Goal: Task Accomplishment & Management: Manage account settings

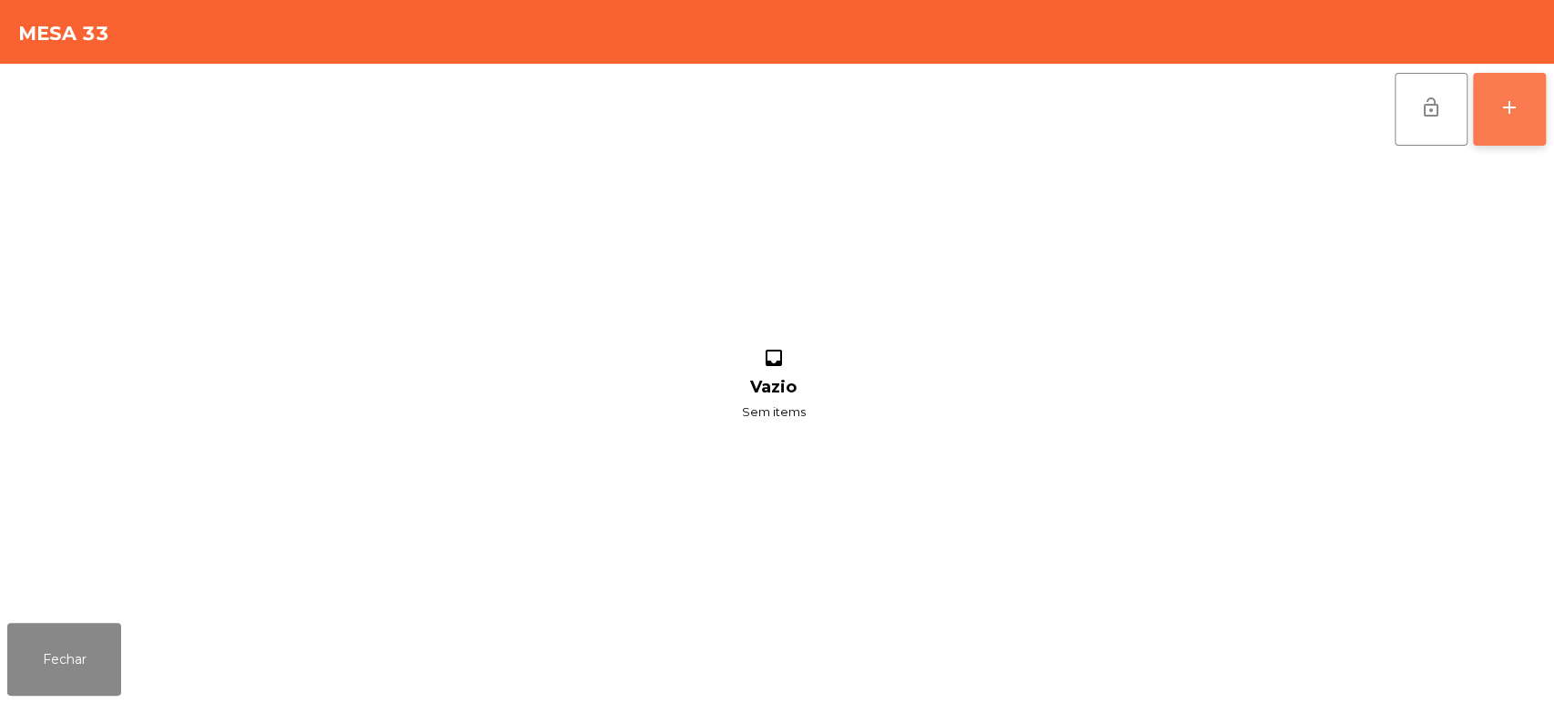
click at [1507, 131] on button "add" at bounding box center [1509, 109] width 73 height 73
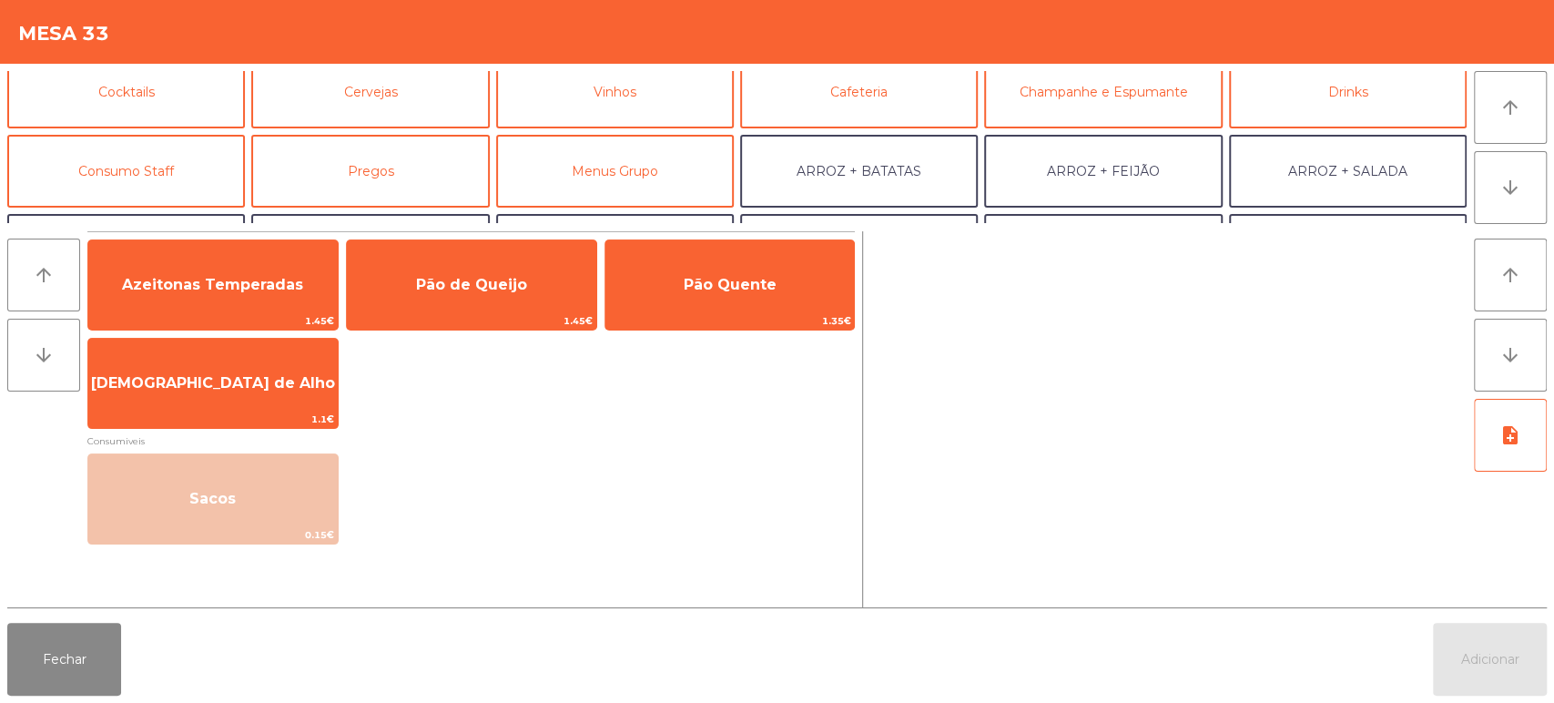
scroll to position [128, 0]
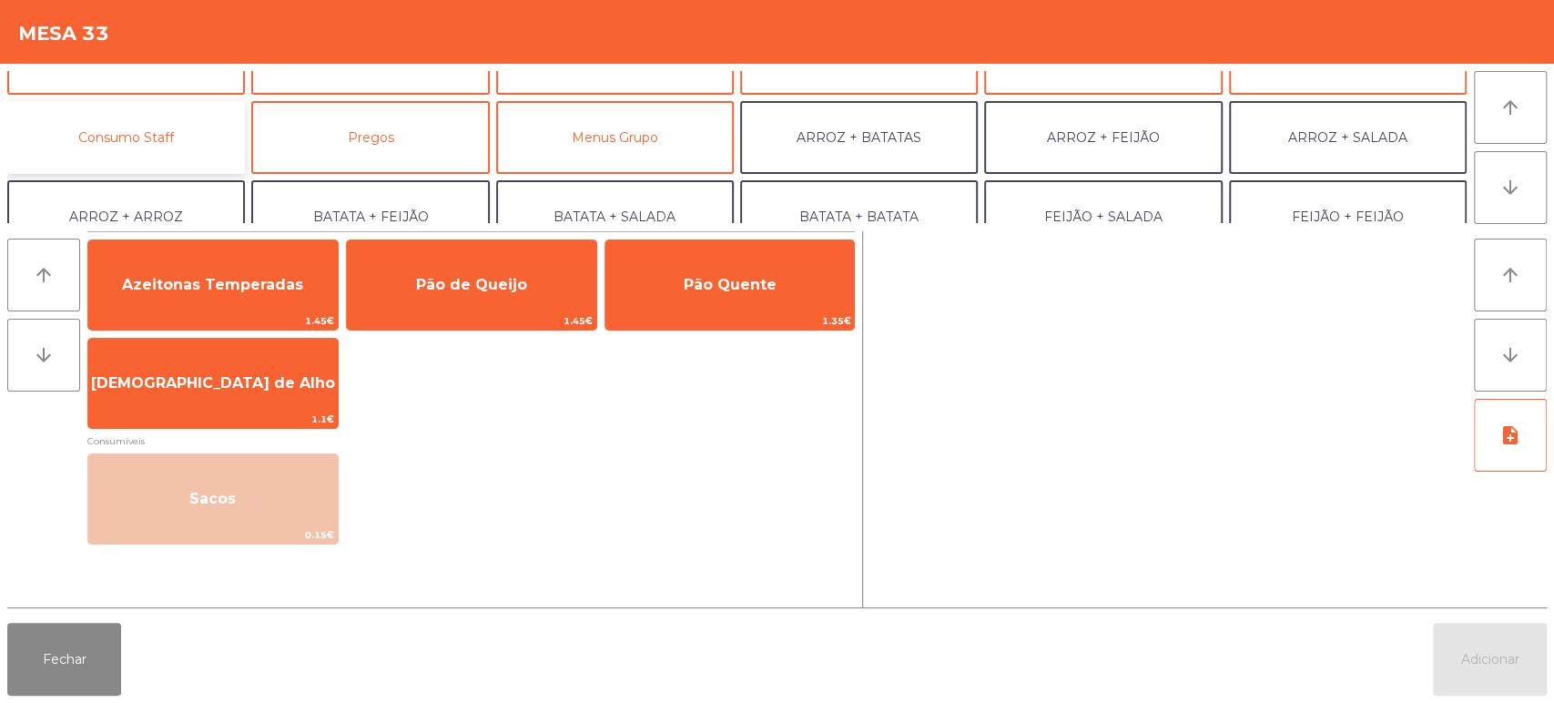
click at [174, 150] on button "Consumo Staff" at bounding box center [126, 137] width 238 height 73
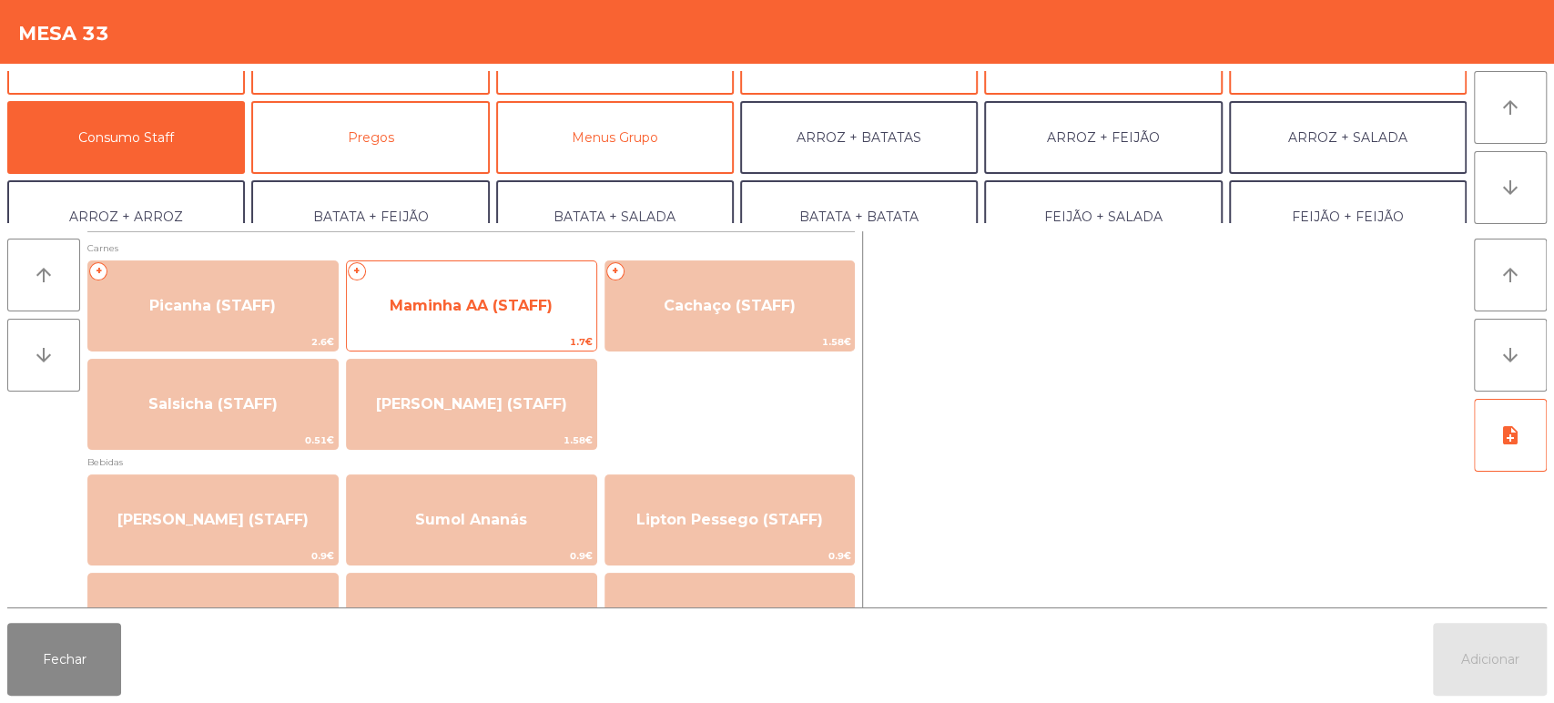
click at [463, 330] on span "Maminha AA (STAFF)" at bounding box center [471, 305] width 249 height 49
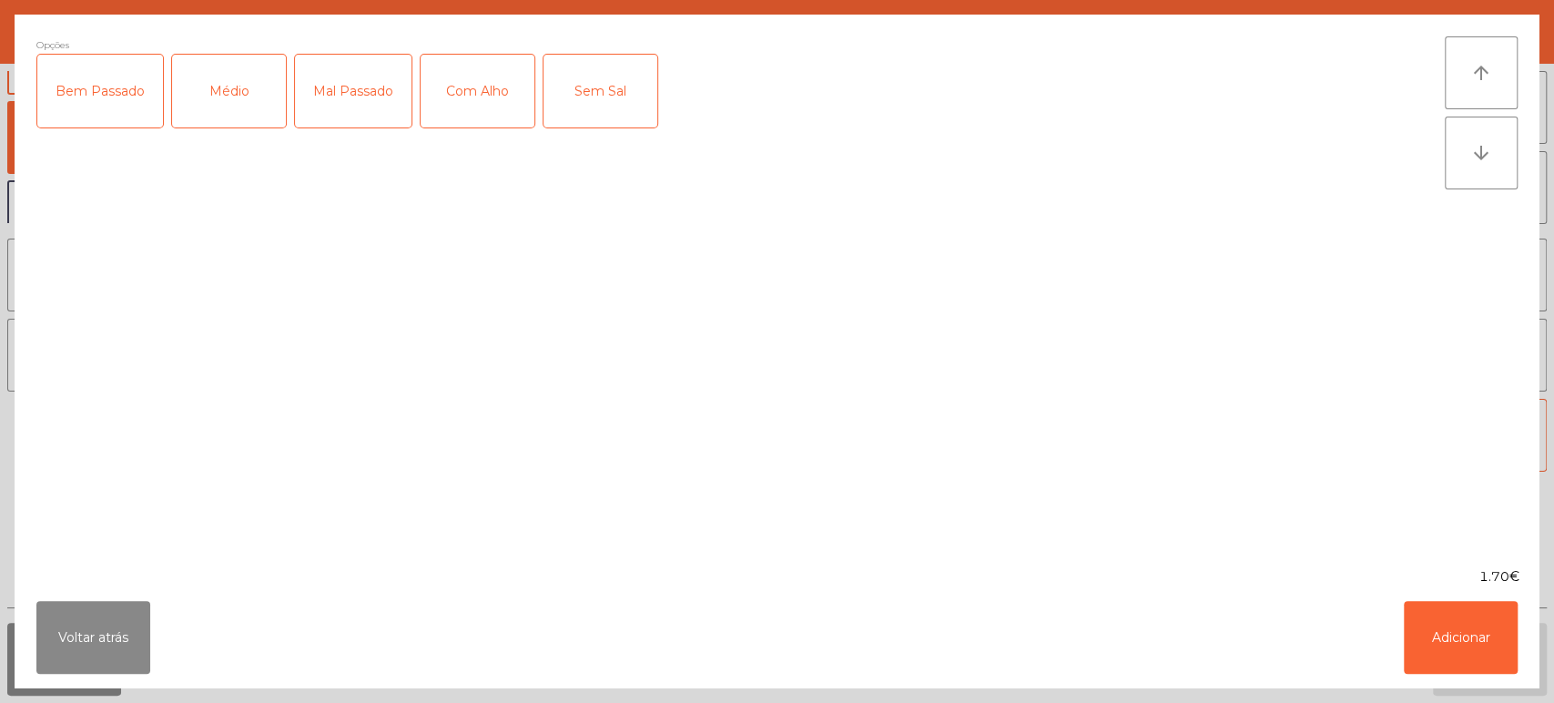
click at [235, 124] on div "Médio" at bounding box center [229, 91] width 114 height 73
click at [1451, 642] on button "Adicionar" at bounding box center [1461, 637] width 114 height 73
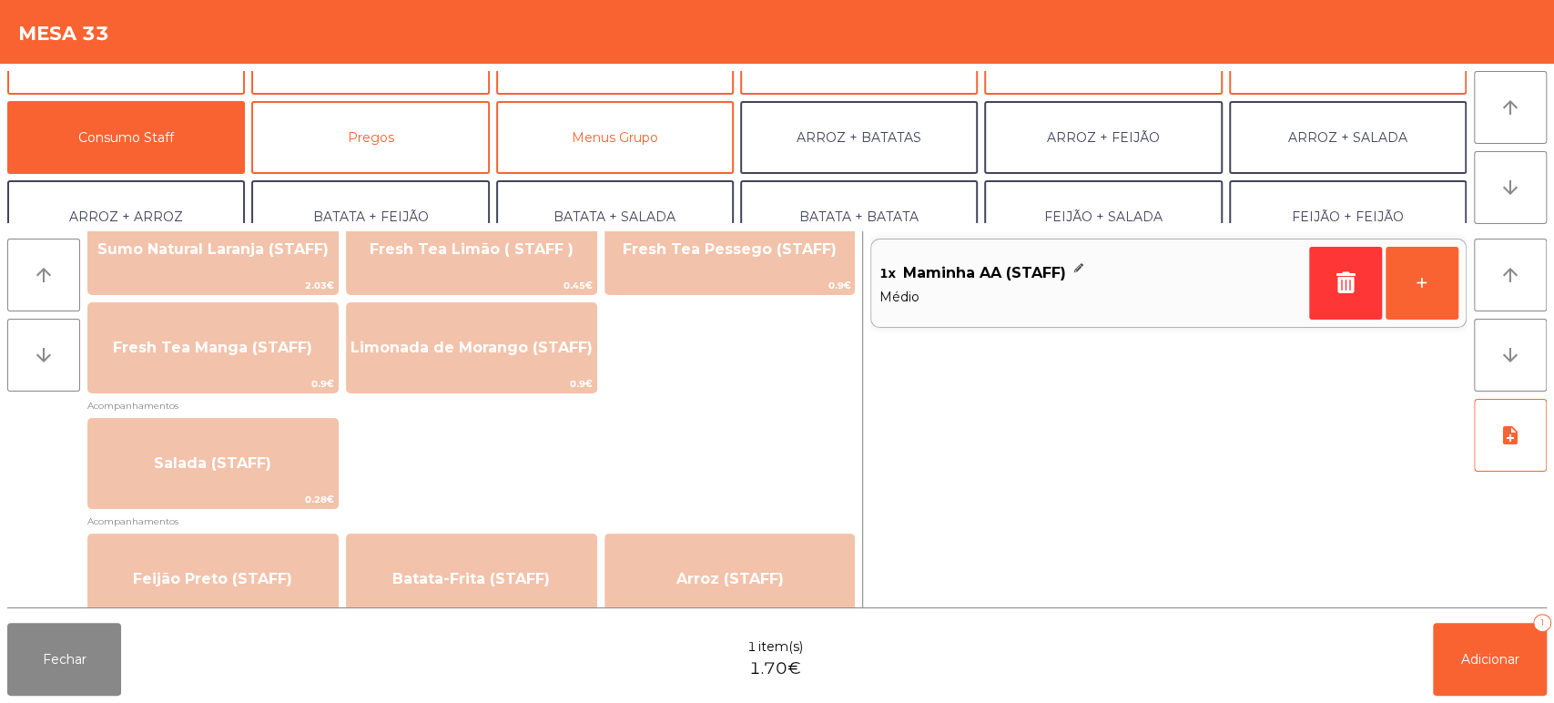
scroll to position [569, 0]
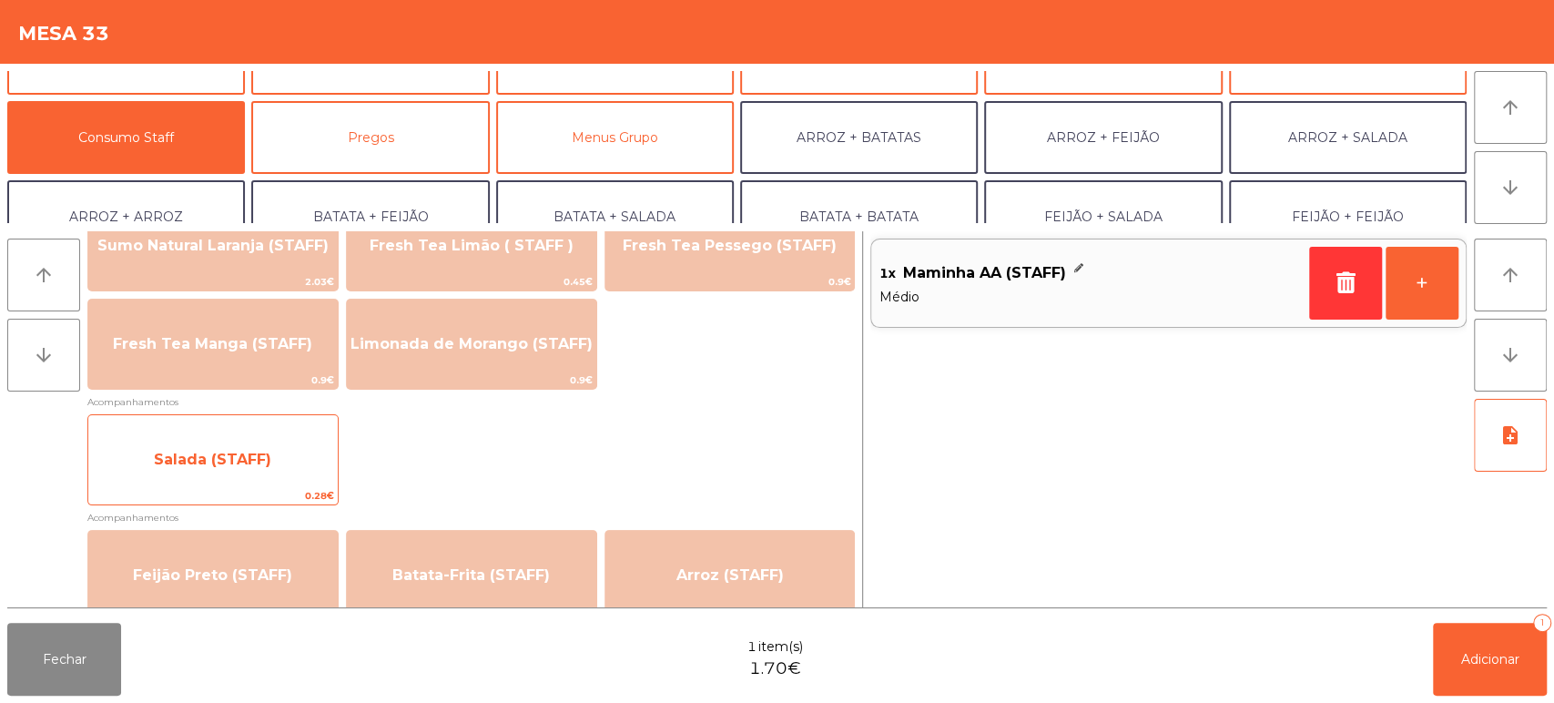
click at [289, 469] on span "Salada (STAFF)" at bounding box center [212, 459] width 249 height 49
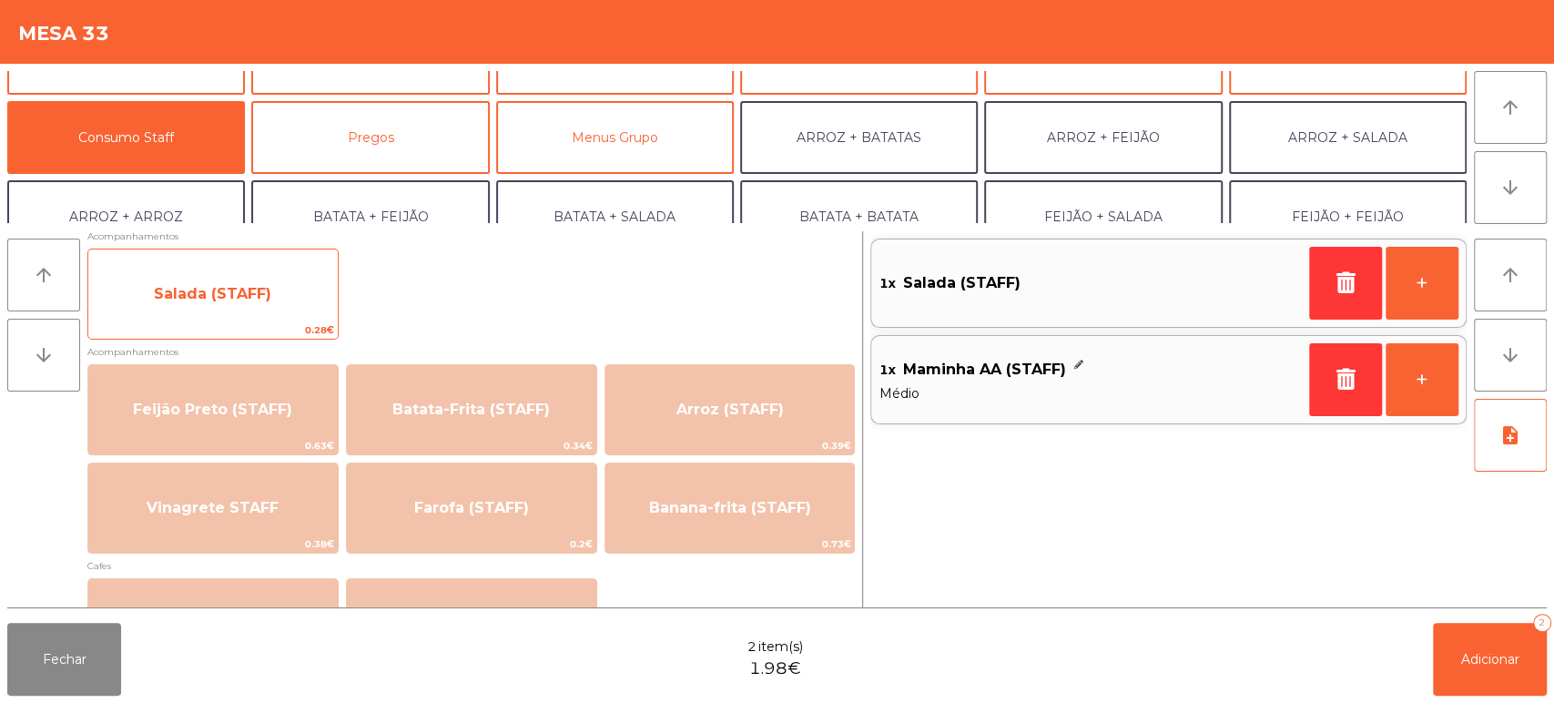
scroll to position [736, 0]
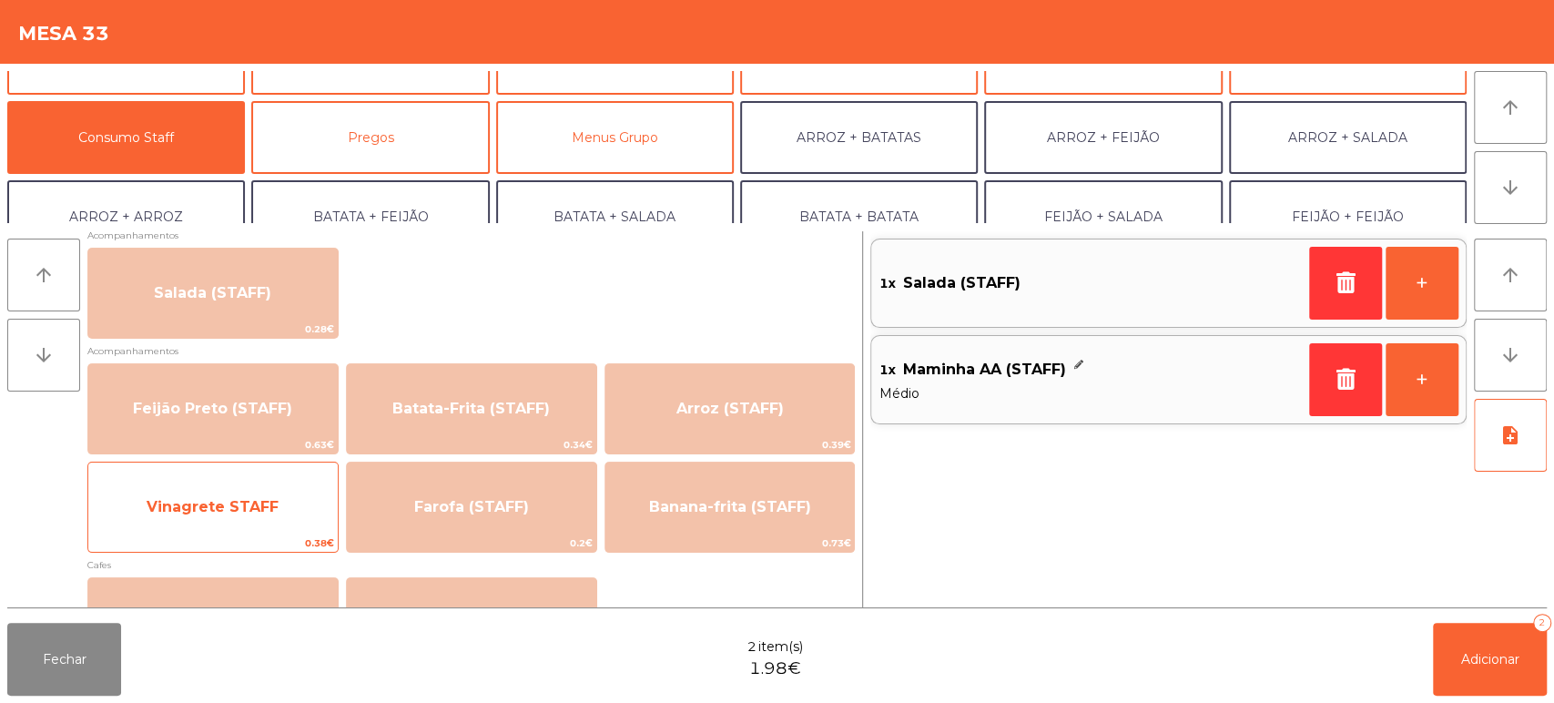
click at [292, 515] on span "Vinagrete STAFF" at bounding box center [212, 507] width 249 height 49
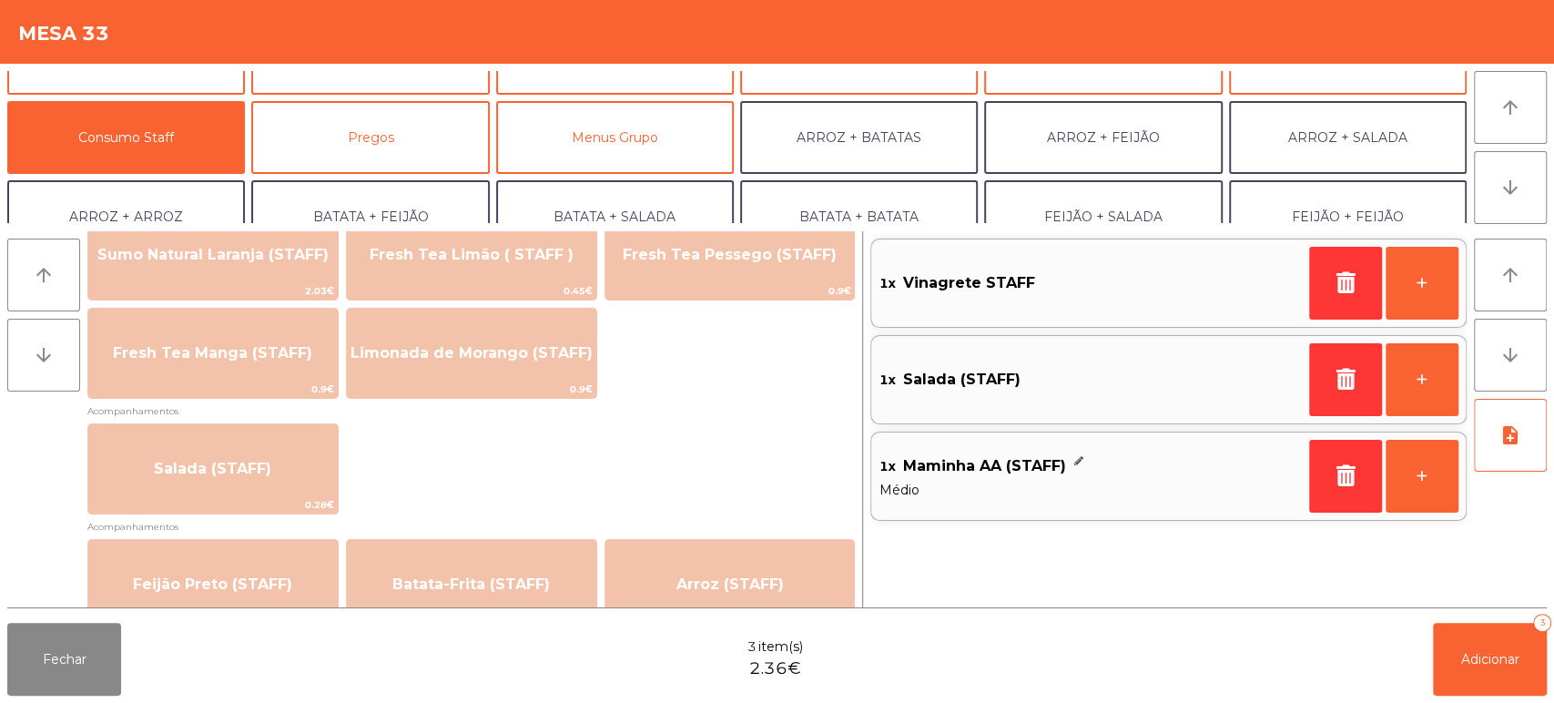
scroll to position [556, 0]
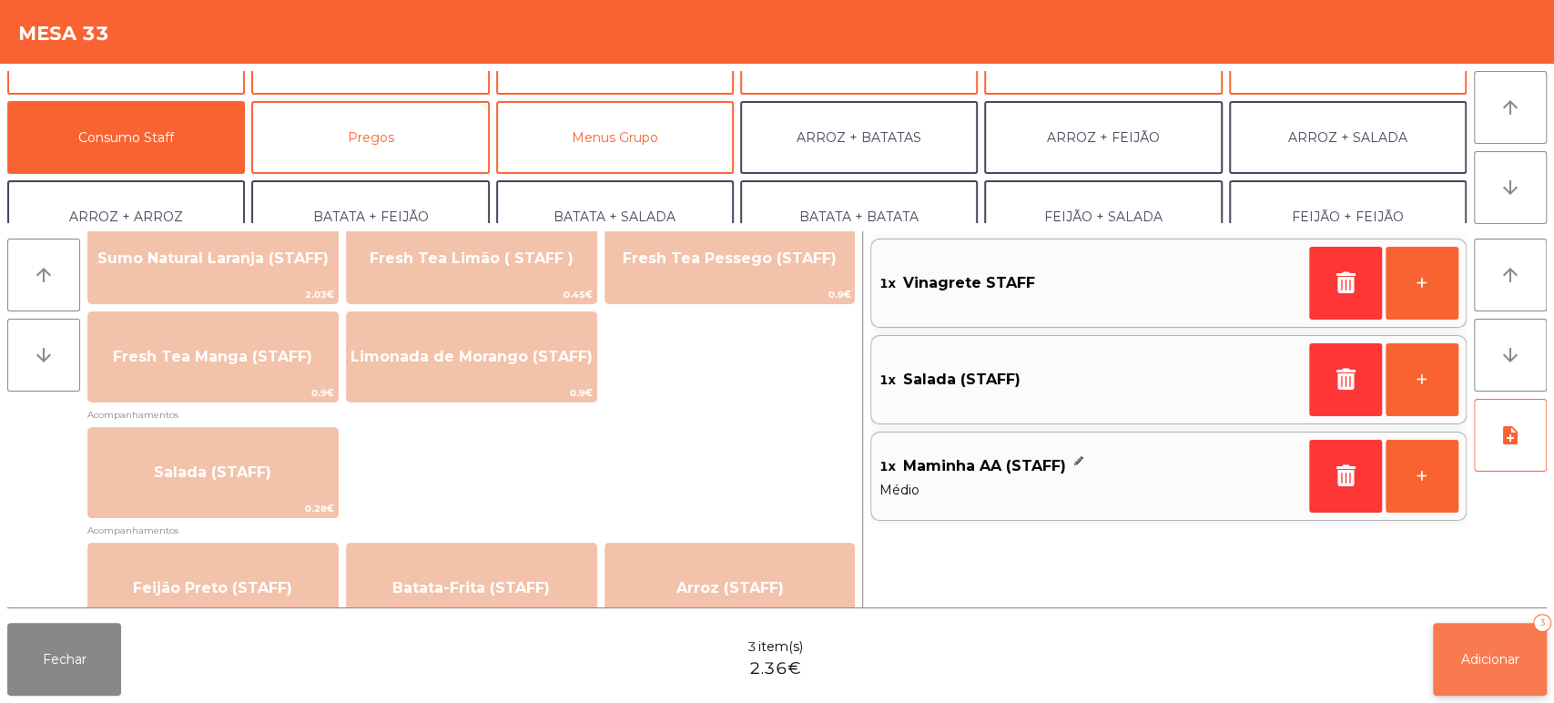
click at [1465, 663] on span "Adicionar" at bounding box center [1490, 659] width 58 height 16
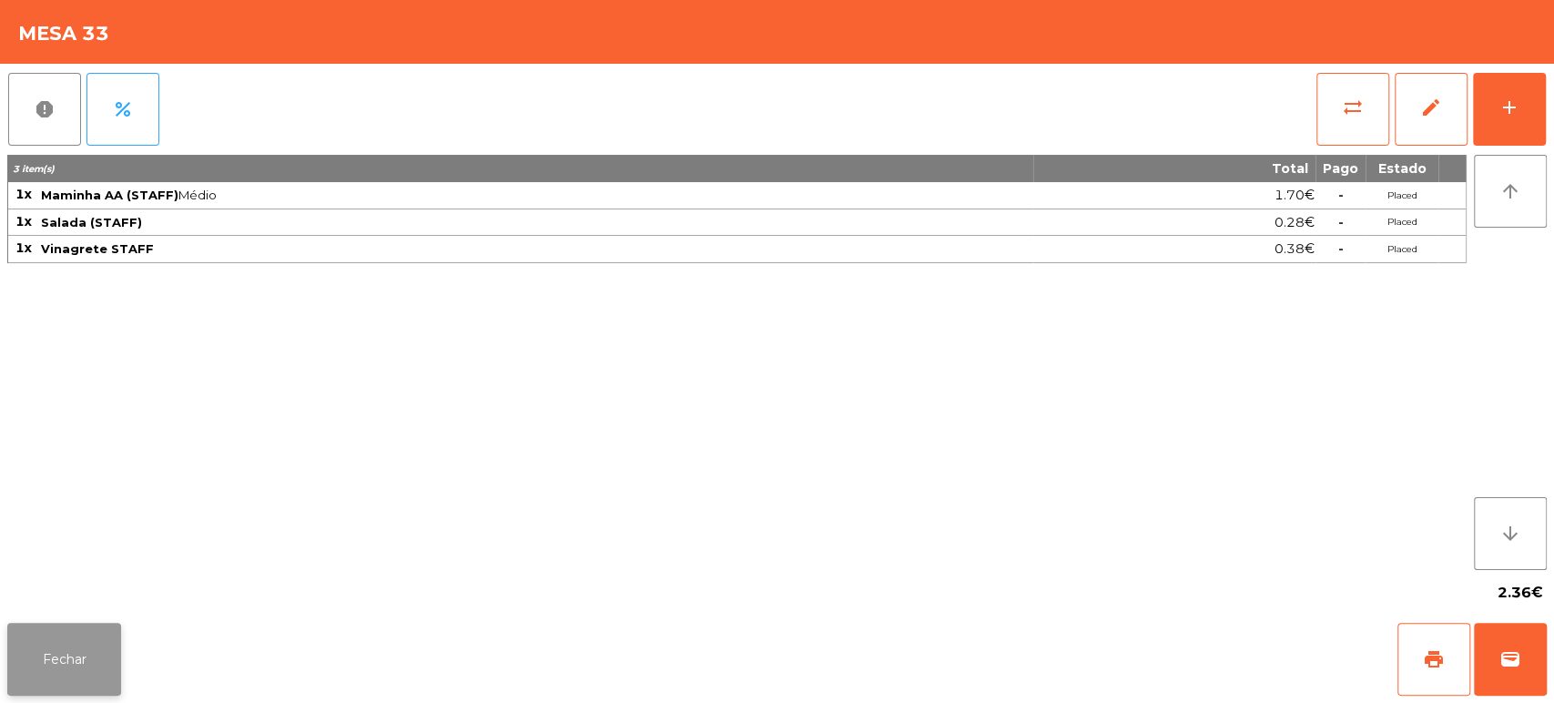
click at [87, 639] on button "Fechar" at bounding box center [64, 659] width 114 height 73
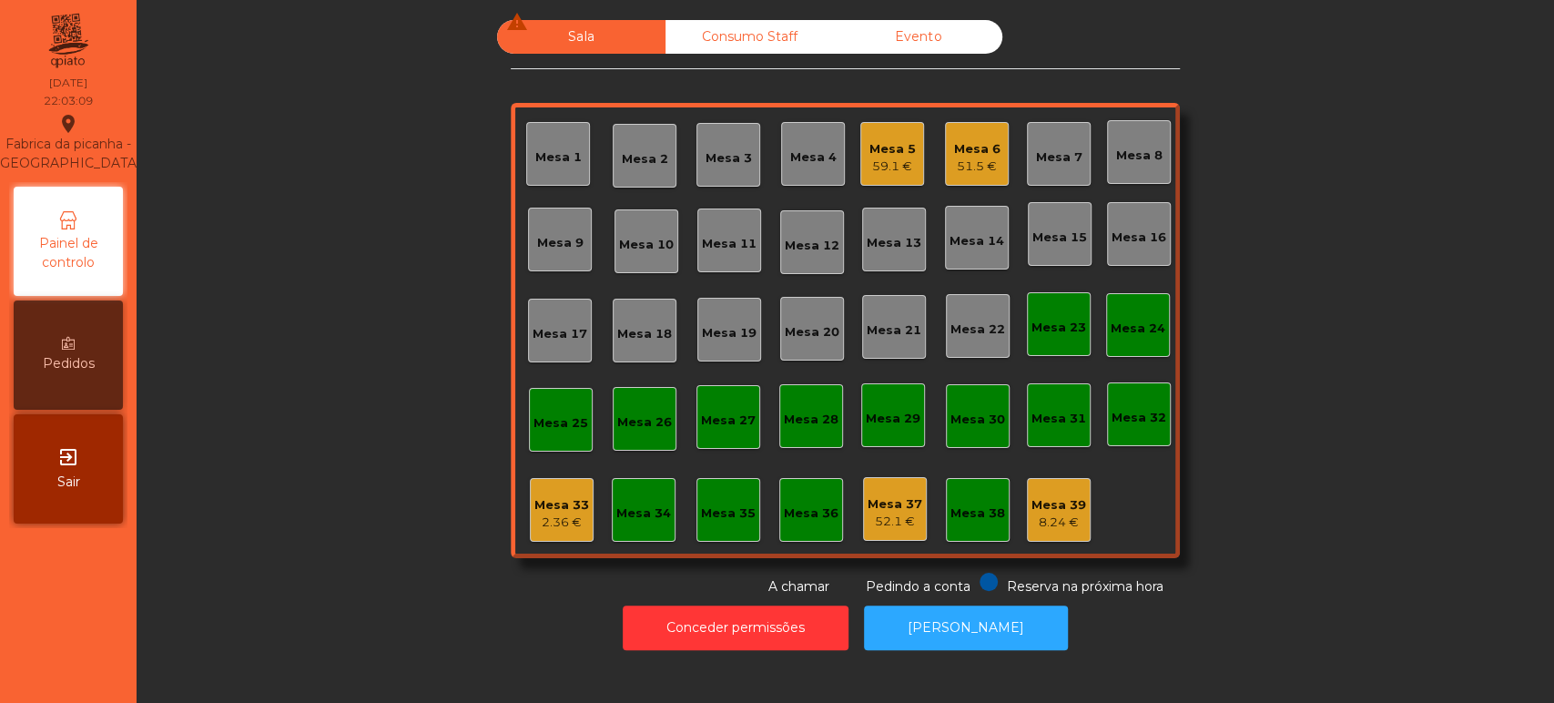
click at [945, 146] on div "Mesa 6 51.5 €" at bounding box center [977, 154] width 64 height 64
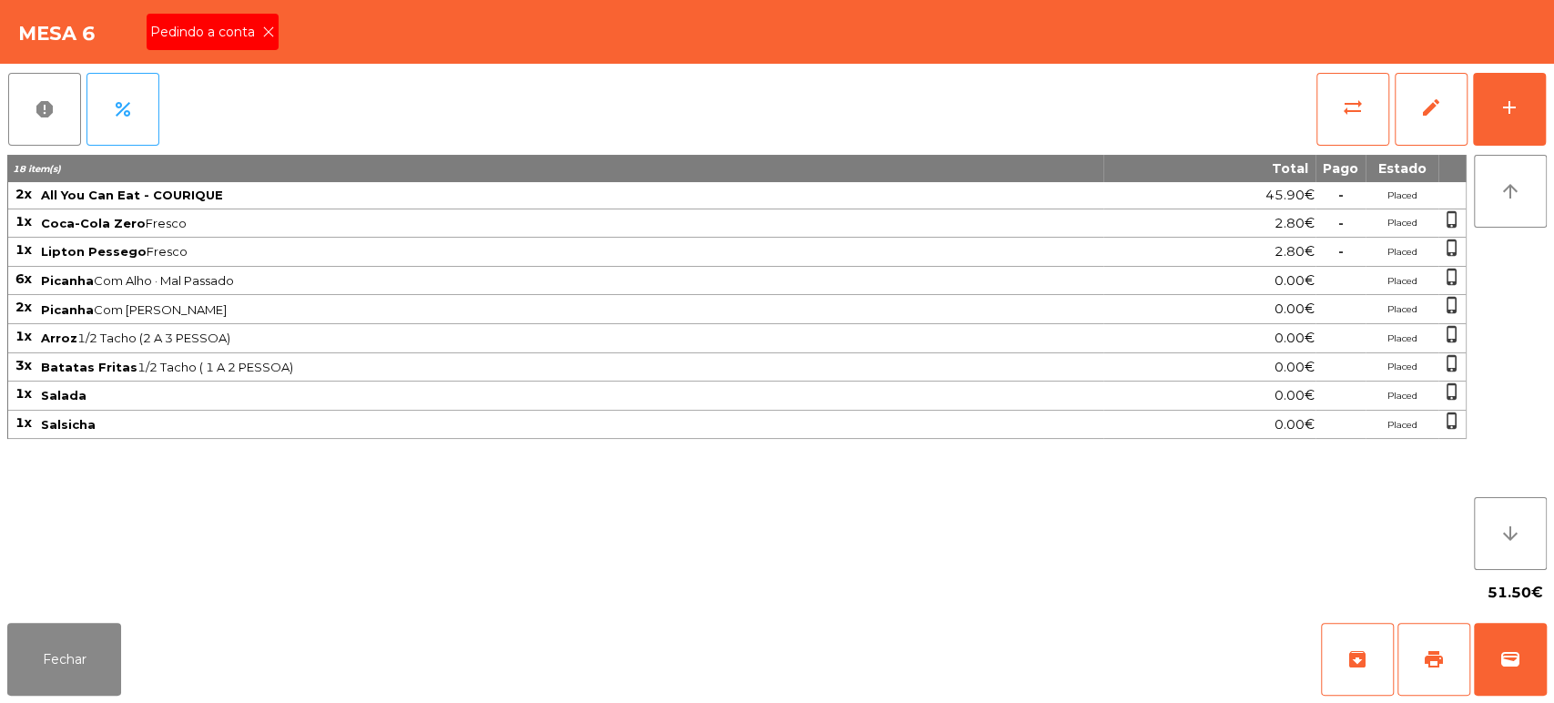
click at [267, 30] on icon at bounding box center [268, 31] width 13 height 13
click at [262, 29] on div "Mesa 6" at bounding box center [777, 32] width 1554 height 64
click at [1435, 638] on button "print" at bounding box center [1433, 659] width 73 height 73
click at [110, 626] on button "Fechar" at bounding box center [64, 659] width 114 height 73
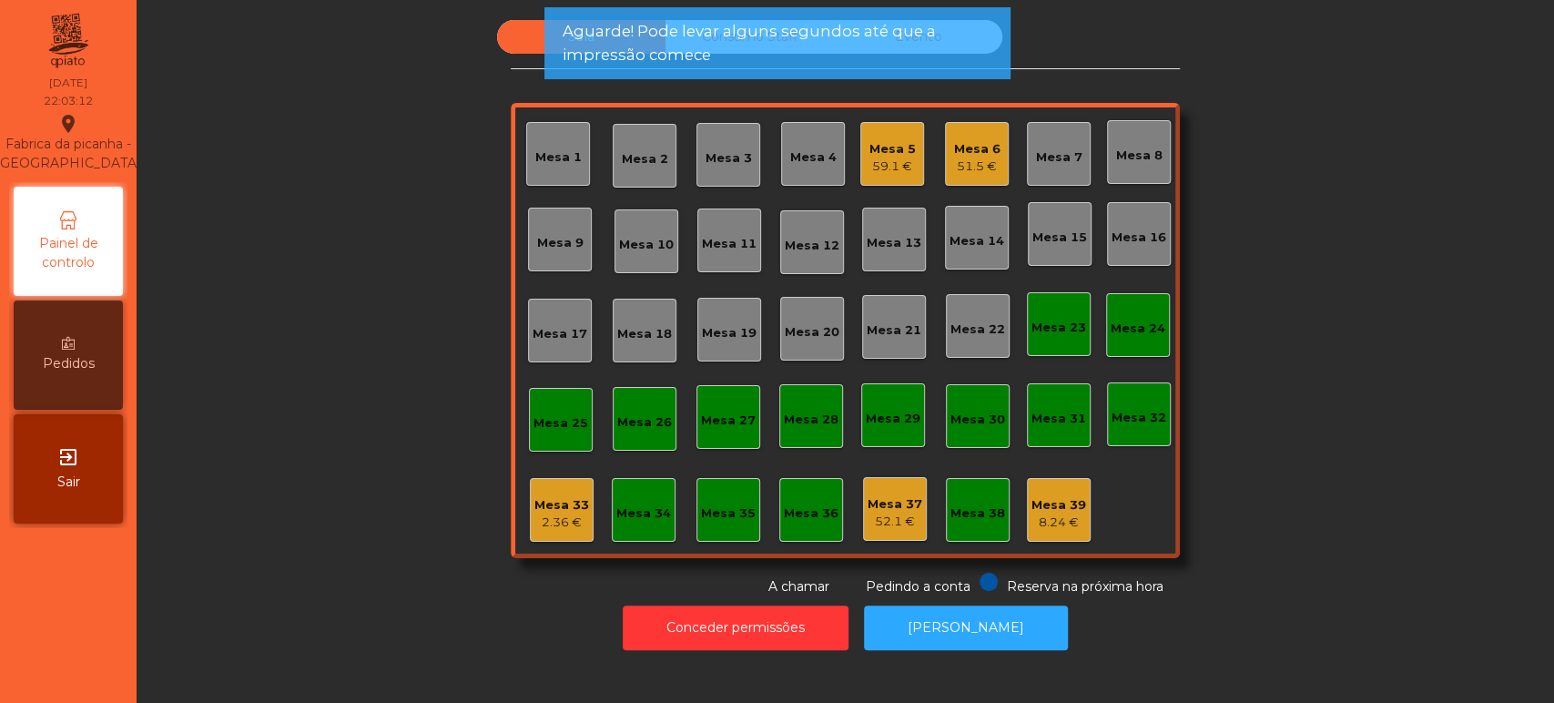
click at [908, 129] on div "Mesa 5 59.1 €" at bounding box center [892, 154] width 64 height 64
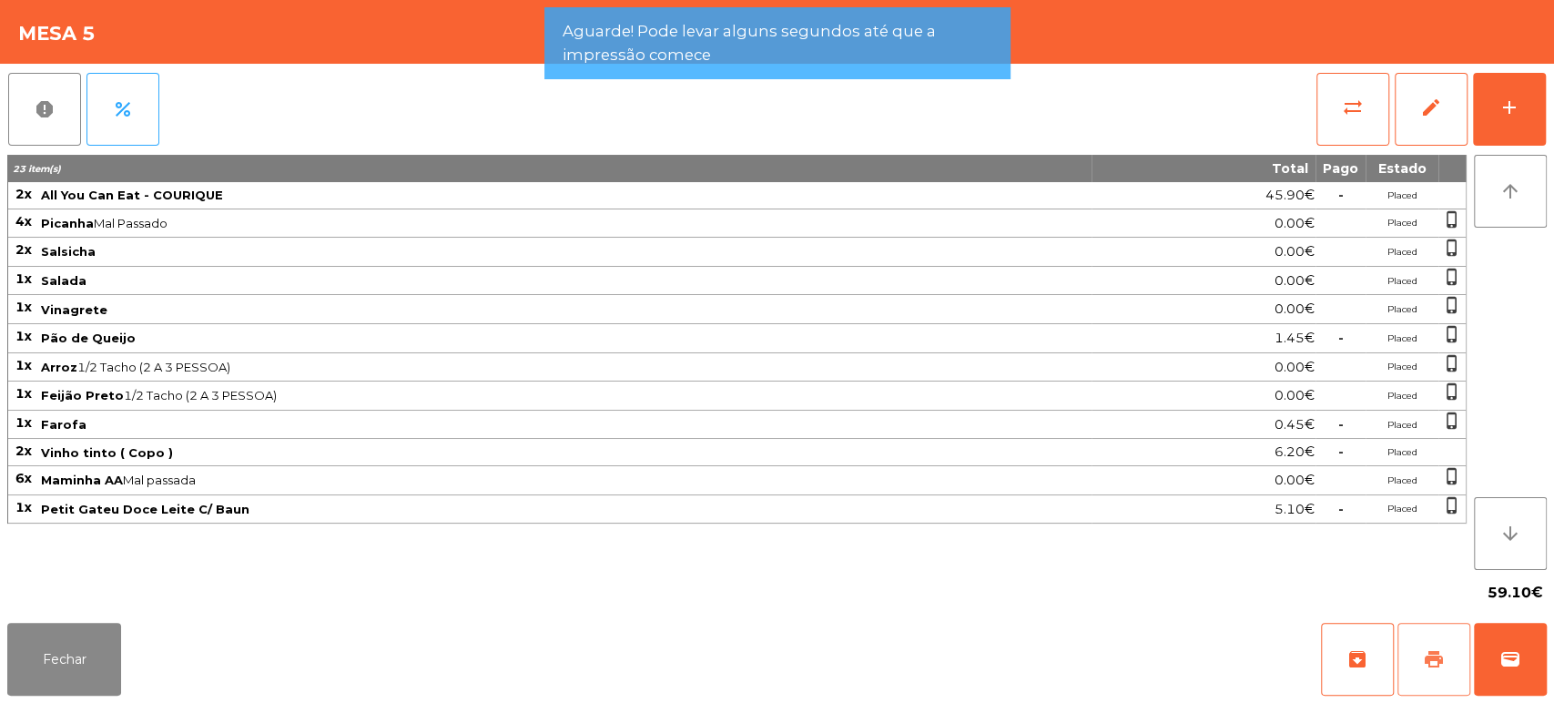
click at [1422, 645] on button "print" at bounding box center [1433, 659] width 73 height 73
click at [52, 629] on button "Fechar" at bounding box center [64, 659] width 114 height 73
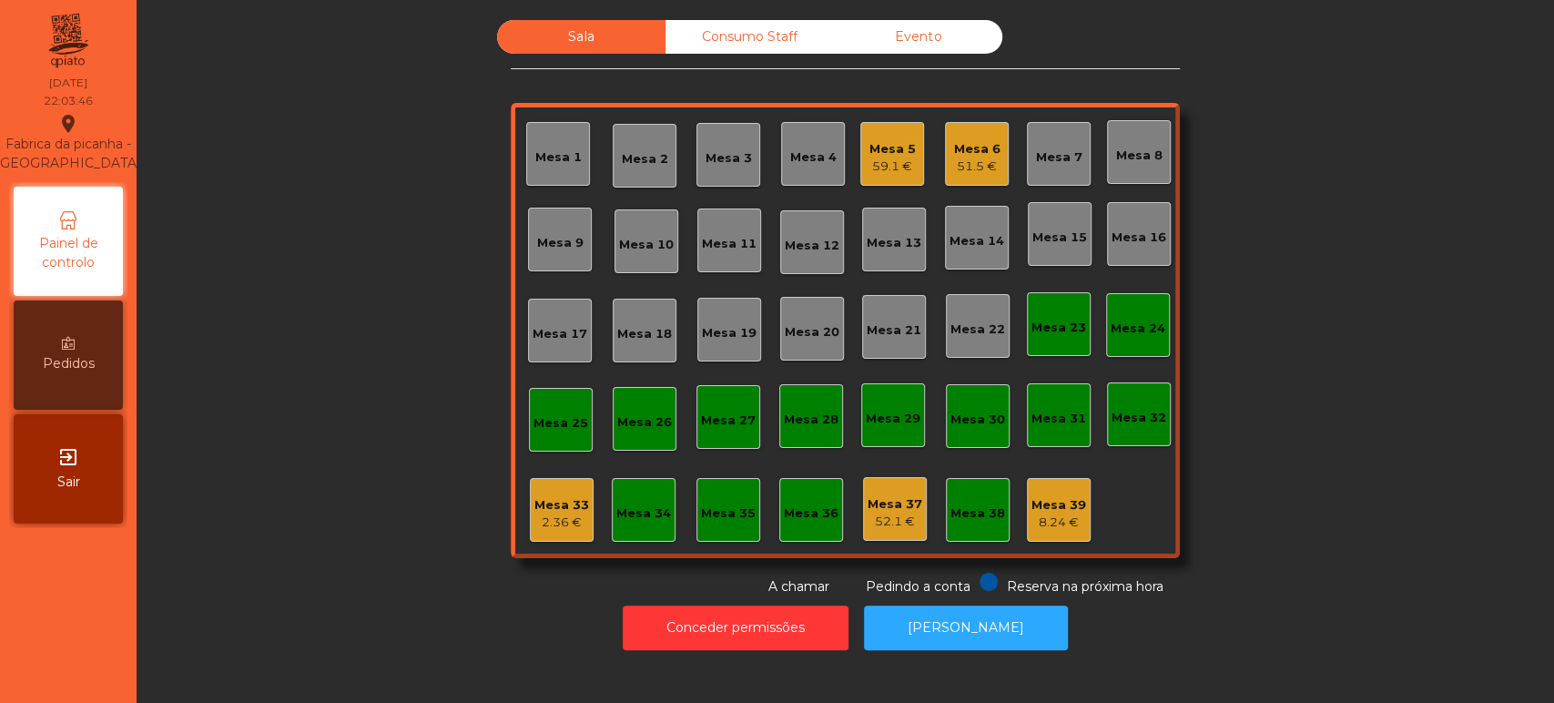
click at [555, 261] on div "Mesa 9" at bounding box center [560, 240] width 64 height 64
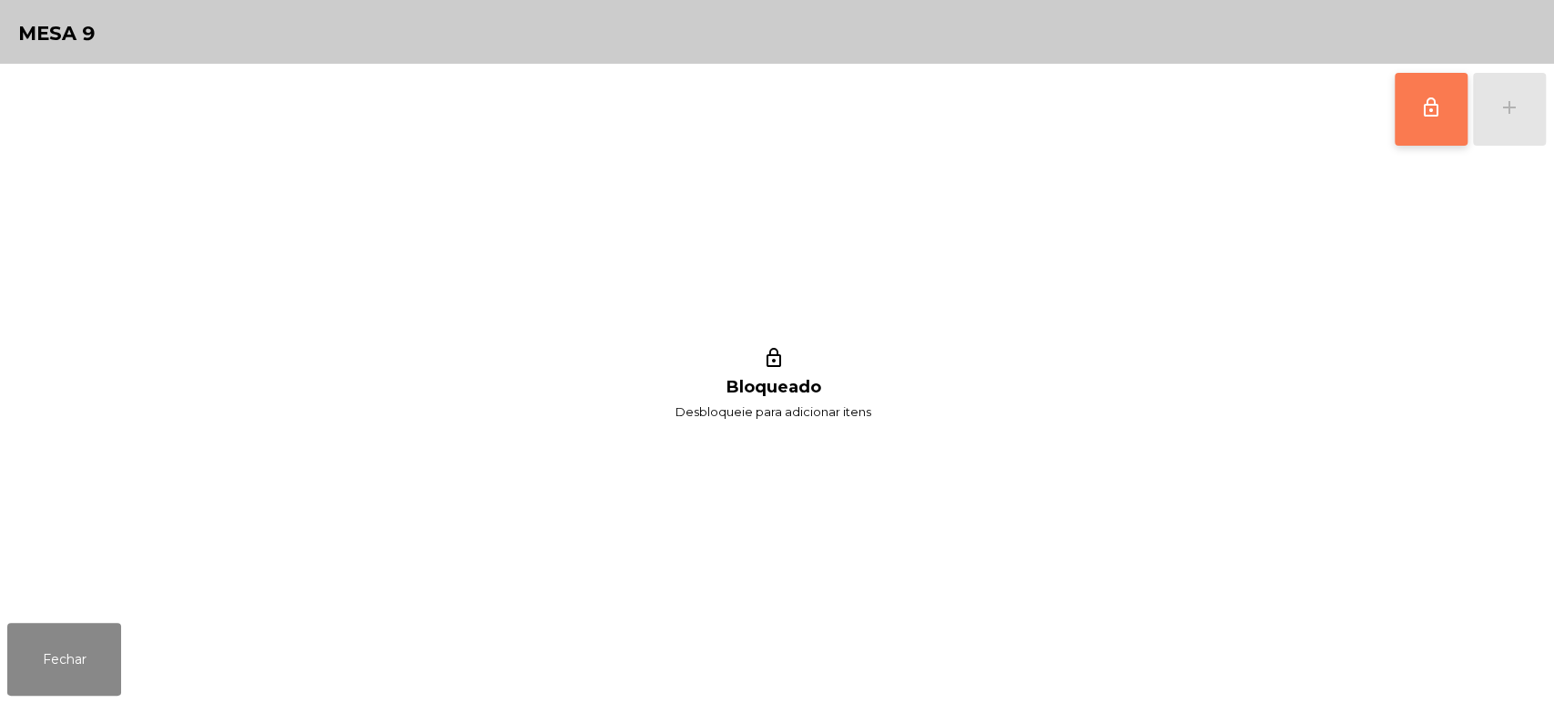
click at [1423, 142] on button "lock_outline" at bounding box center [1431, 109] width 73 height 73
click at [1540, 115] on button "add" at bounding box center [1509, 109] width 73 height 73
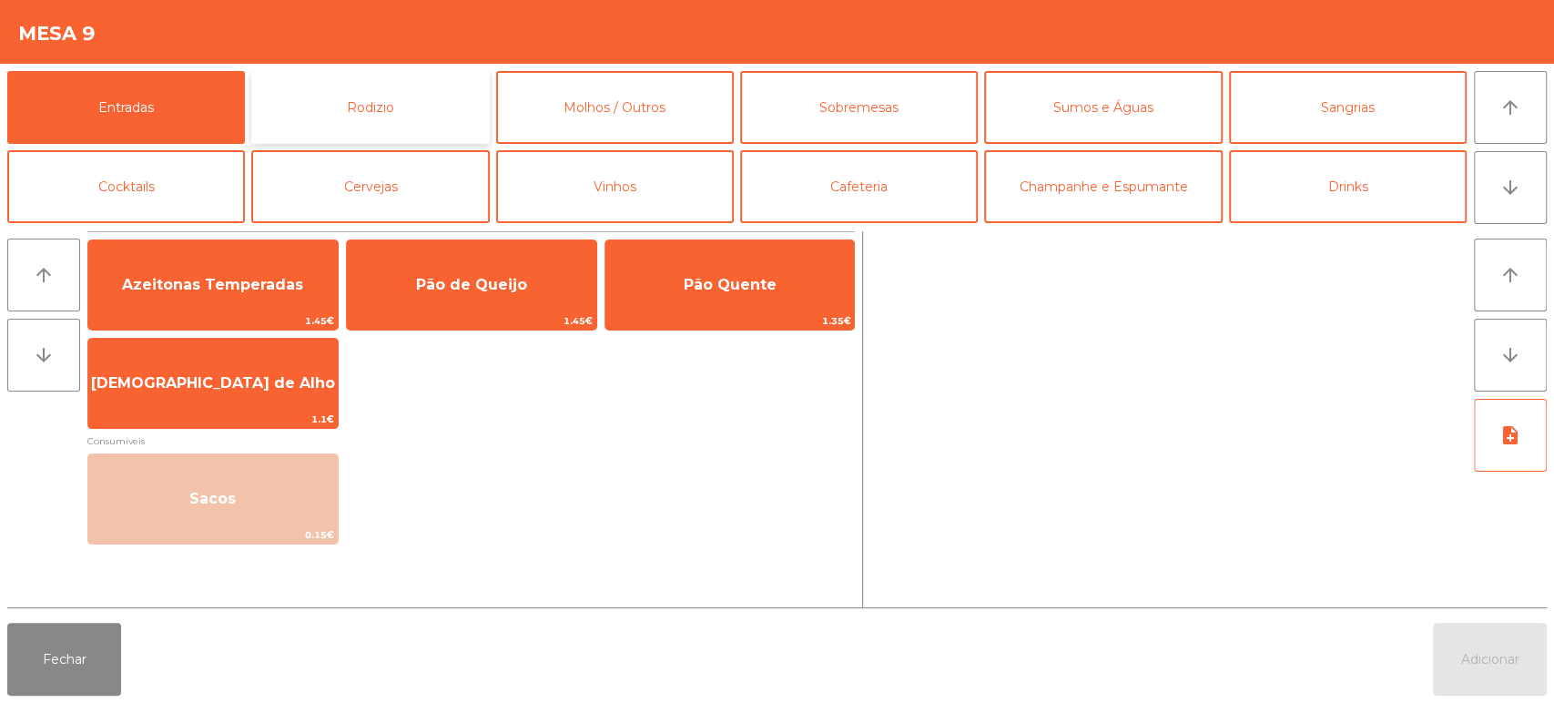
click at [381, 104] on button "Rodizio" at bounding box center [370, 107] width 238 height 73
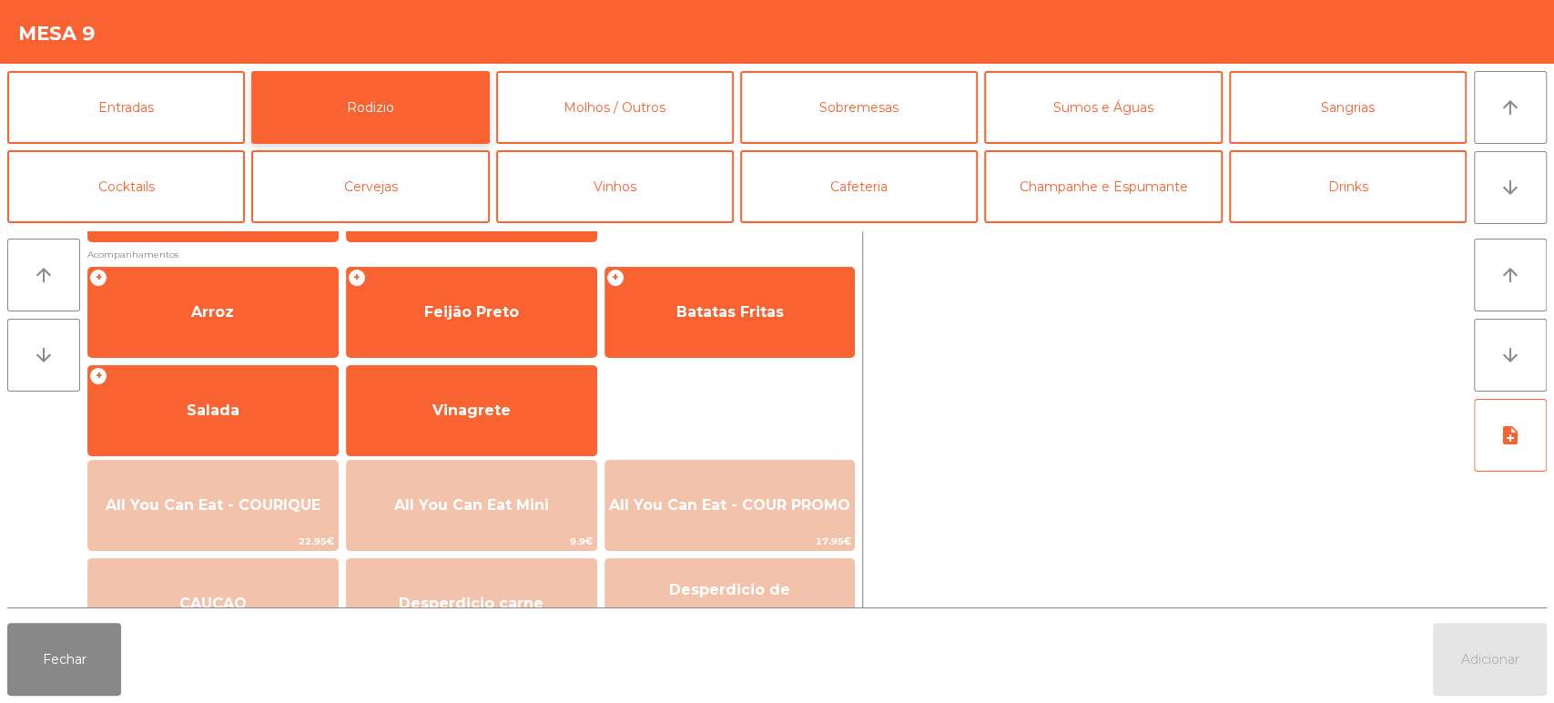
scroll to position [256, 0]
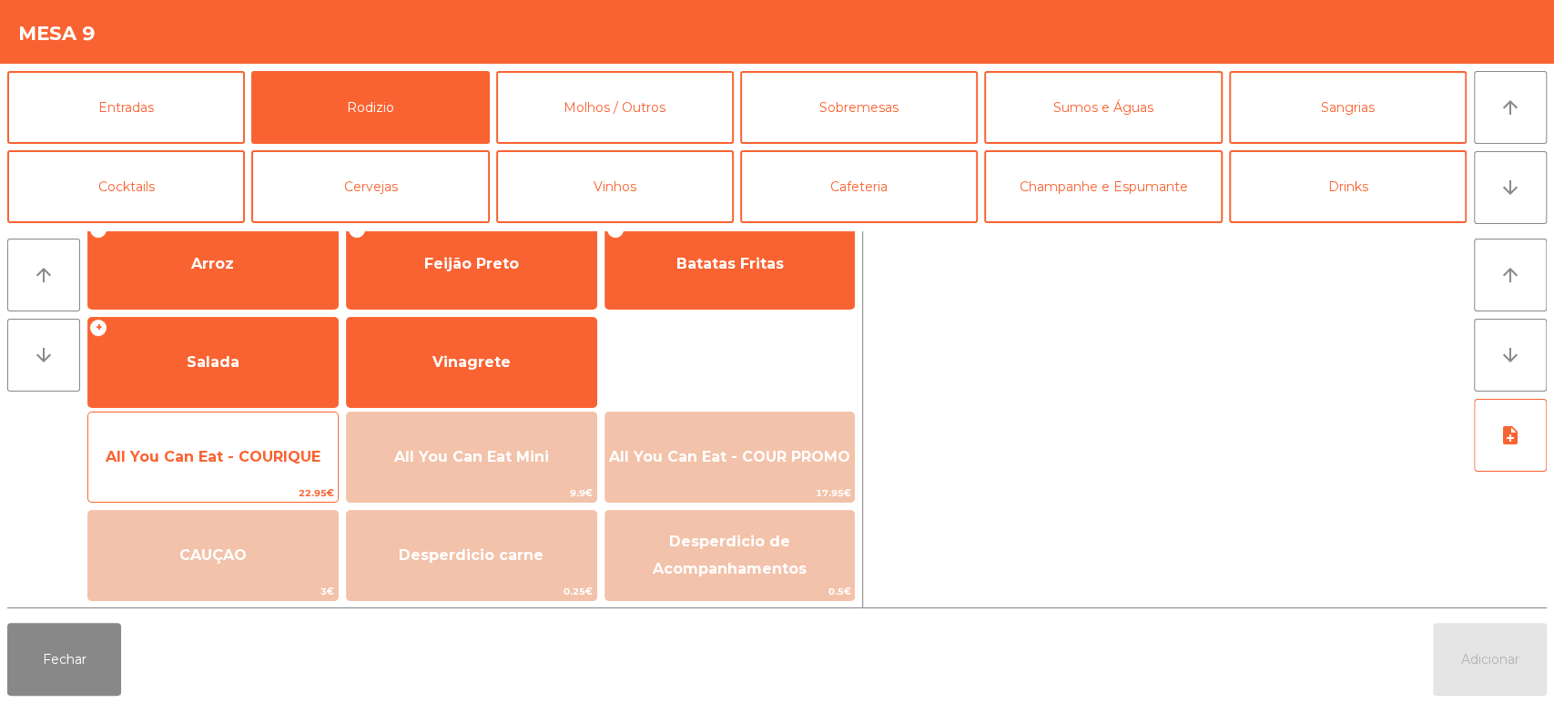
click at [269, 466] on span "All You Can Eat - COURIQUE" at bounding box center [212, 456] width 249 height 49
click at [274, 466] on span "All You Can Eat - COURIQUE" at bounding box center [212, 456] width 249 height 49
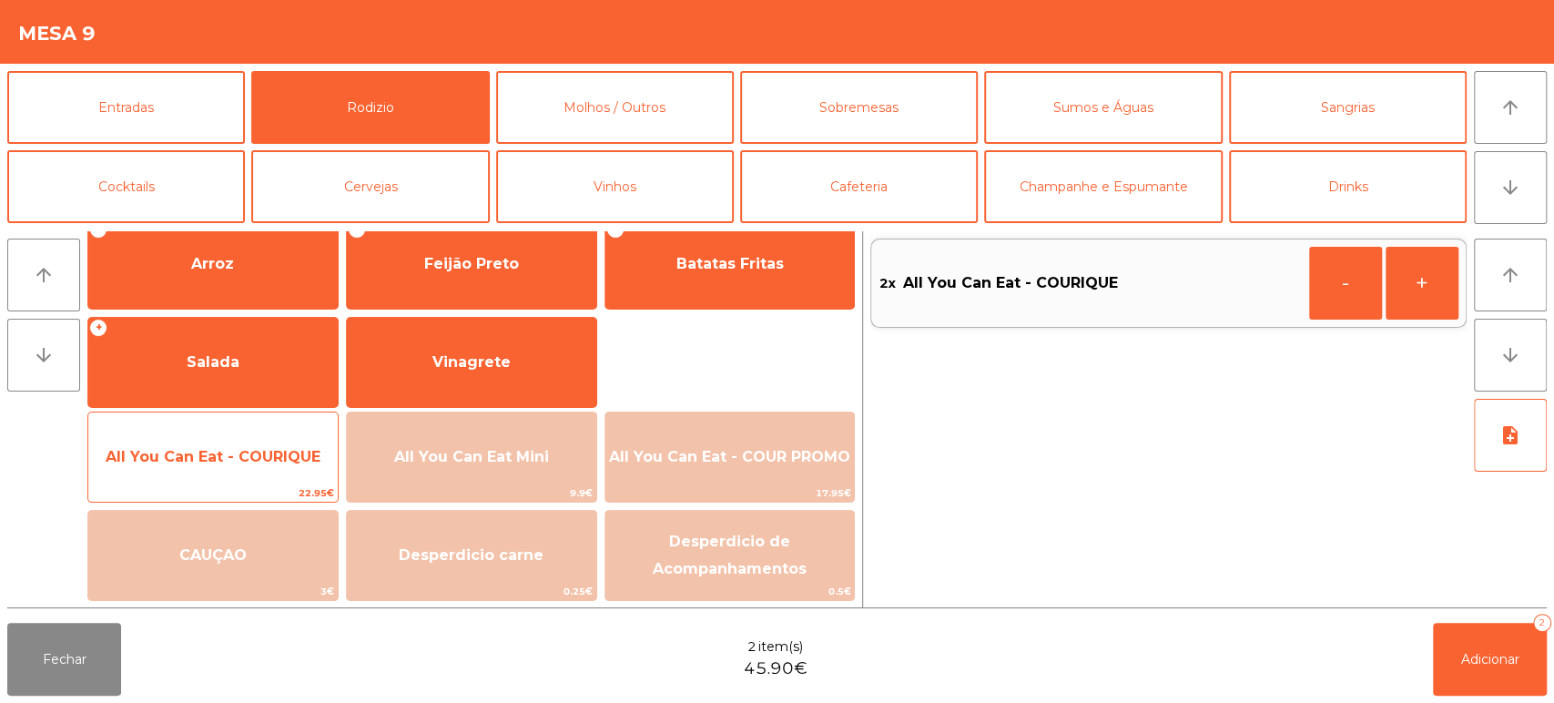
click at [269, 465] on span "All You Can Eat - COURIQUE" at bounding box center [212, 456] width 249 height 49
click at [253, 467] on span "All You Can Eat - COURIQUE" at bounding box center [212, 456] width 249 height 49
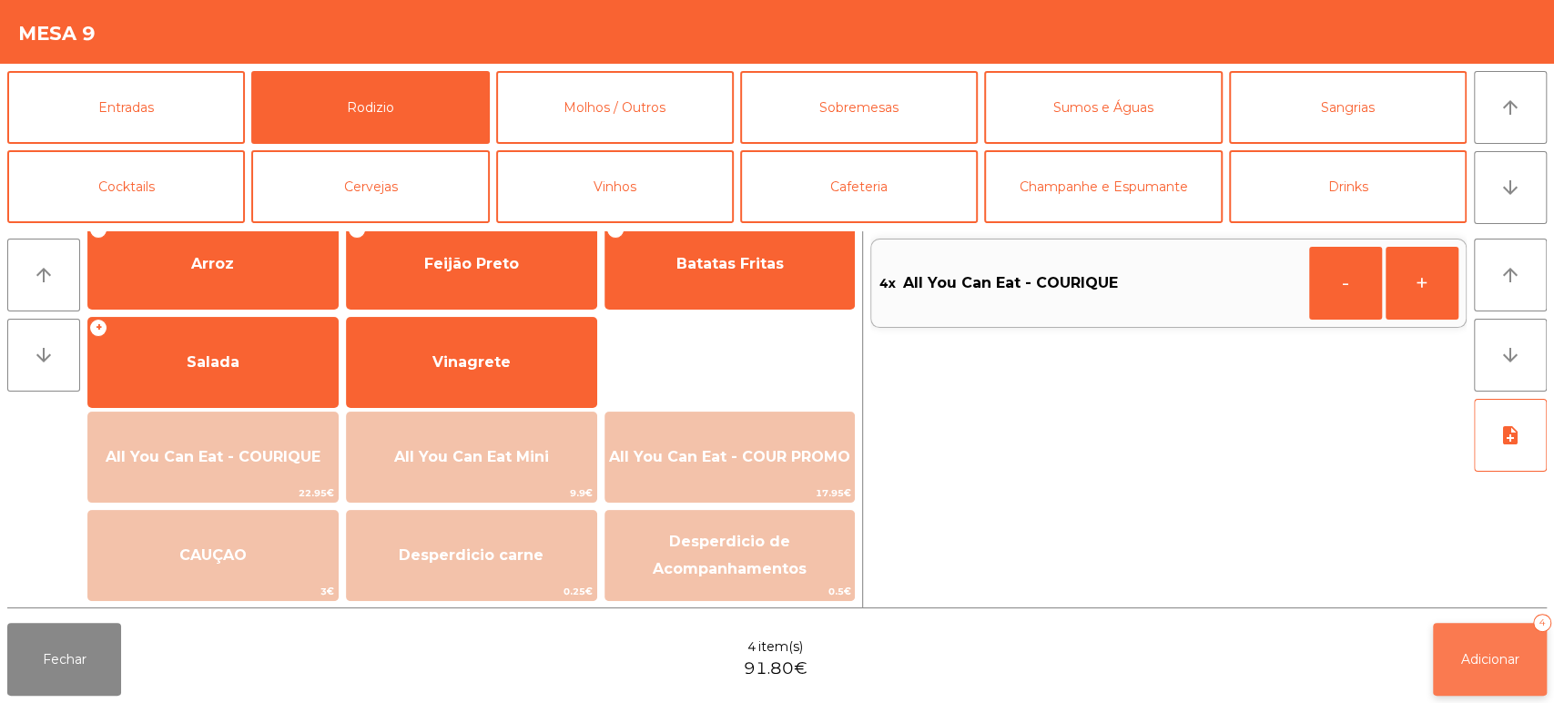
click at [1497, 640] on button "Adicionar 4" at bounding box center [1490, 659] width 114 height 73
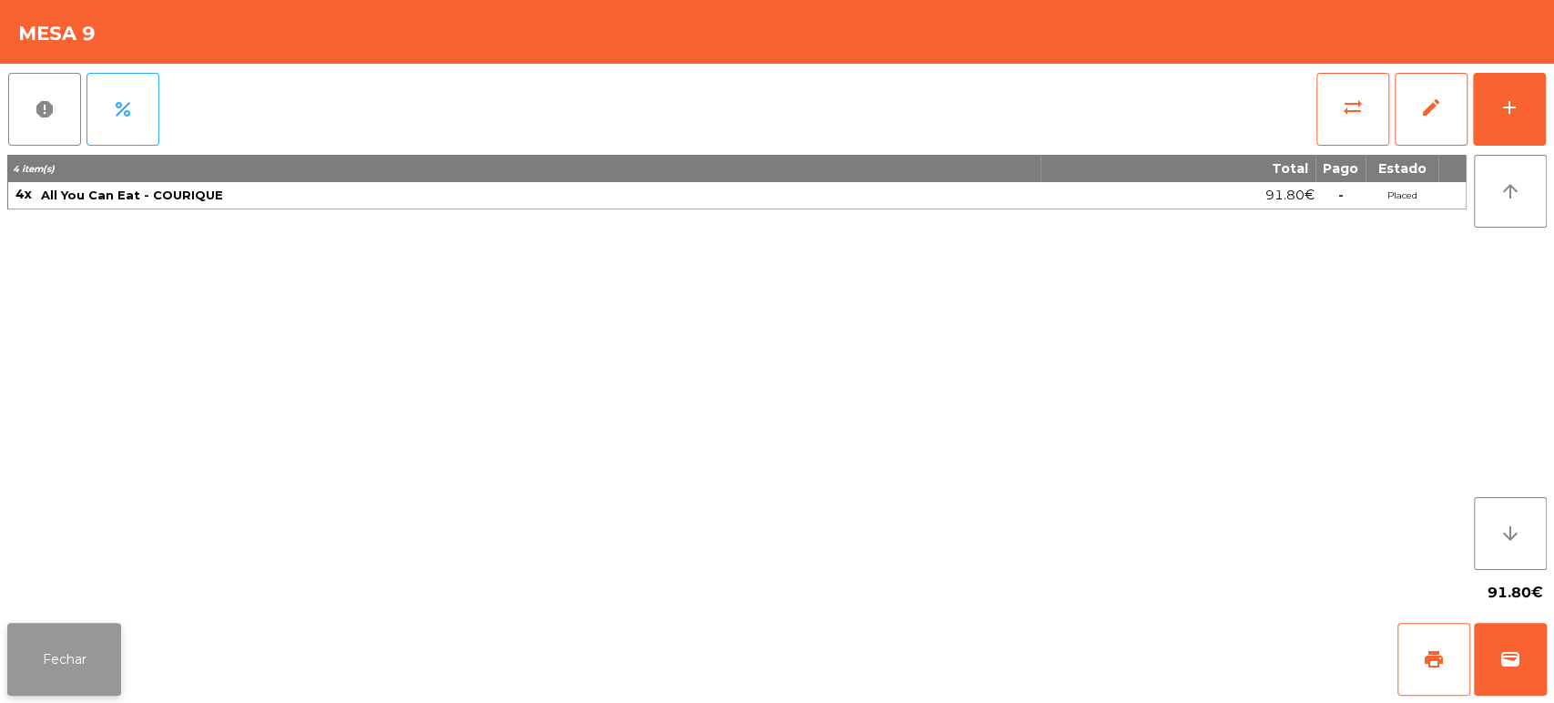
click at [97, 641] on button "Fechar" at bounding box center [64, 659] width 114 height 73
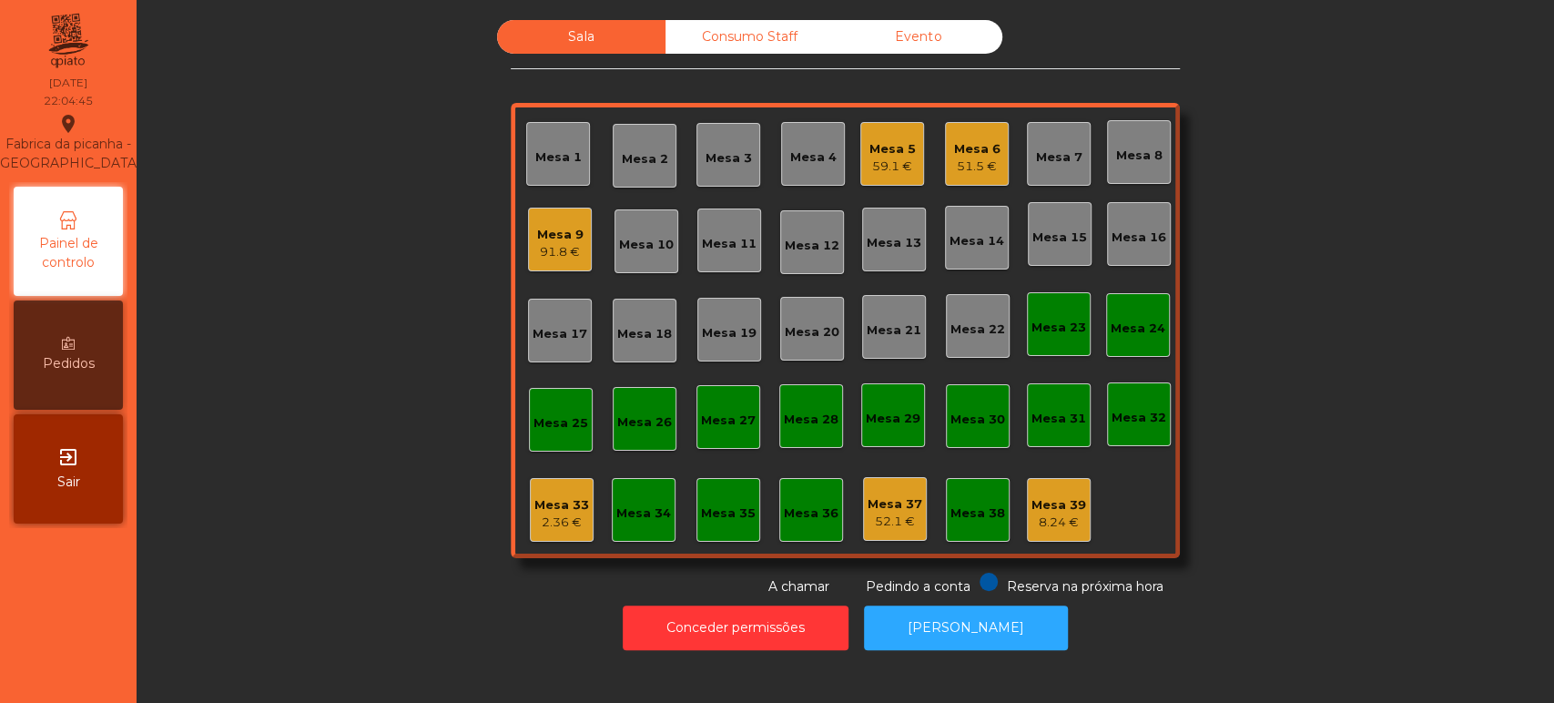
click at [899, 150] on div "Mesa 5" at bounding box center [892, 149] width 46 height 18
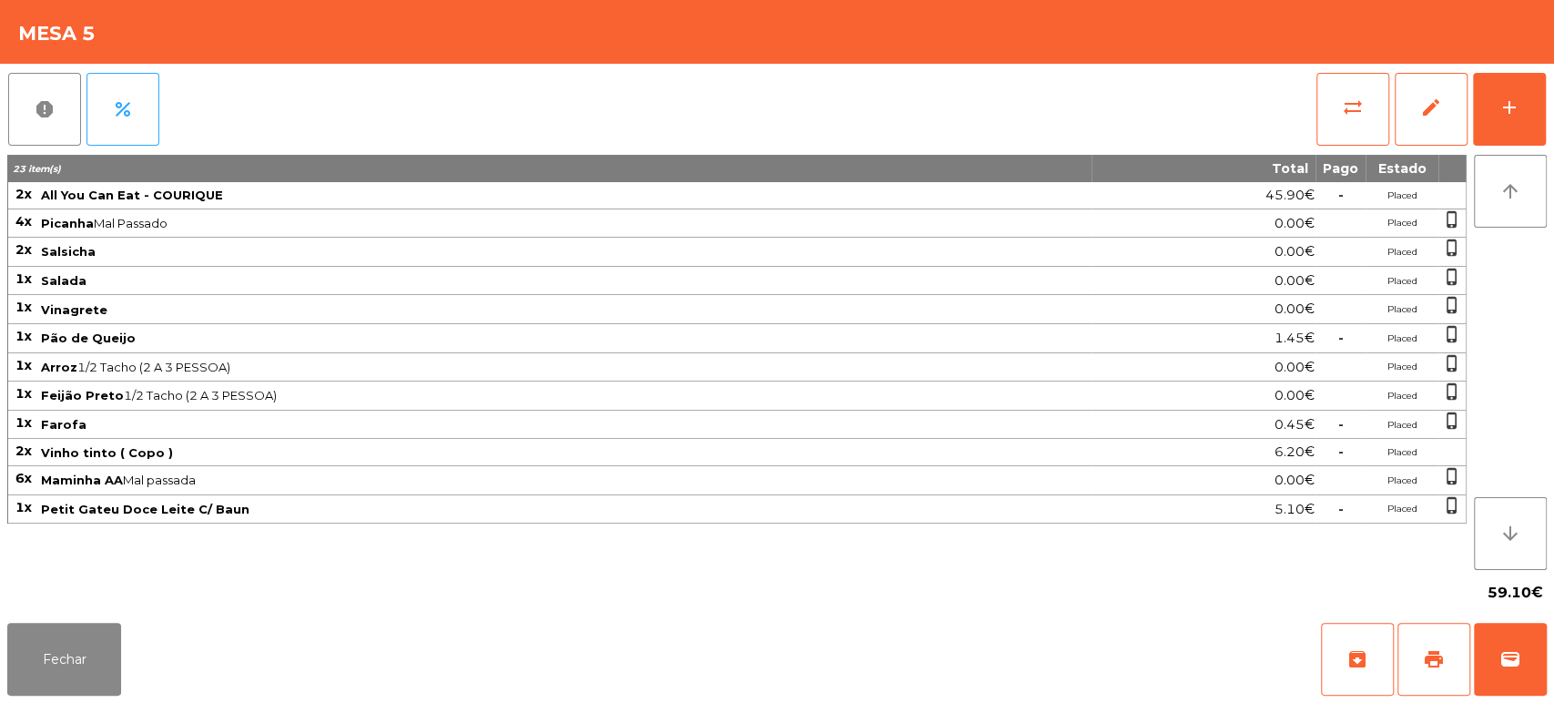
click at [1551, 673] on div "Fechar archive print wallet" at bounding box center [777, 658] width 1554 height 87
click at [1536, 649] on button "wallet" at bounding box center [1510, 659] width 73 height 73
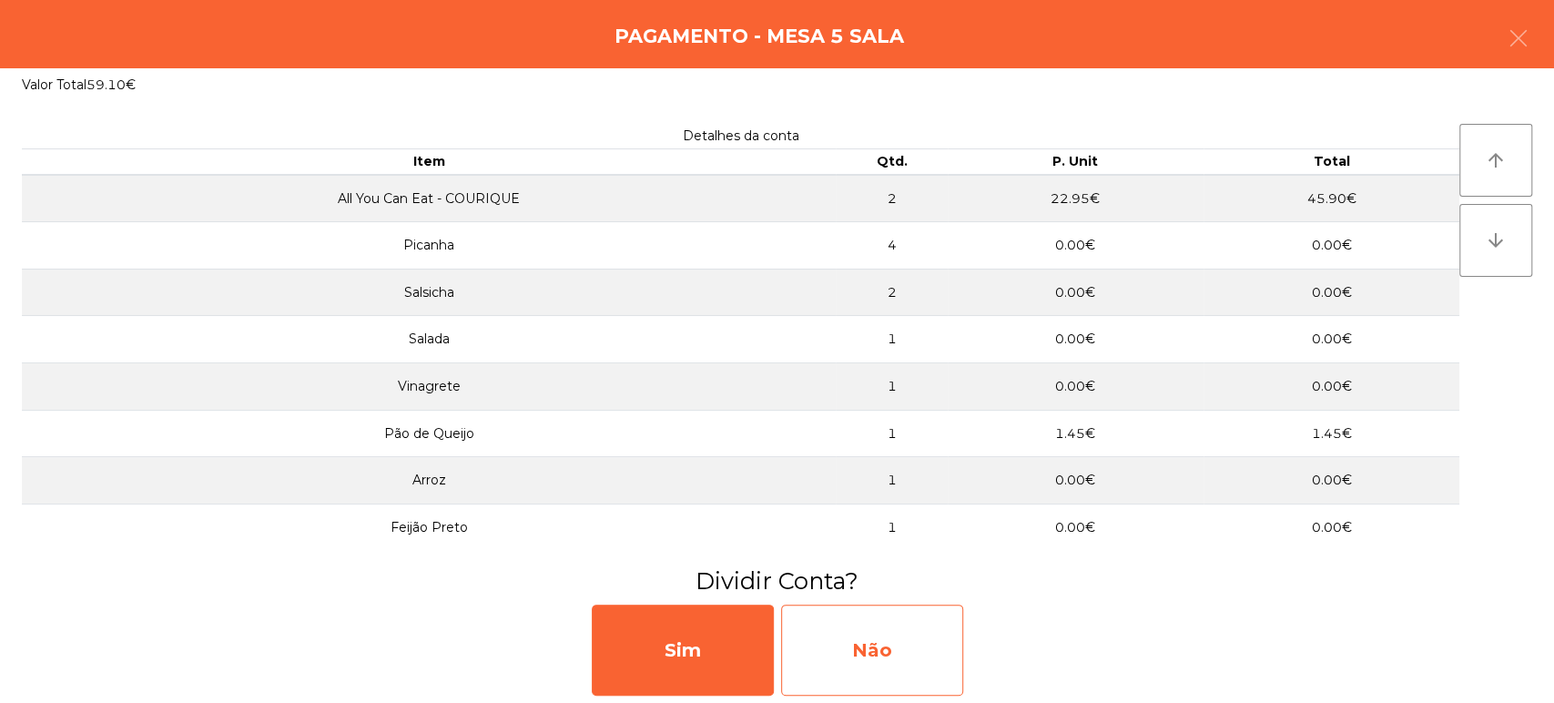
click at [890, 620] on div "Não" at bounding box center [872, 649] width 182 height 91
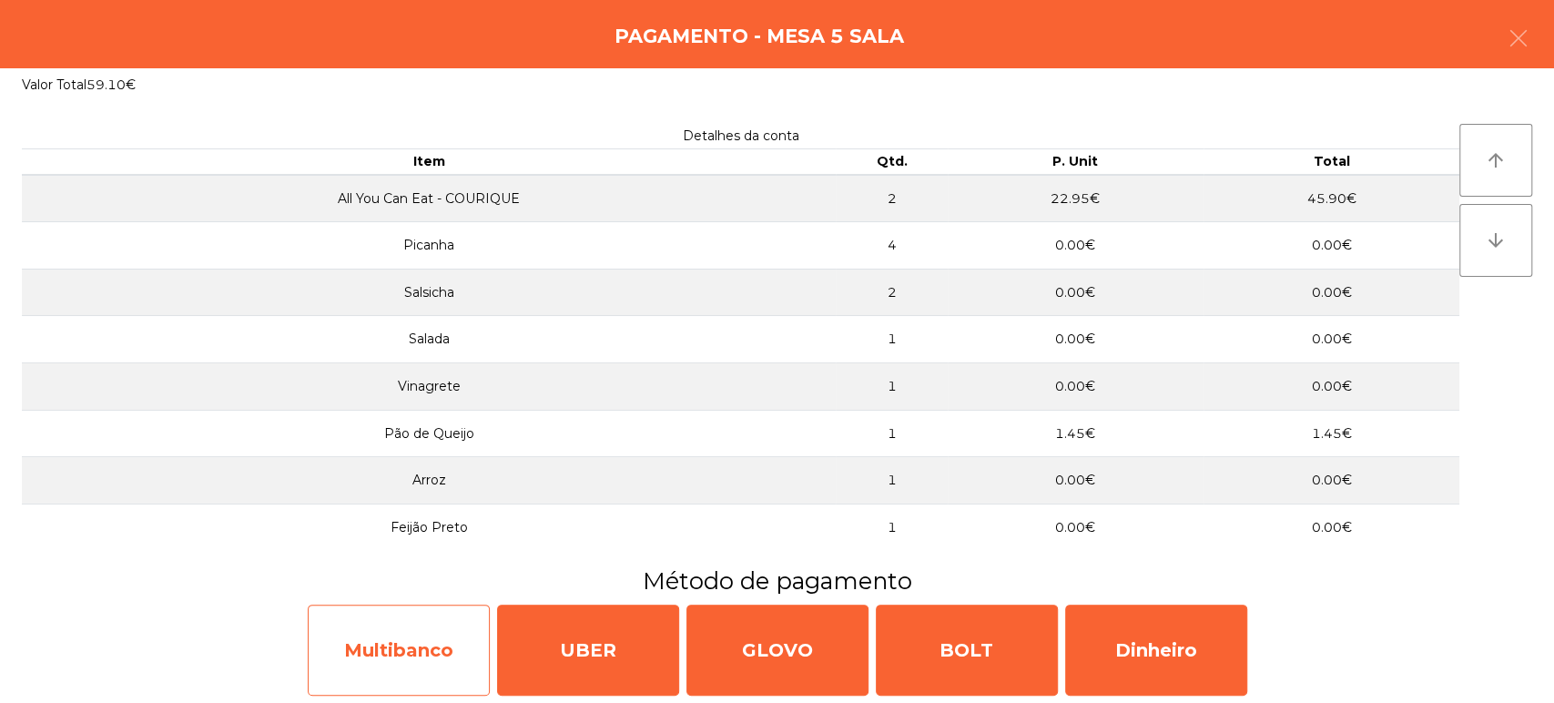
click at [426, 634] on div "Multibanco" at bounding box center [399, 649] width 182 height 91
select select "**"
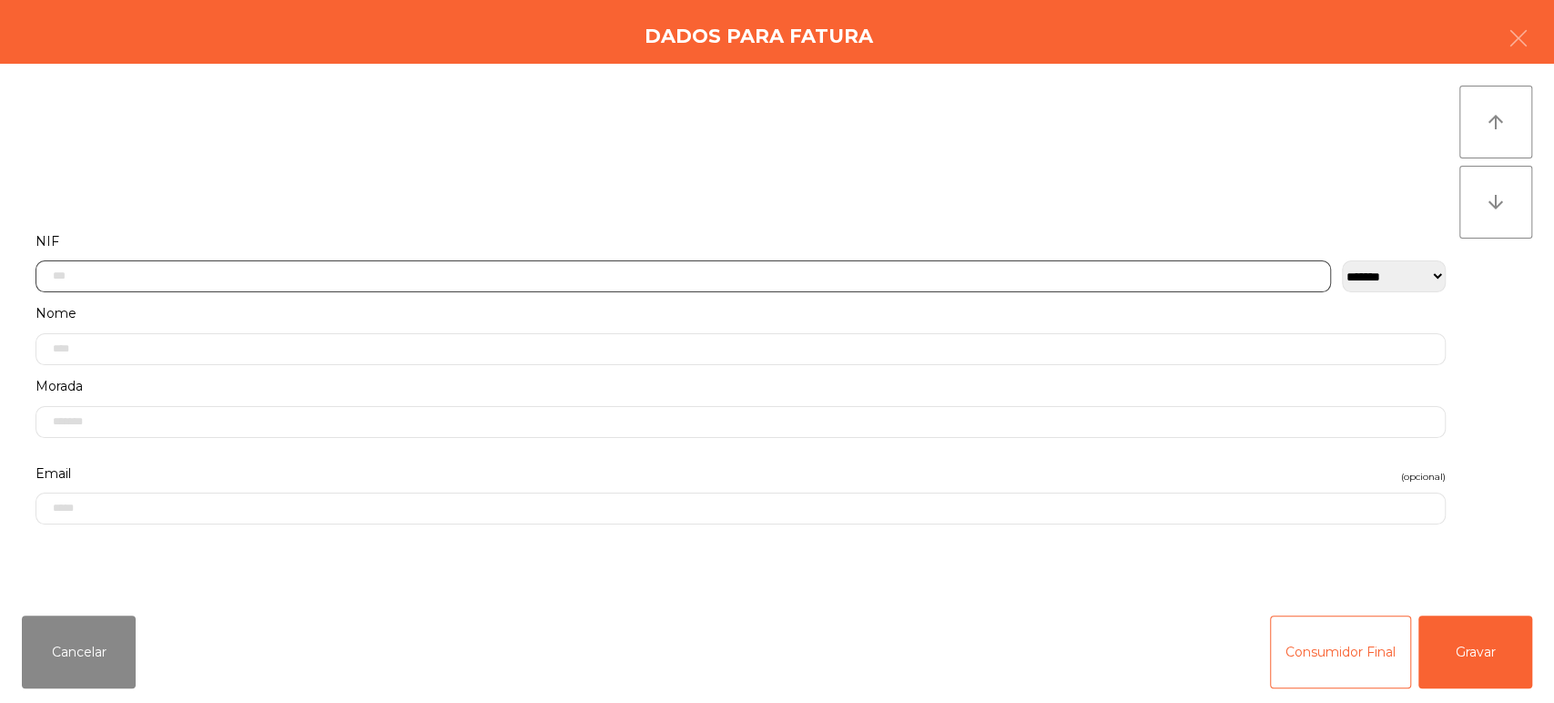
click at [1075, 273] on input "text" at bounding box center [683, 276] width 1295 height 32
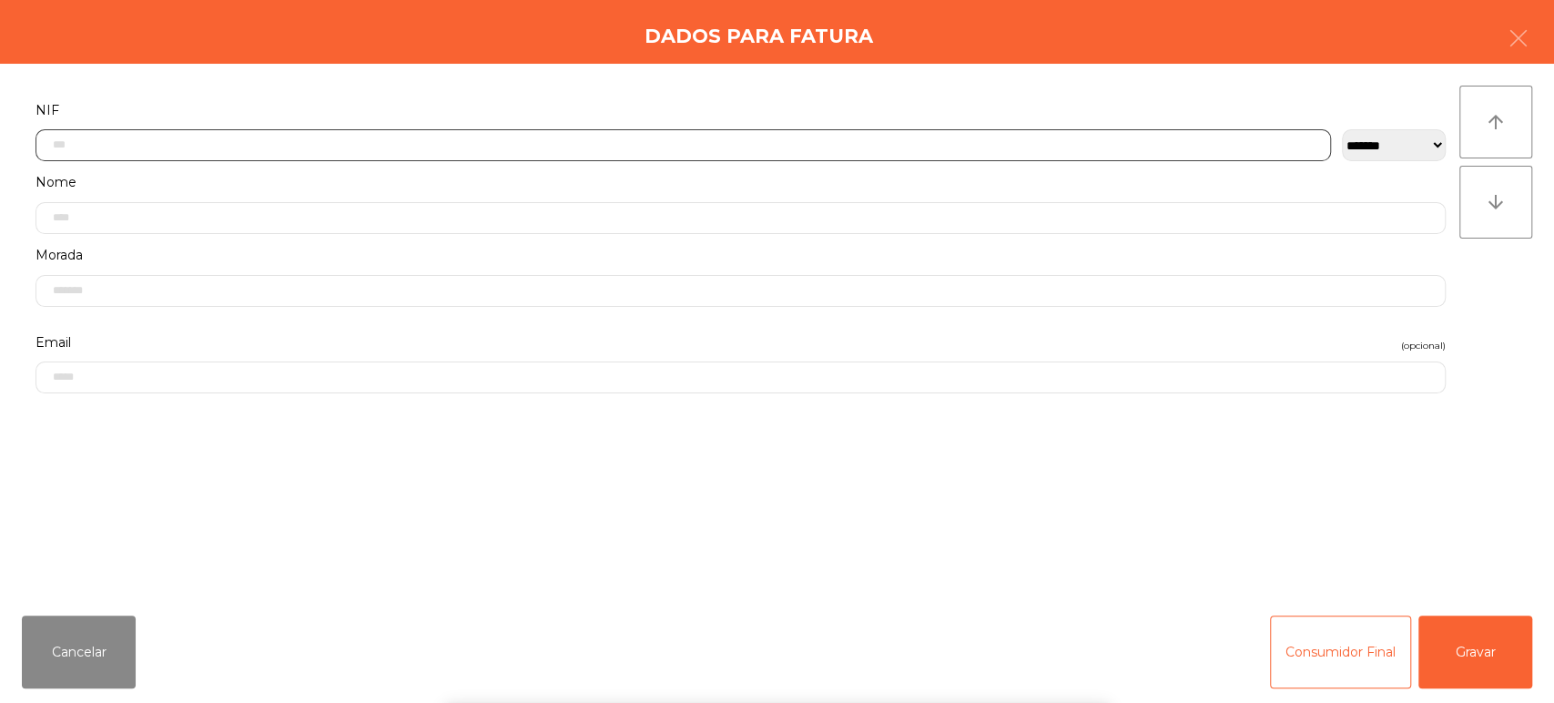
scroll to position [142, 0]
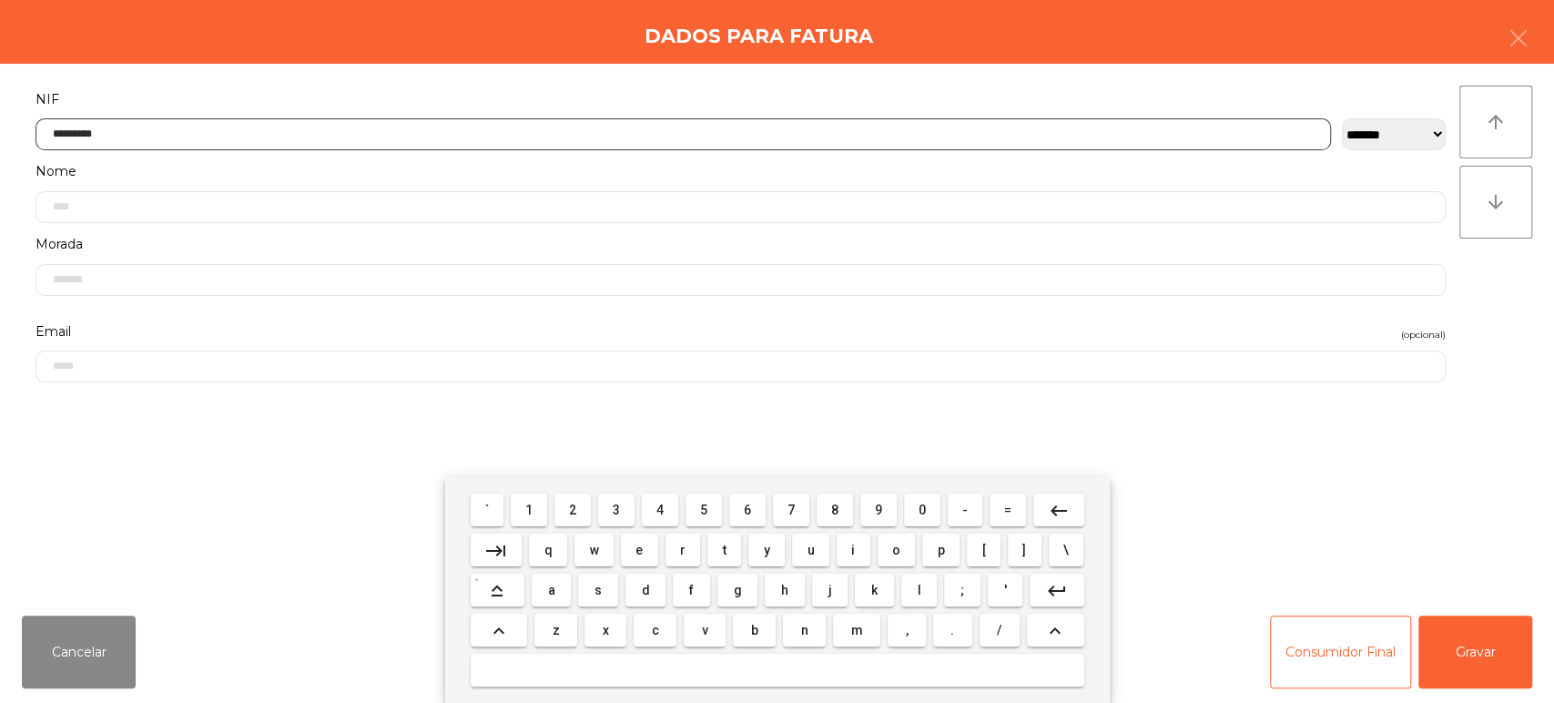
type input "*********"
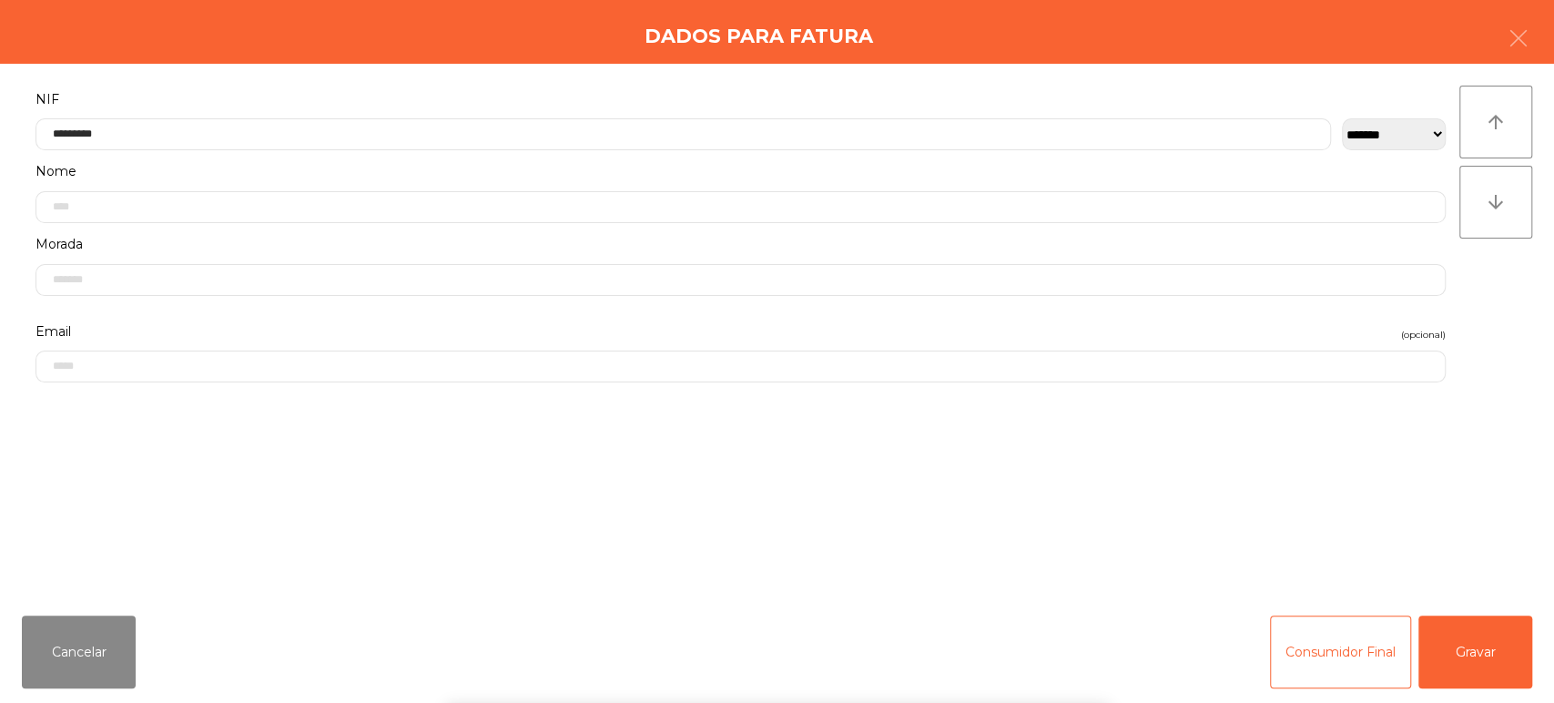
click at [1516, 648] on div "` 1 2 3 4 5 6 7 8 9 0 - = keyboard_backspace keyboard_tab q w e r t y u i o p […" at bounding box center [777, 590] width 1554 height 226
click at [1498, 663] on button "Gravar" at bounding box center [1475, 651] width 114 height 73
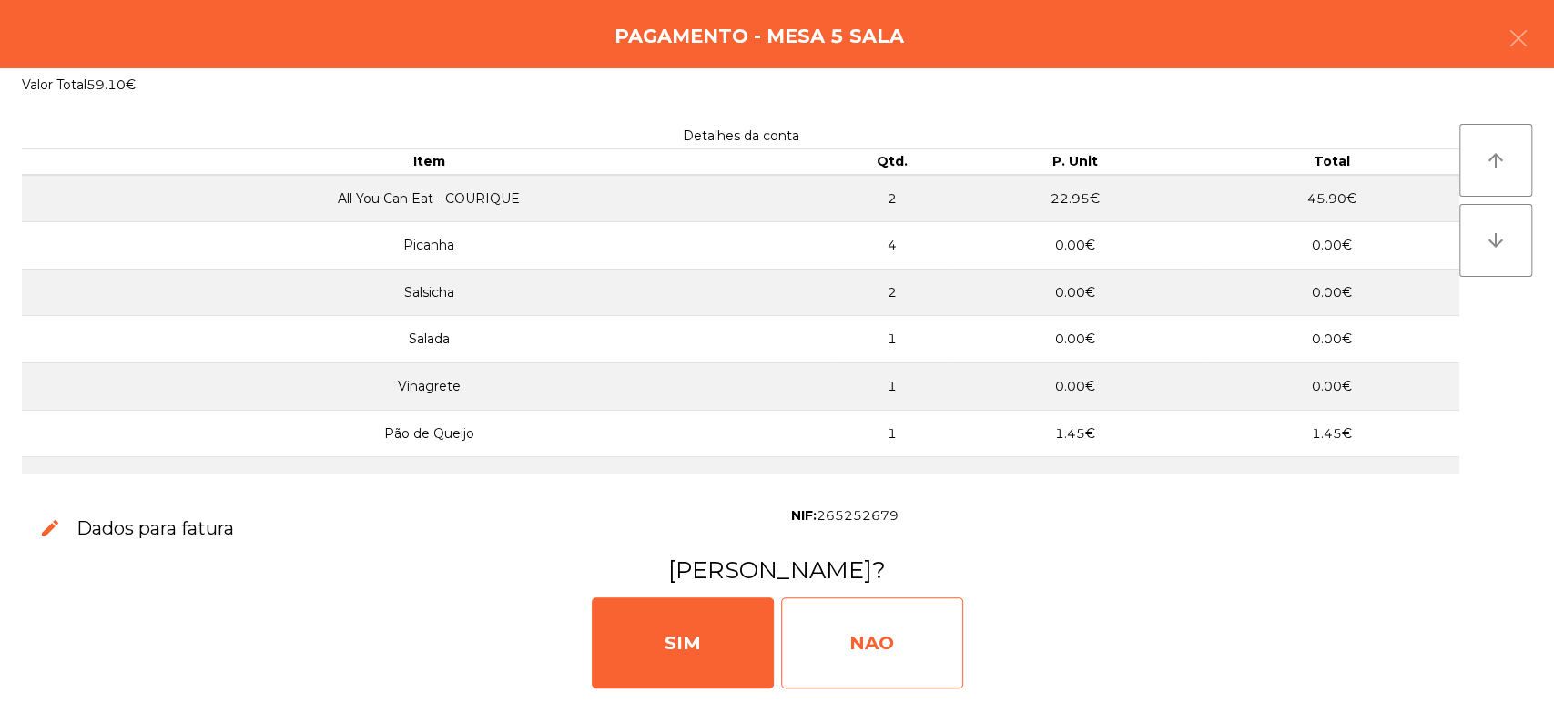
click at [895, 619] on div "NAO" at bounding box center [872, 642] width 182 height 91
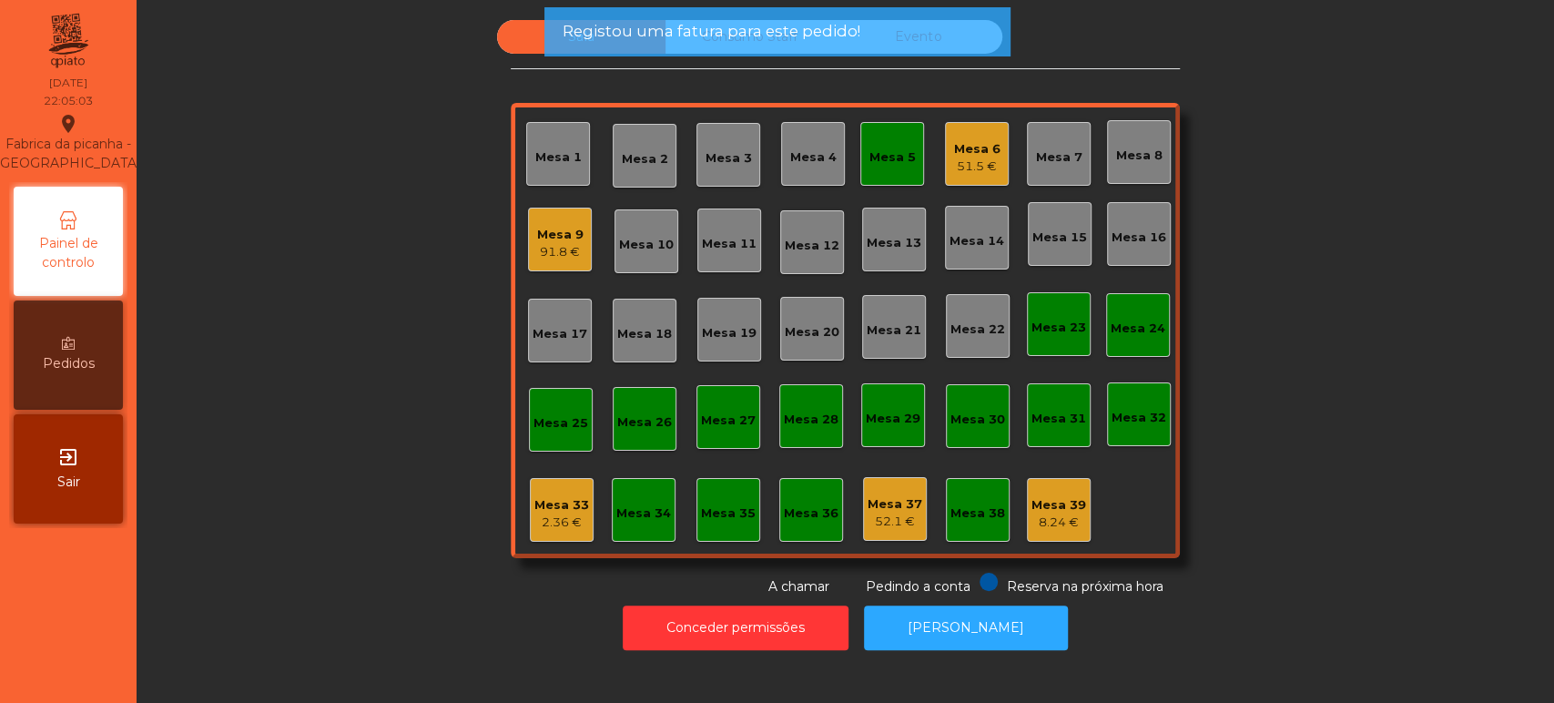
click at [906, 146] on div "Mesa 5" at bounding box center [892, 154] width 64 height 64
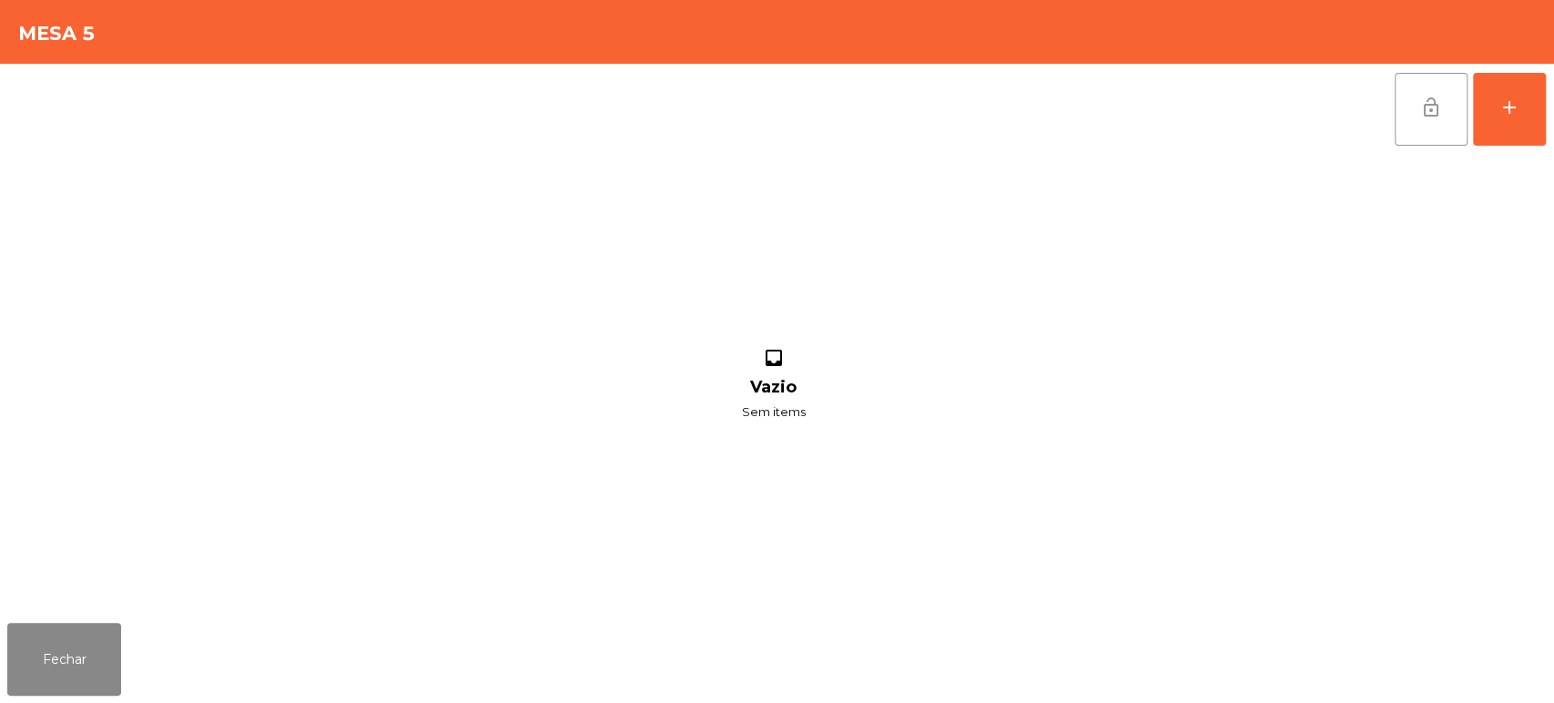
click at [1436, 81] on button "lock_open" at bounding box center [1431, 109] width 73 height 73
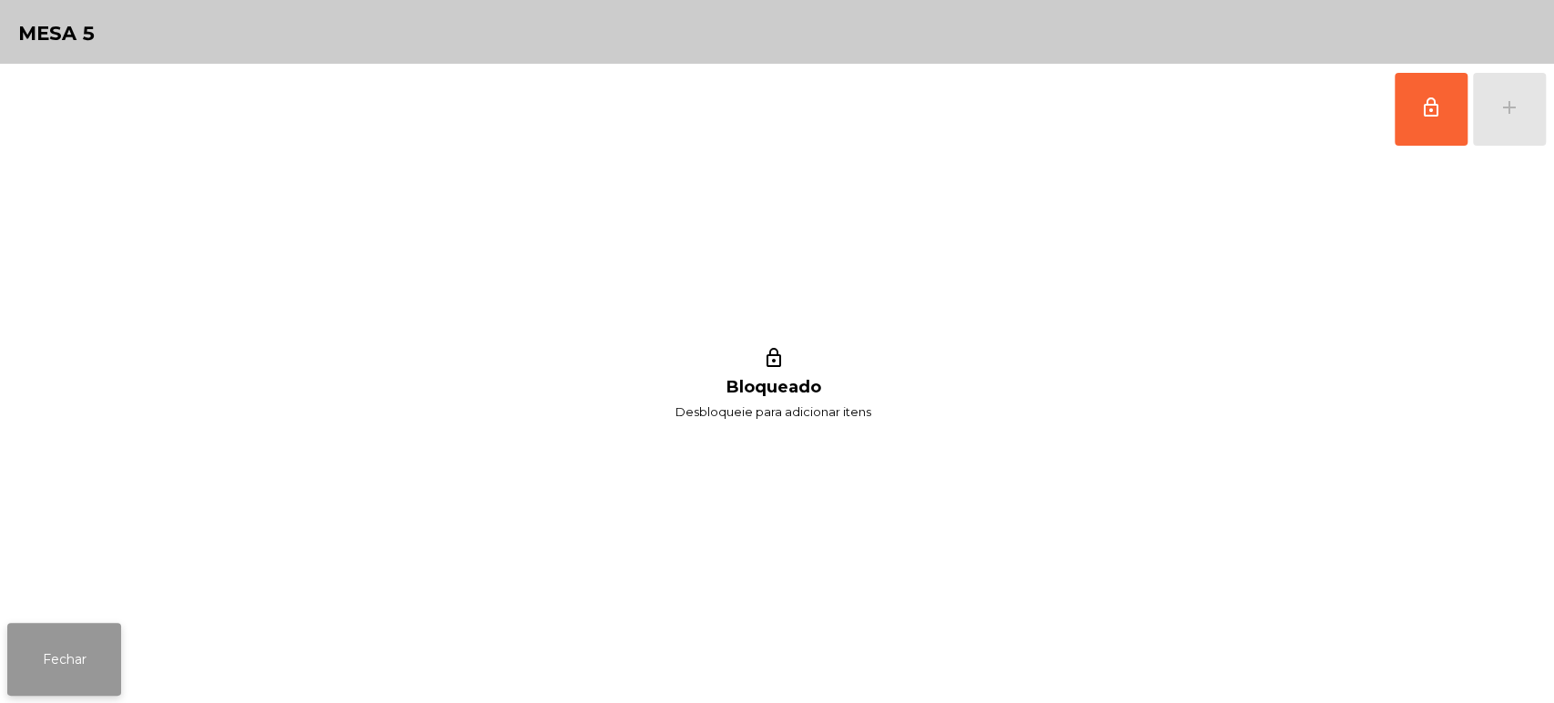
click at [95, 645] on button "Fechar" at bounding box center [64, 659] width 114 height 73
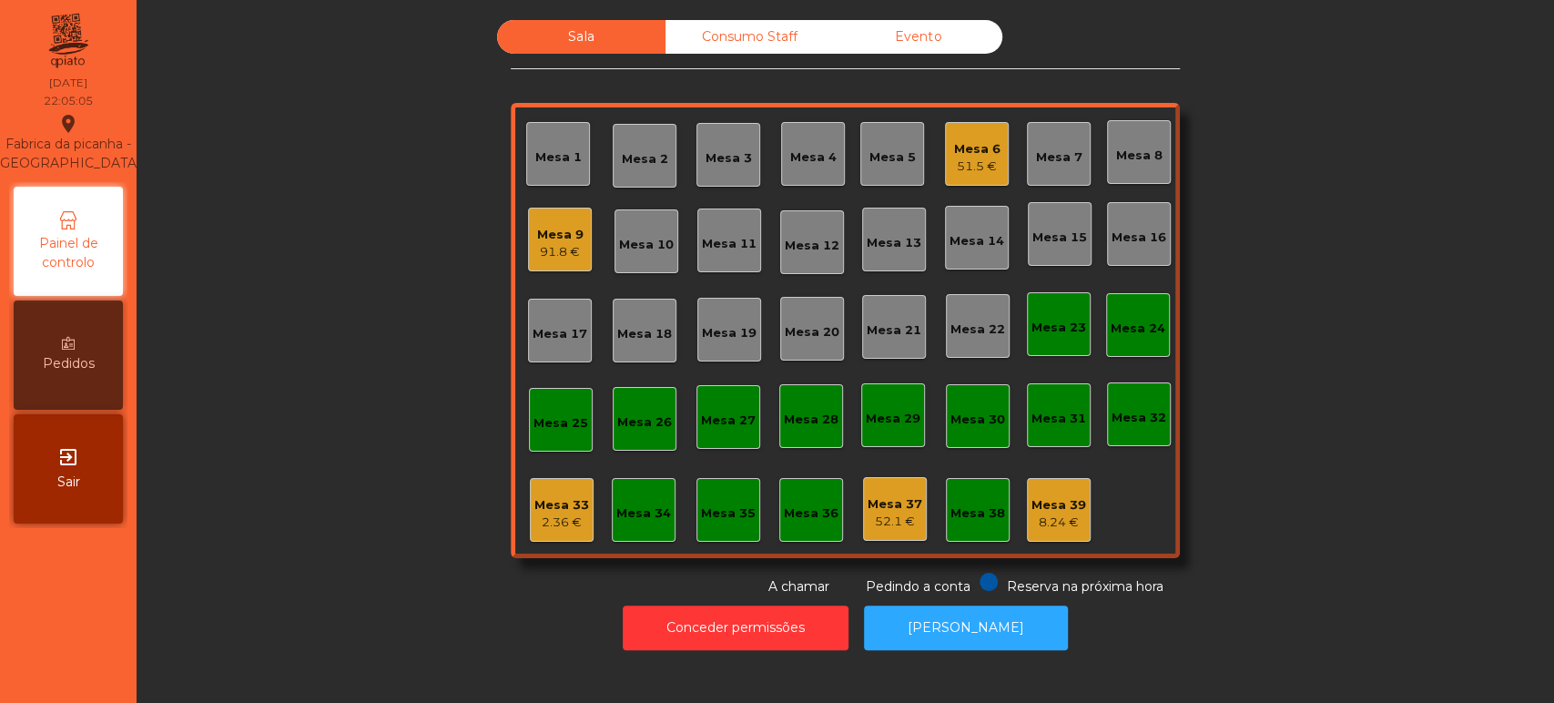
click at [954, 133] on div "Mesa 6 51.5 €" at bounding box center [977, 154] width 46 height 43
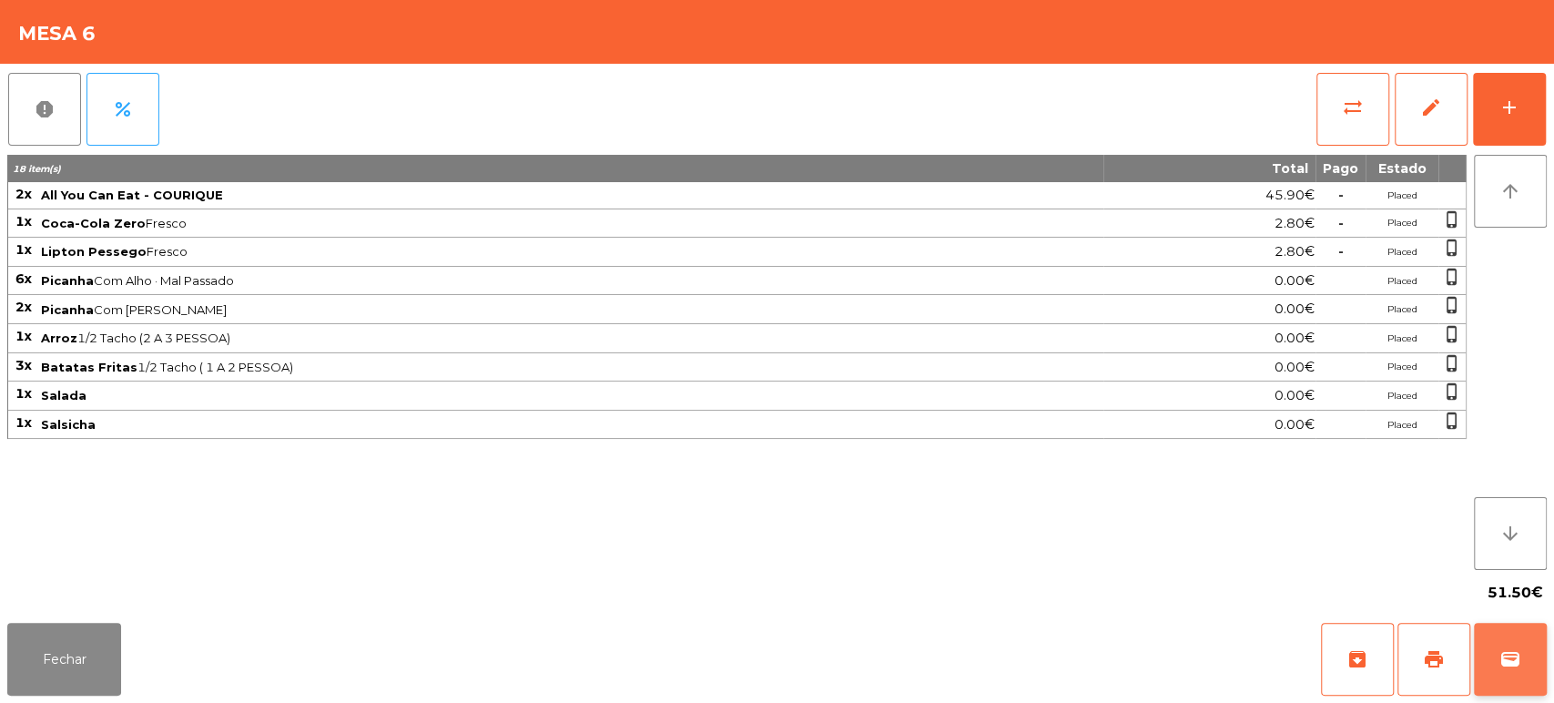
click at [1486, 663] on button "wallet" at bounding box center [1510, 659] width 73 height 73
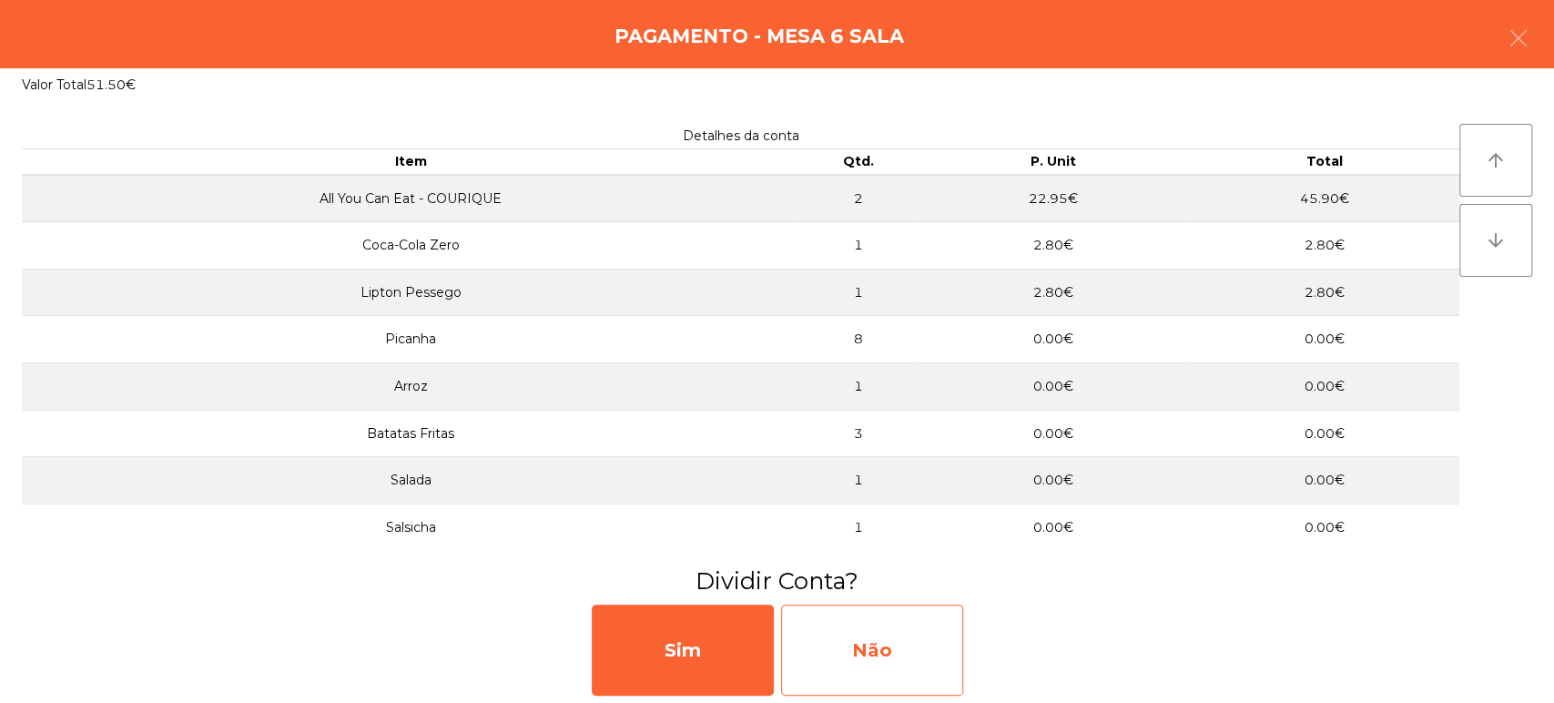
click at [882, 620] on div "Não" at bounding box center [872, 649] width 182 height 91
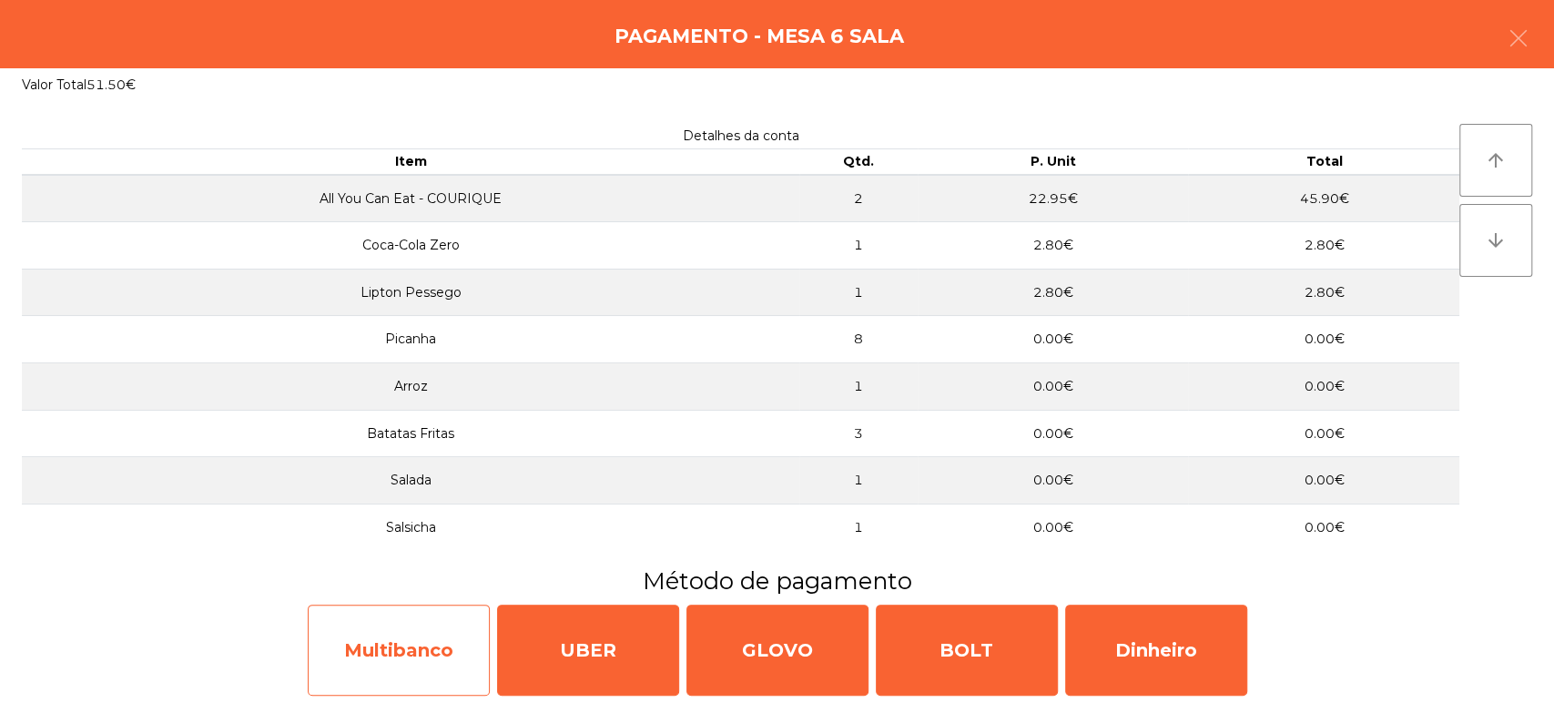
click at [443, 666] on div "Multibanco" at bounding box center [399, 649] width 182 height 91
select select "**"
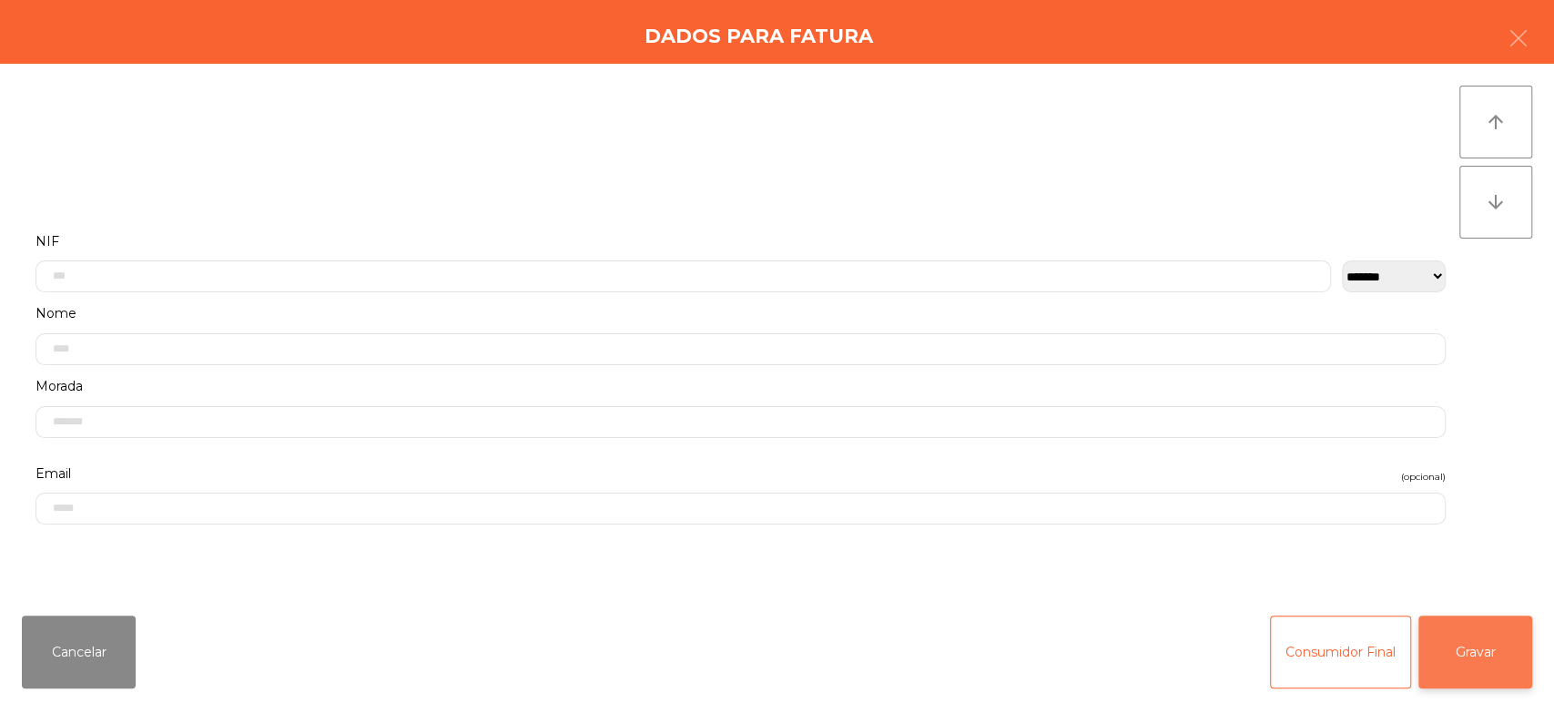
click at [1498, 673] on button "Gravar" at bounding box center [1475, 651] width 114 height 73
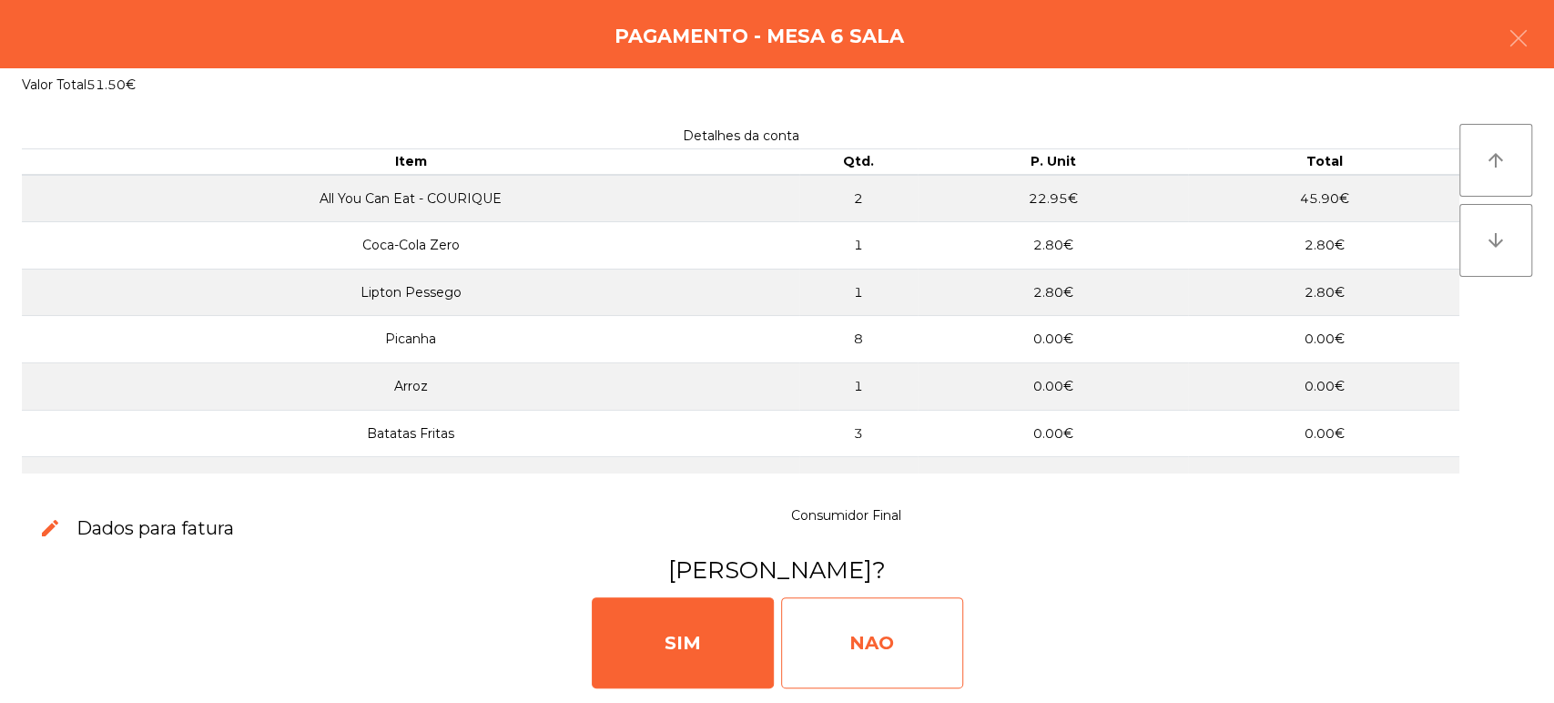
click at [881, 655] on div "NAO" at bounding box center [872, 642] width 182 height 91
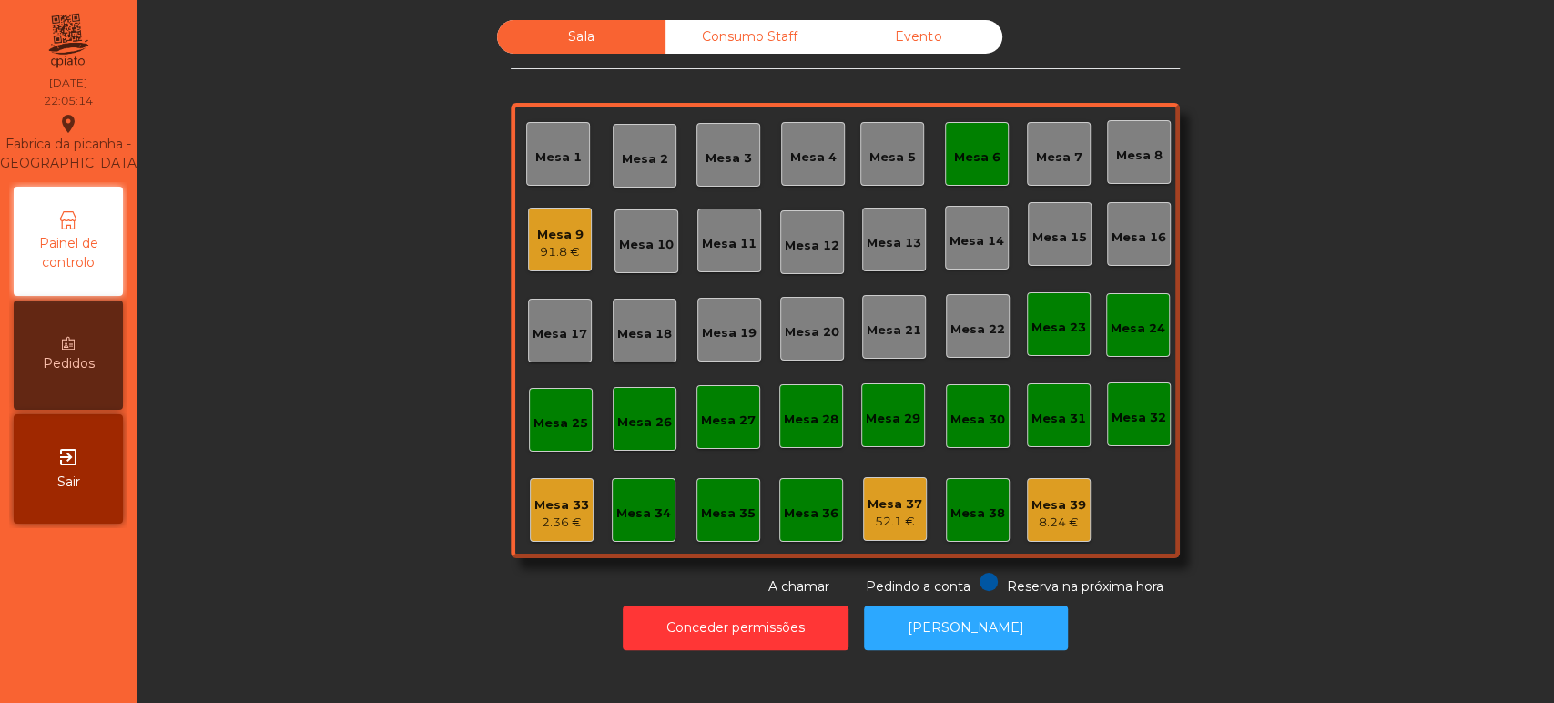
click at [991, 150] on div "Mesa 6" at bounding box center [977, 154] width 64 height 64
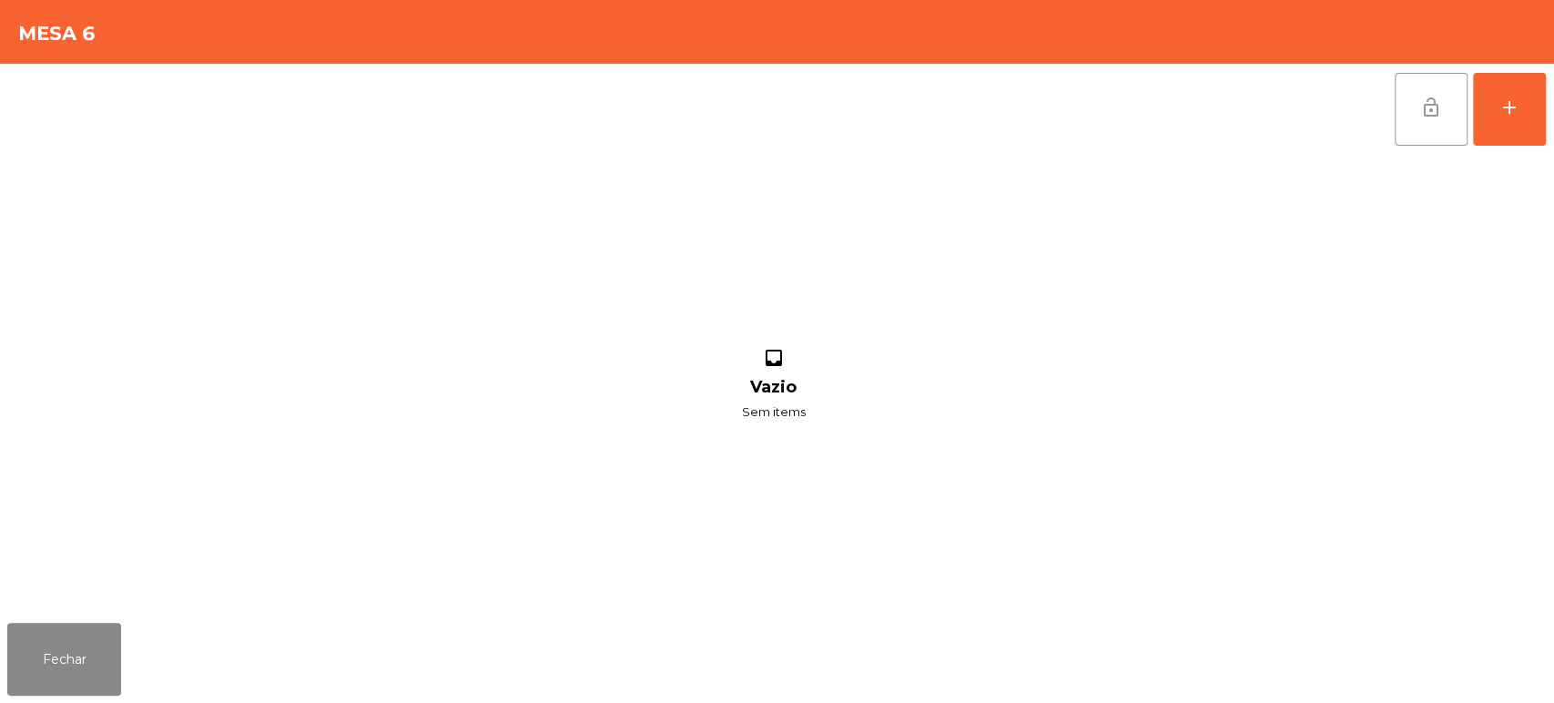
click at [1420, 117] on span "lock_open" at bounding box center [1431, 108] width 22 height 22
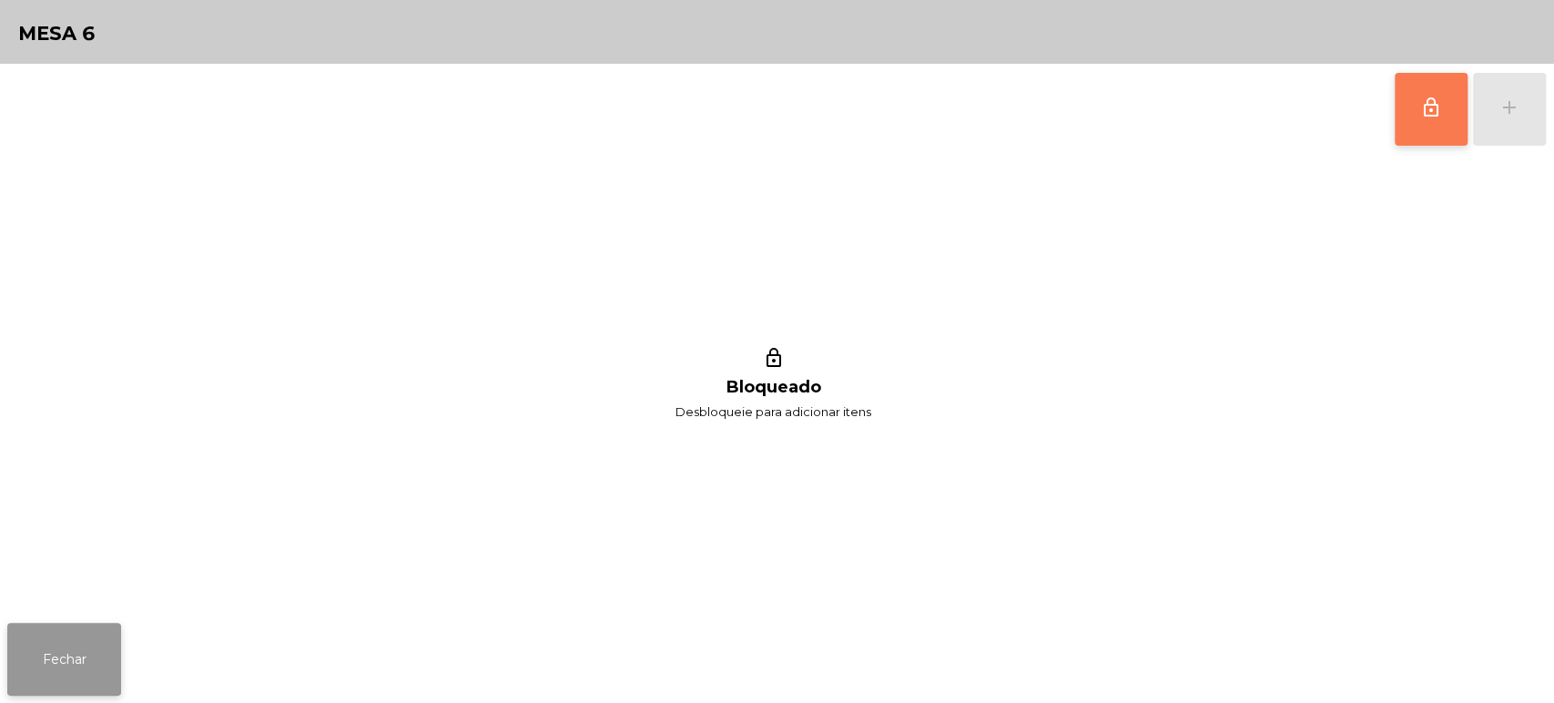
click at [51, 660] on button "Fechar" at bounding box center [64, 659] width 114 height 73
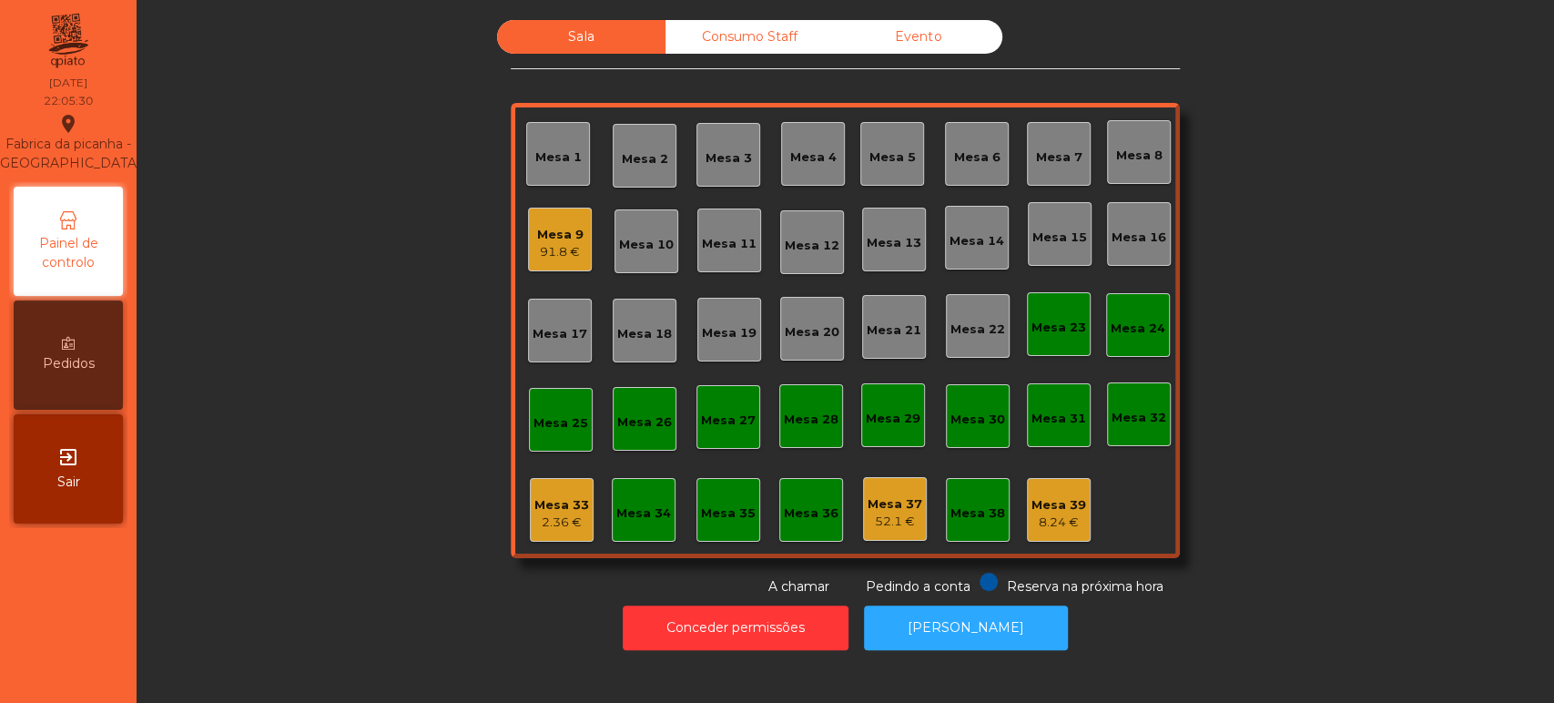
click at [638, 508] on div "Mesa 34" at bounding box center [643, 513] width 55 height 18
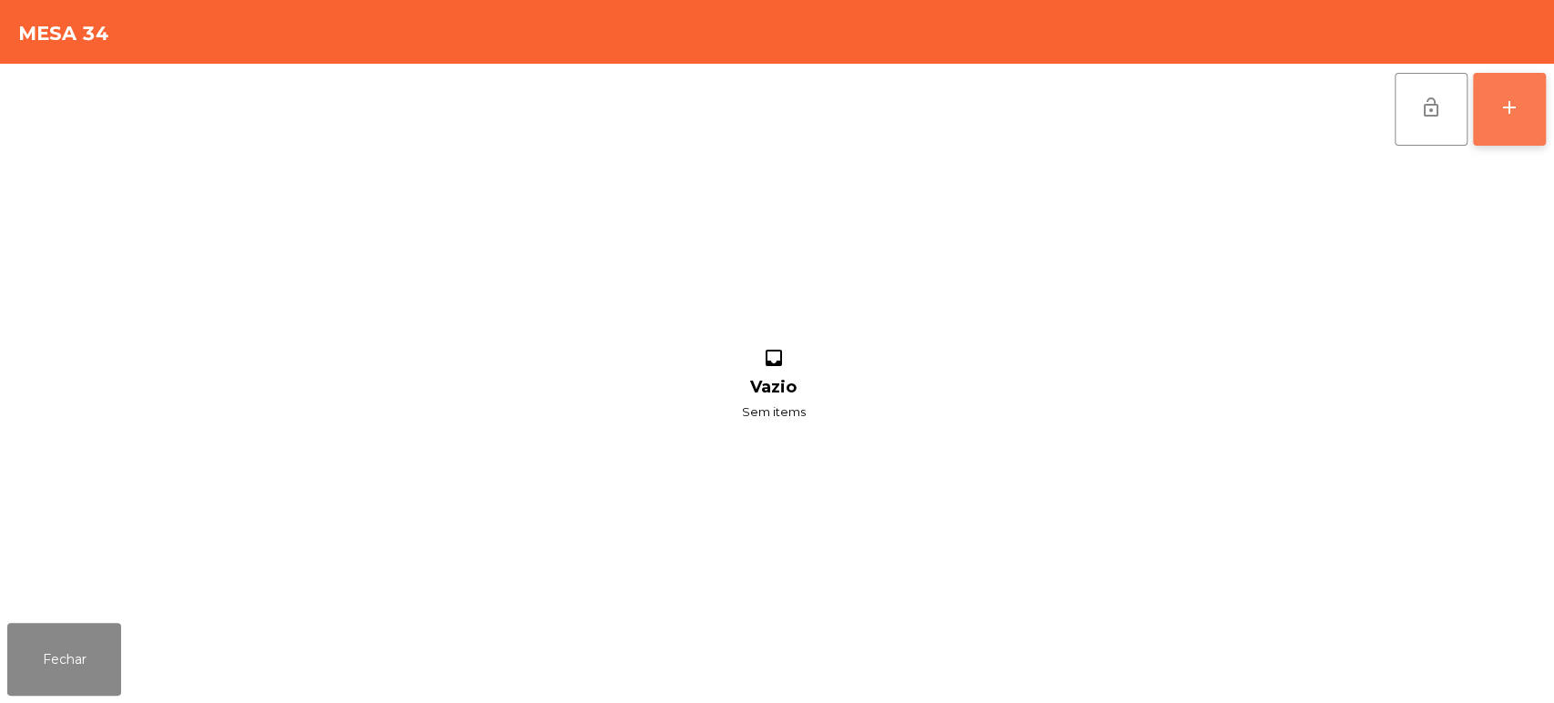
click at [1507, 76] on button "add" at bounding box center [1509, 109] width 73 height 73
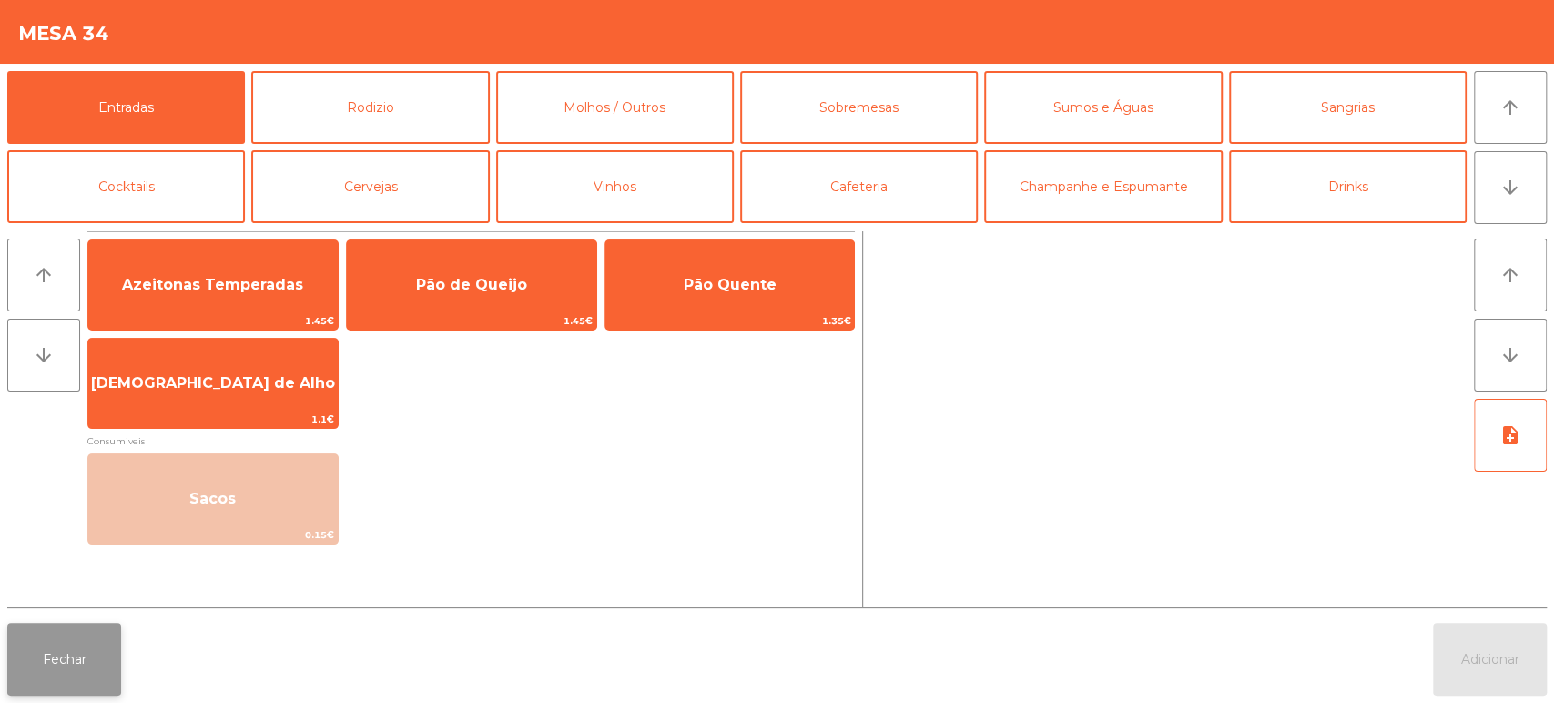
click at [49, 647] on button "Fechar" at bounding box center [64, 659] width 114 height 73
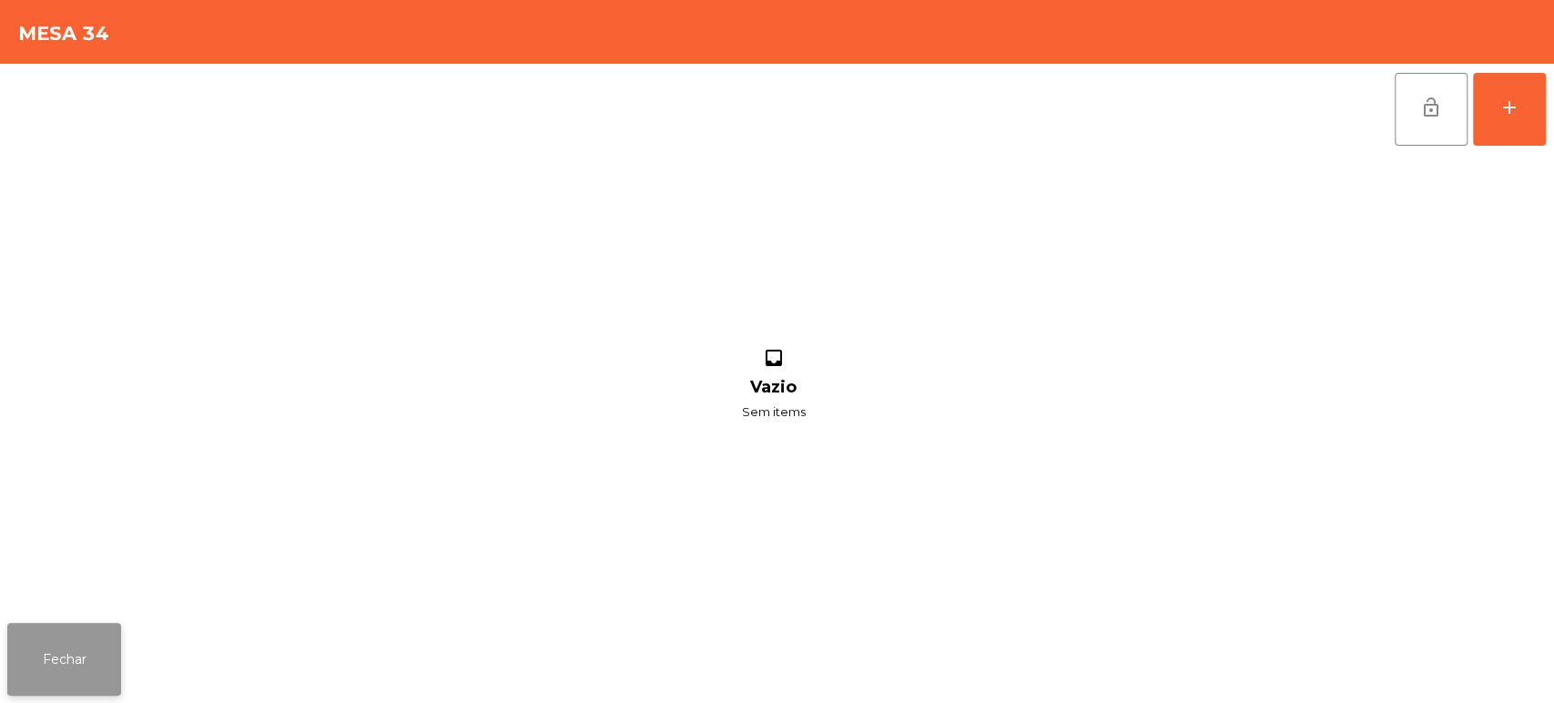
click at [81, 663] on button "Fechar" at bounding box center [64, 659] width 114 height 73
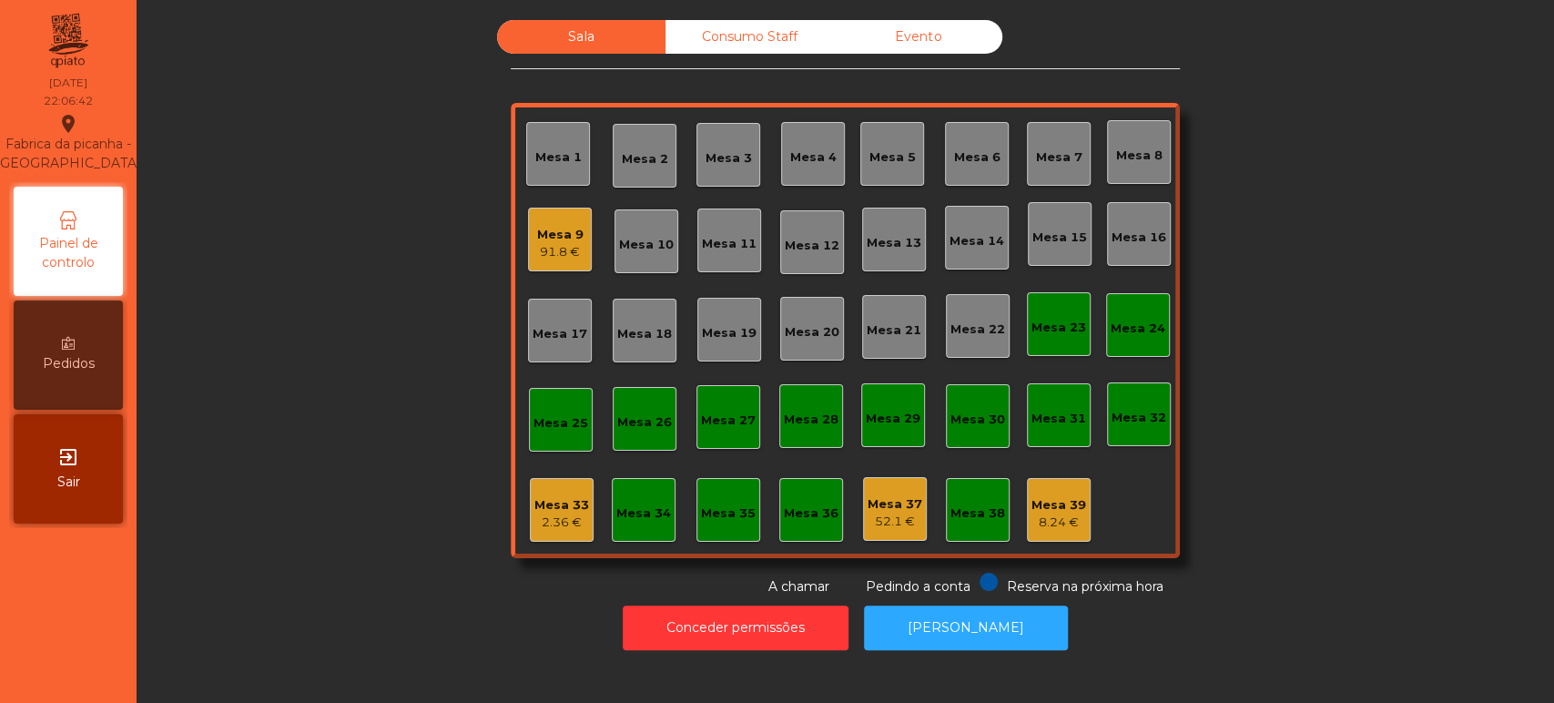
click at [568, 246] on div "91.8 €" at bounding box center [560, 252] width 46 height 18
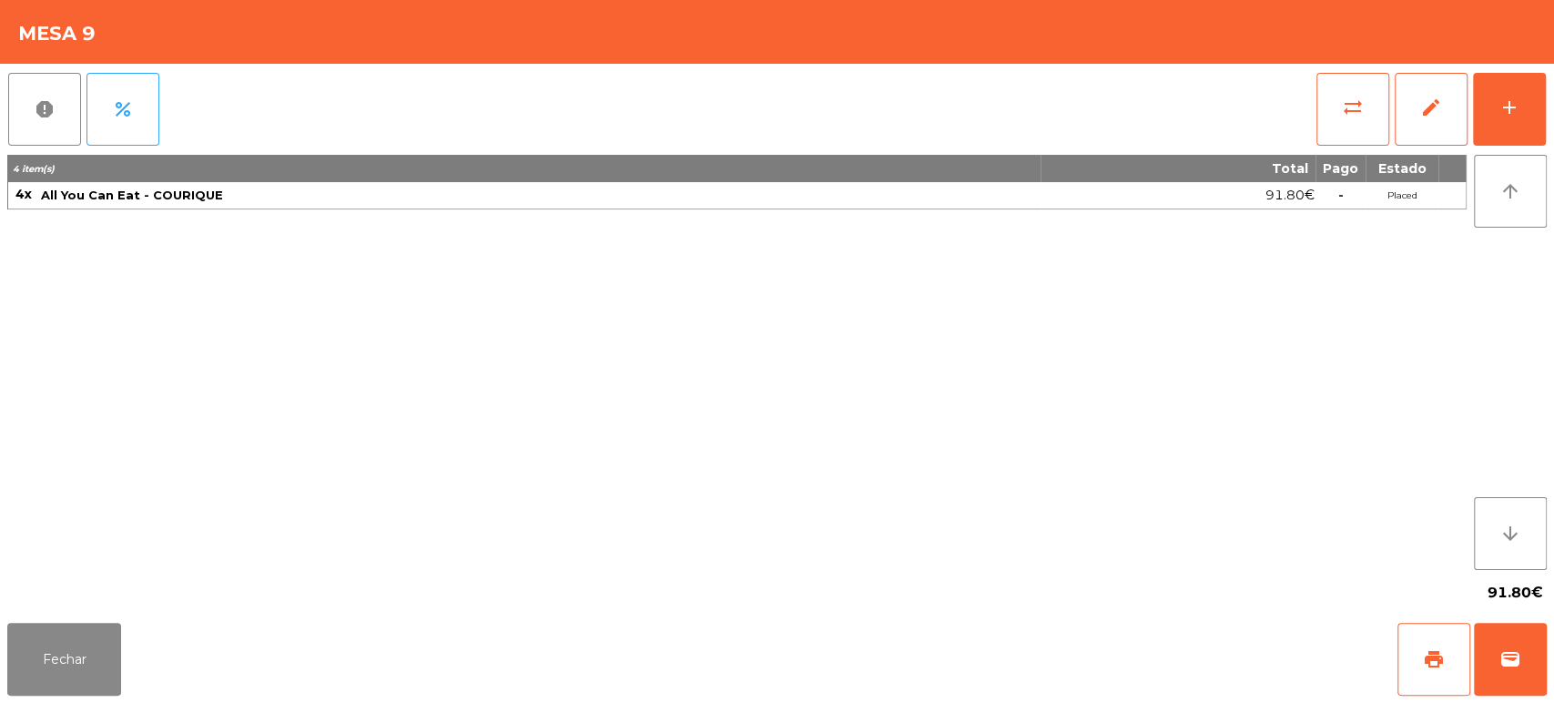
click at [1551, 99] on div "report percent sync_alt edit add 4 item(s) Total Pago Estado 4x All You Can Eat…" at bounding box center [777, 340] width 1554 height 552
click at [1529, 115] on button "add" at bounding box center [1509, 109] width 73 height 73
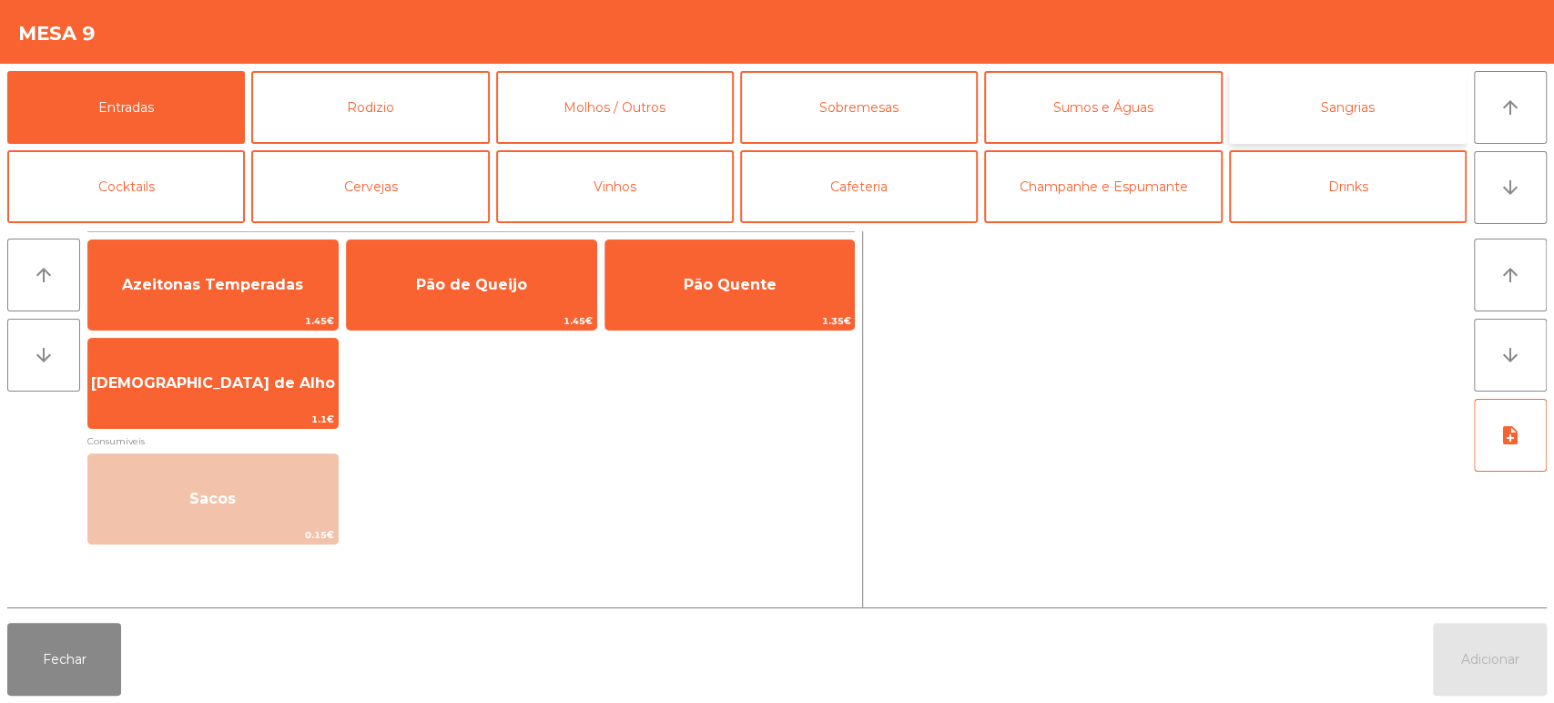
click at [1307, 98] on button "Sangrias" at bounding box center [1348, 107] width 238 height 73
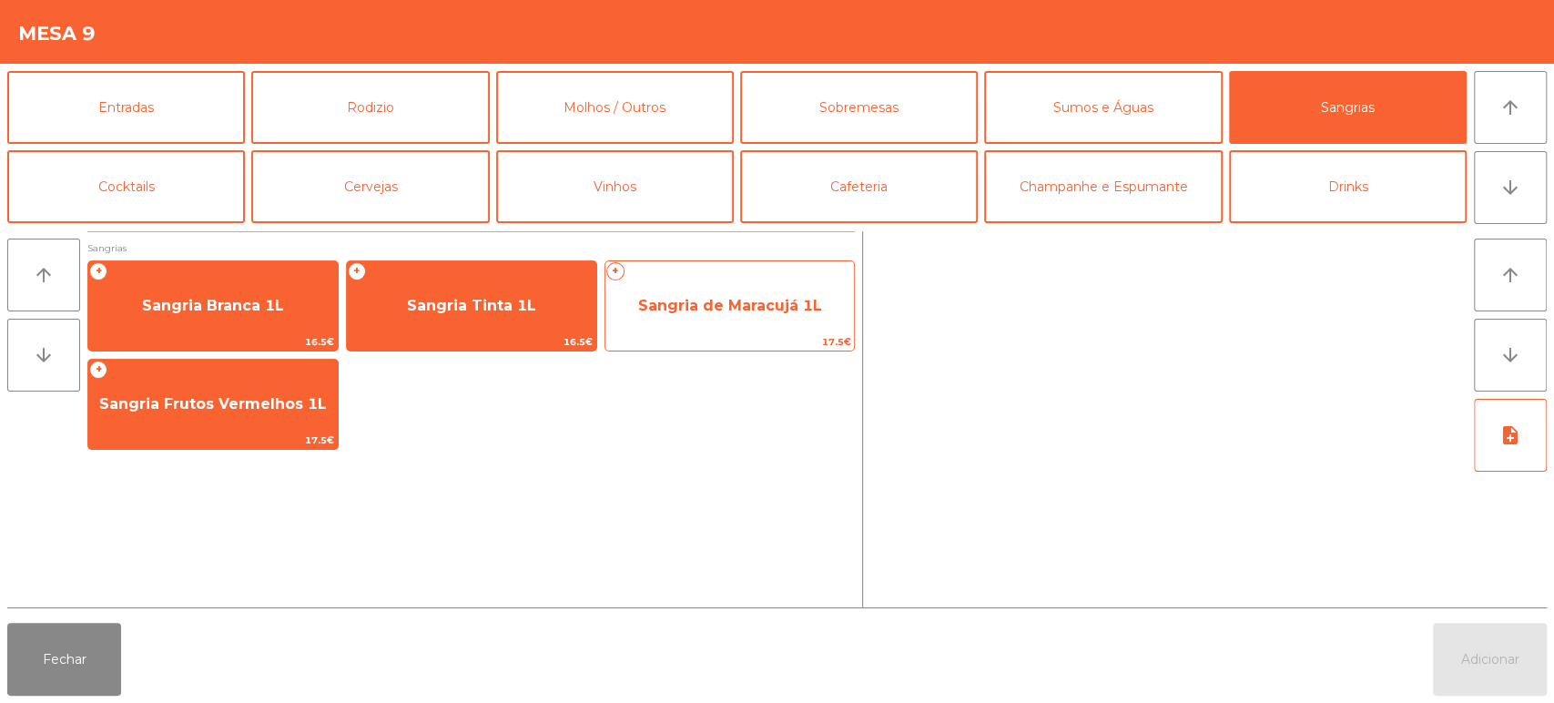
click at [757, 329] on span "Sangria de Maracujá 1L" at bounding box center [729, 305] width 249 height 49
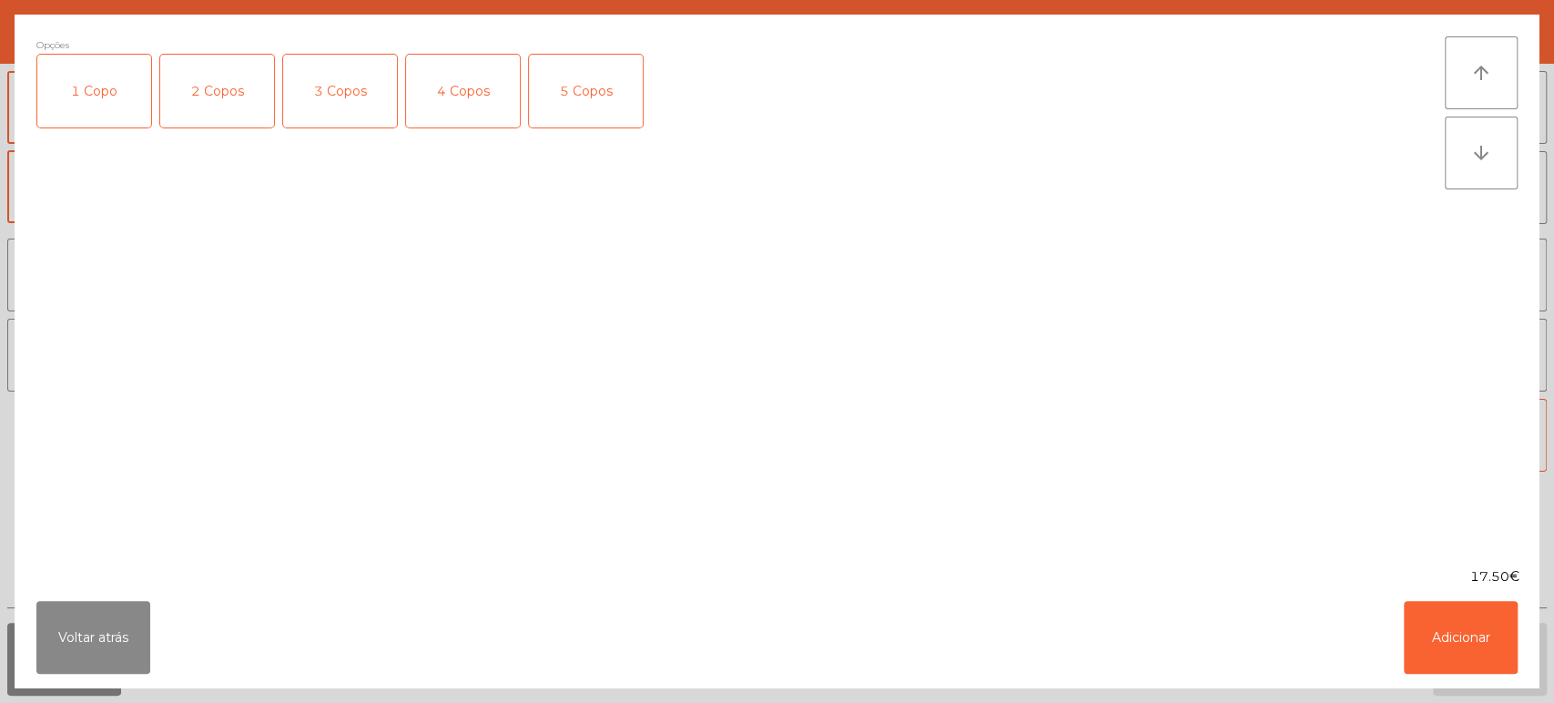
click at [351, 113] on div "3 Copos" at bounding box center [340, 91] width 114 height 73
click at [1464, 643] on button "Adicionar" at bounding box center [1461, 637] width 114 height 73
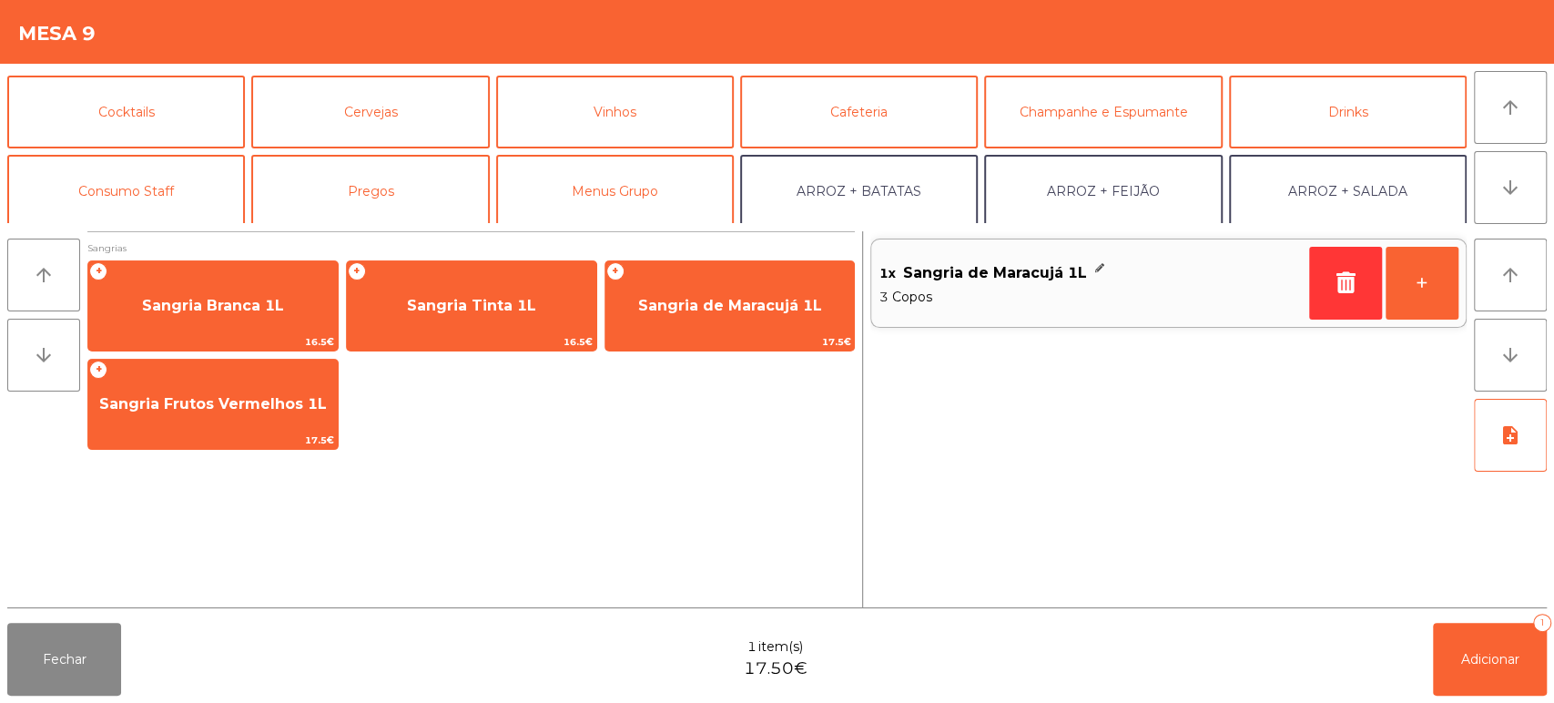
scroll to position [0, 0]
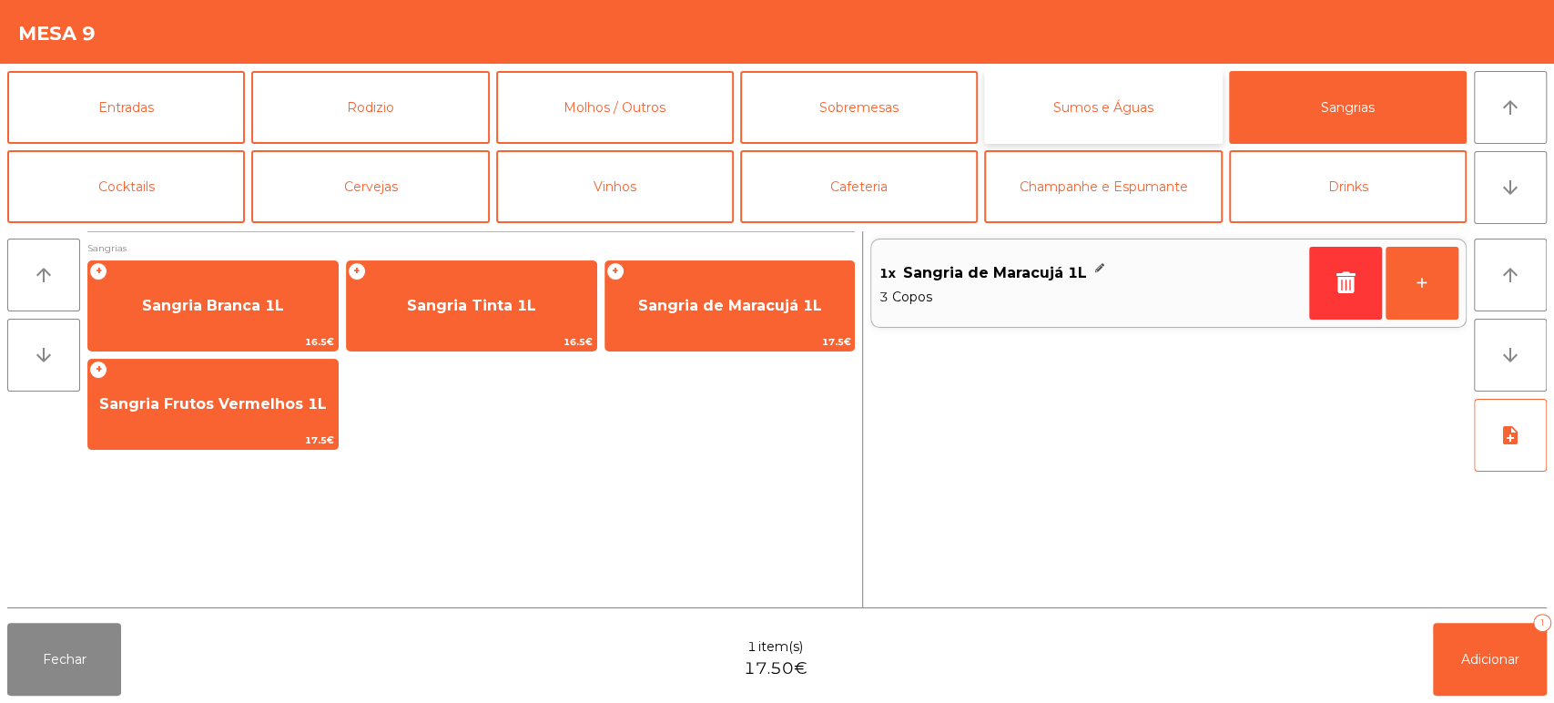
click at [1123, 109] on button "Sumos e Águas" at bounding box center [1103, 107] width 238 height 73
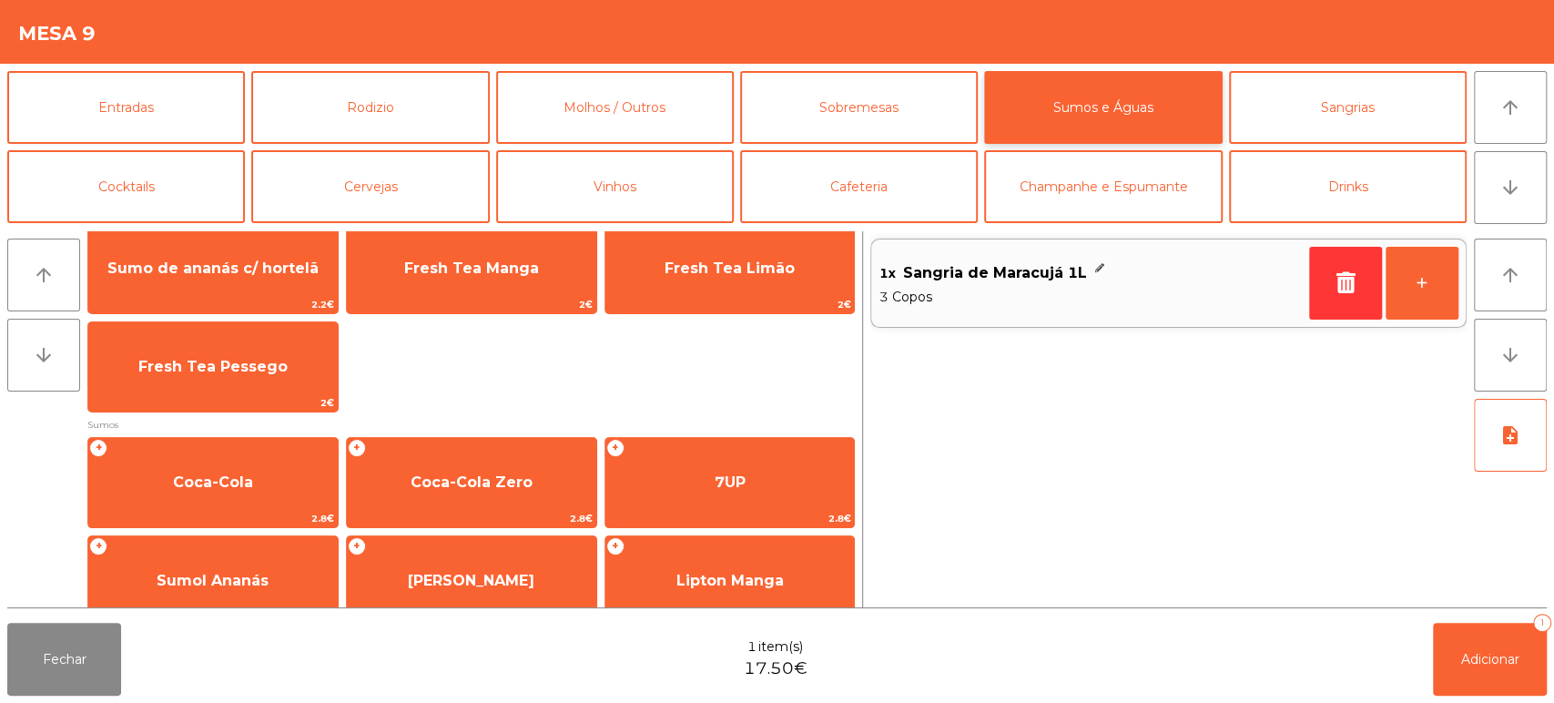
scroll to position [140, 0]
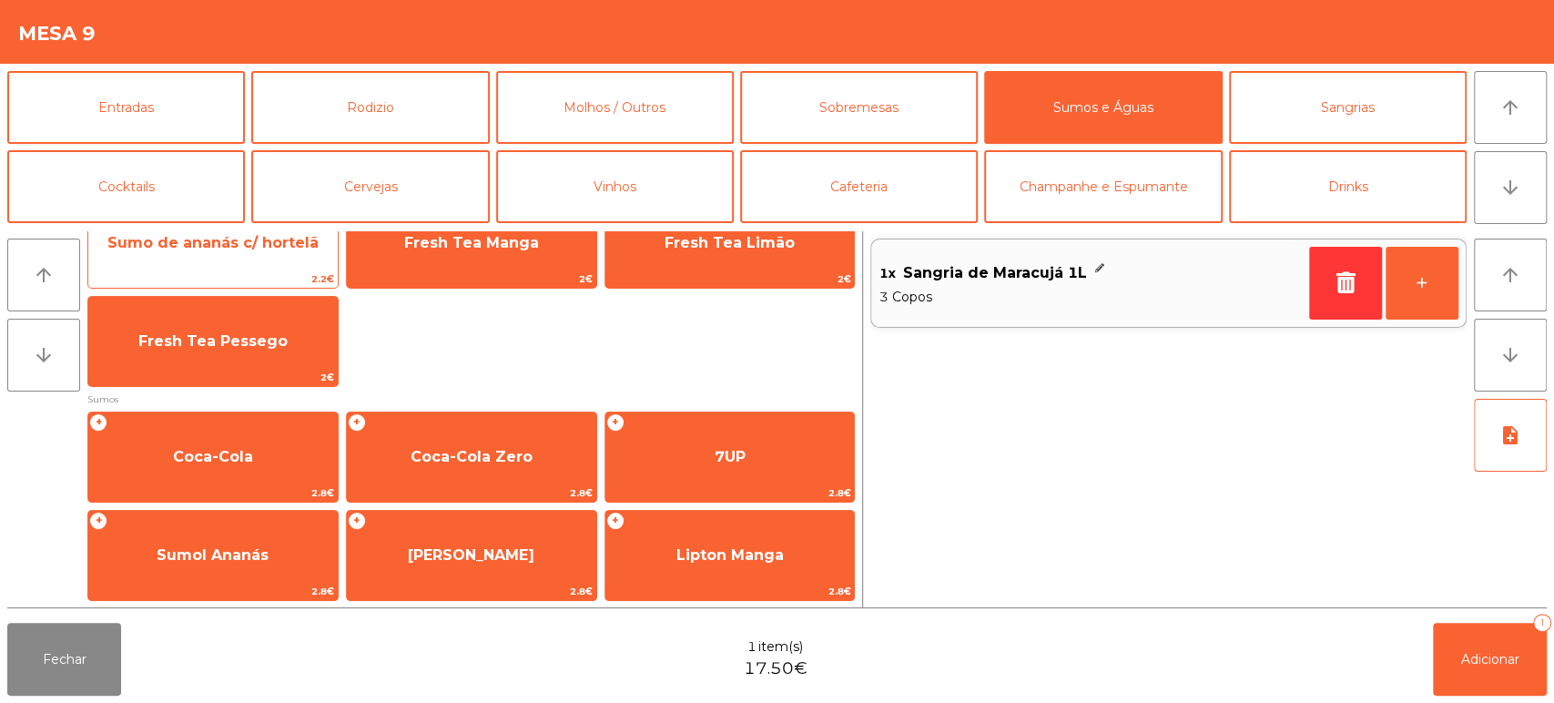
click at [277, 273] on span "2.2€" at bounding box center [212, 278] width 249 height 17
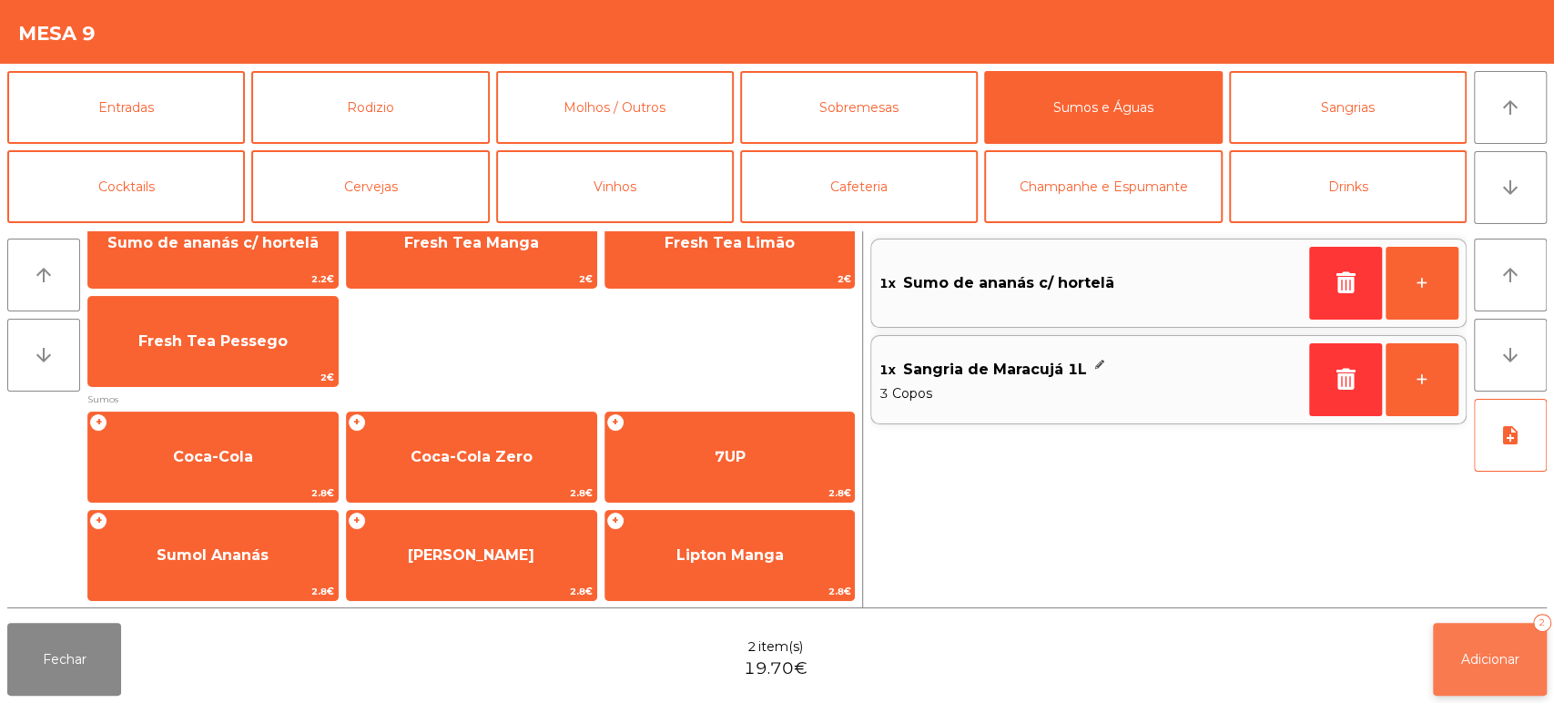
click at [1476, 658] on span "Adicionar" at bounding box center [1490, 659] width 58 height 16
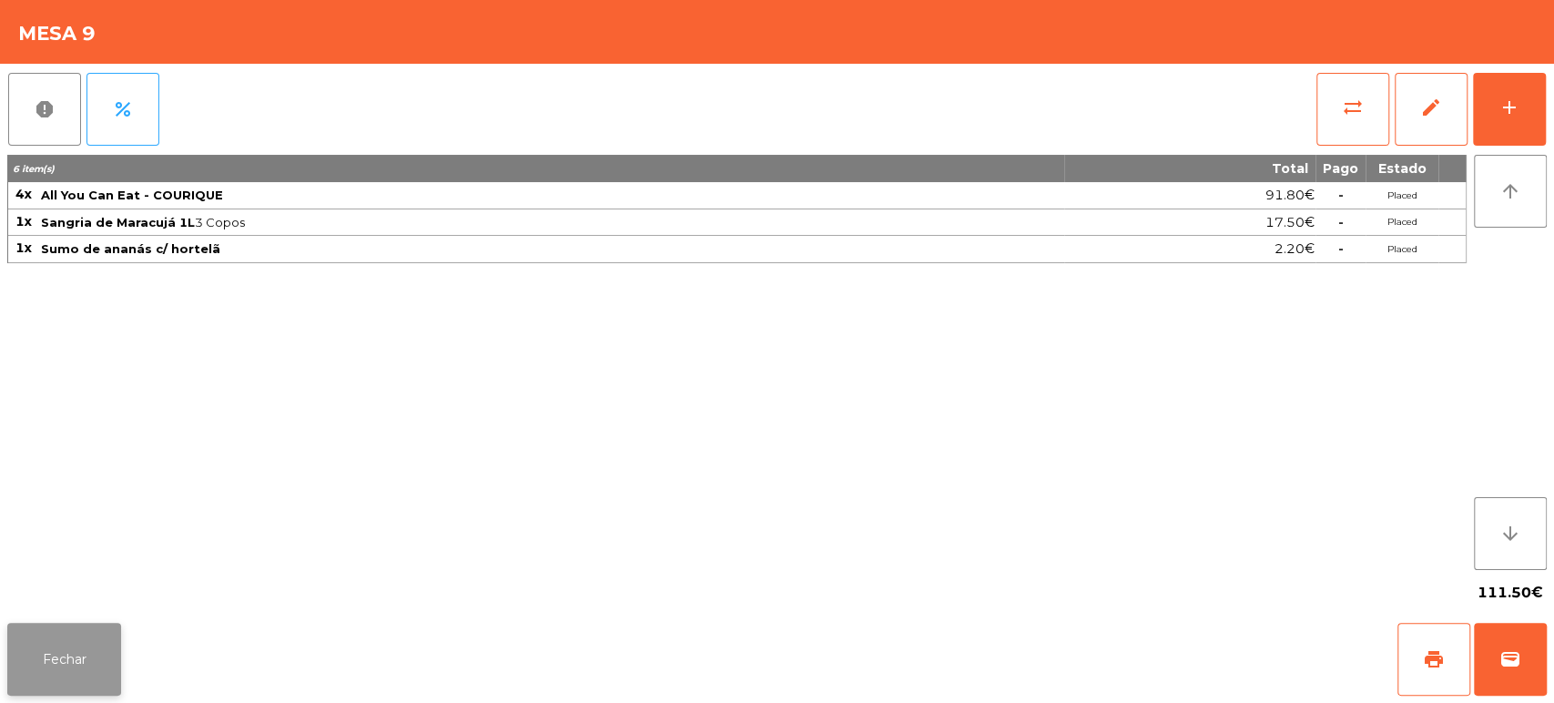
click at [56, 667] on button "Fechar" at bounding box center [64, 659] width 114 height 73
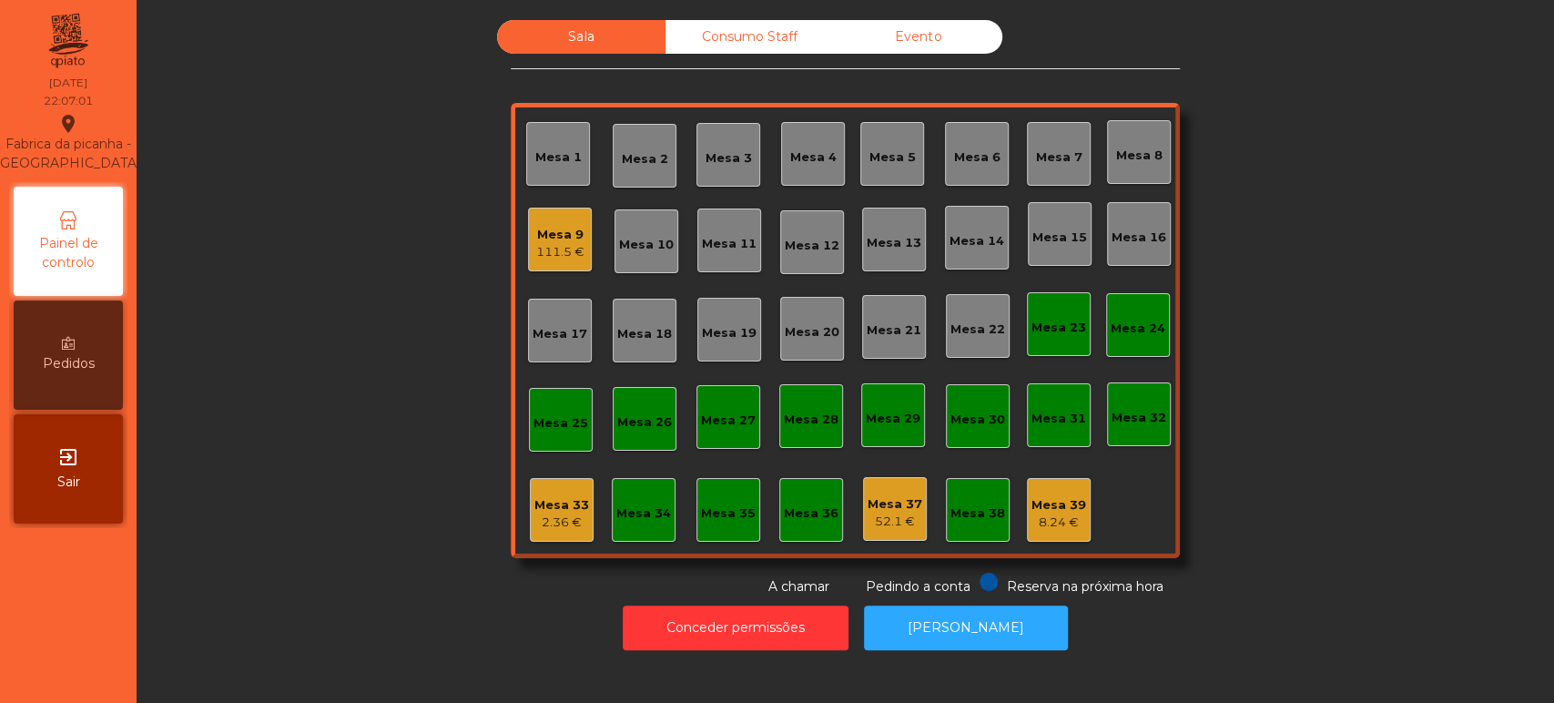
click at [641, 529] on div "Mesa 34" at bounding box center [644, 510] width 64 height 64
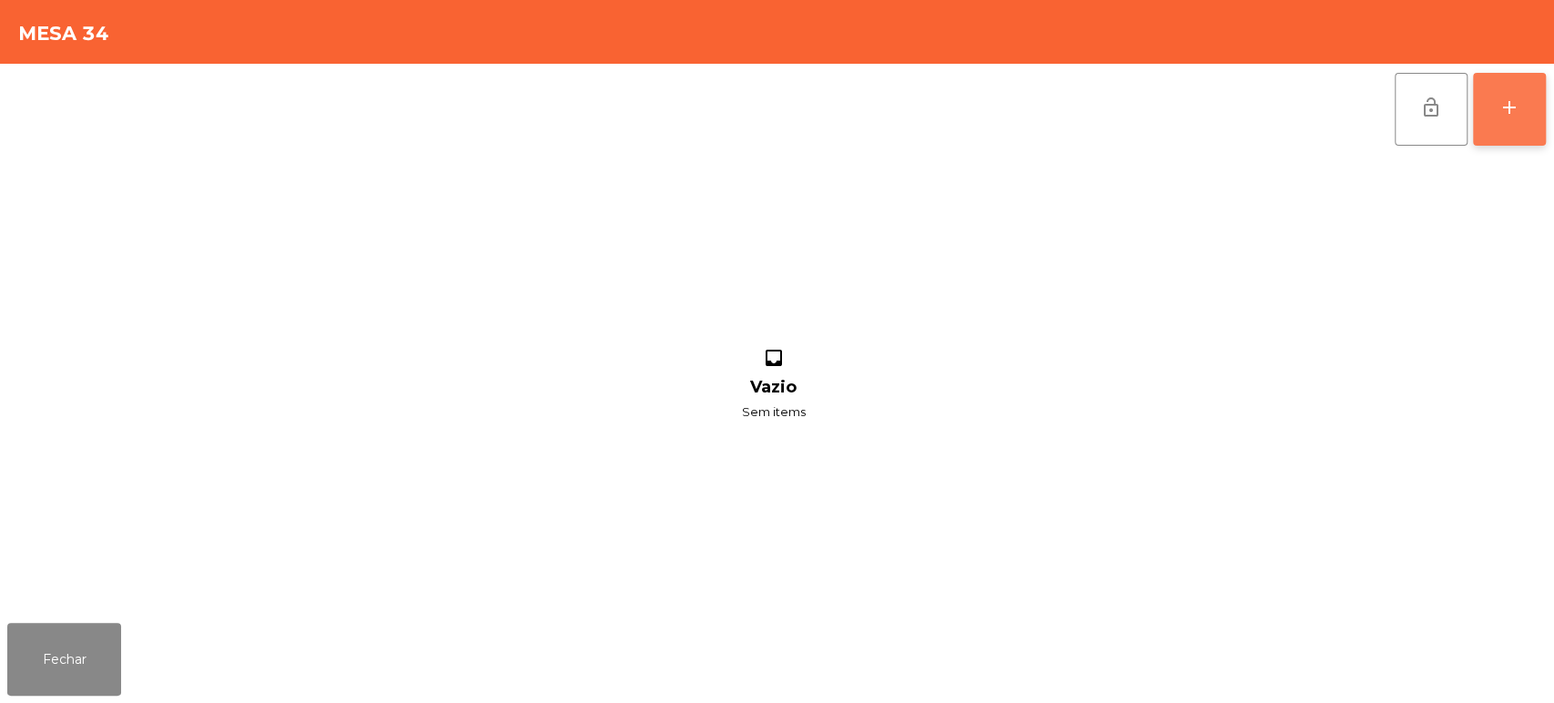
click at [1493, 92] on button "add" at bounding box center [1509, 109] width 73 height 73
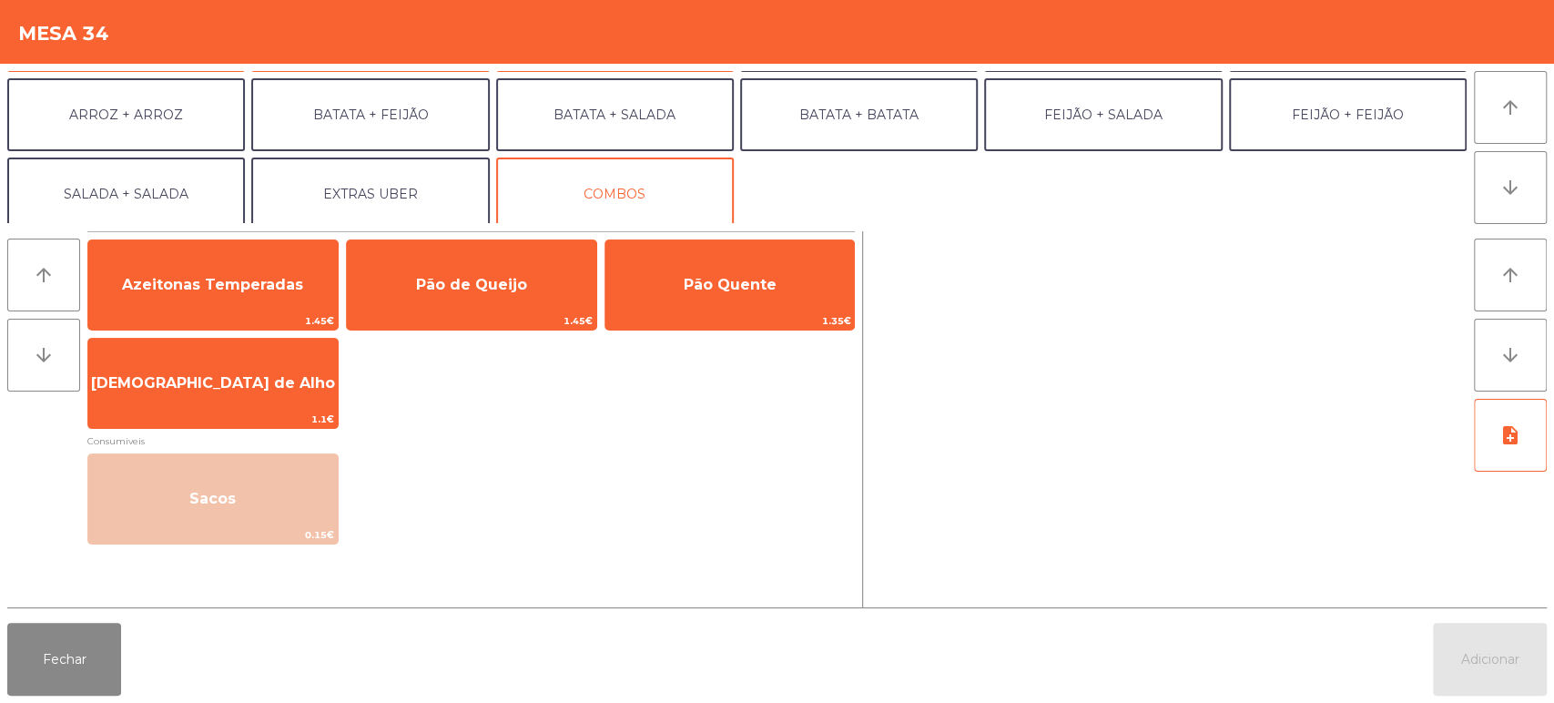
scroll to position [237, 0]
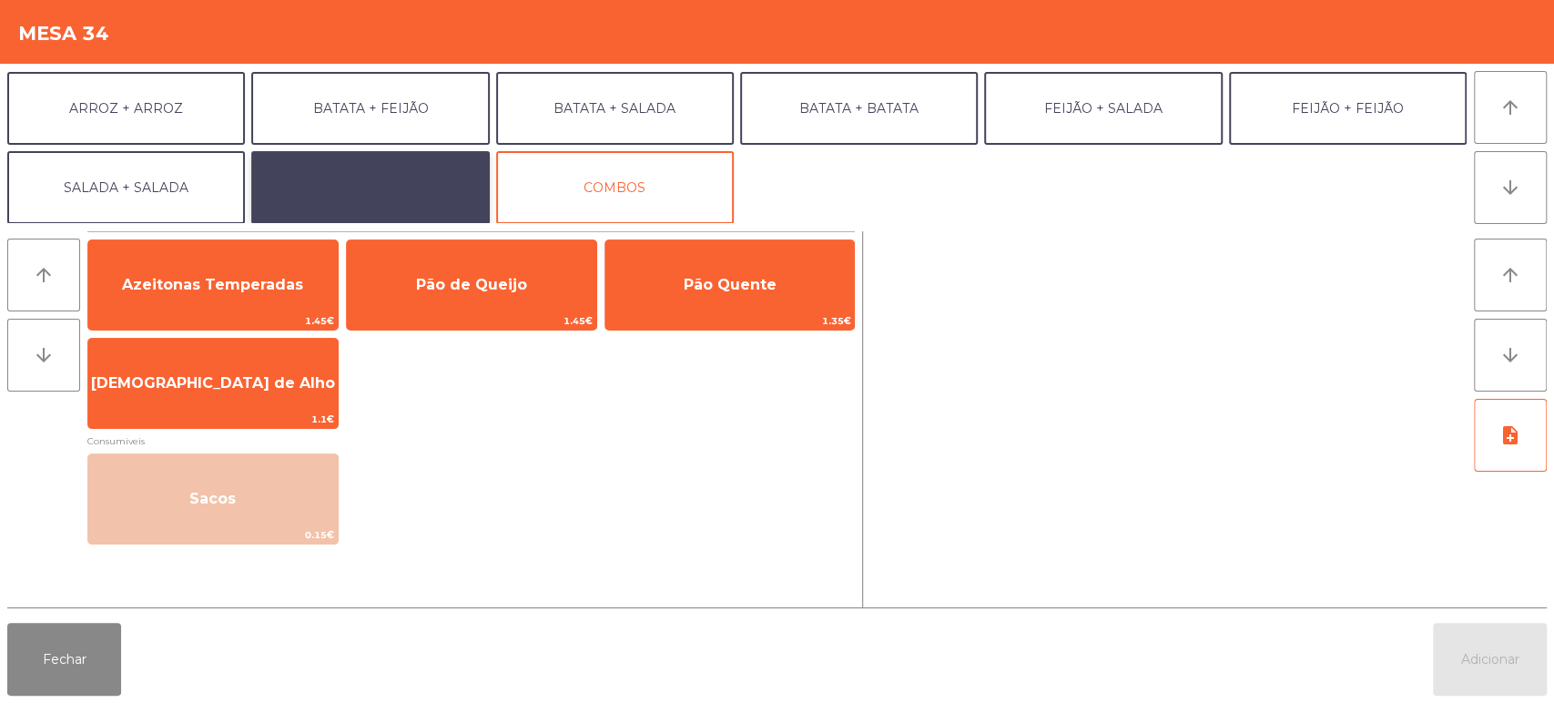
click at [408, 168] on button "EXTRAS UBER" at bounding box center [370, 187] width 238 height 73
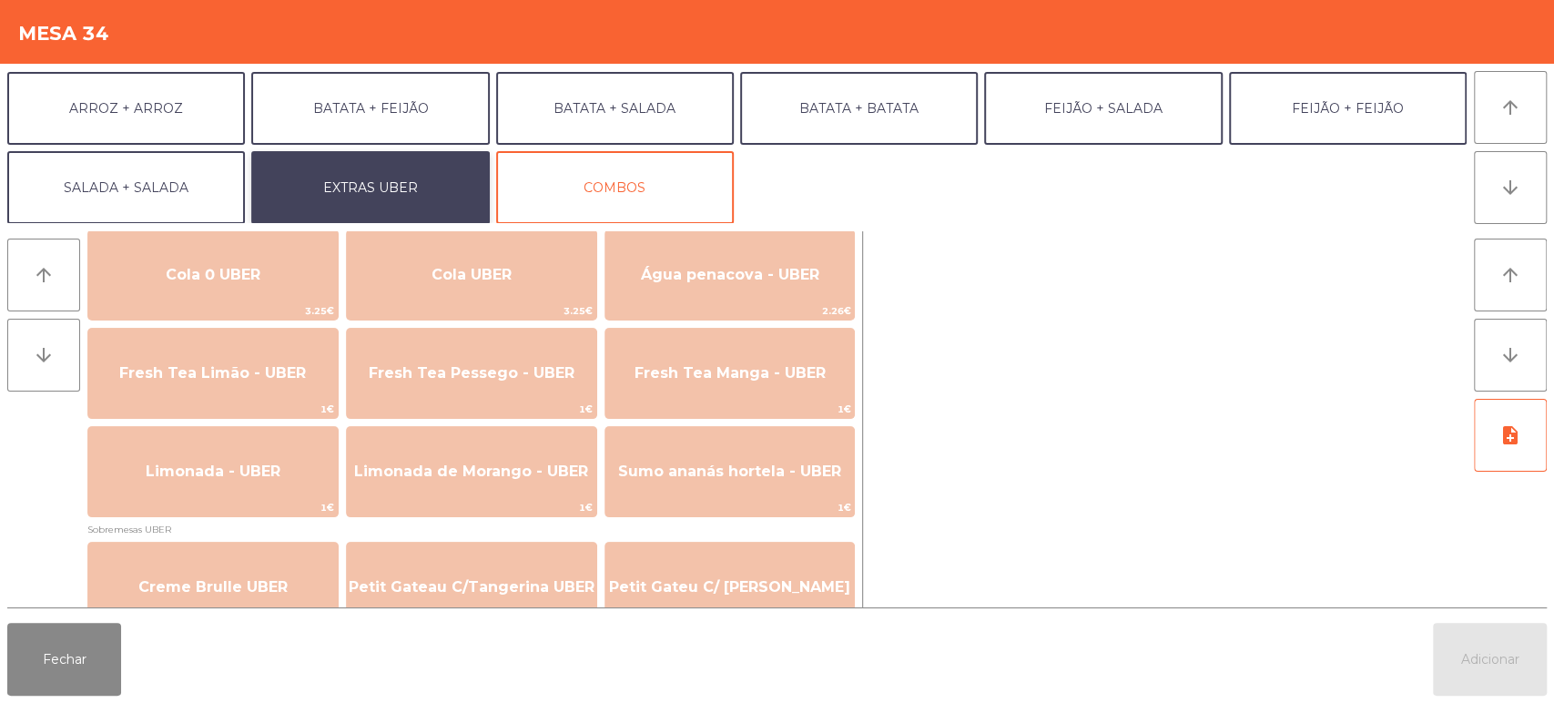
scroll to position [471, 0]
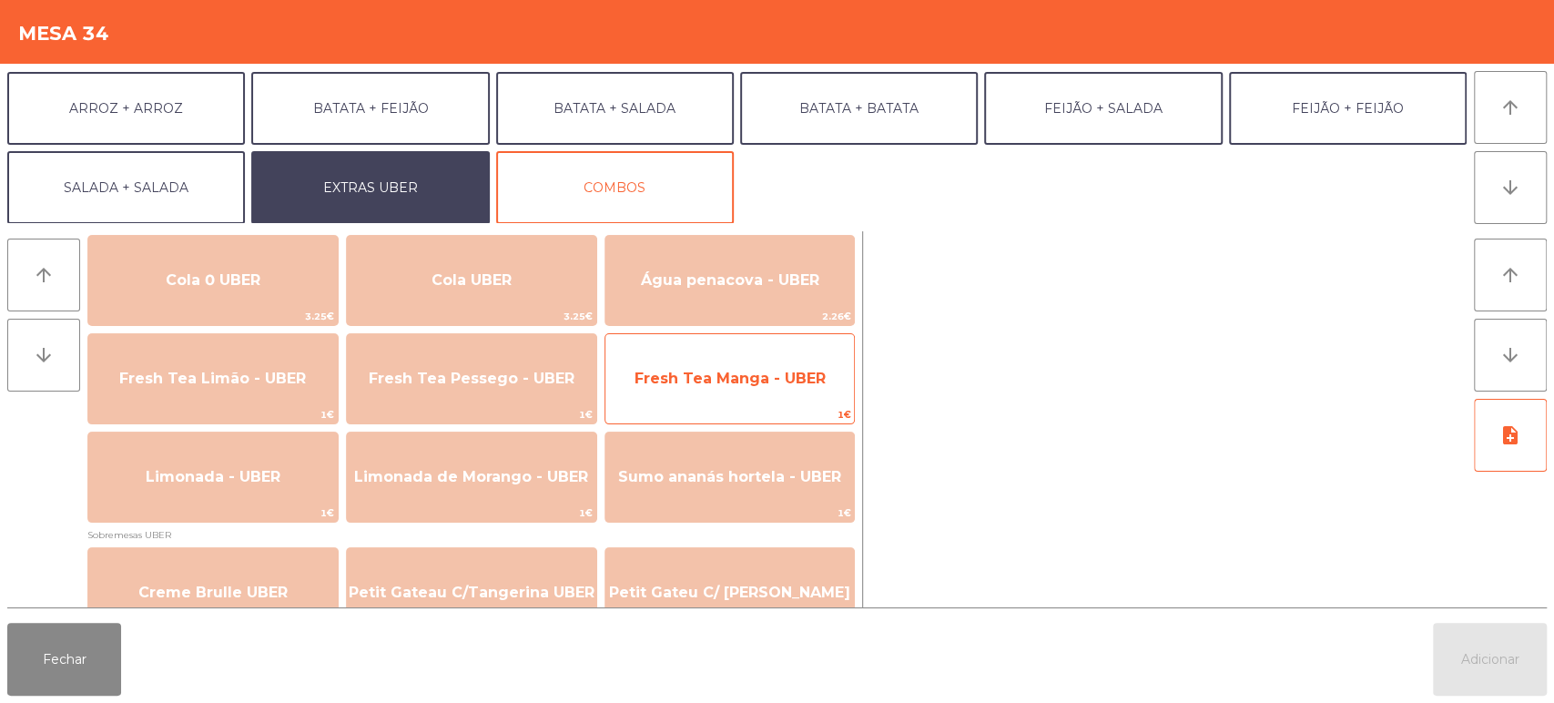
click at [787, 378] on span "Fresh Tea Manga - UBER" at bounding box center [730, 378] width 191 height 17
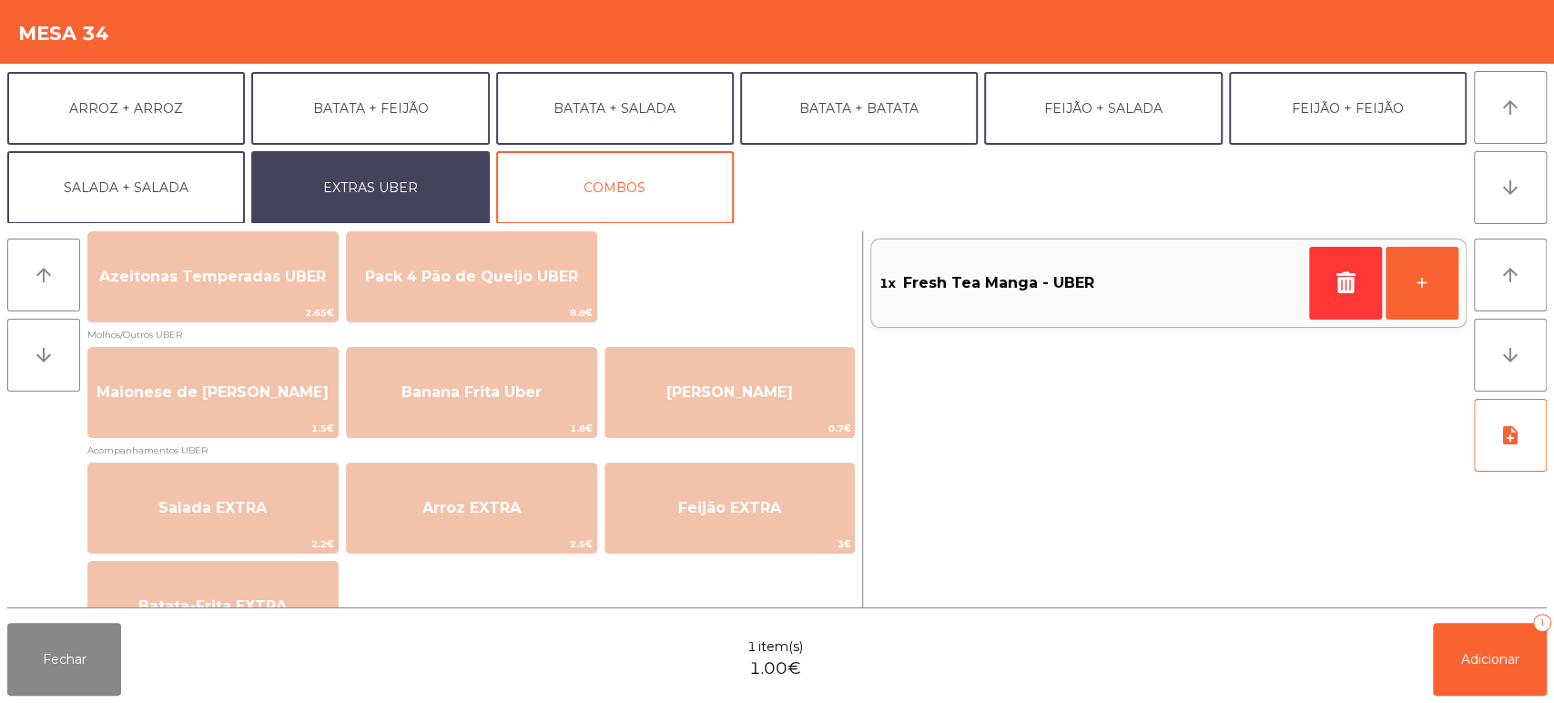
scroll to position [0, 0]
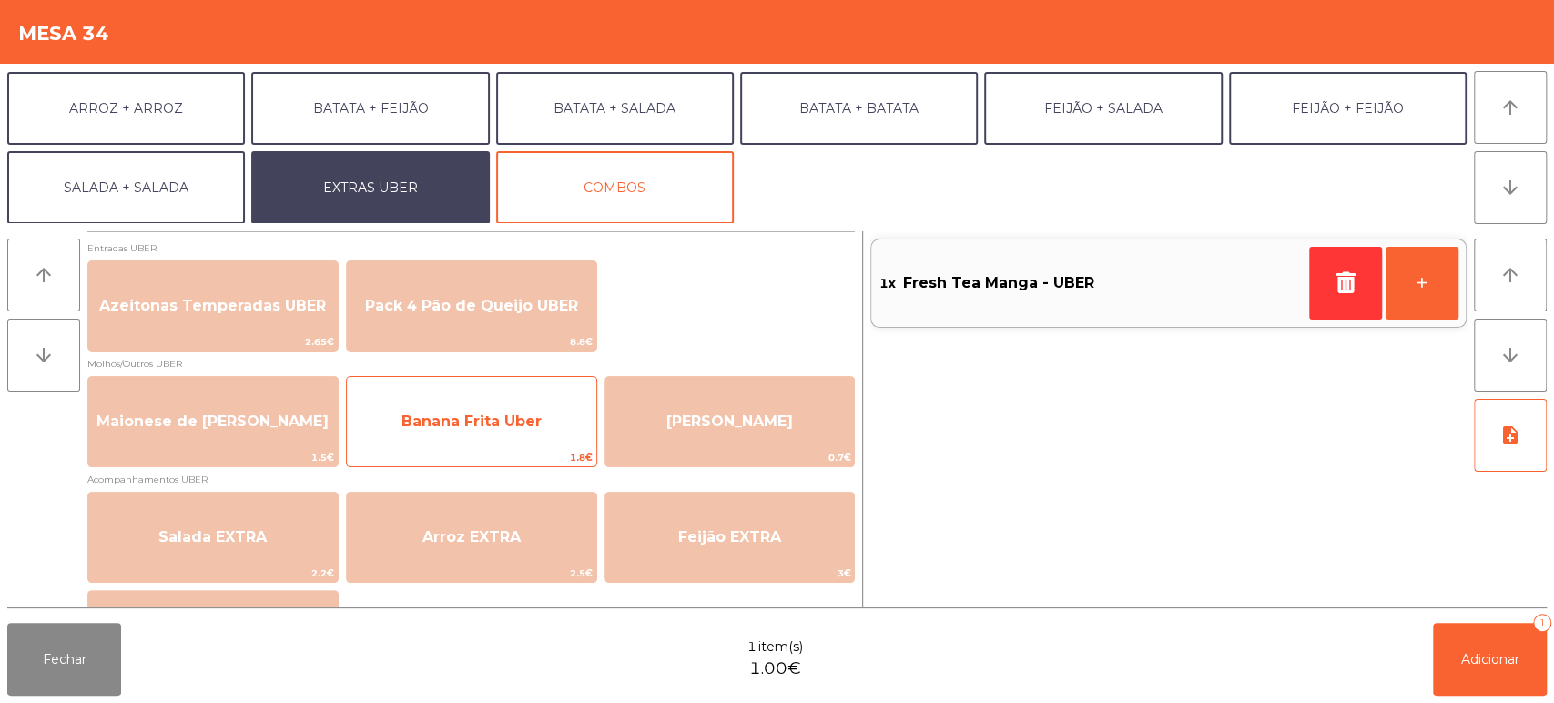
click at [534, 414] on span "Banana Frita Uber" at bounding box center [471, 420] width 140 height 17
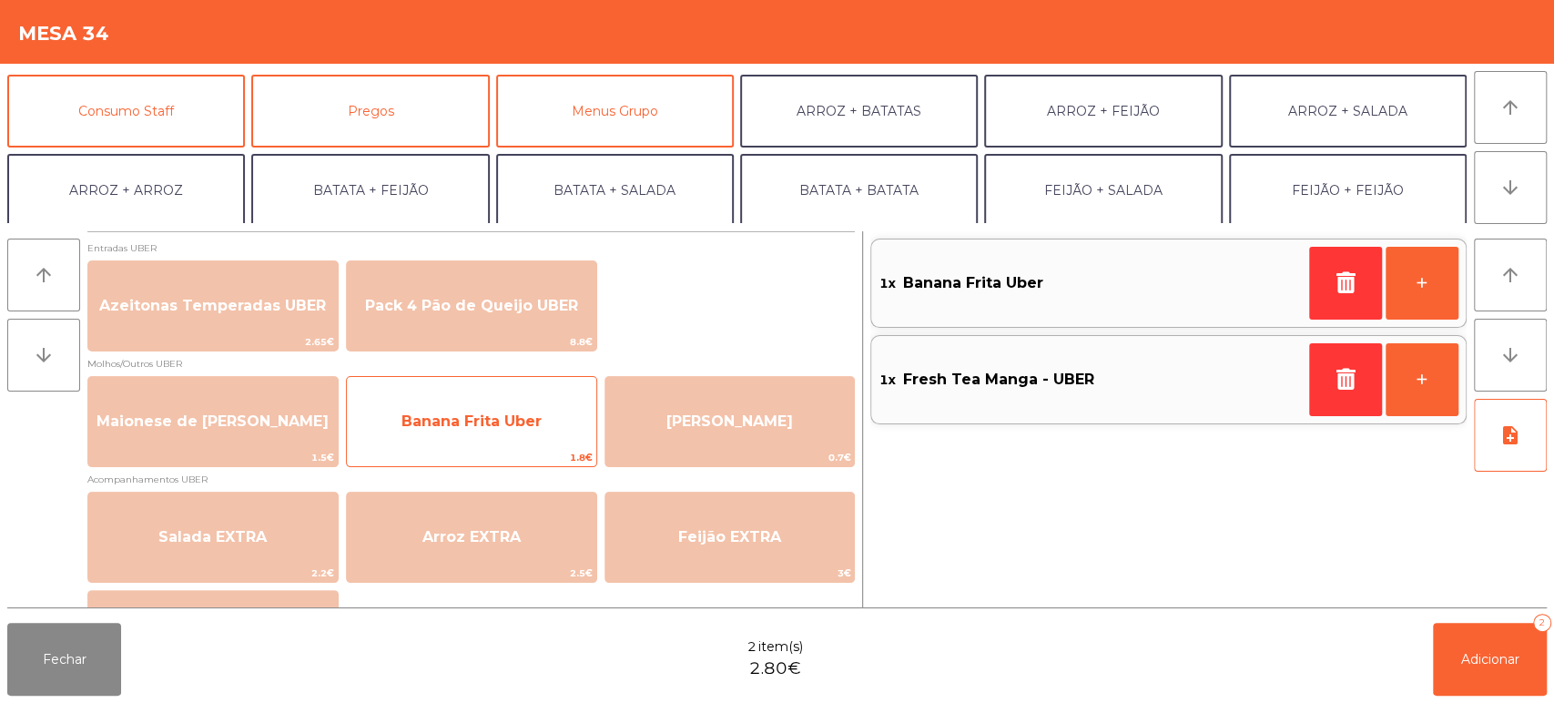
scroll to position [156, 0]
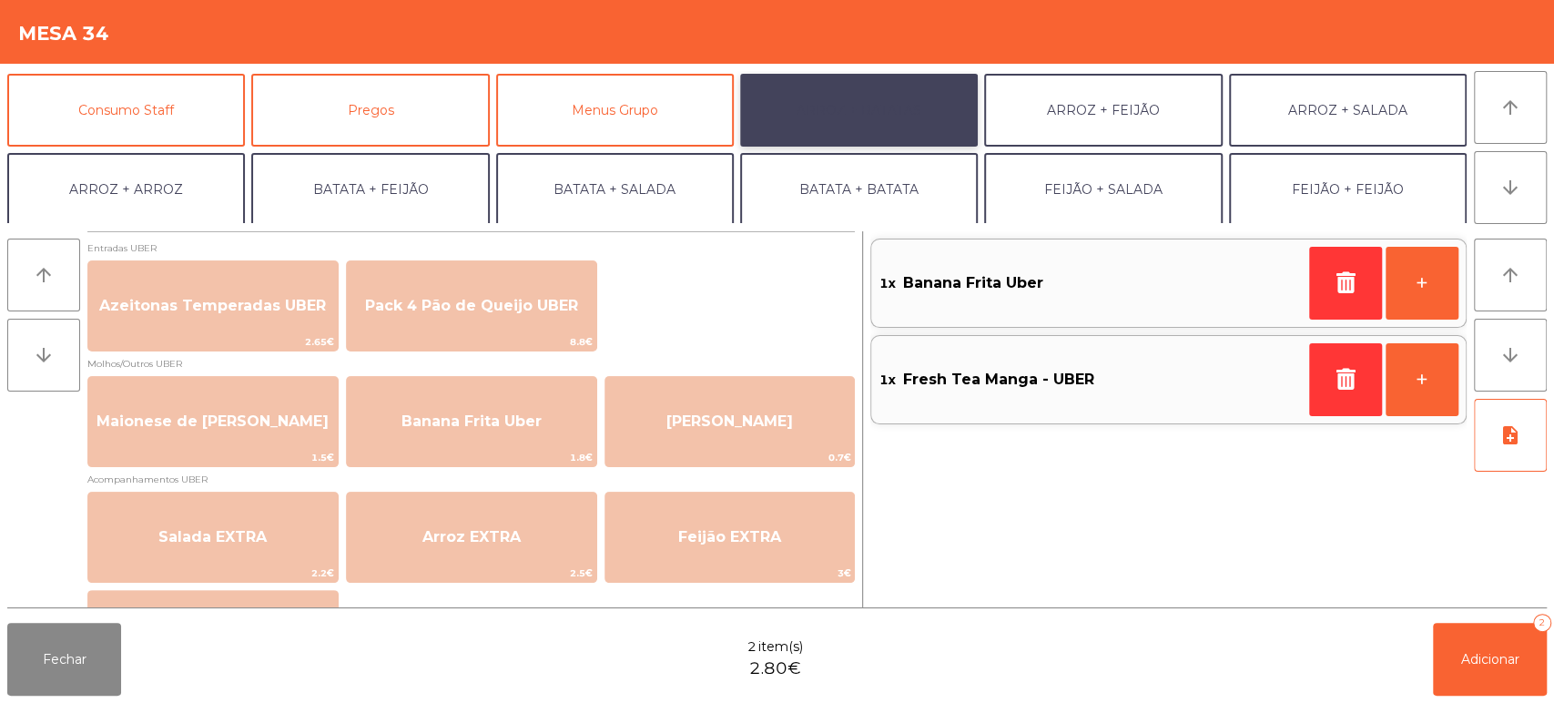
click at [865, 117] on button "ARROZ + BATATAS" at bounding box center [859, 110] width 238 height 73
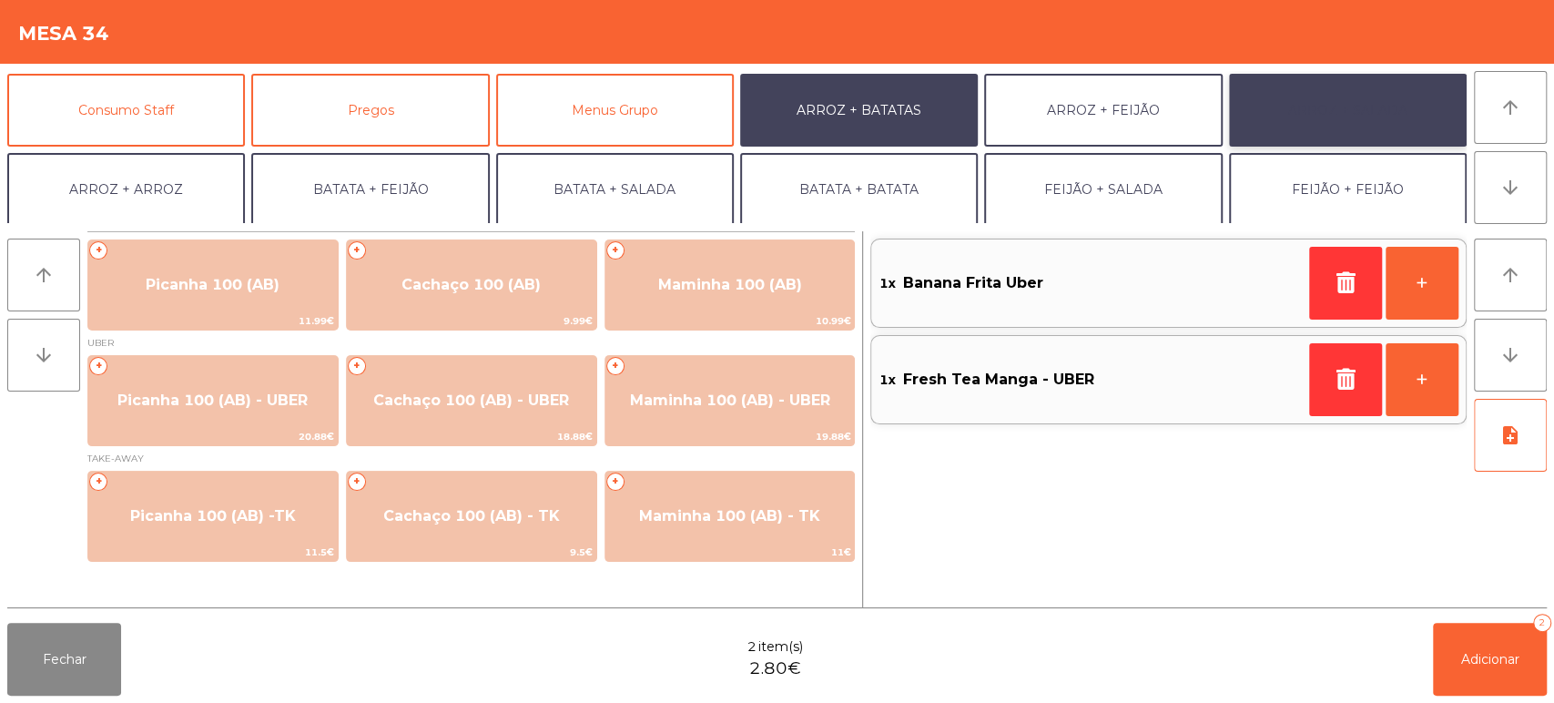
click at [1383, 109] on button "ARROZ + SALADA" at bounding box center [1348, 110] width 238 height 73
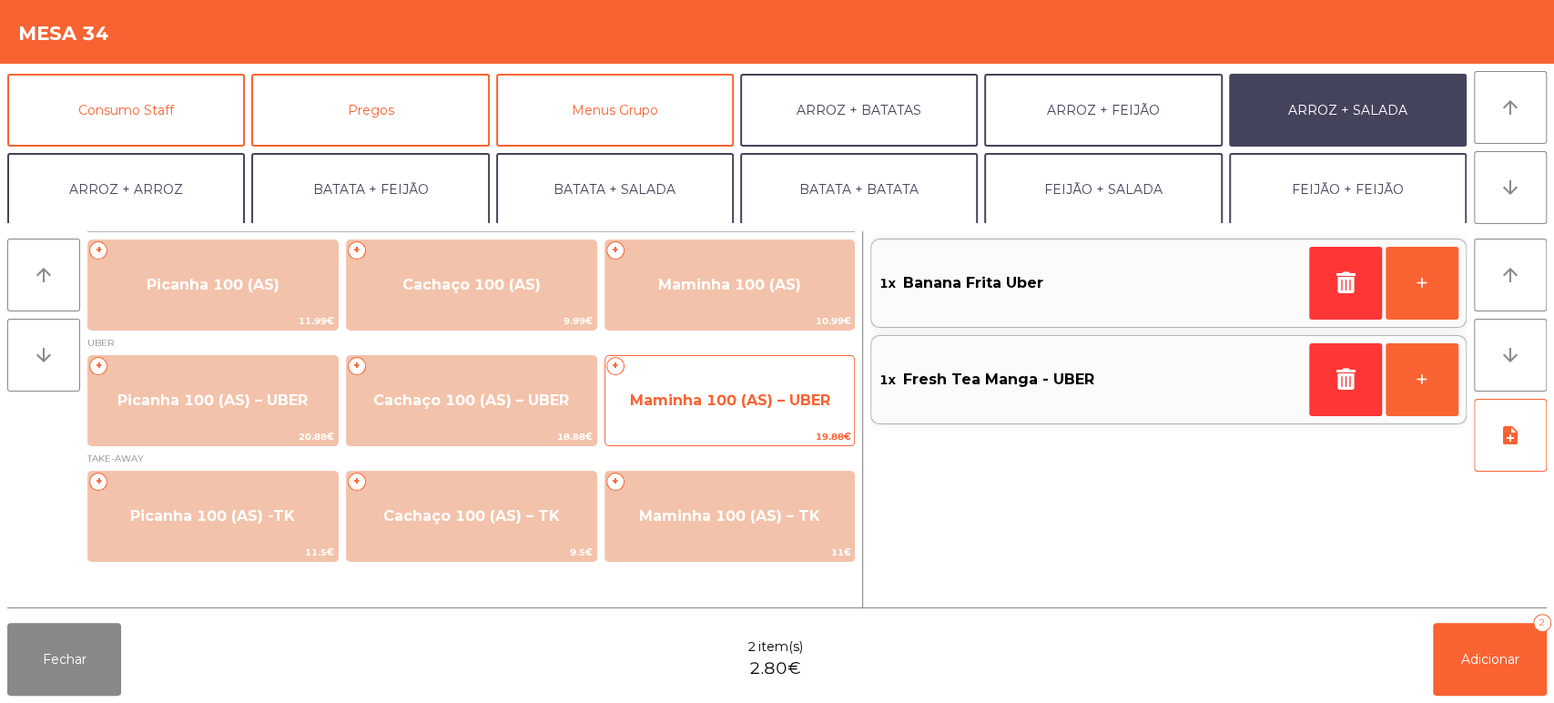
click at [702, 399] on span "Maminha 100 (AS) – UBER" at bounding box center [730, 399] width 200 height 17
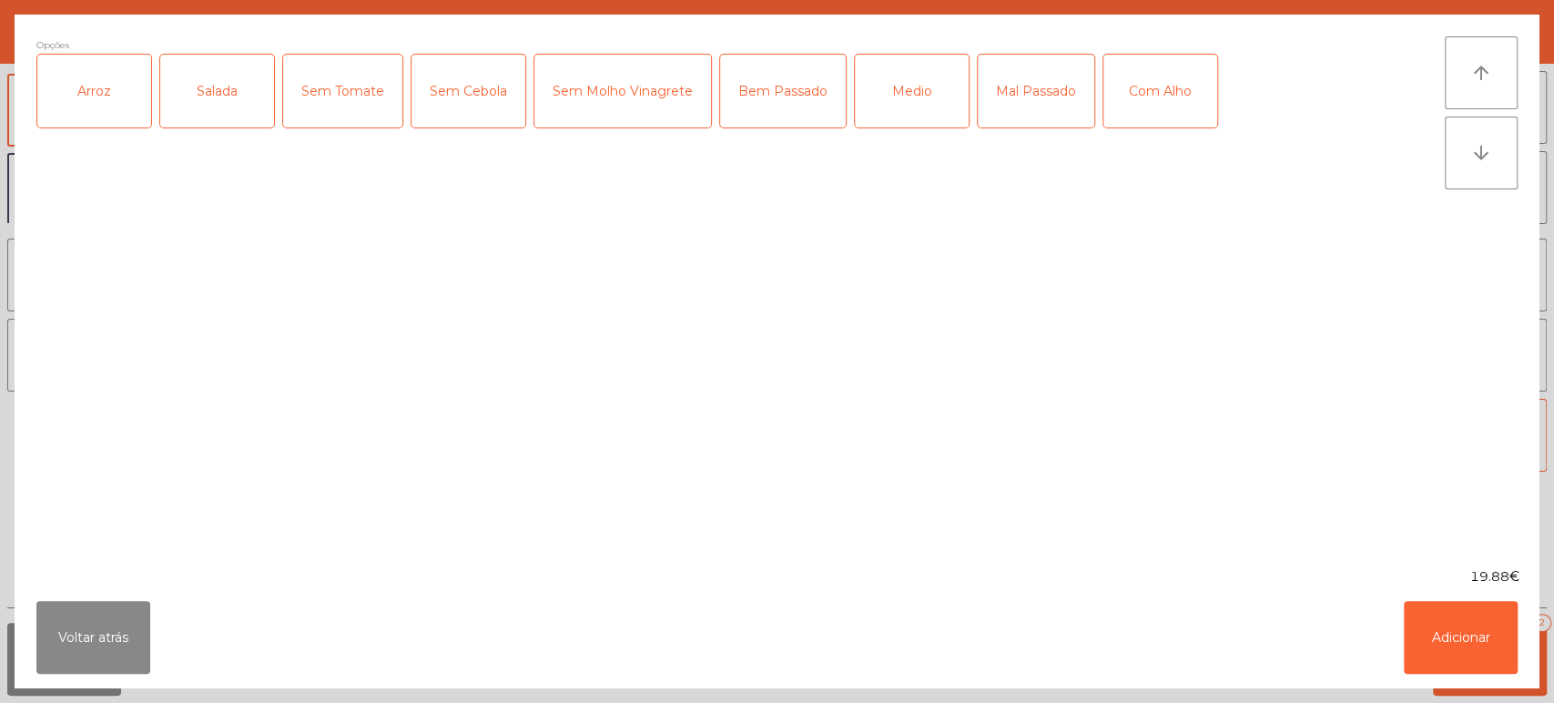
click at [127, 83] on div "Arroz" at bounding box center [94, 91] width 114 height 73
click at [238, 73] on div "Salada" at bounding box center [217, 91] width 114 height 73
click at [940, 97] on div "Medio" at bounding box center [912, 91] width 114 height 73
click at [1449, 669] on button "Adicionar" at bounding box center [1461, 637] width 114 height 73
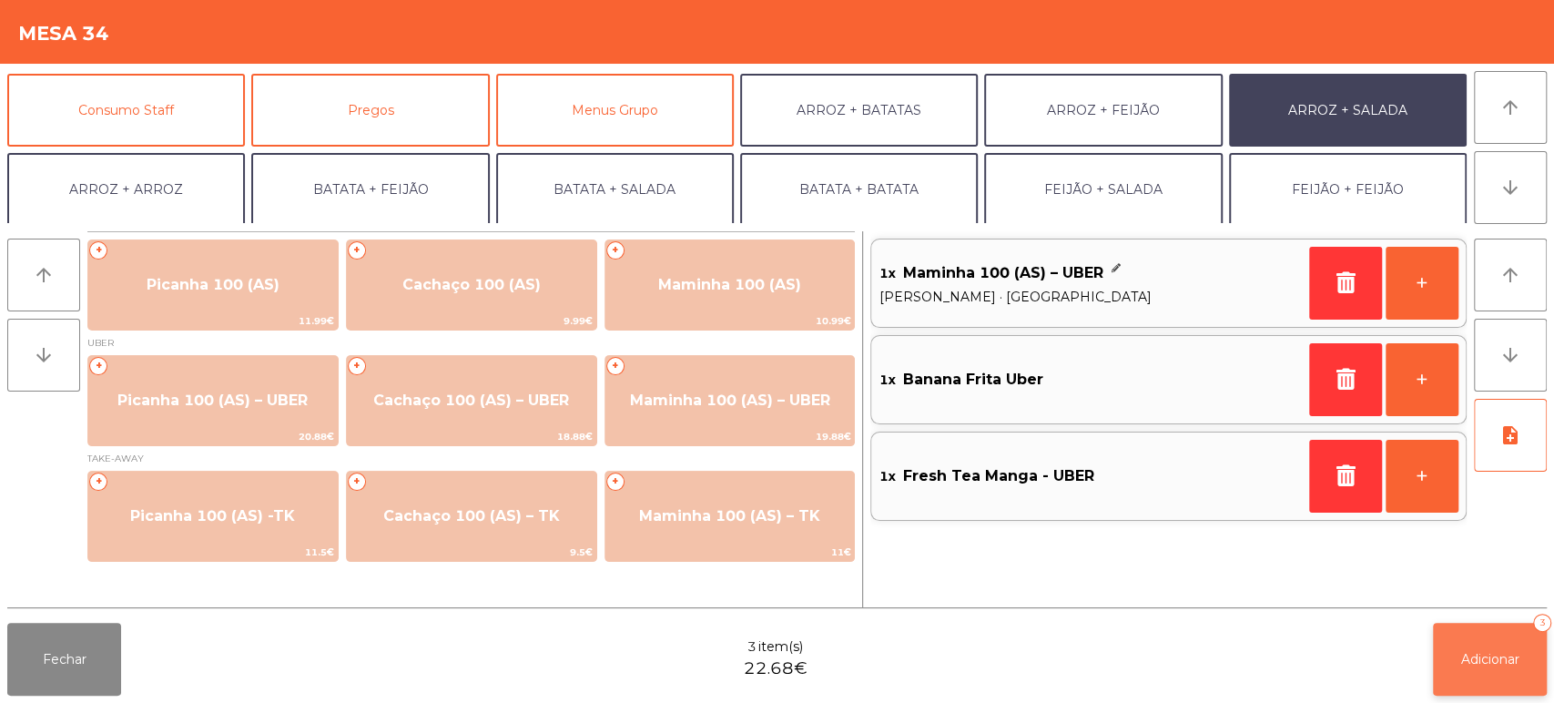
click at [1490, 626] on button "Adicionar 3" at bounding box center [1490, 659] width 114 height 73
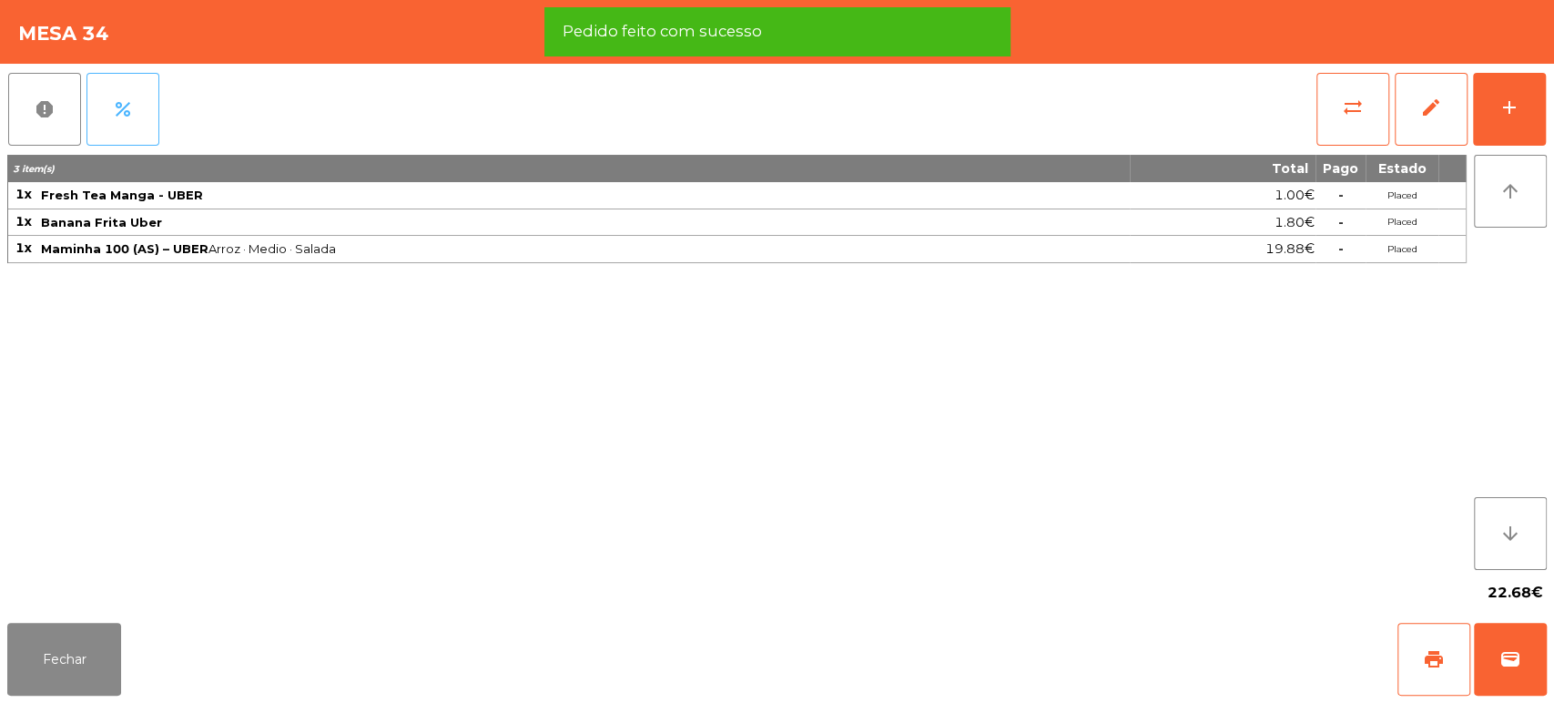
click at [126, 103] on span "percent" at bounding box center [123, 109] width 22 height 22
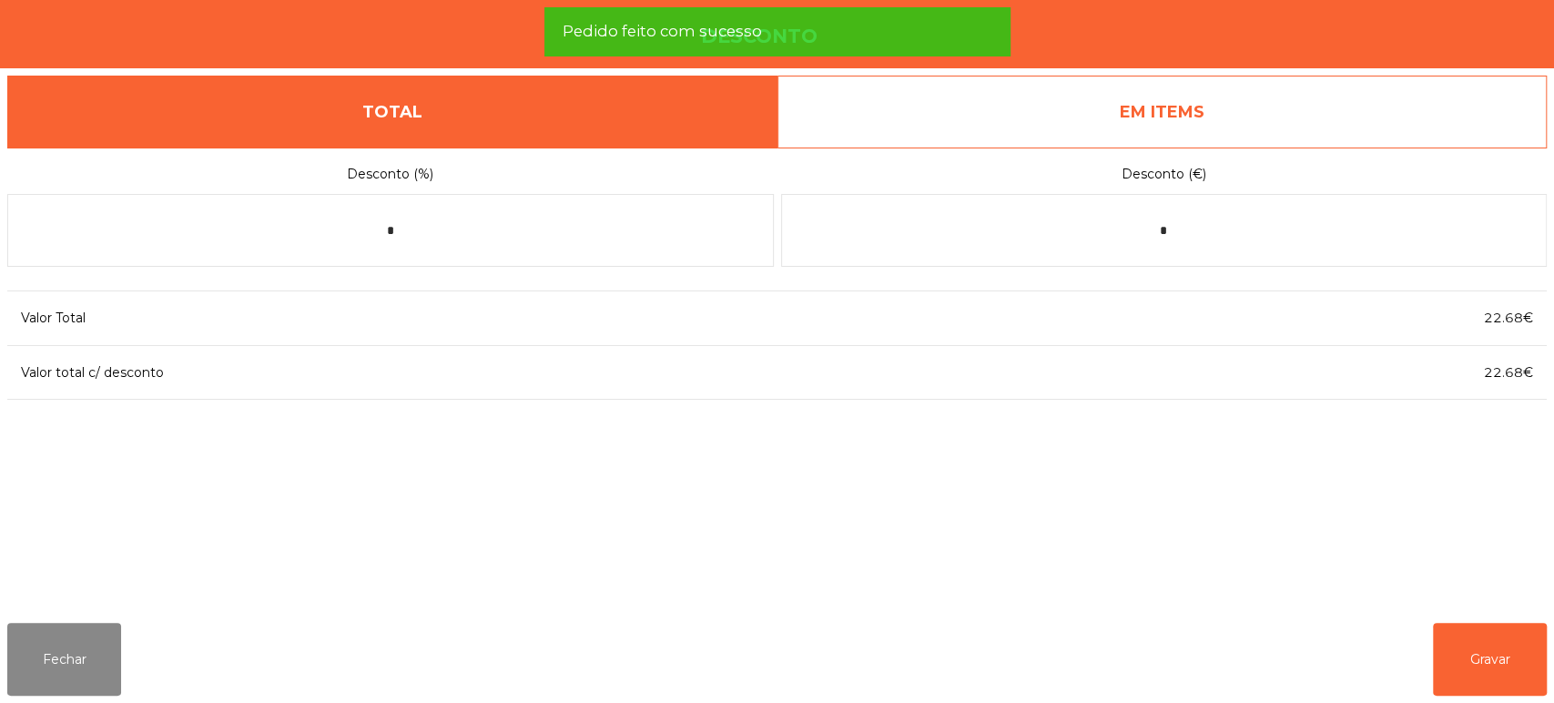
click at [1212, 117] on link "EM ITEMS" at bounding box center [1162, 112] width 770 height 73
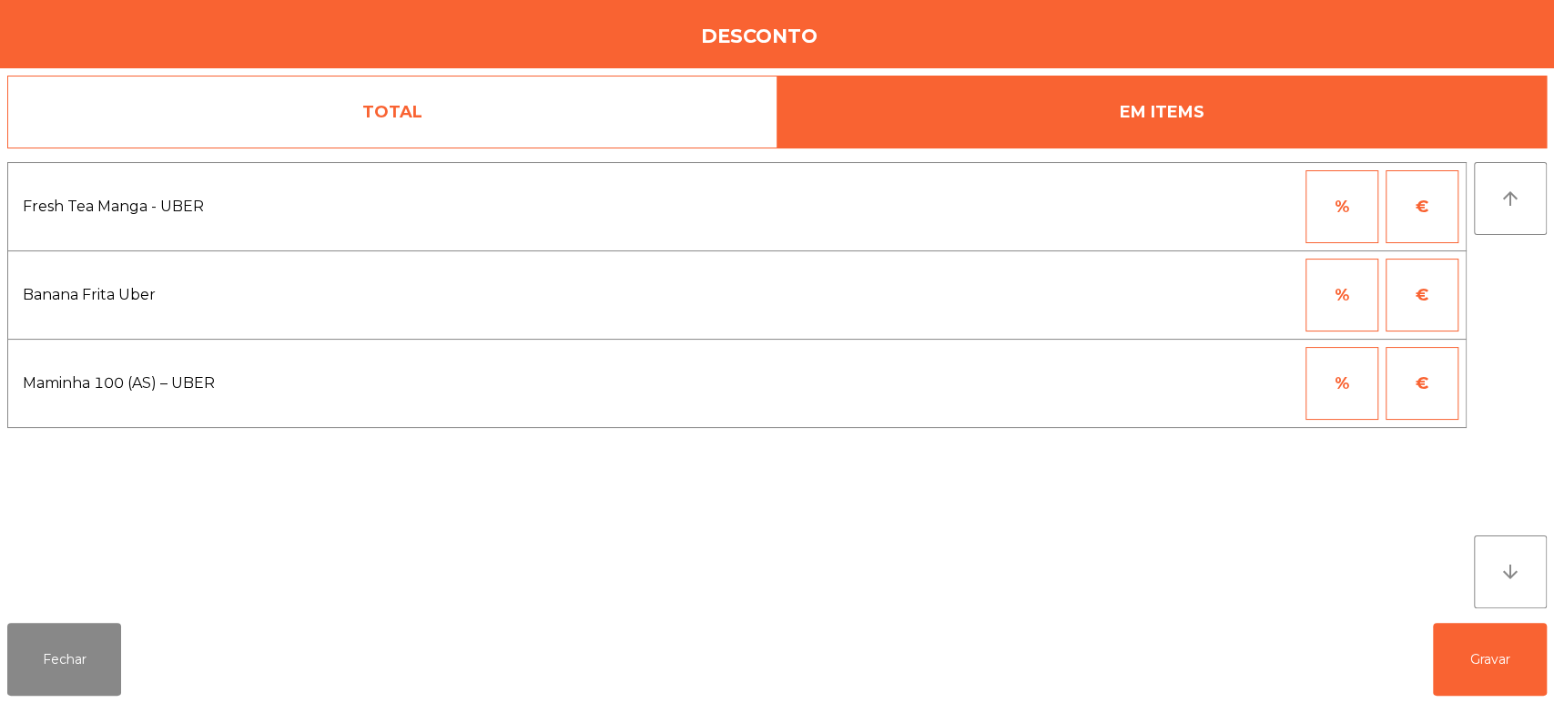
click at [1424, 312] on button "€" at bounding box center [1422, 295] width 73 height 73
click at [1271, 300] on input "*" at bounding box center [1252, 295] width 91 height 73
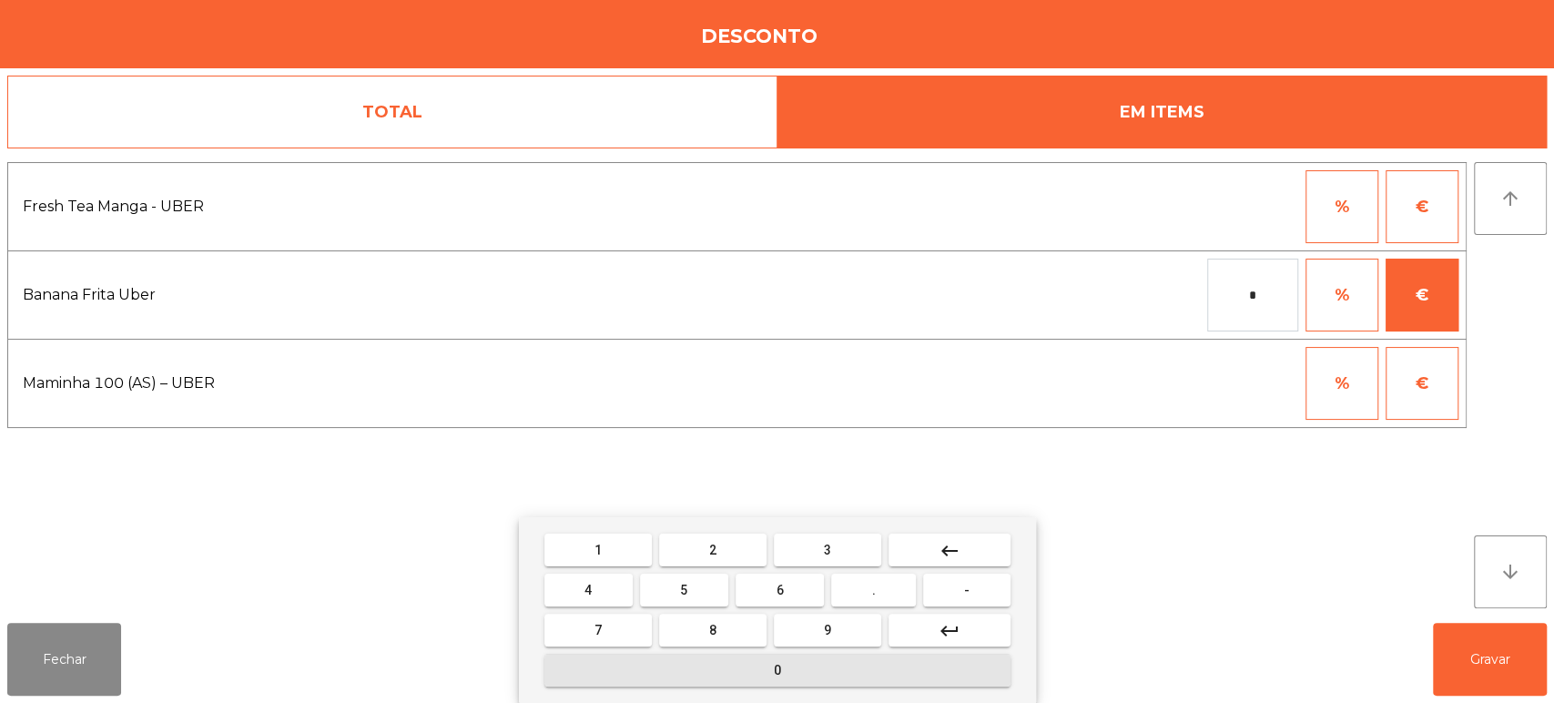
click at [815, 666] on button "0" at bounding box center [777, 670] width 466 height 33
click at [874, 590] on span "." at bounding box center [874, 590] width 4 height 15
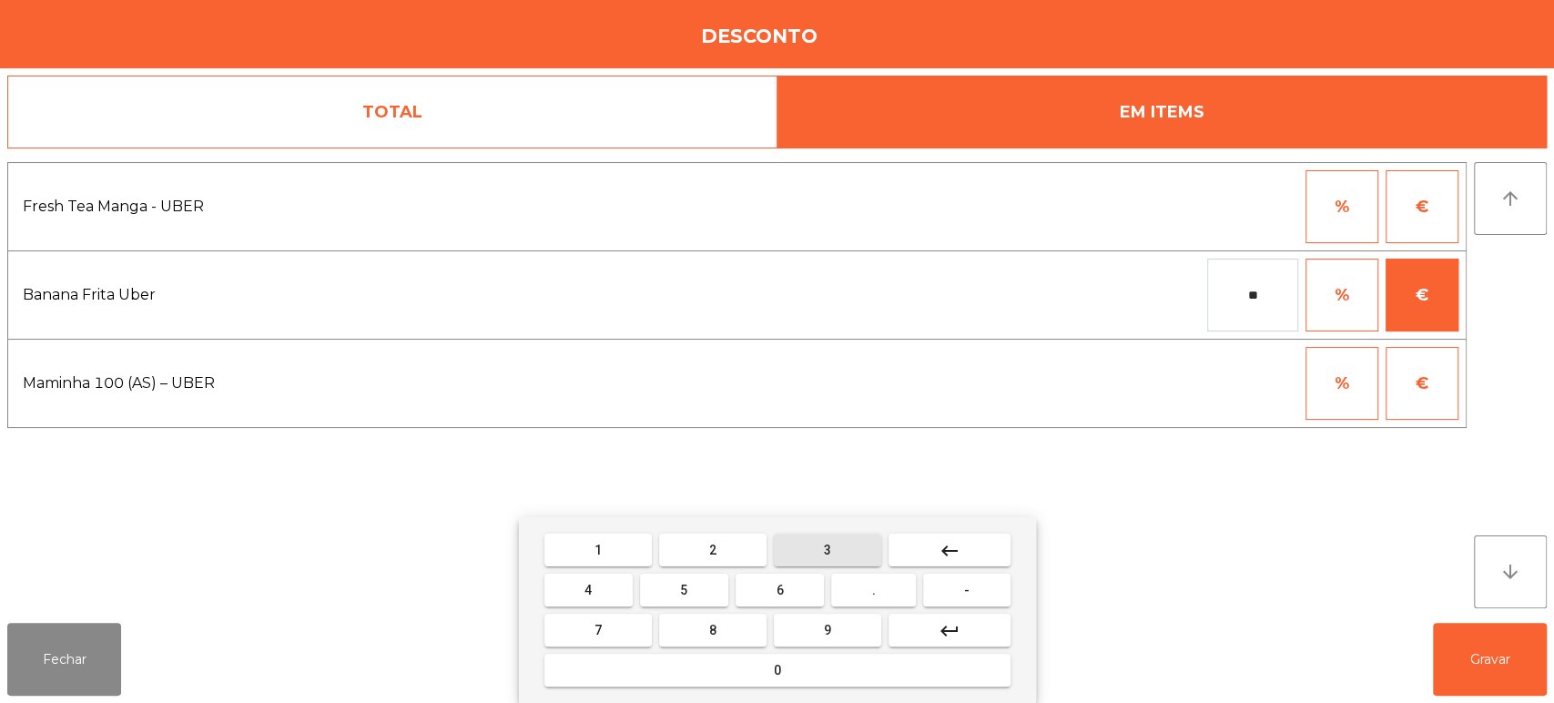
click at [828, 543] on span "3" at bounding box center [827, 550] width 7 height 15
type input "***"
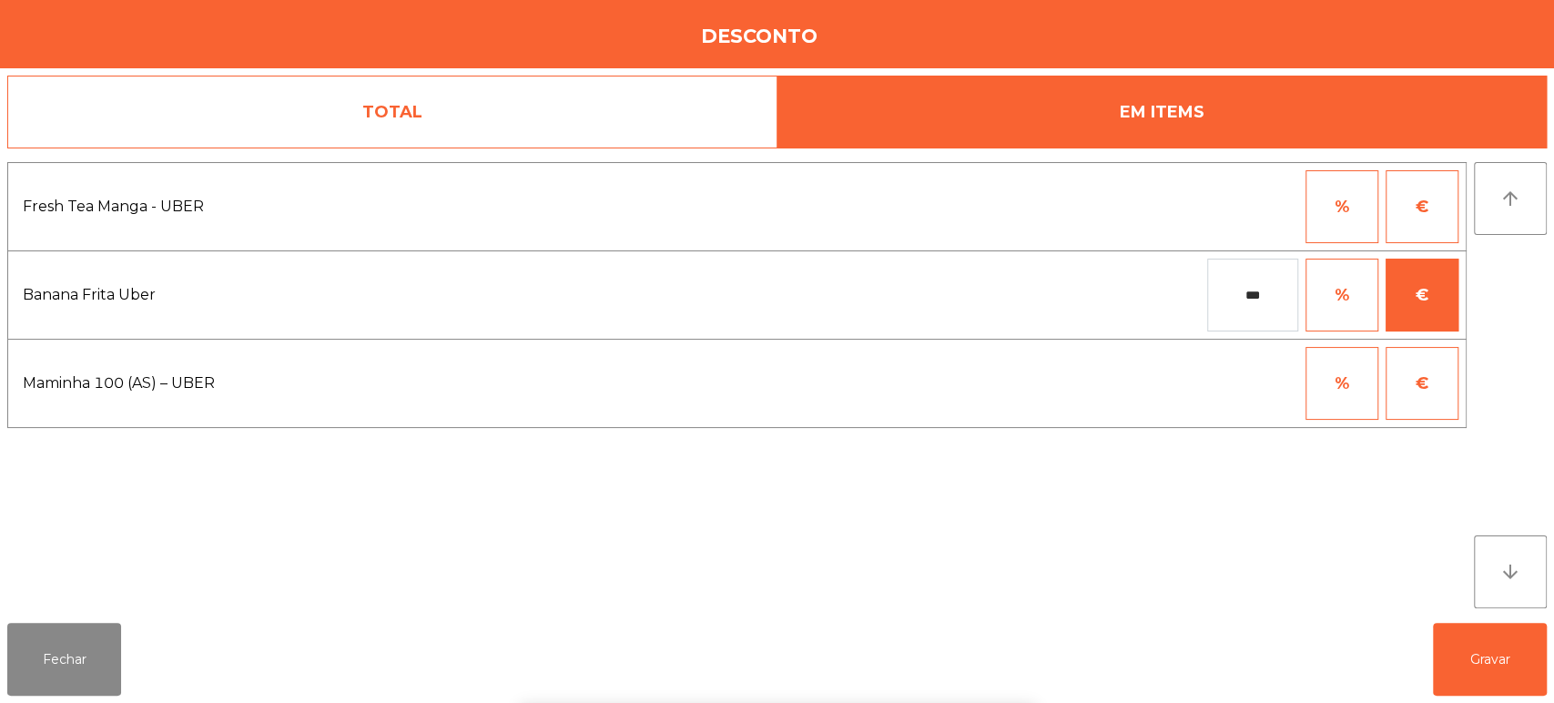
click at [1353, 509] on div "Fresh Tea Manga - UBER % € Banana Frita Uber *** % € Maminha 100 (AS) – UBER % €" at bounding box center [736, 385] width 1459 height 446
click at [1424, 223] on button "€" at bounding box center [1422, 206] width 73 height 73
click at [1279, 210] on input "*" at bounding box center [1252, 206] width 91 height 73
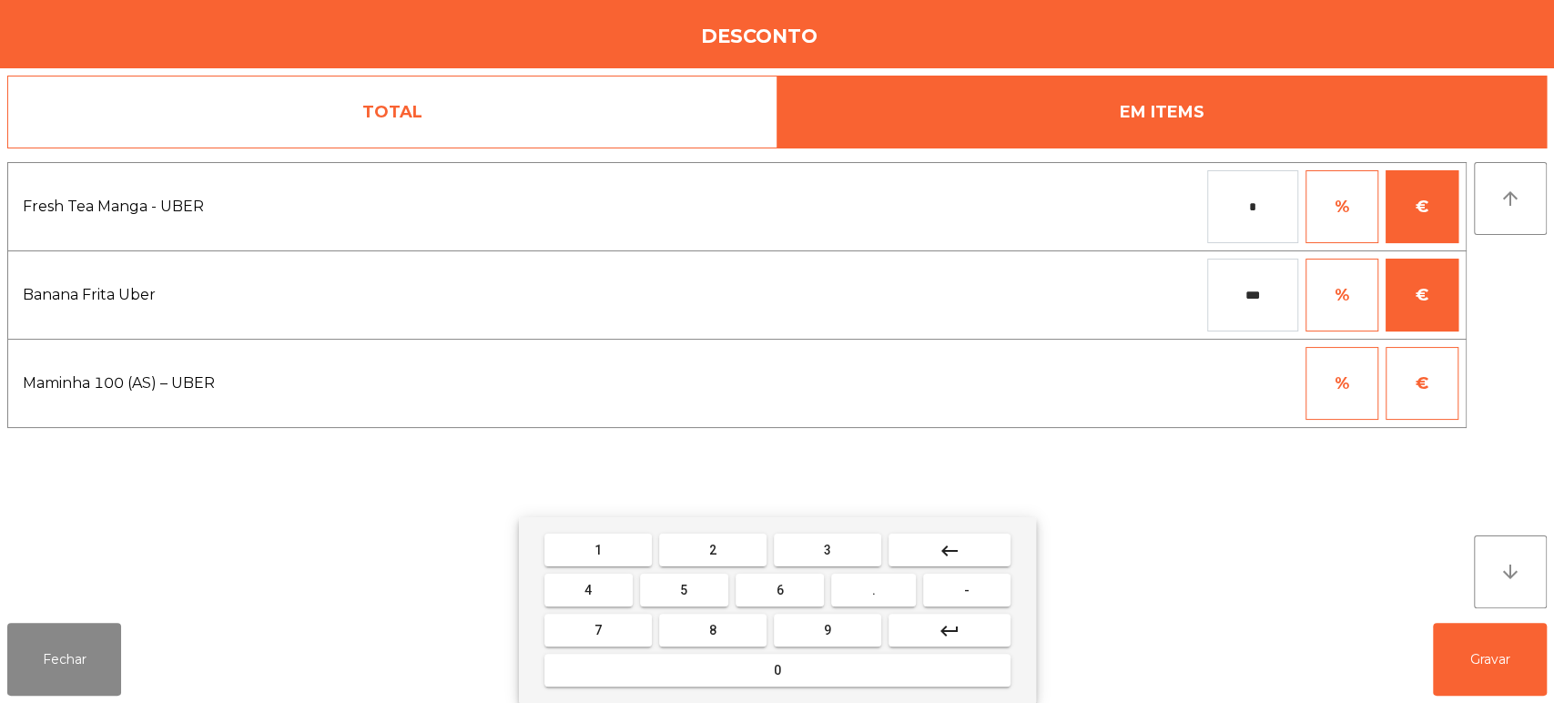
click at [774, 672] on span "0" at bounding box center [777, 670] width 7 height 15
click at [889, 600] on button "." at bounding box center [873, 590] width 85 height 33
click at [701, 600] on button "5" at bounding box center [684, 590] width 88 height 33
click at [776, 654] on button "0" at bounding box center [777, 670] width 466 height 33
type input "****"
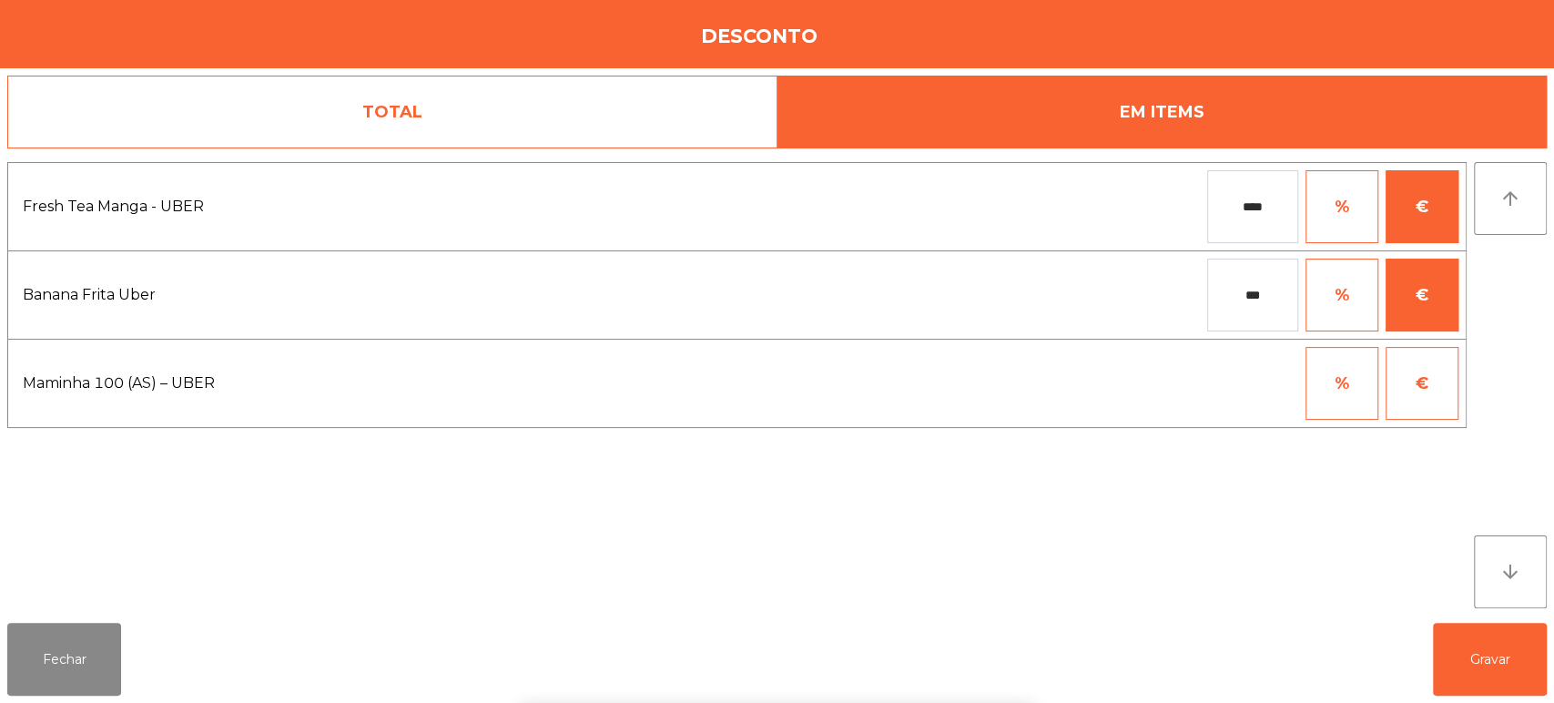
click at [1493, 685] on div "1 2 3 keyboard_backspace 4 5 6 . - 7 8 9 keyboard_return 0" at bounding box center [777, 610] width 1554 height 186
click at [1544, 665] on button "Gravar" at bounding box center [1490, 659] width 114 height 73
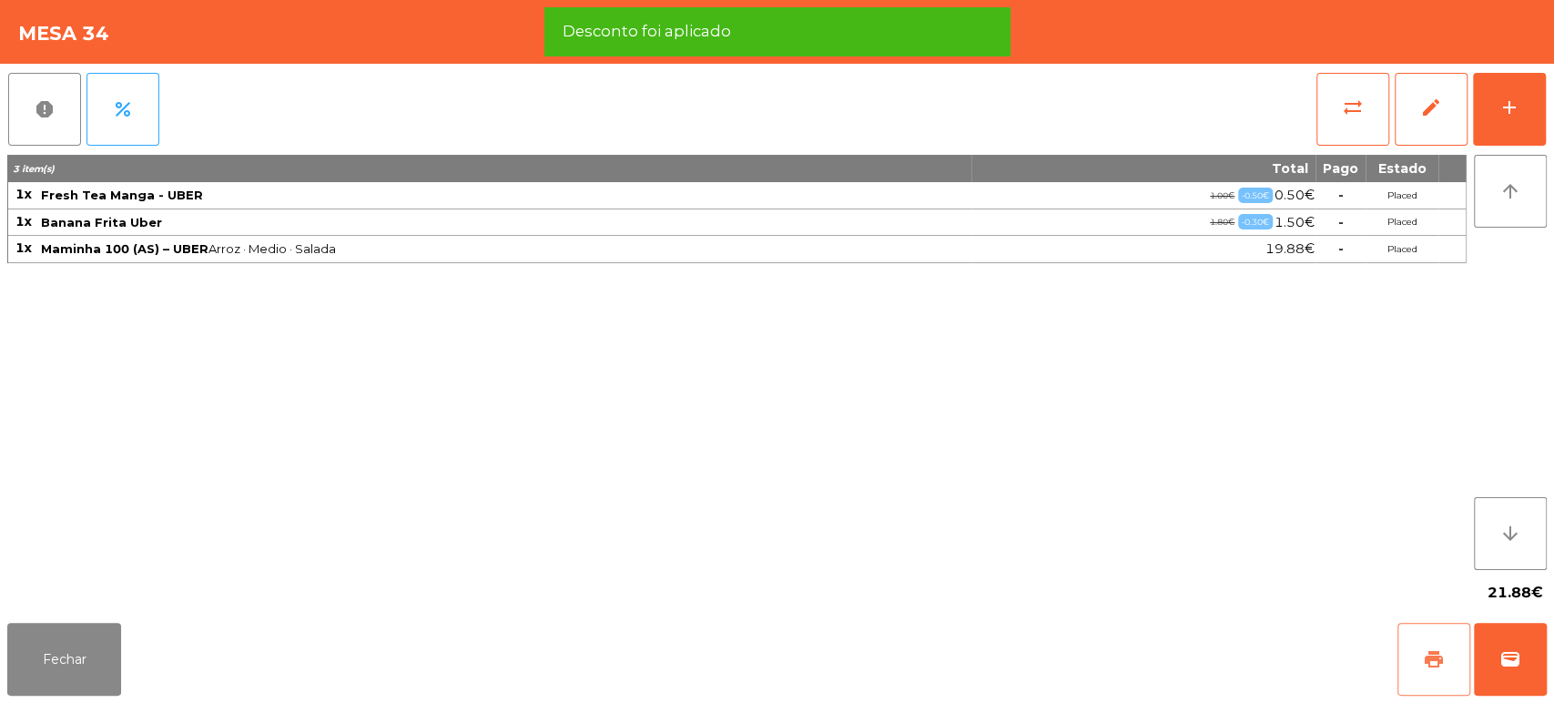
click at [1426, 655] on span "print" at bounding box center [1434, 659] width 22 height 22
click at [1534, 656] on button "wallet" at bounding box center [1510, 659] width 73 height 73
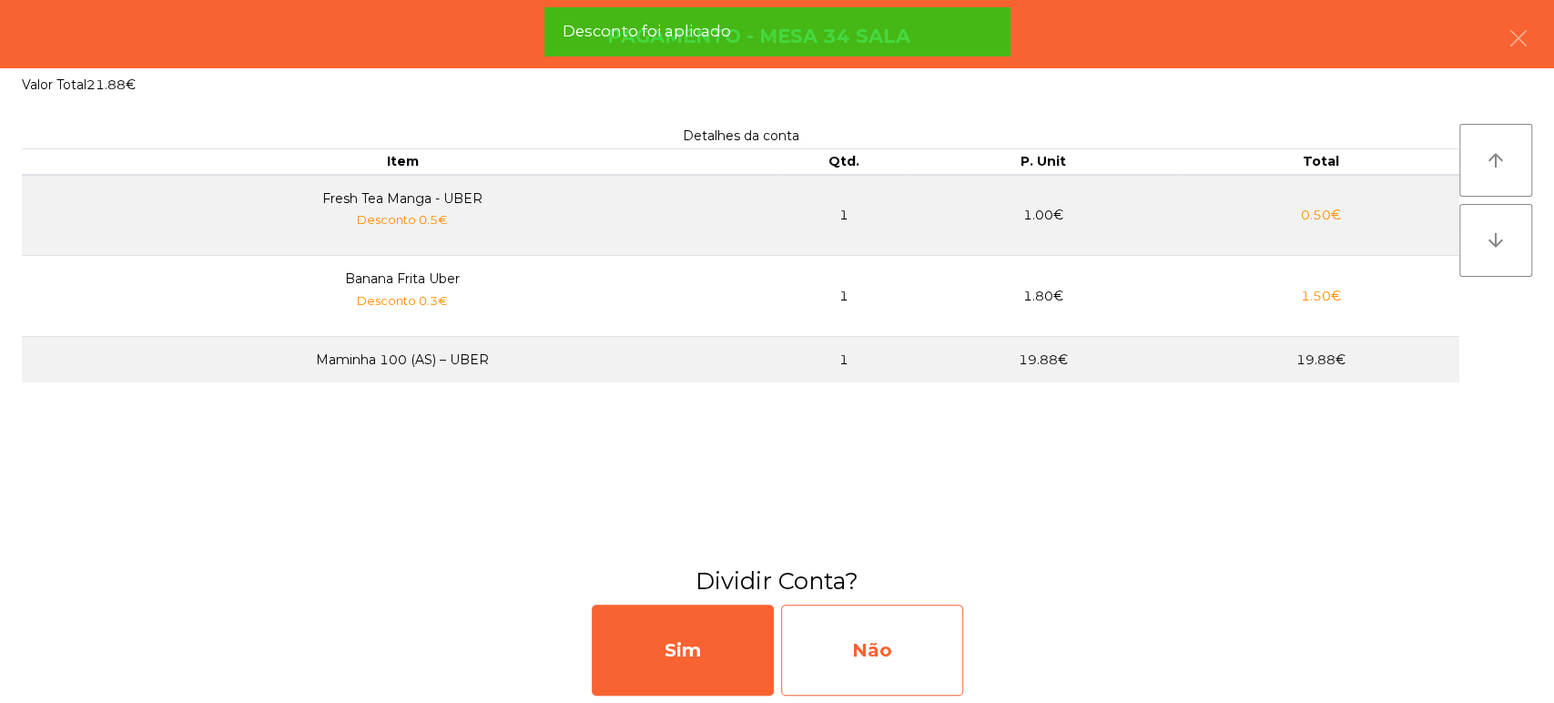
click at [874, 626] on div "Não" at bounding box center [872, 649] width 182 height 91
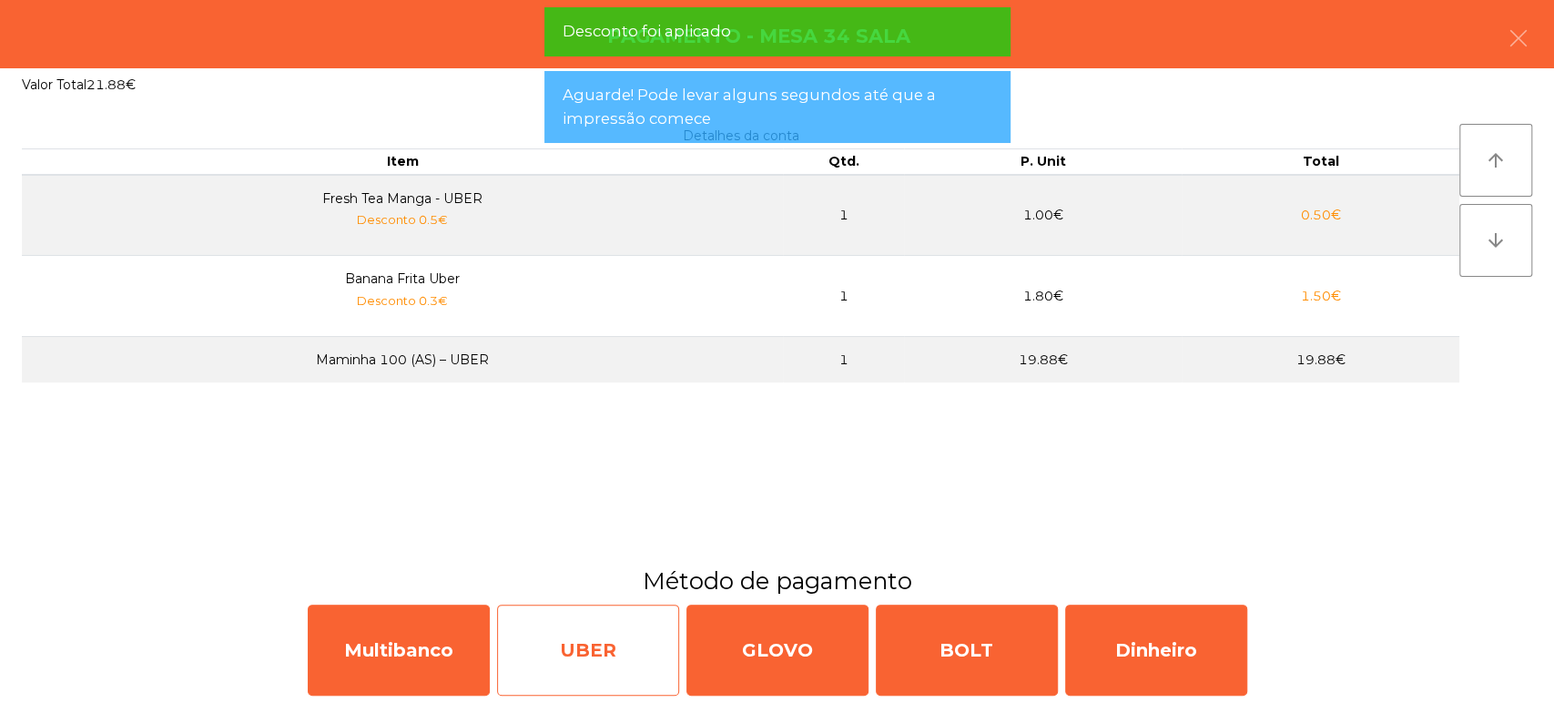
click at [619, 626] on div "UBER" at bounding box center [588, 649] width 182 height 91
select select "**"
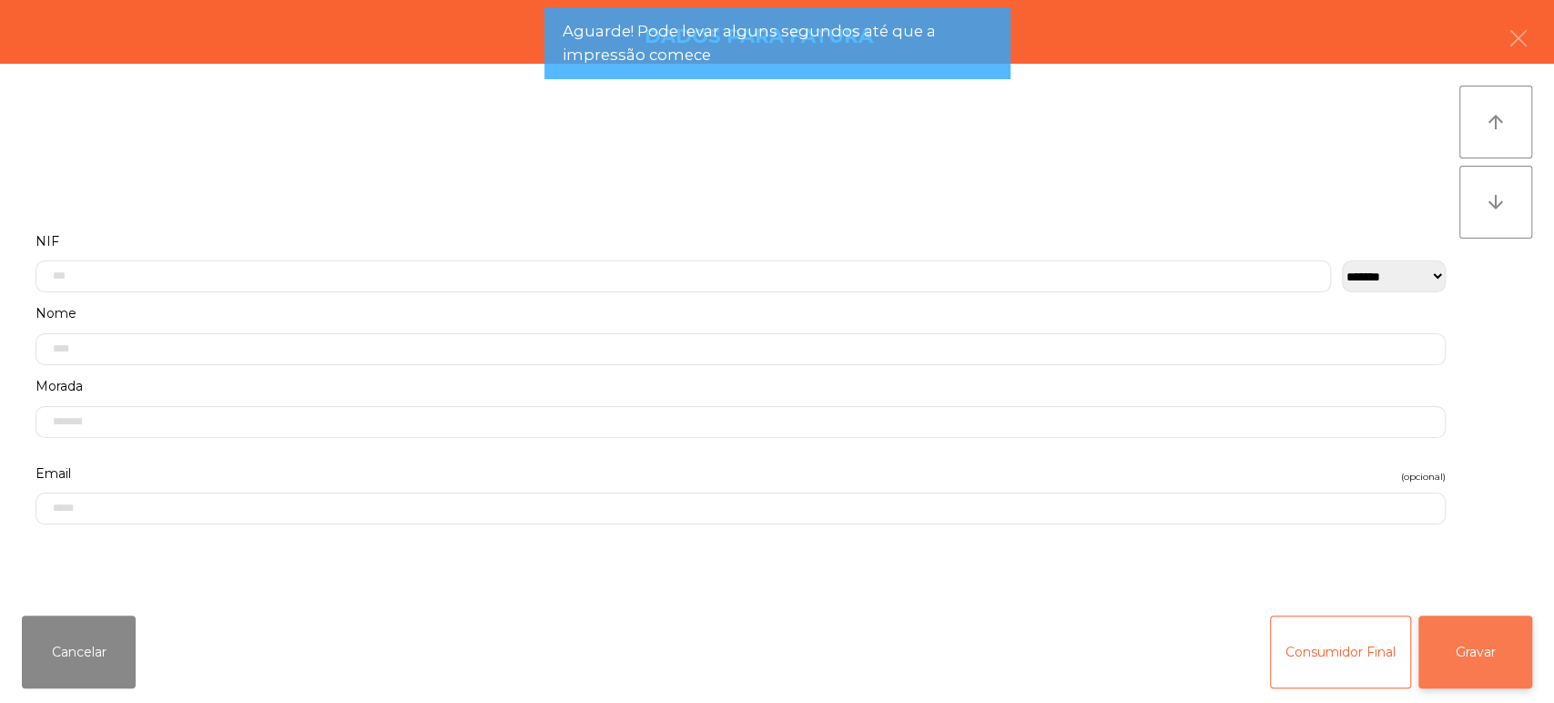
click at [1506, 655] on button "Gravar" at bounding box center [1475, 651] width 114 height 73
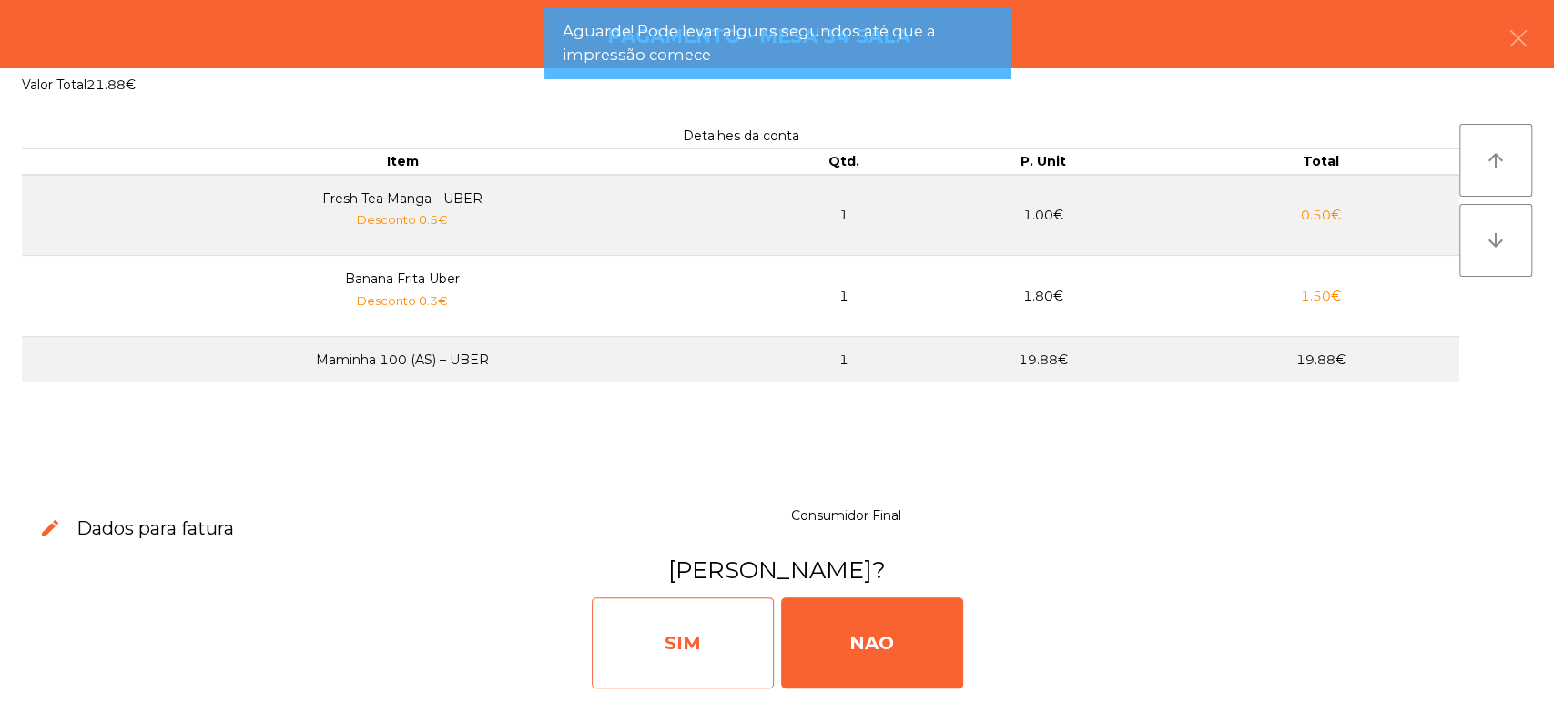
click at [706, 631] on div "SIM" at bounding box center [683, 642] width 182 height 91
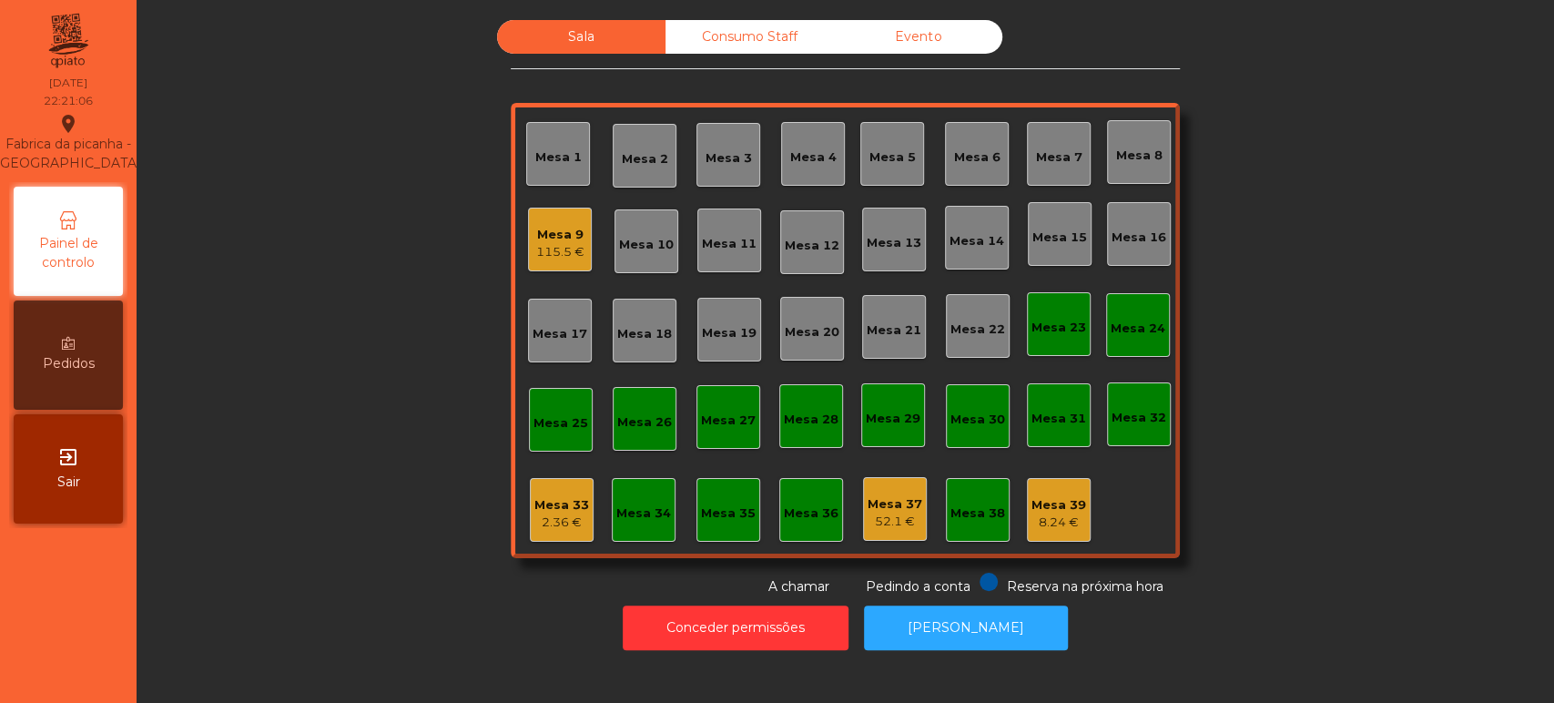
click at [615, 259] on div "Mesa 10" at bounding box center [647, 241] width 64 height 64
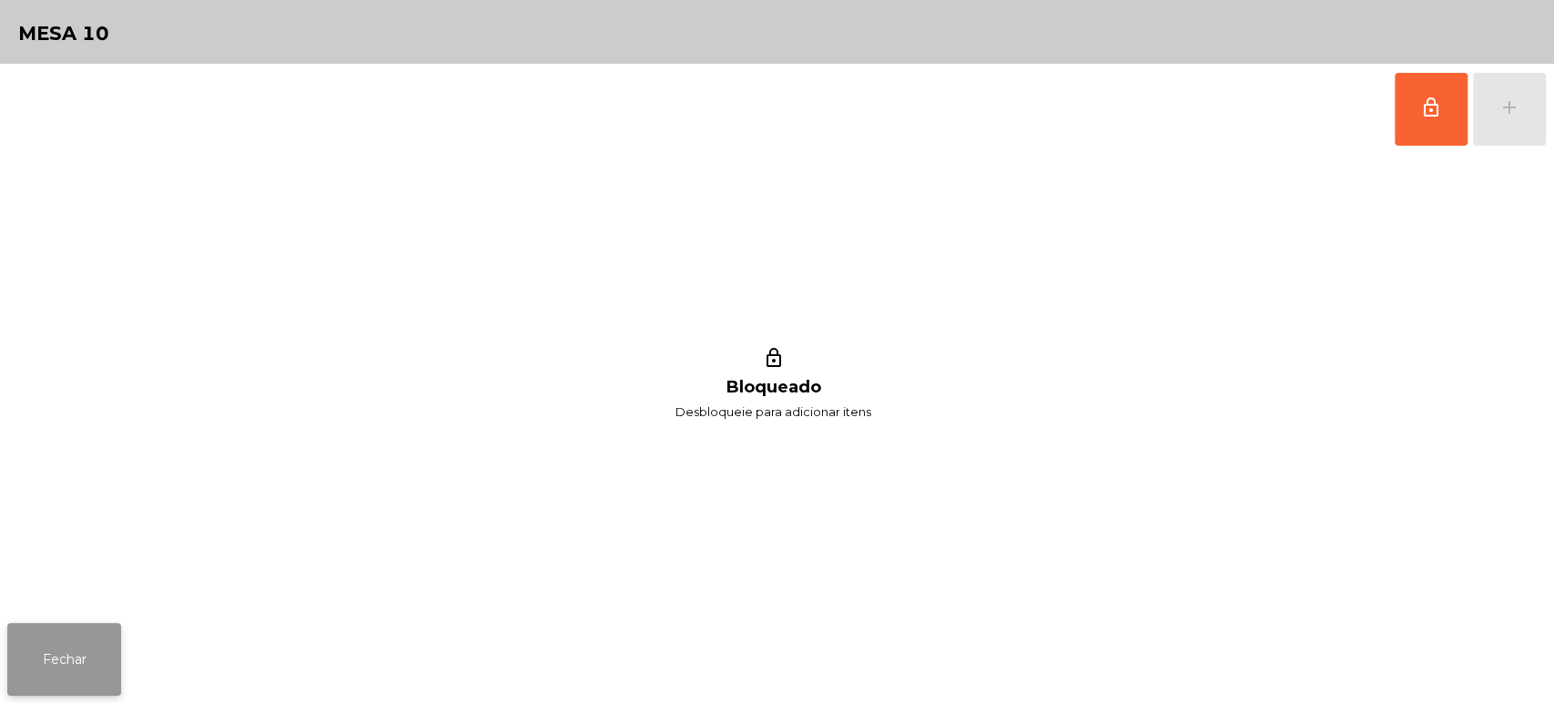
click at [95, 669] on button "Fechar" at bounding box center [64, 659] width 114 height 73
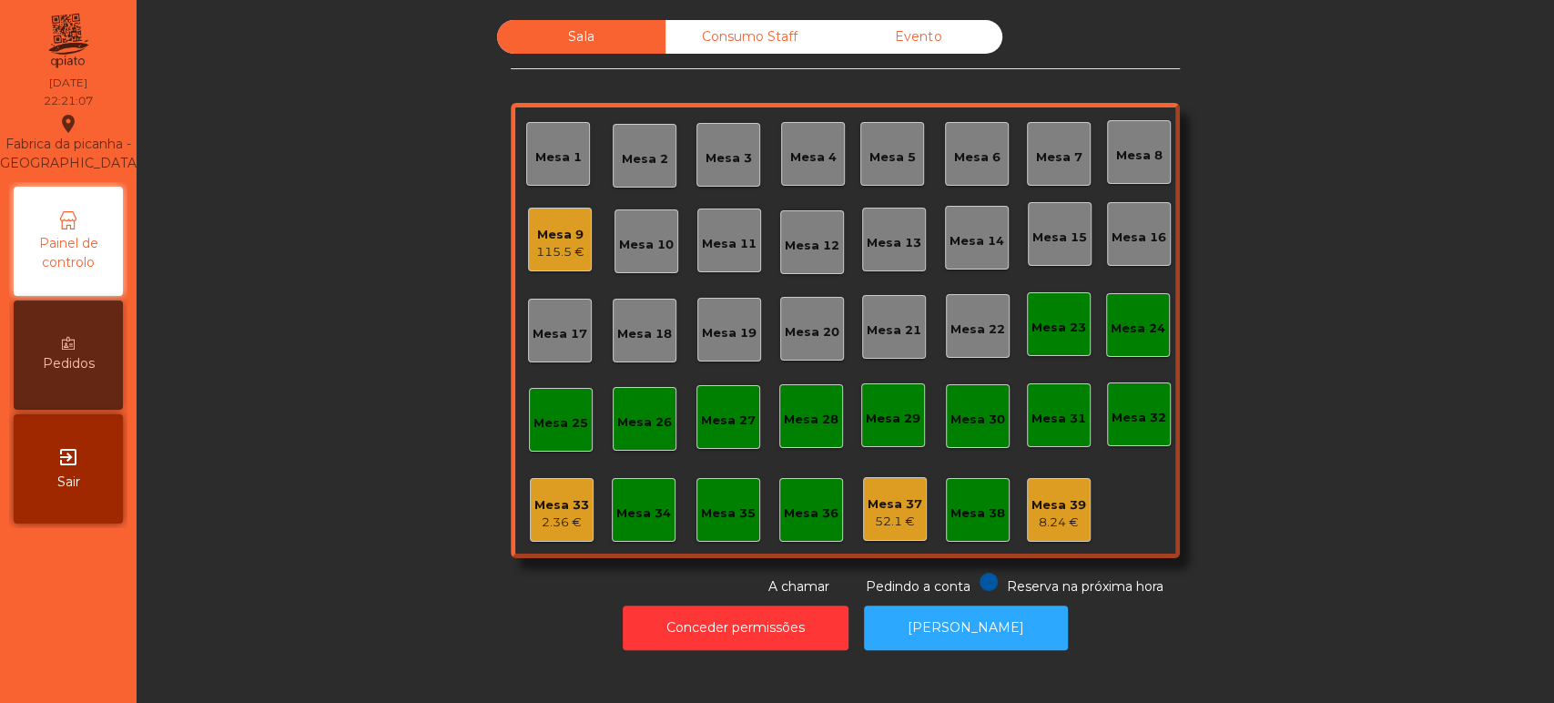
click at [546, 250] on div "115.5 €" at bounding box center [560, 252] width 48 height 18
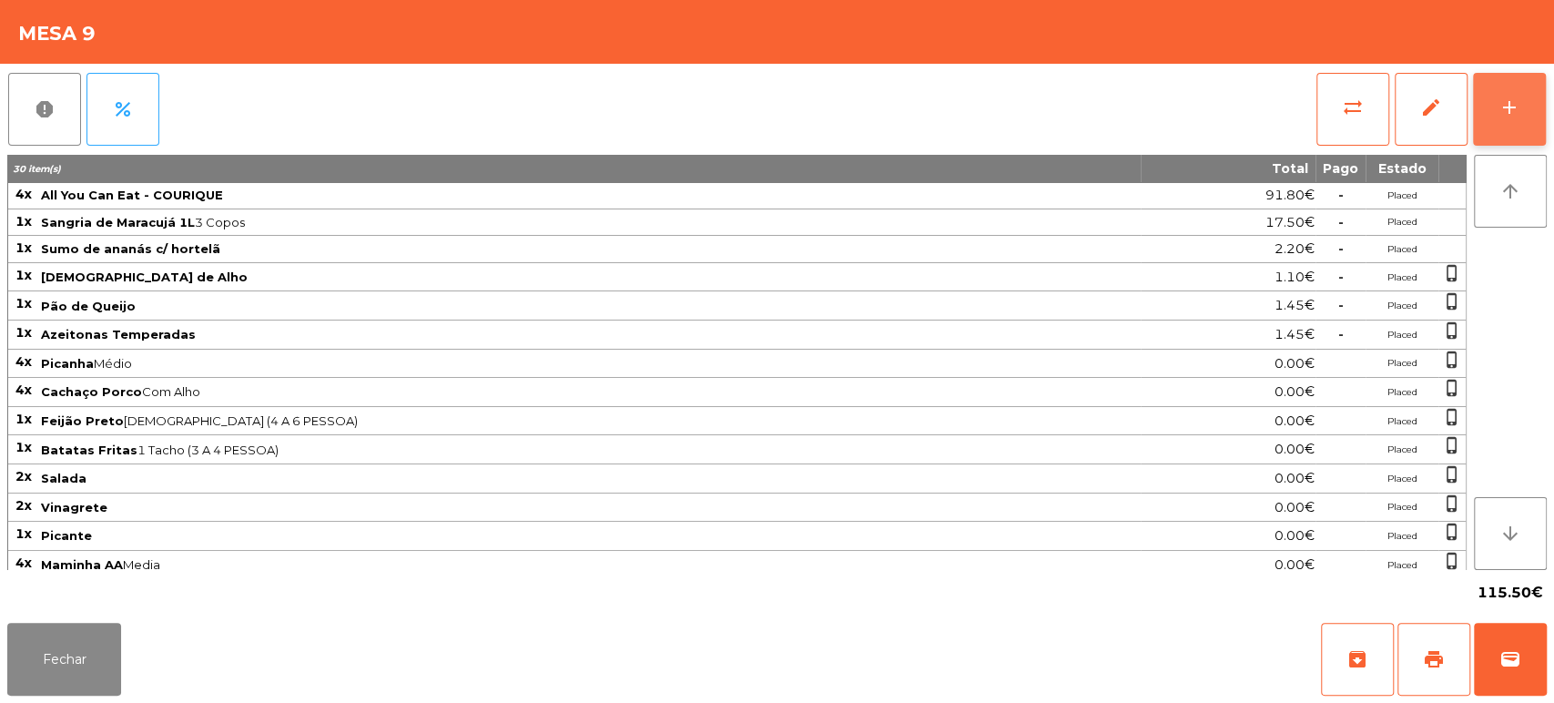
click at [1503, 115] on div "add" at bounding box center [1509, 108] width 22 height 22
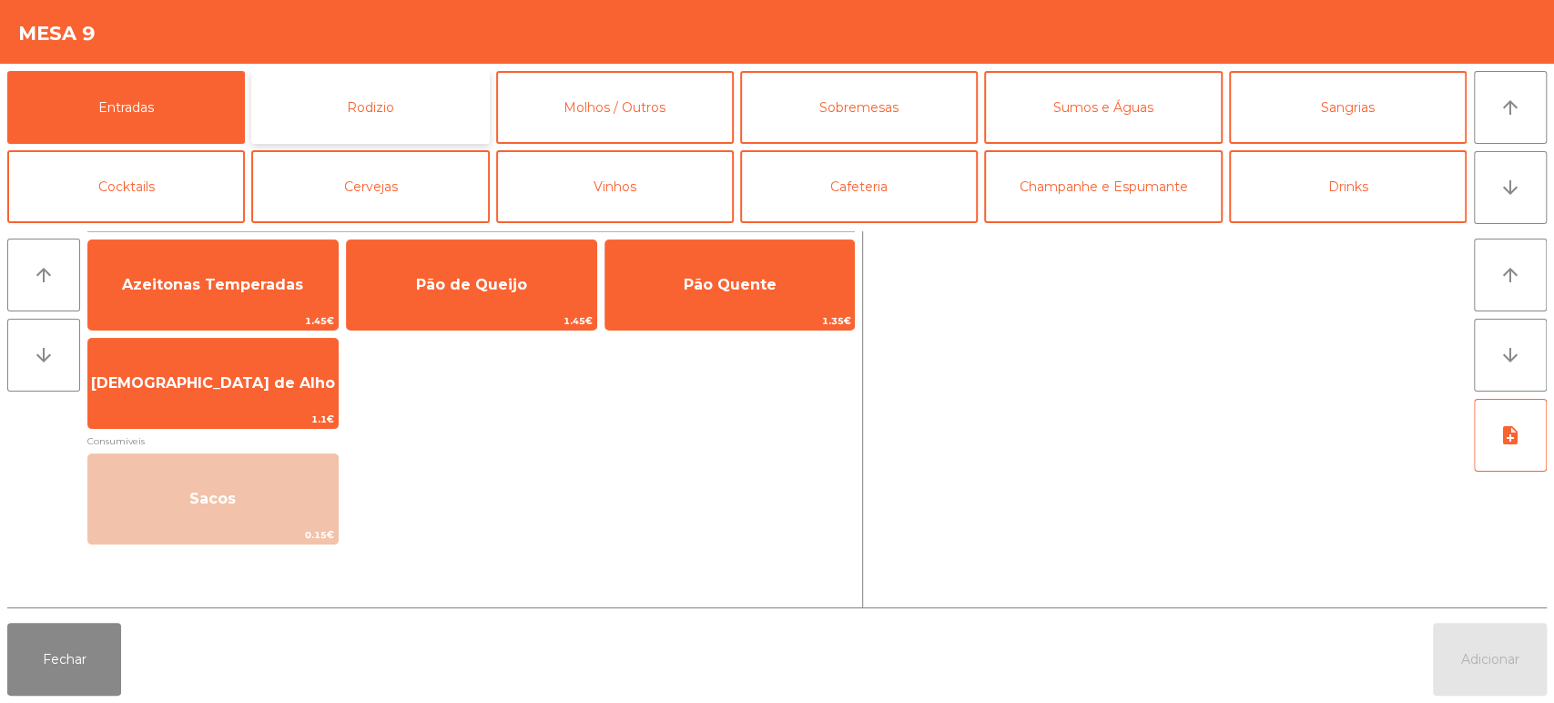
click at [452, 117] on button "Rodizio" at bounding box center [370, 107] width 238 height 73
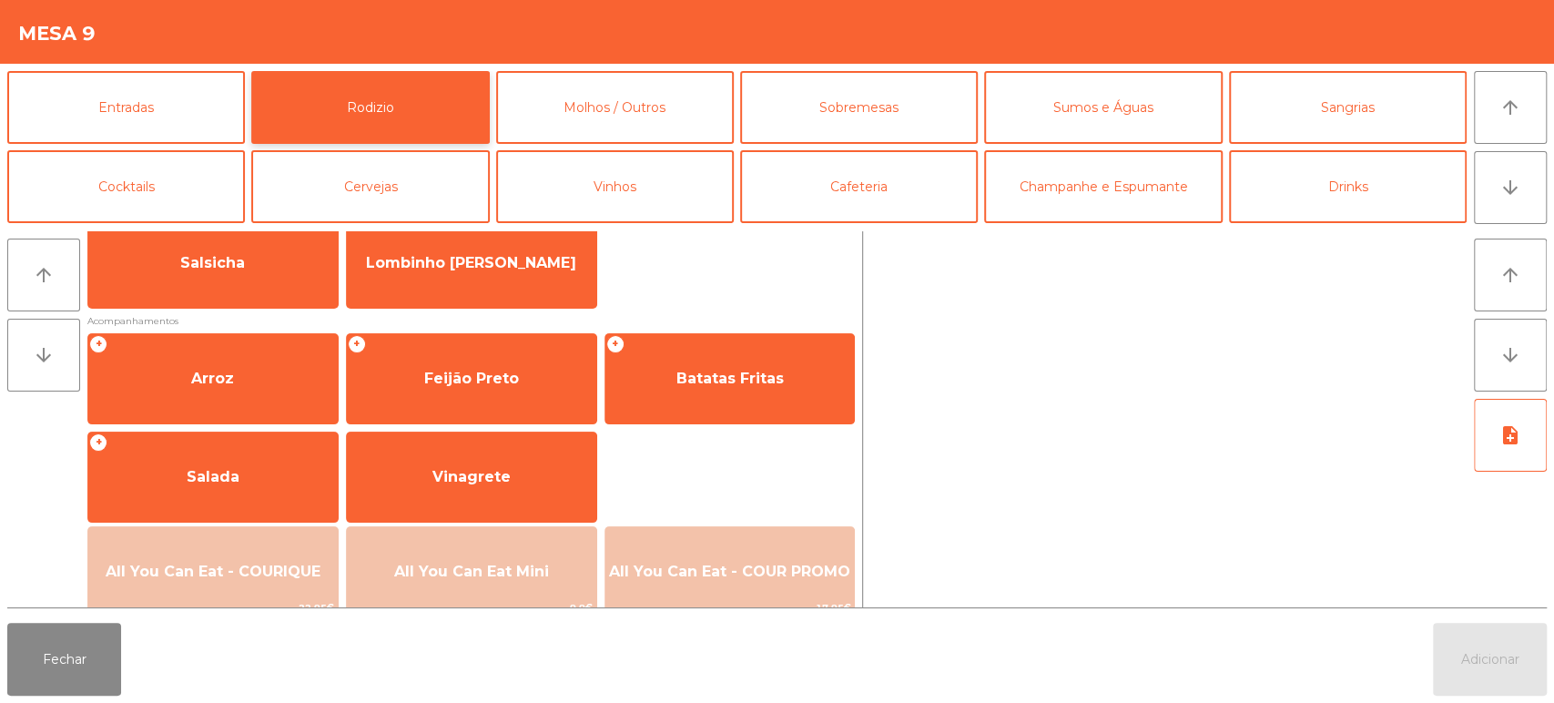
scroll to position [161, 0]
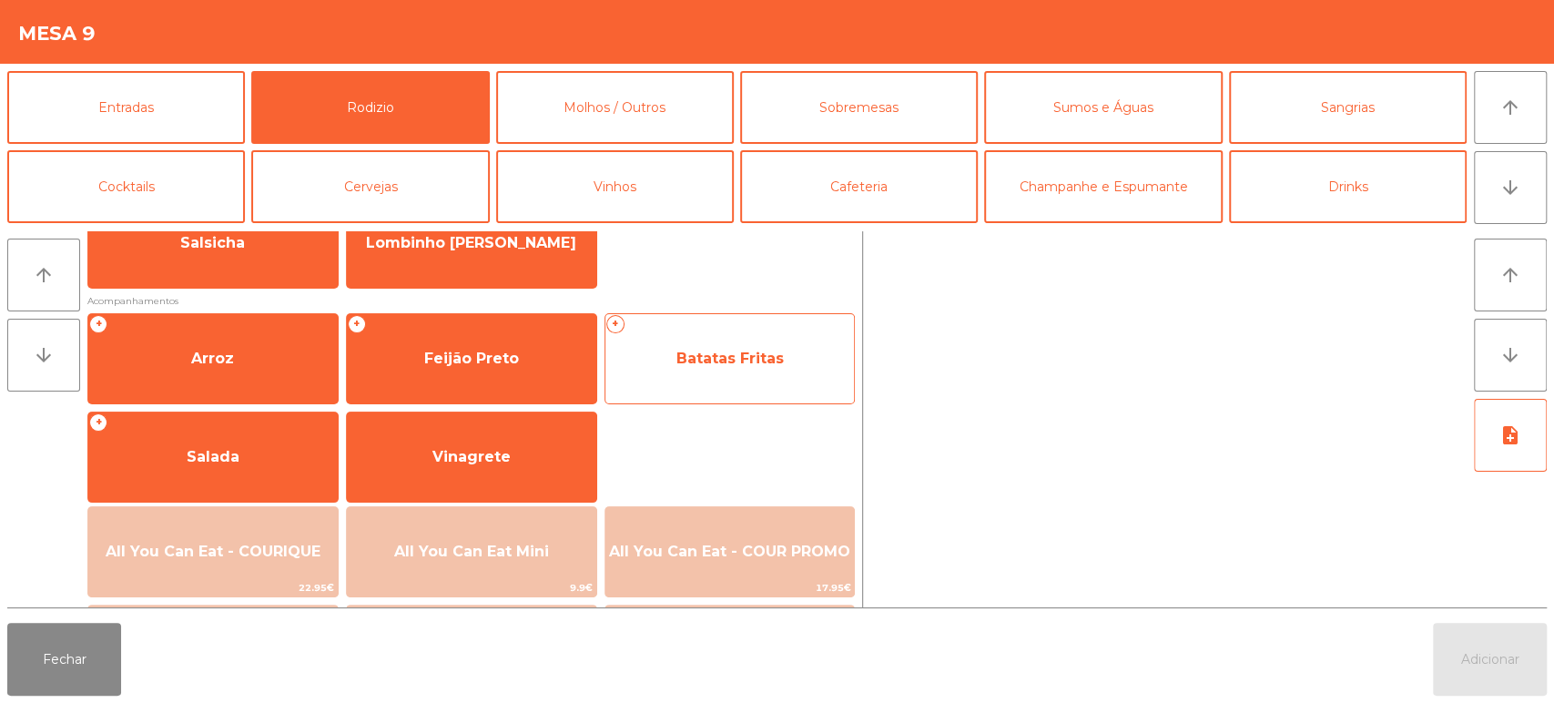
click at [741, 353] on span "Batatas Fritas" at bounding box center [729, 358] width 107 height 17
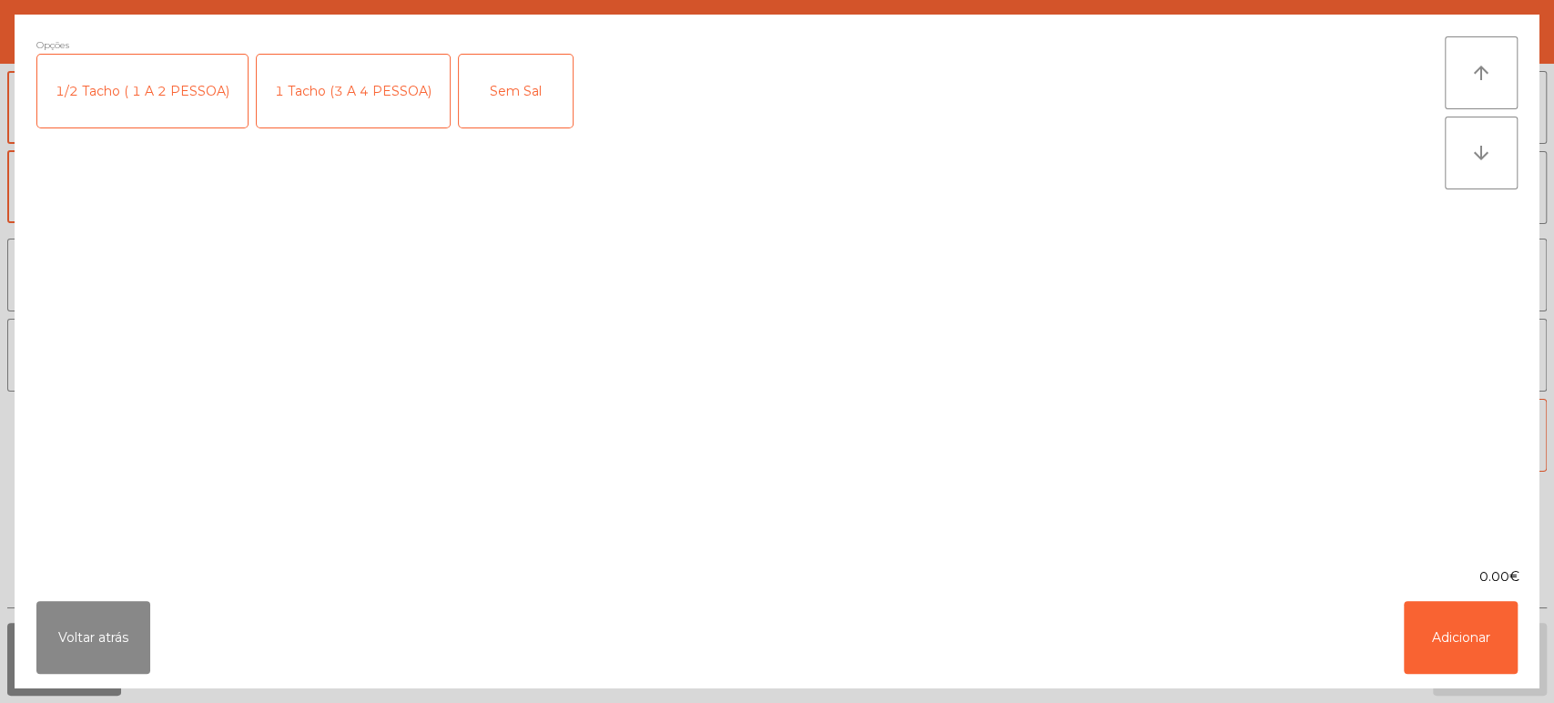
click at [320, 85] on div "1 Tacho (3 A 4 PESSOA)" at bounding box center [353, 91] width 193 height 73
click at [1465, 634] on button "Adicionar" at bounding box center [1461, 637] width 114 height 73
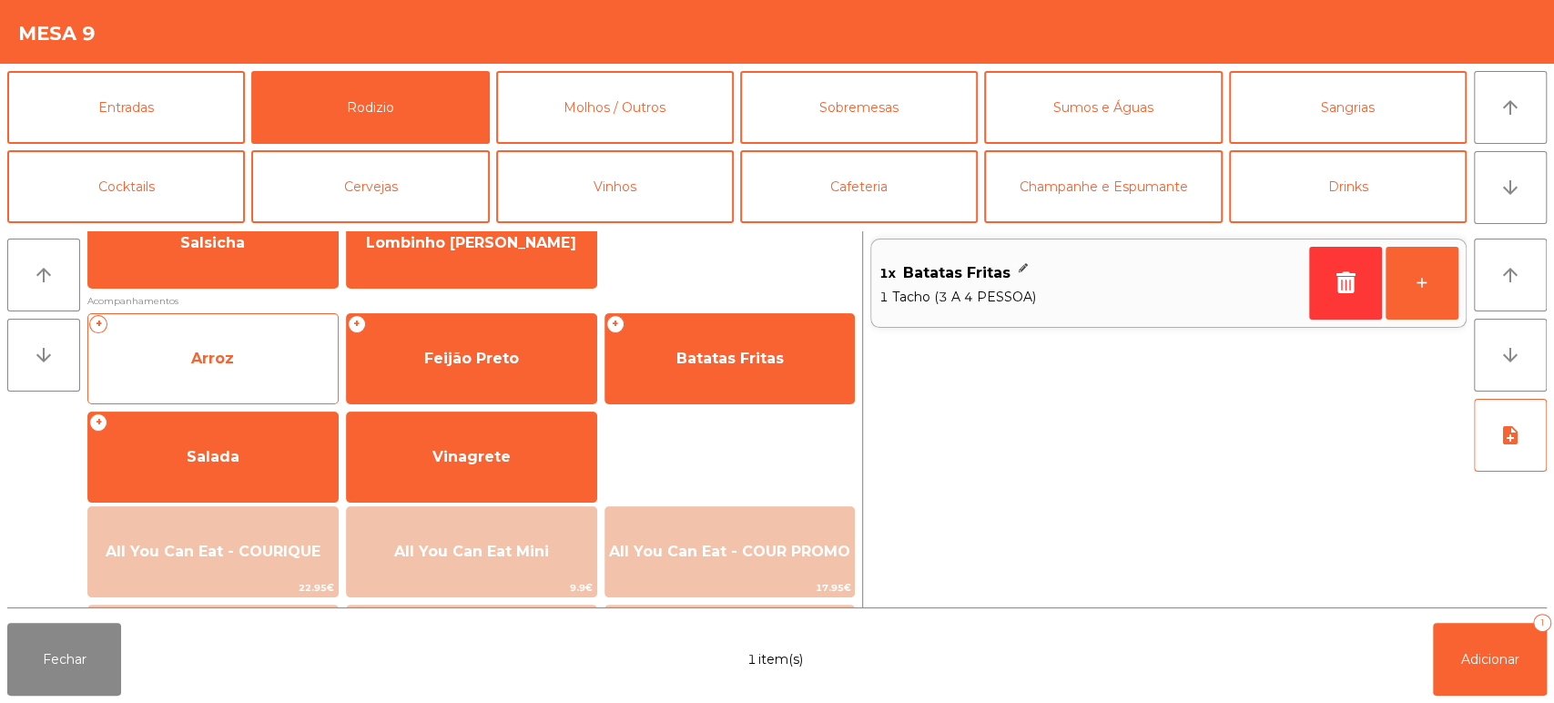
click at [255, 352] on span "Arroz" at bounding box center [212, 358] width 249 height 49
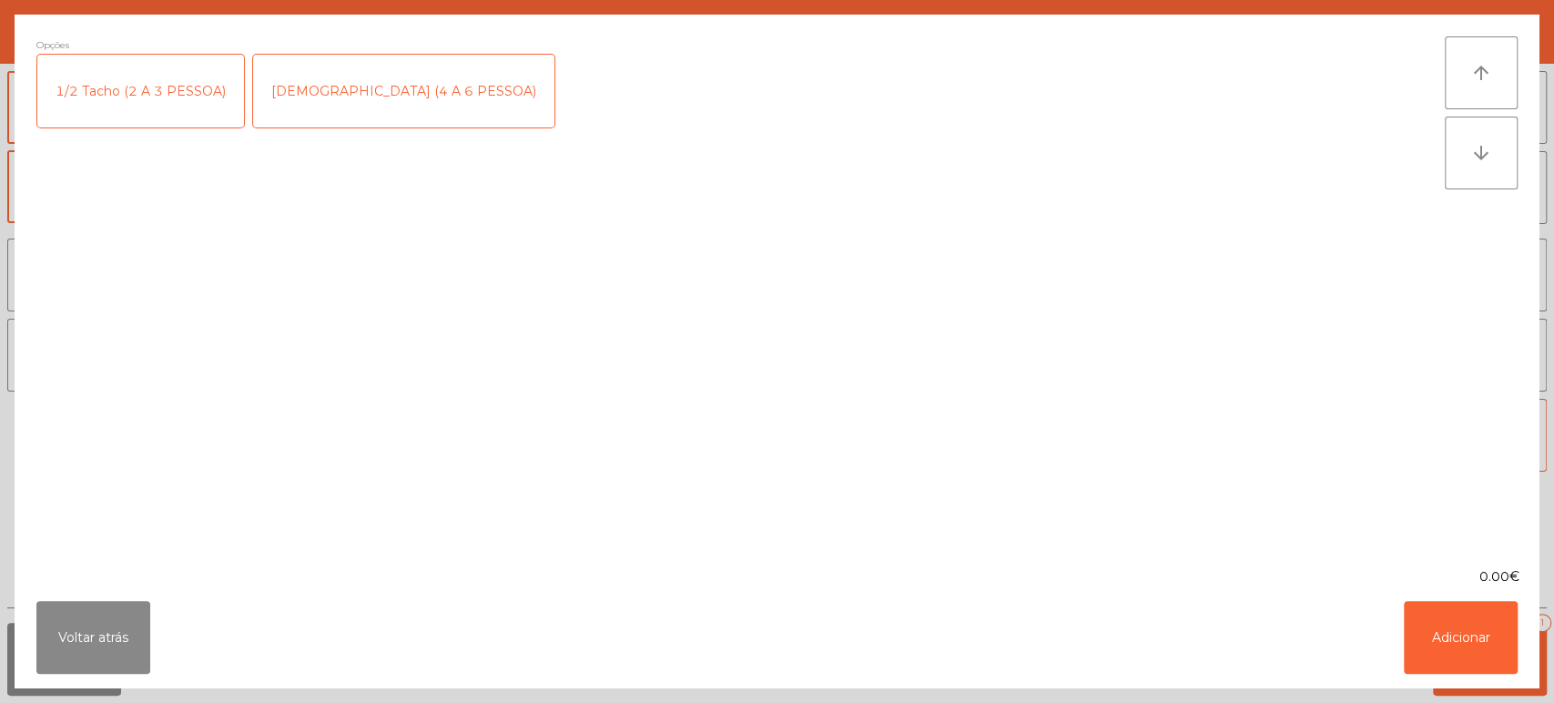
click at [386, 79] on div "[DEMOGRAPHIC_DATA] (4 A 6 PESSOA)" at bounding box center [403, 91] width 301 height 73
click at [1485, 646] on button "Adicionar" at bounding box center [1461, 637] width 114 height 73
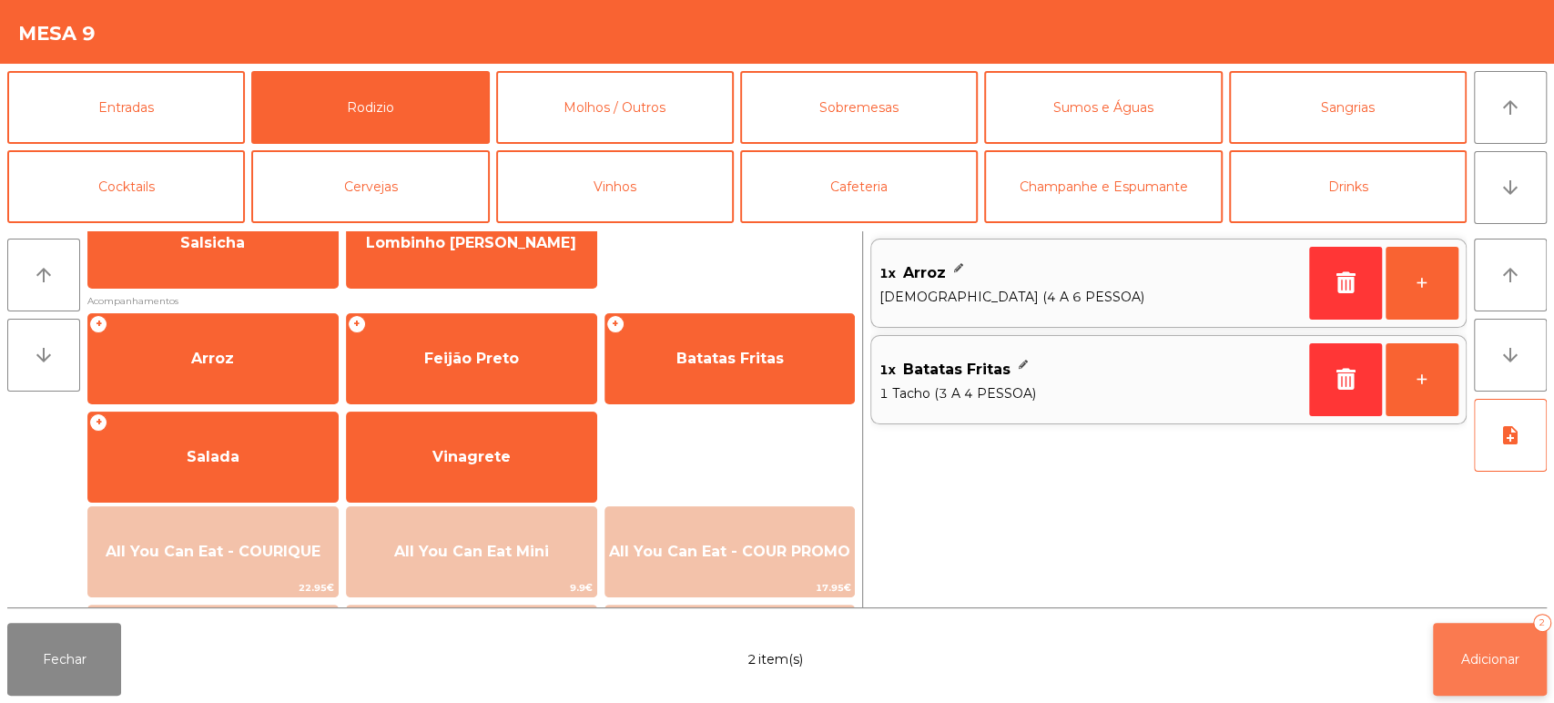
click at [1472, 658] on span "Adicionar" at bounding box center [1490, 659] width 58 height 16
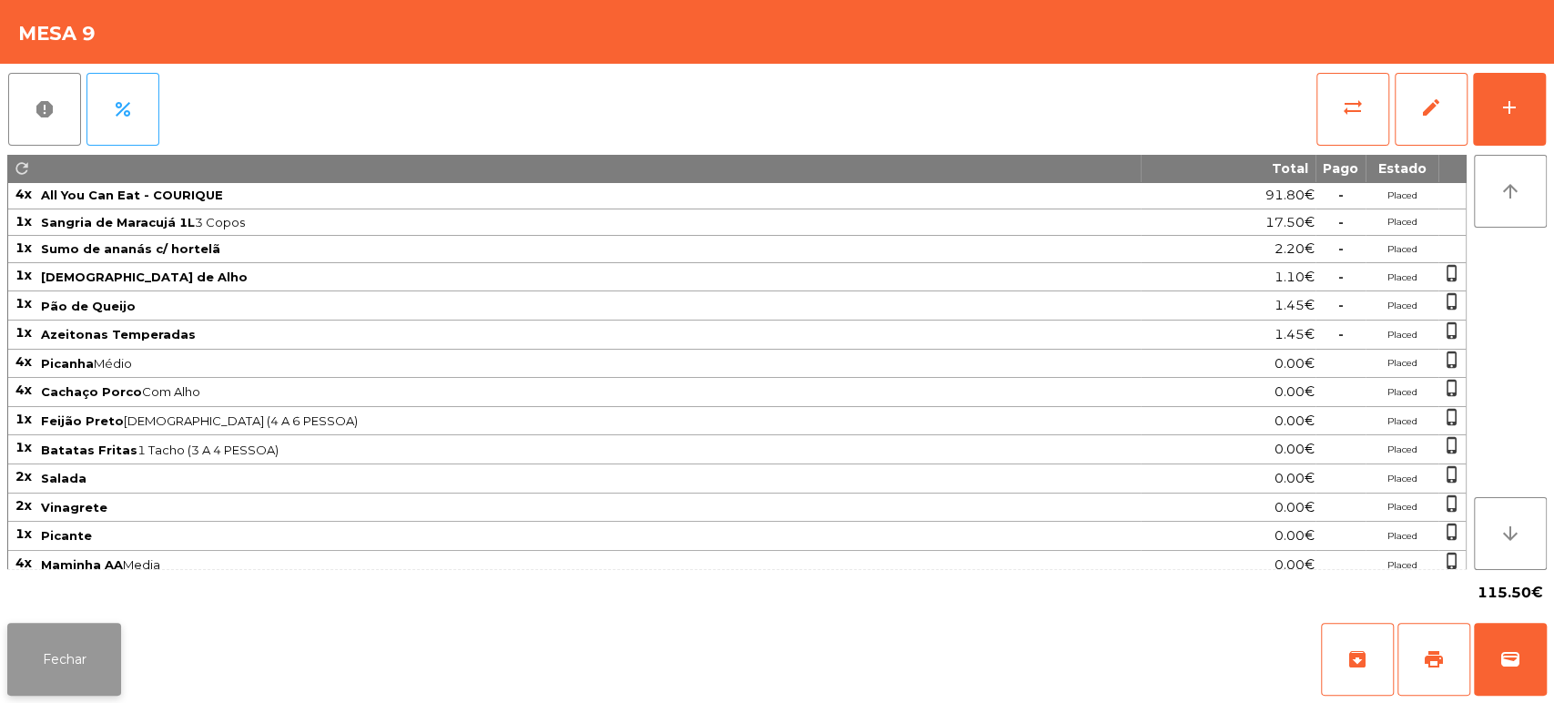
click at [92, 654] on button "Fechar" at bounding box center [64, 659] width 114 height 73
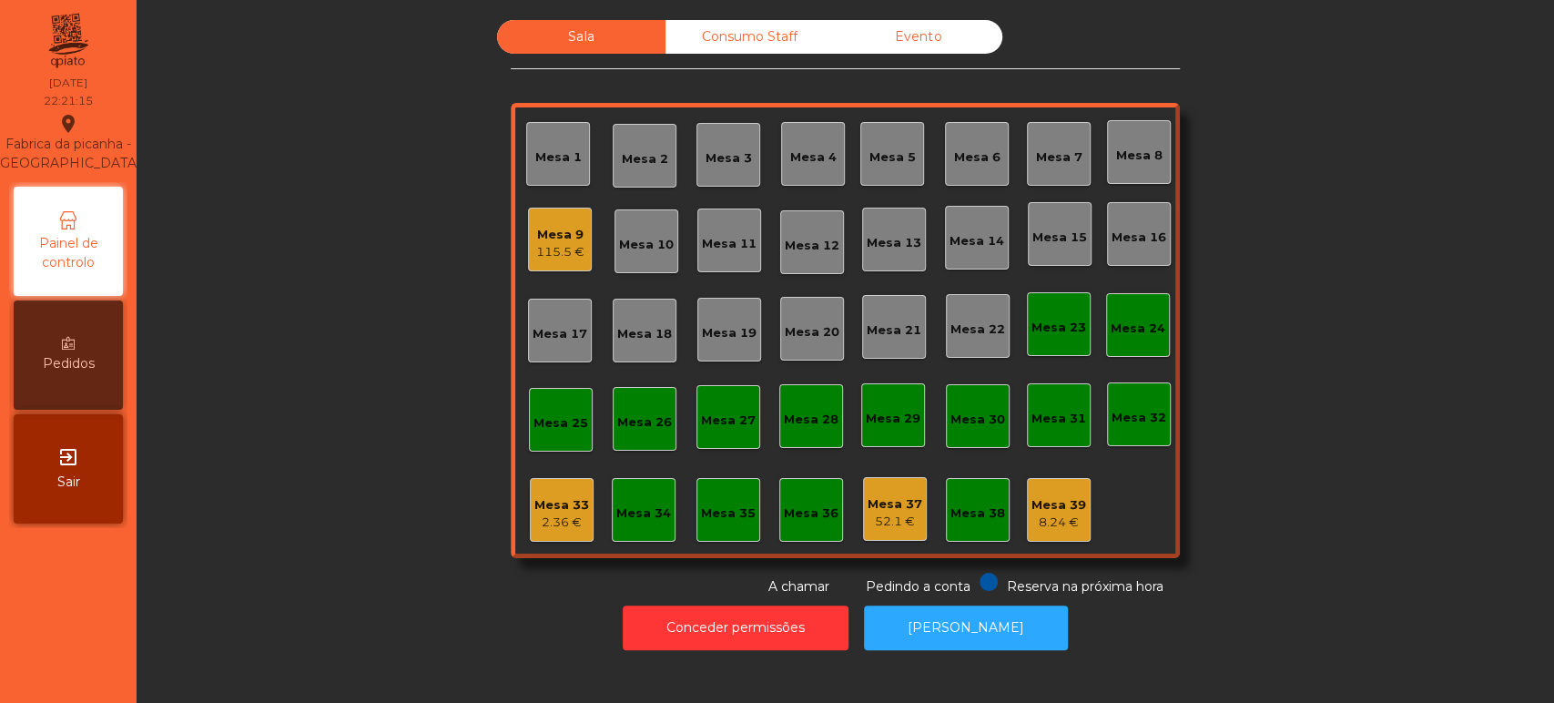
click at [302, 374] on div "Sala Consumo Staff Evento Mesa 1 [GEOGRAPHIC_DATA] 3 Mesa 4 [GEOGRAPHIC_DATA] 6…" at bounding box center [845, 308] width 1368 height 576
click at [736, 36] on div "Consumo Staff" at bounding box center [749, 37] width 168 height 34
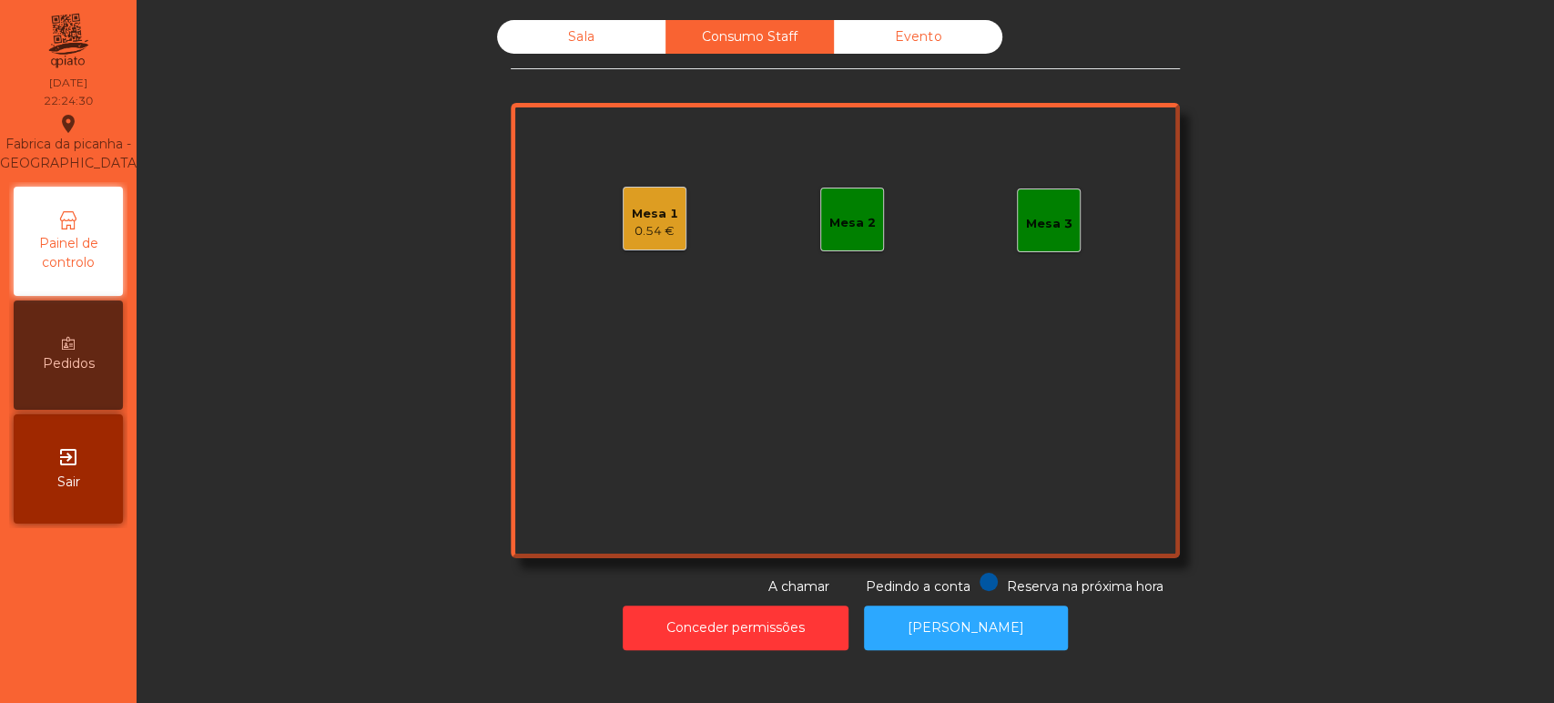
click at [860, 224] on div "Mesa 2" at bounding box center [852, 223] width 46 height 18
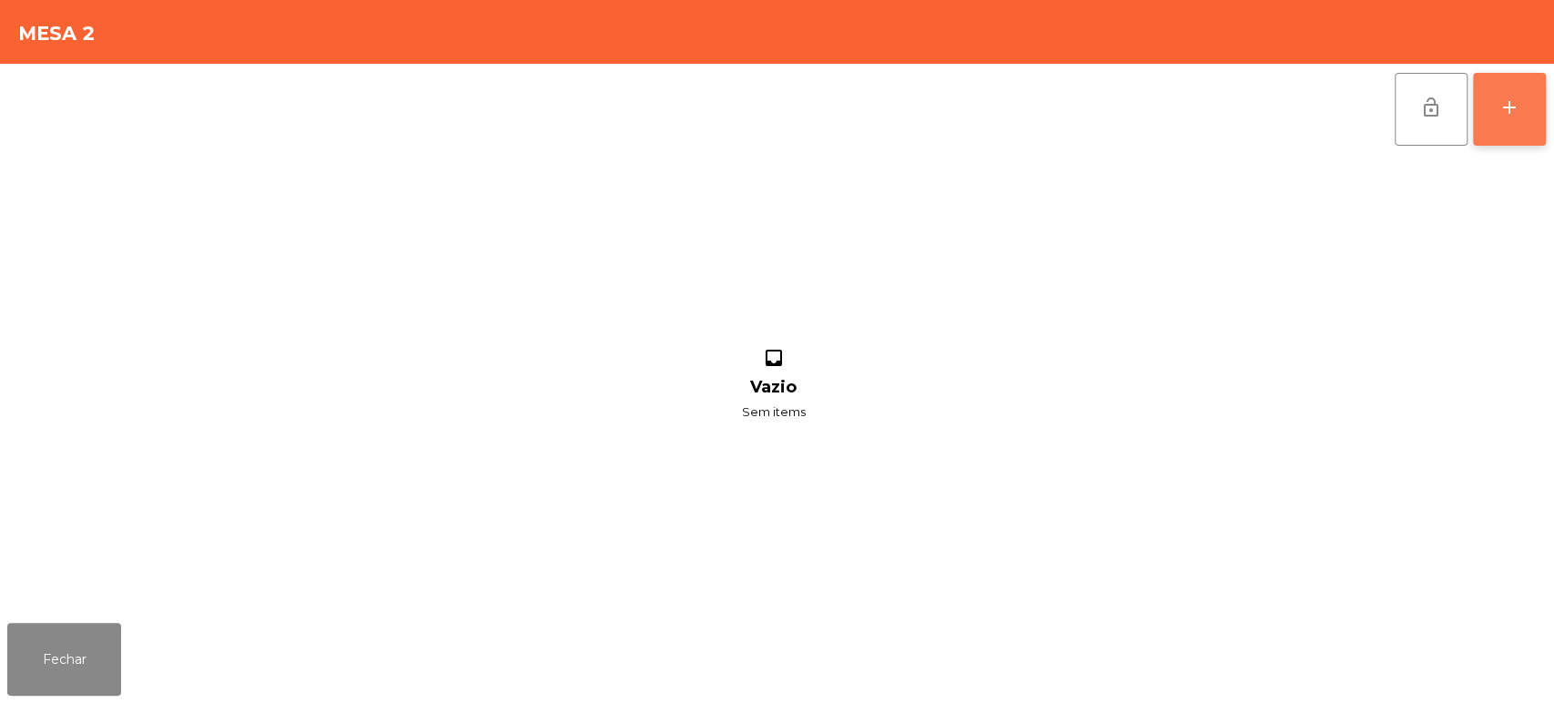
click at [1515, 131] on button "add" at bounding box center [1509, 109] width 73 height 73
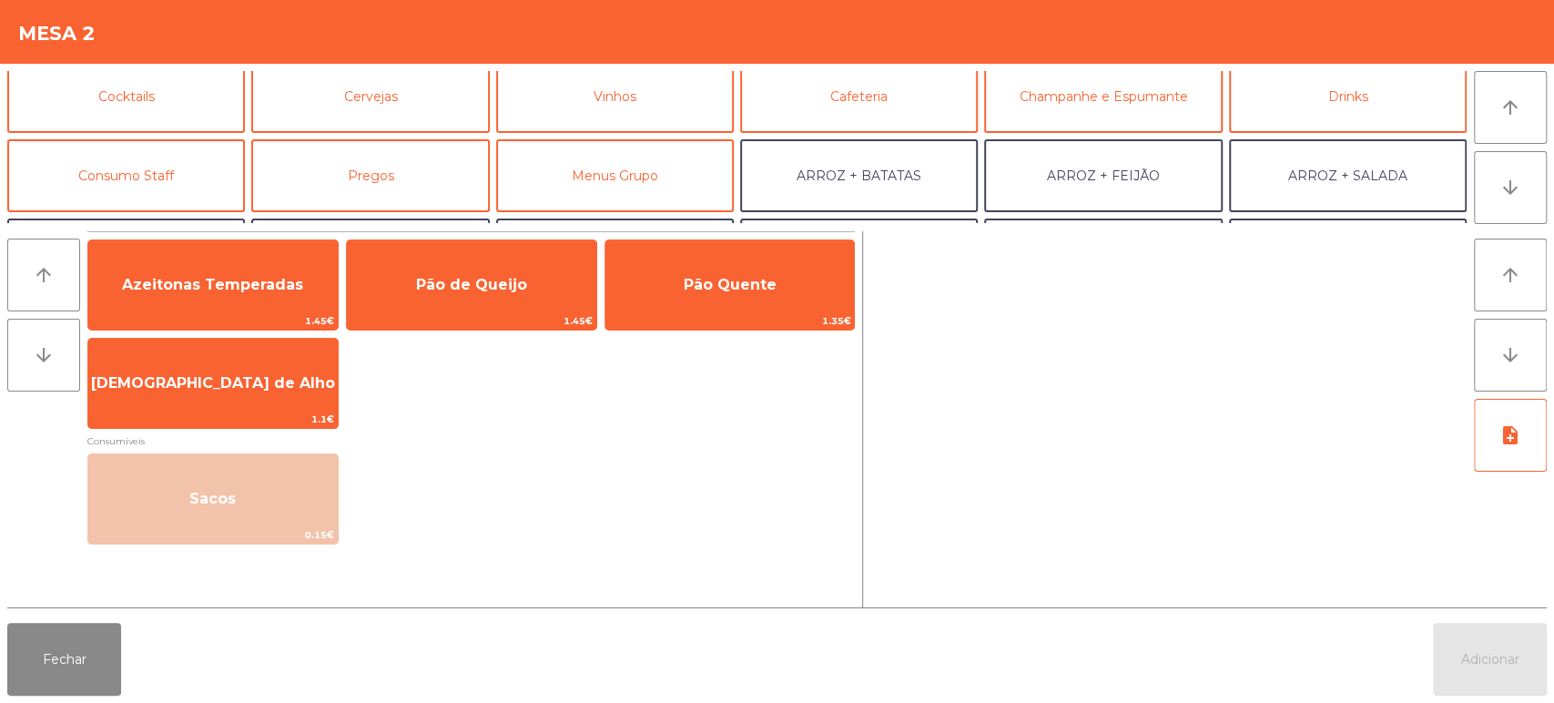
scroll to position [95, 0]
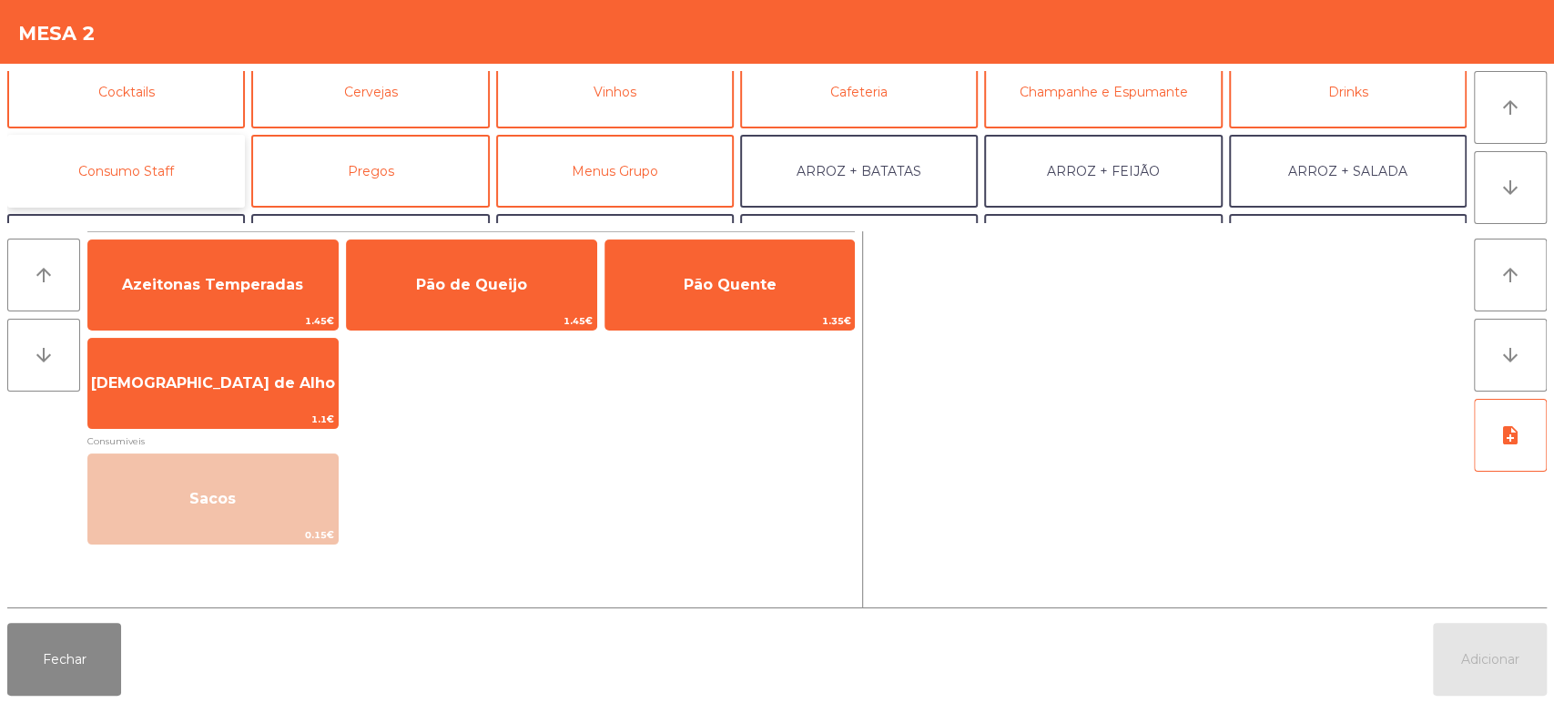
click at [212, 152] on button "Consumo Staff" at bounding box center [126, 171] width 238 height 73
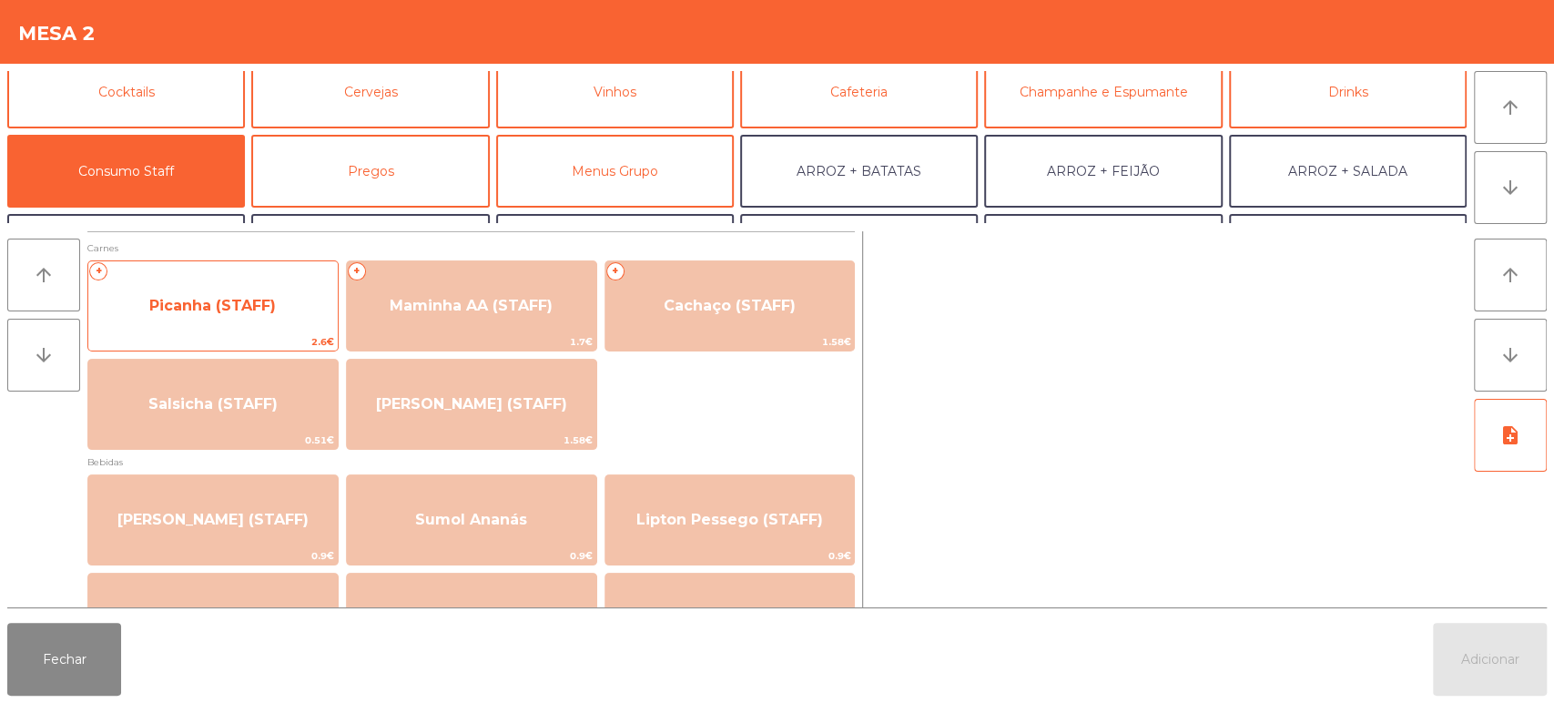
click at [276, 302] on span "Picanha (STAFF)" at bounding box center [212, 305] width 249 height 49
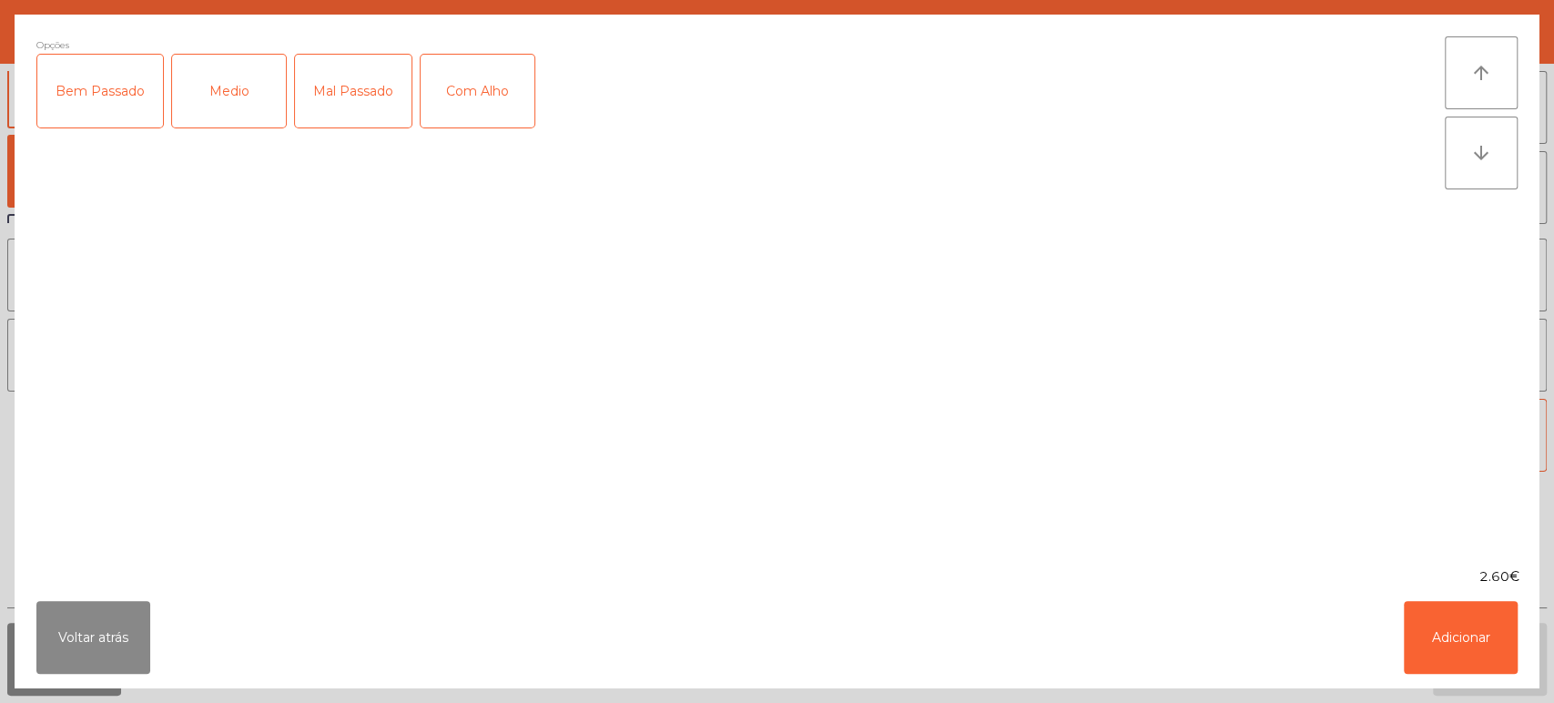
click at [351, 107] on div "Mal Passado" at bounding box center [353, 91] width 117 height 73
click at [491, 92] on div "Com Alho" at bounding box center [478, 91] width 114 height 73
click at [1468, 653] on button "Adicionar" at bounding box center [1461, 637] width 114 height 73
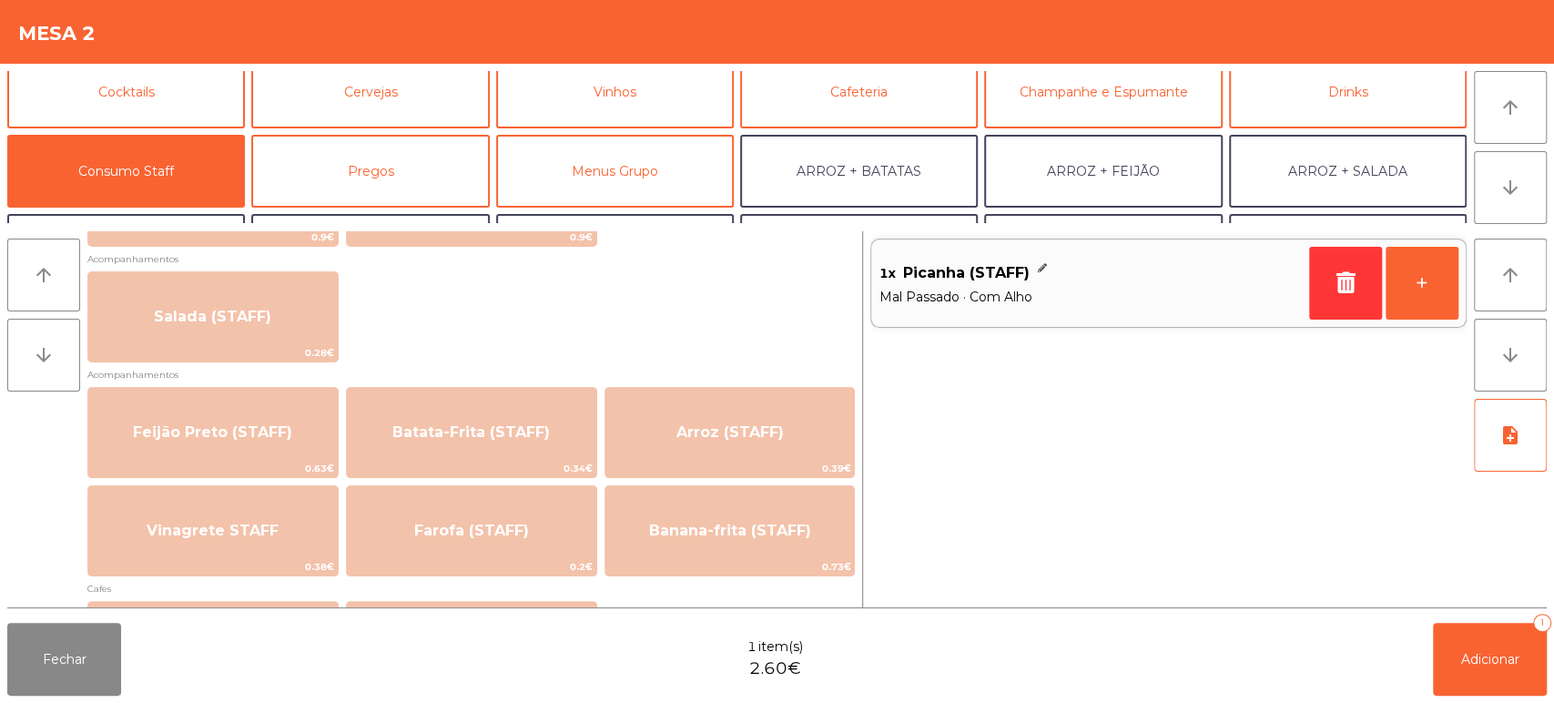
scroll to position [719, 0]
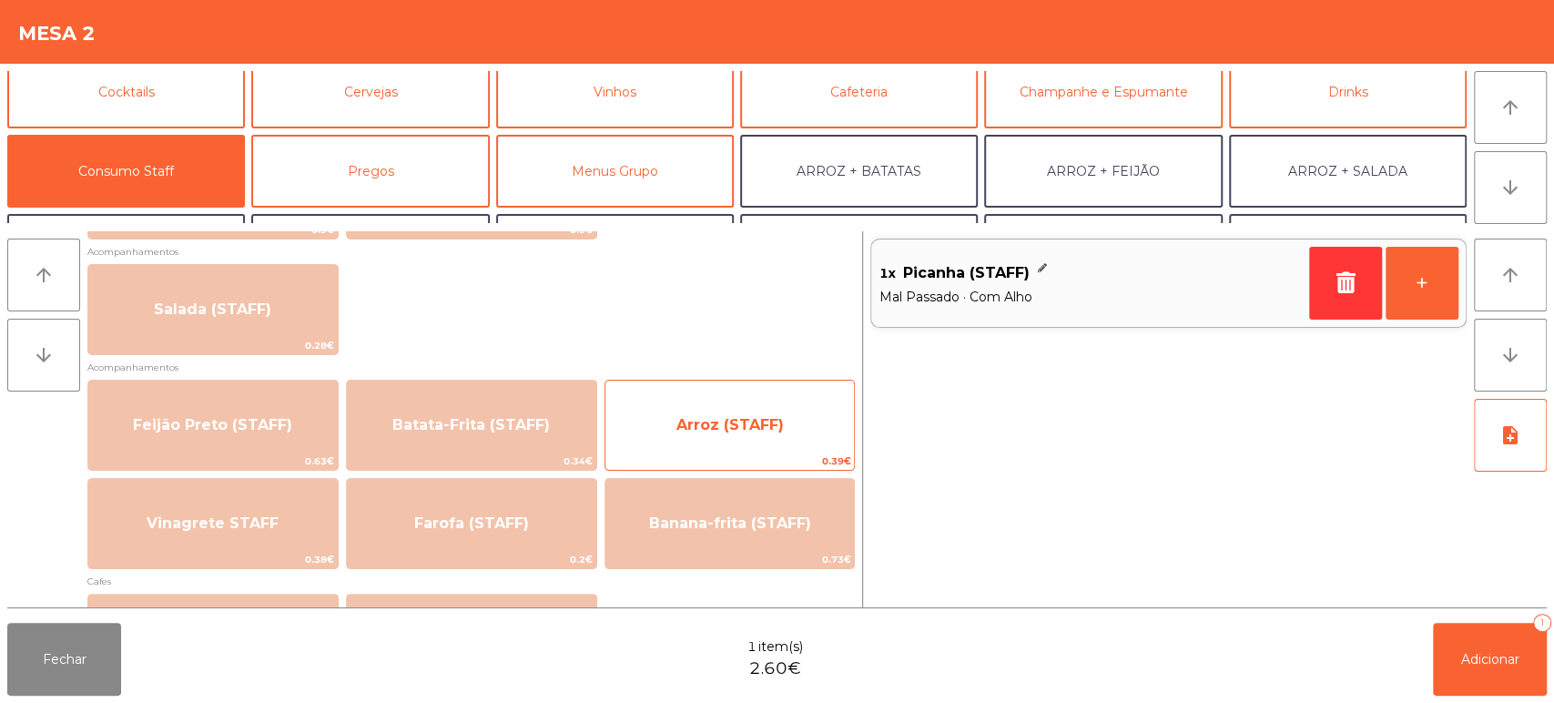
click at [739, 442] on span "Arroz (STAFF)" at bounding box center [729, 425] width 249 height 49
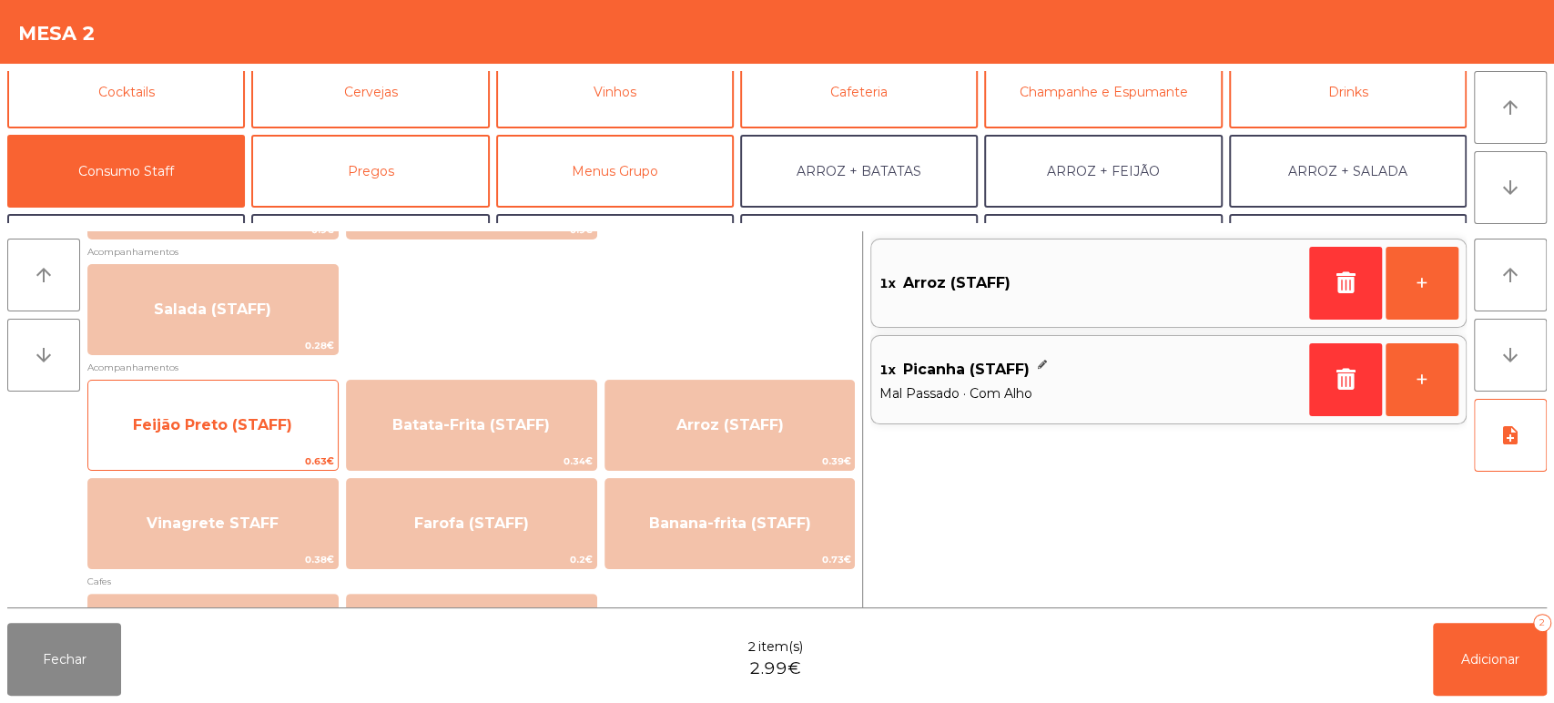
click at [269, 432] on span "Feijão Preto (STAFF)" at bounding box center [212, 424] width 159 height 17
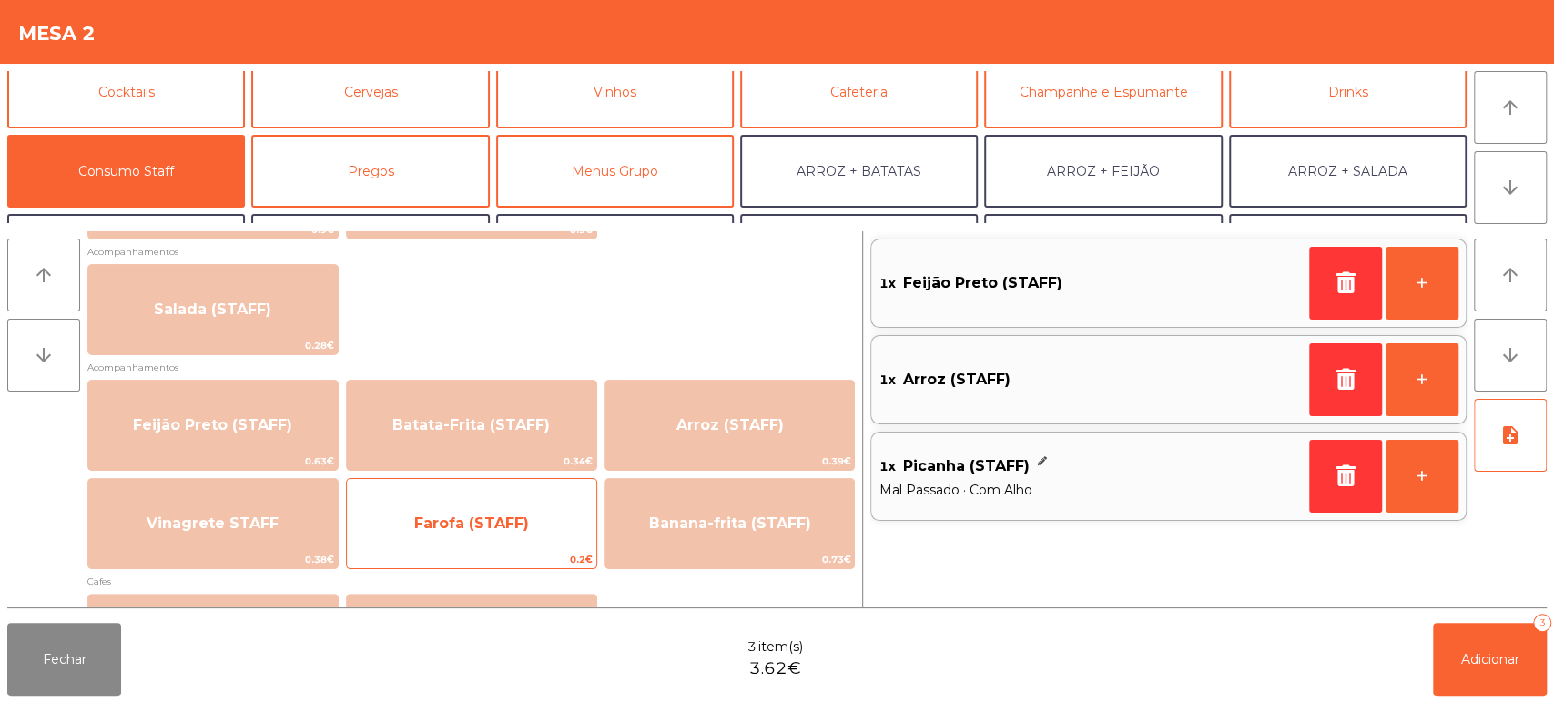
click at [466, 506] on span "Farofa (STAFF)" at bounding box center [471, 523] width 249 height 49
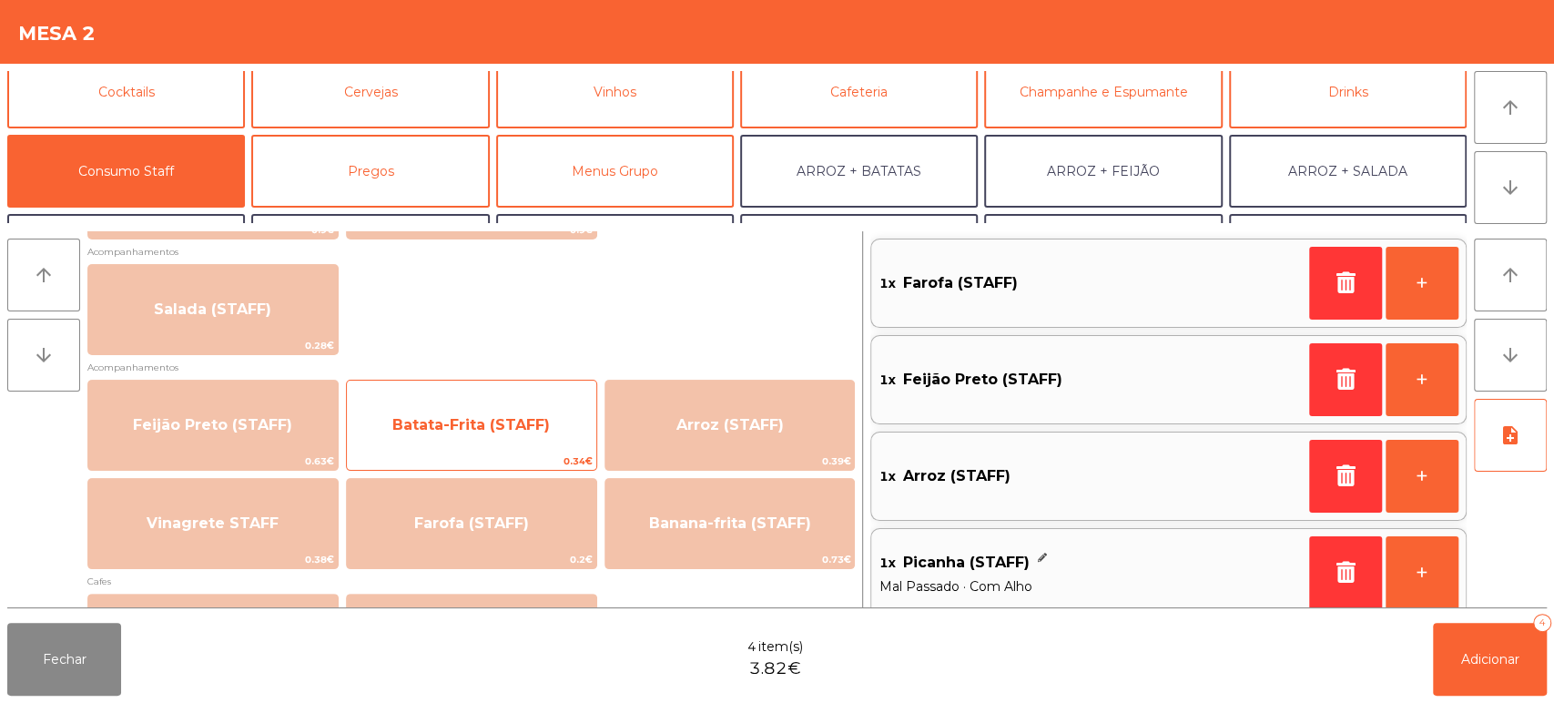
click at [513, 382] on div "Batata-Frita (STAFF) 0.34€" at bounding box center [471, 425] width 251 height 91
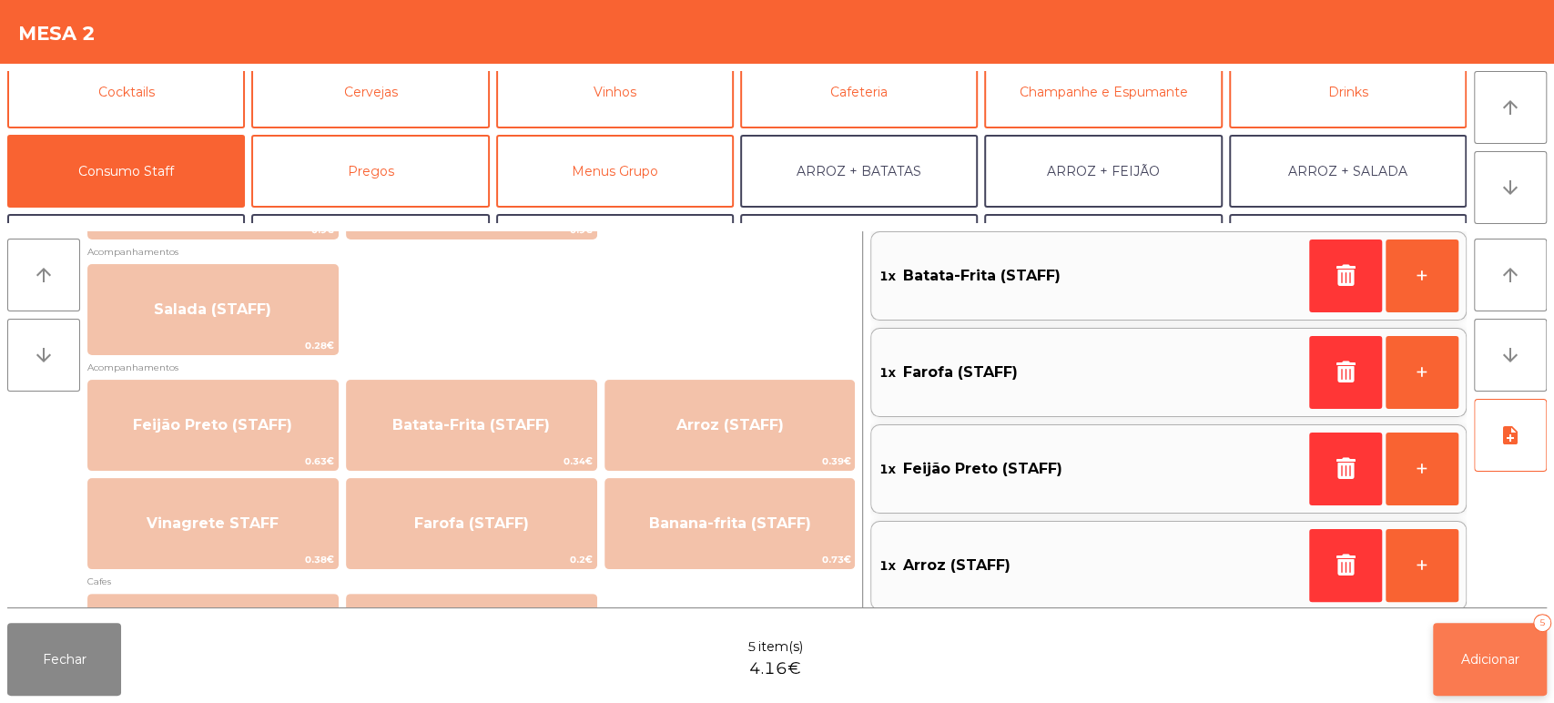
click at [1501, 689] on button "Adicionar 5" at bounding box center [1490, 659] width 114 height 73
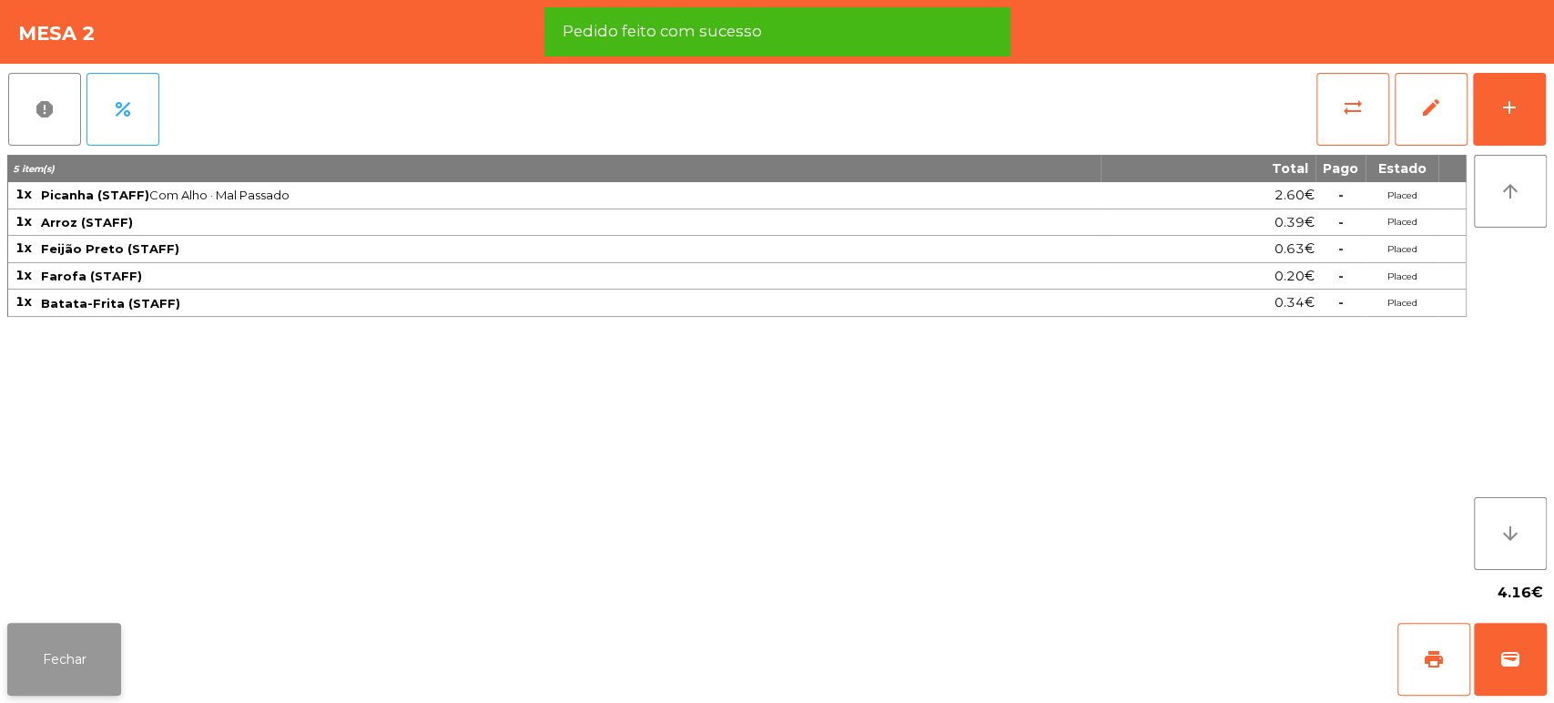
click at [71, 655] on button "Fechar" at bounding box center [64, 659] width 114 height 73
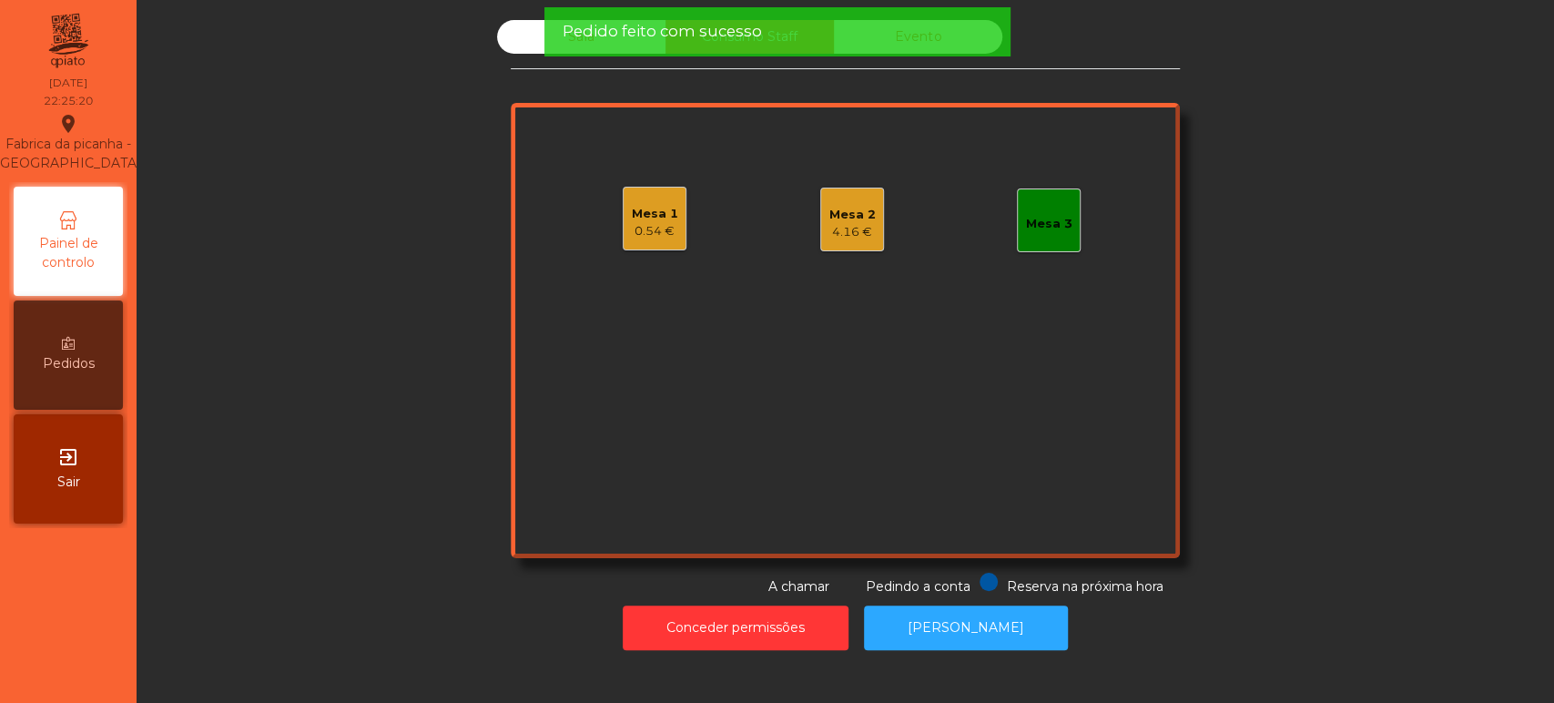
click at [425, 396] on div "Sala Consumo Staff Evento Mesa 1 0.54 € Mesa 2 4.16 € Mesa 3 Reserva na próxima…" at bounding box center [845, 308] width 1368 height 576
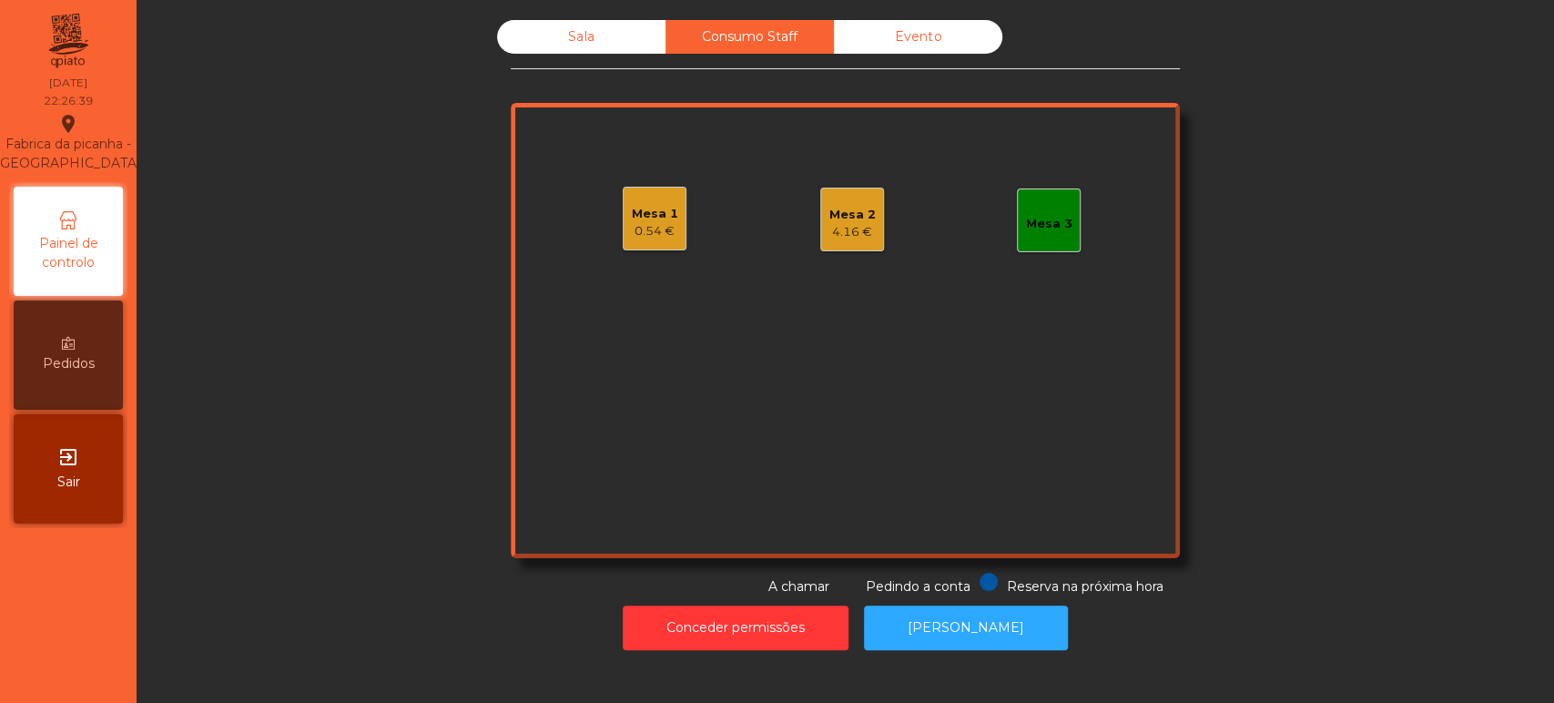
click at [626, 39] on div "Sala" at bounding box center [581, 37] width 168 height 34
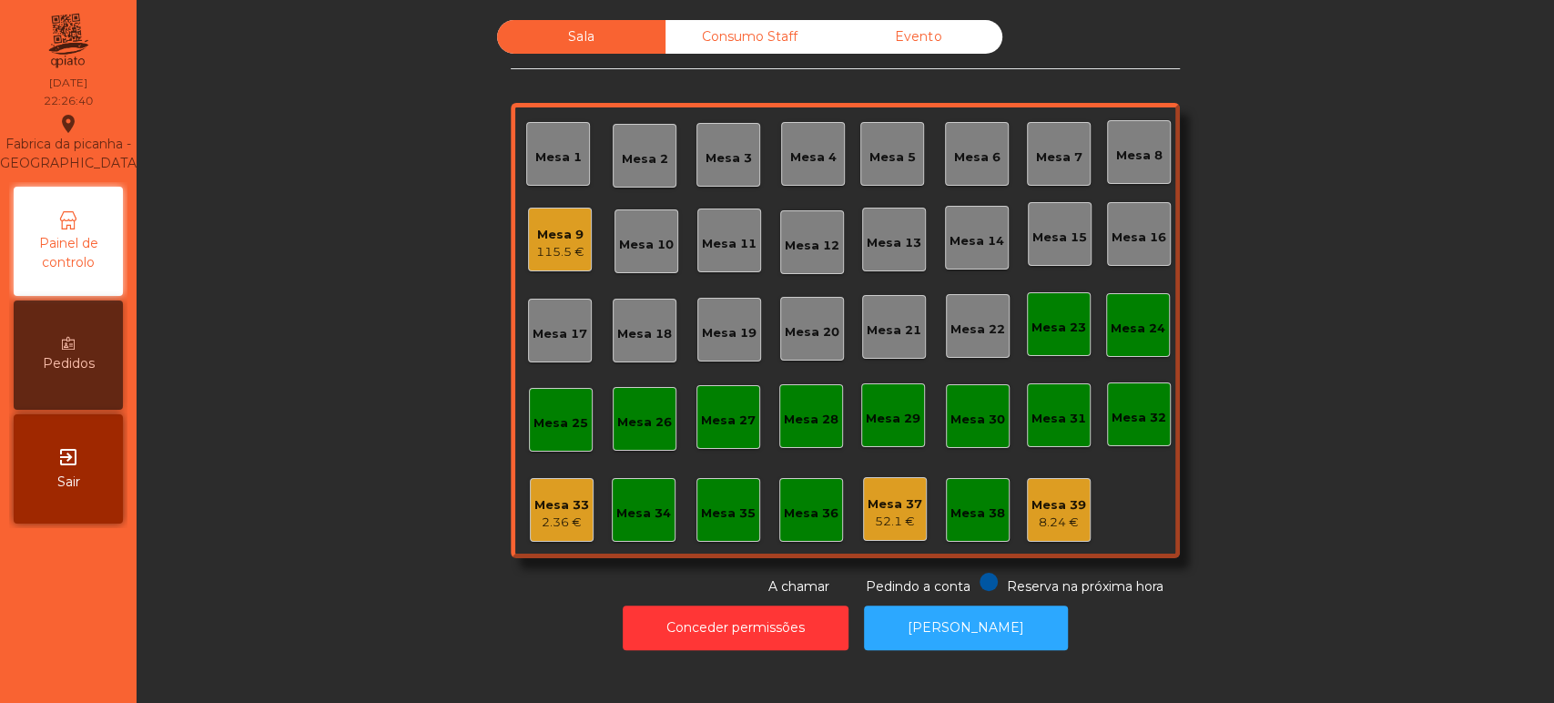
click at [550, 342] on div "Mesa 17" at bounding box center [560, 331] width 64 height 64
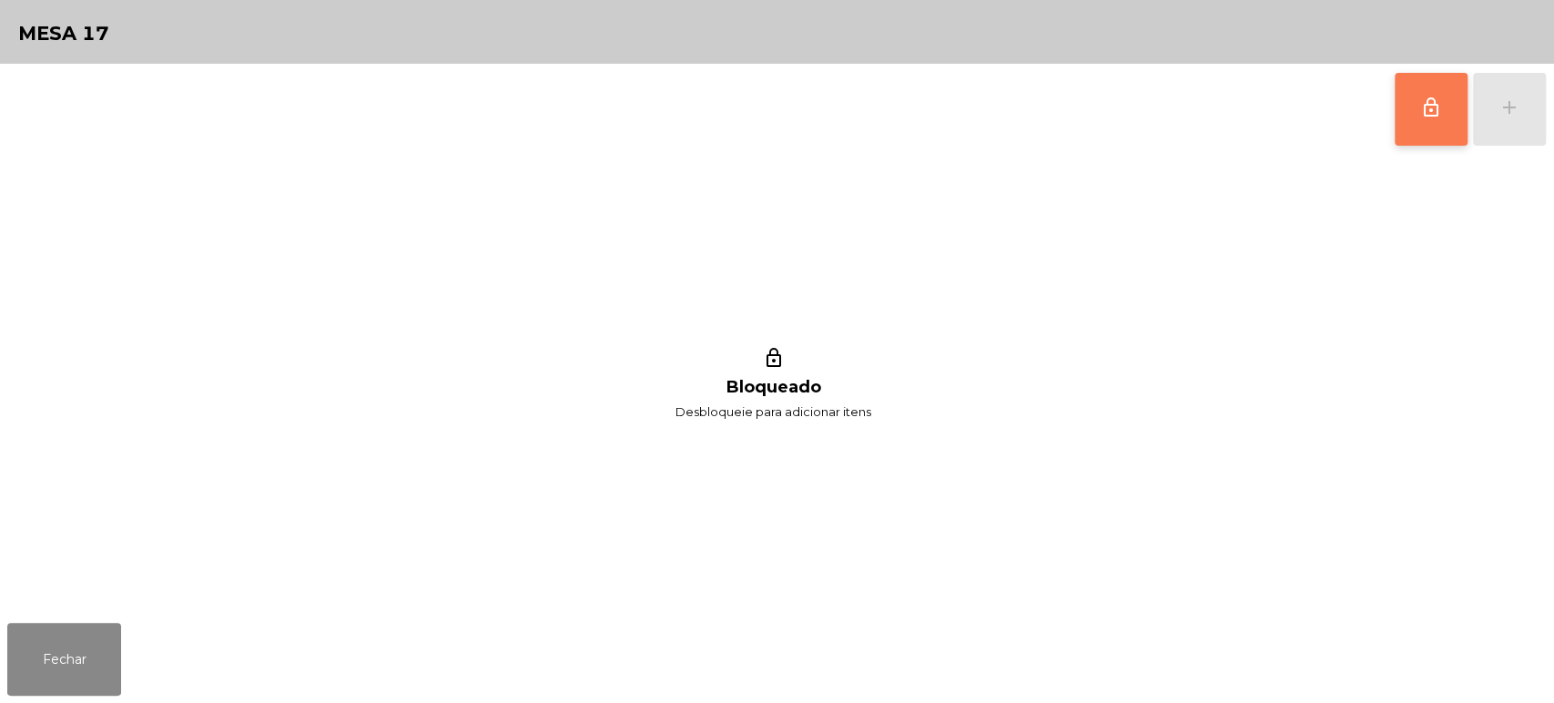
click at [1428, 108] on span "lock_outline" at bounding box center [1431, 108] width 22 height 22
click at [1534, 122] on button "add" at bounding box center [1509, 109] width 73 height 73
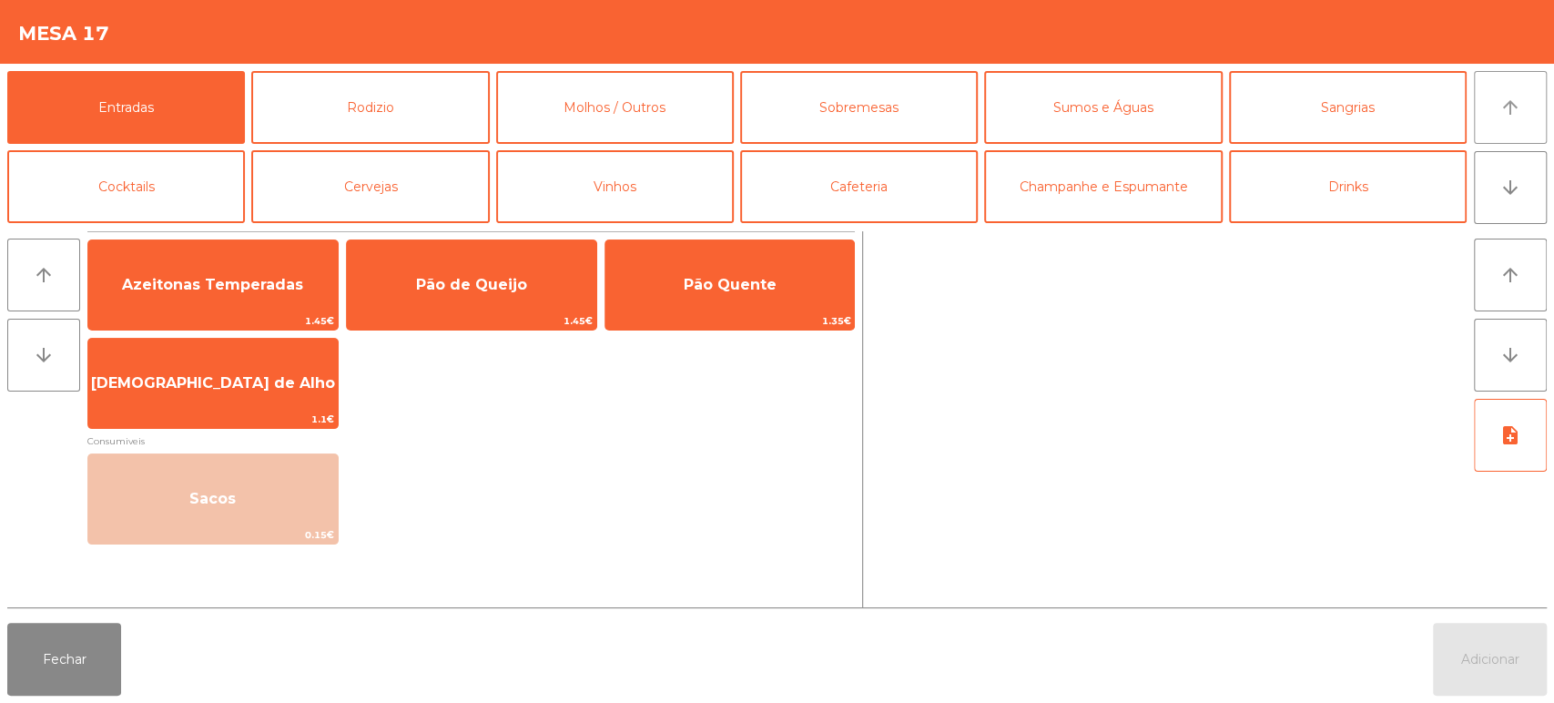
click at [1536, 122] on button "arrow_upward" at bounding box center [1510, 107] width 73 height 73
click at [430, 92] on button "Rodizio" at bounding box center [370, 107] width 238 height 73
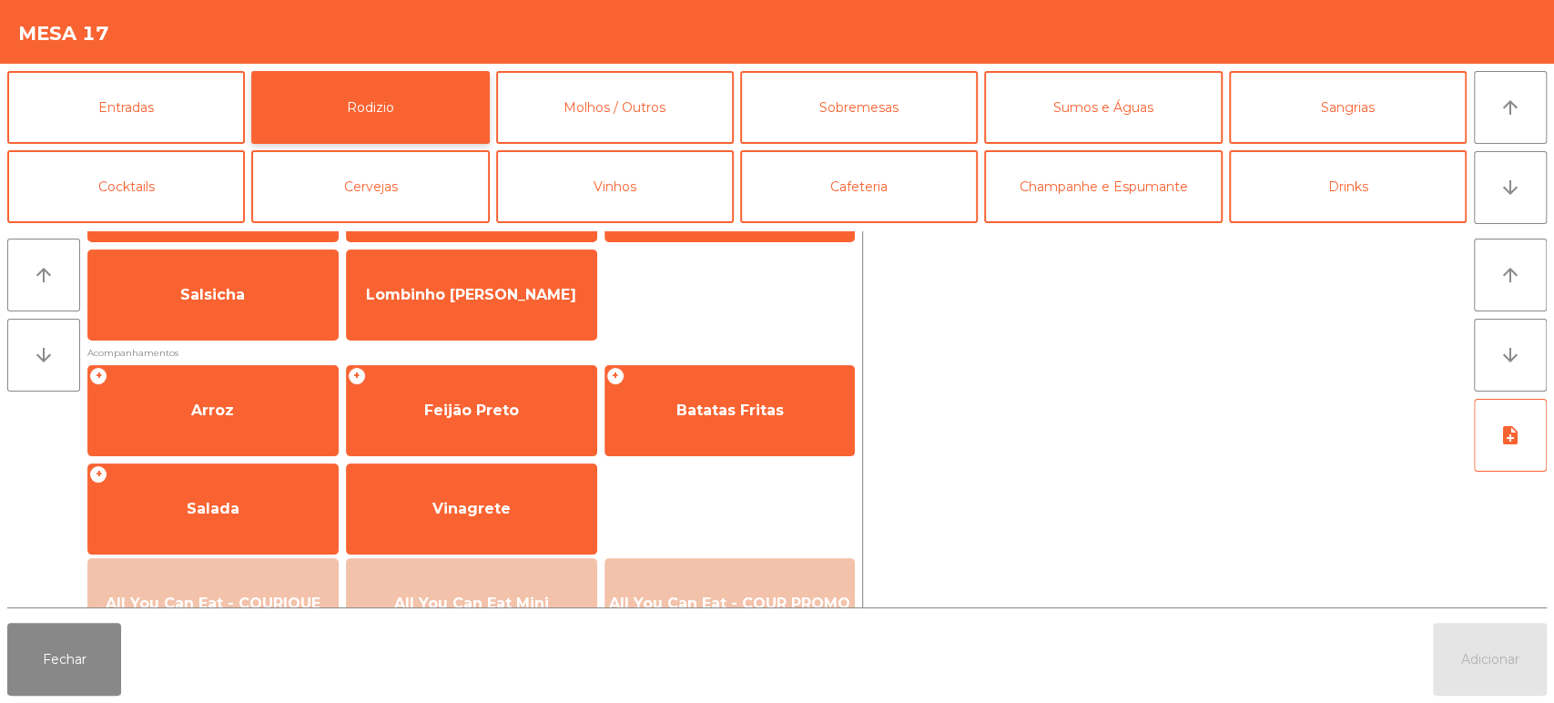
scroll to position [188, 0]
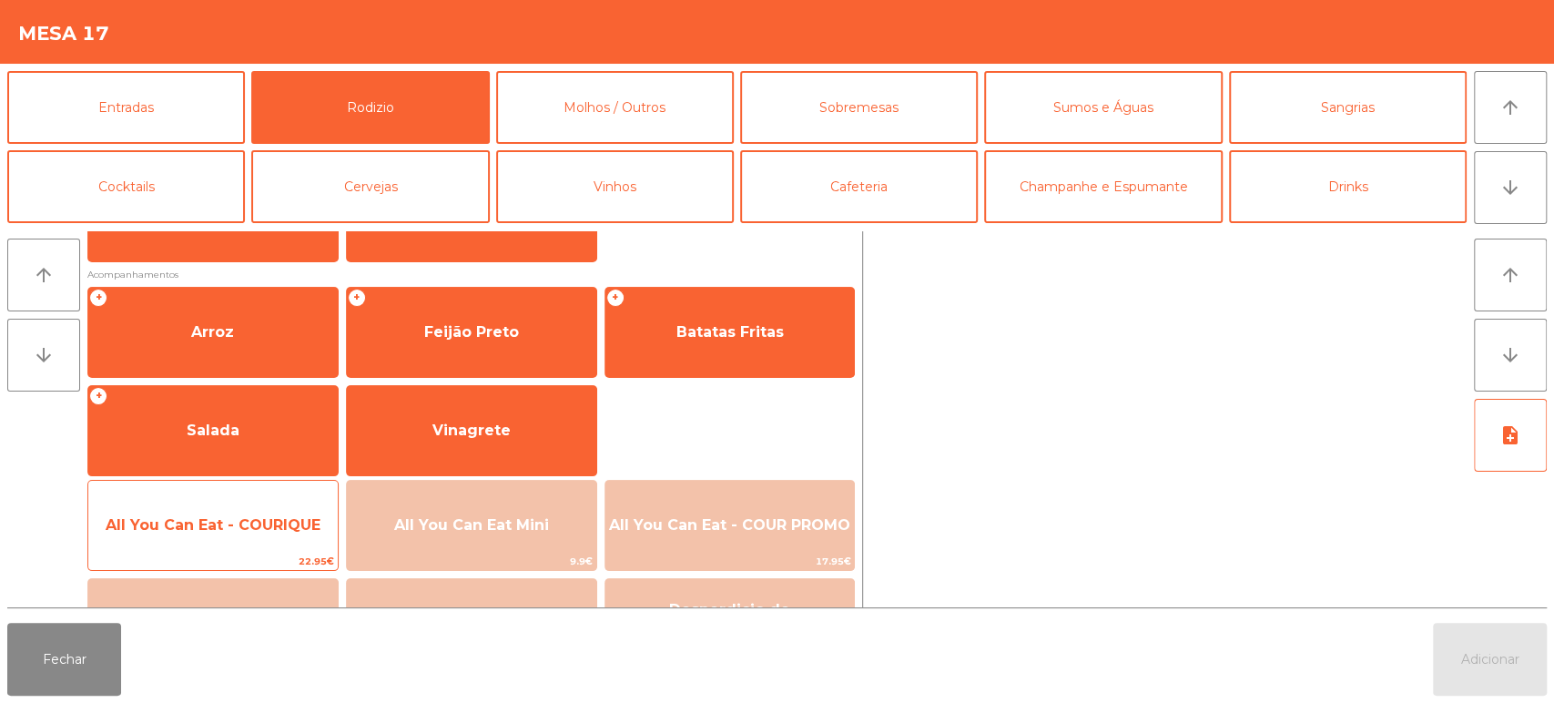
click at [218, 542] on span "All You Can Eat - COURIQUE" at bounding box center [212, 525] width 249 height 49
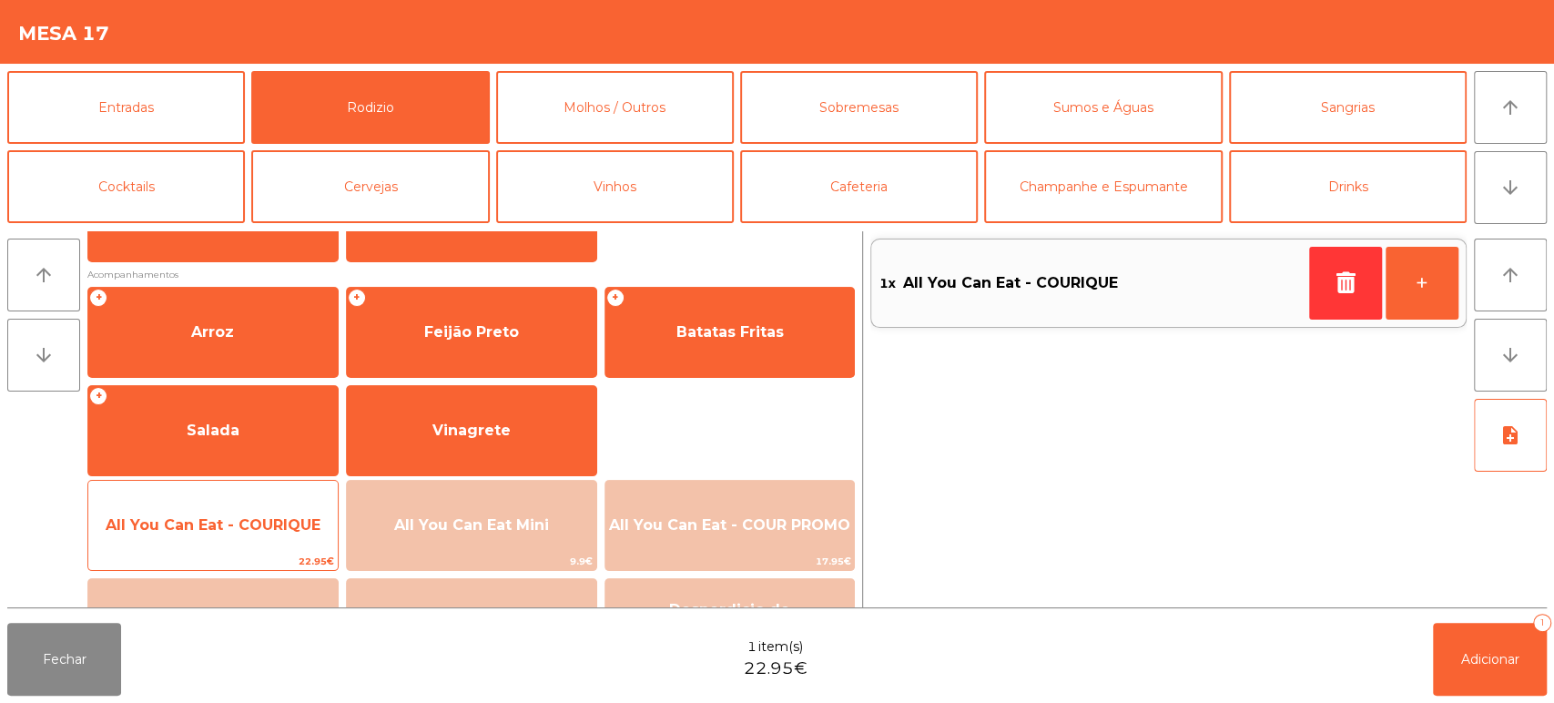
click at [214, 517] on span "All You Can Eat - COURIQUE" at bounding box center [213, 524] width 215 height 17
click at [236, 513] on span "All You Can Eat - COURIQUE" at bounding box center [212, 525] width 249 height 49
click at [264, 517] on span "All You Can Eat - COURIQUE" at bounding box center [213, 524] width 215 height 17
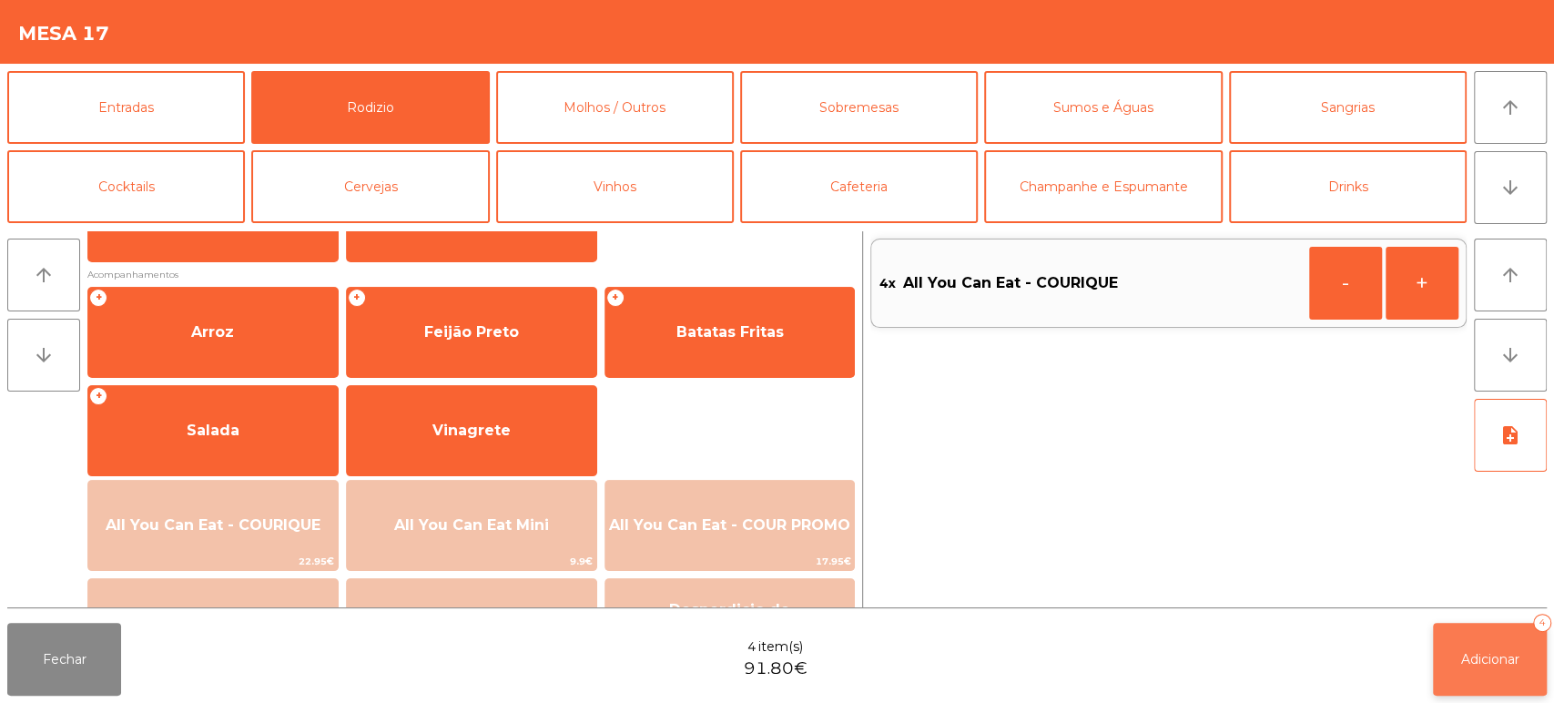
click at [1491, 662] on span "Adicionar" at bounding box center [1490, 659] width 58 height 16
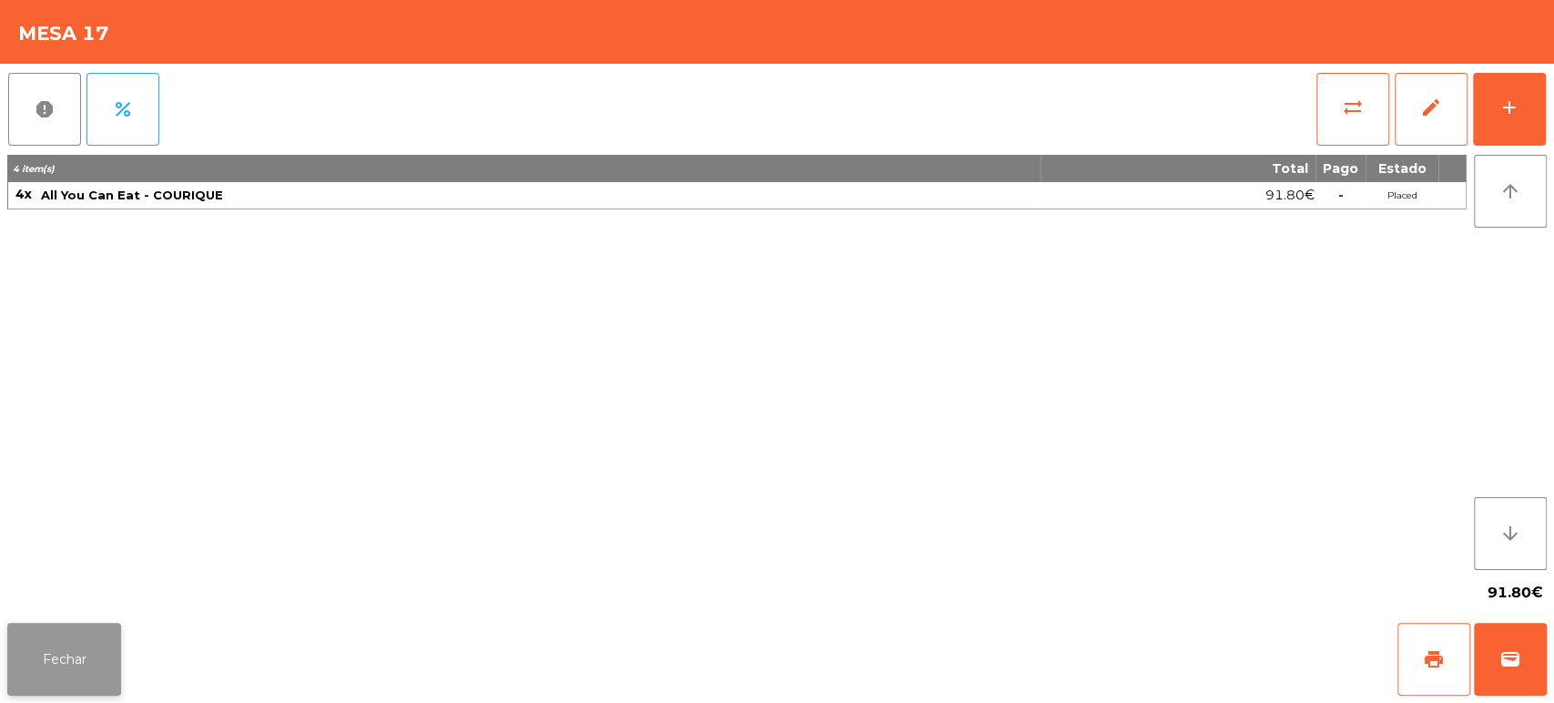
click at [46, 643] on button "Fechar" at bounding box center [64, 659] width 114 height 73
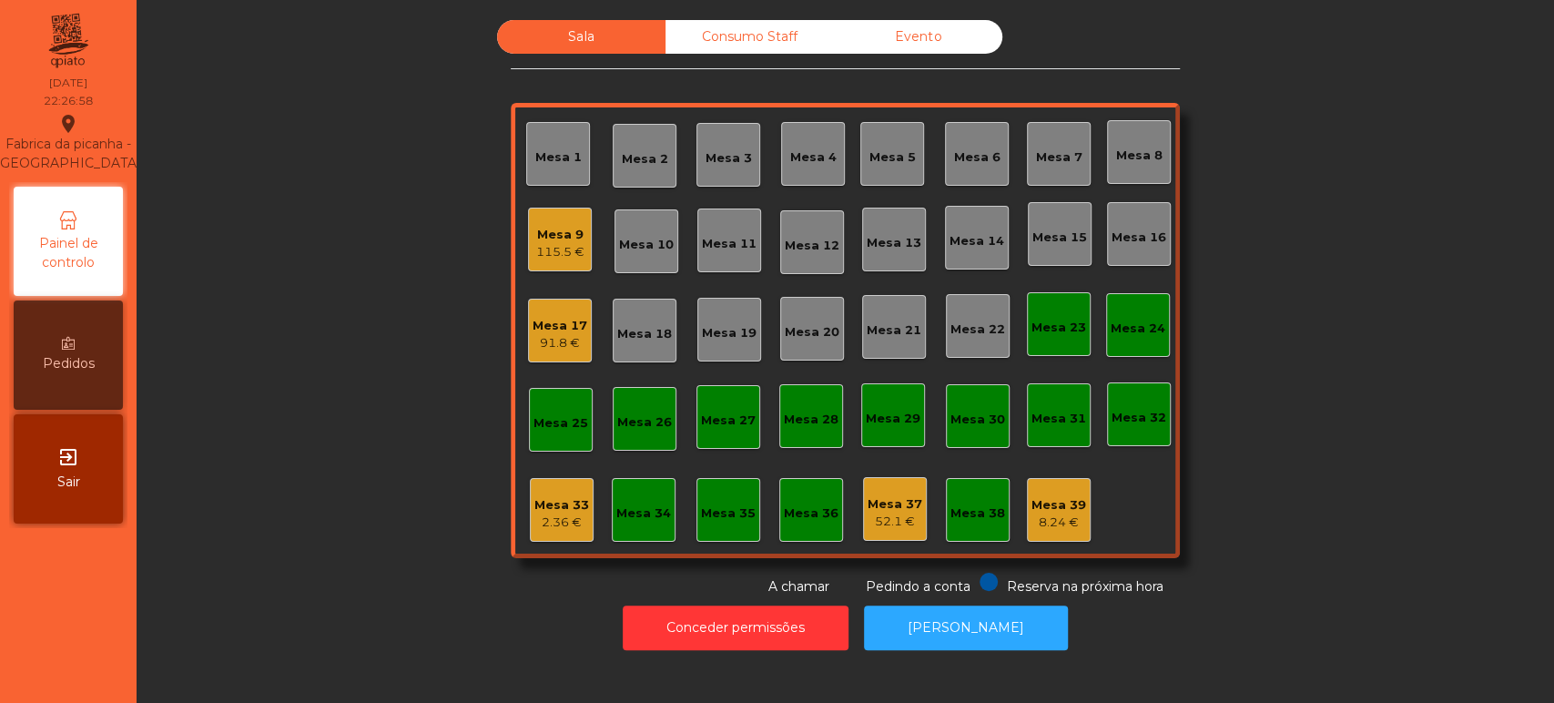
click at [227, 383] on div "Sala Consumo Staff Evento [GEOGRAPHIC_DATA] 3 Mesa 4 Mesa 5 [GEOGRAPHIC_DATA] 8…" at bounding box center [845, 308] width 1368 height 576
click at [546, 255] on div "118.15 €" at bounding box center [560, 252] width 56 height 18
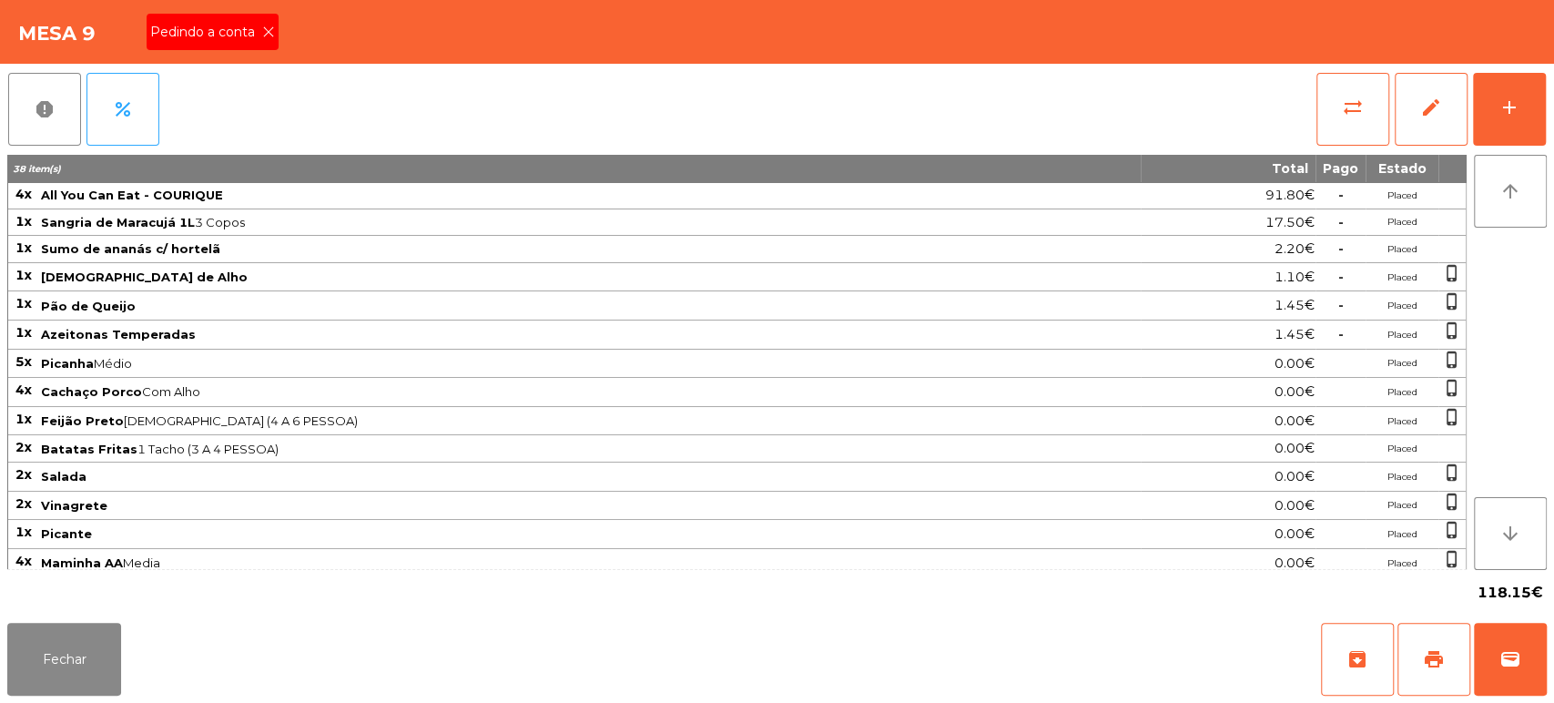
click at [249, 48] on div "Pedindo a conta" at bounding box center [213, 32] width 132 height 36
click at [95, 657] on button "Fechar" at bounding box center [64, 659] width 114 height 73
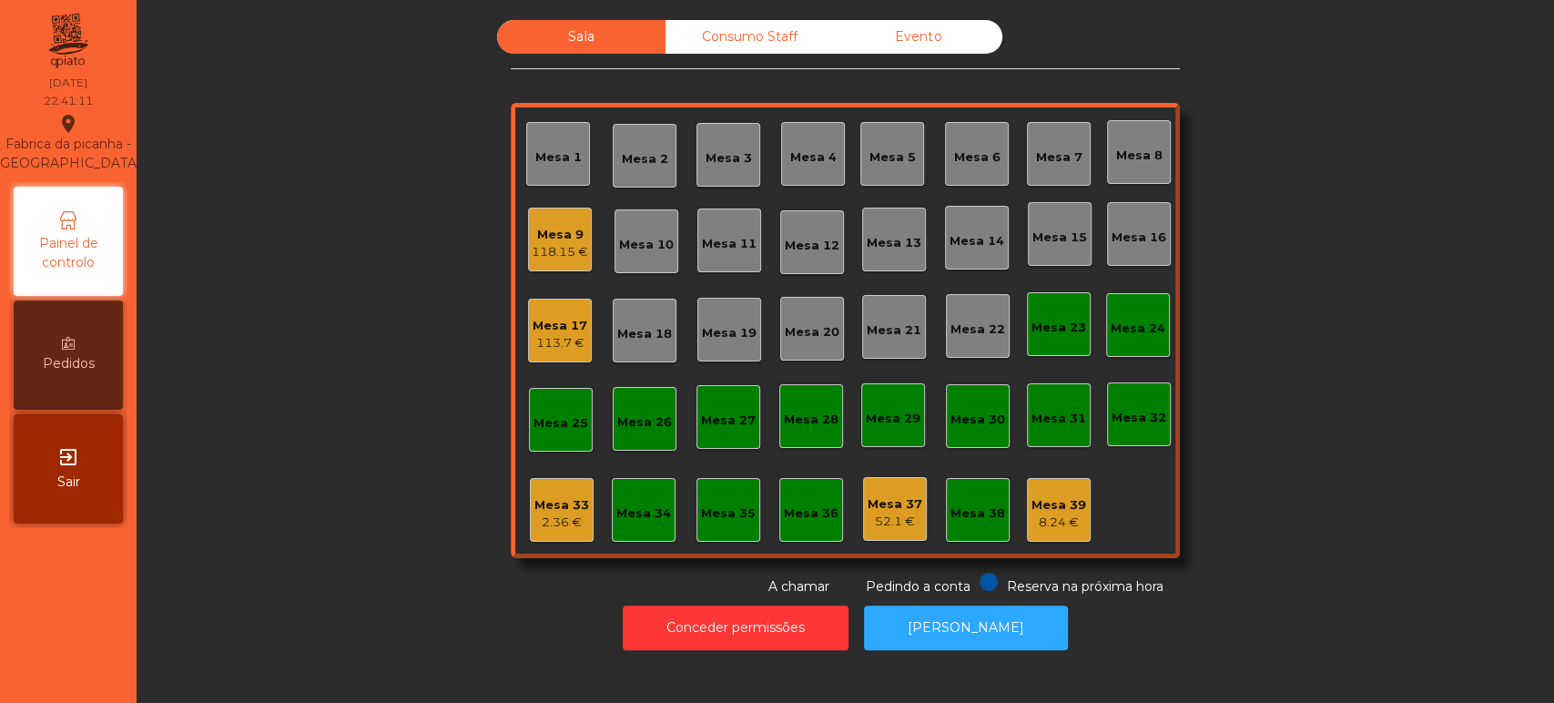
click at [381, 259] on div "Sala Consumo Staff Evento Mesa 1 [GEOGRAPHIC_DATA] 3 Mesa 4 [GEOGRAPHIC_DATA] 8…" at bounding box center [845, 308] width 1368 height 576
click at [740, 40] on div "Consumo Staff" at bounding box center [749, 37] width 168 height 34
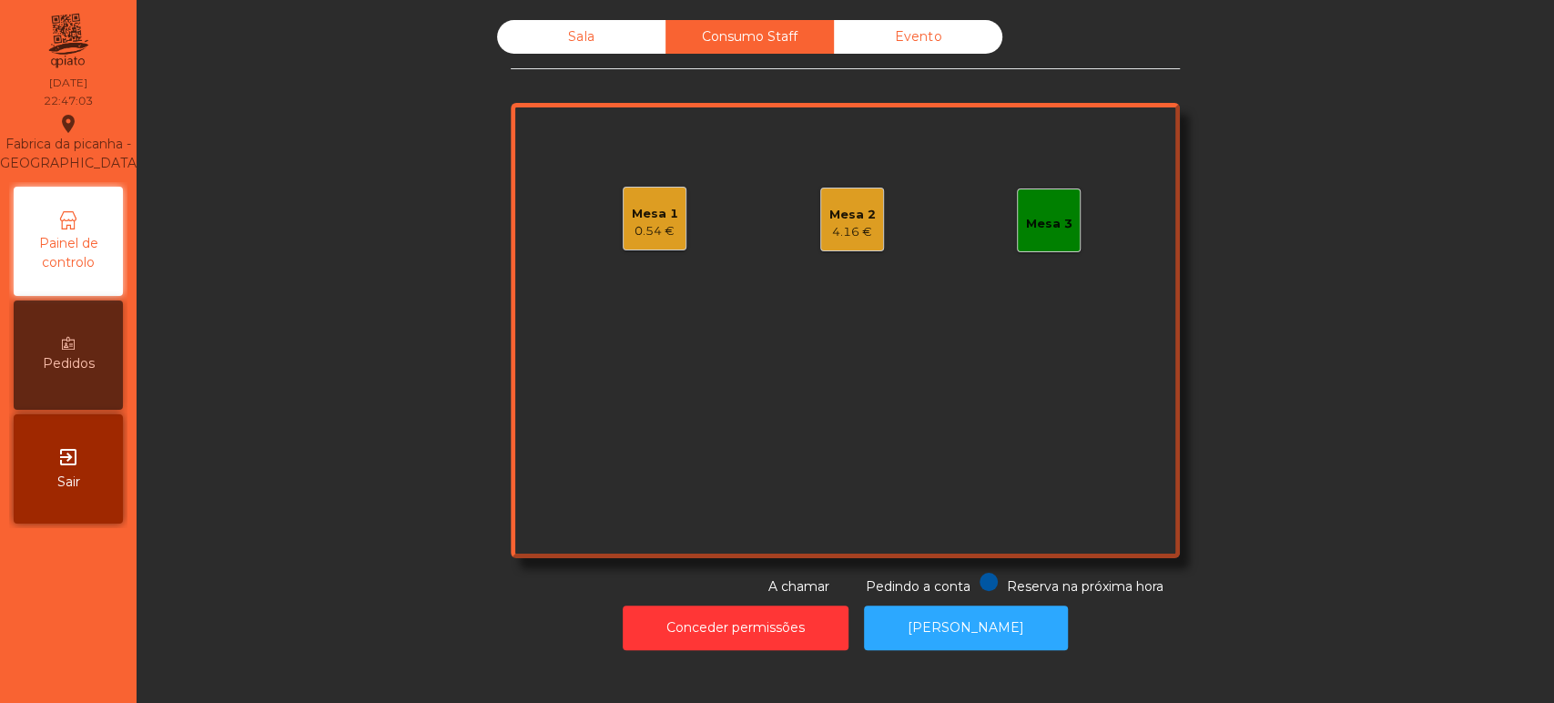
click at [848, 212] on div "Mesa 2" at bounding box center [852, 215] width 46 height 18
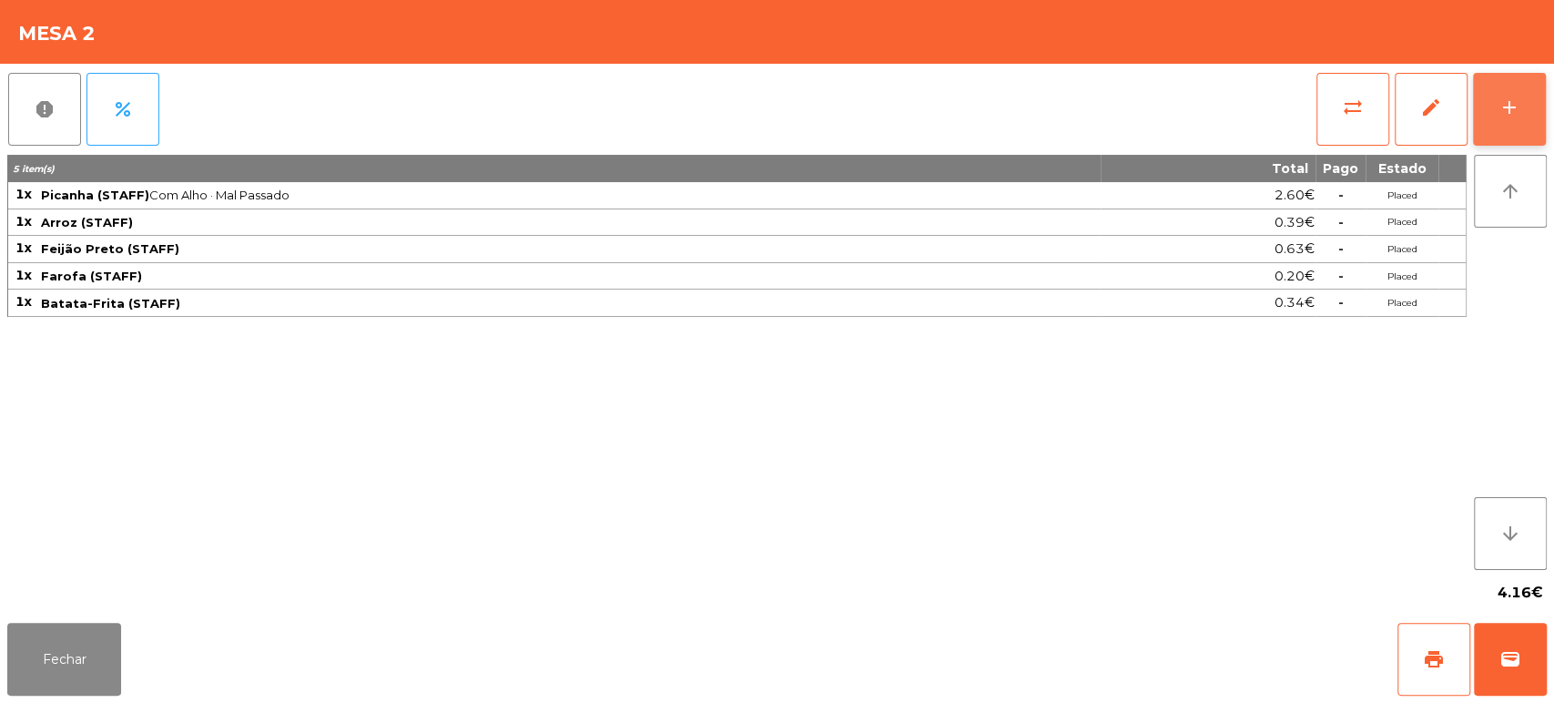
click at [1509, 111] on div "add" at bounding box center [1509, 108] width 22 height 22
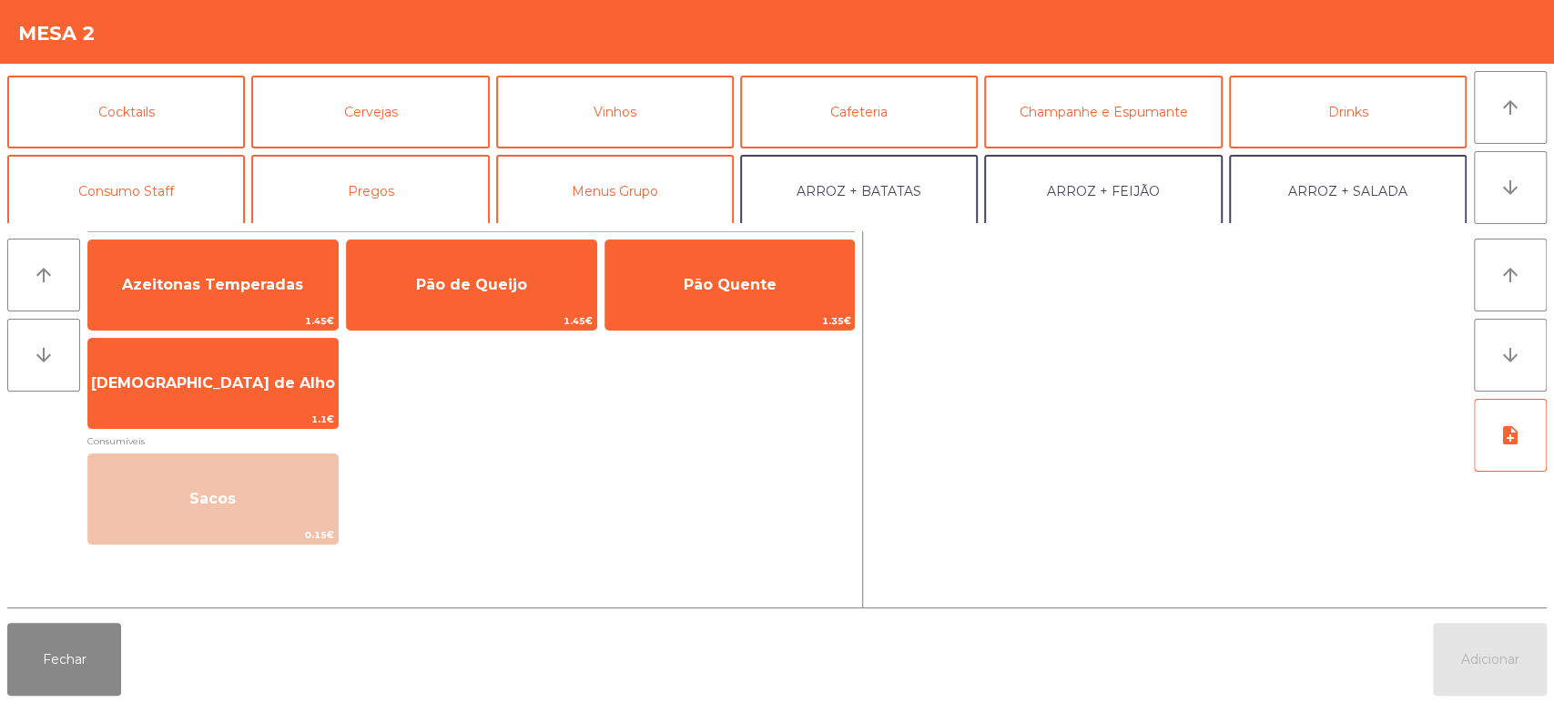
scroll to position [76, 0]
click at [157, 175] on button "Consumo Staff" at bounding box center [126, 189] width 238 height 73
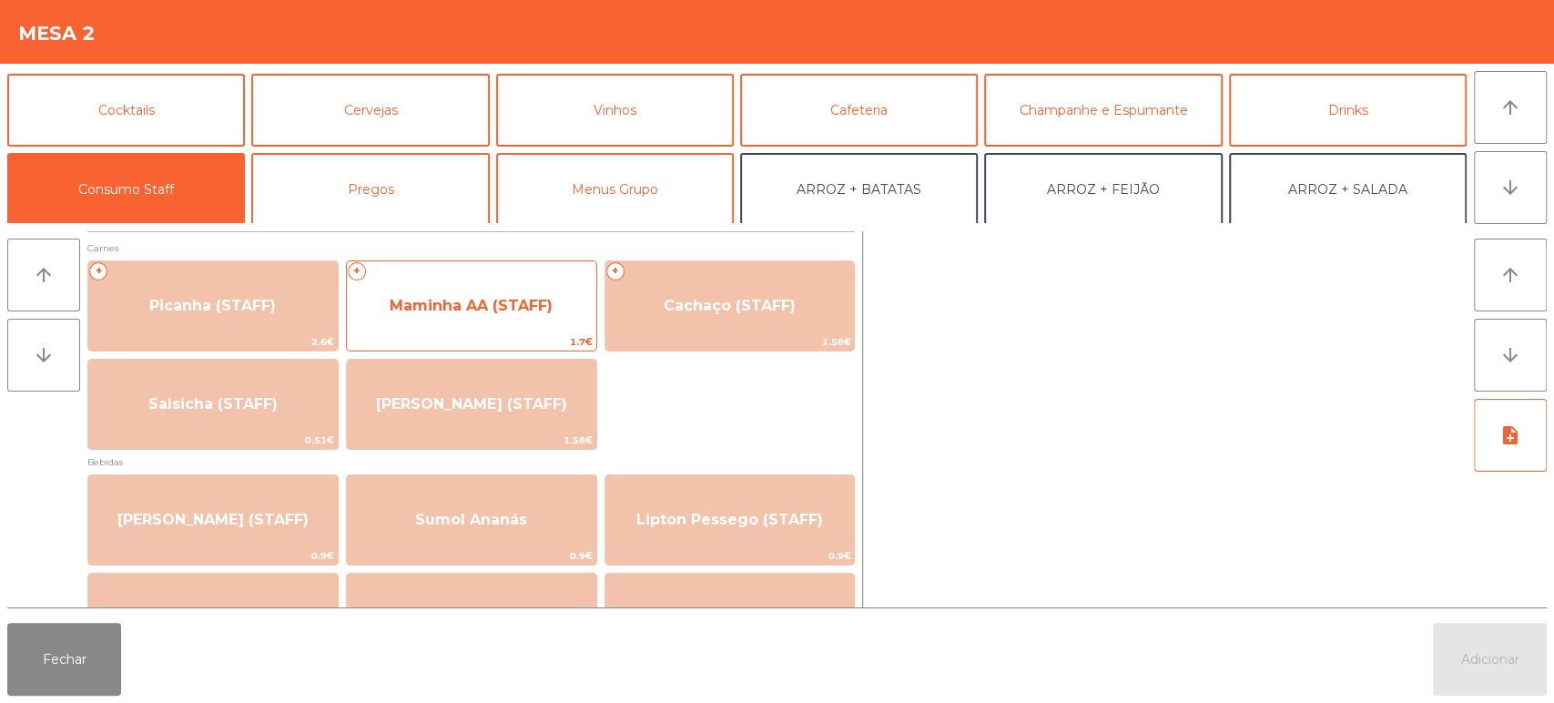
click at [510, 316] on span "Maminha AA (STAFF)" at bounding box center [471, 305] width 249 height 49
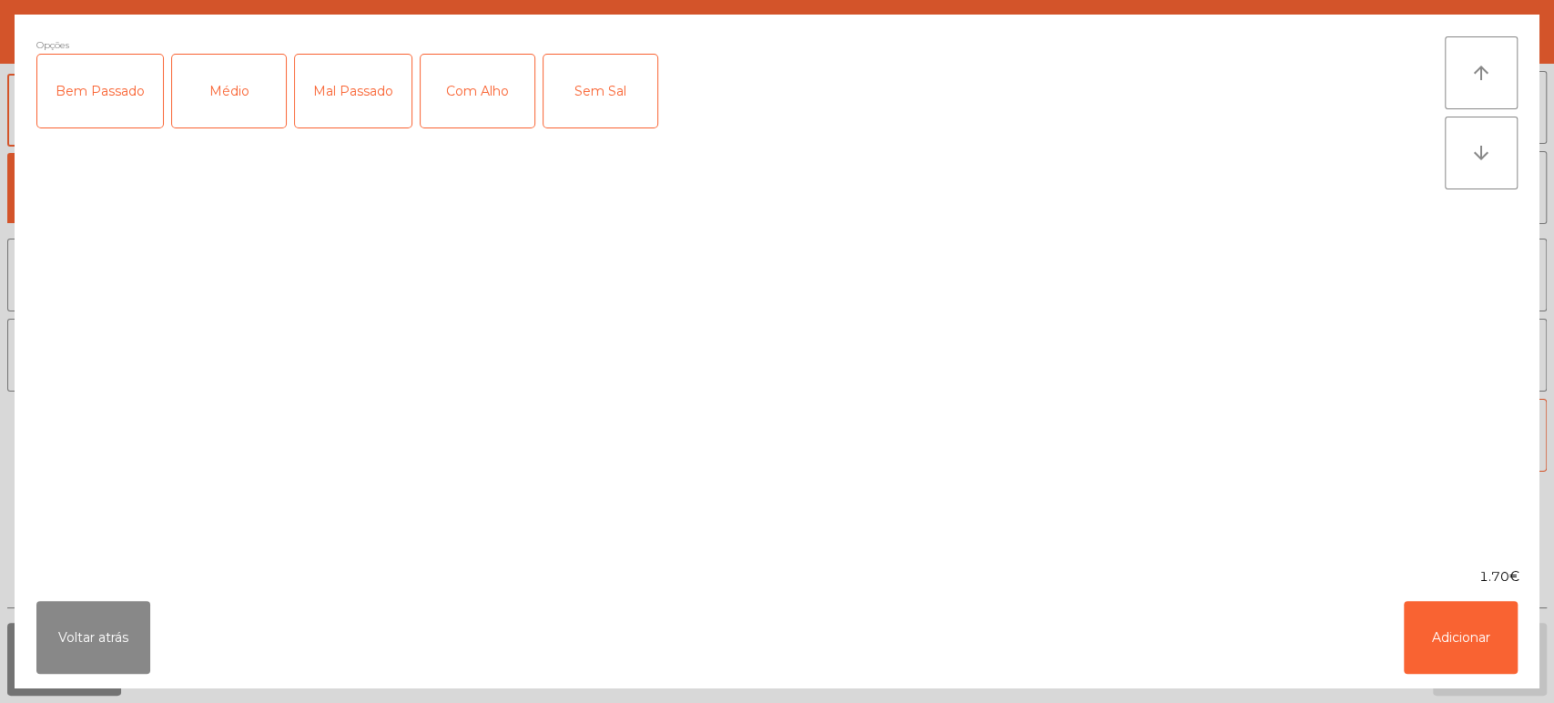
click at [232, 77] on div "Médio" at bounding box center [229, 91] width 114 height 73
click at [464, 60] on div "Com Alho" at bounding box center [478, 91] width 114 height 73
click at [1452, 621] on button "Adicionar" at bounding box center [1461, 637] width 114 height 73
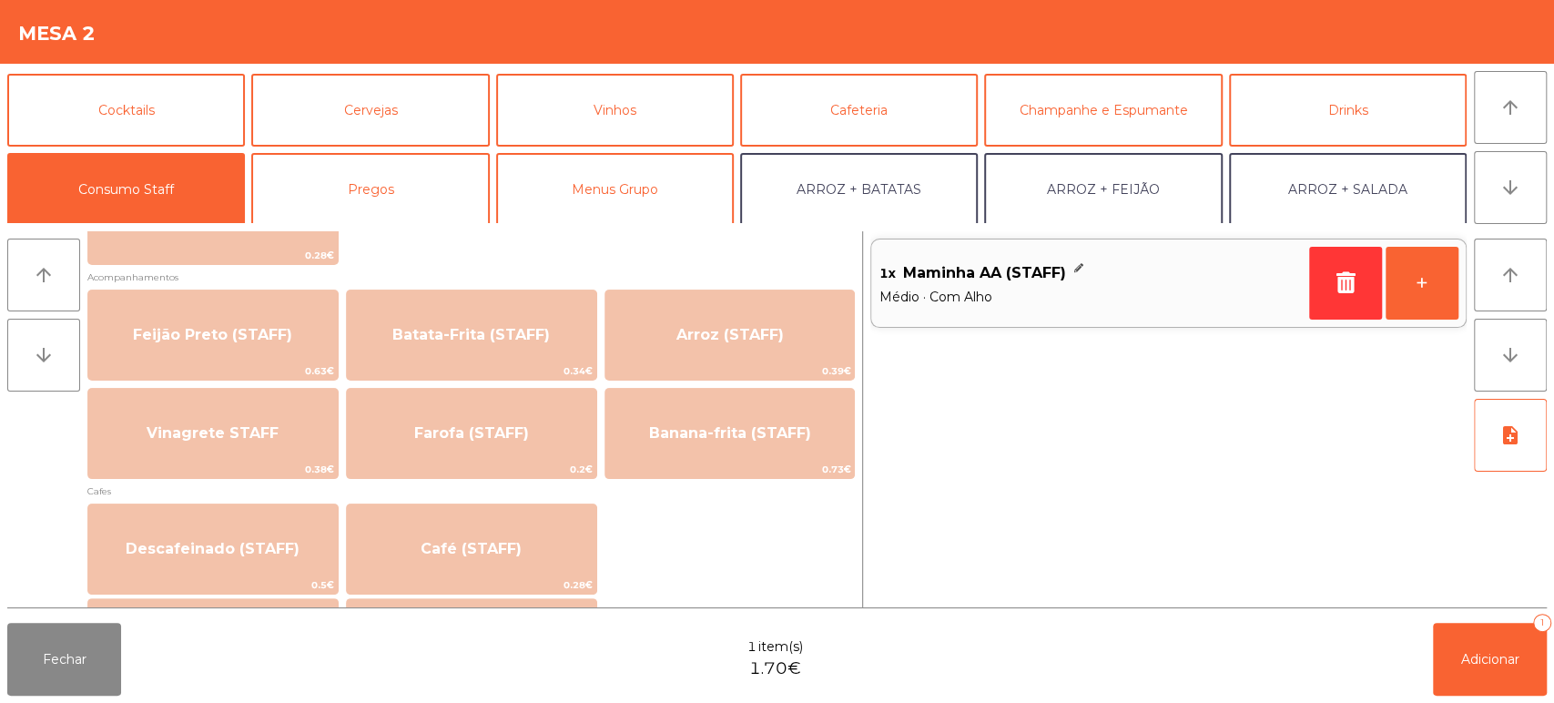
scroll to position [817, 0]
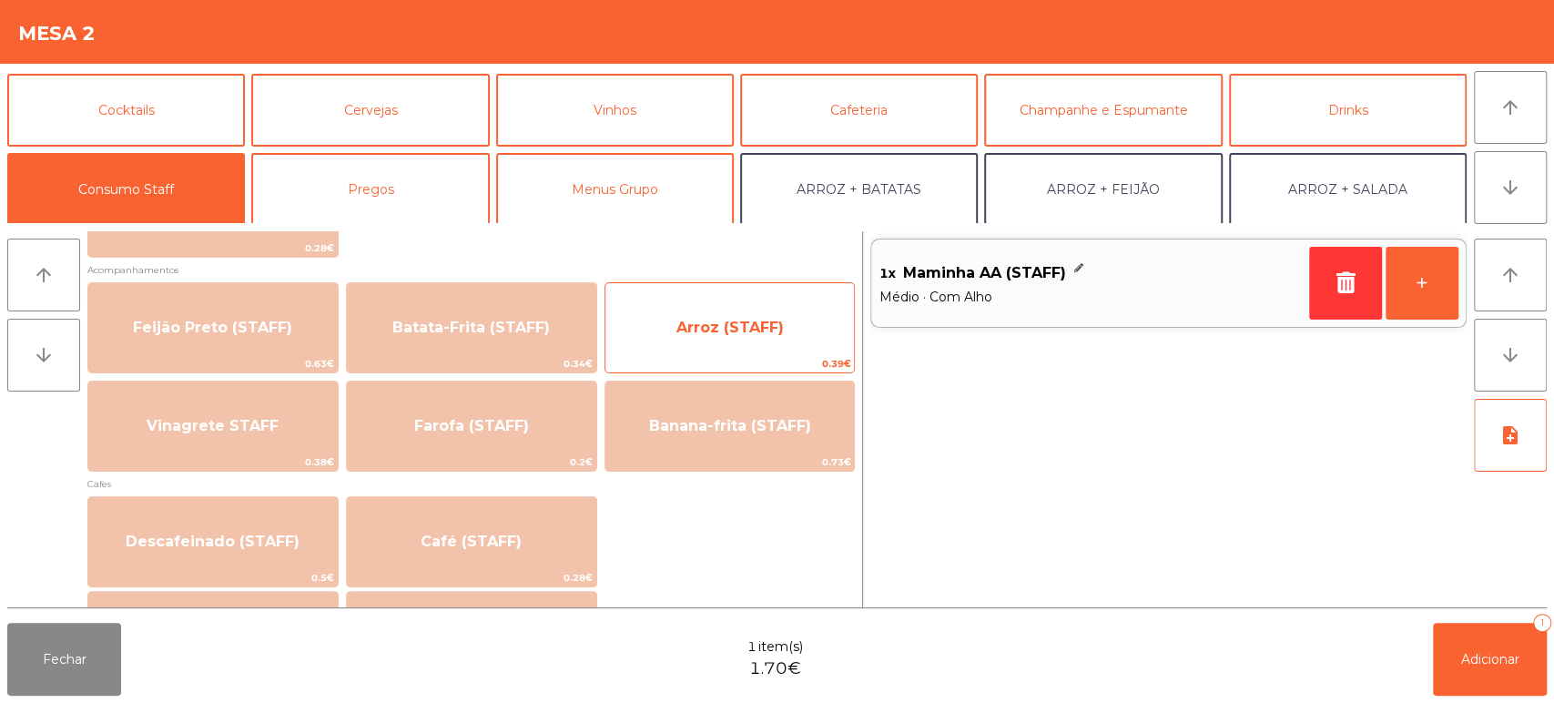
click at [704, 319] on span "Arroz (STAFF)" at bounding box center [729, 327] width 107 height 17
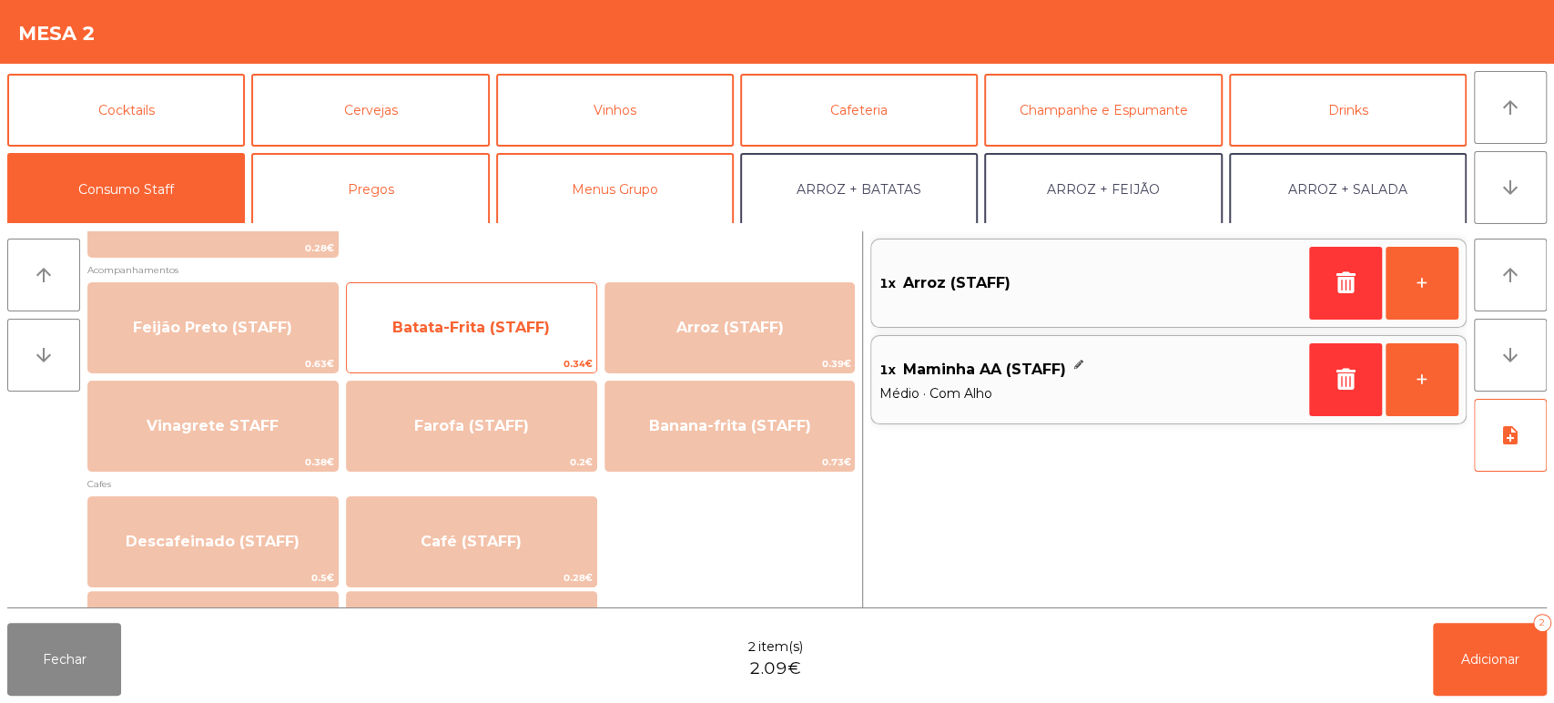
click at [518, 305] on span "Batata-Frita (STAFF)" at bounding box center [471, 327] width 249 height 49
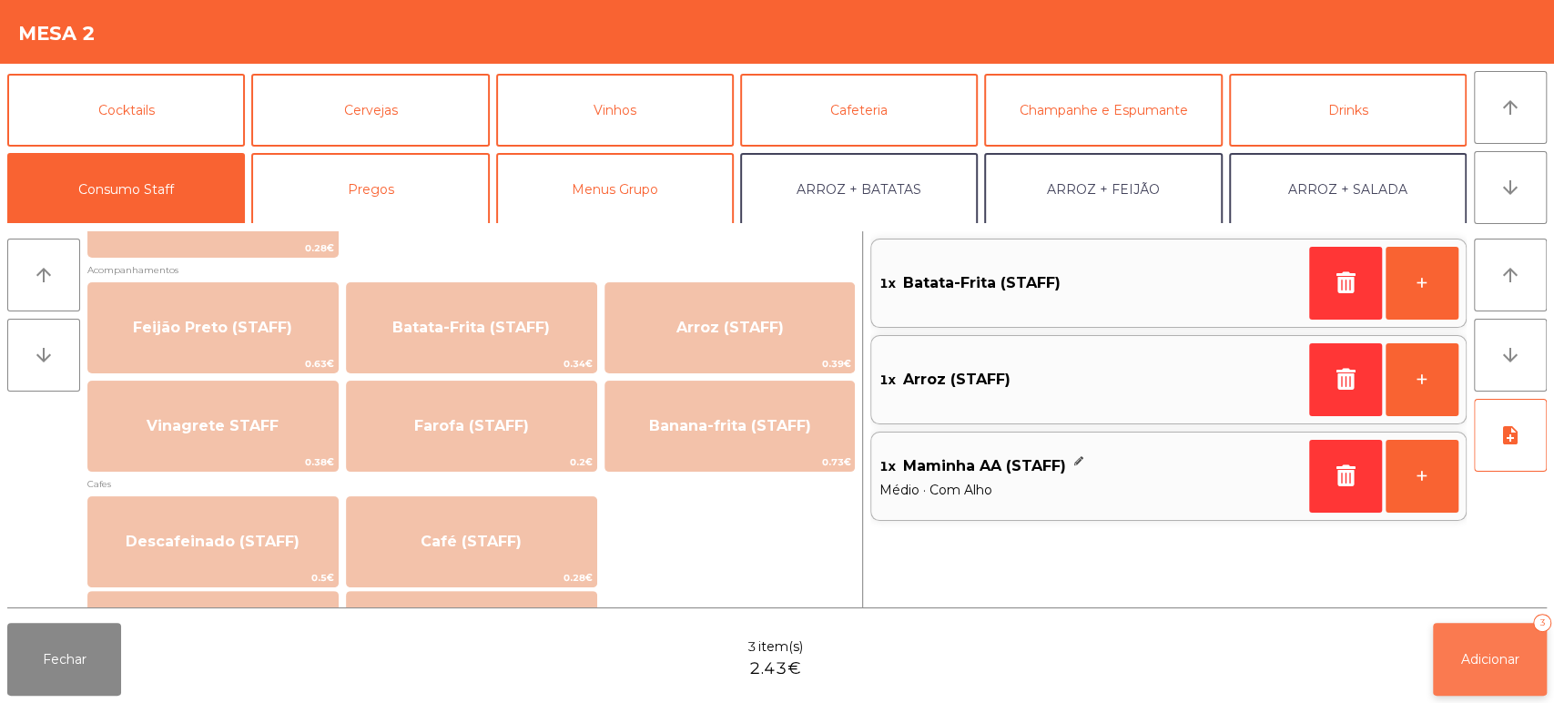
click at [1446, 641] on button "Adicionar 3" at bounding box center [1490, 659] width 114 height 73
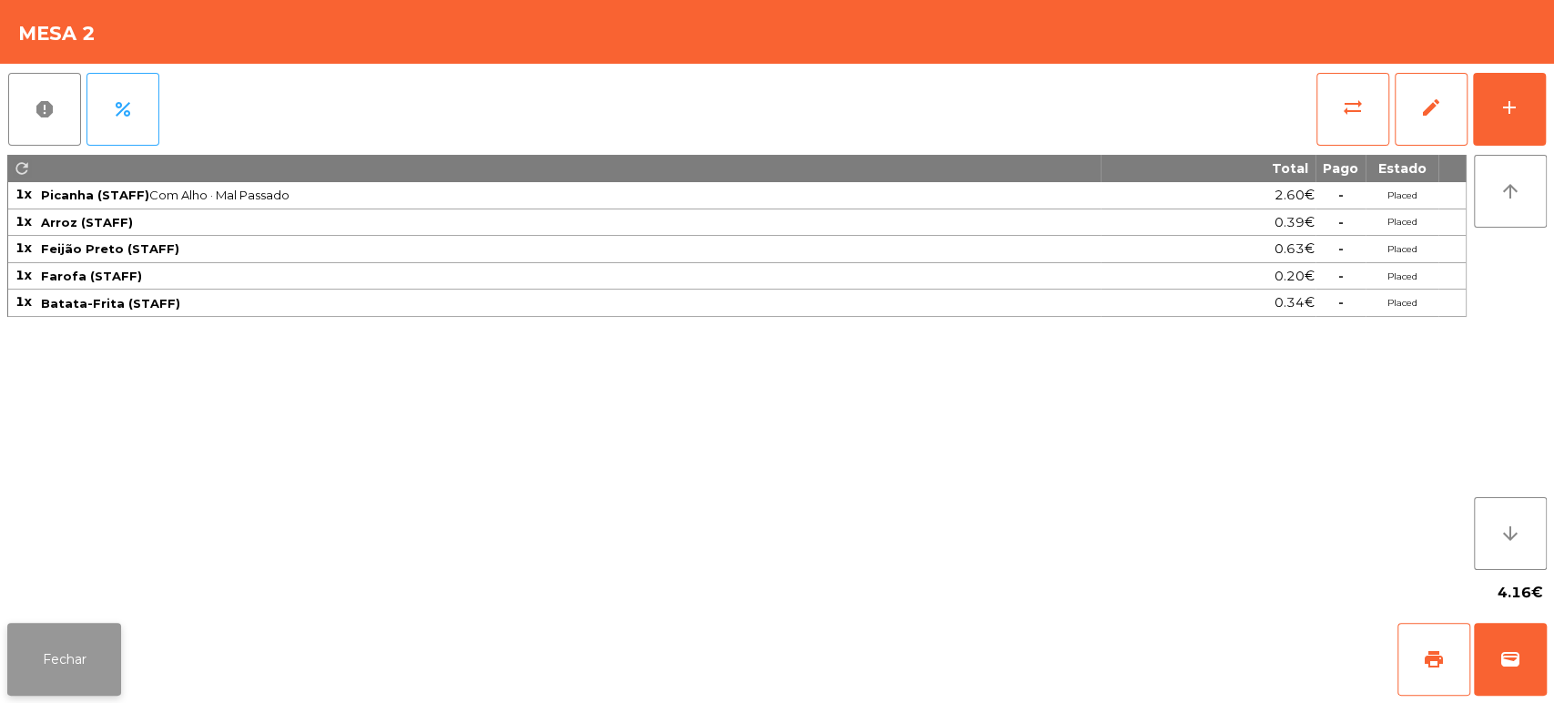
click at [99, 651] on button "Fechar" at bounding box center [64, 659] width 114 height 73
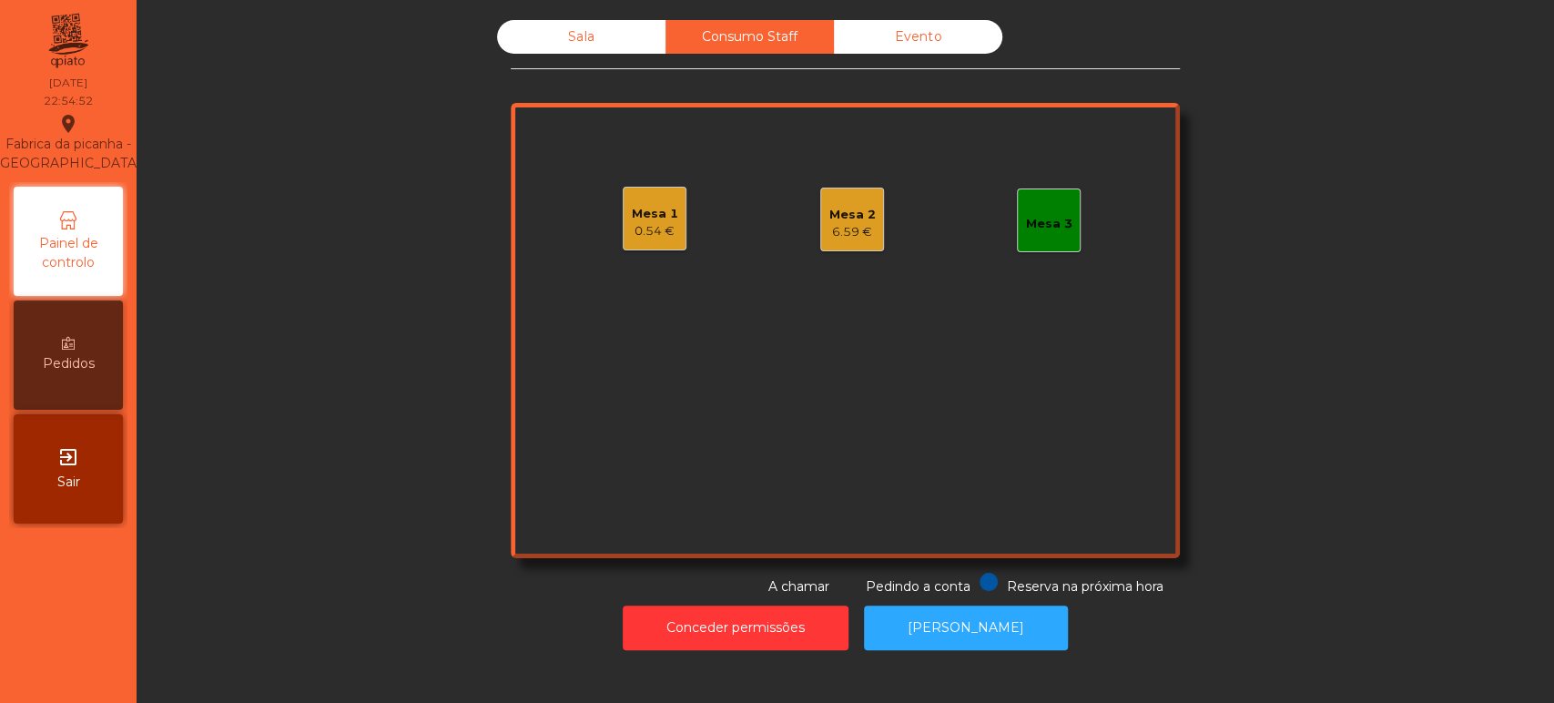
click at [532, 36] on div "Sala" at bounding box center [581, 37] width 168 height 34
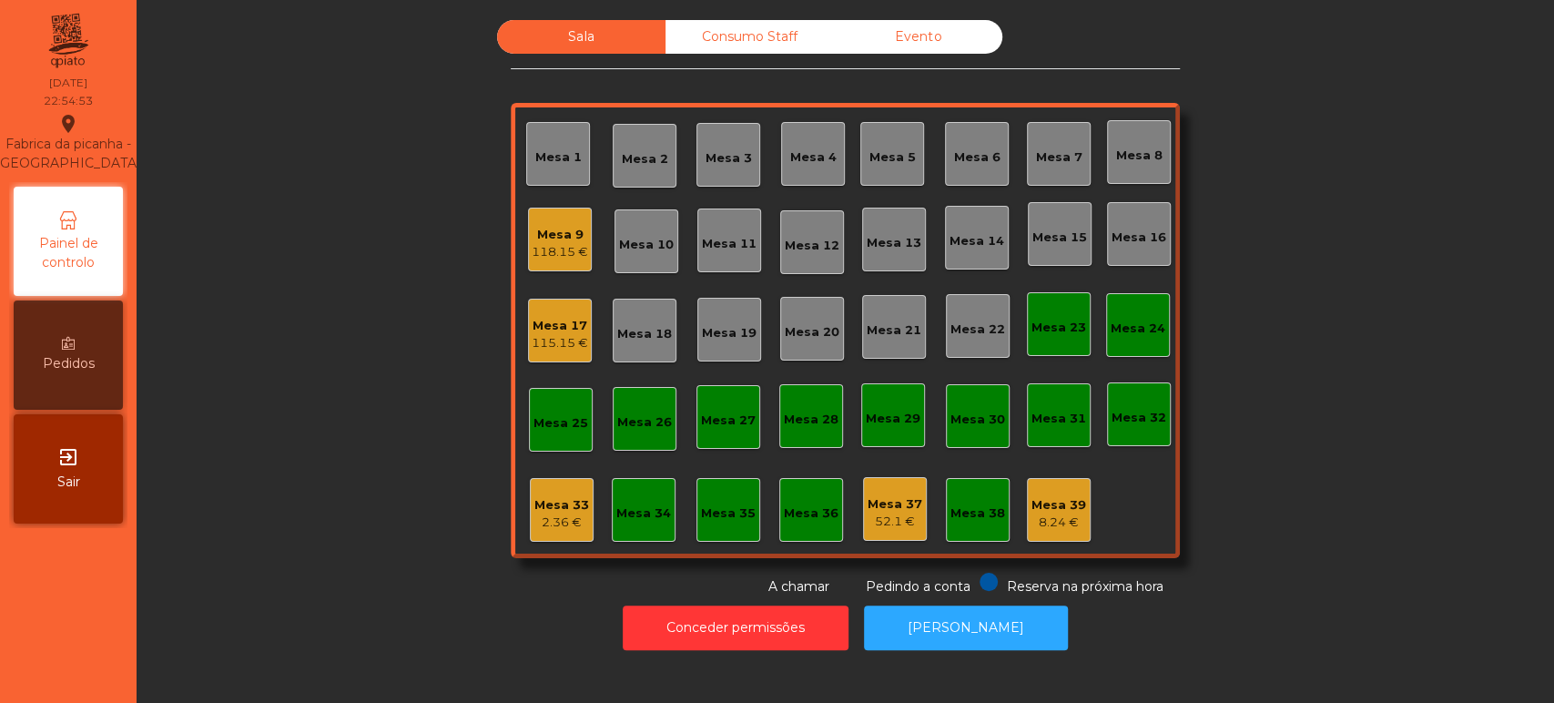
click at [382, 180] on div "Sala Consumo Staff Evento Mesa 1 [GEOGRAPHIC_DATA] 3 Mesa 4 [GEOGRAPHIC_DATA] 8…" at bounding box center [845, 308] width 1368 height 576
click at [558, 233] on div "Mesa 9" at bounding box center [560, 235] width 56 height 18
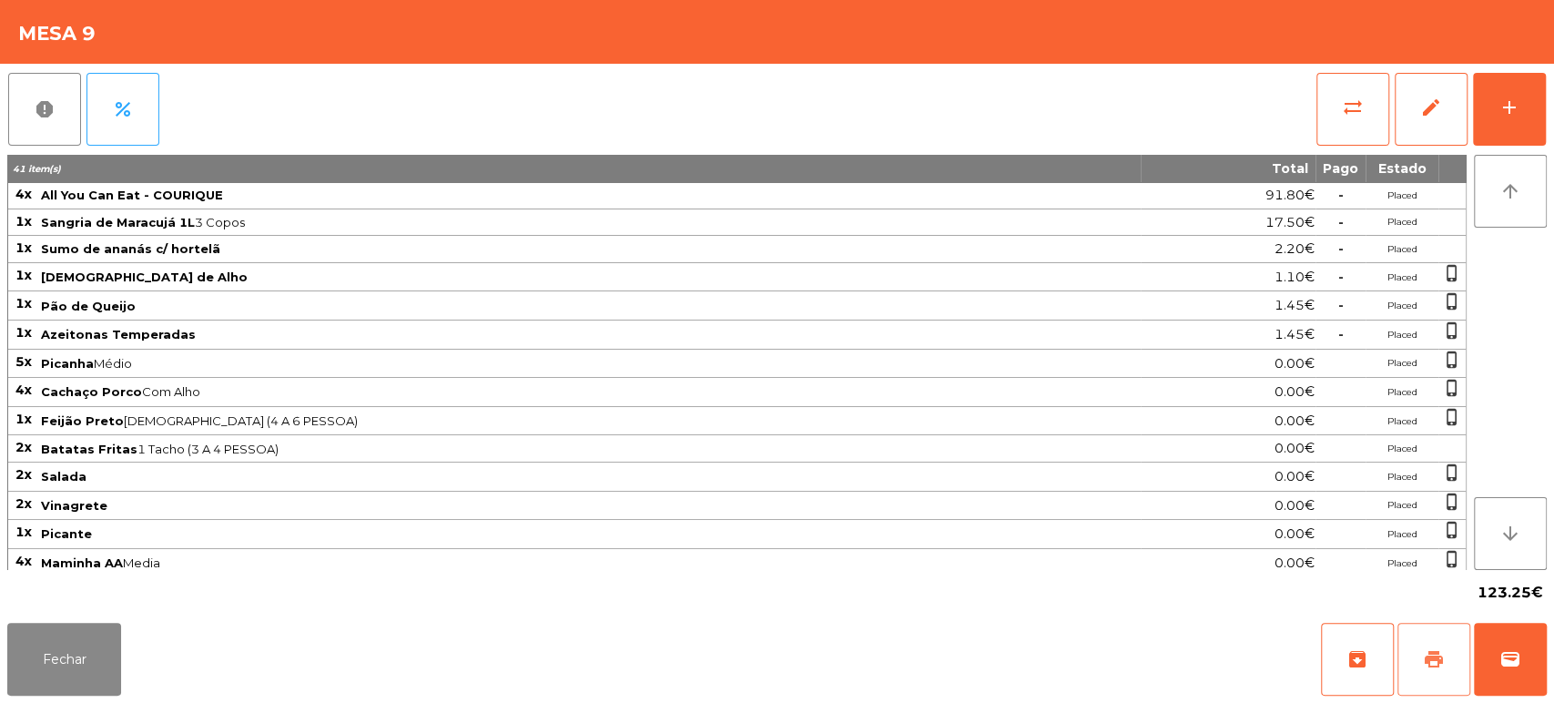
click at [1425, 665] on span "print" at bounding box center [1434, 659] width 22 height 22
click at [44, 626] on button "Fechar" at bounding box center [64, 659] width 114 height 73
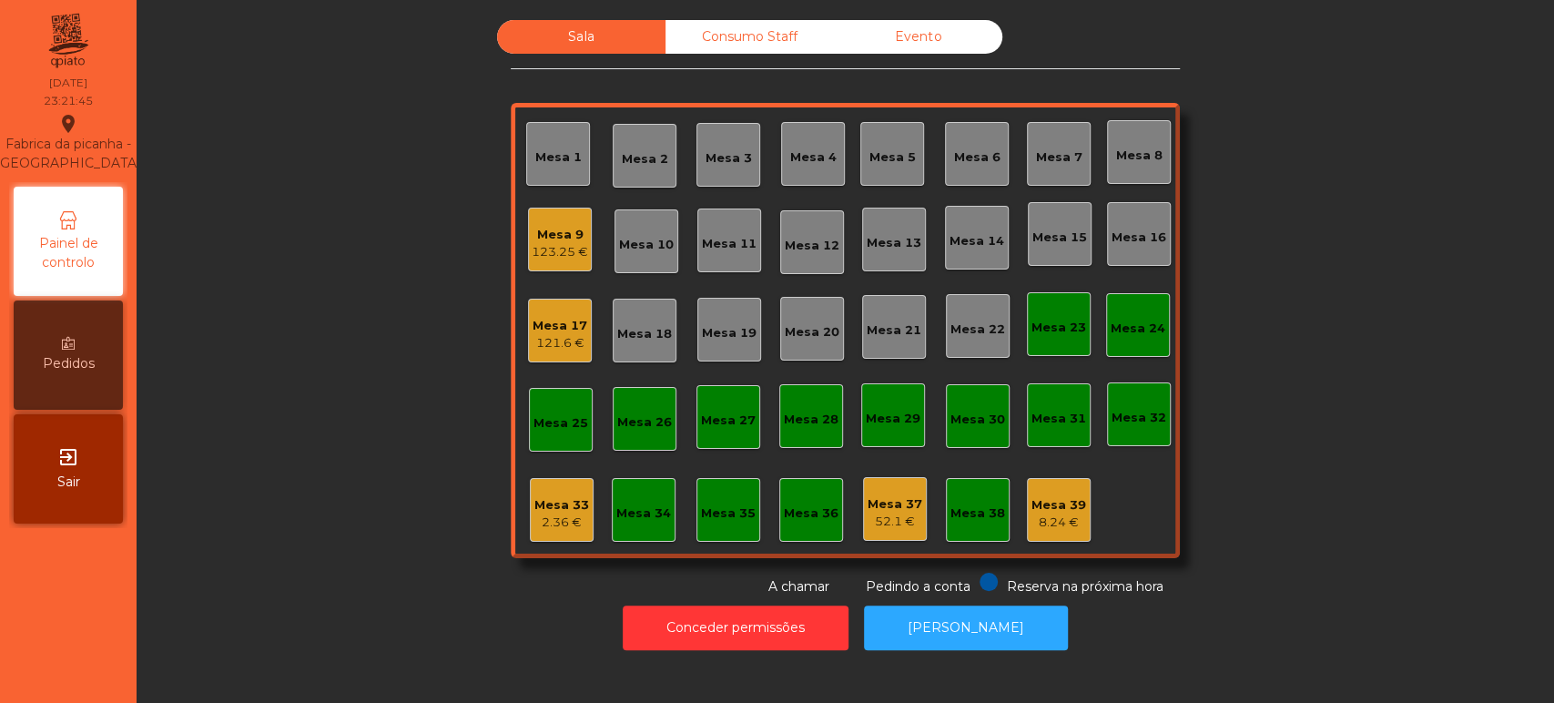
click at [530, 211] on div "Mesa 9 123.25 €" at bounding box center [560, 240] width 64 height 64
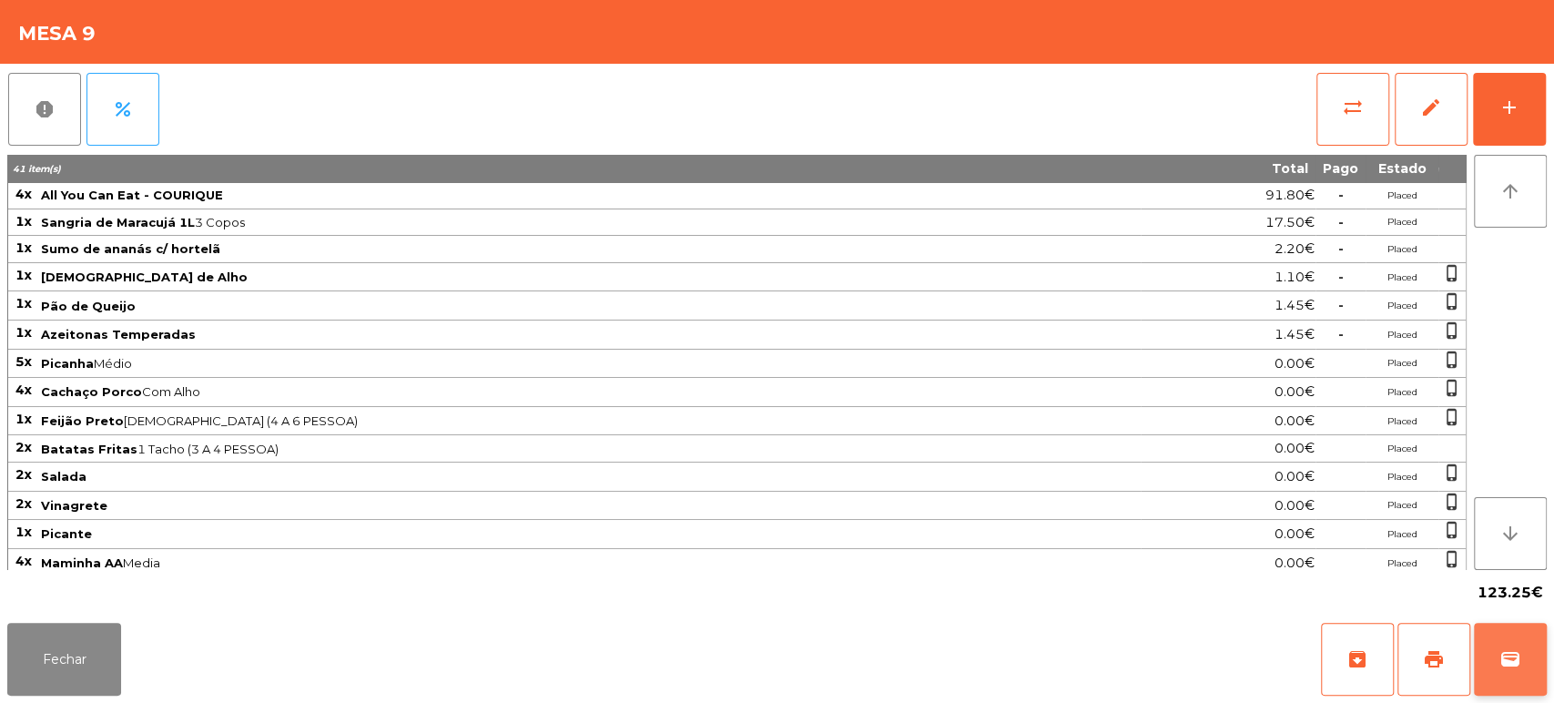
click at [1541, 651] on button "wallet" at bounding box center [1510, 659] width 73 height 73
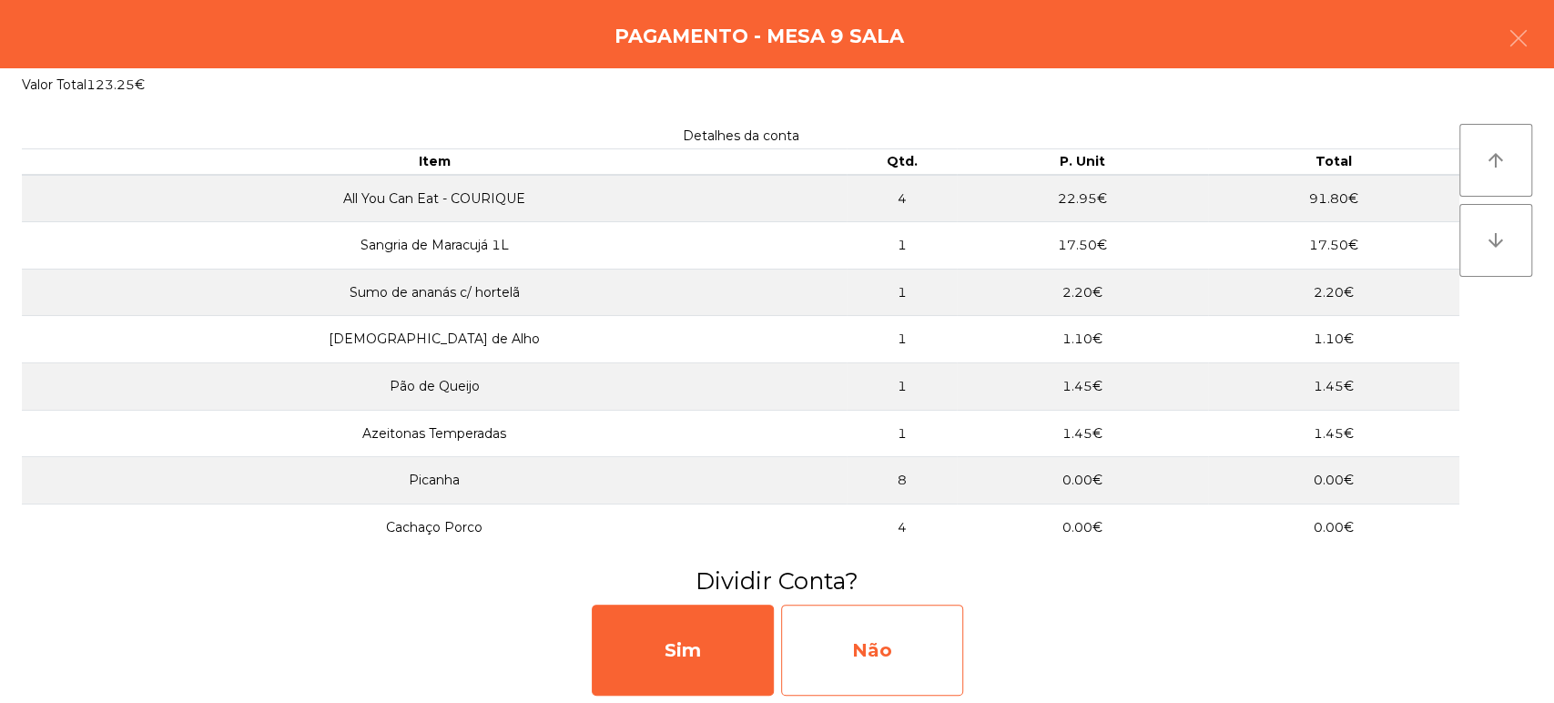
click at [958, 654] on div "Não" at bounding box center [872, 649] width 182 height 91
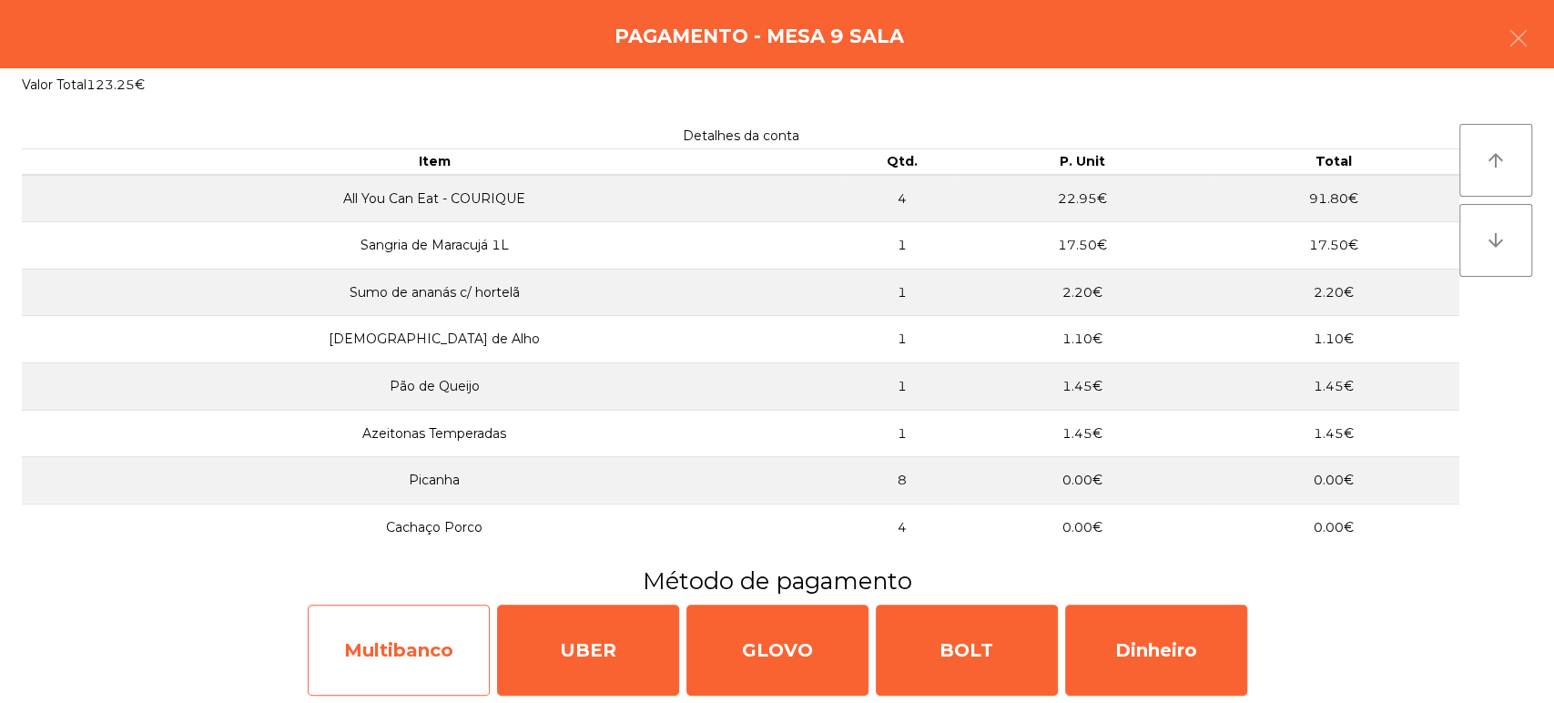
click at [420, 663] on div "Multibanco" at bounding box center [399, 649] width 182 height 91
select select "**"
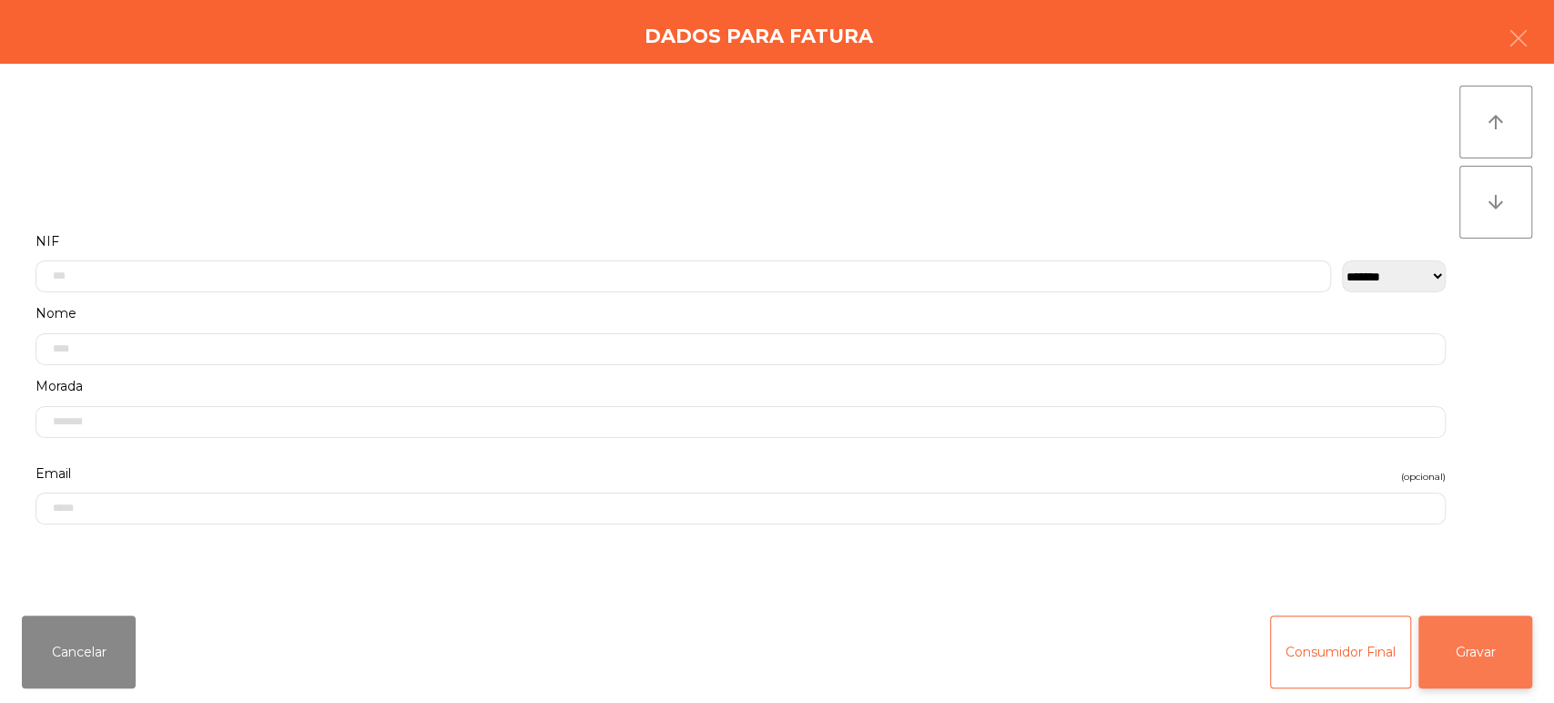
click at [1478, 668] on button "Gravar" at bounding box center [1475, 651] width 114 height 73
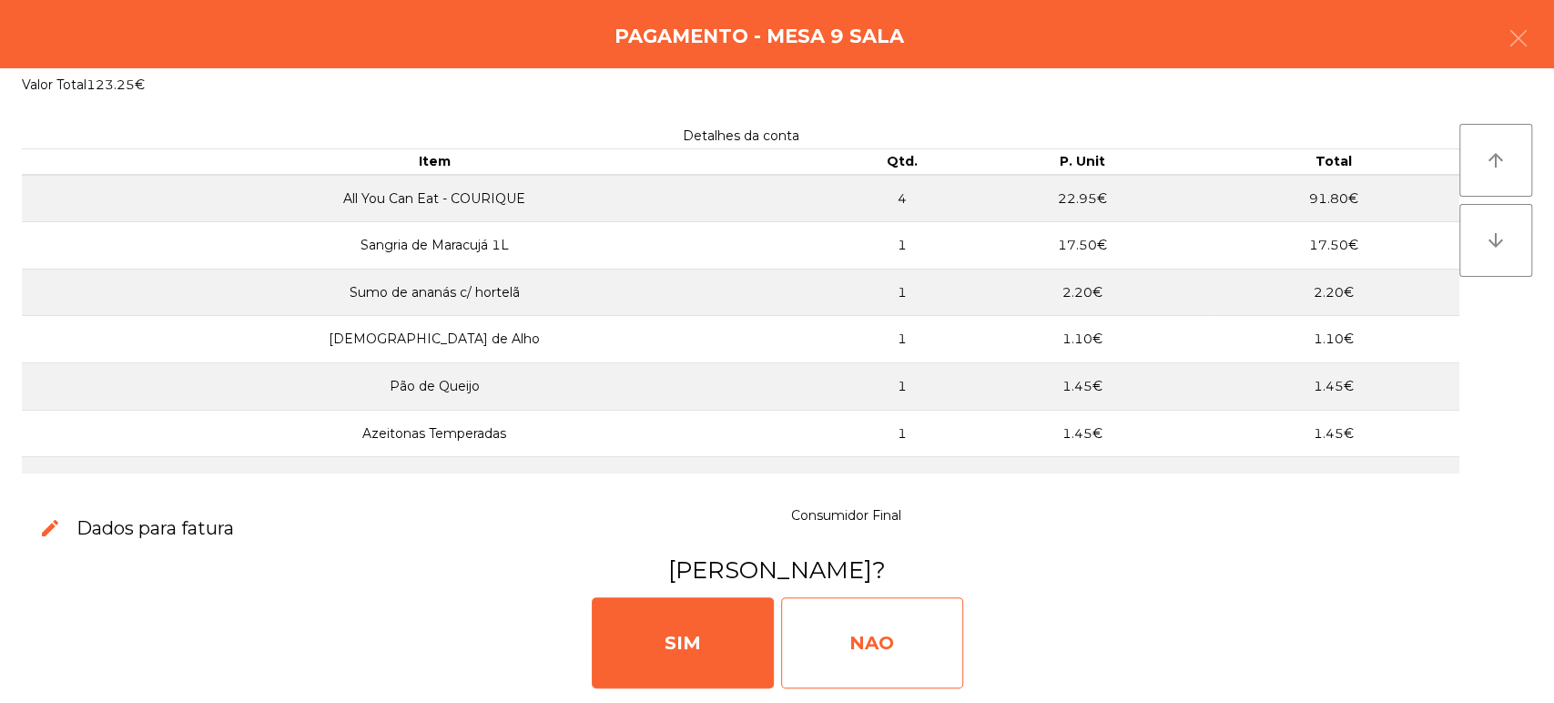
click at [939, 643] on div "NAO" at bounding box center [872, 642] width 182 height 91
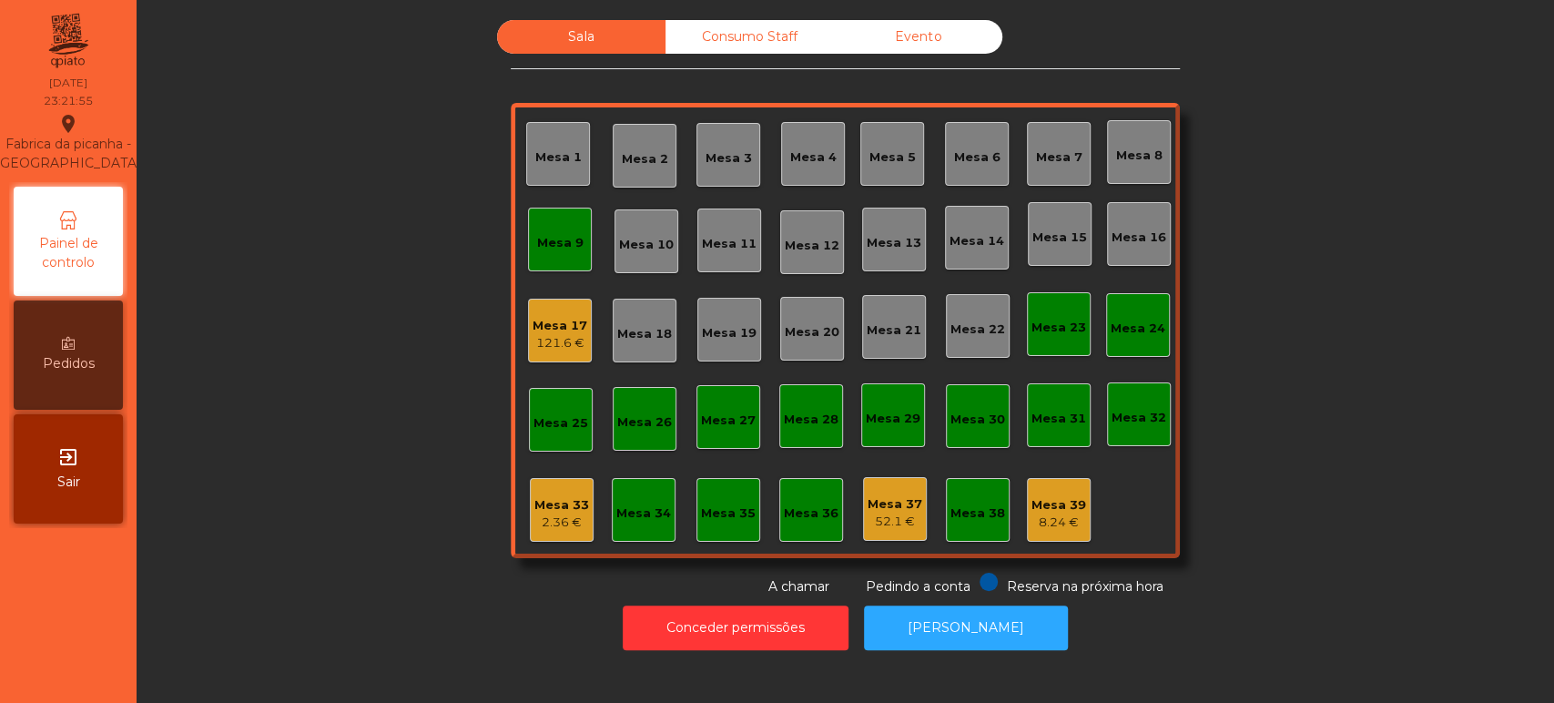
click at [548, 234] on div "Mesa 9" at bounding box center [560, 243] width 46 height 18
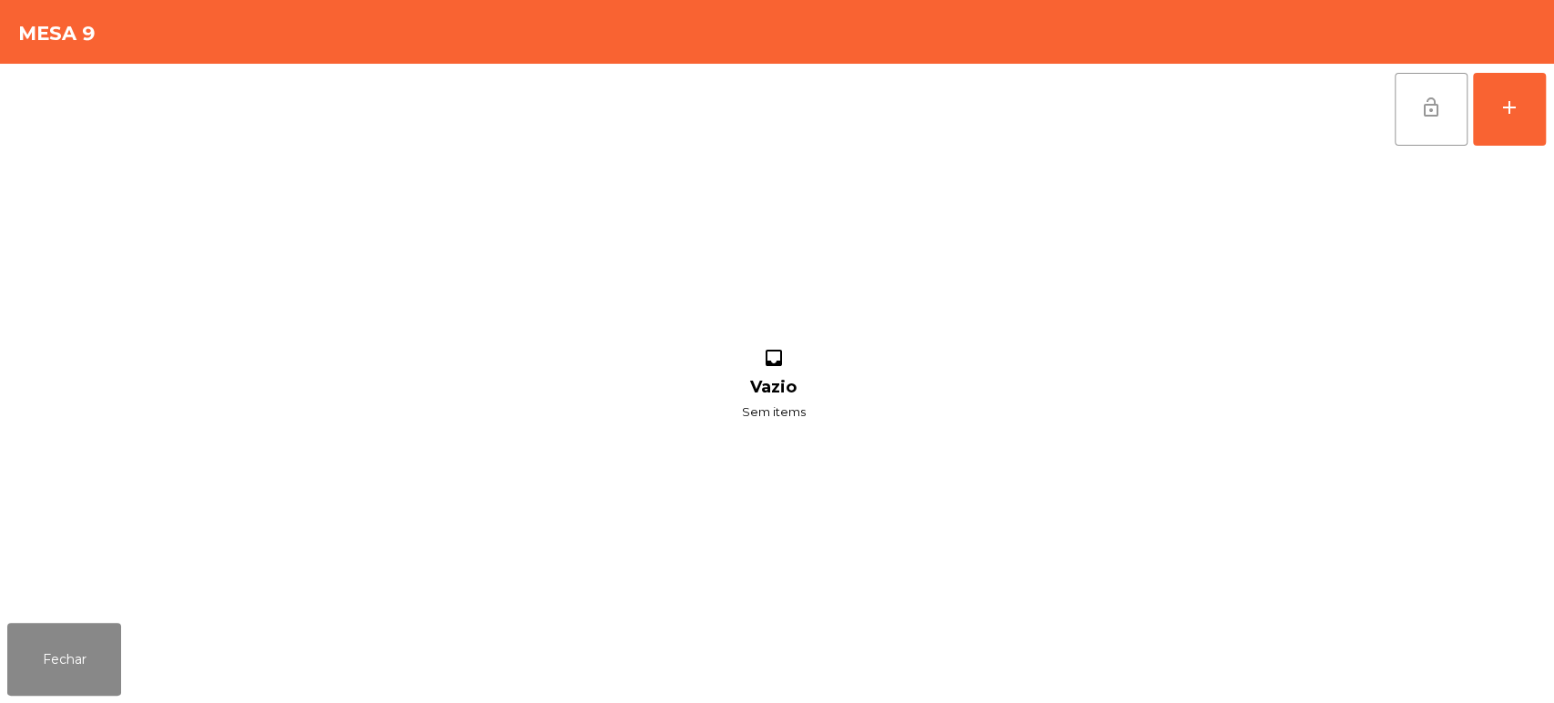
click at [1419, 122] on button "lock_open" at bounding box center [1431, 109] width 73 height 73
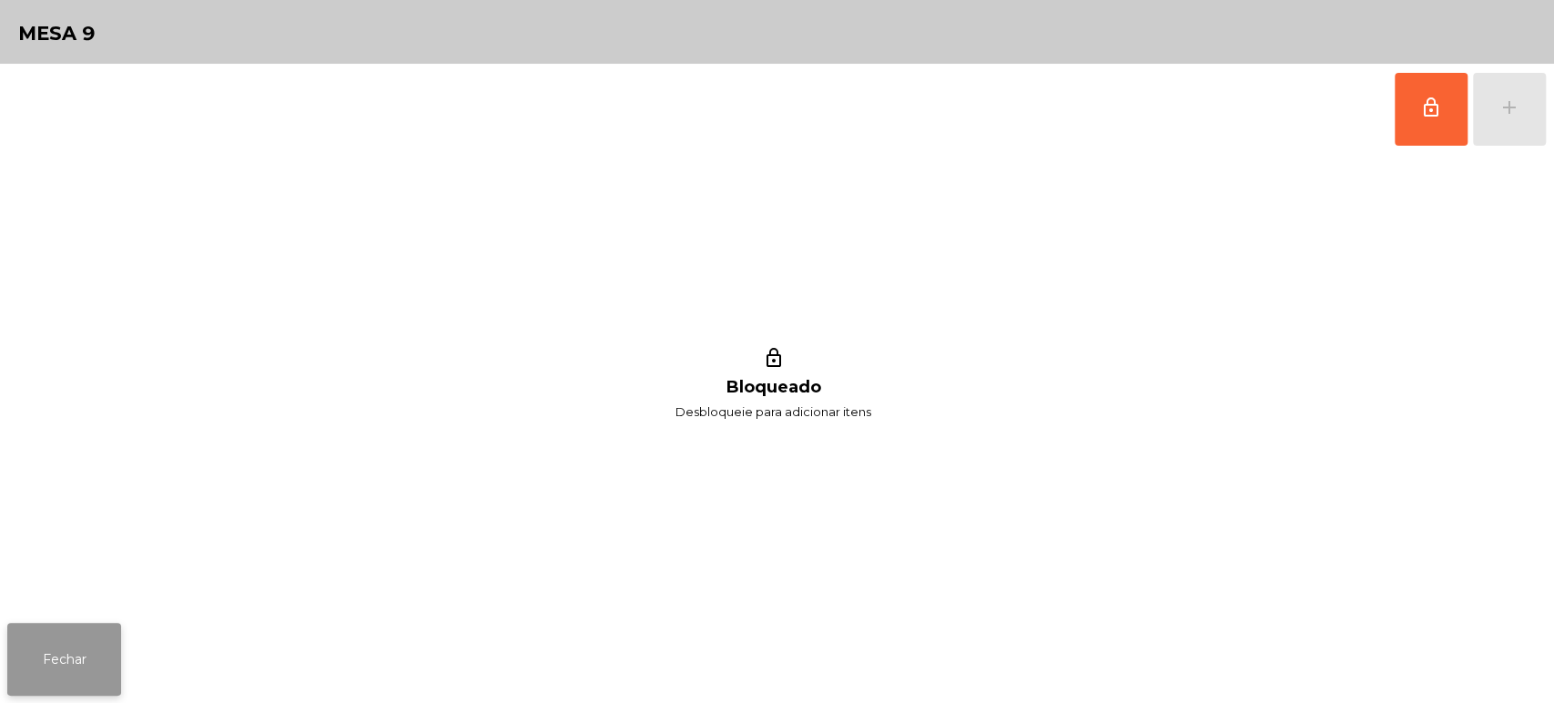
click at [118, 653] on button "Fechar" at bounding box center [64, 659] width 114 height 73
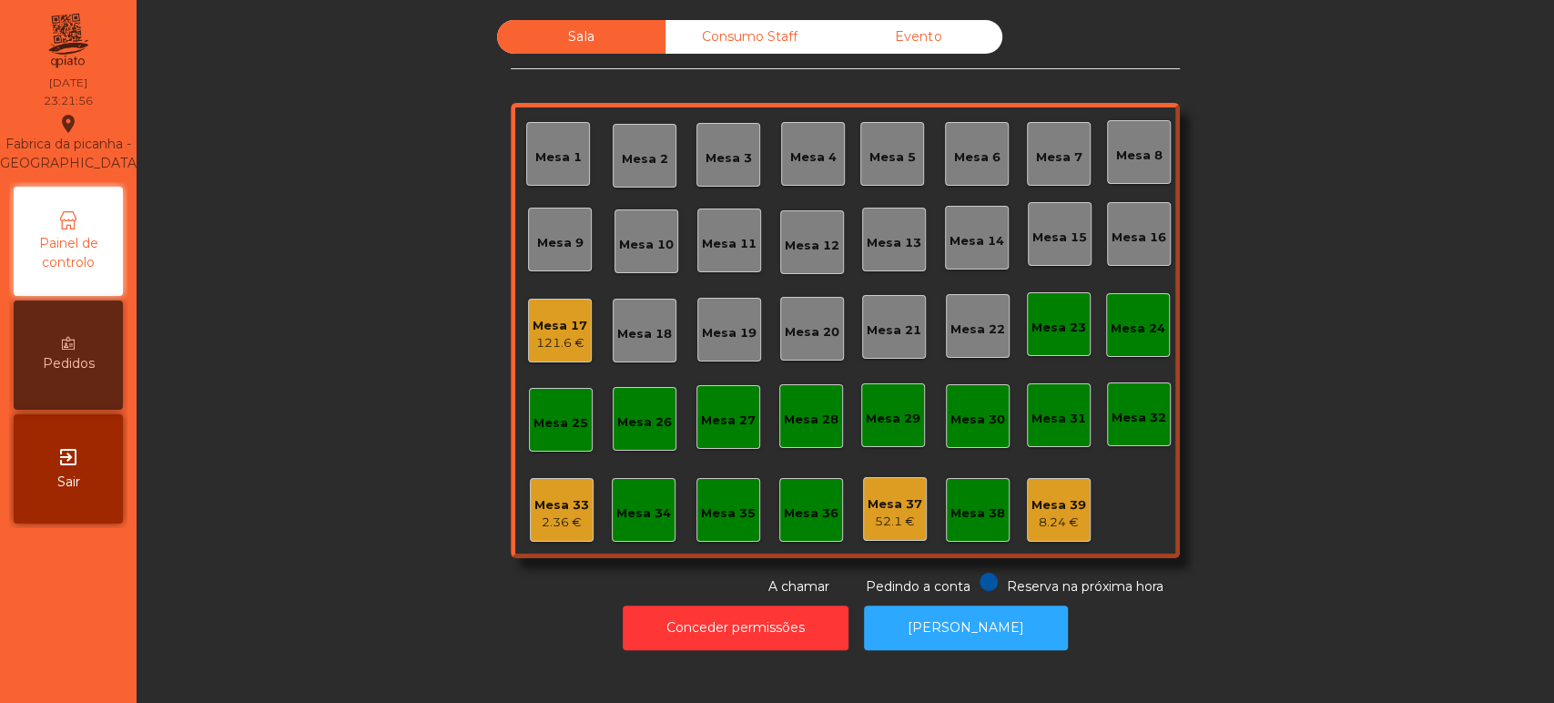
click at [363, 368] on div "Sala Consumo Staff Evento [GEOGRAPHIC_DATA] 3 Mesa 4 [GEOGRAPHIC_DATA] 6 [GEOGR…" at bounding box center [845, 308] width 1368 height 576
click at [391, 483] on div "Sala Consumo Staff Evento [GEOGRAPHIC_DATA] 3 Mesa 4 [GEOGRAPHIC_DATA] 6 [GEOGR…" at bounding box center [845, 308] width 1368 height 576
click at [533, 320] on div "Mesa 17" at bounding box center [560, 326] width 55 height 18
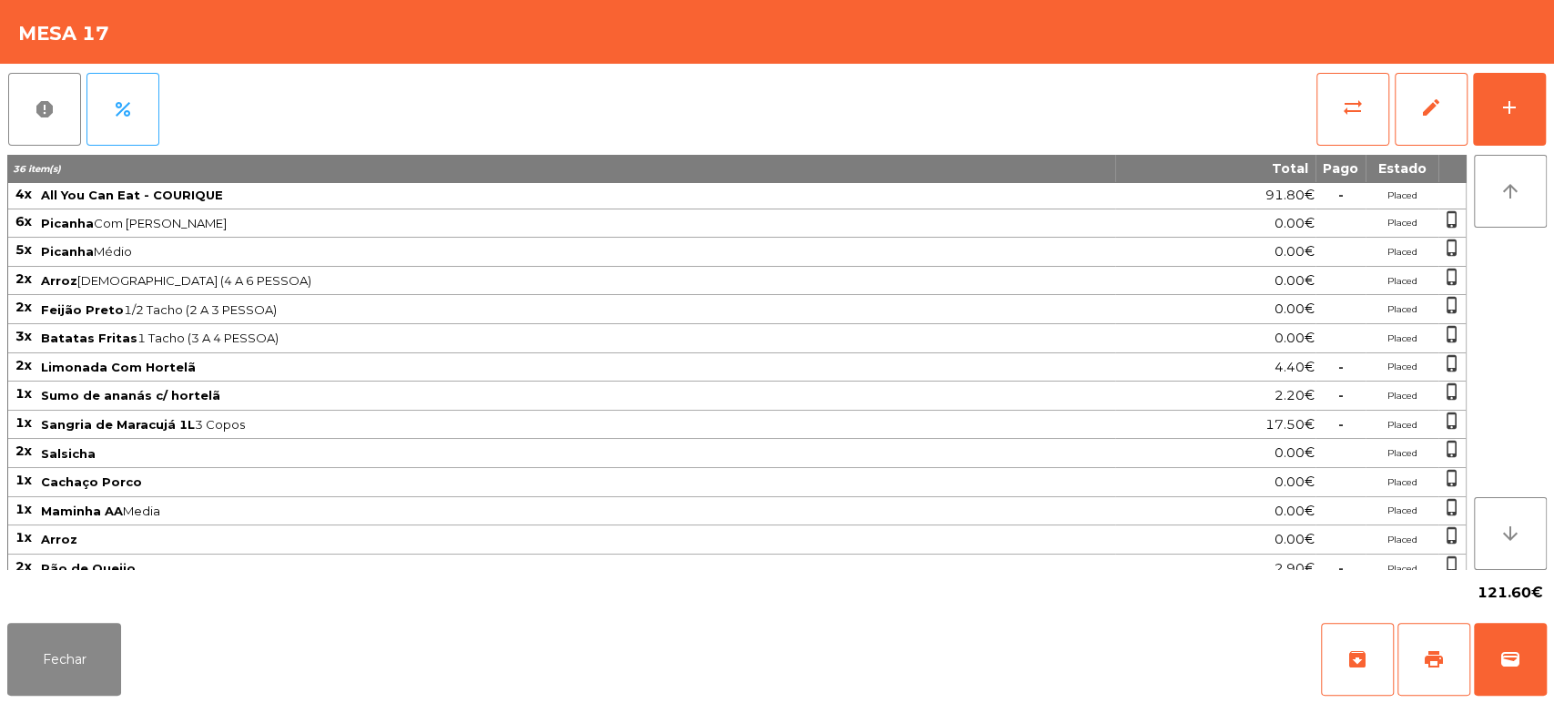
scroll to position [94, 0]
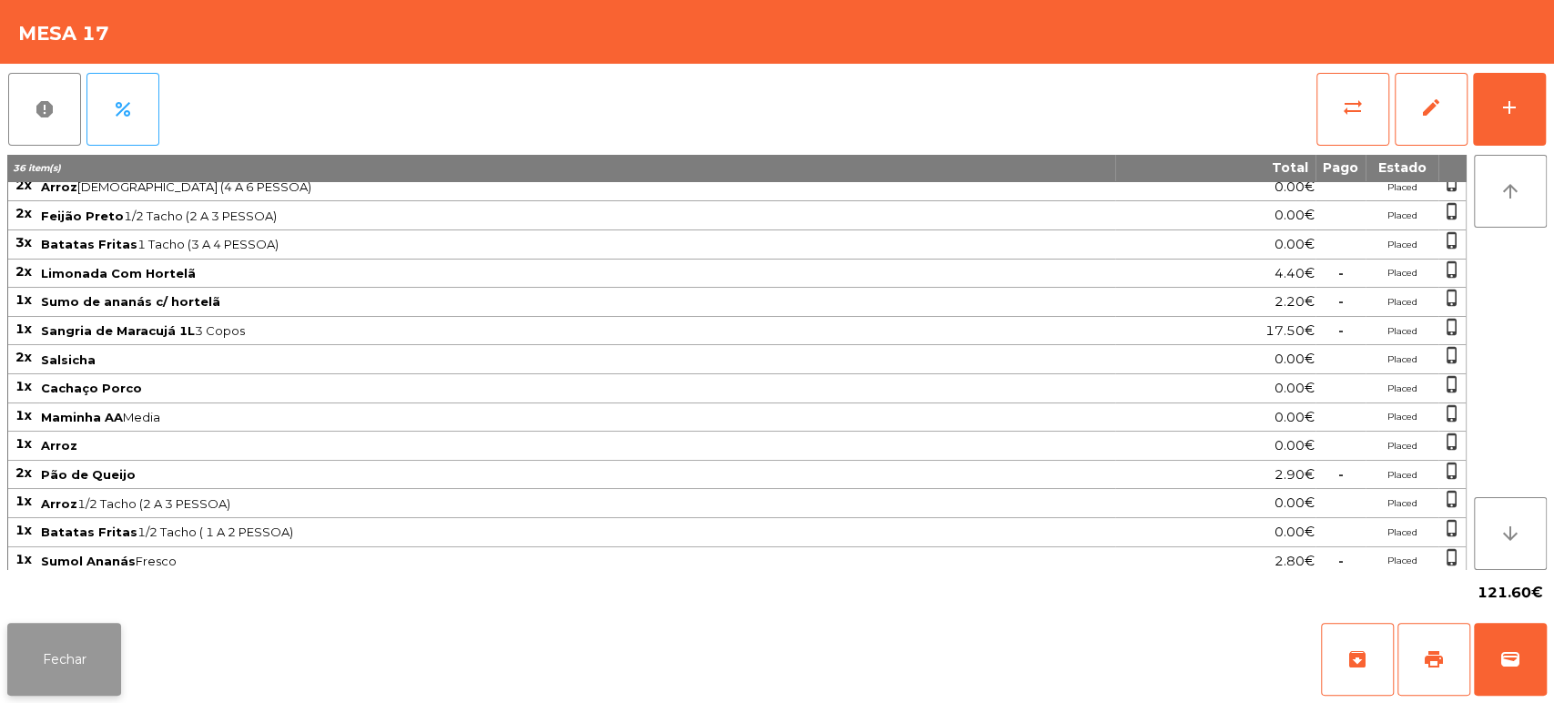
click at [83, 648] on button "Fechar" at bounding box center [64, 659] width 114 height 73
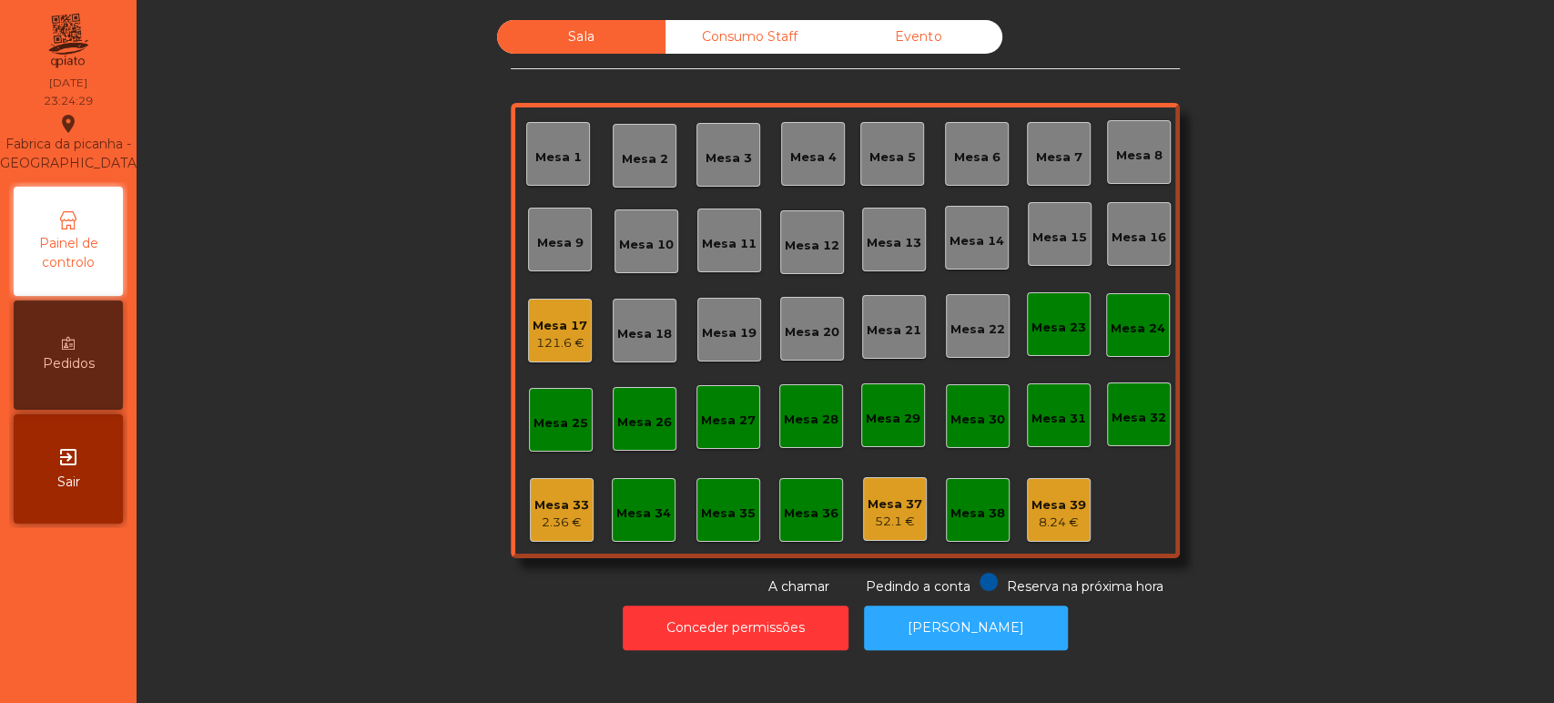
click at [575, 348] on div "121.6 €" at bounding box center [560, 343] width 55 height 18
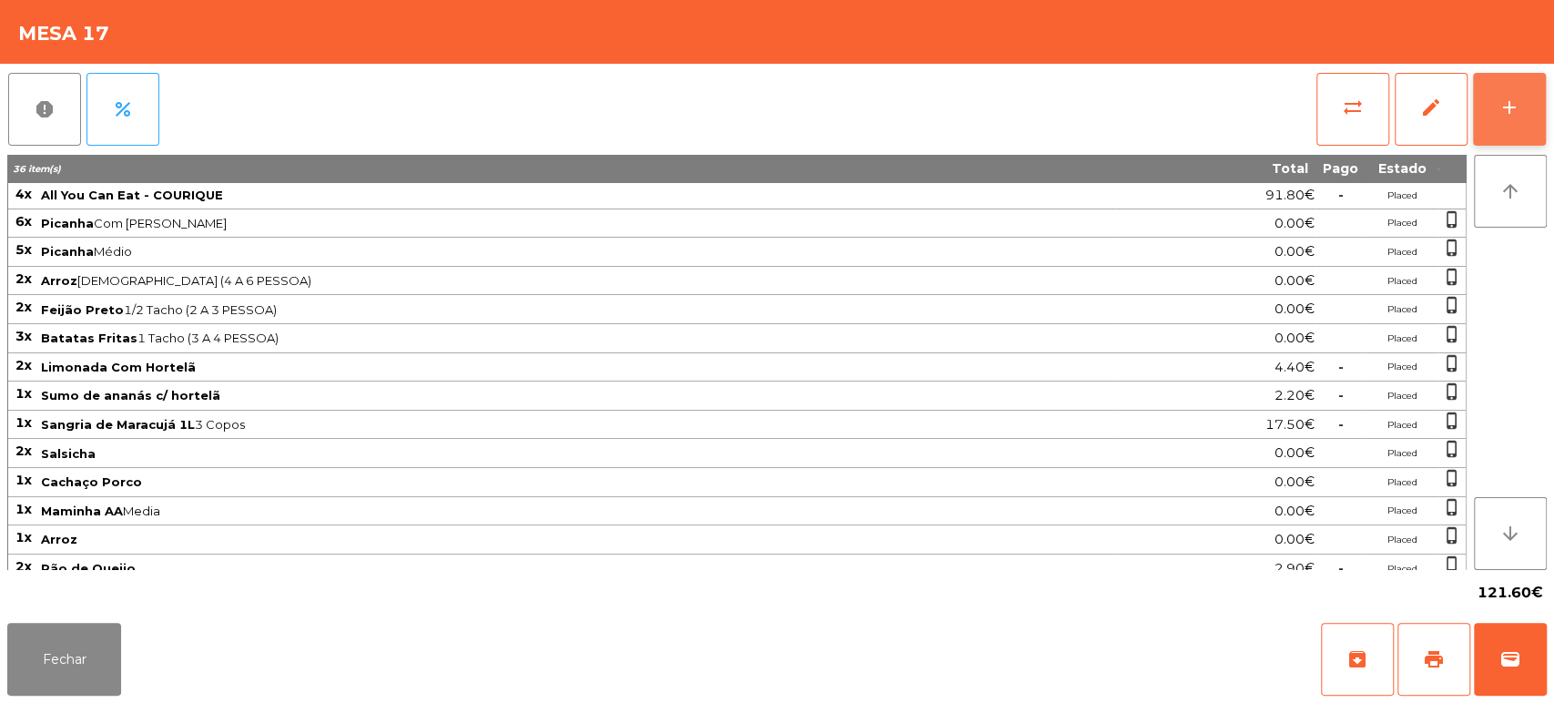
click at [1529, 111] on button "add" at bounding box center [1509, 109] width 73 height 73
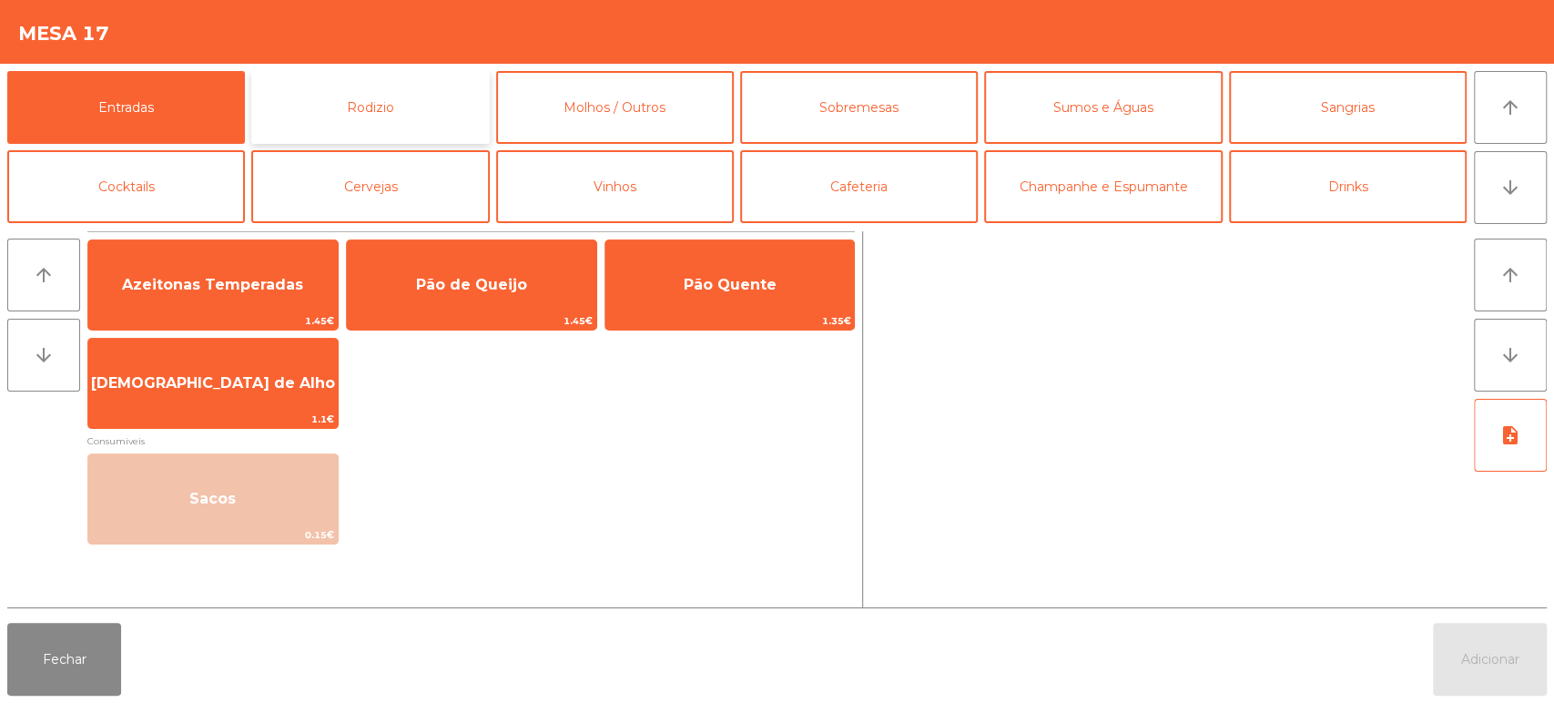
click at [456, 89] on button "Rodizio" at bounding box center [370, 107] width 238 height 73
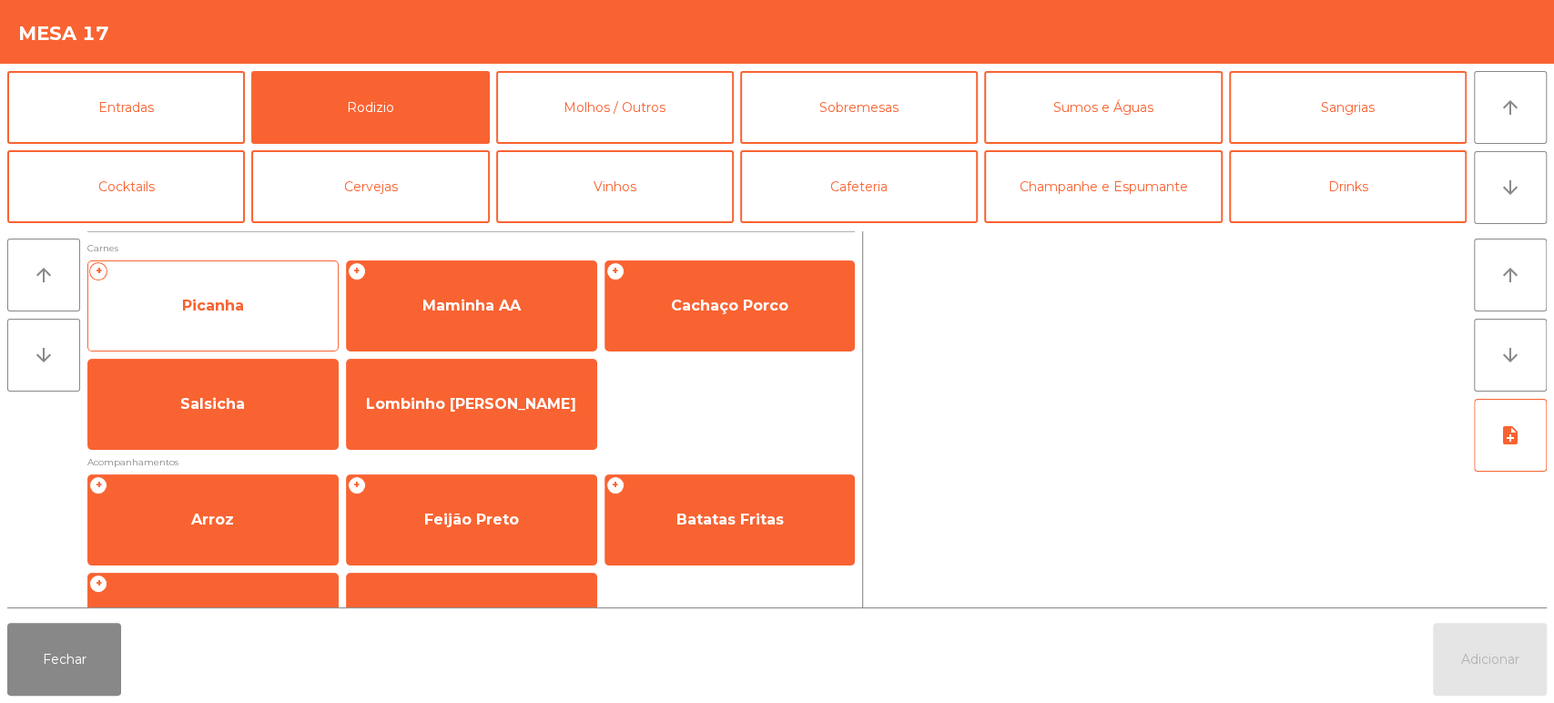
click at [293, 290] on span "Picanha" at bounding box center [212, 305] width 249 height 49
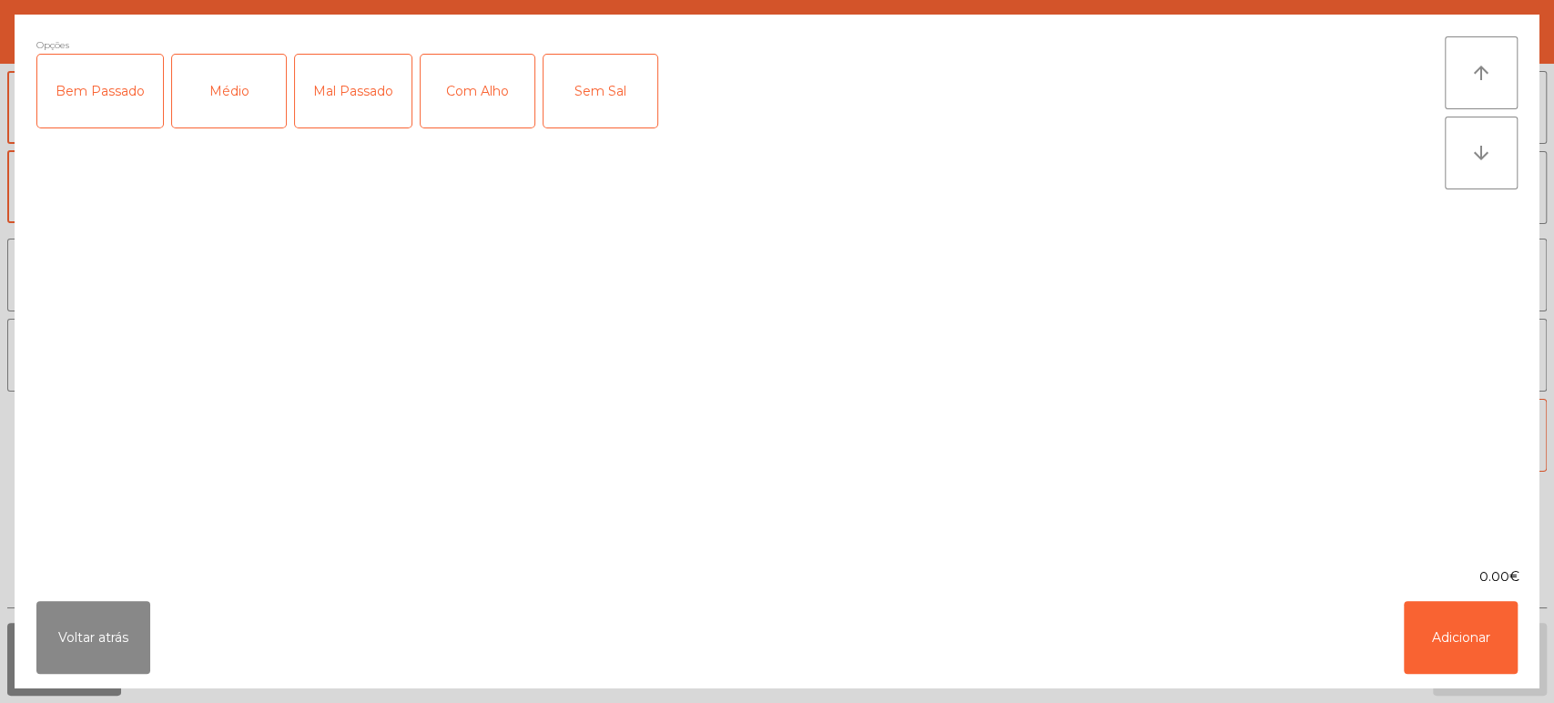
click at [224, 85] on div "Médio" at bounding box center [229, 91] width 114 height 73
click at [487, 87] on div "Com Alho" at bounding box center [478, 91] width 114 height 73
click at [1497, 626] on button "Adicionar" at bounding box center [1461, 637] width 114 height 73
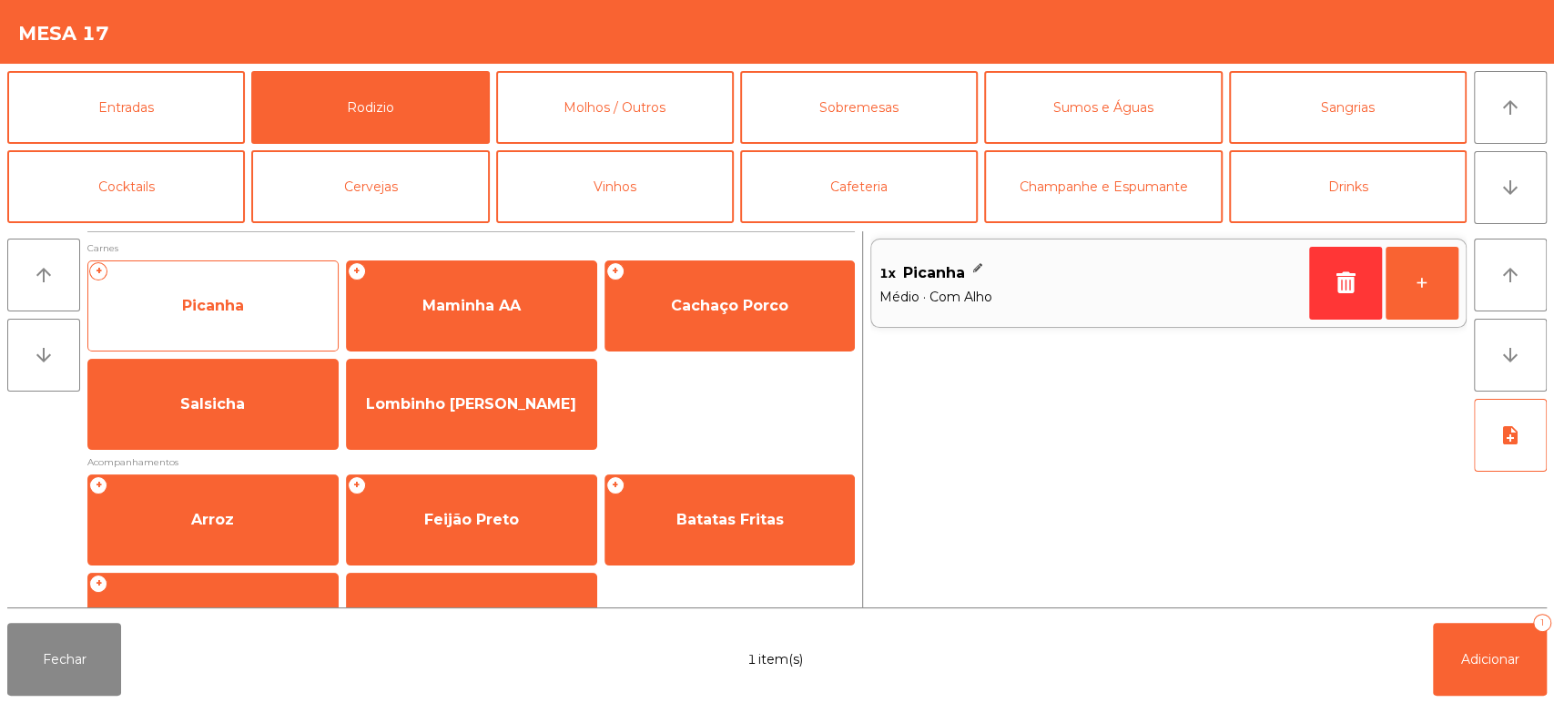
click at [256, 305] on span "Picanha" at bounding box center [212, 305] width 249 height 49
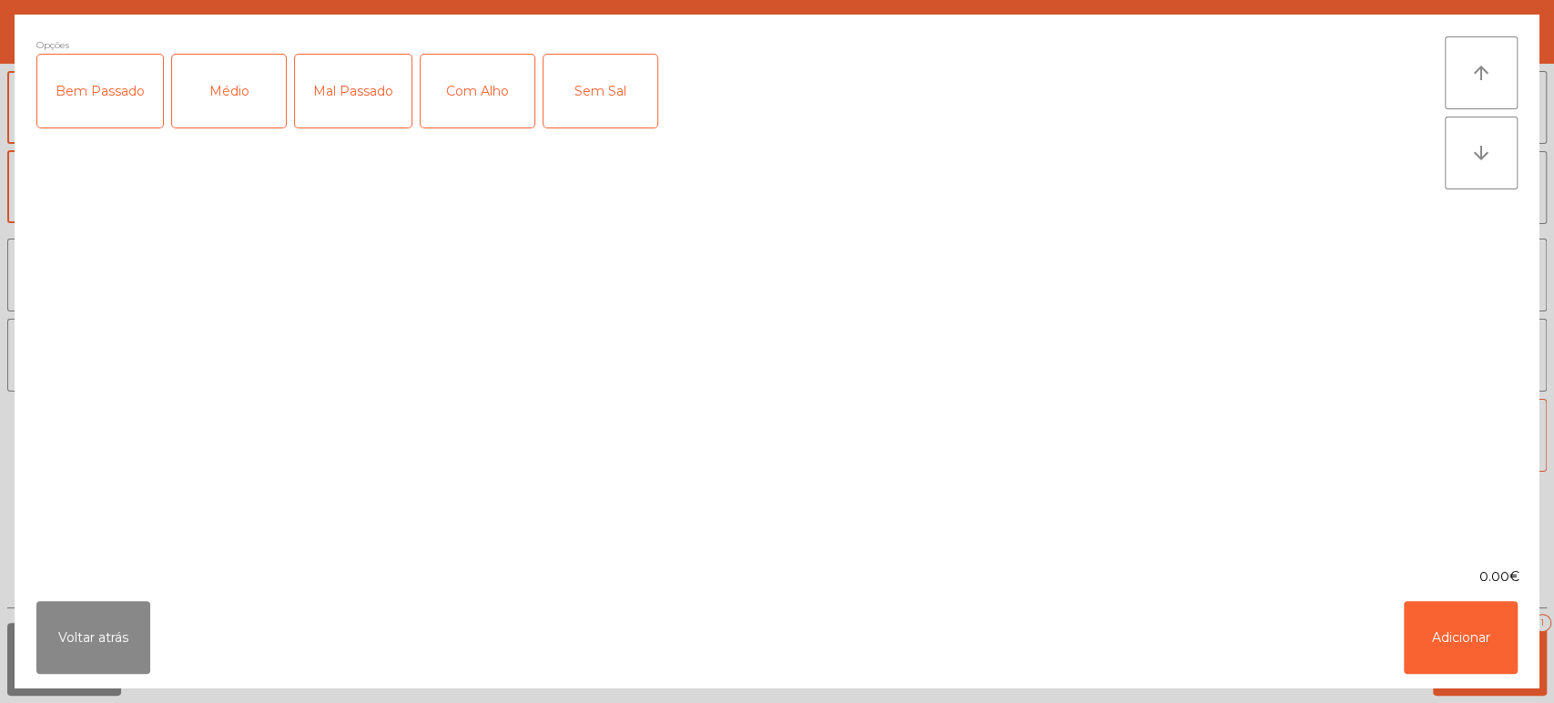
click at [248, 113] on div "Médio" at bounding box center [229, 91] width 114 height 73
click at [1488, 642] on button "Adicionar" at bounding box center [1461, 637] width 114 height 73
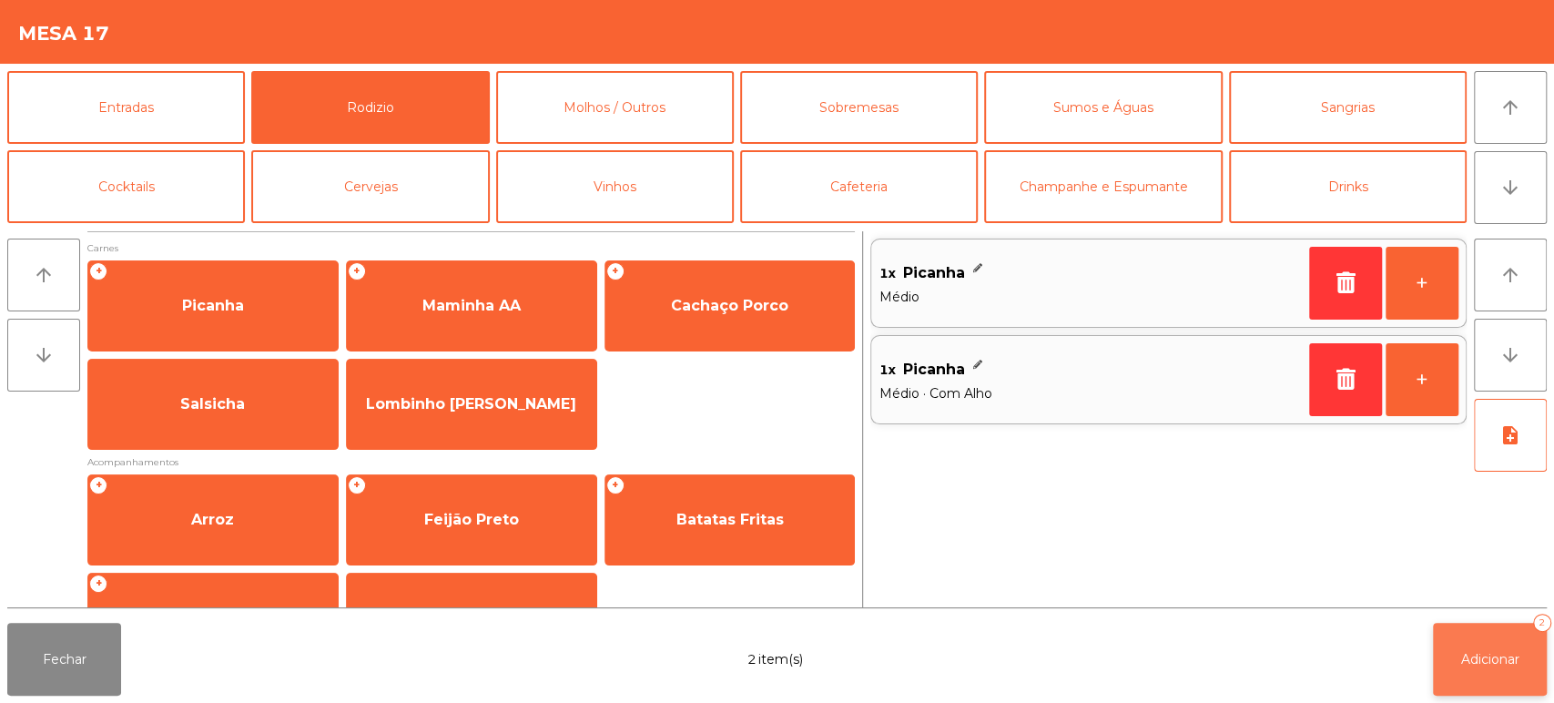
click at [1489, 694] on button "Adicionar 2" at bounding box center [1490, 659] width 114 height 73
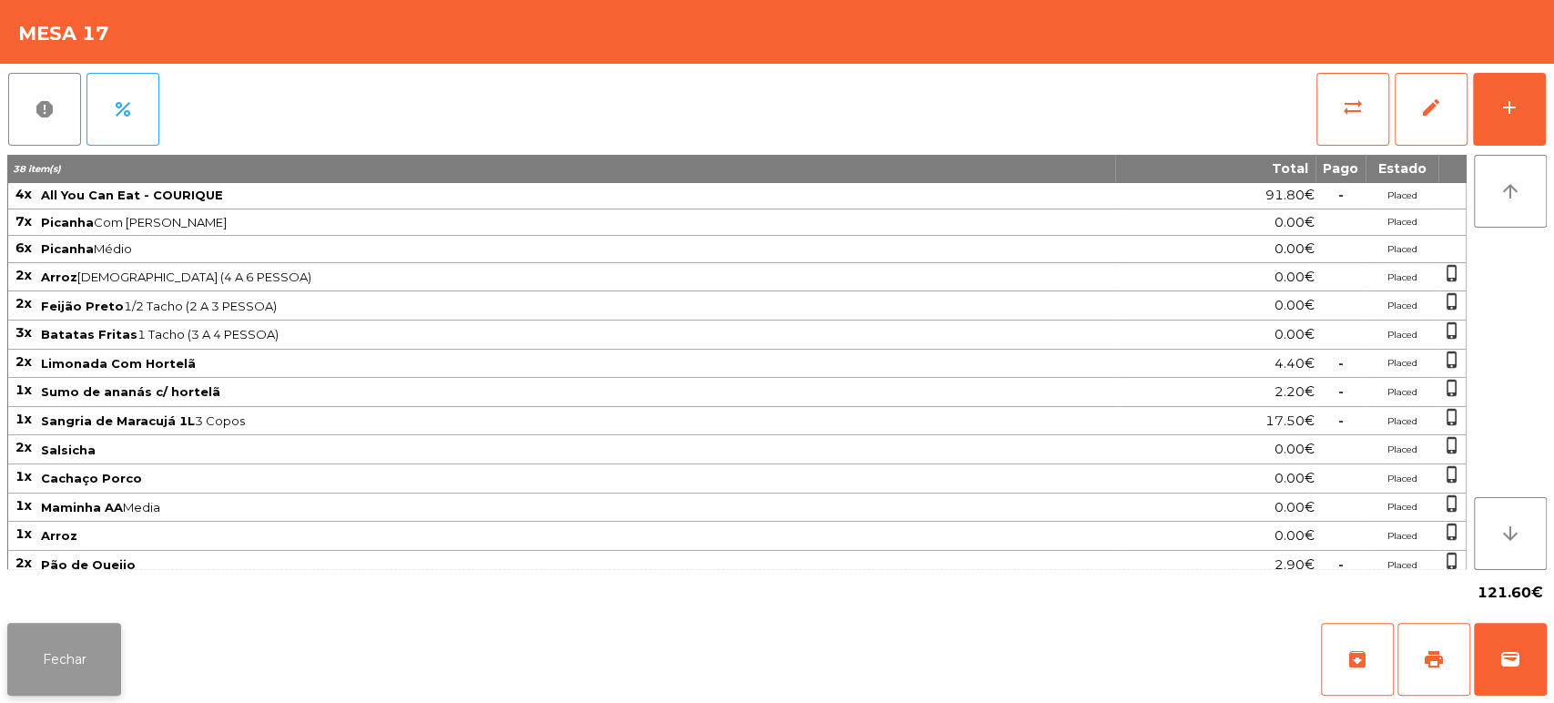
click at [56, 625] on button "Fechar" at bounding box center [64, 659] width 114 height 73
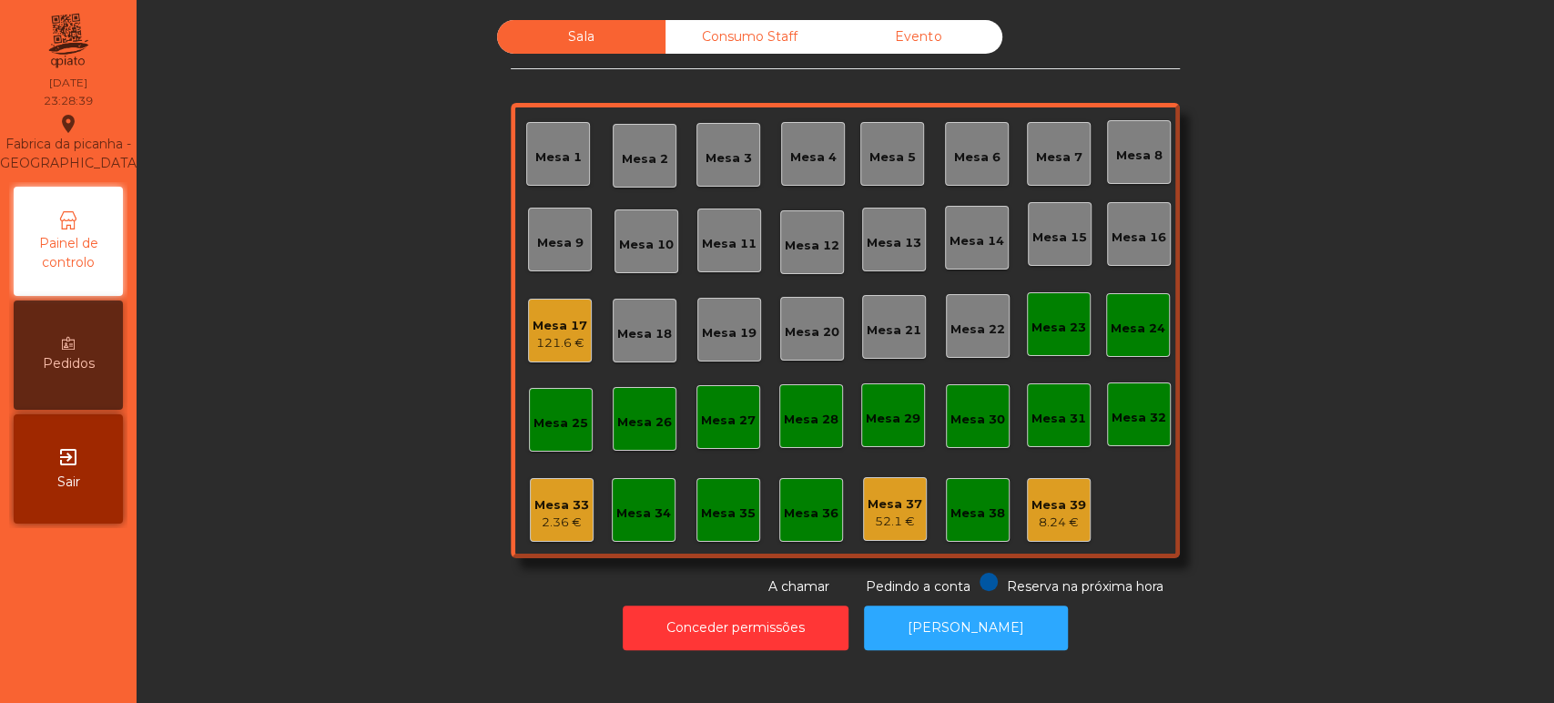
click at [736, 42] on div "Consumo Staff" at bounding box center [749, 37] width 168 height 34
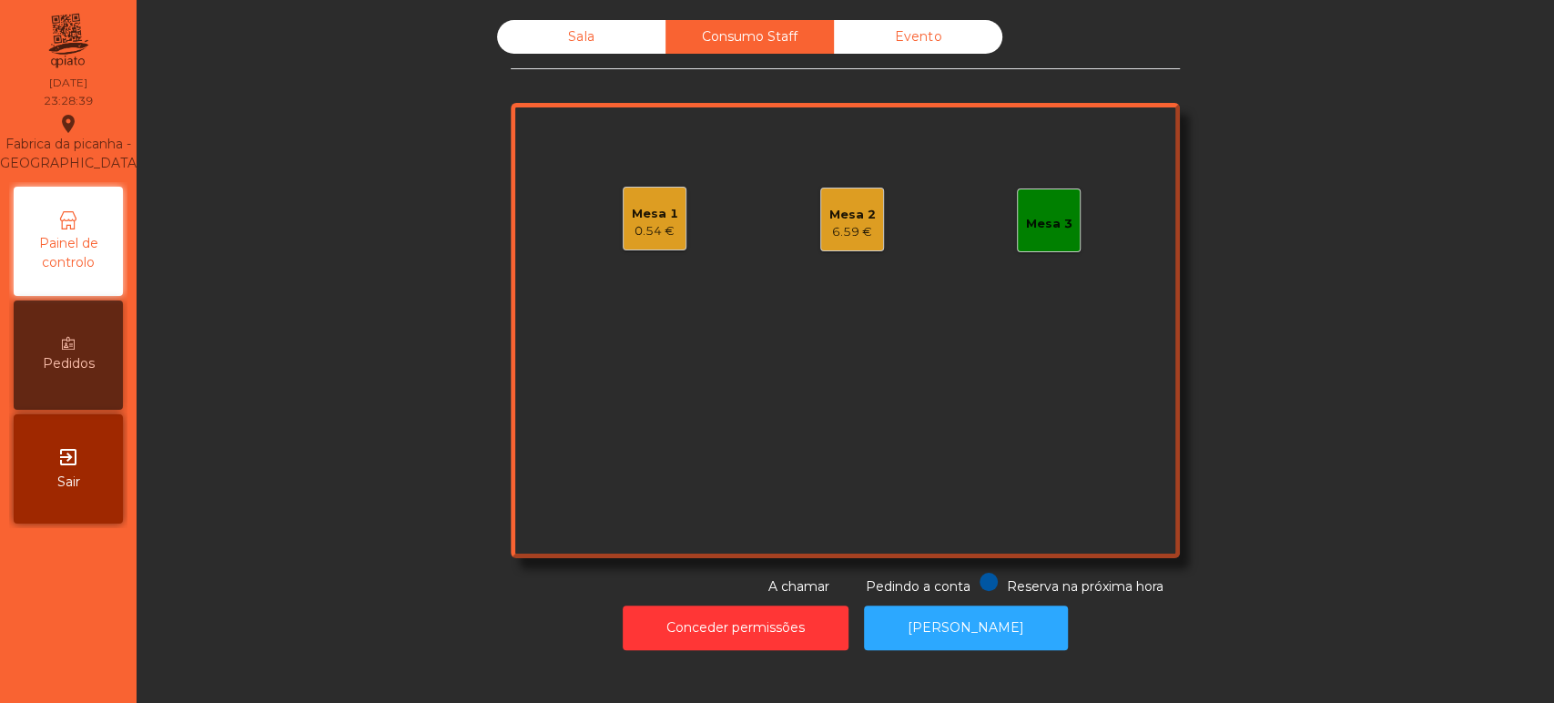
click at [584, 46] on div "Sala" at bounding box center [581, 37] width 168 height 34
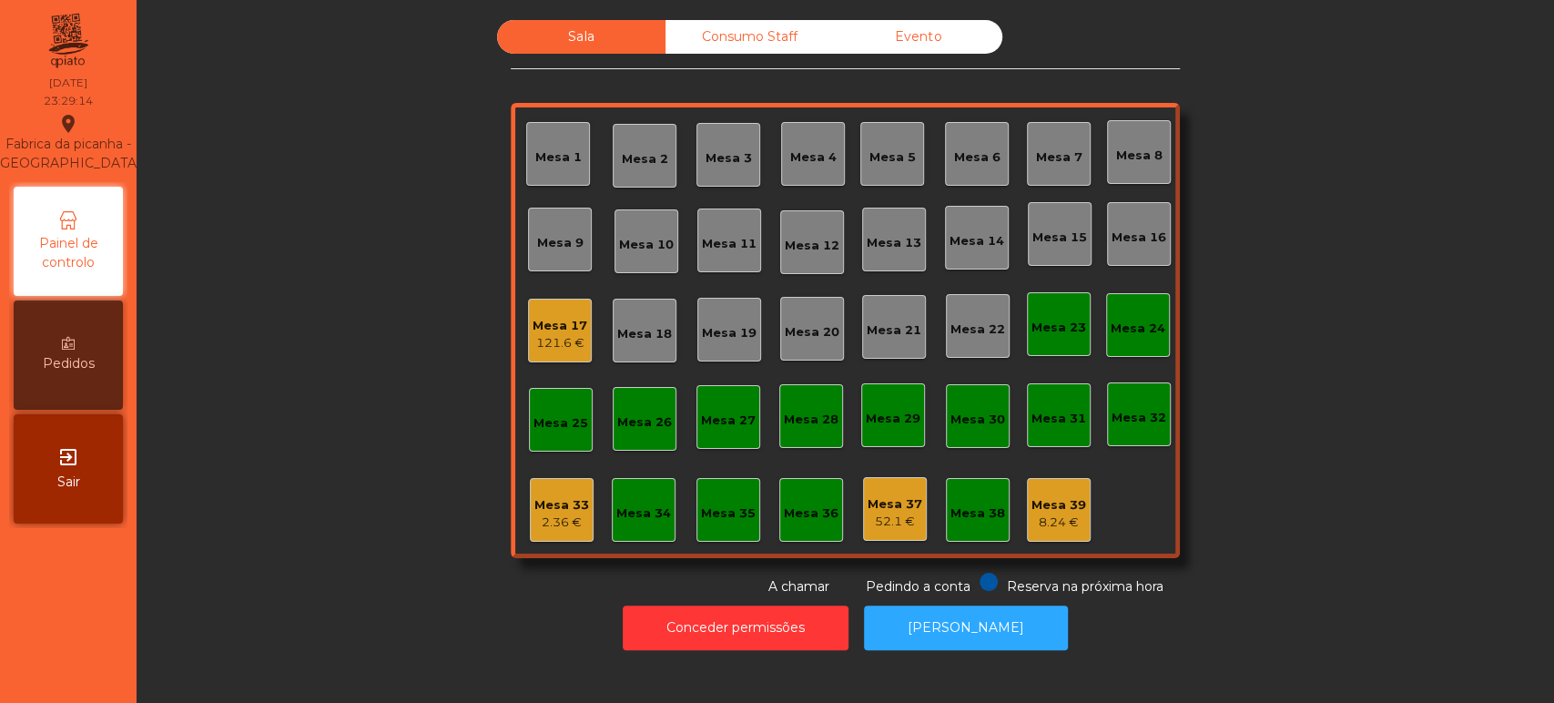
click at [1452, 439] on div "Sala Consumo Staff Evento [GEOGRAPHIC_DATA] 3 Mesa 4 [GEOGRAPHIC_DATA] 6 [GEOGR…" at bounding box center [845, 308] width 1368 height 576
click at [552, 310] on div "Mesa 17 121.6 €" at bounding box center [560, 331] width 55 height 43
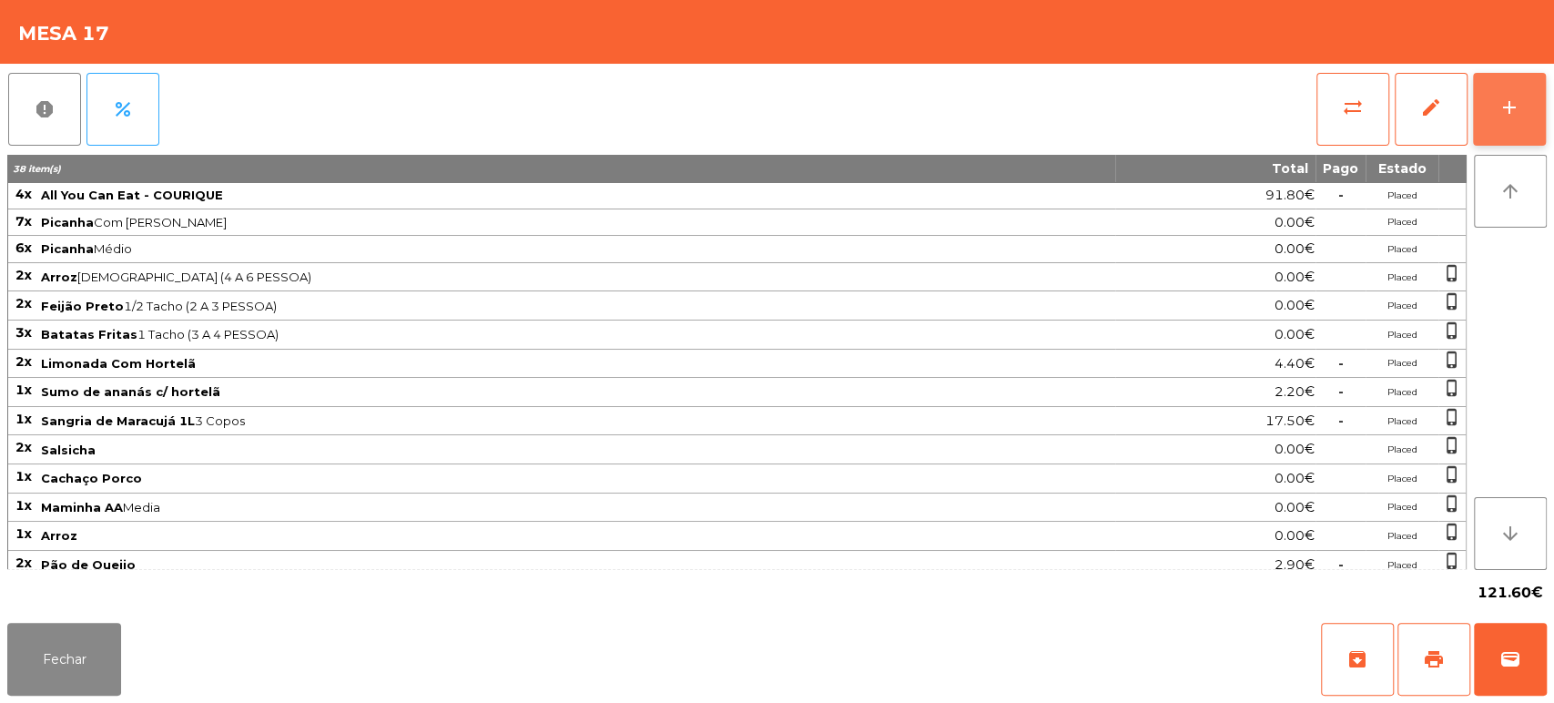
click at [1510, 79] on button "add" at bounding box center [1509, 109] width 73 height 73
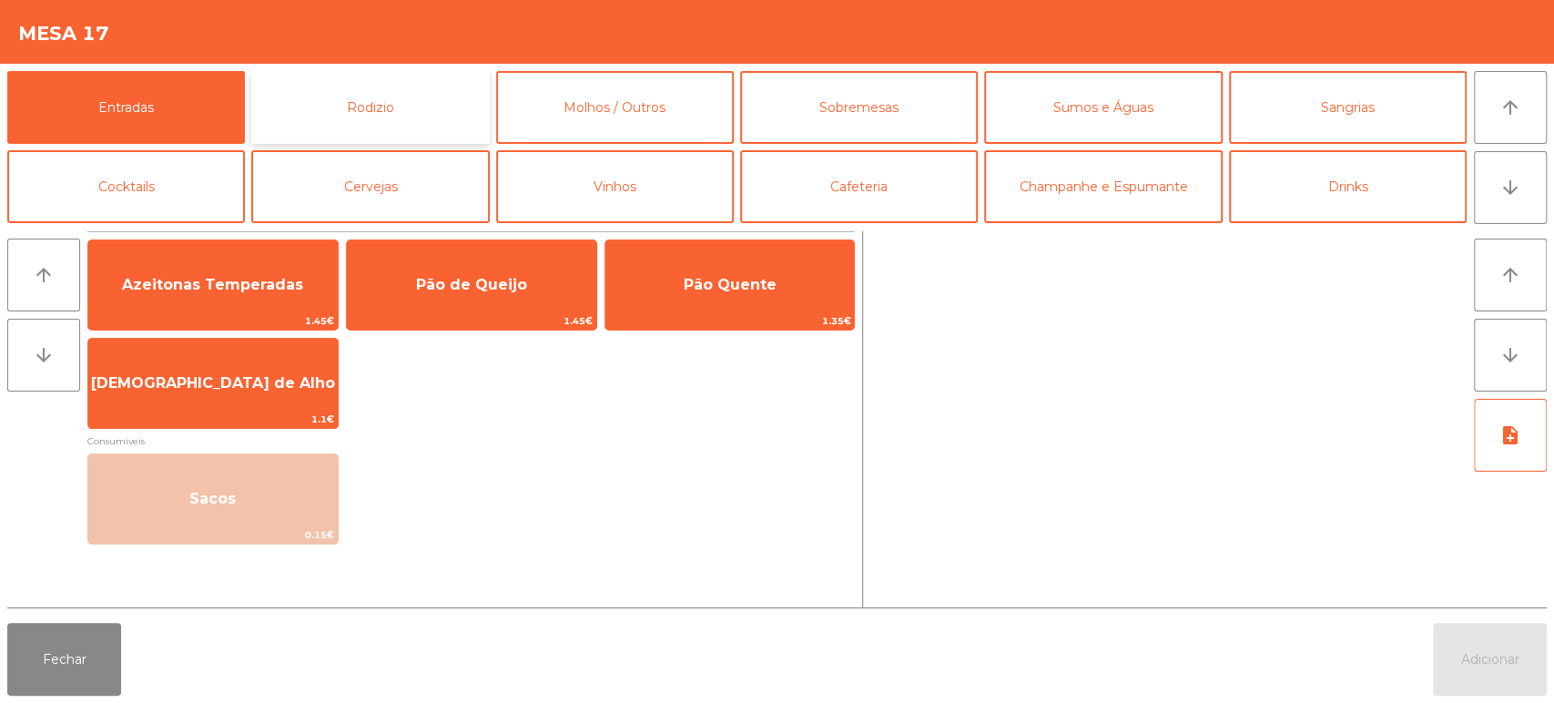
click at [399, 94] on button "Rodizio" at bounding box center [370, 107] width 238 height 73
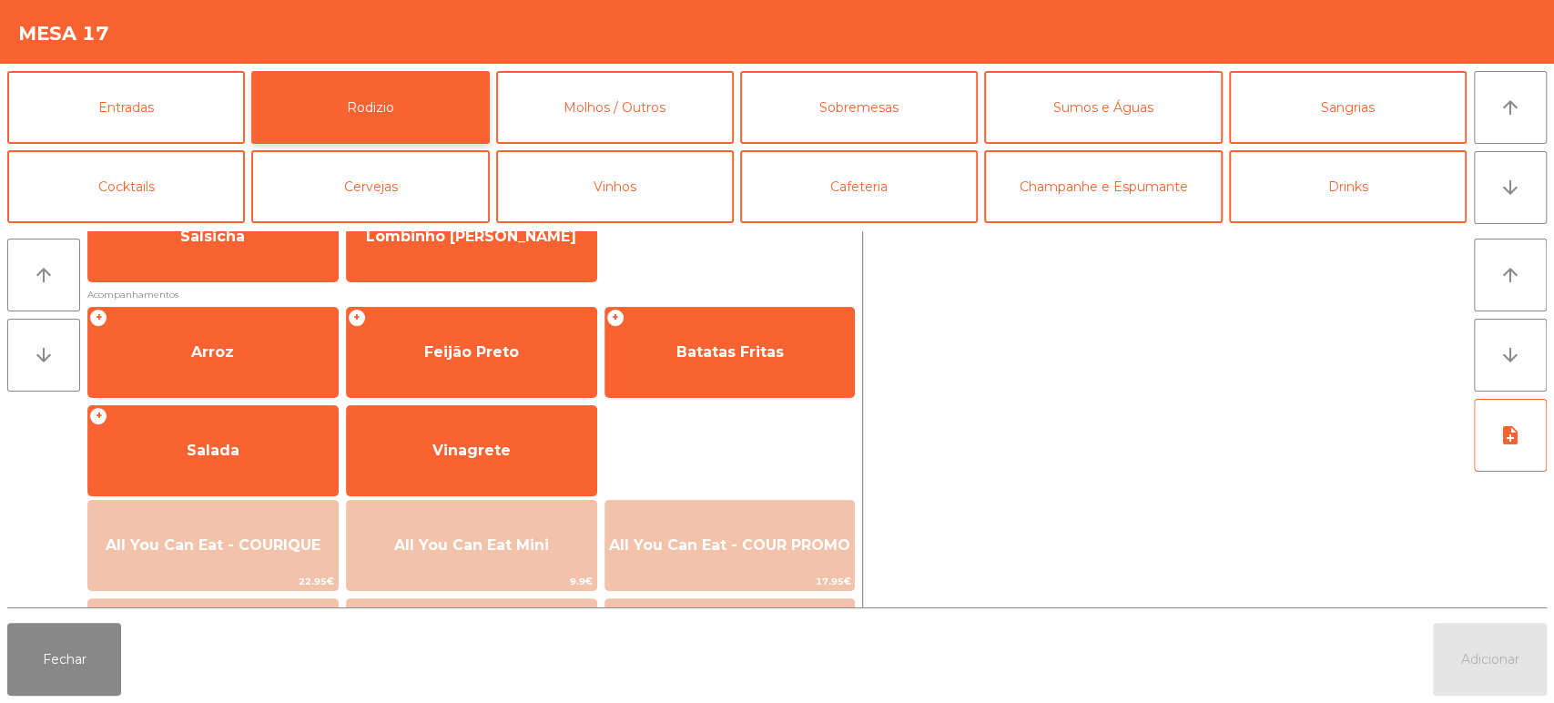
scroll to position [256, 0]
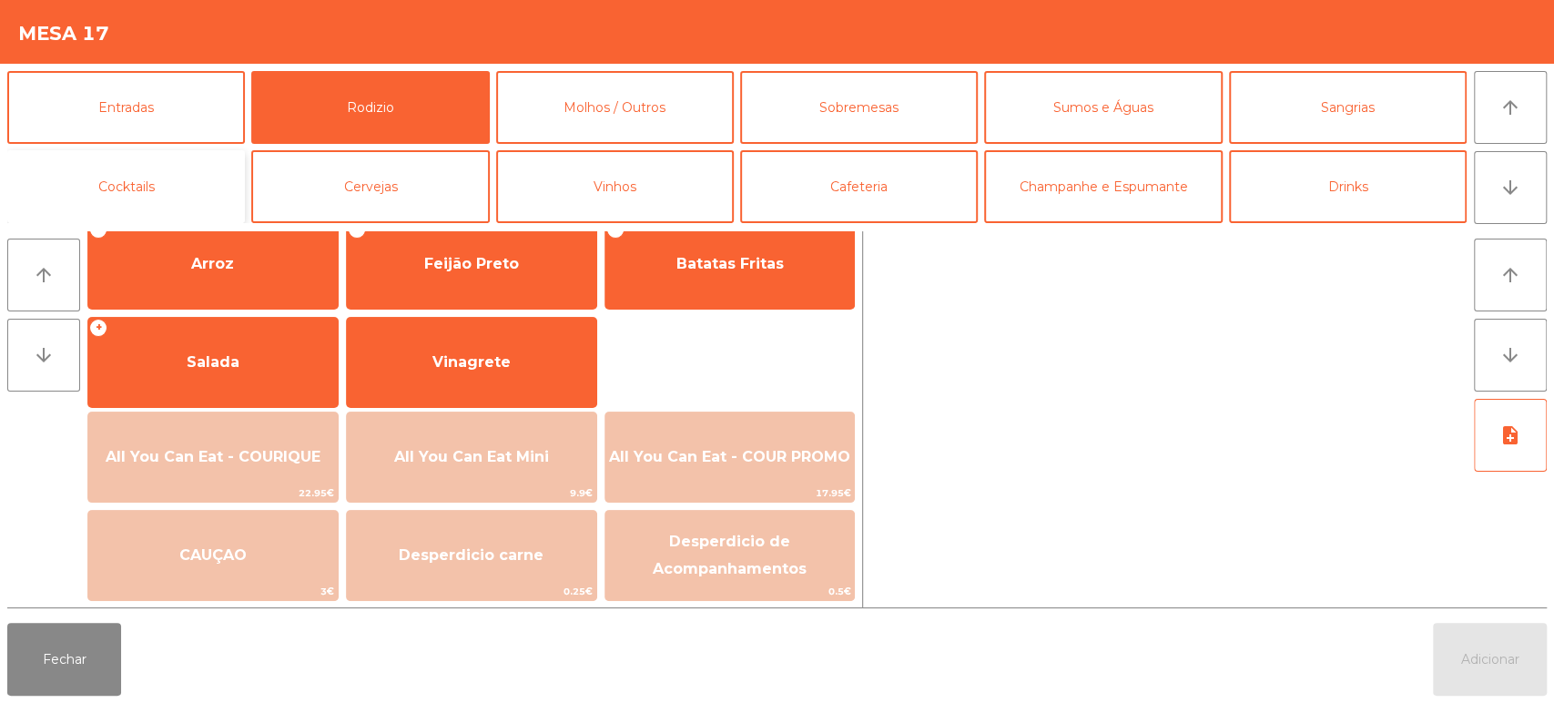
click at [203, 190] on button "Cocktails" at bounding box center [126, 186] width 238 height 73
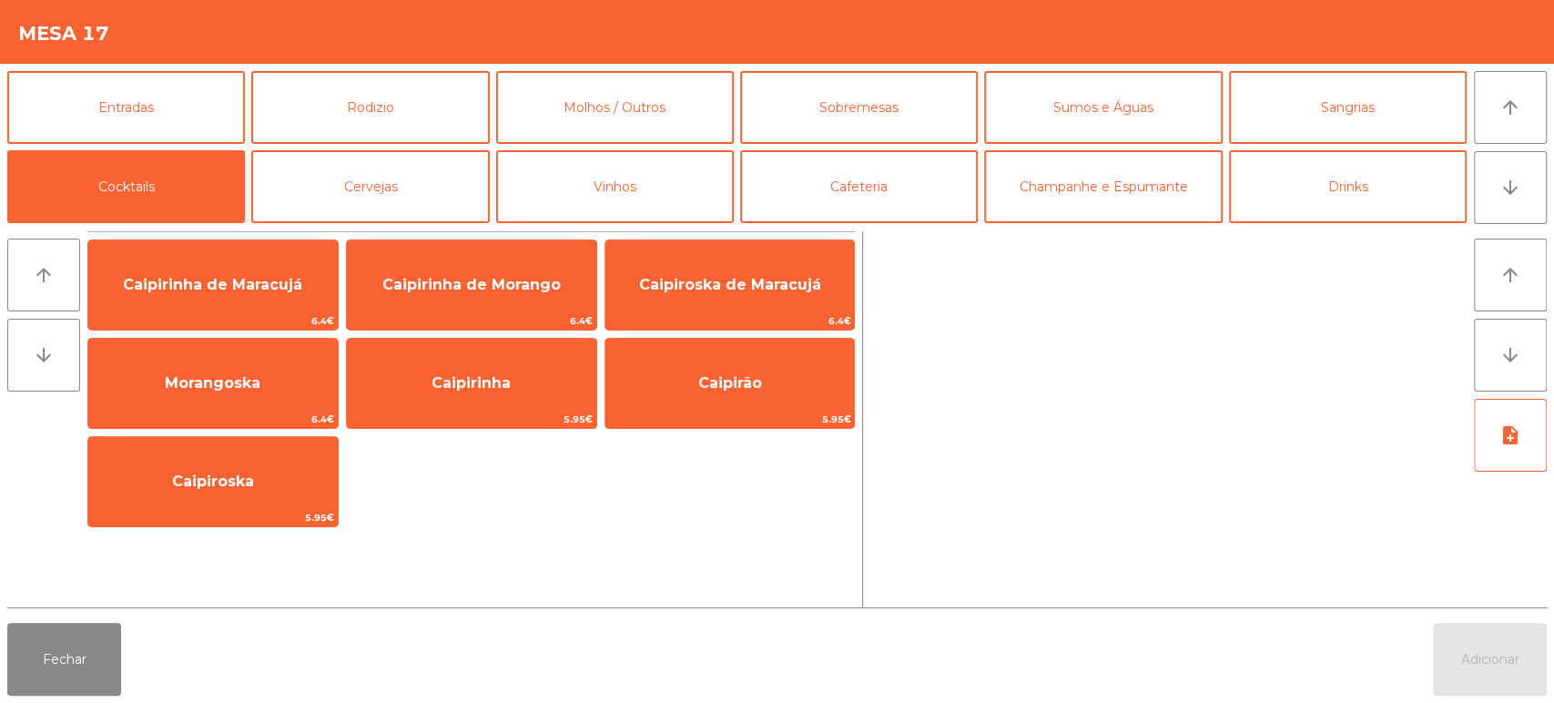
scroll to position [0, 0]
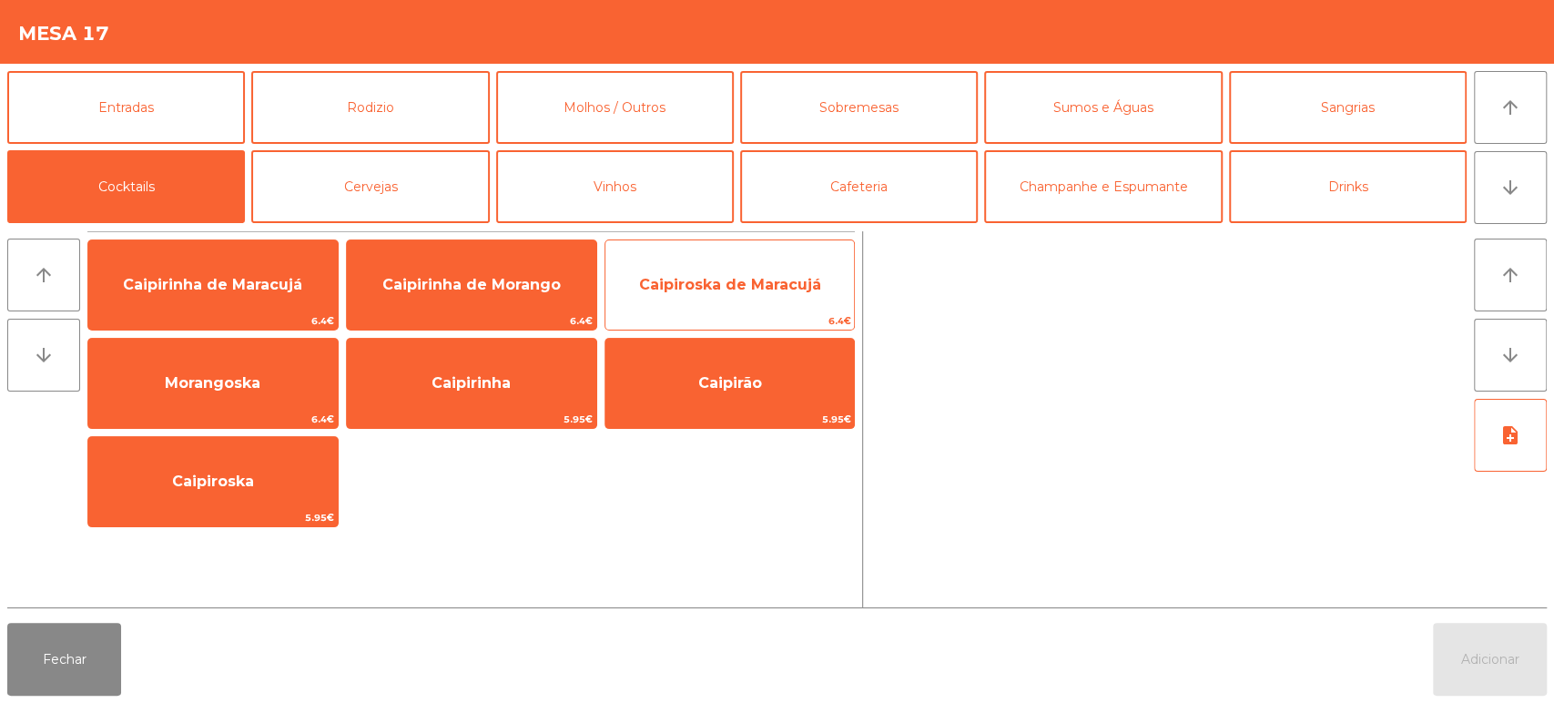
click at [815, 269] on span "Caipiroska de Maracujá" at bounding box center [729, 284] width 249 height 49
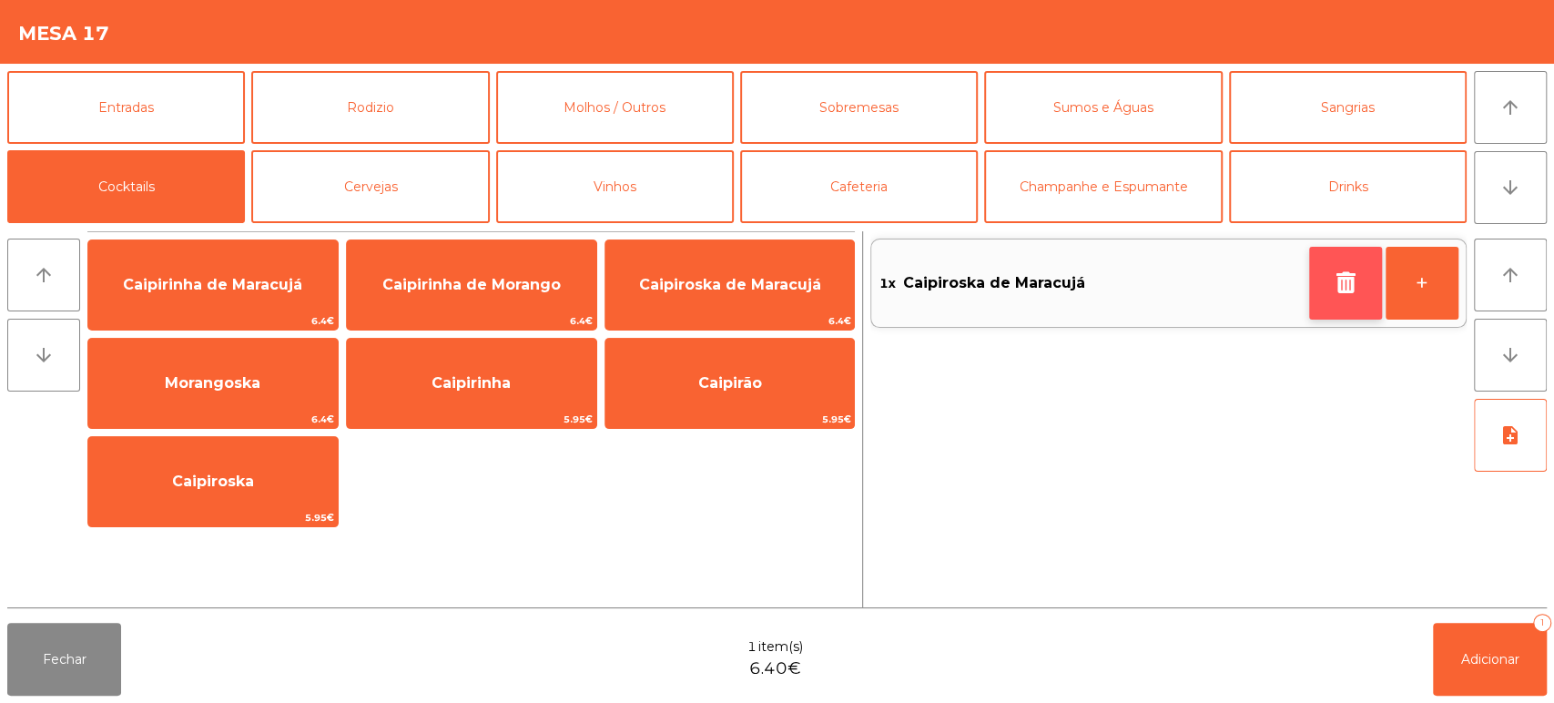
click at [1352, 284] on icon "button" at bounding box center [1345, 282] width 27 height 22
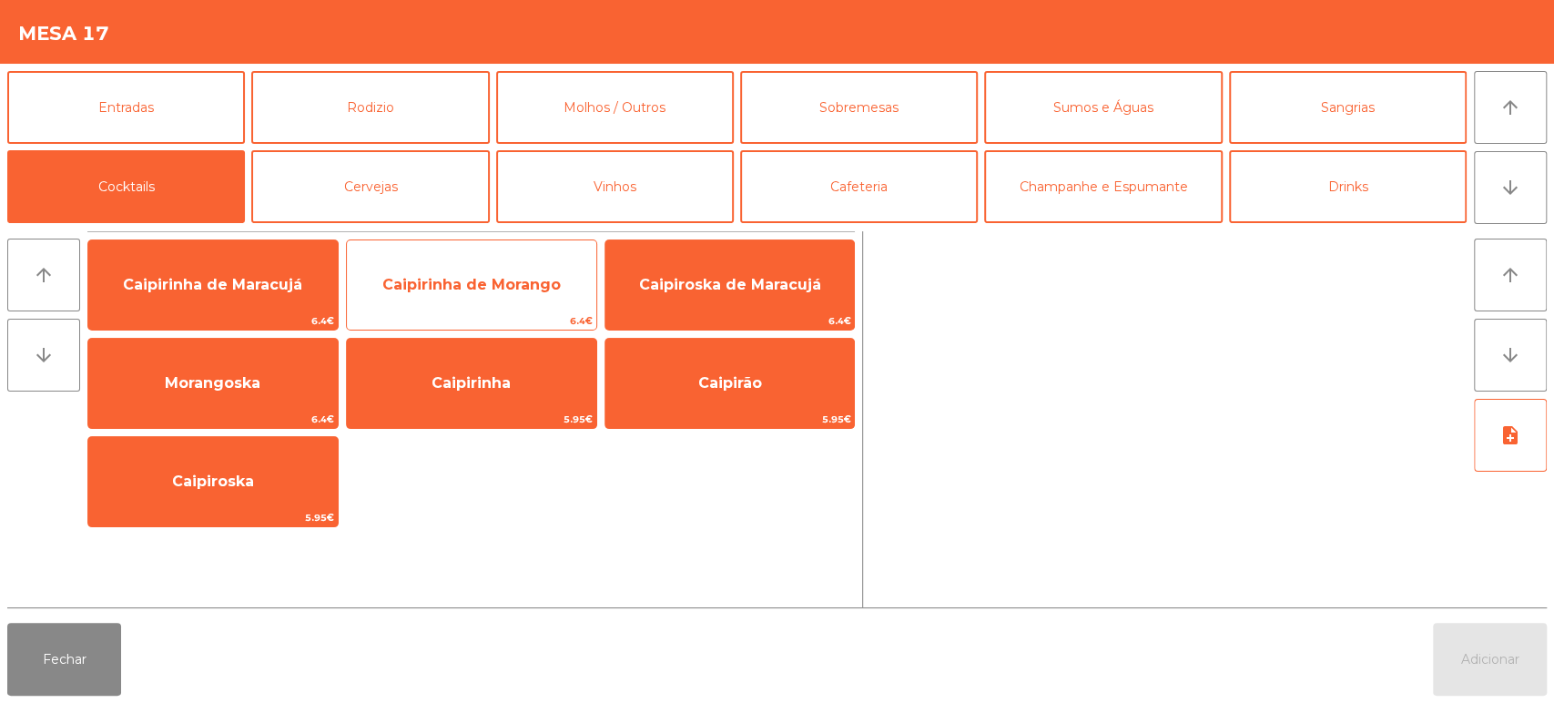
click at [464, 279] on span "Caipirinha de Morango" at bounding box center [471, 284] width 178 height 17
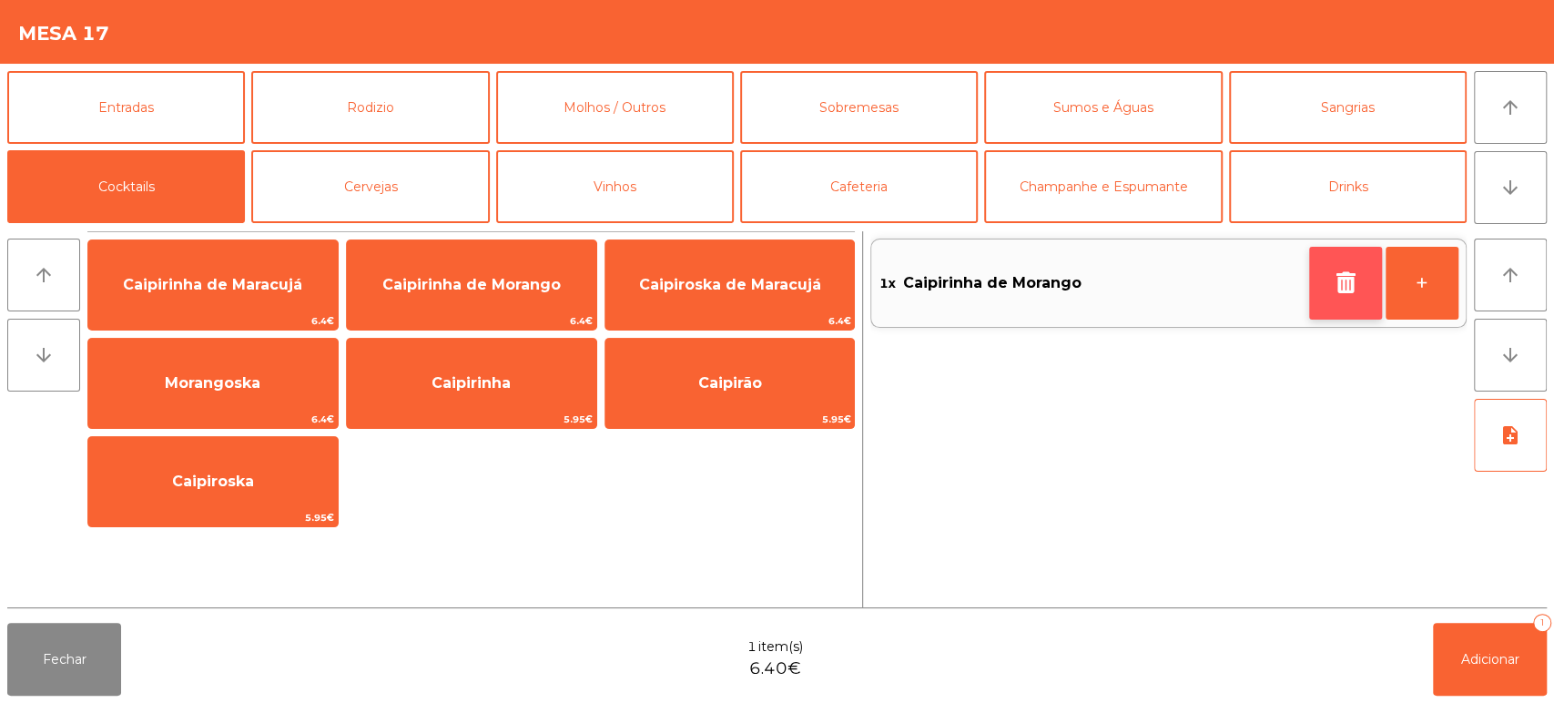
click at [1334, 284] on icon "button" at bounding box center [1345, 282] width 27 height 22
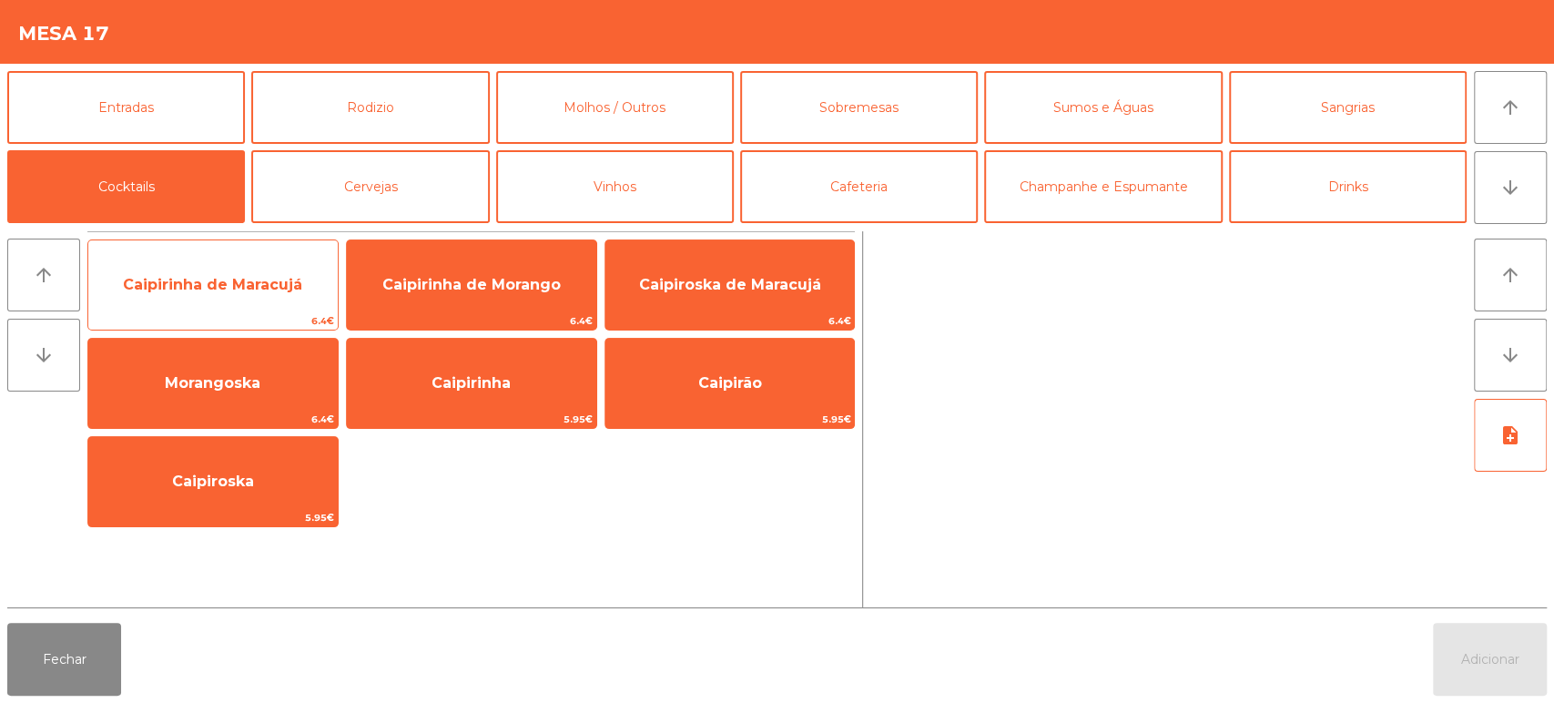
click at [279, 305] on span "Caipirinha de Maracujá" at bounding box center [212, 284] width 249 height 49
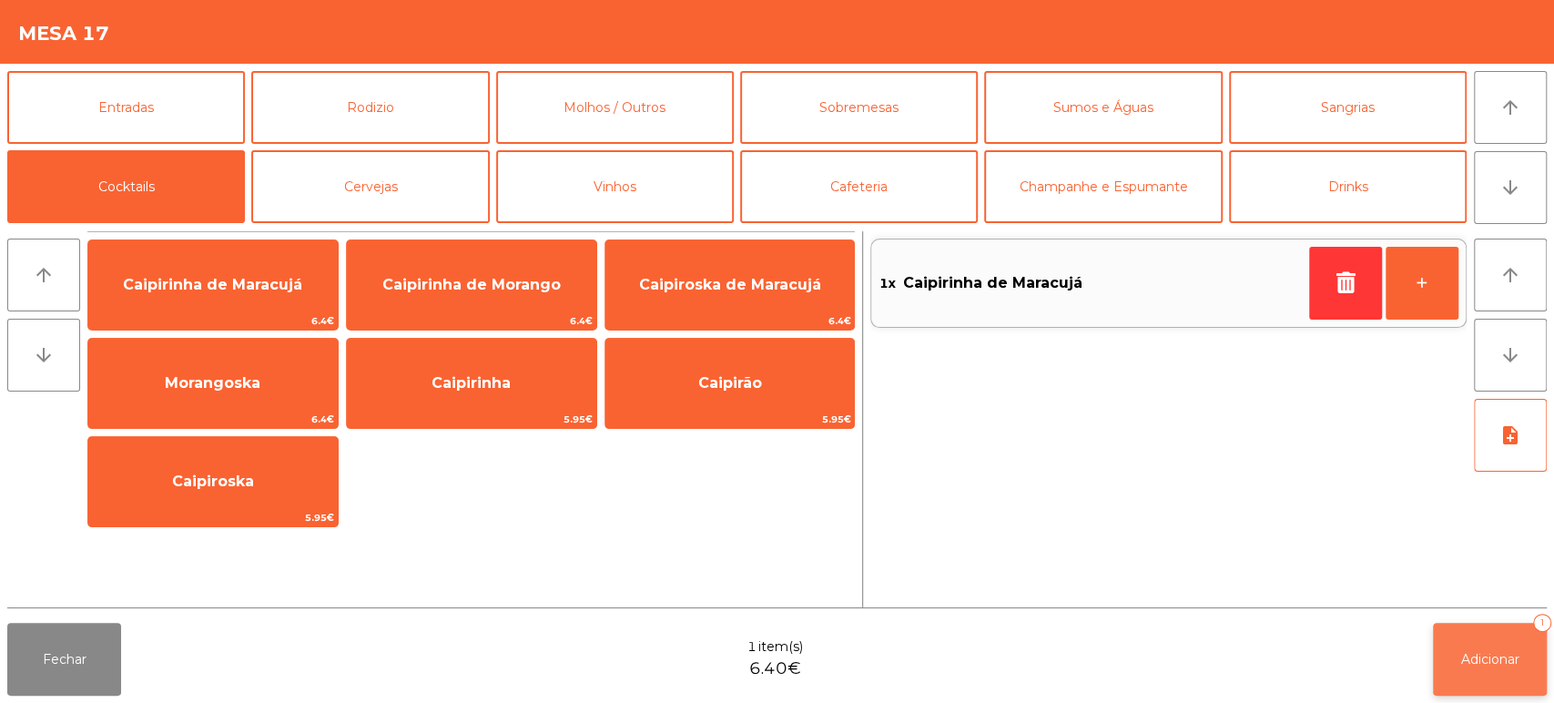
click at [1509, 647] on button "Adicionar 1" at bounding box center [1490, 659] width 114 height 73
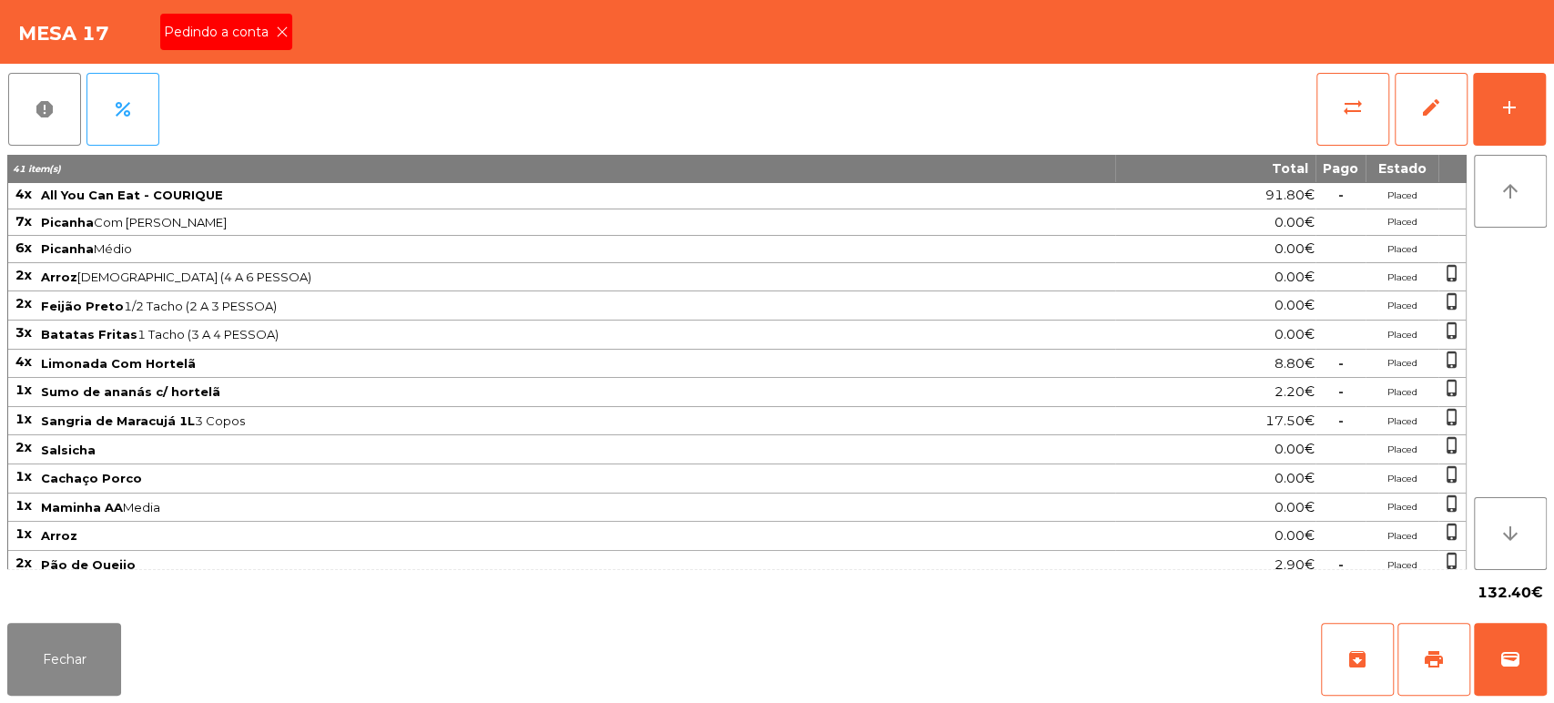
click at [280, 30] on icon at bounding box center [282, 31] width 13 height 13
click at [1427, 634] on button "print" at bounding box center [1433, 659] width 73 height 73
click at [53, 648] on button "Fechar" at bounding box center [64, 659] width 114 height 73
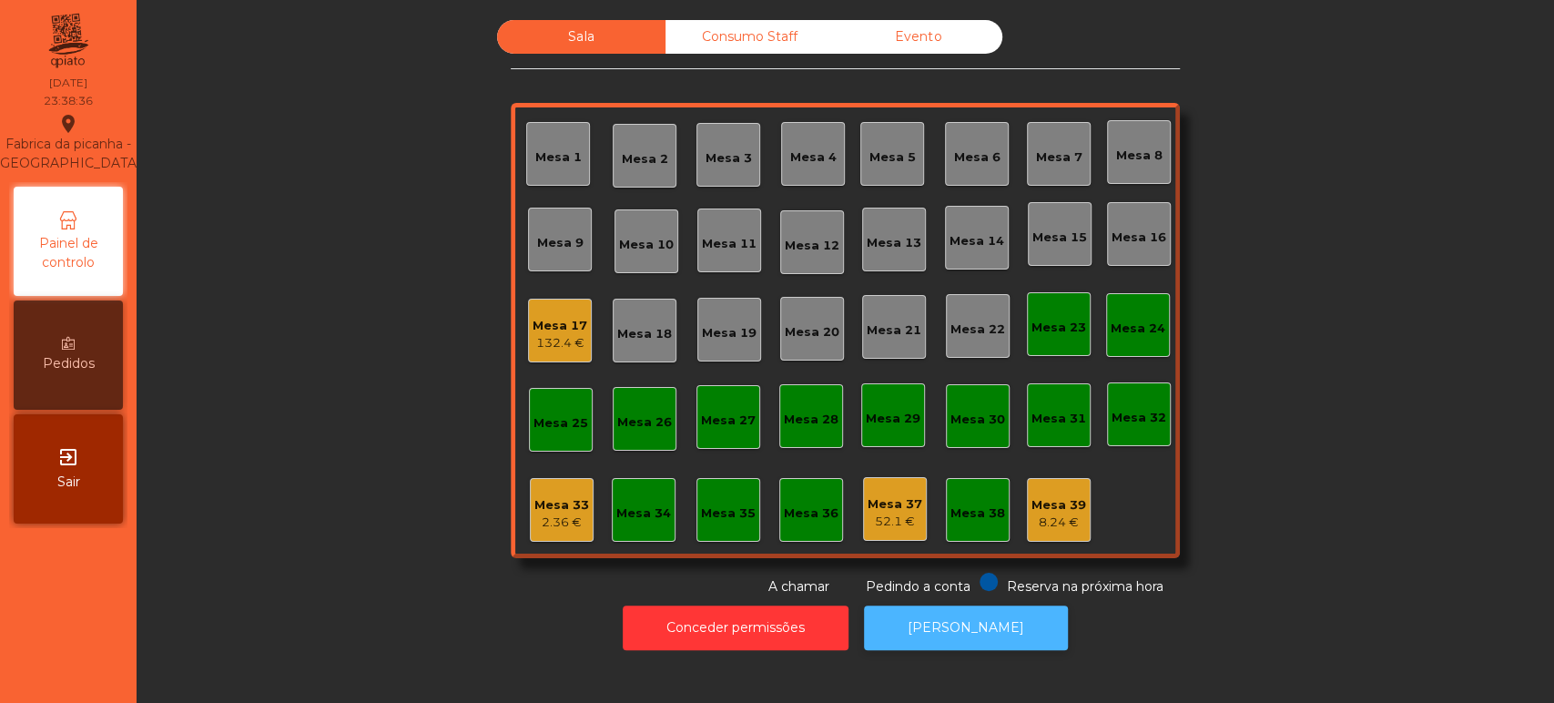
click at [976, 634] on button "[PERSON_NAME]" at bounding box center [966, 627] width 204 height 45
click at [568, 327] on div "Mesa 17" at bounding box center [560, 326] width 55 height 18
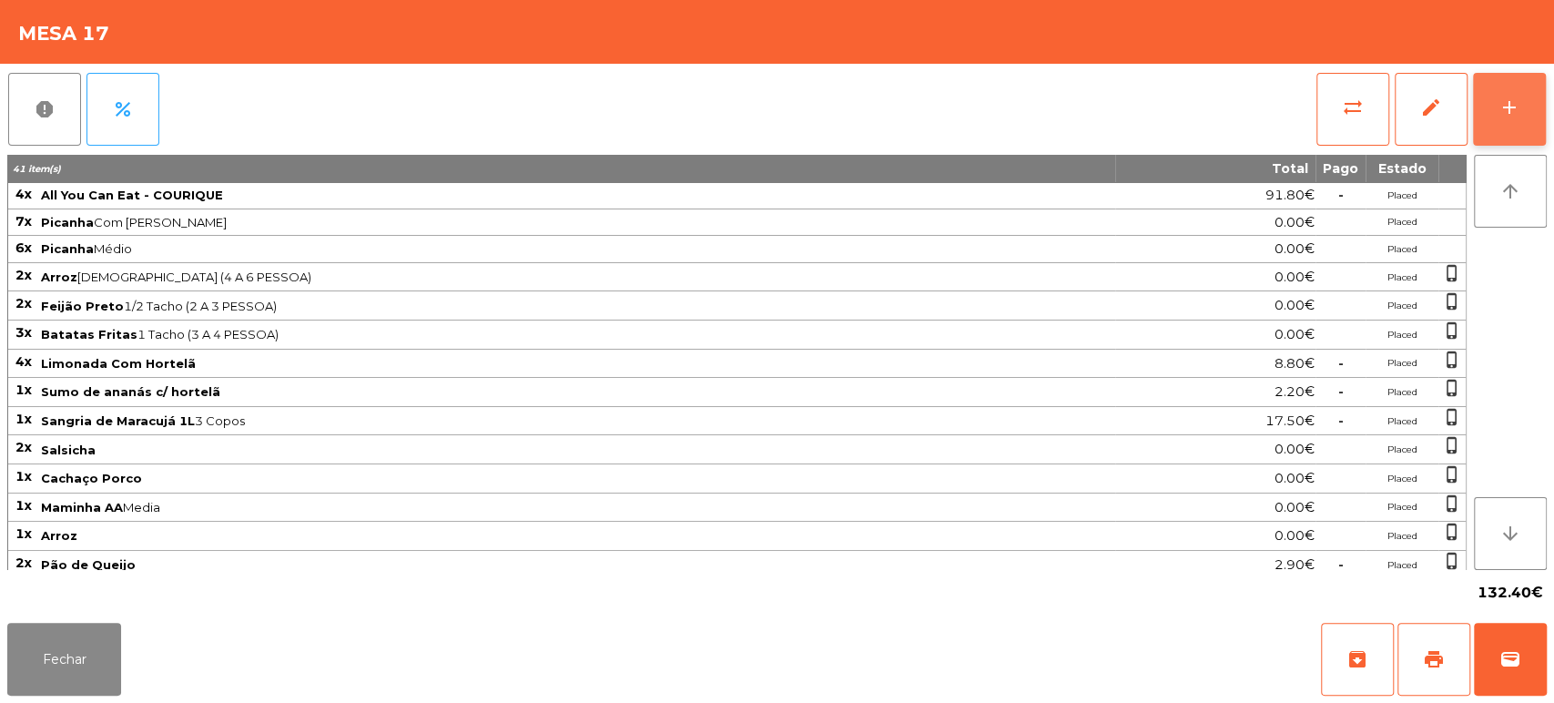
click at [1511, 80] on button "add" at bounding box center [1509, 109] width 73 height 73
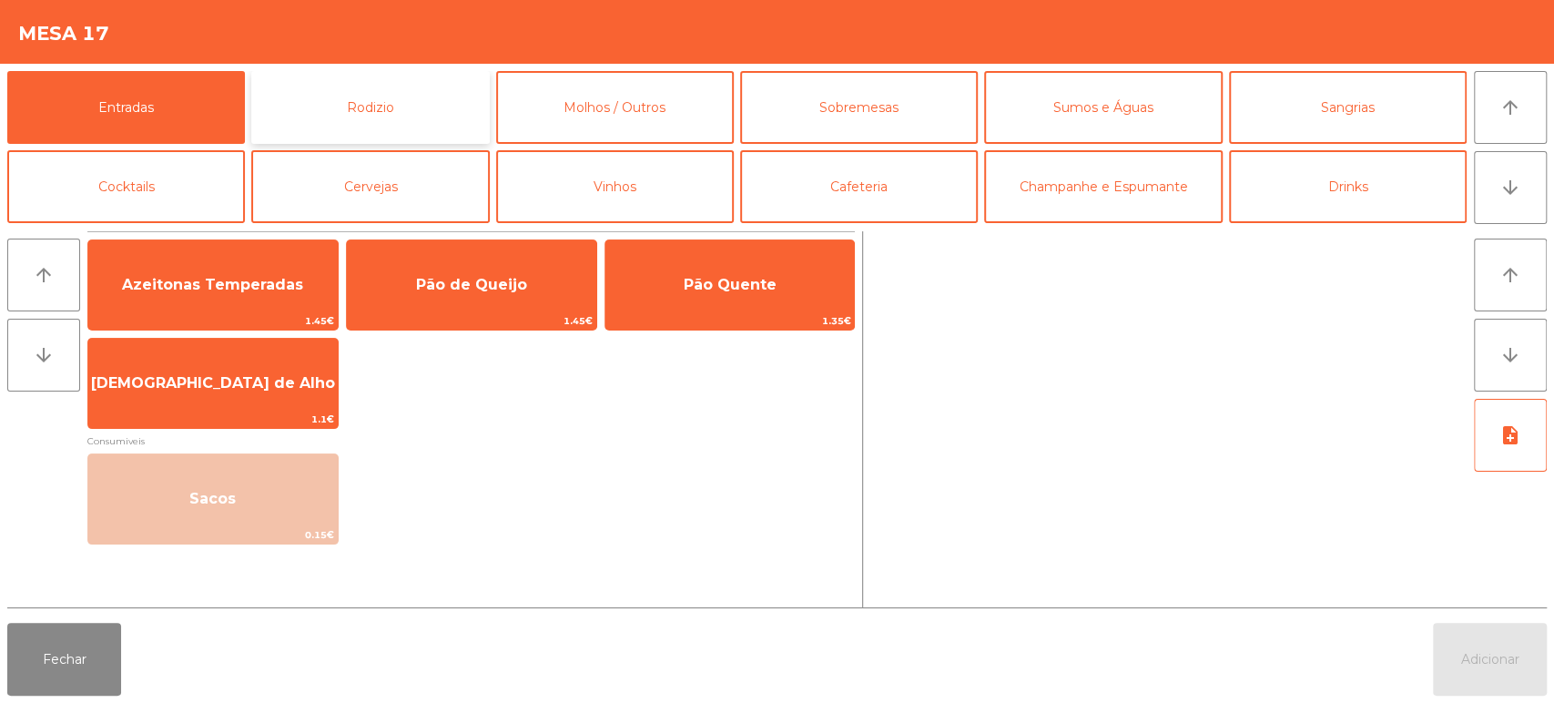
click at [357, 85] on button "Rodizio" at bounding box center [370, 107] width 238 height 73
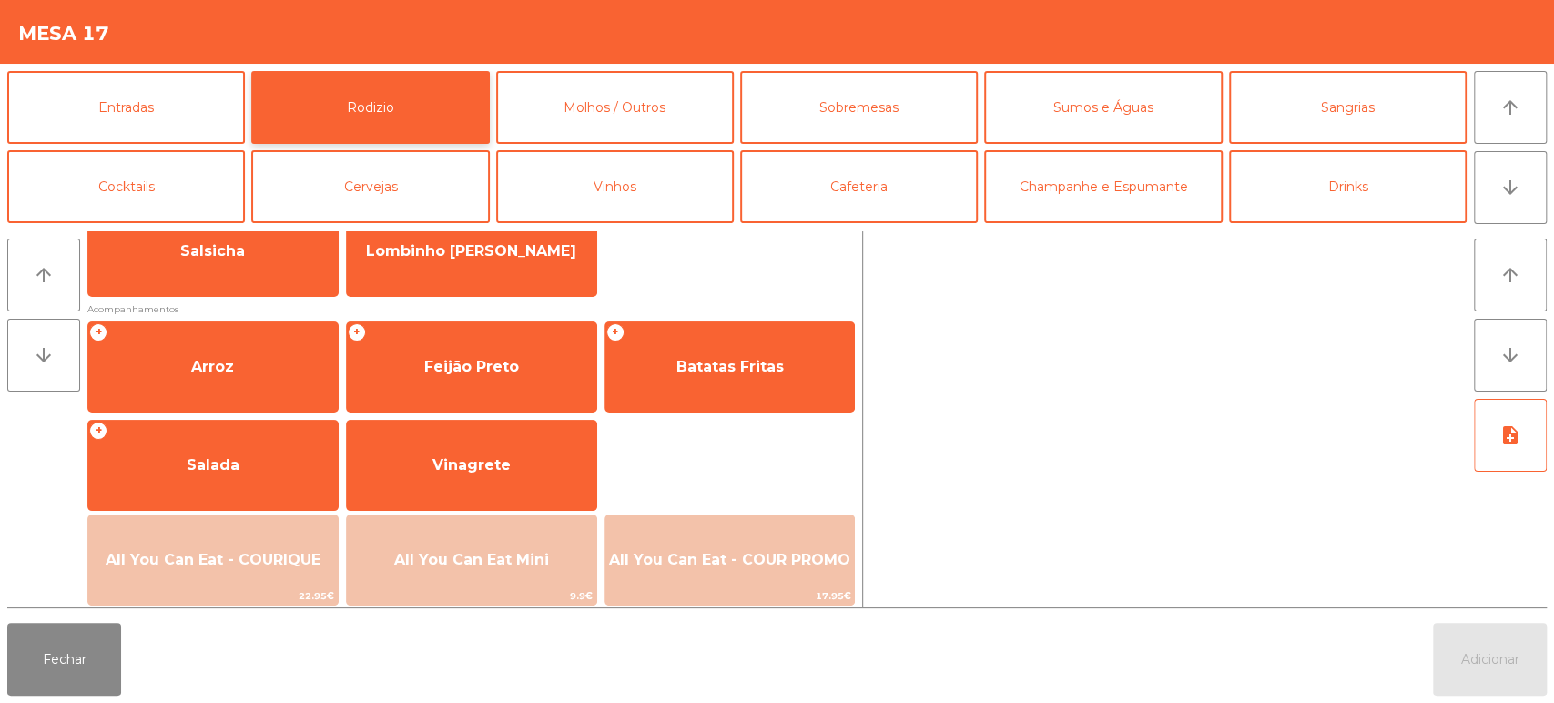
scroll to position [173, 0]
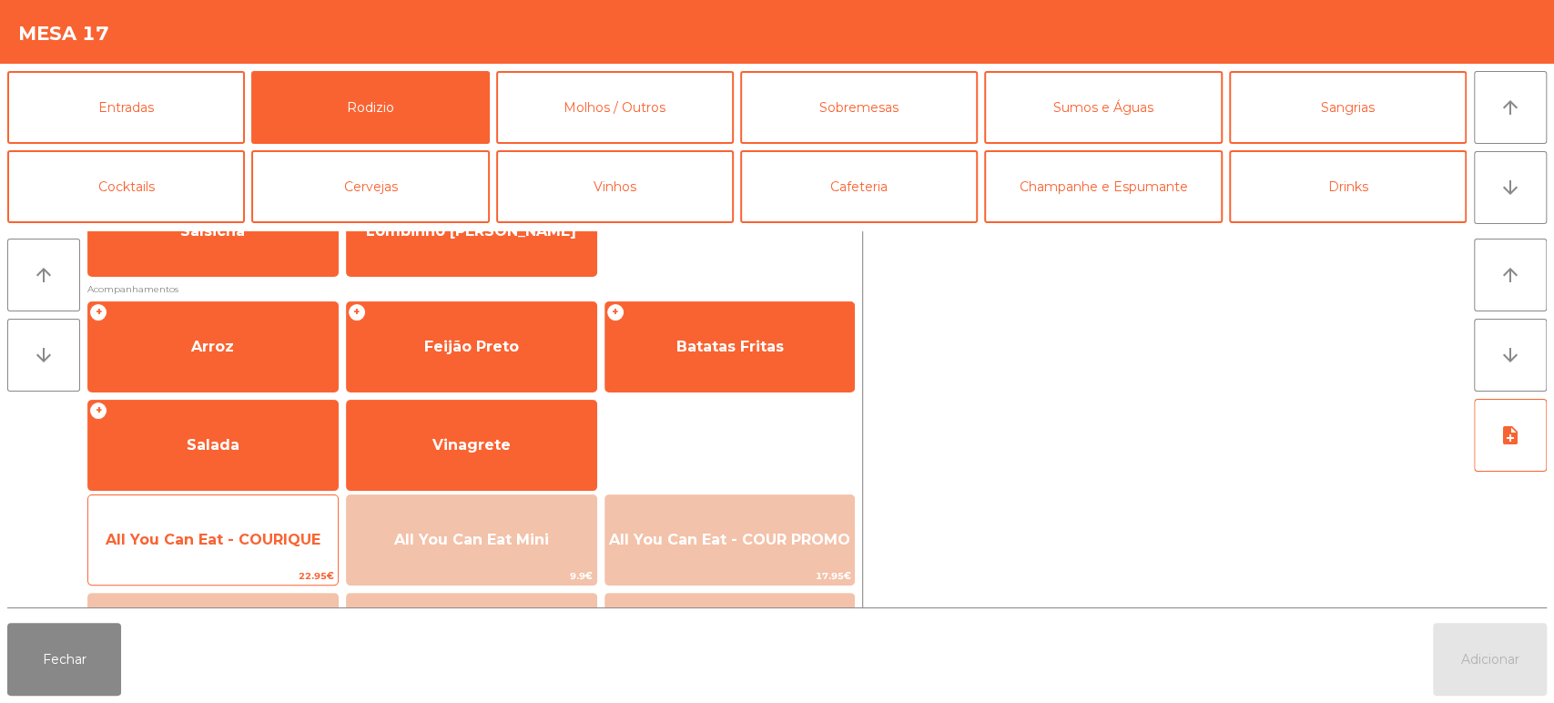
click at [270, 508] on div "All You Can Eat - COURIQUE 22.95€" at bounding box center [212, 539] width 251 height 91
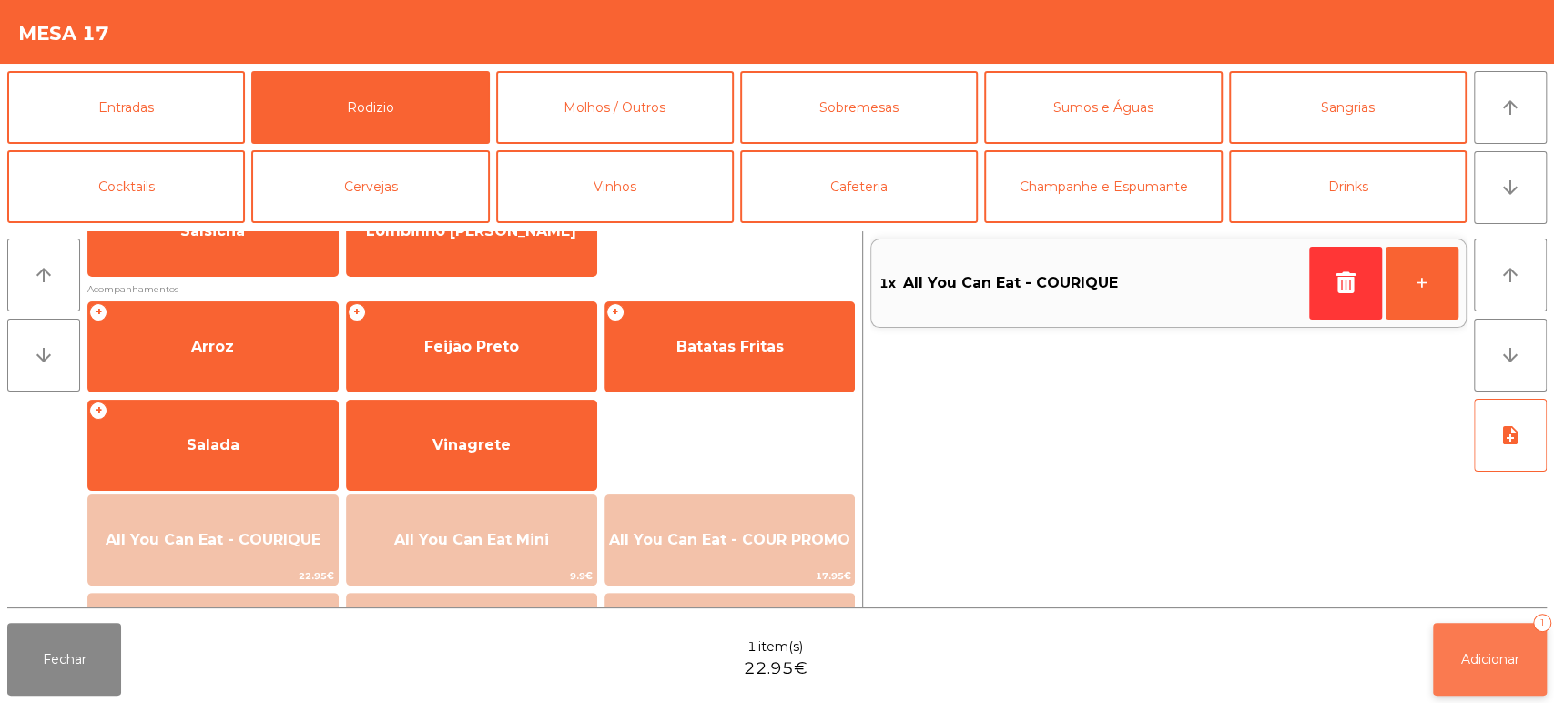
click at [1475, 647] on button "Adicionar 1" at bounding box center [1490, 659] width 114 height 73
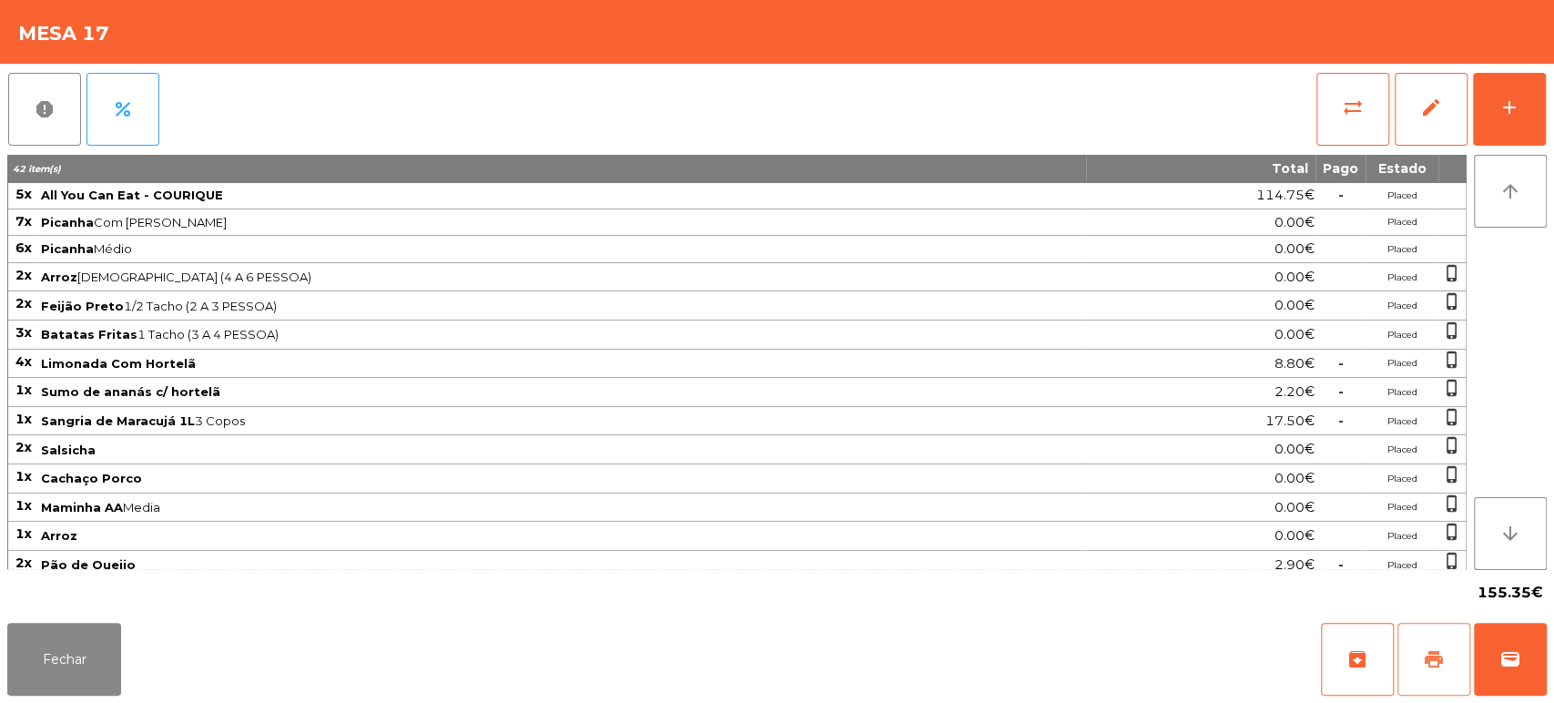
click at [1437, 655] on span "print" at bounding box center [1434, 659] width 22 height 22
click at [106, 636] on button "Fechar" at bounding box center [64, 659] width 114 height 73
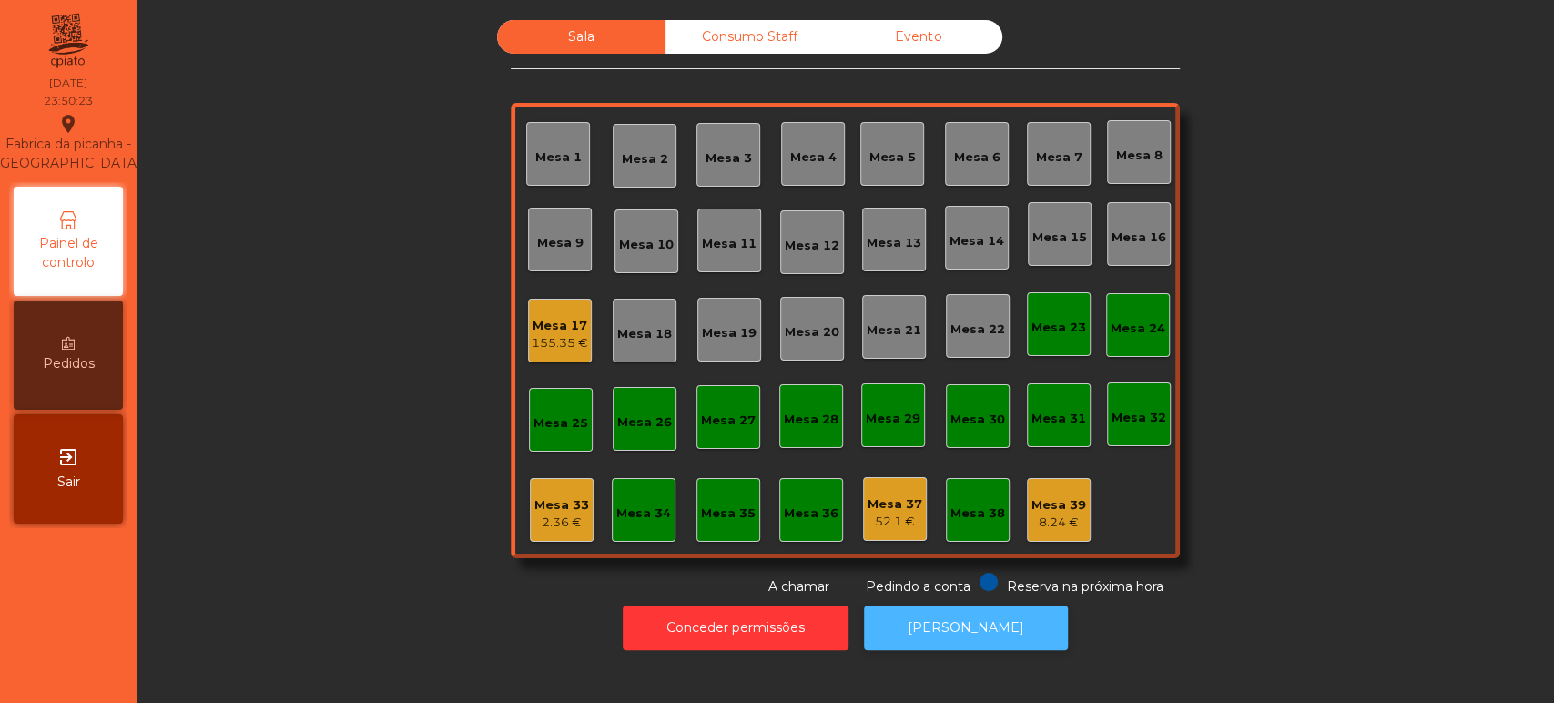
click at [904, 618] on button "[PERSON_NAME]" at bounding box center [966, 627] width 204 height 45
click at [532, 340] on div "155.35 €" at bounding box center [560, 343] width 56 height 18
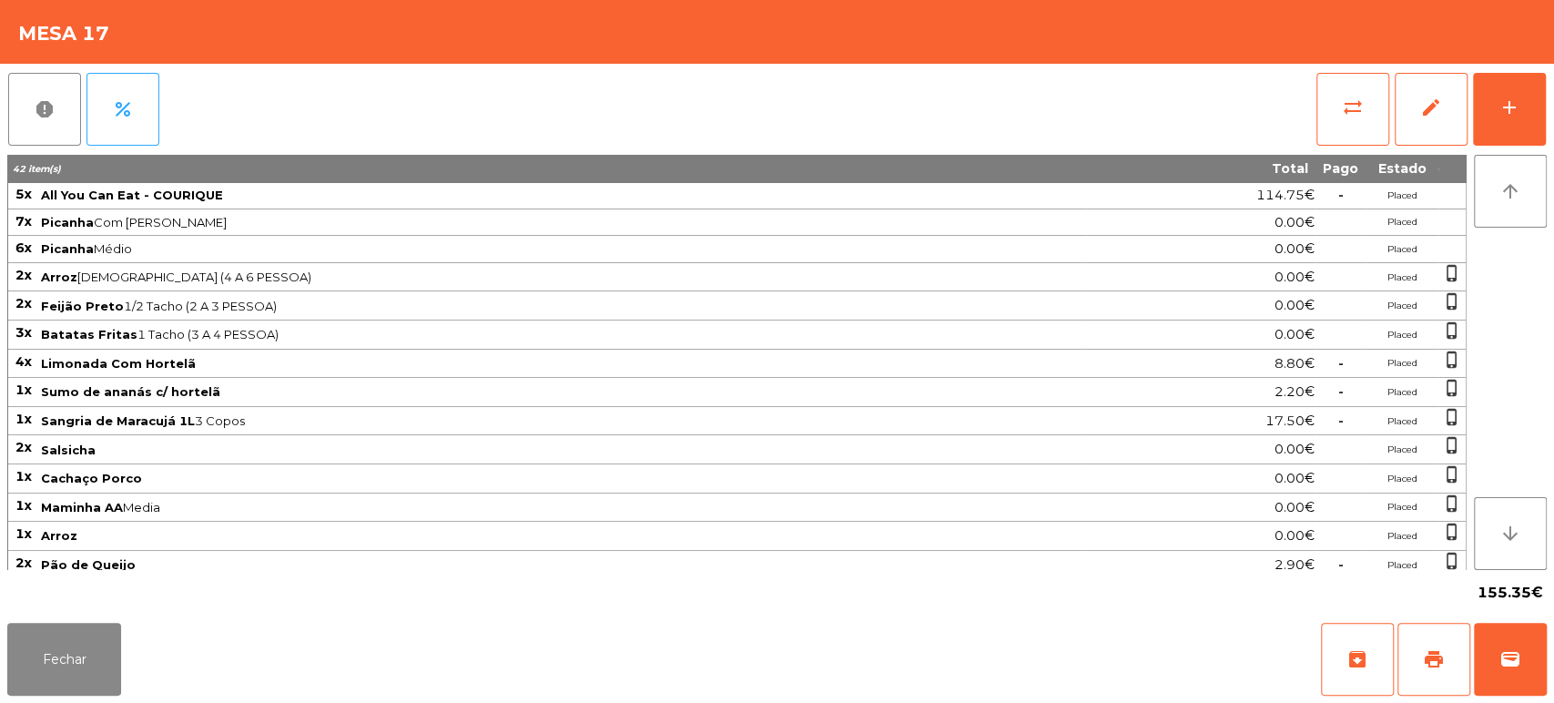
click at [1551, 629] on div "Fechar archive print wallet" at bounding box center [777, 658] width 1554 height 87
click at [1500, 675] on button "wallet" at bounding box center [1510, 659] width 73 height 73
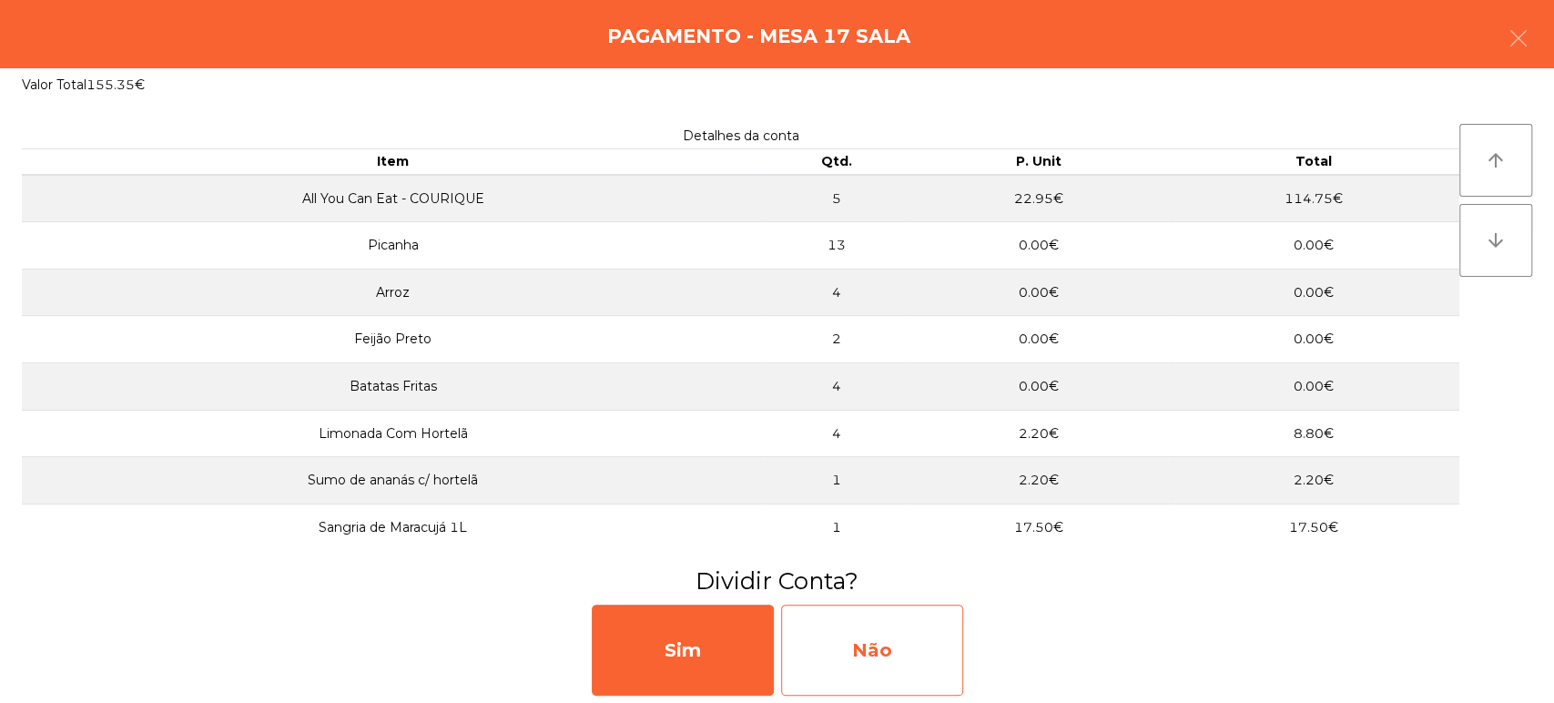
click at [879, 648] on div "Não" at bounding box center [872, 649] width 182 height 91
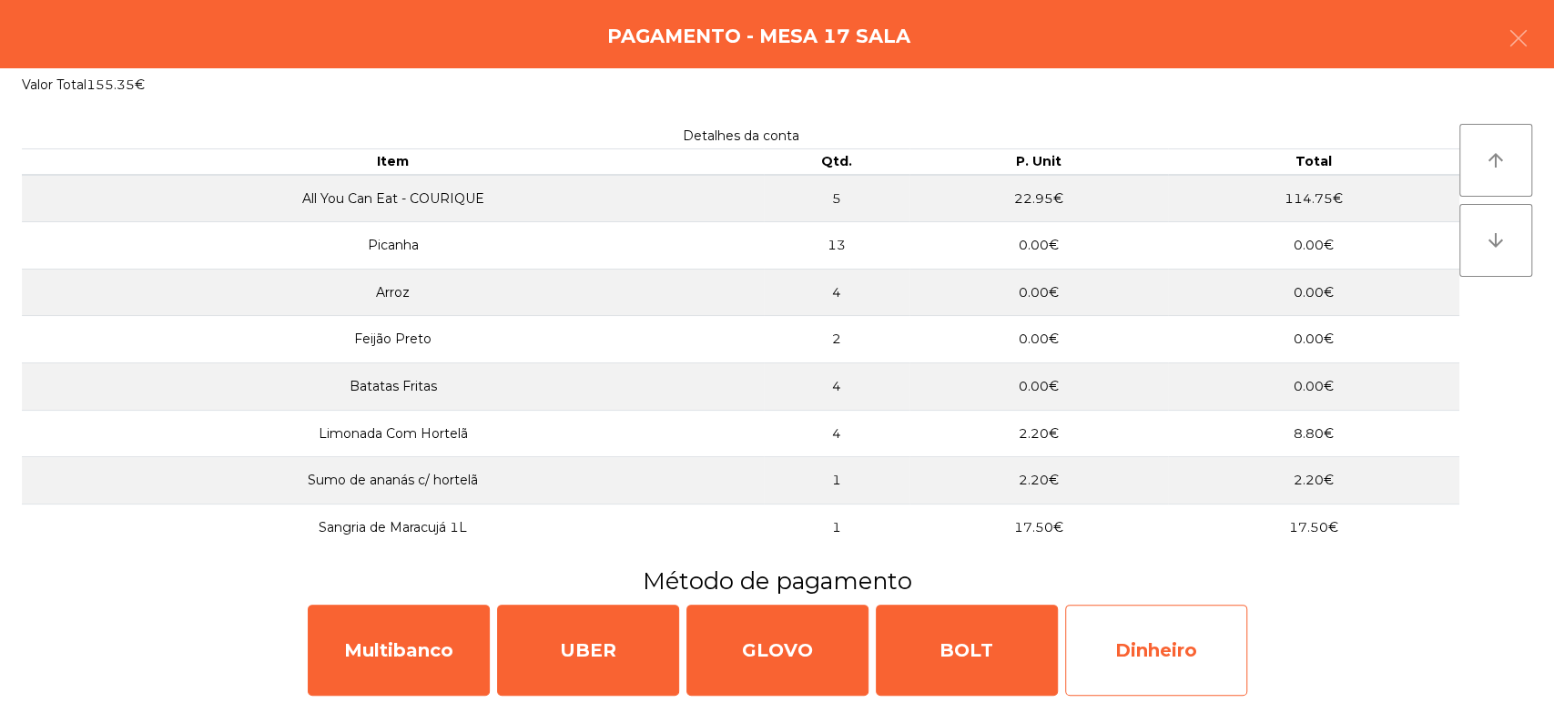
click at [1127, 624] on div "Dinheiro" at bounding box center [1156, 649] width 182 height 91
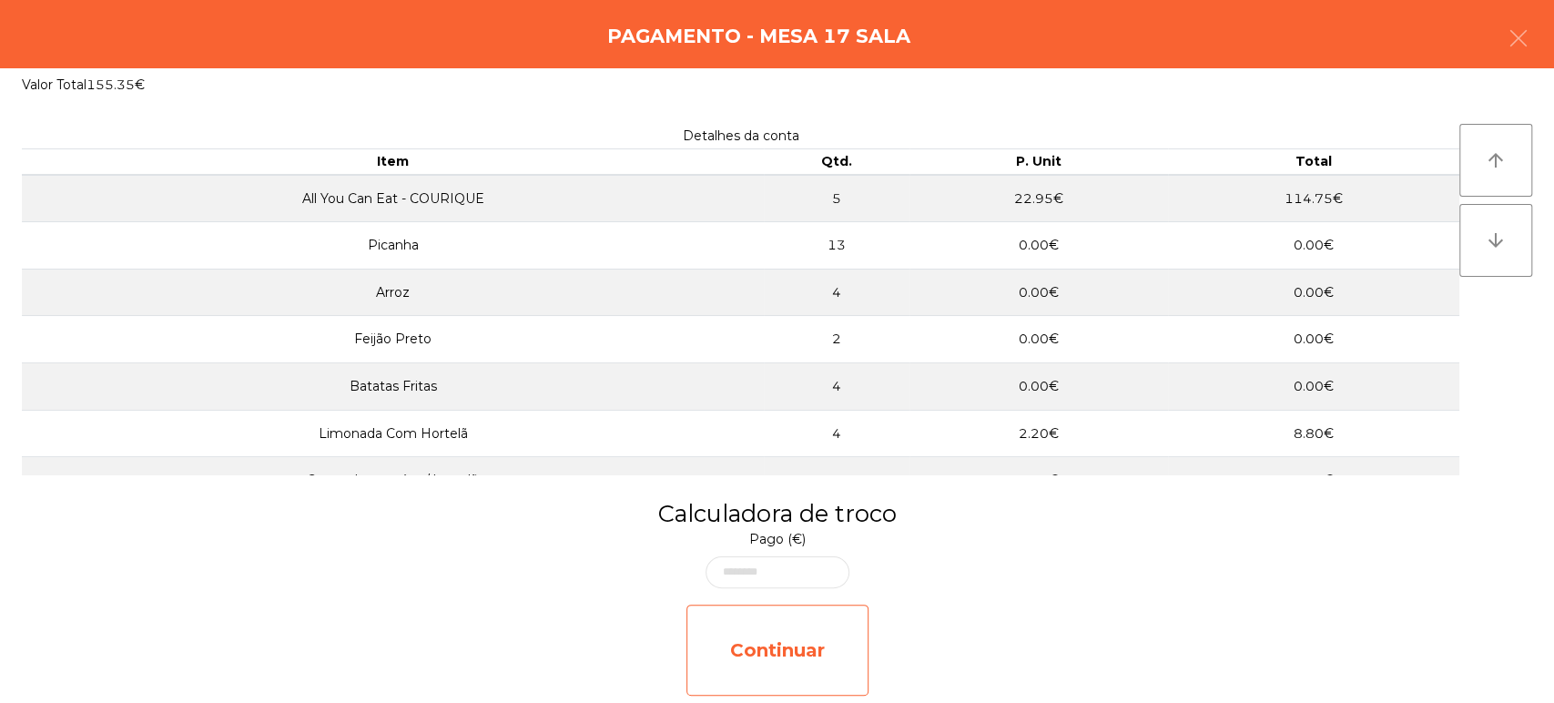
click at [782, 629] on div "Continuar" at bounding box center [777, 649] width 182 height 91
select select "**"
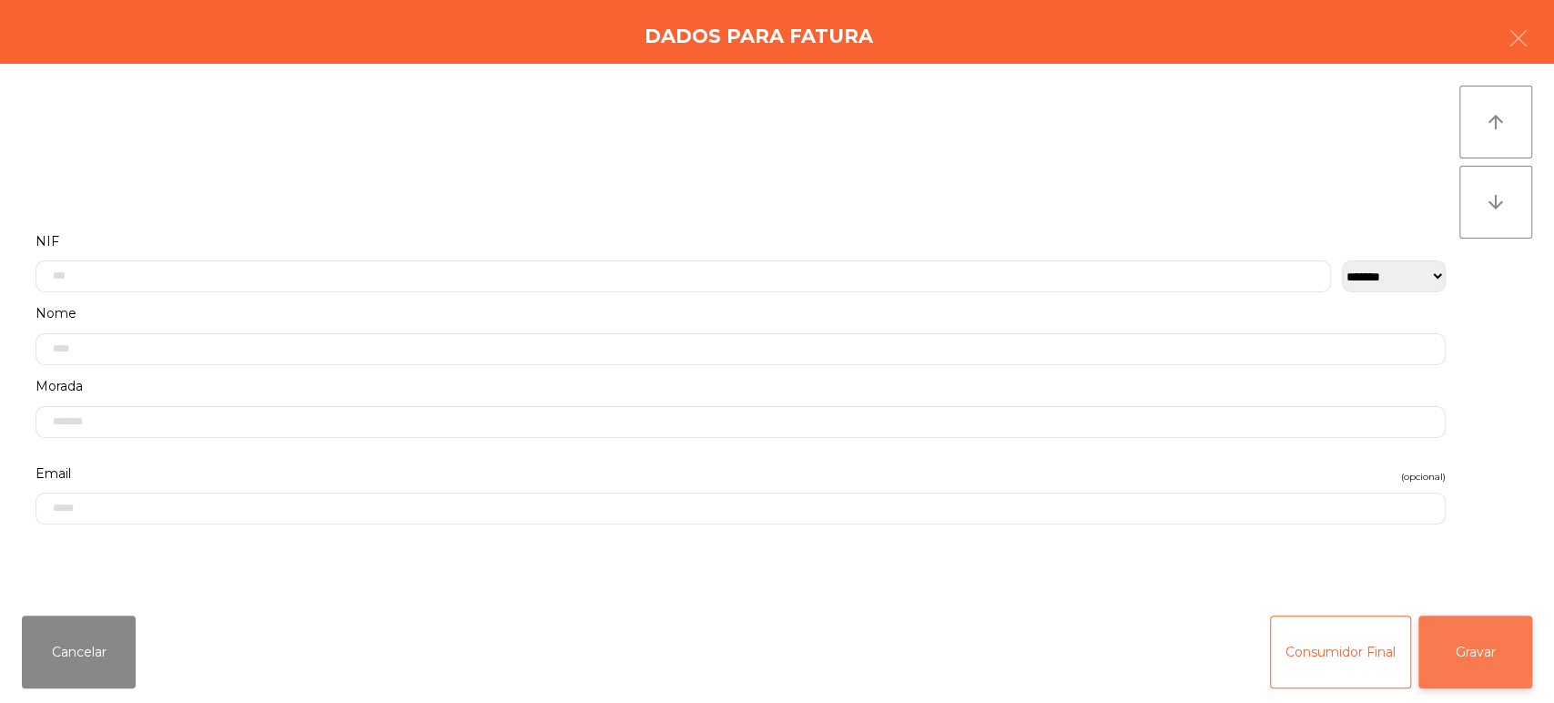
click at [1452, 628] on button "Gravar" at bounding box center [1475, 651] width 114 height 73
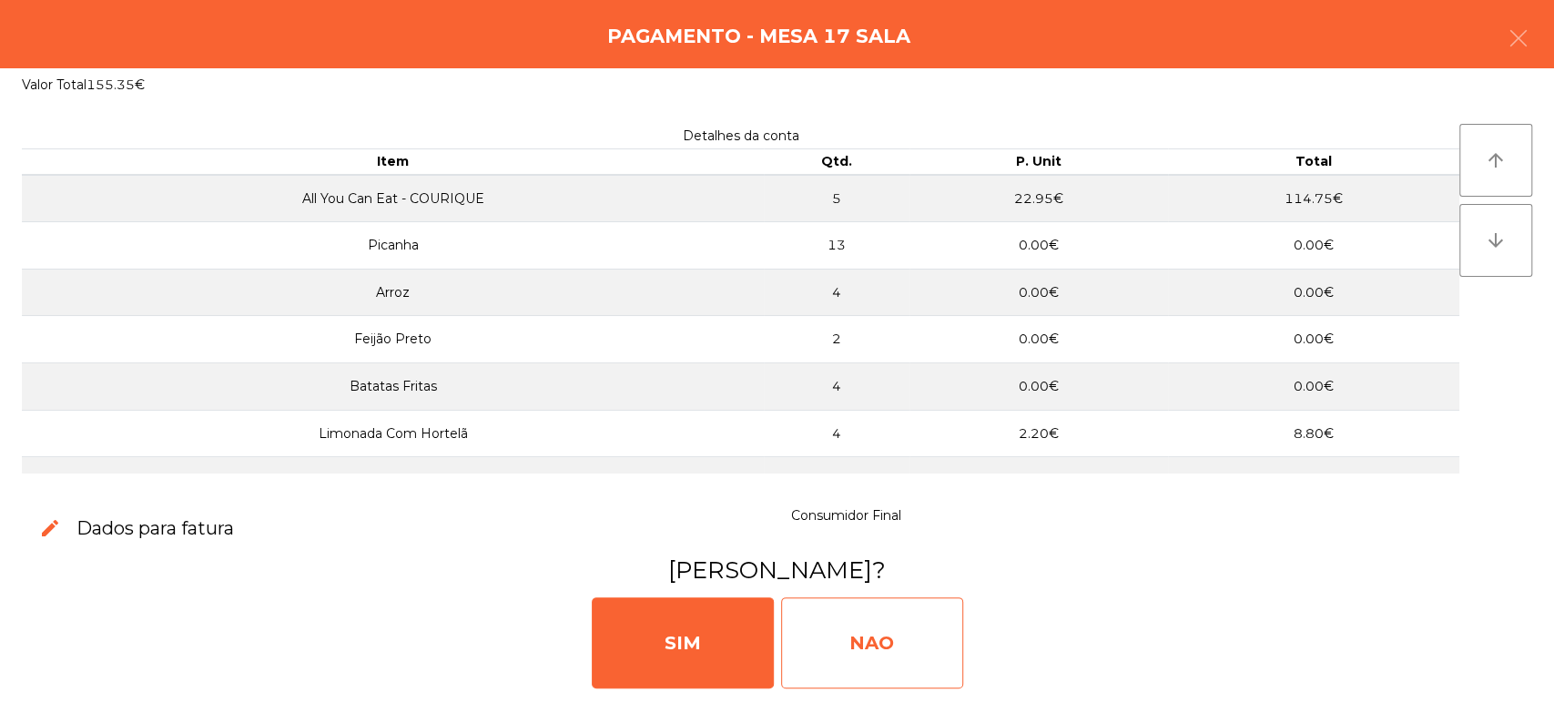
click at [886, 655] on div "NAO" at bounding box center [872, 642] width 182 height 91
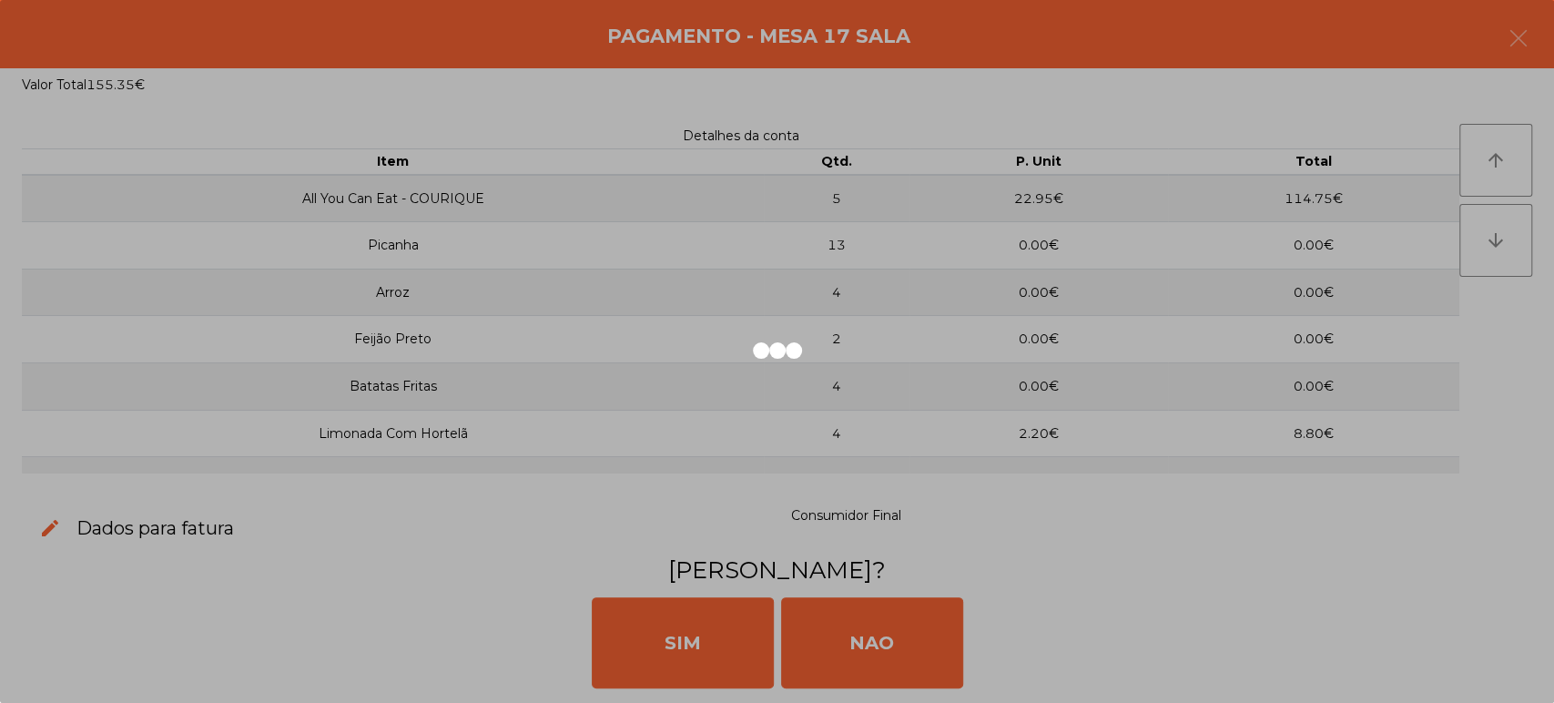
click at [613, 413] on div at bounding box center [777, 351] width 1554 height 703
click at [613, 376] on div at bounding box center [777, 351] width 1554 height 703
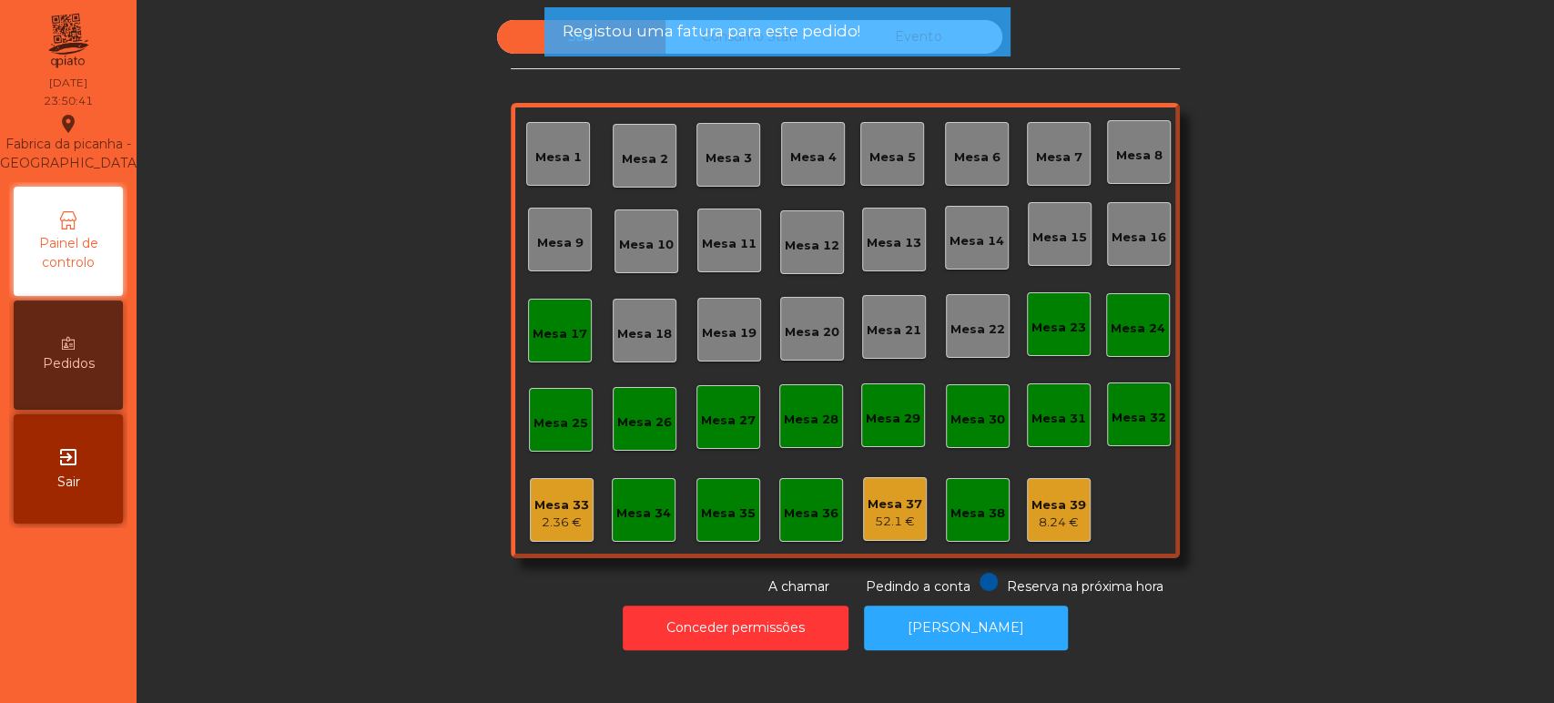
click at [546, 428] on div "Mesa 25" at bounding box center [560, 423] width 55 height 18
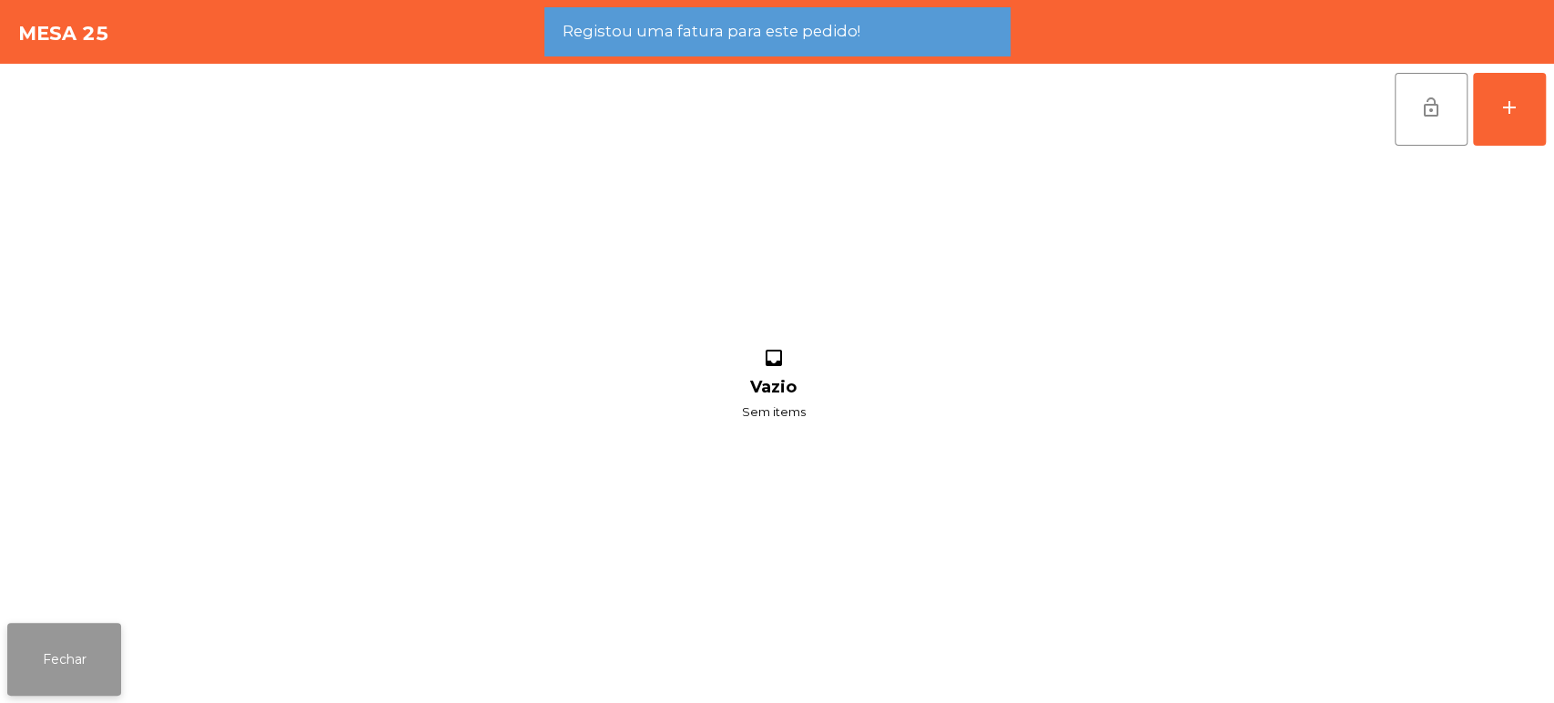
click at [95, 629] on button "Fechar" at bounding box center [64, 659] width 114 height 73
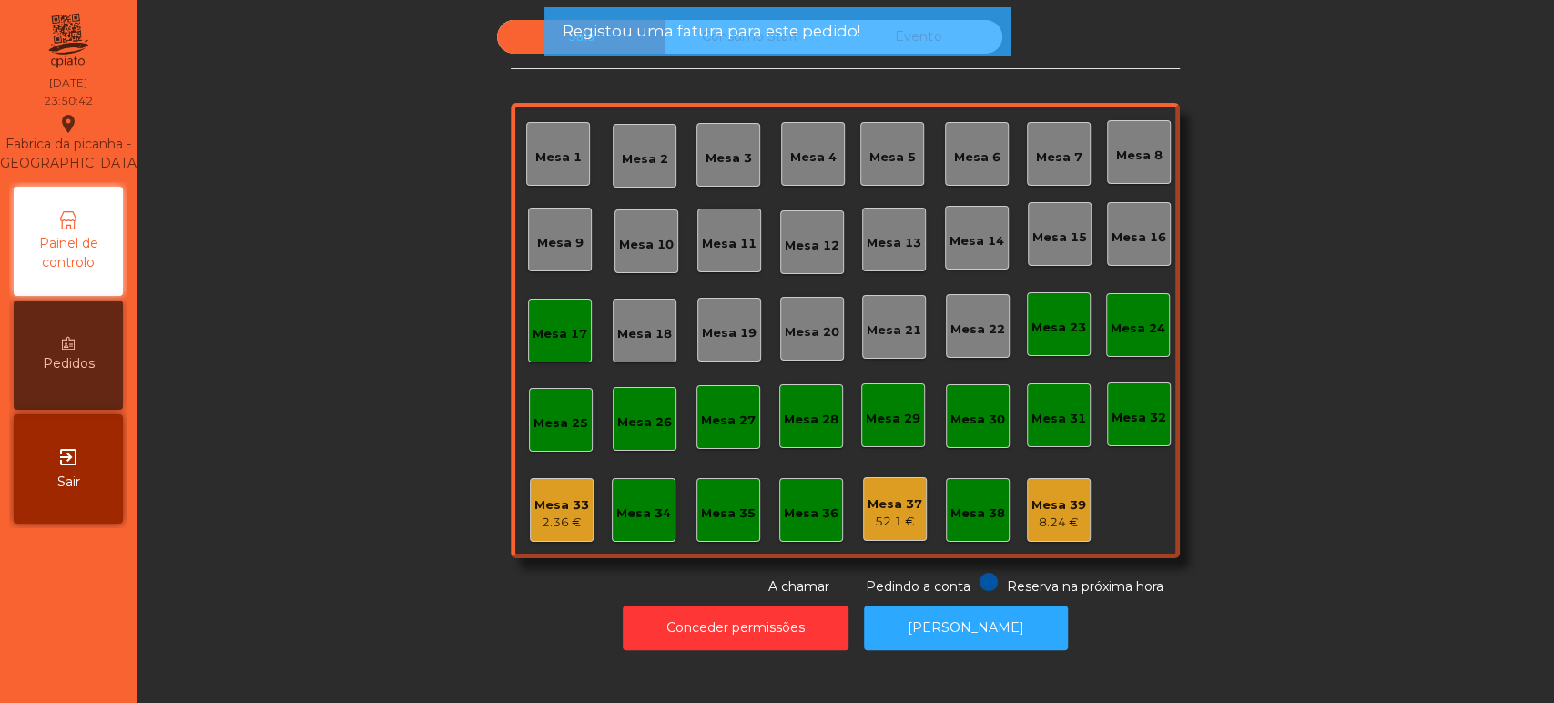
click at [544, 397] on div "Mesa 25" at bounding box center [561, 420] width 64 height 64
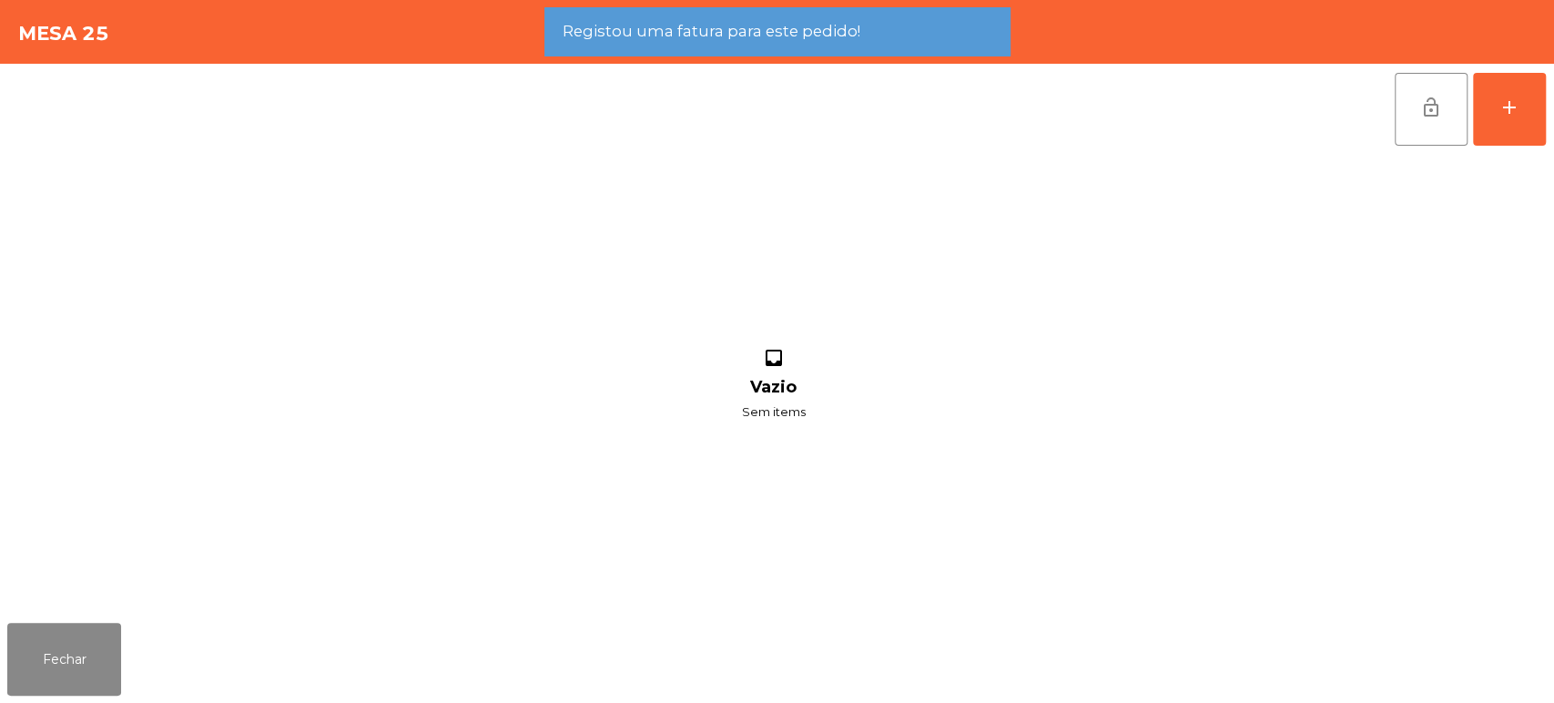
click at [546, 338] on div "inbox Vazio Sem items" at bounding box center [773, 385] width 1532 height 461
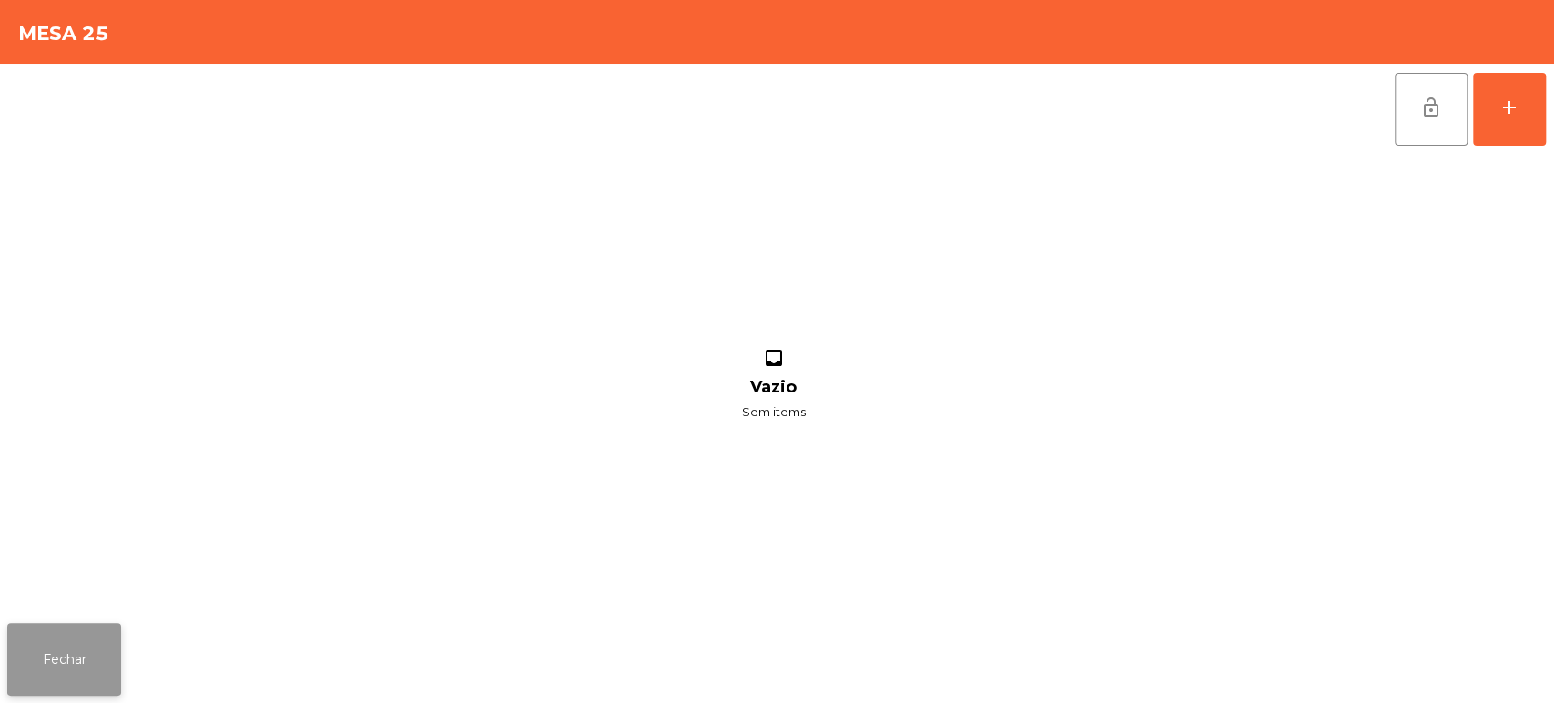
click at [86, 669] on button "Fechar" at bounding box center [64, 659] width 114 height 73
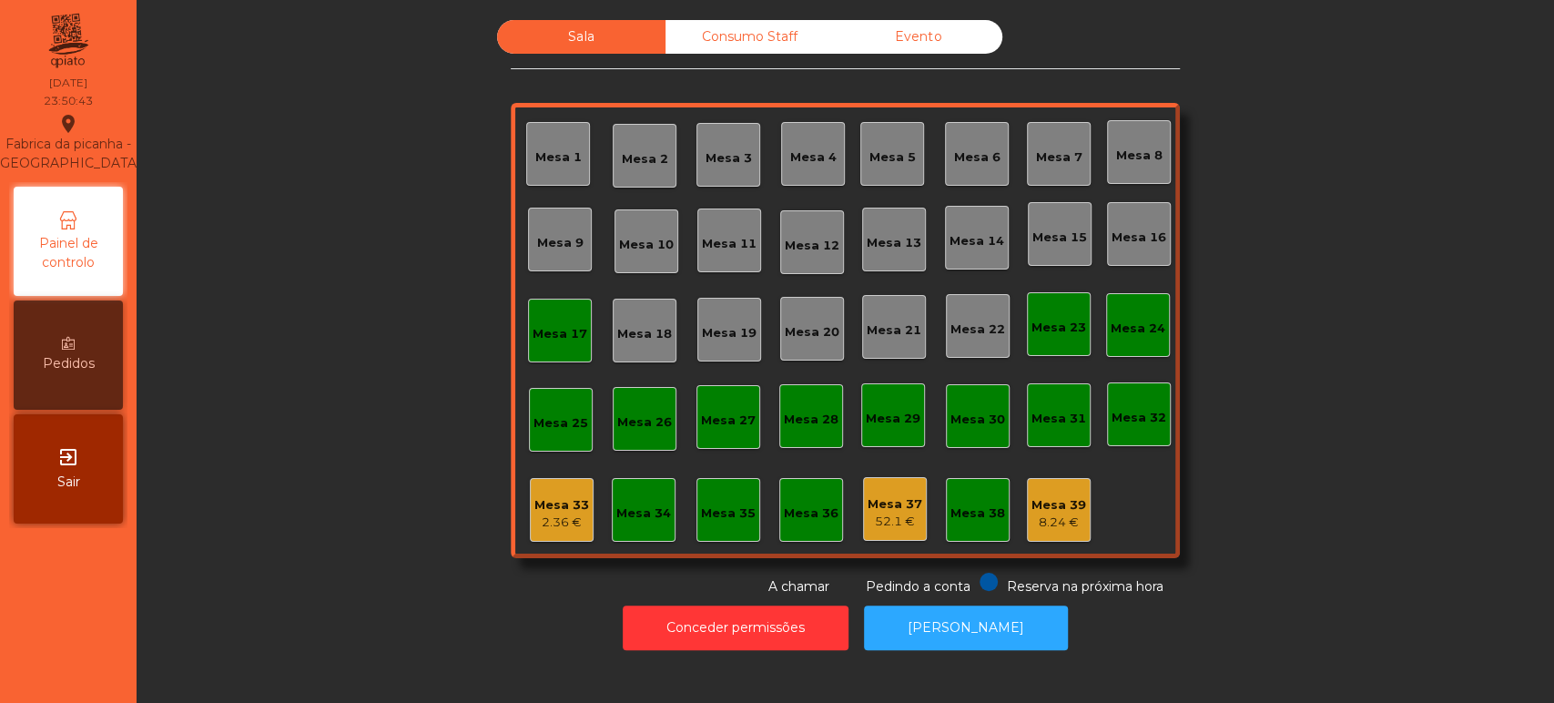
click at [550, 347] on div "Mesa 17" at bounding box center [560, 331] width 64 height 64
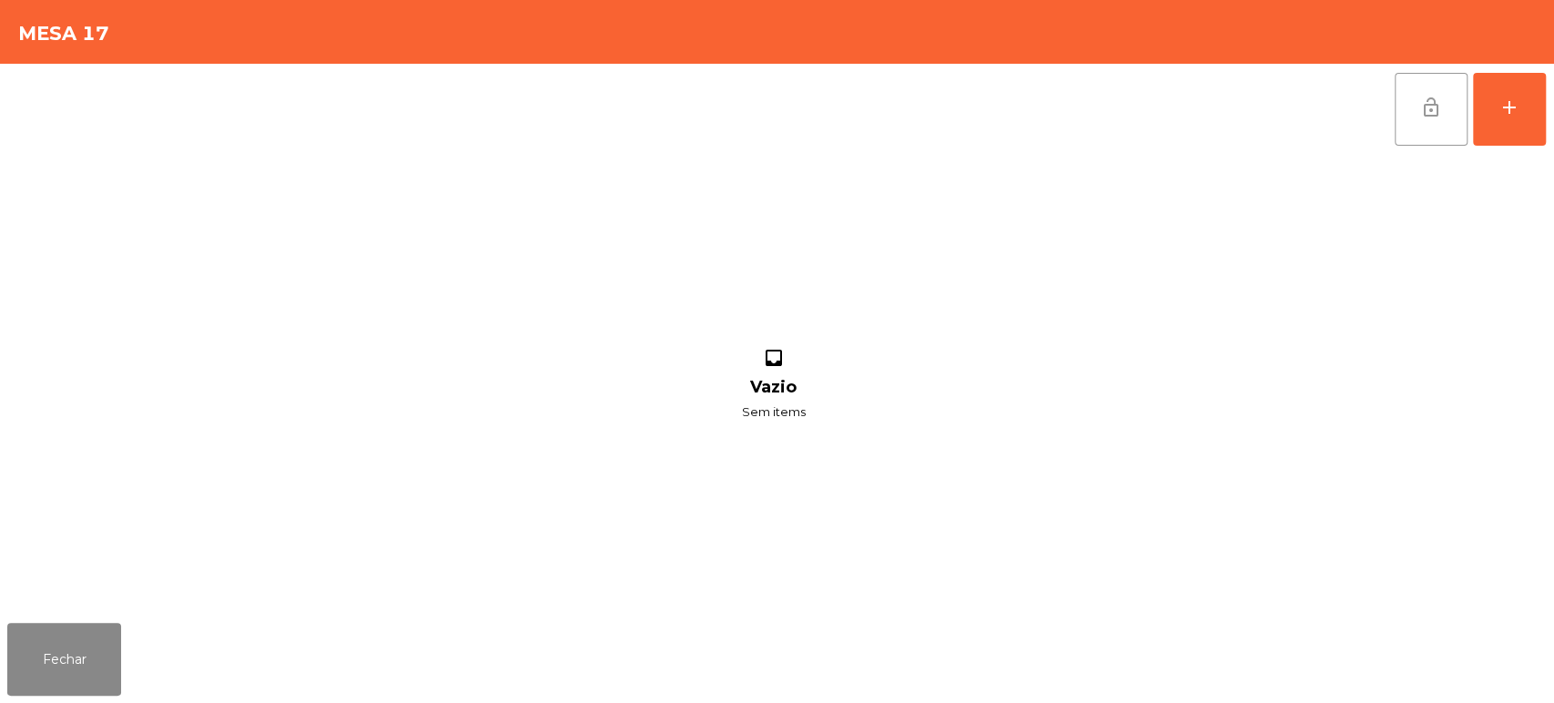
click at [1427, 97] on span "lock_open" at bounding box center [1431, 108] width 22 height 22
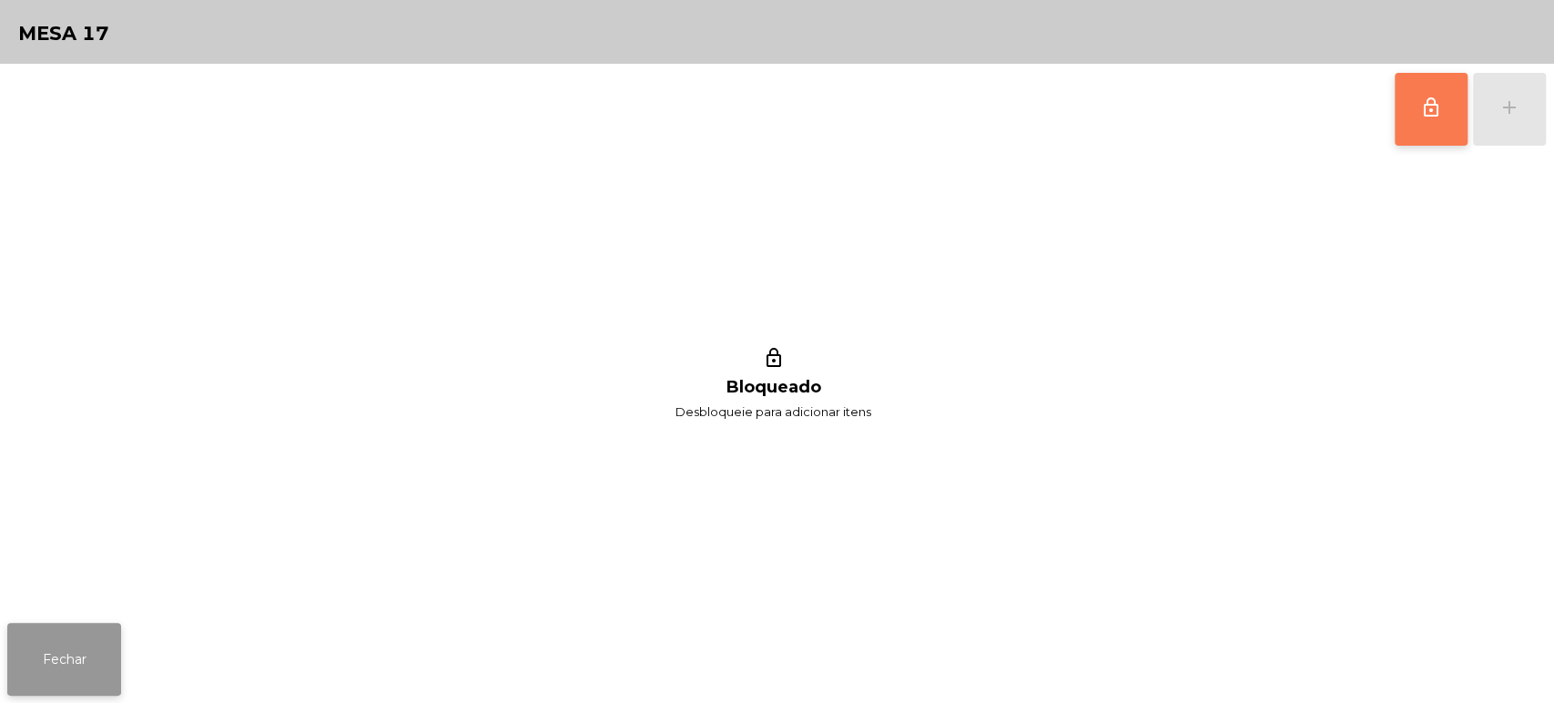
click at [65, 636] on button "Fechar" at bounding box center [64, 659] width 114 height 73
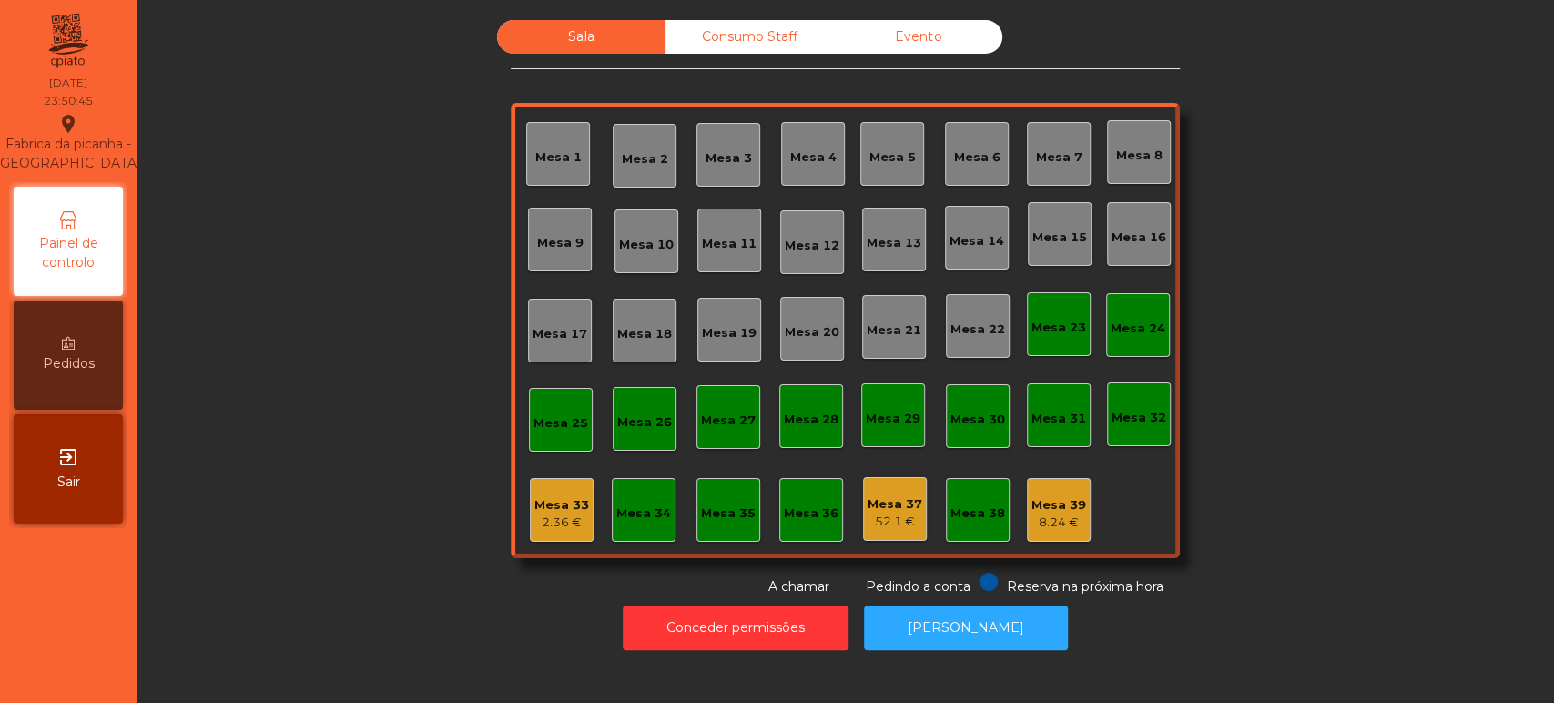
click at [562, 518] on div "2.36 €" at bounding box center [561, 522] width 55 height 18
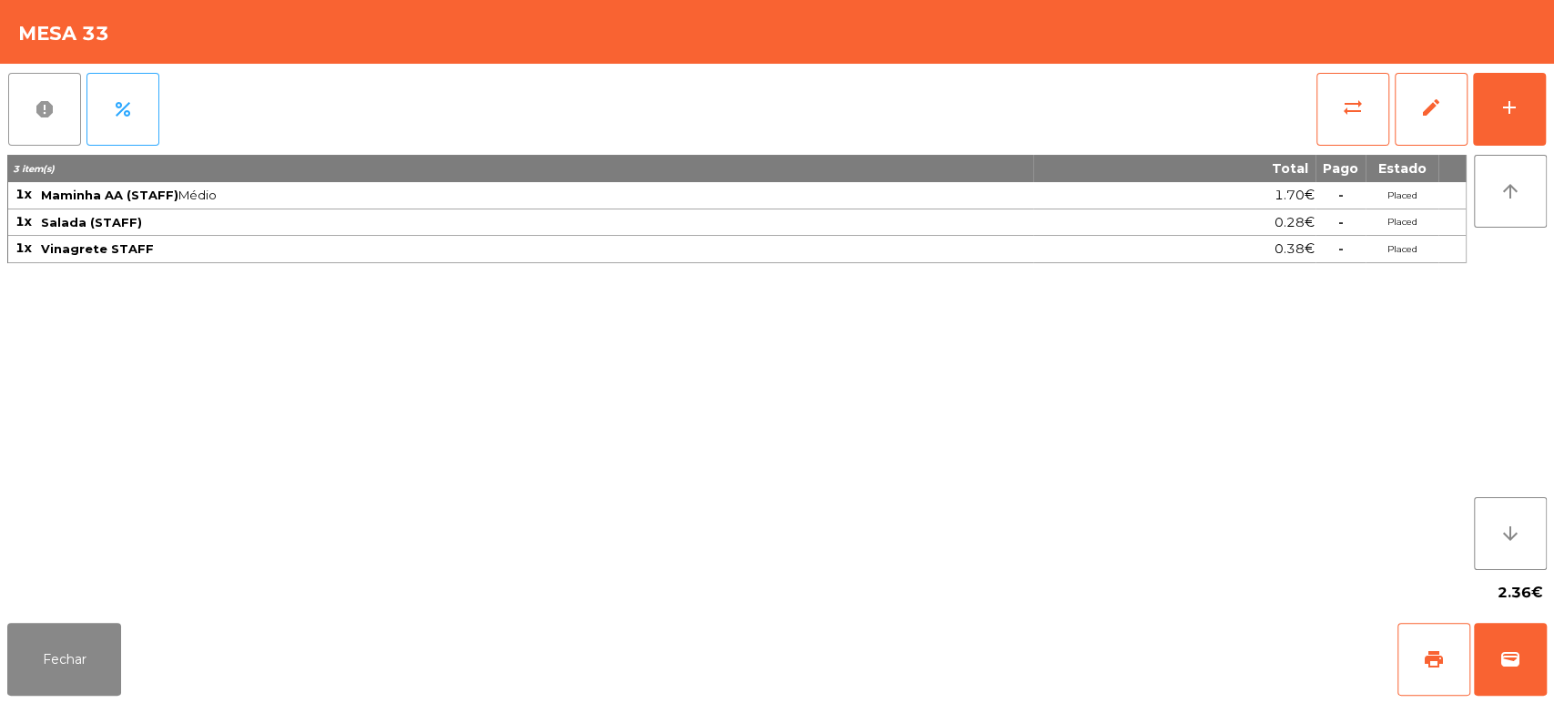
click at [45, 102] on span "report" at bounding box center [45, 109] width 22 height 22
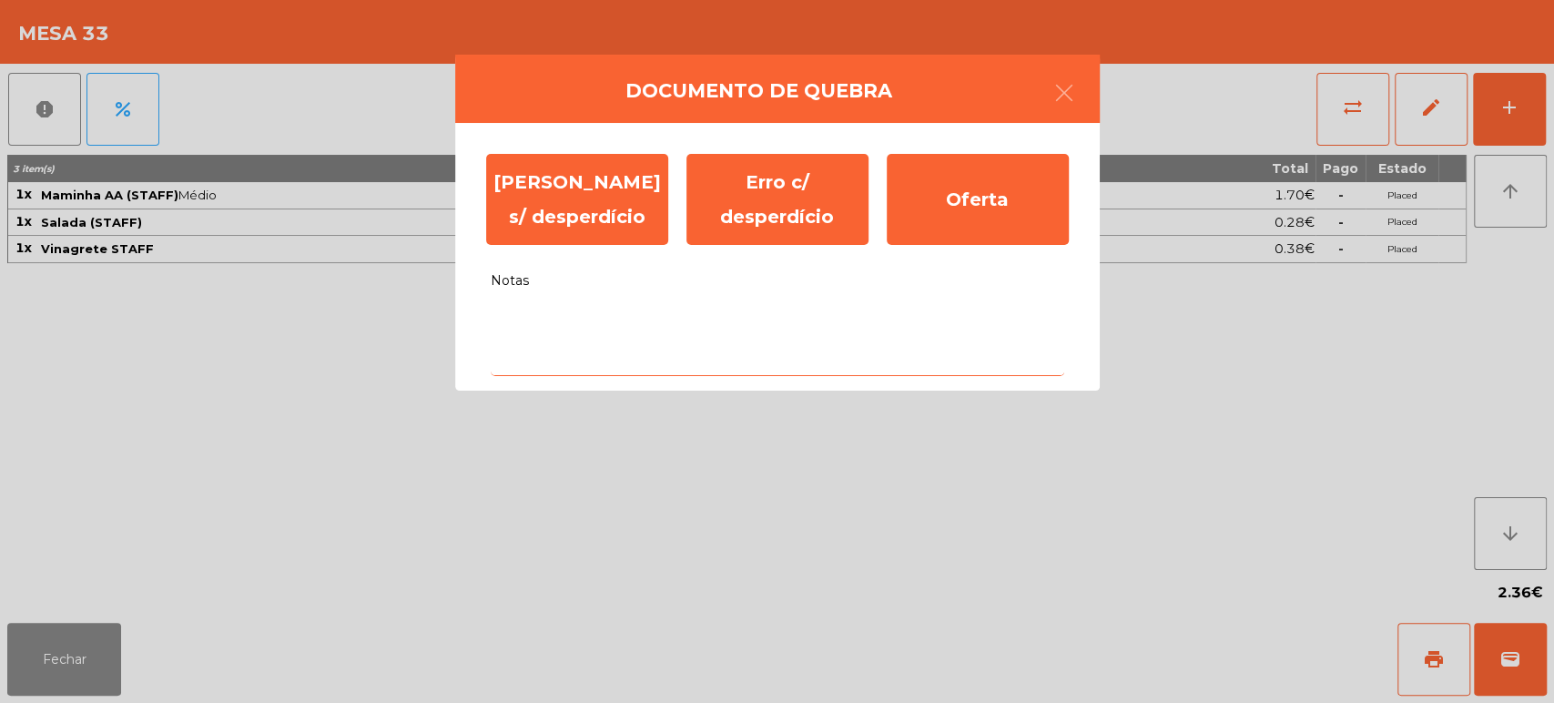
click at [673, 326] on textarea "Notas" at bounding box center [778, 338] width 574 height 76
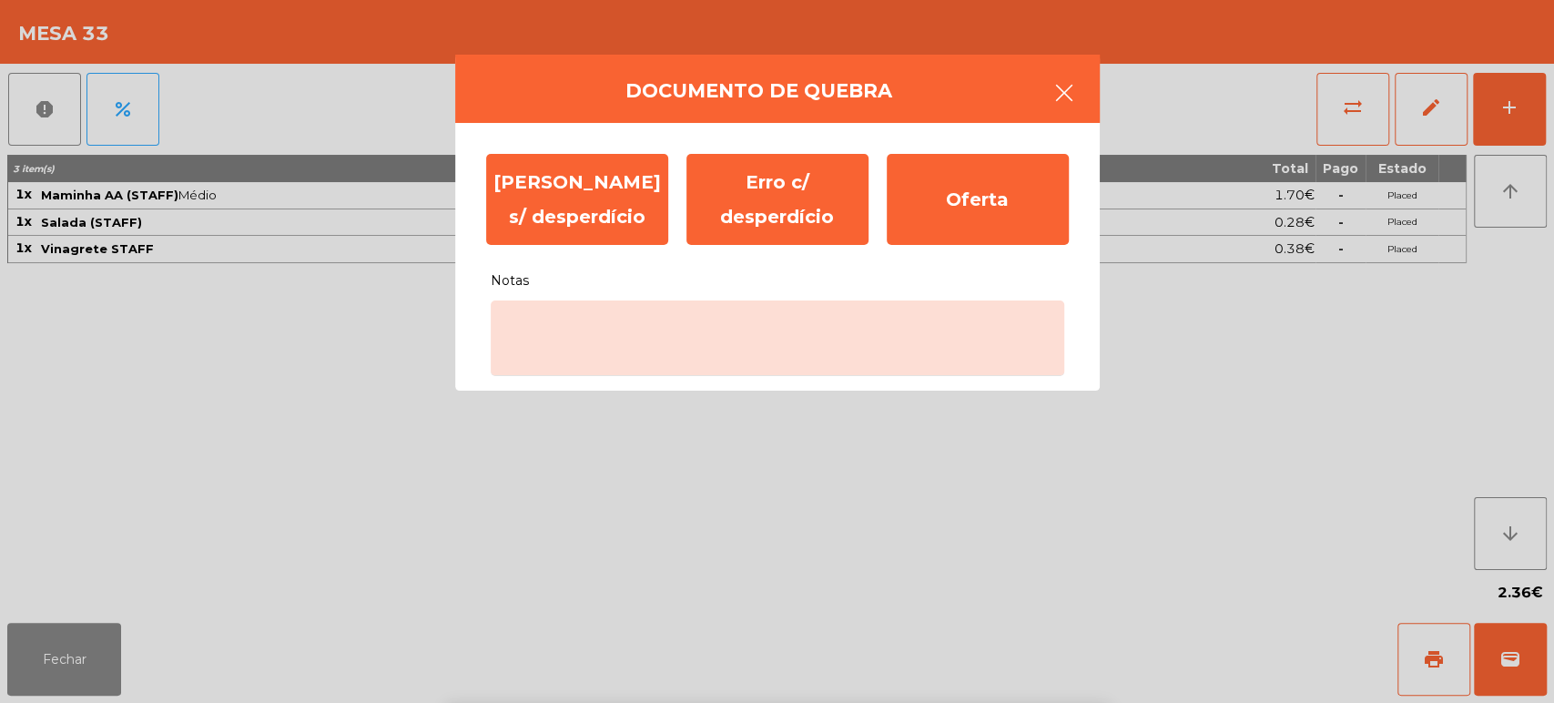
click at [1047, 74] on button "button" at bounding box center [1064, 94] width 51 height 55
click at [1072, 86] on div "report percent sync_alt edit add" at bounding box center [776, 109] width 1539 height 91
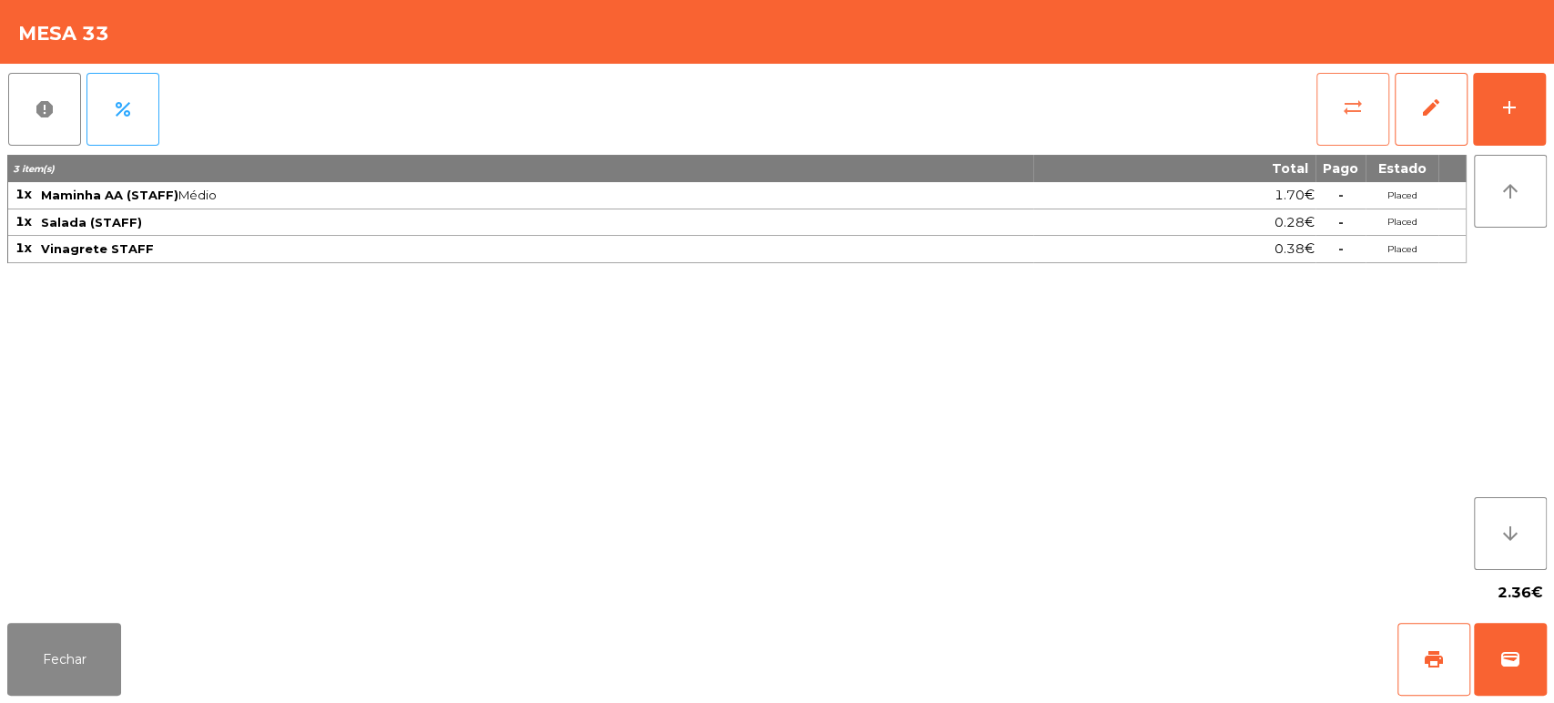
click at [1331, 111] on button "sync_alt" at bounding box center [1352, 109] width 73 height 73
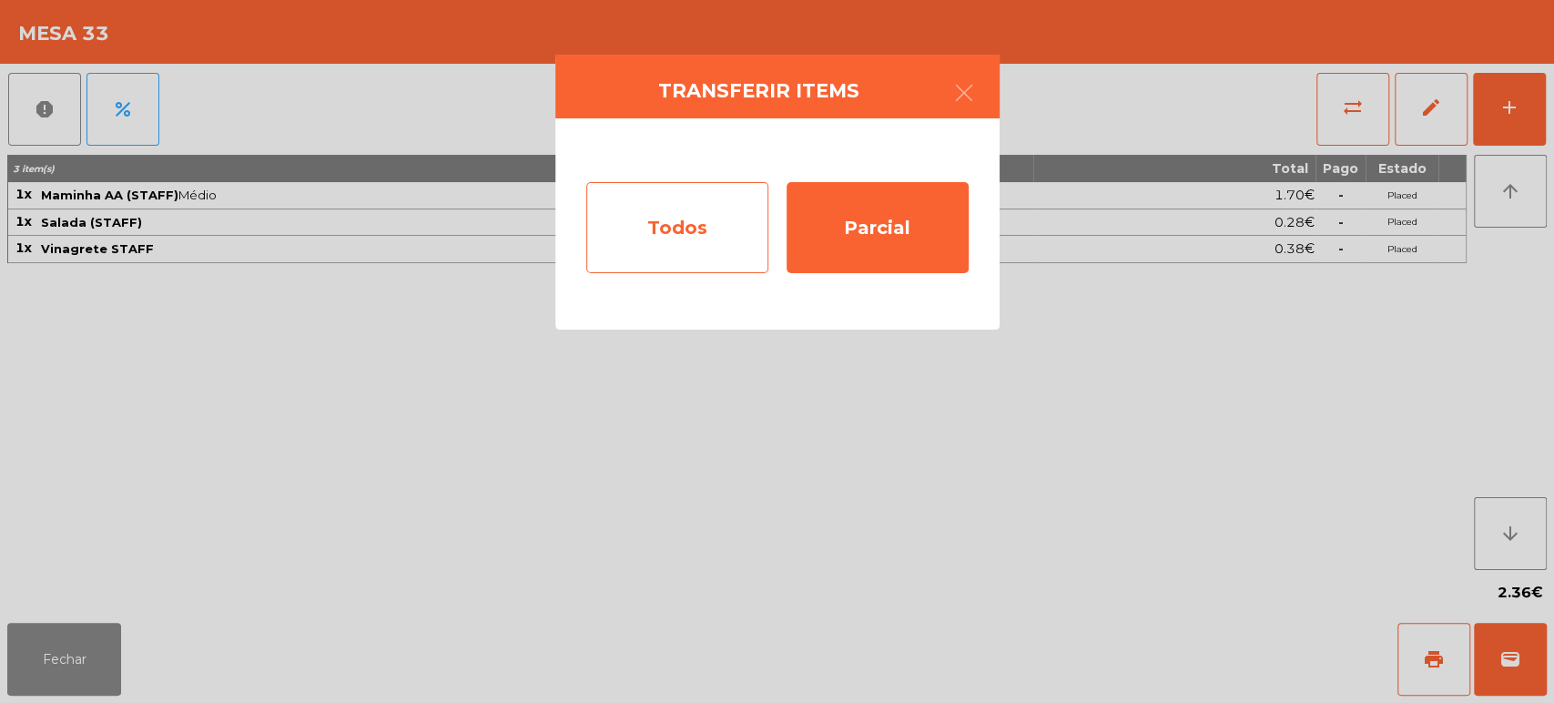
click at [655, 230] on div "Todos" at bounding box center [677, 227] width 182 height 91
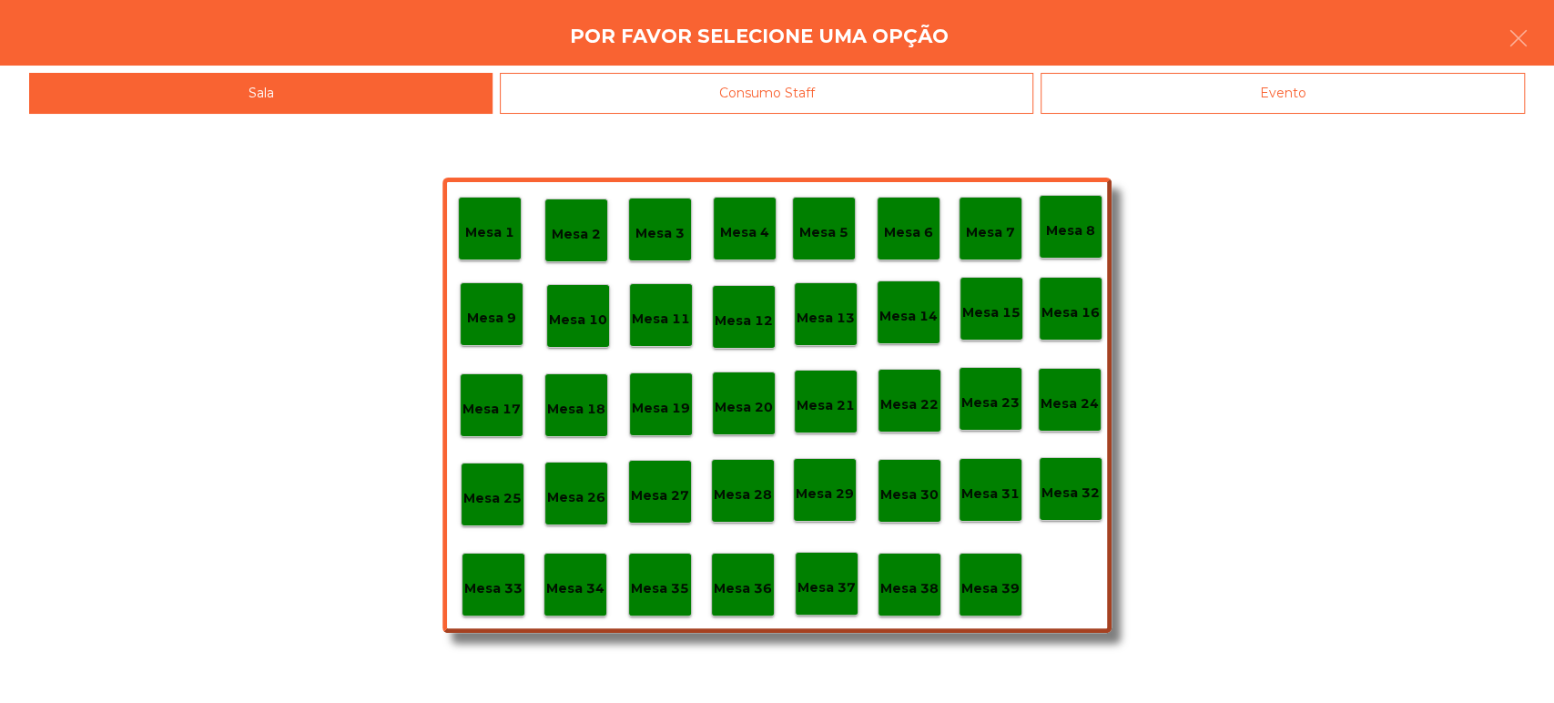
click at [890, 49] on h4 "Por favor selecione uma opção" at bounding box center [759, 36] width 379 height 27
click at [874, 98] on div "Consumo Staff" at bounding box center [766, 93] width 533 height 41
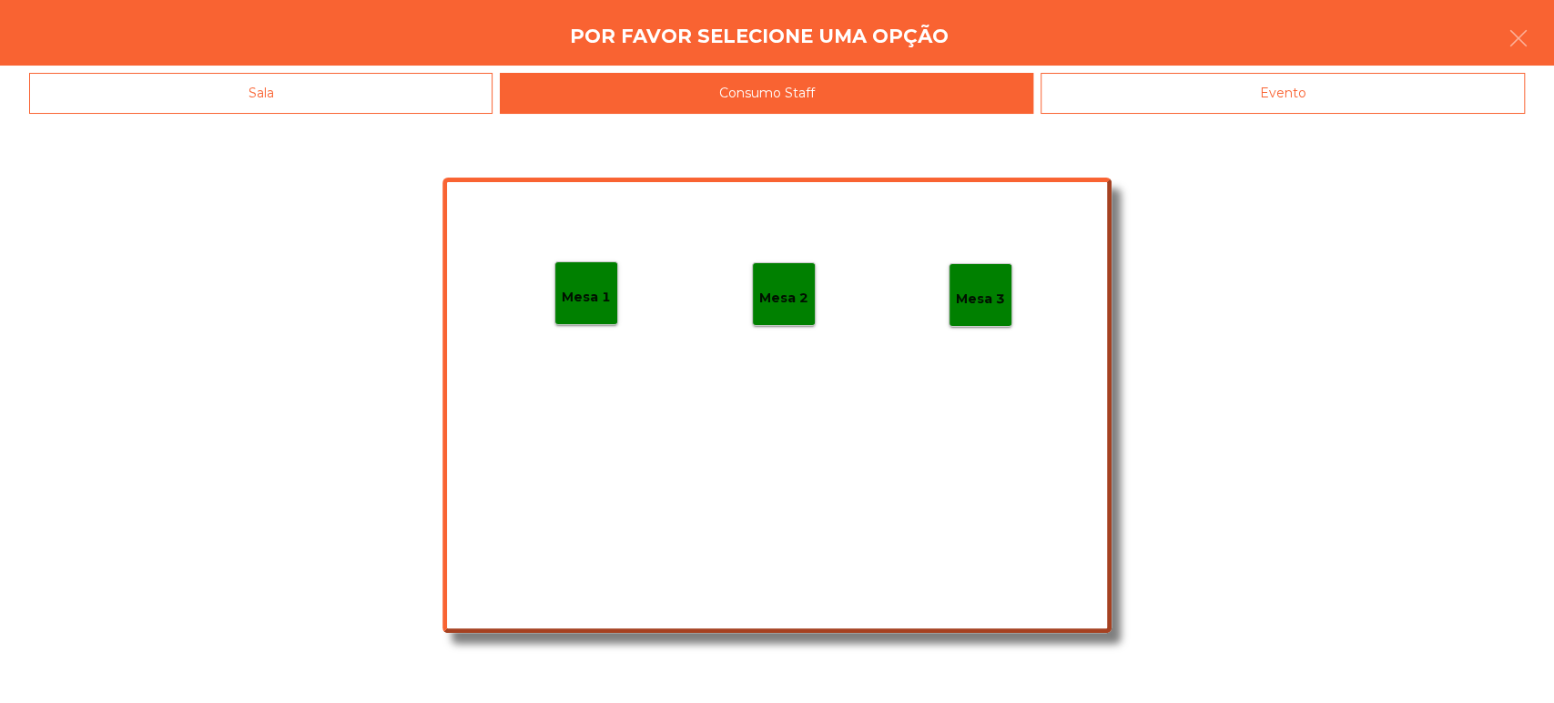
click at [774, 233] on div "Mesa 1 Mesa 2 Mesa 3" at bounding box center [776, 405] width 669 height 455
click at [781, 280] on div "Mesa 2" at bounding box center [783, 294] width 49 height 28
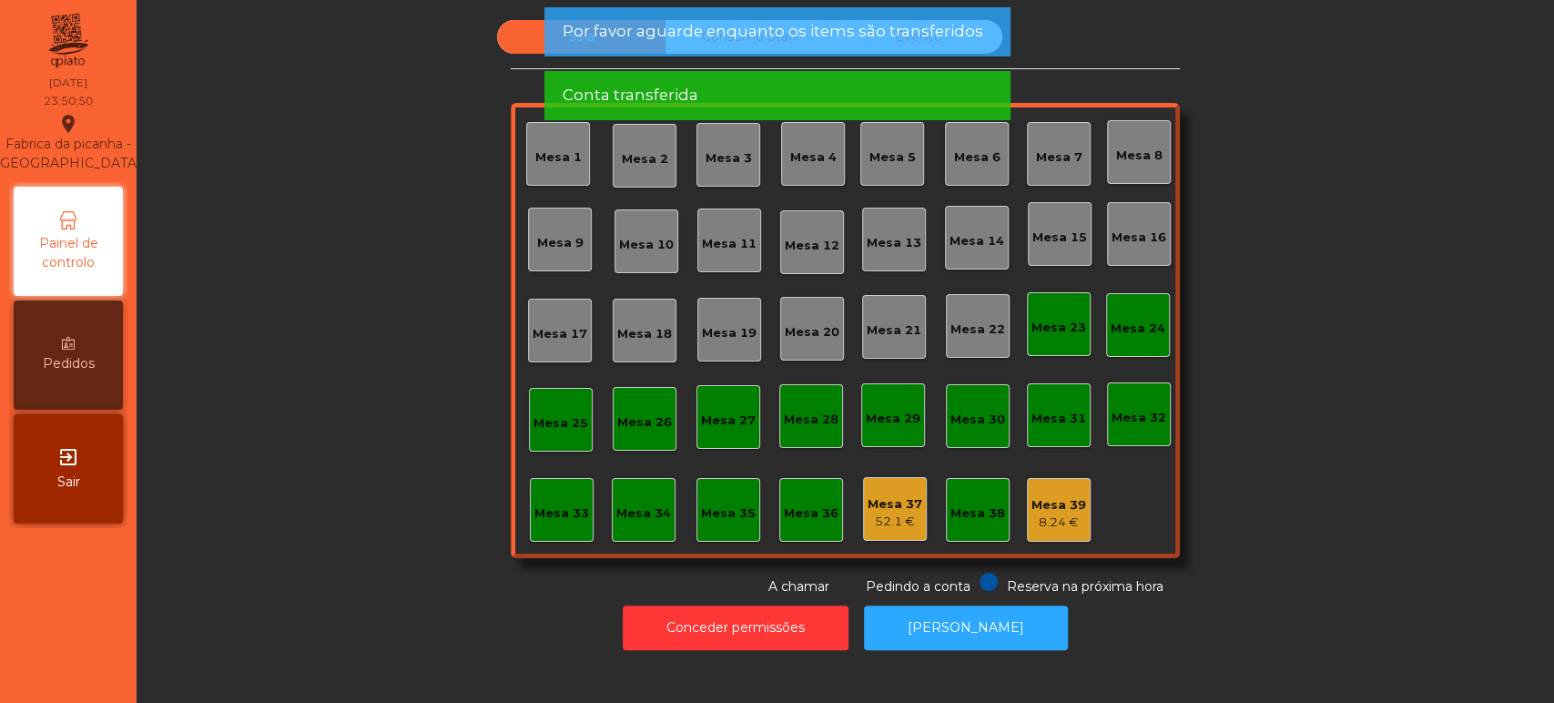
click at [885, 503] on div "Mesa 37" at bounding box center [895, 504] width 55 height 18
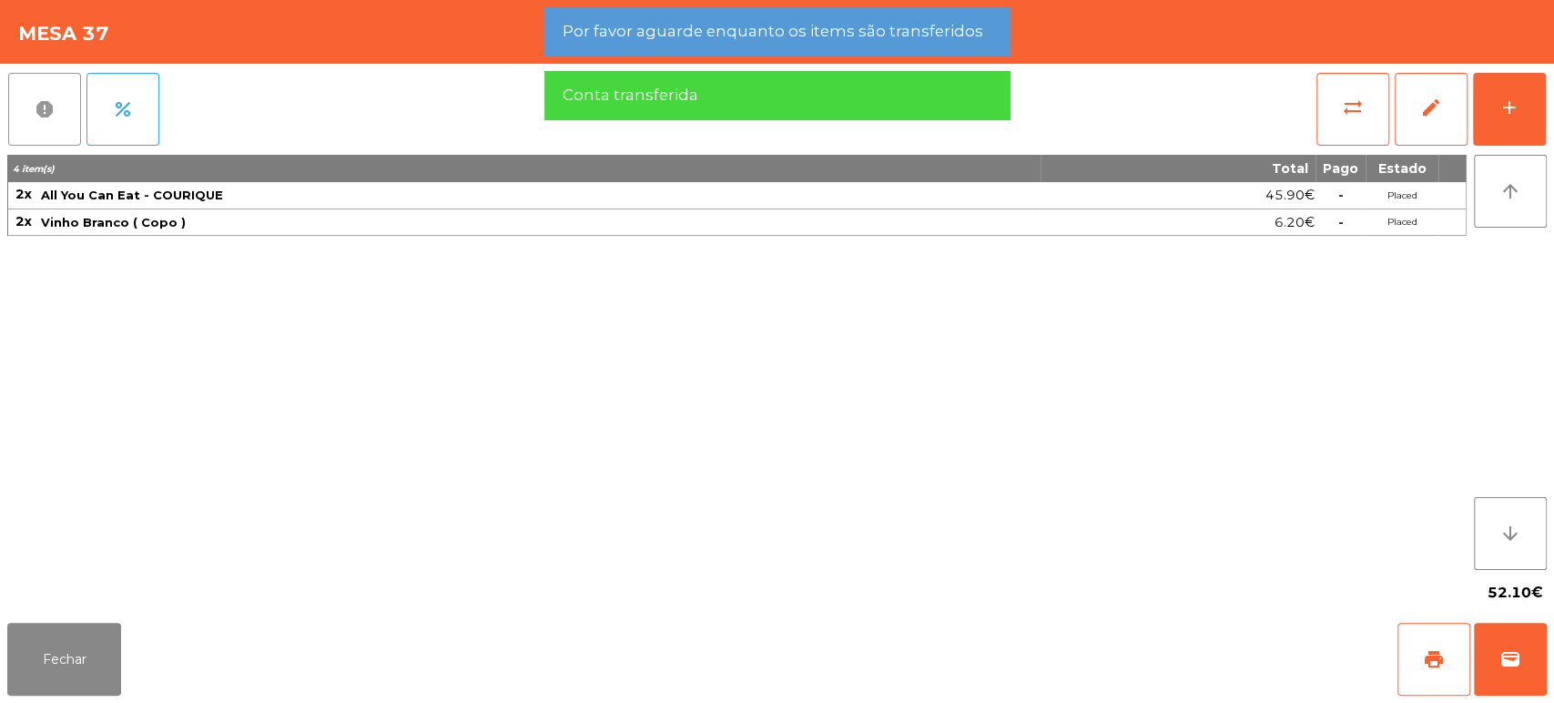
click at [11, 117] on button "report" at bounding box center [44, 109] width 73 height 73
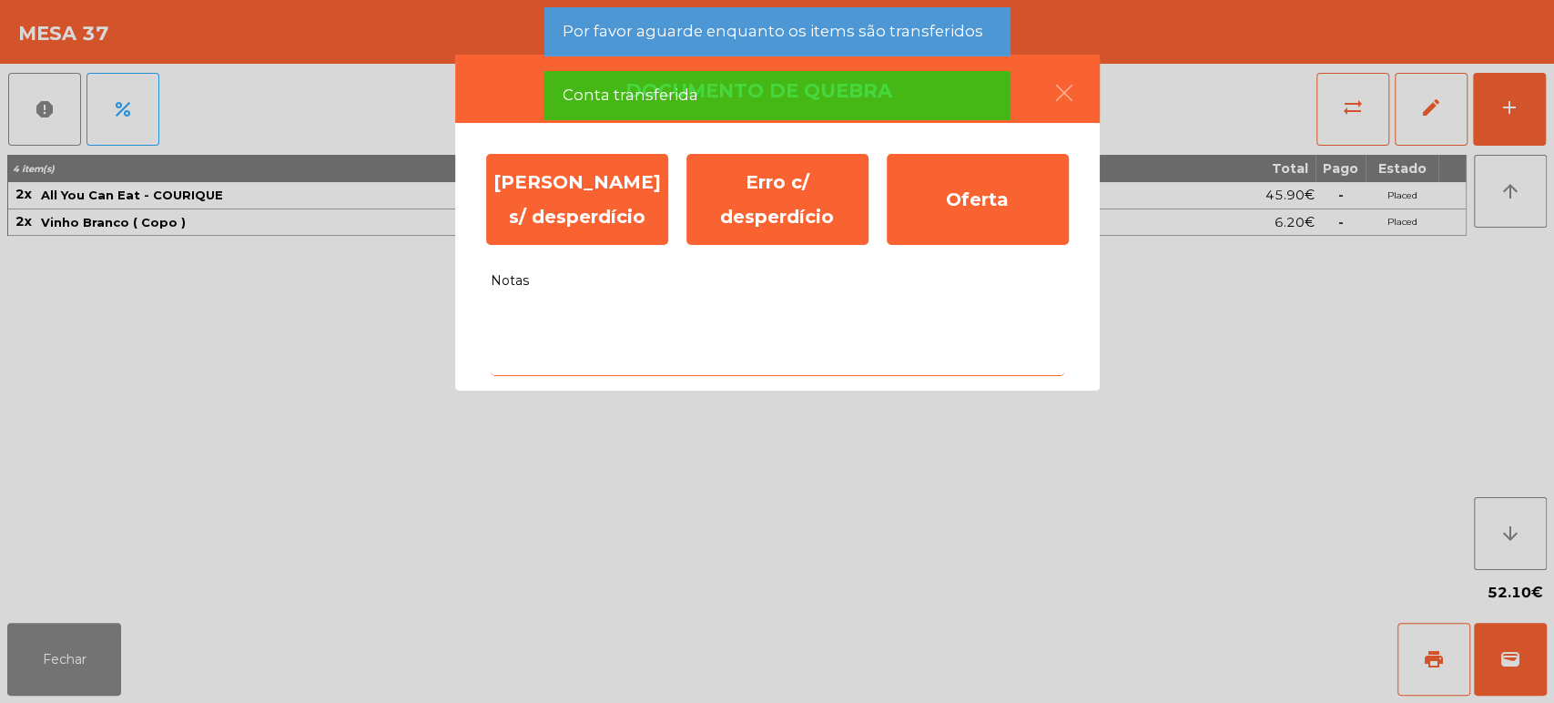
click at [707, 330] on textarea "Notas" at bounding box center [778, 338] width 574 height 76
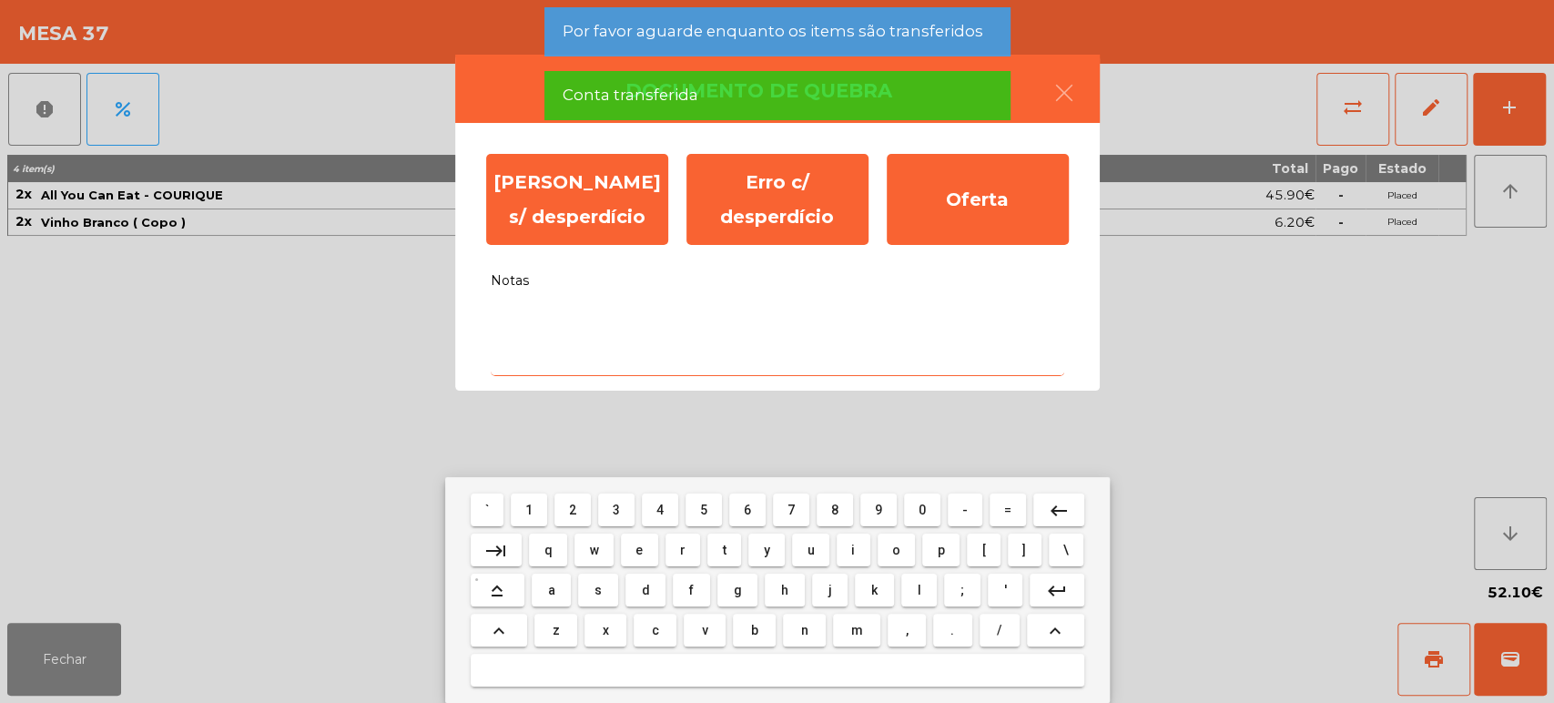
click at [691, 594] on span "f" at bounding box center [691, 590] width 5 height 15
click at [708, 584] on button "f" at bounding box center [691, 590] width 36 height 33
type textarea "**"
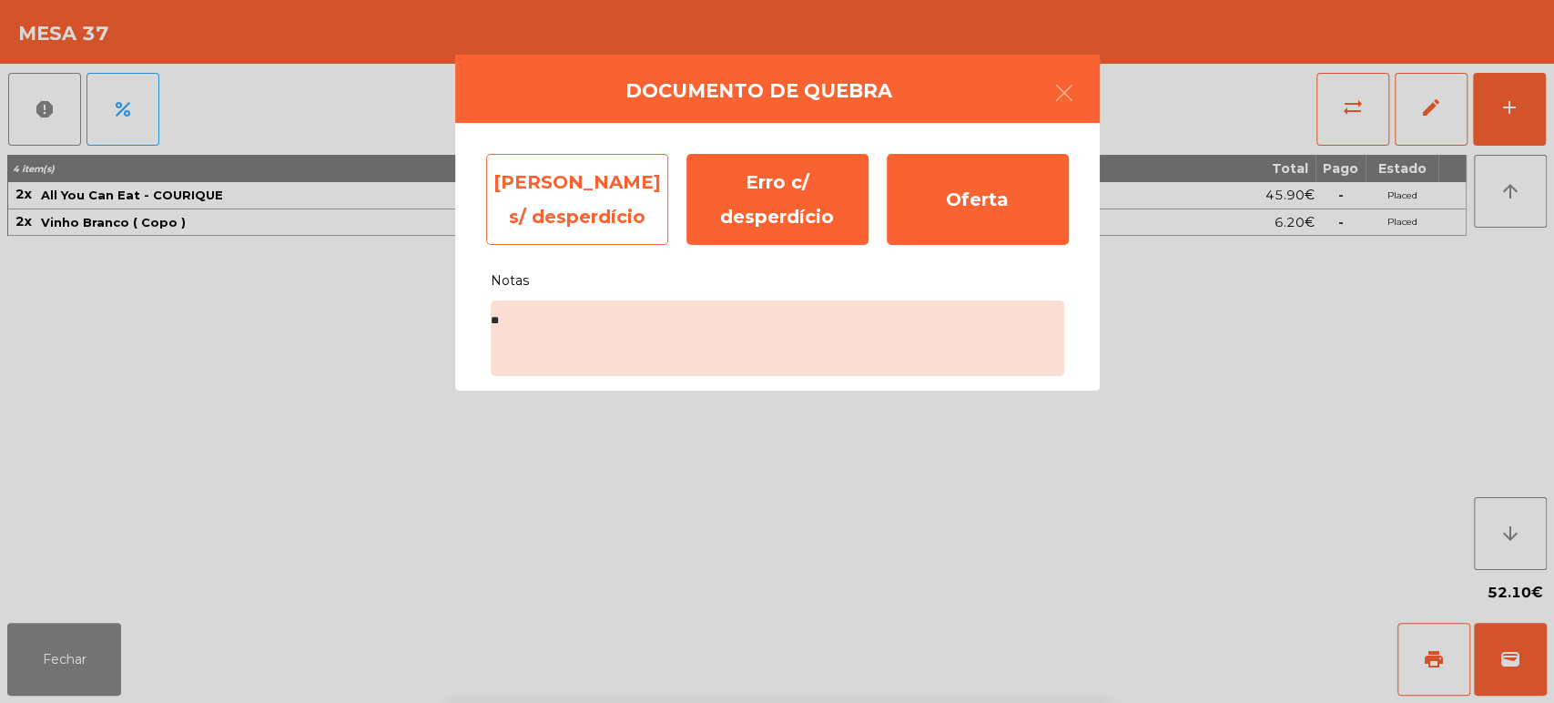
click at [617, 197] on div "[PERSON_NAME] s/ desperdício" at bounding box center [577, 199] width 182 height 91
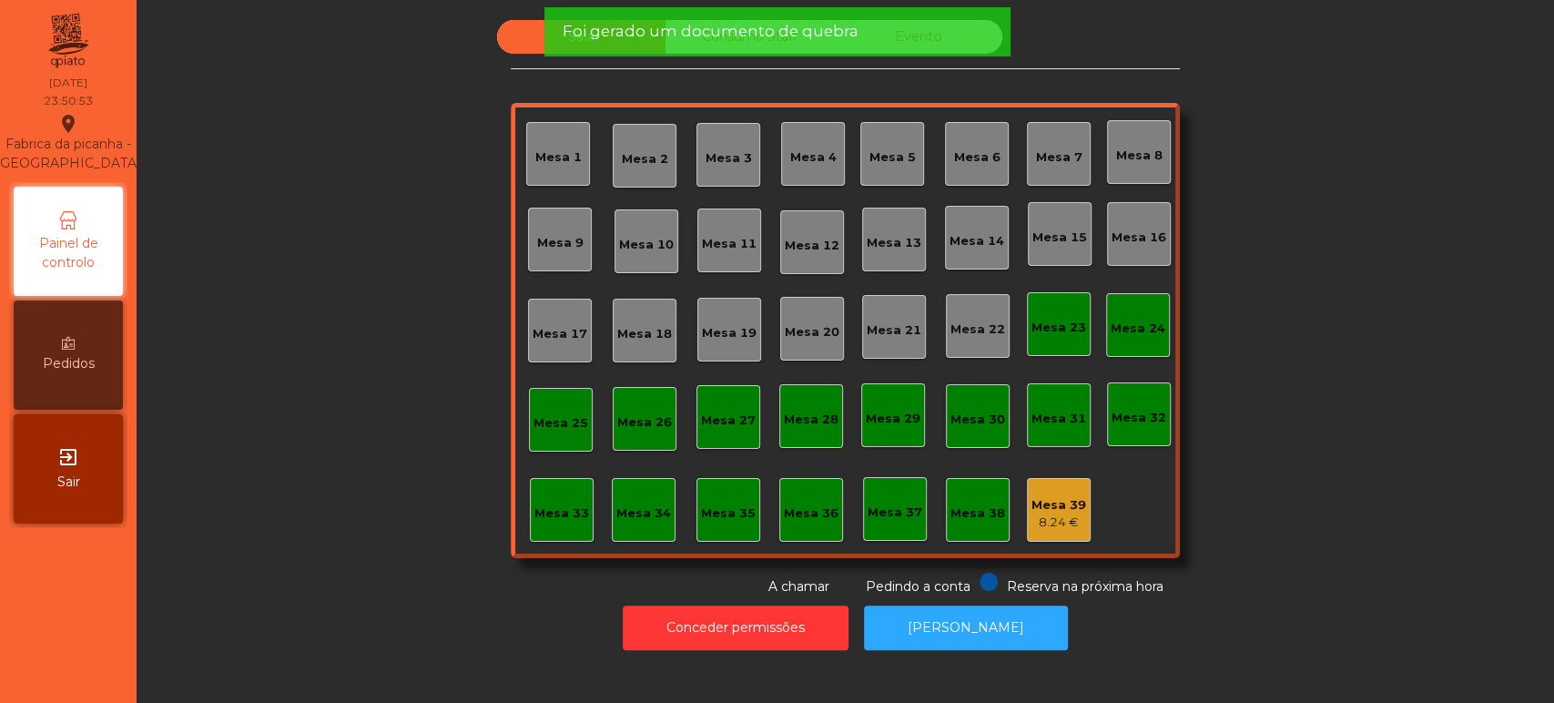
click at [1078, 505] on div "Mesa 39 8.24 €" at bounding box center [1059, 510] width 64 height 64
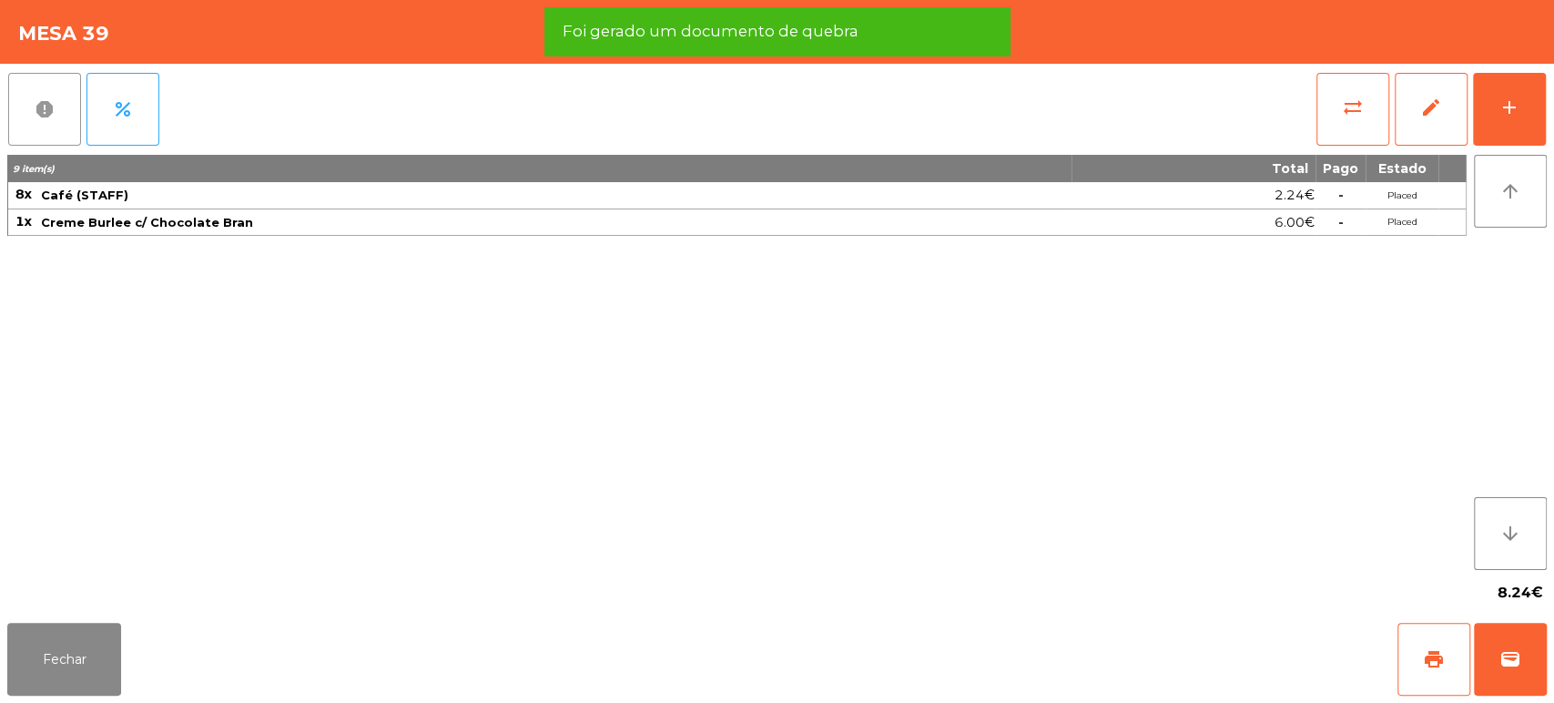
click at [26, 130] on button "report" at bounding box center [44, 109] width 73 height 73
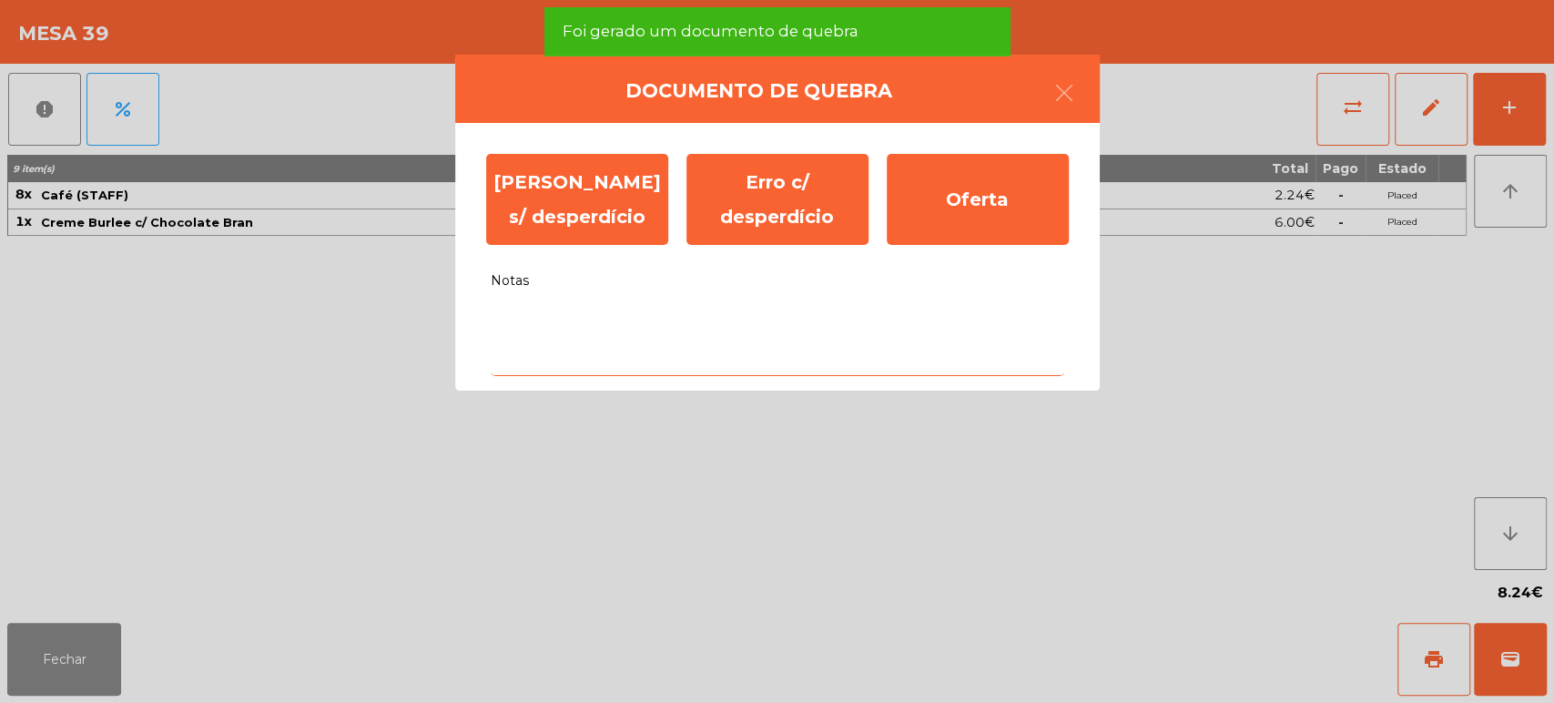
click at [702, 329] on textarea "Notas" at bounding box center [778, 338] width 574 height 76
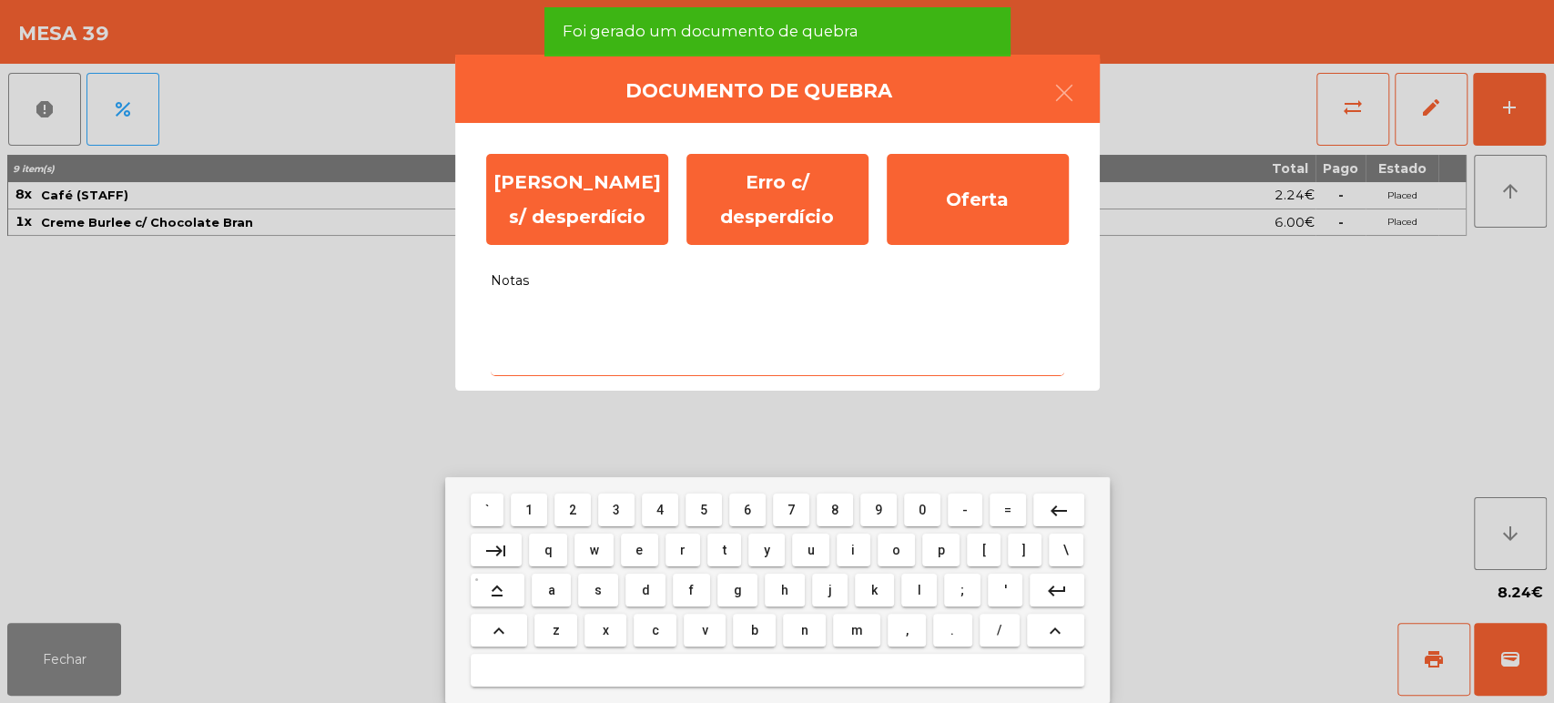
click at [691, 594] on span "f" at bounding box center [691, 590] width 5 height 15
click at [724, 549] on span "t" at bounding box center [725, 550] width 4 height 15
type textarea "**"
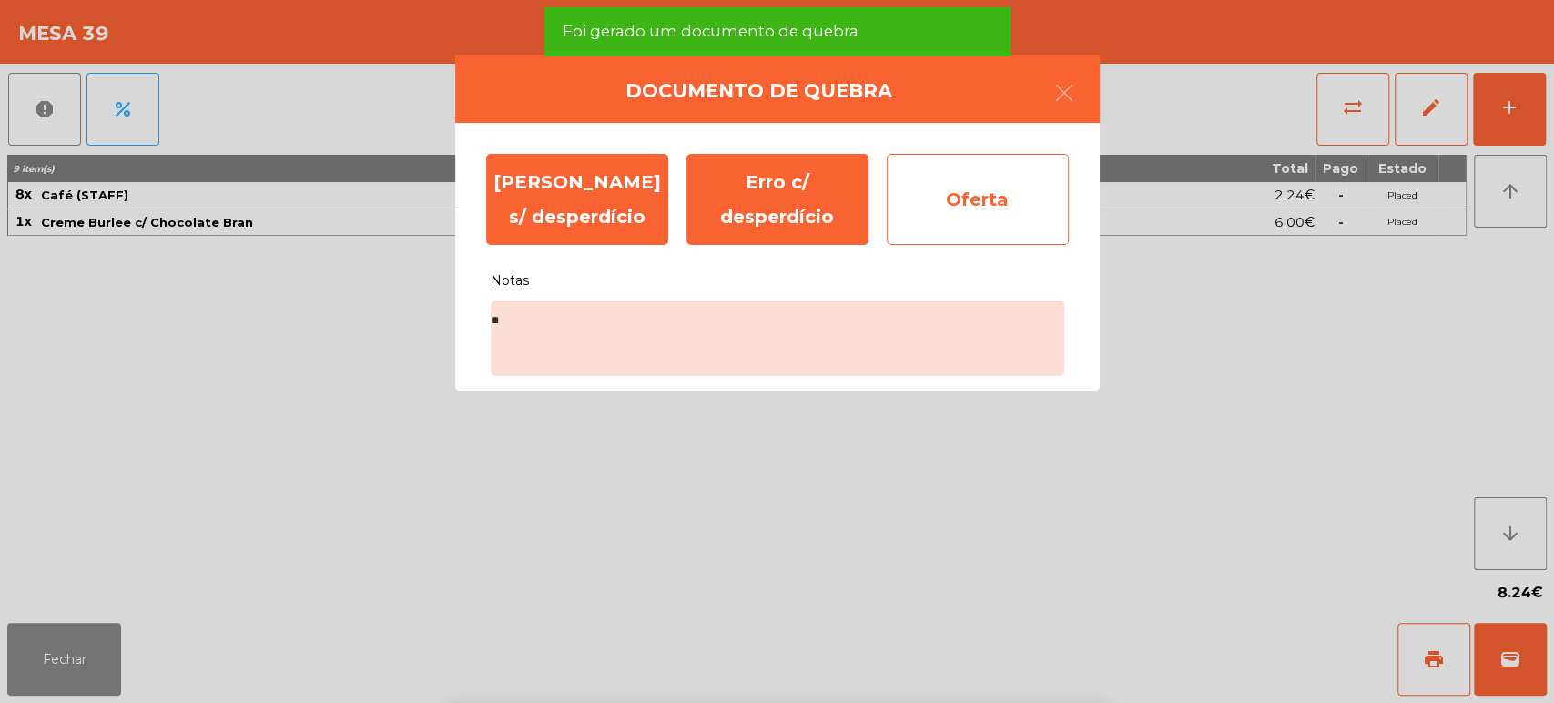
click at [970, 189] on div "Oferta" at bounding box center [978, 199] width 182 height 91
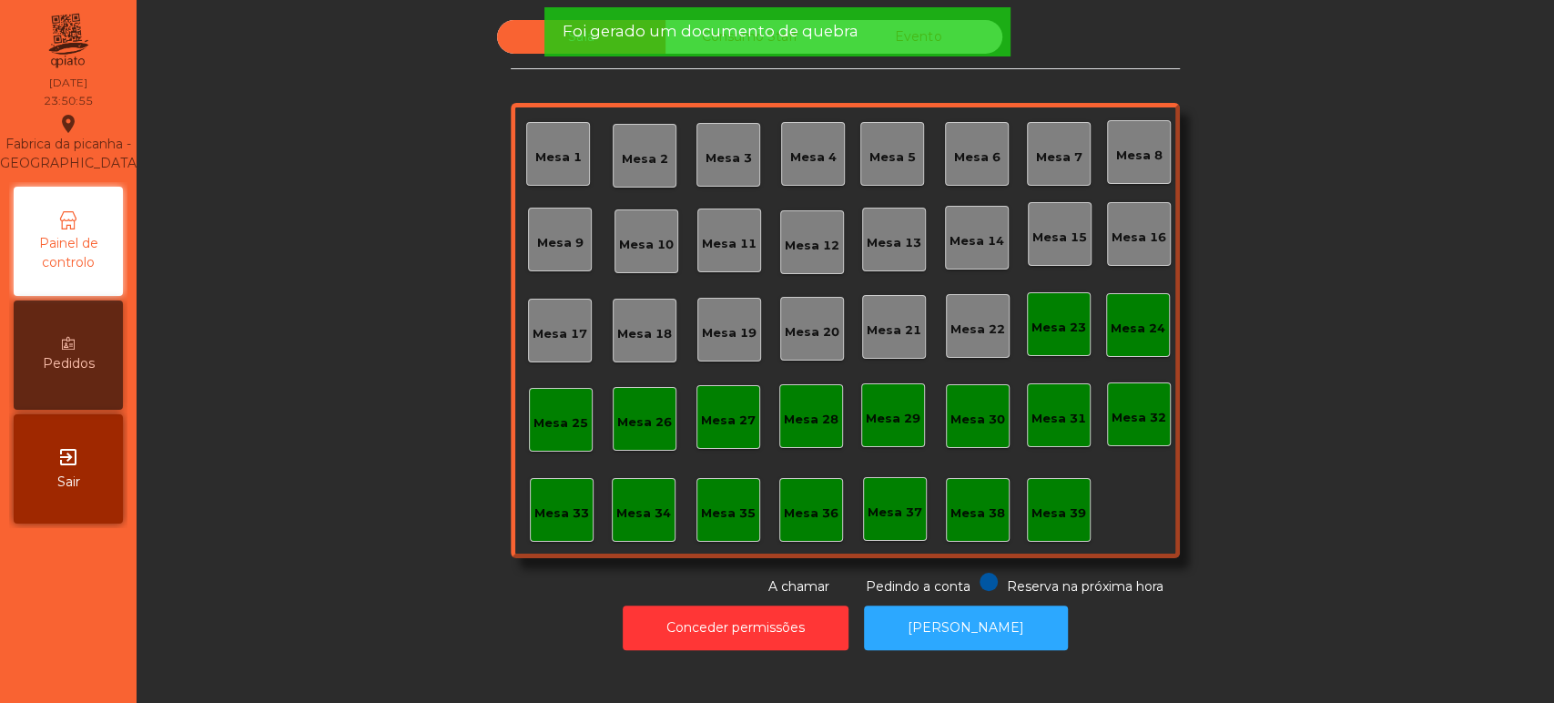
click at [747, 36] on span "Foi gerado um documento de quebra" at bounding box center [710, 31] width 296 height 23
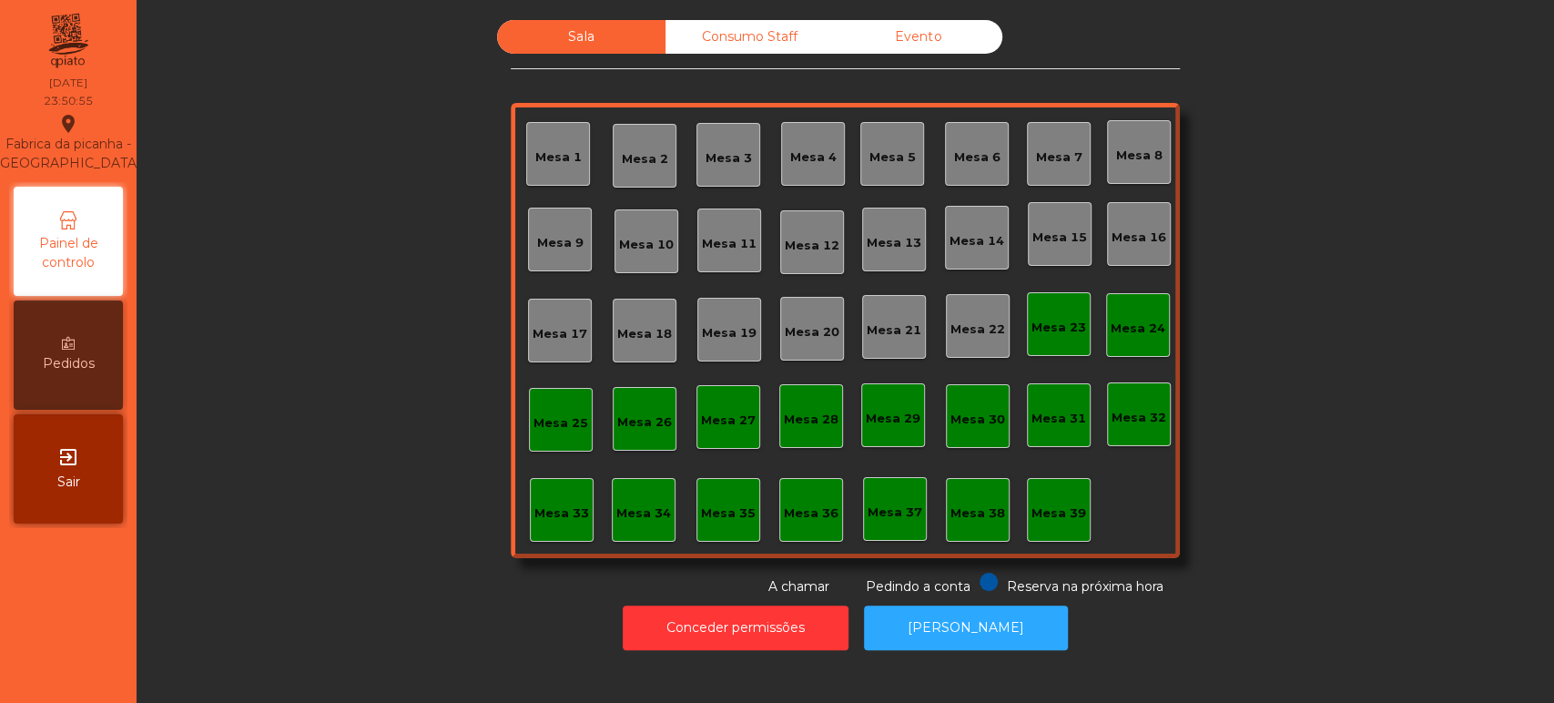
click at [775, 24] on span "Foi gerado um documento de quebra" at bounding box center [710, 31] width 296 height 23
click at [775, 23] on div "Consumo Staff" at bounding box center [749, 37] width 168 height 34
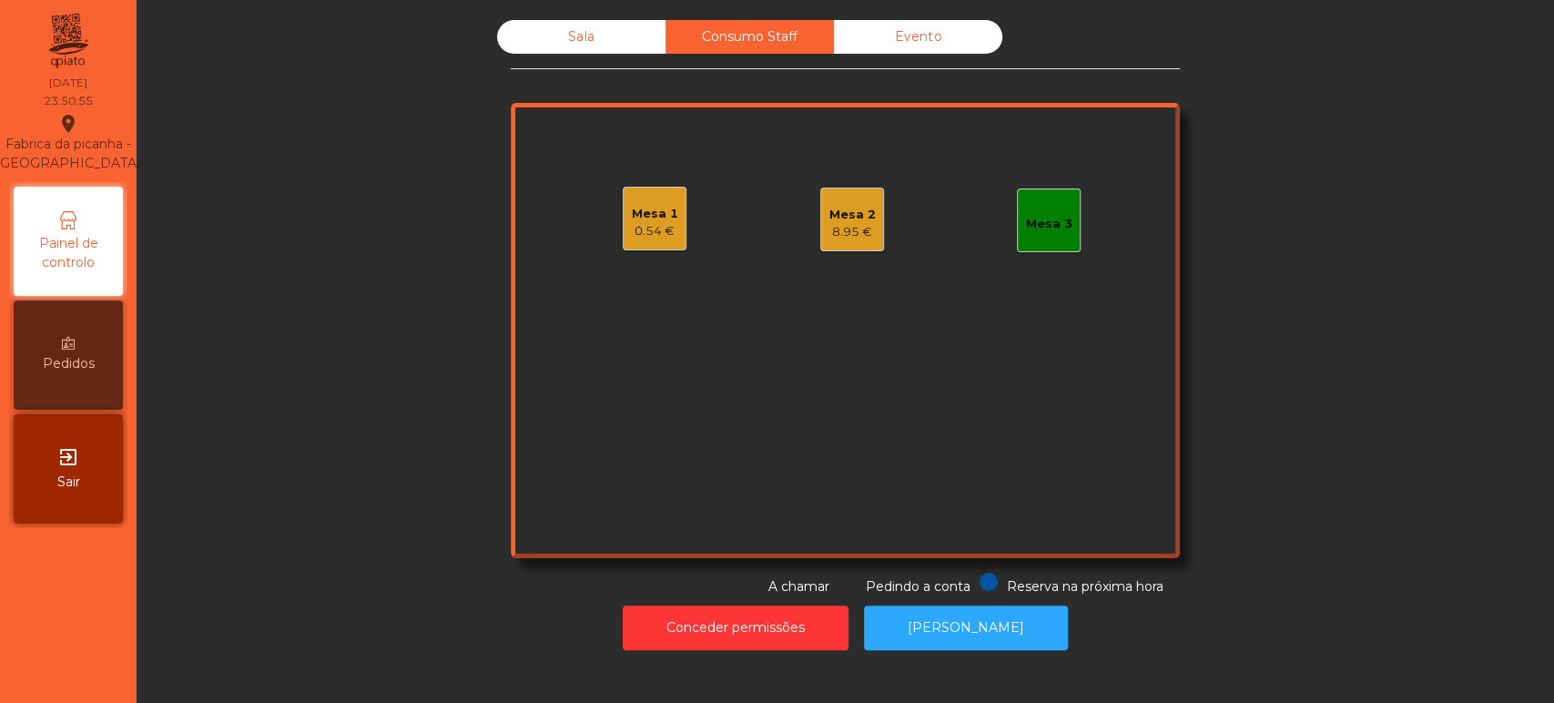
click at [743, 25] on div "Consumo Staff" at bounding box center [749, 37] width 168 height 34
click at [651, 214] on div "Mesa 1" at bounding box center [655, 214] width 46 height 18
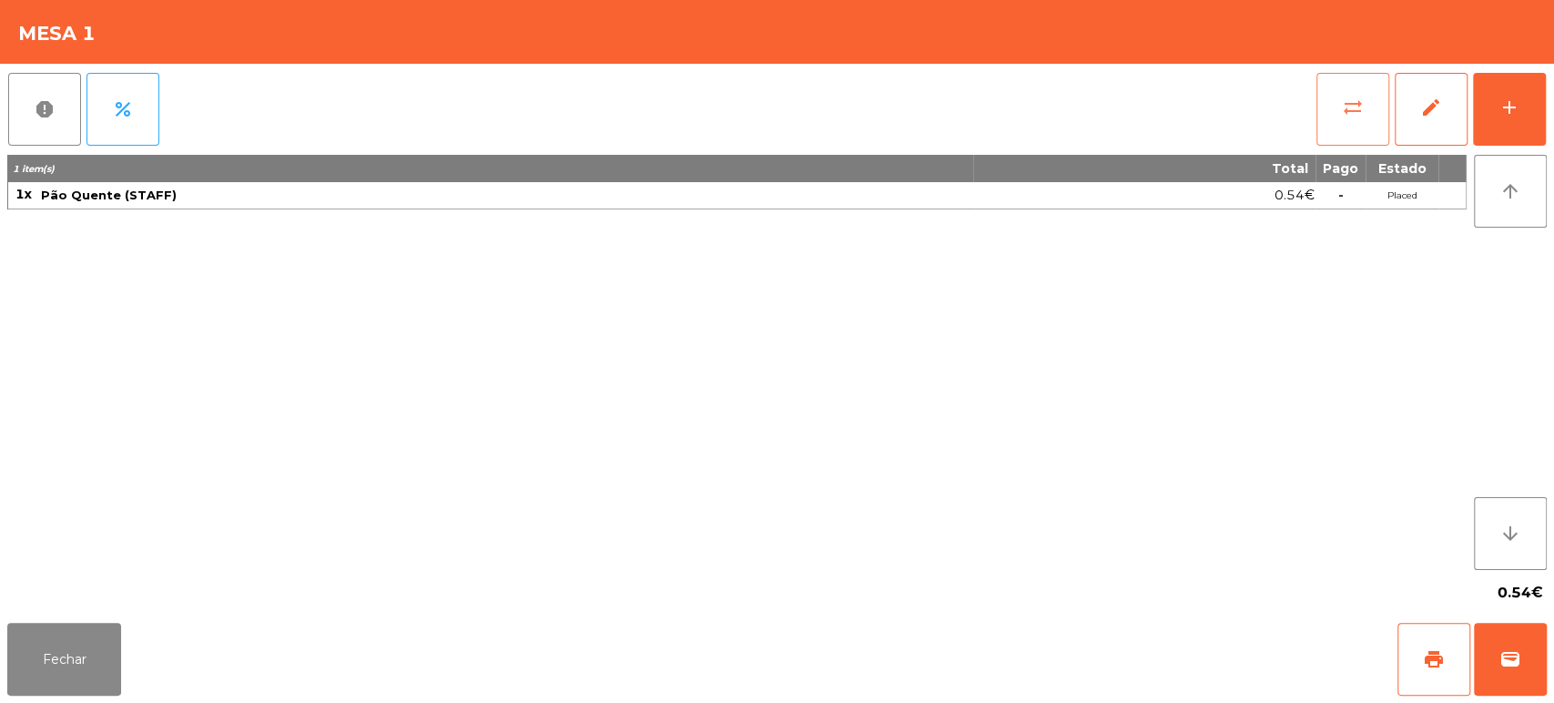
click at [1318, 113] on button "sync_alt" at bounding box center [1352, 109] width 73 height 73
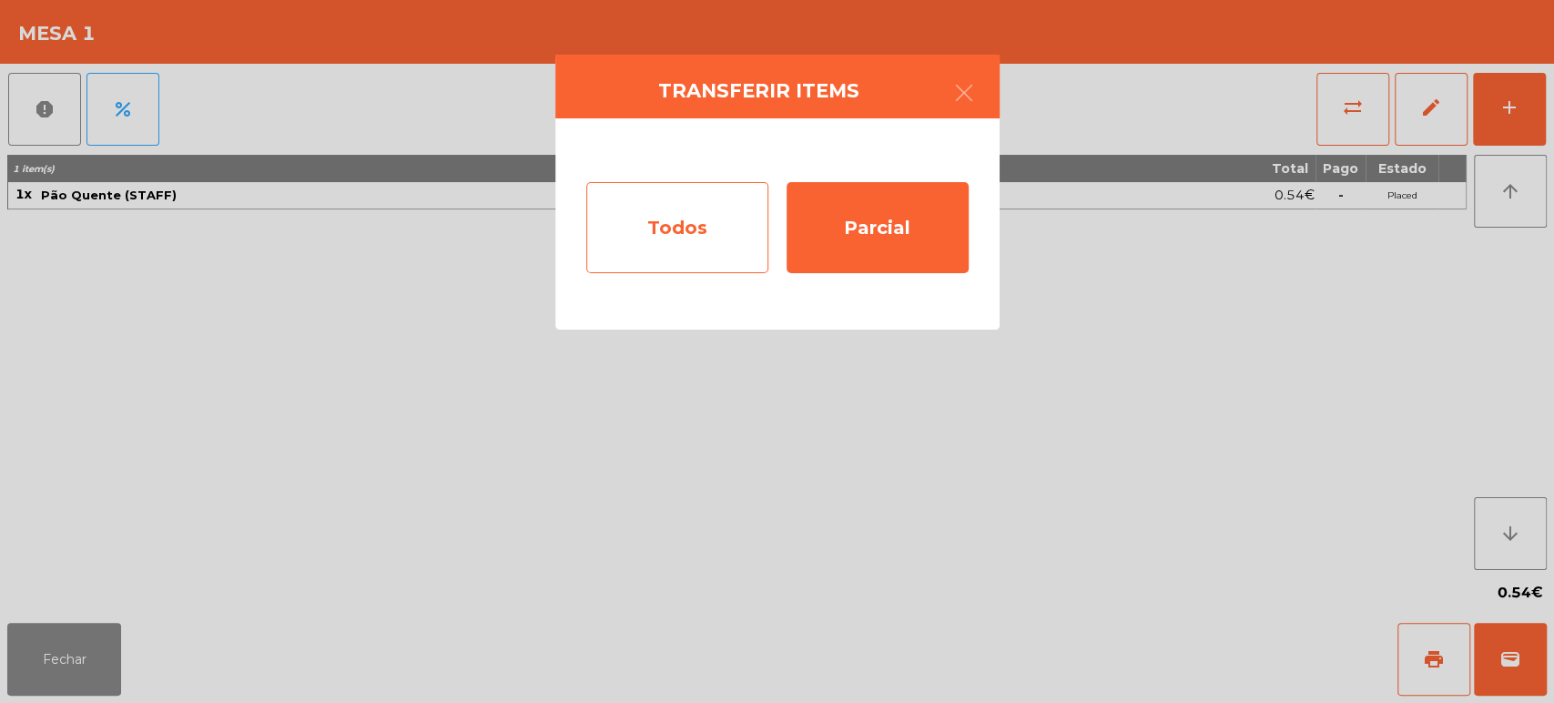
click at [667, 222] on div "Todos" at bounding box center [677, 227] width 182 height 91
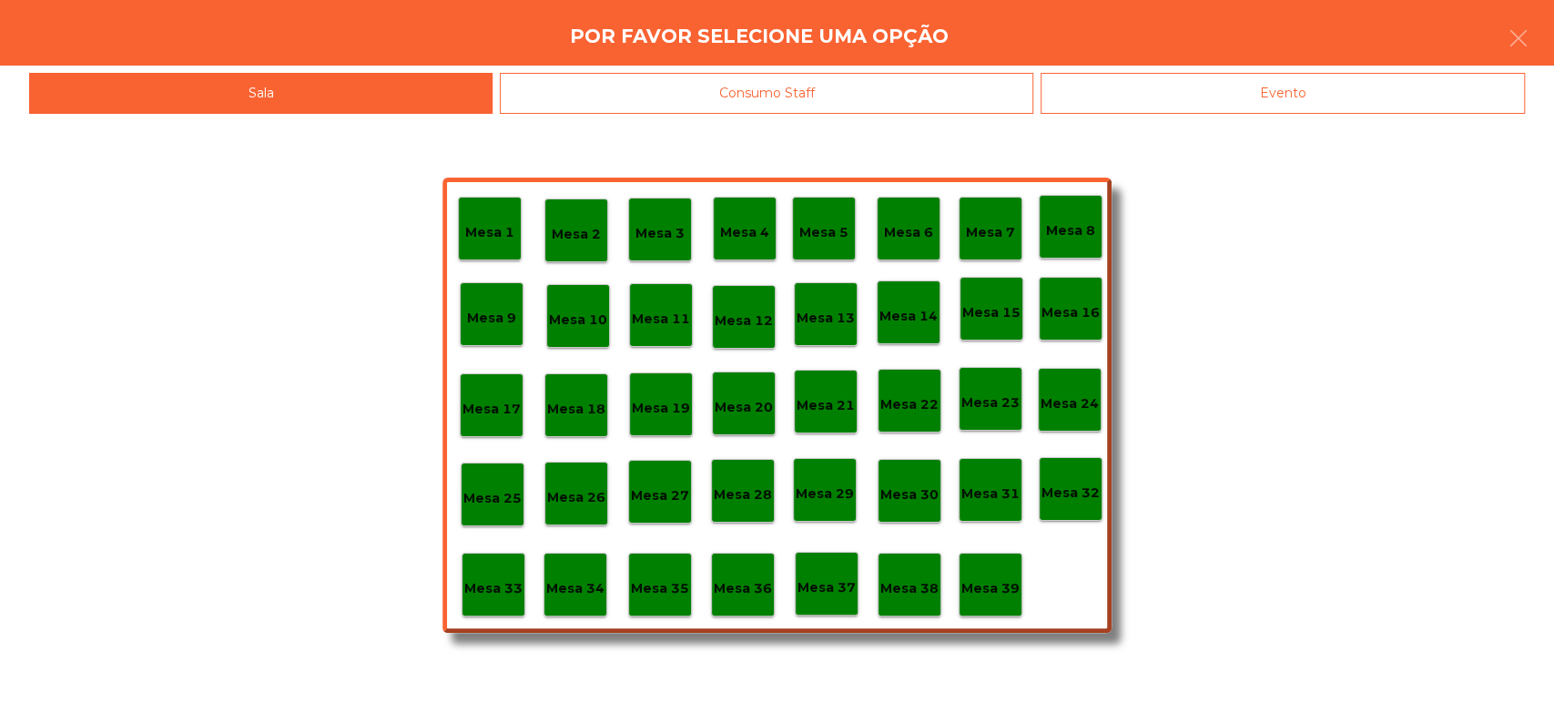
click at [812, 53] on div "Por favor selecione uma opção" at bounding box center [777, 33] width 1554 height 66
click at [818, 91] on div "Consumo Staff" at bounding box center [766, 93] width 533 height 41
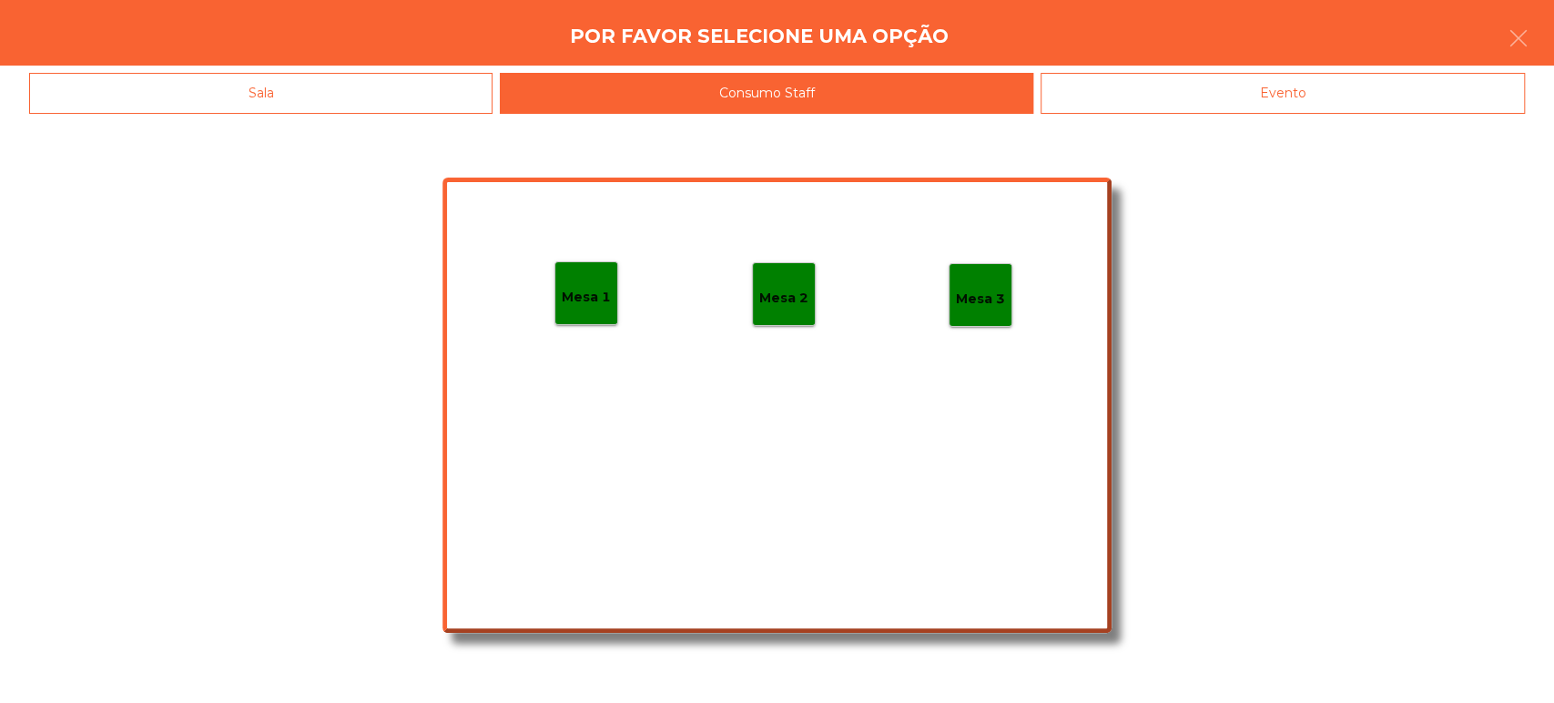
click at [746, 225] on div "Mesa 1 Mesa 2 Mesa 3" at bounding box center [776, 405] width 669 height 455
click at [790, 281] on div "Mesa 2" at bounding box center [783, 294] width 49 height 28
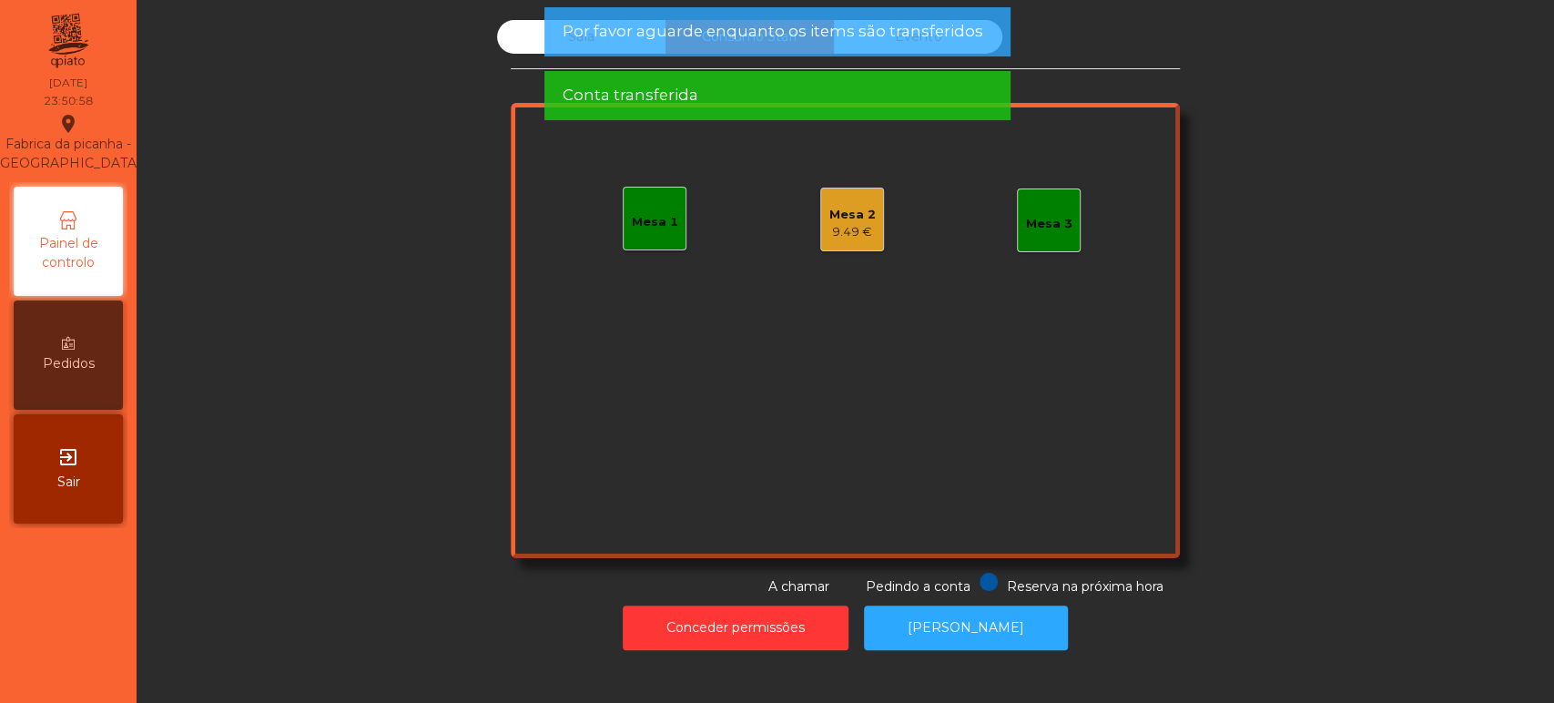
click at [846, 198] on div "Mesa 2 9.49 €" at bounding box center [852, 219] width 46 height 43
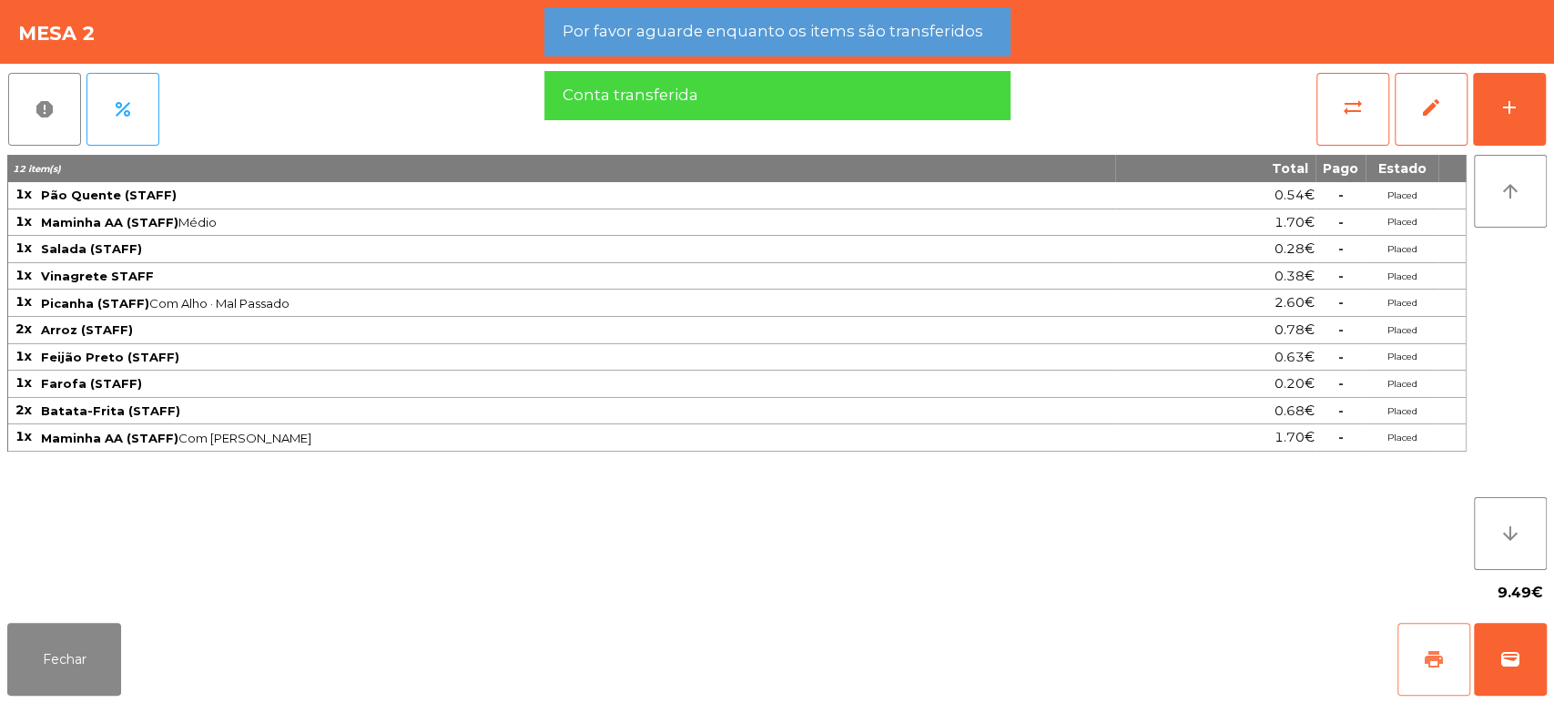
click at [1406, 656] on button "print" at bounding box center [1433, 659] width 73 height 73
click at [15, 132] on button "report" at bounding box center [44, 109] width 73 height 73
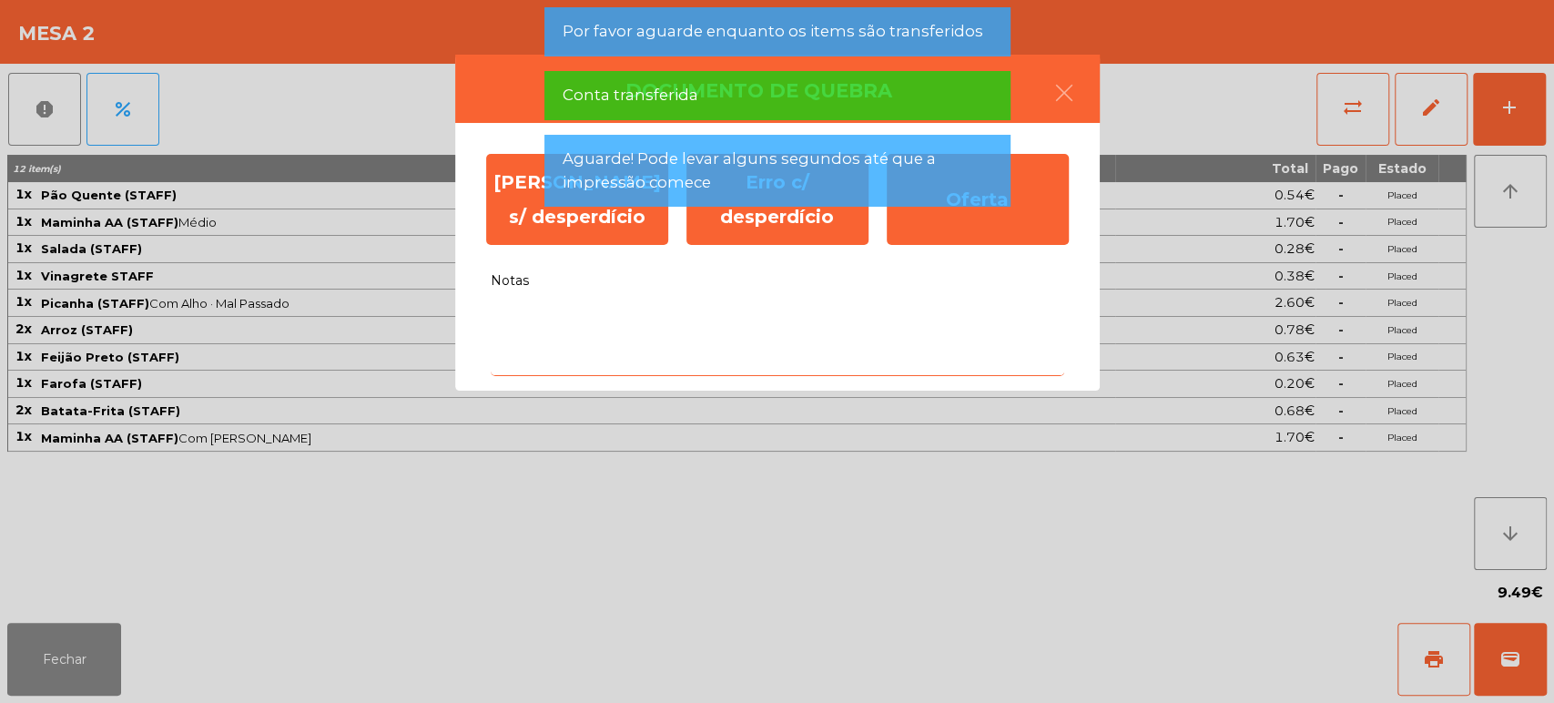
click at [699, 353] on textarea "Notas" at bounding box center [778, 338] width 574 height 76
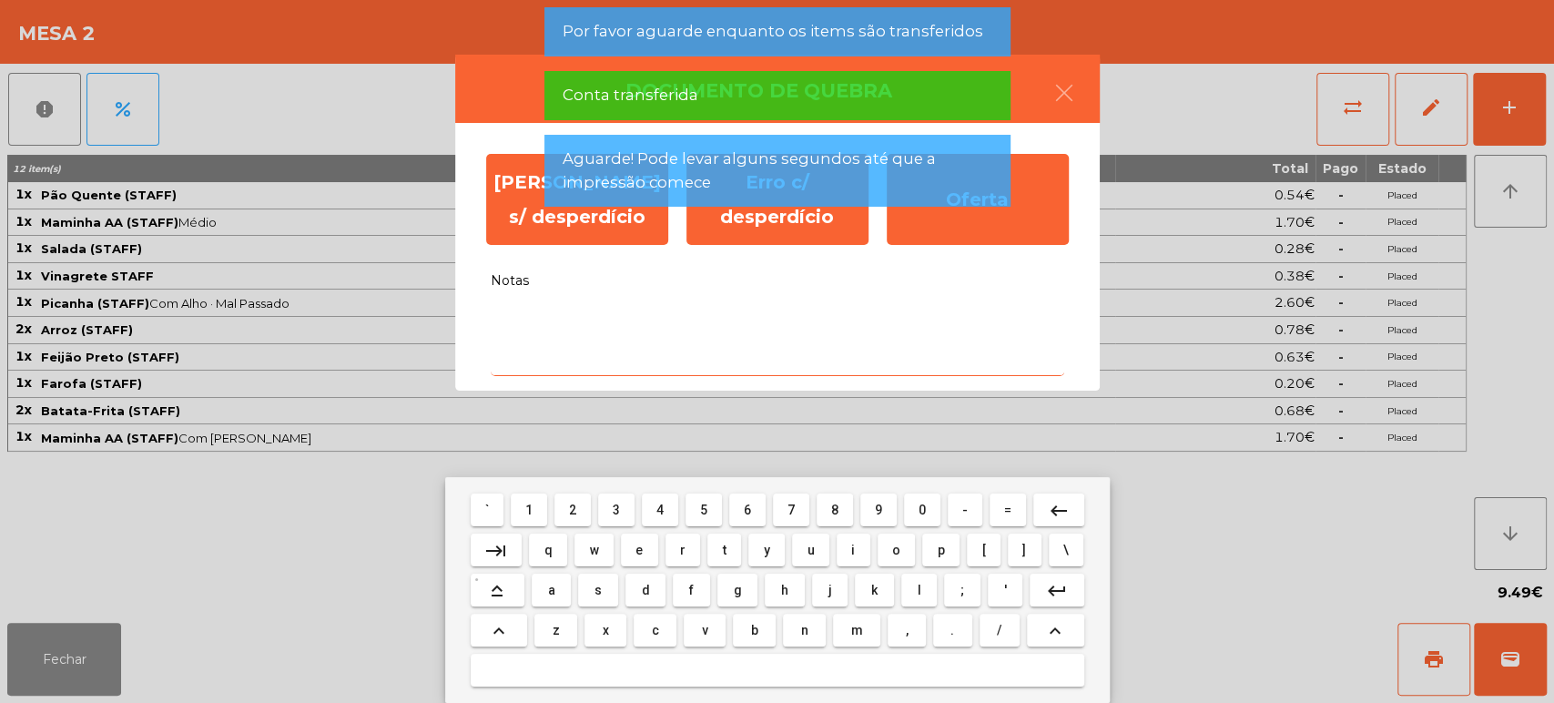
click at [706, 591] on button "f" at bounding box center [691, 590] width 36 height 33
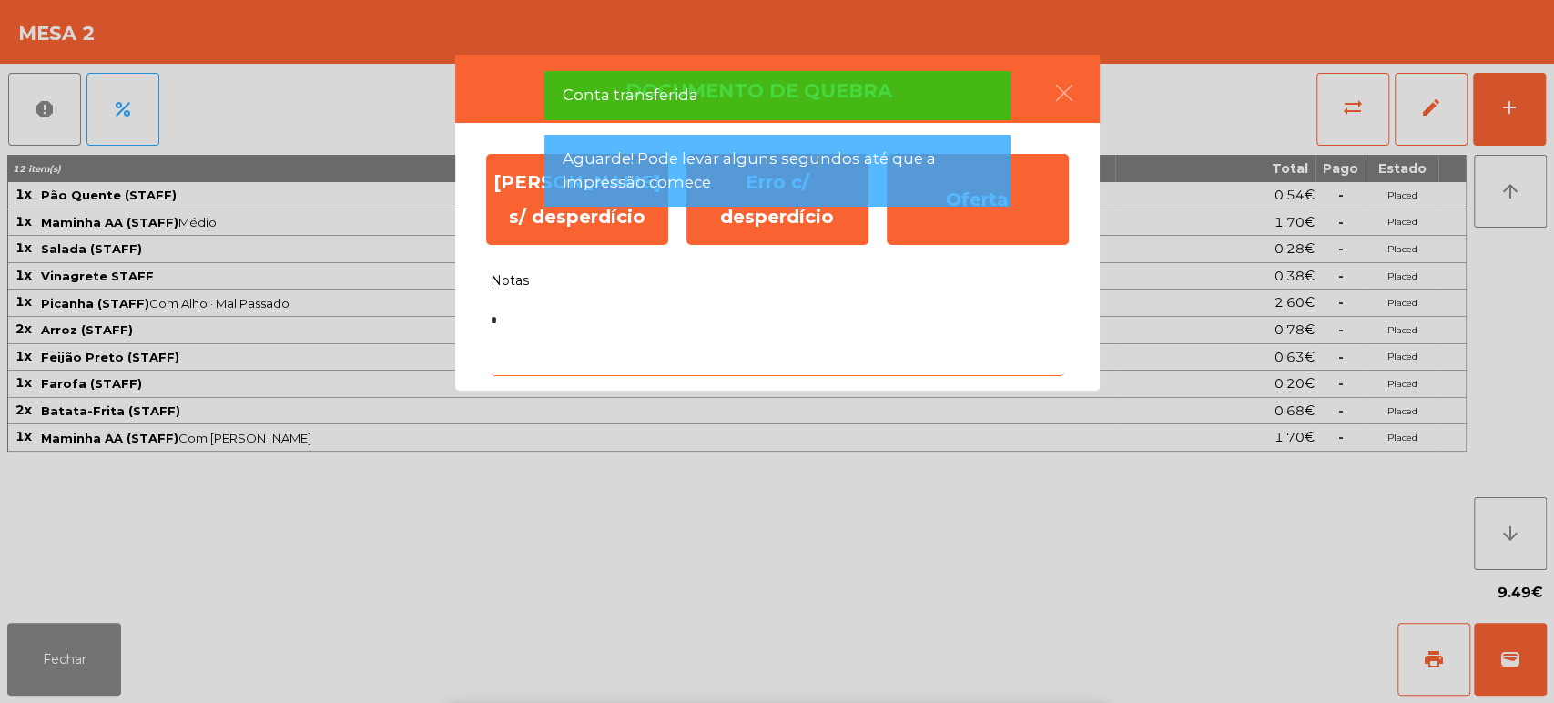
type textarea "**"
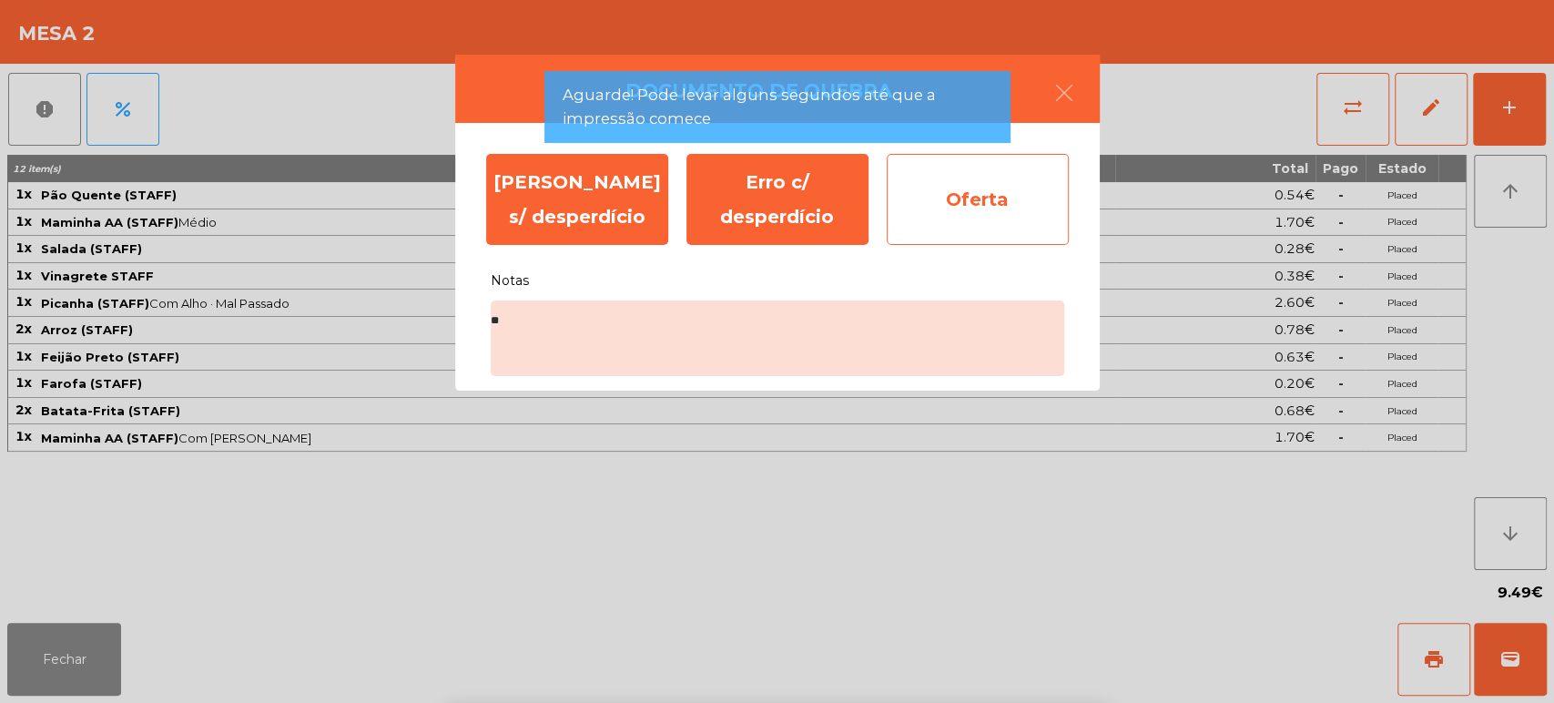
click at [995, 194] on div "Oferta" at bounding box center [978, 199] width 182 height 91
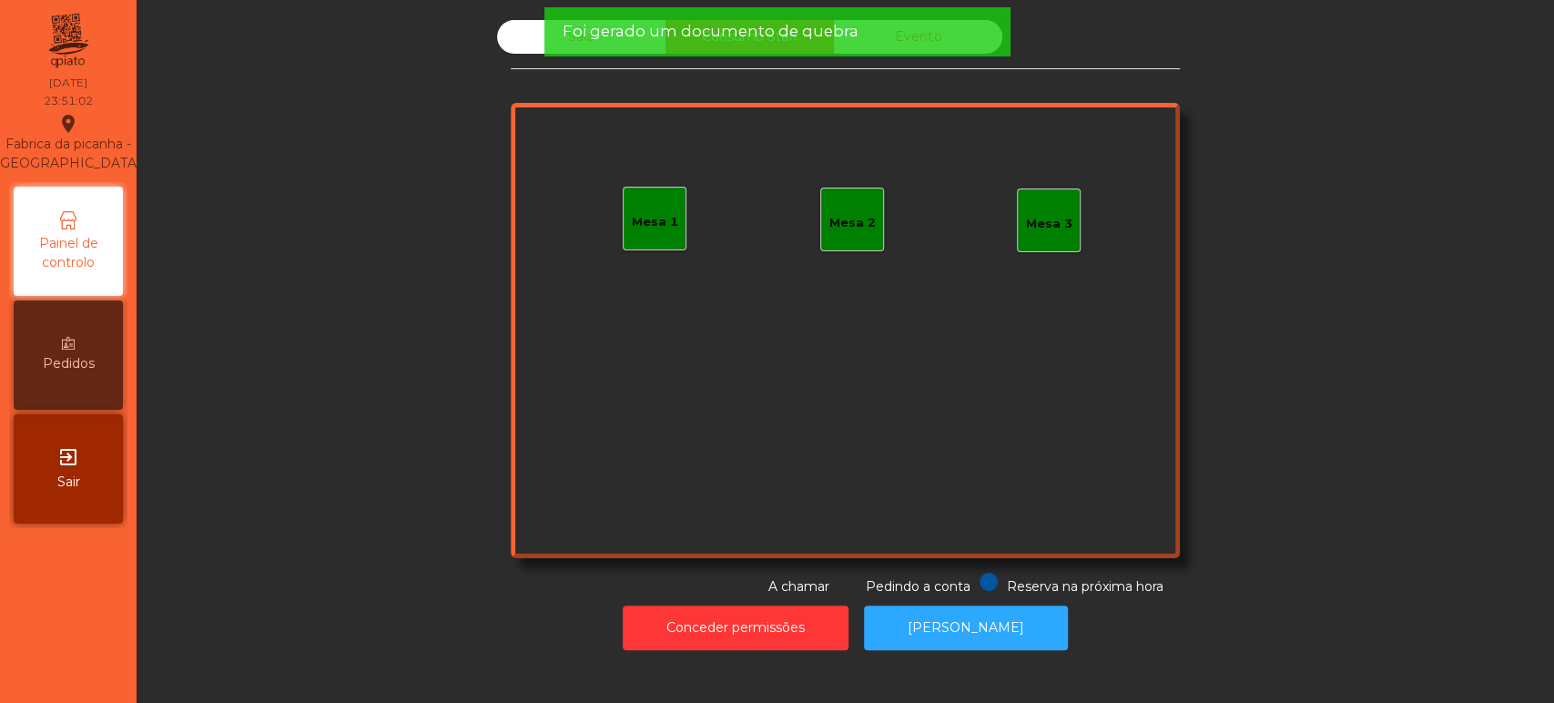
click at [582, 40] on span "Foi gerado um documento de quebra" at bounding box center [710, 31] width 296 height 23
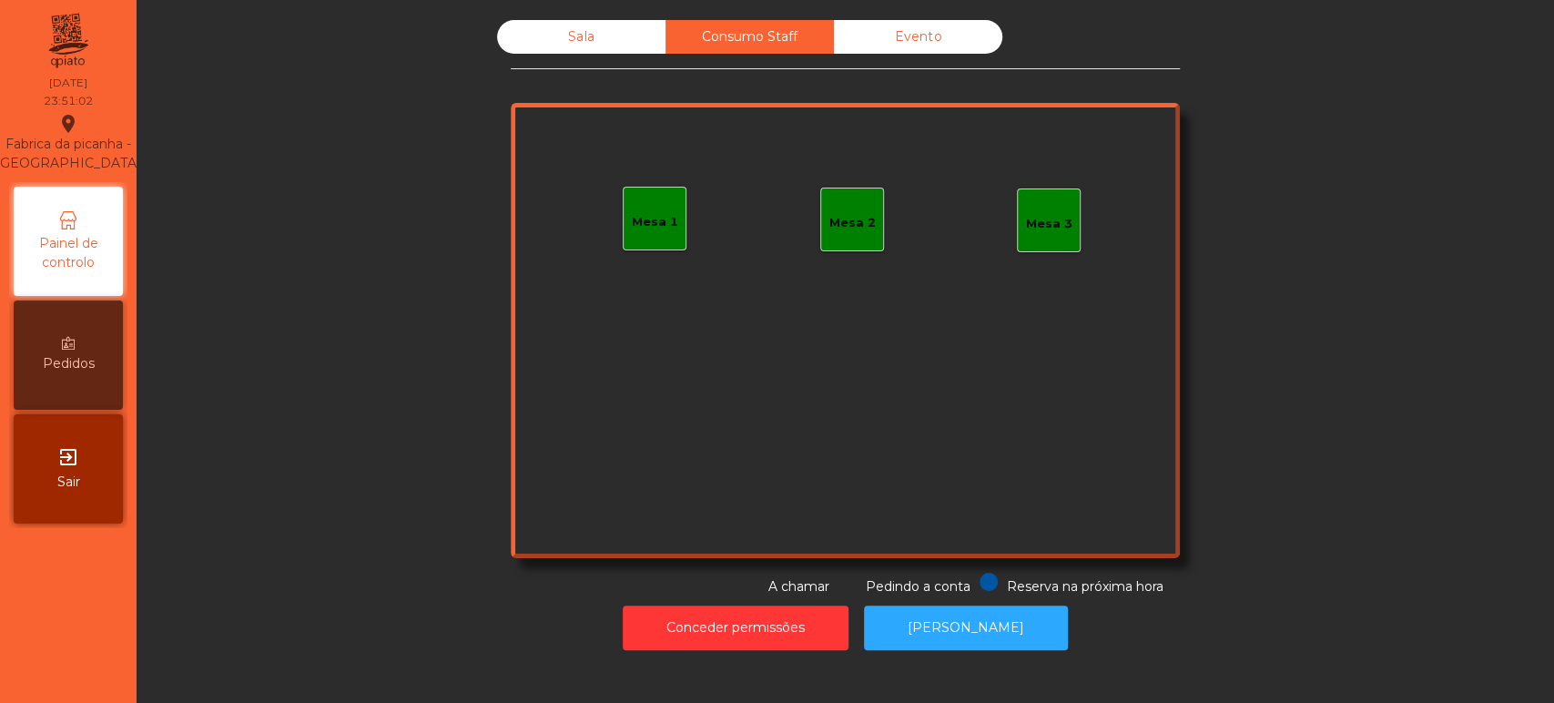
click at [603, 44] on div "Sala" at bounding box center [581, 37] width 168 height 34
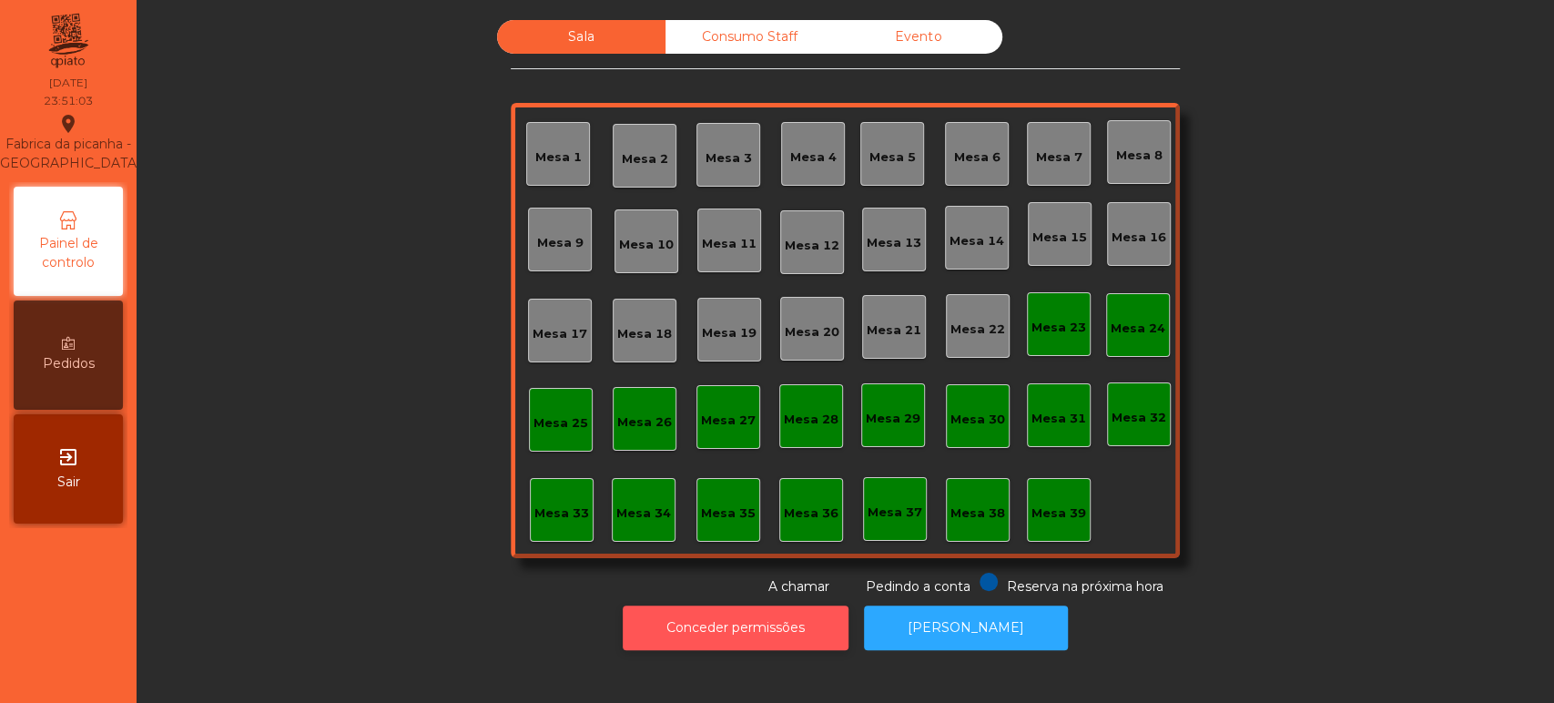
click at [744, 626] on button "Conceder permissões" at bounding box center [736, 627] width 226 height 45
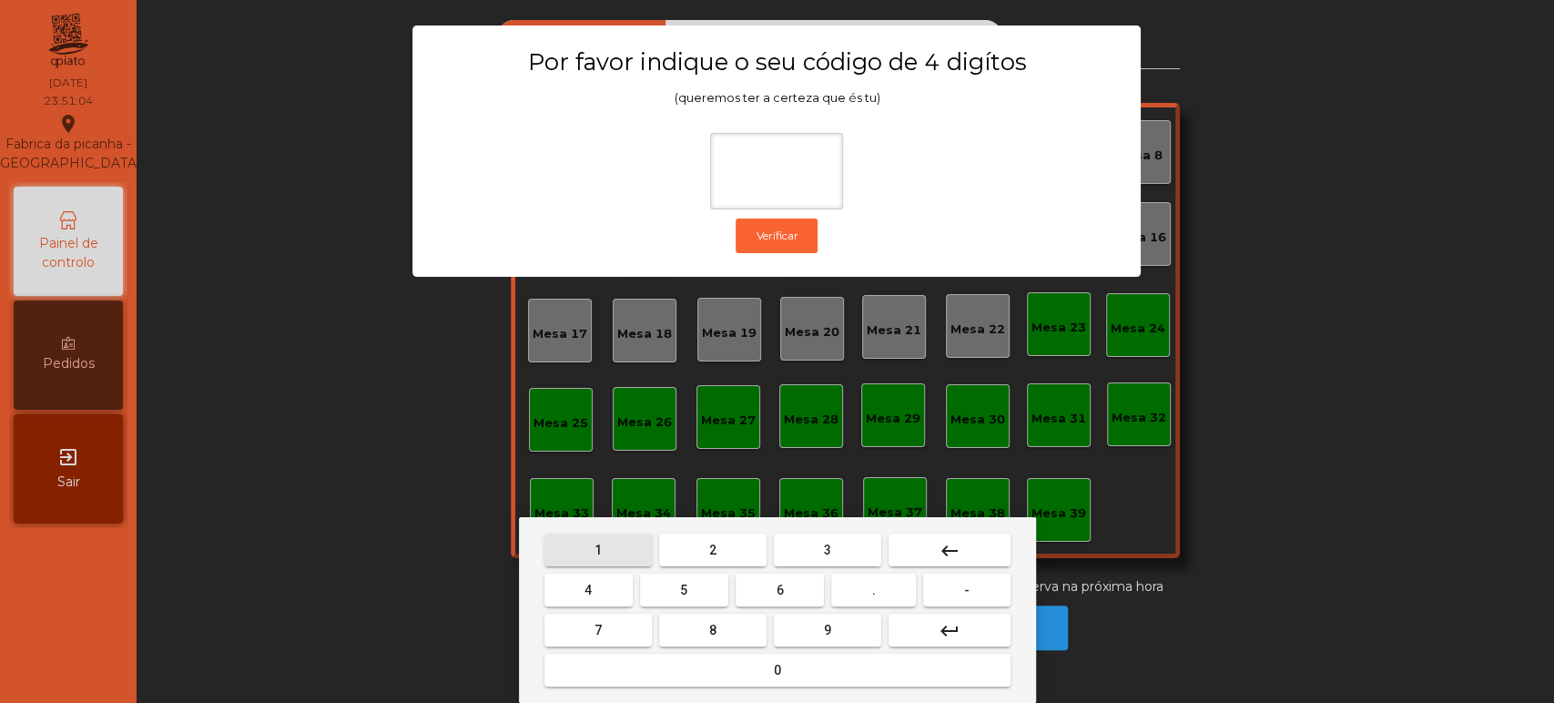
click at [597, 549] on span "1" at bounding box center [597, 550] width 7 height 15
click at [845, 546] on button "3" at bounding box center [827, 549] width 107 height 33
click at [670, 587] on button "5" at bounding box center [684, 590] width 88 height 33
click at [726, 686] on button "0" at bounding box center [777, 670] width 466 height 33
type input "****"
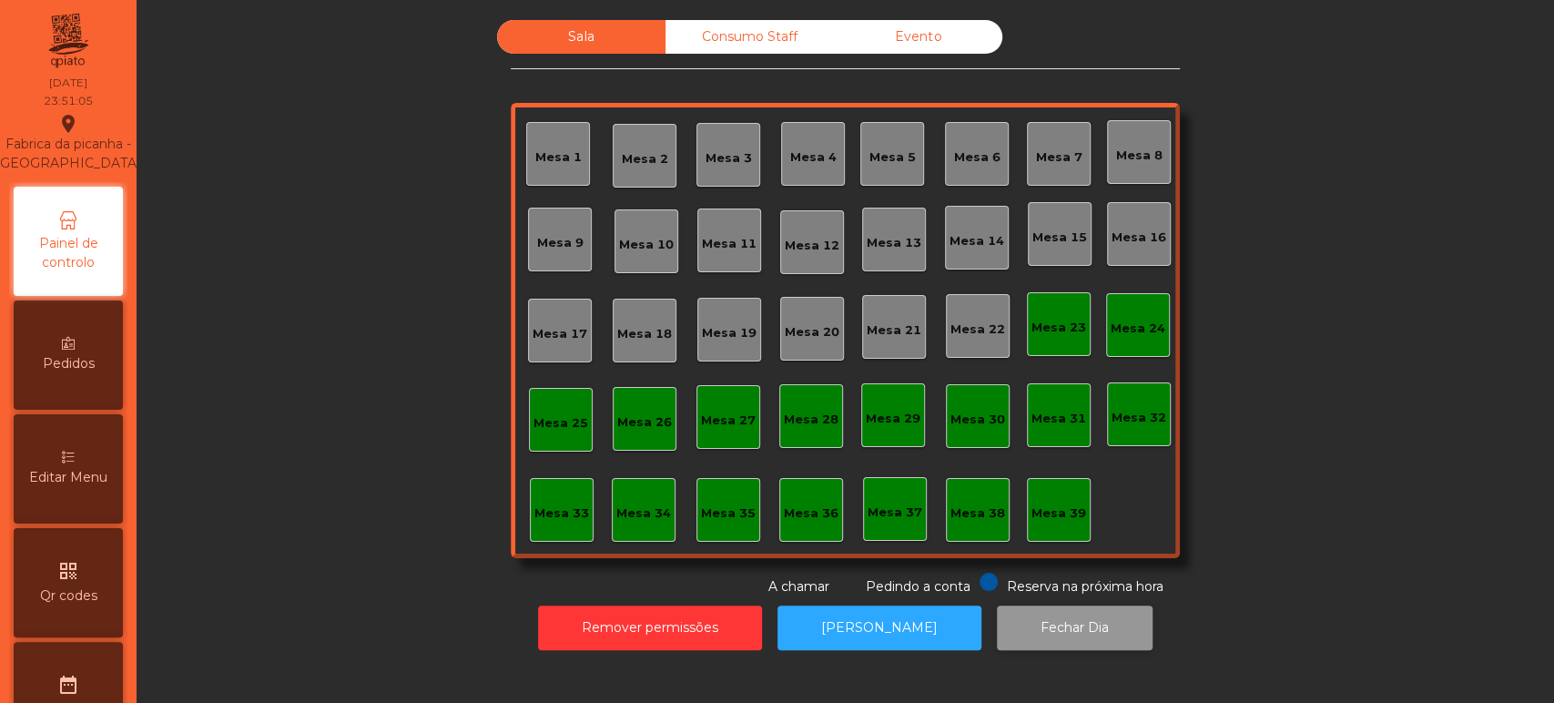
click at [1041, 626] on button "Fechar Dia" at bounding box center [1075, 627] width 156 height 45
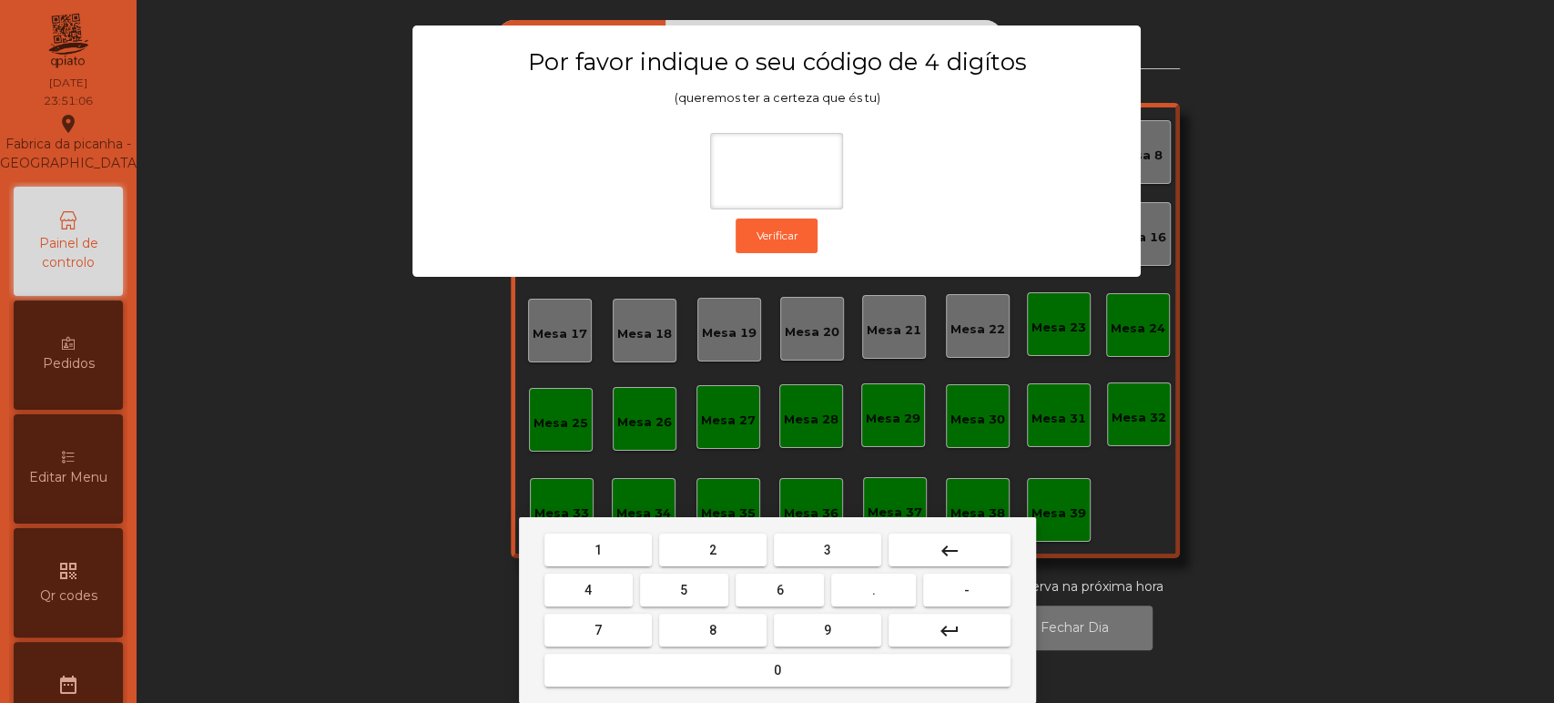
click at [597, 549] on span "1" at bounding box center [597, 550] width 7 height 15
click at [848, 551] on button "3" at bounding box center [827, 549] width 107 height 33
click at [703, 583] on button "5" at bounding box center [684, 590] width 88 height 33
click at [736, 659] on button "0" at bounding box center [777, 670] width 466 height 33
type input "****"
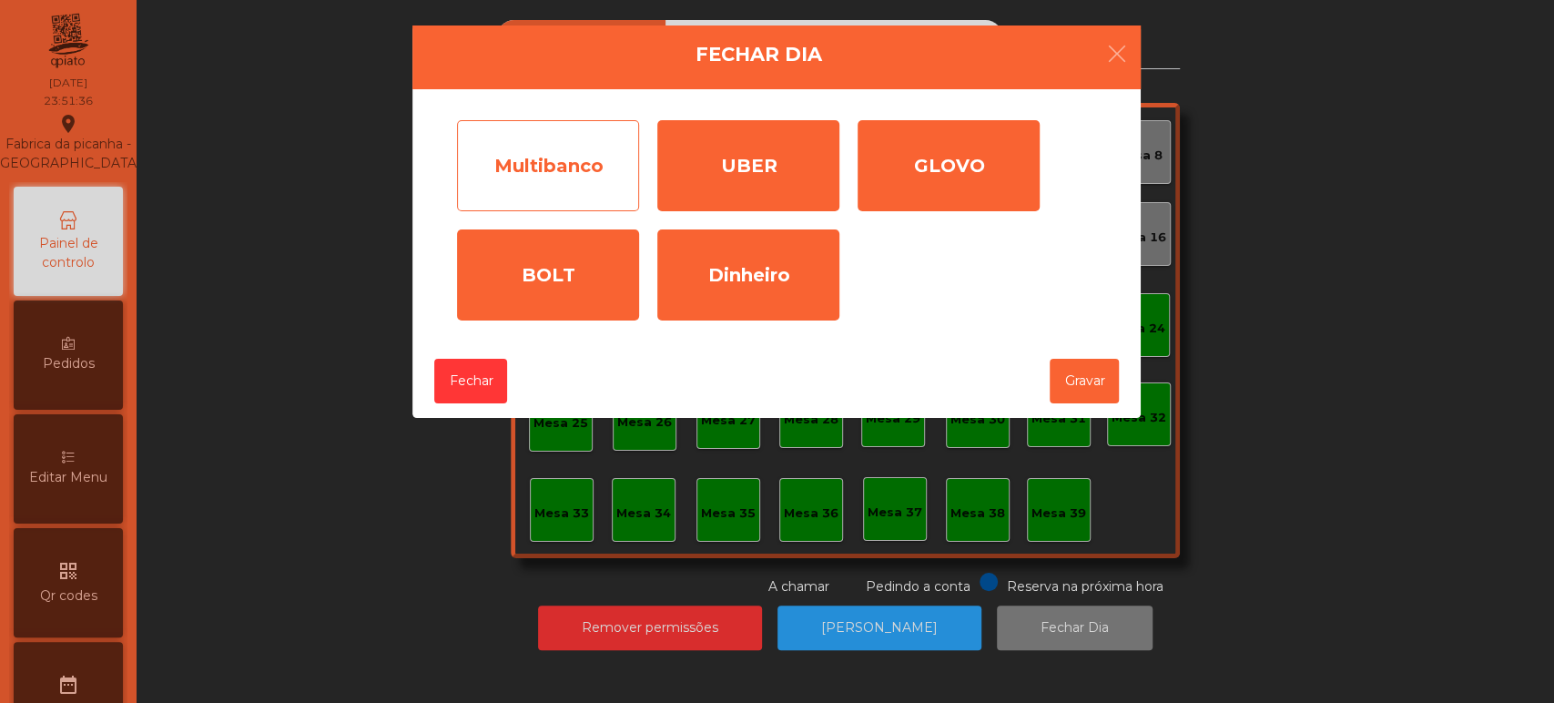
click at [572, 198] on div "Multibanco" at bounding box center [548, 165] width 182 height 91
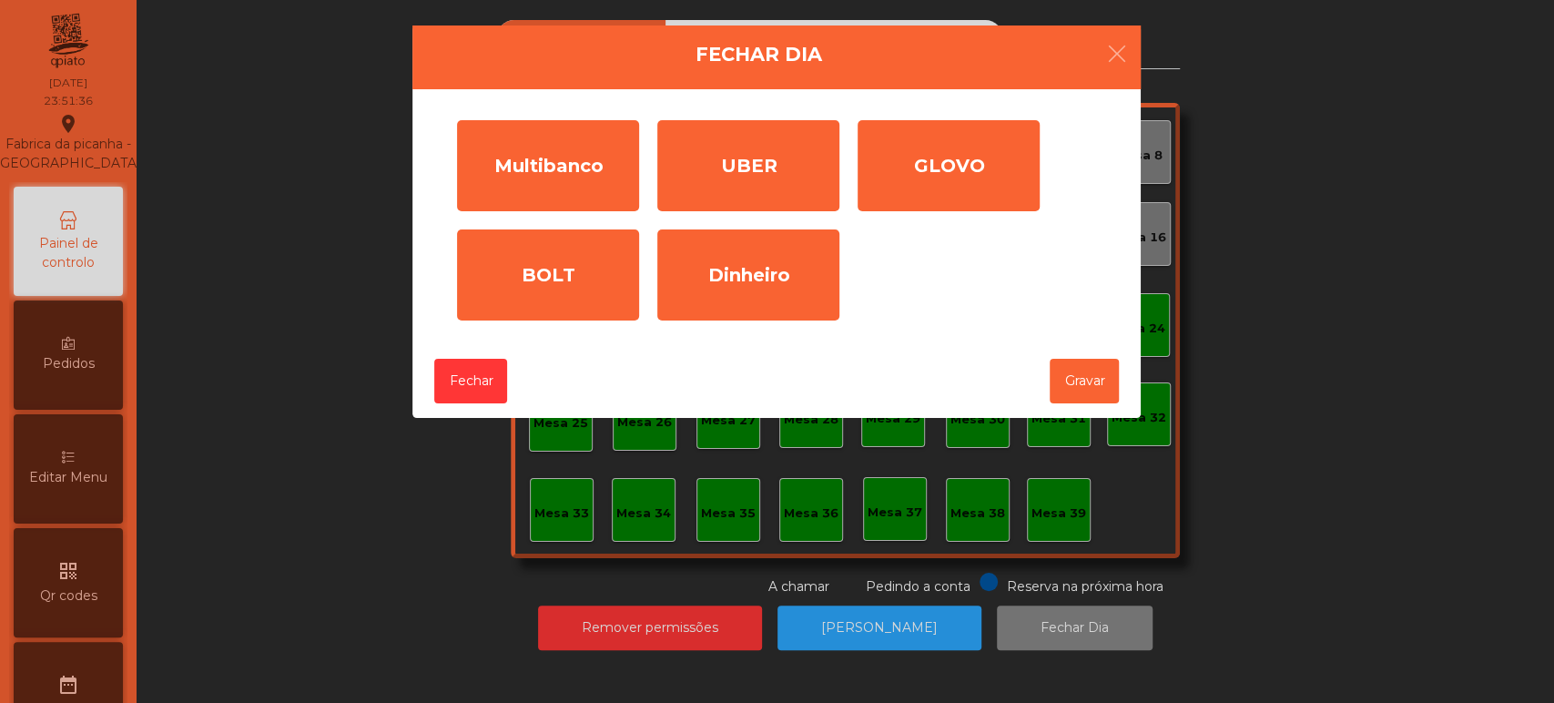
click at [0, 0] on input "*" at bounding box center [0, 0] width 0 height 0
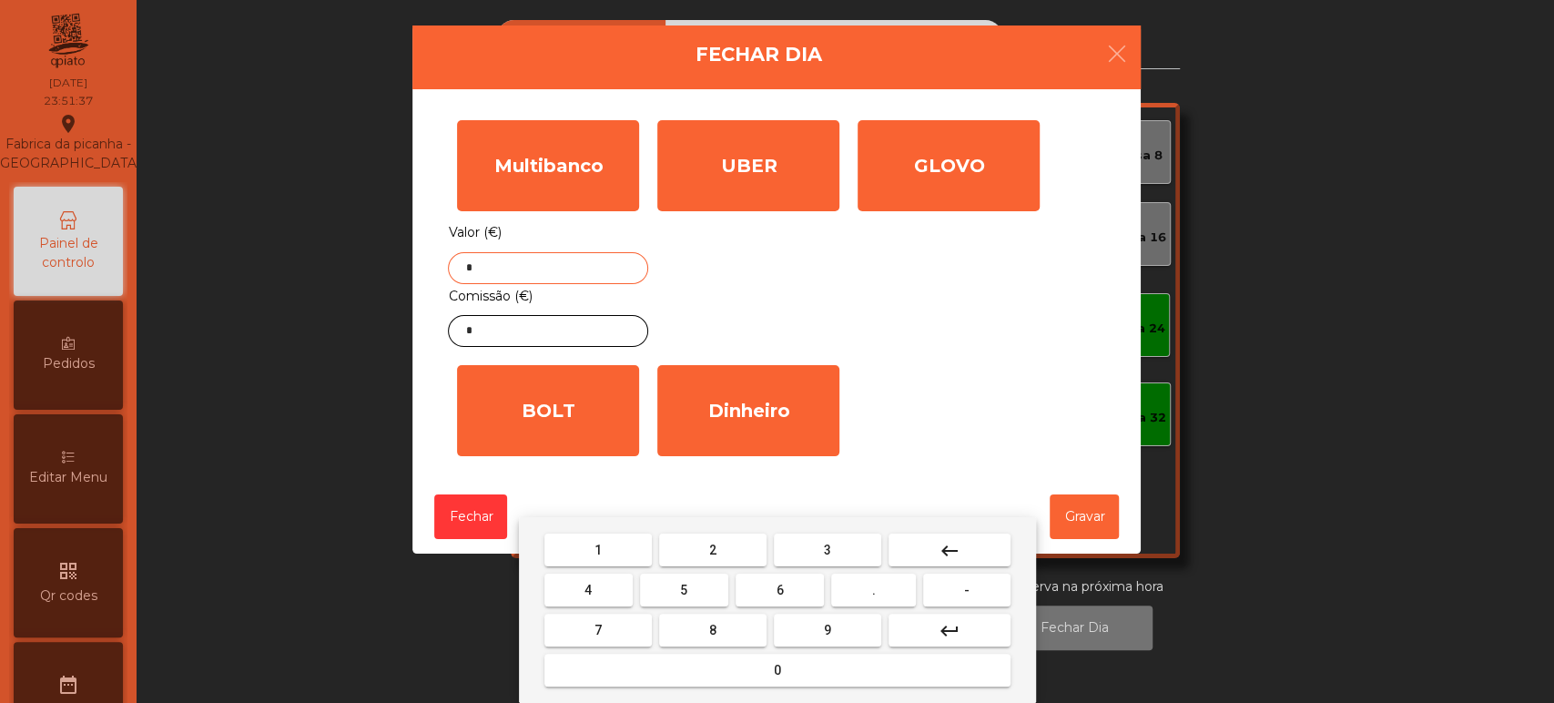
click at [966, 525] on div "1 2 3 keyboard_backspace 4 5 6 . - 7 8 9 keyboard_return 0" at bounding box center [777, 610] width 517 height 186
click at [928, 524] on div "1 2 3 keyboard_backspace 4 5 6 . - 7 8 9 keyboard_return 0" at bounding box center [777, 610] width 517 height 186
click at [903, 546] on button "keyboard_backspace" at bounding box center [950, 549] width 122 height 33
click at [921, 546] on button "keyboard_backspace" at bounding box center [950, 549] width 122 height 33
click at [712, 549] on span "2" at bounding box center [712, 550] width 7 height 15
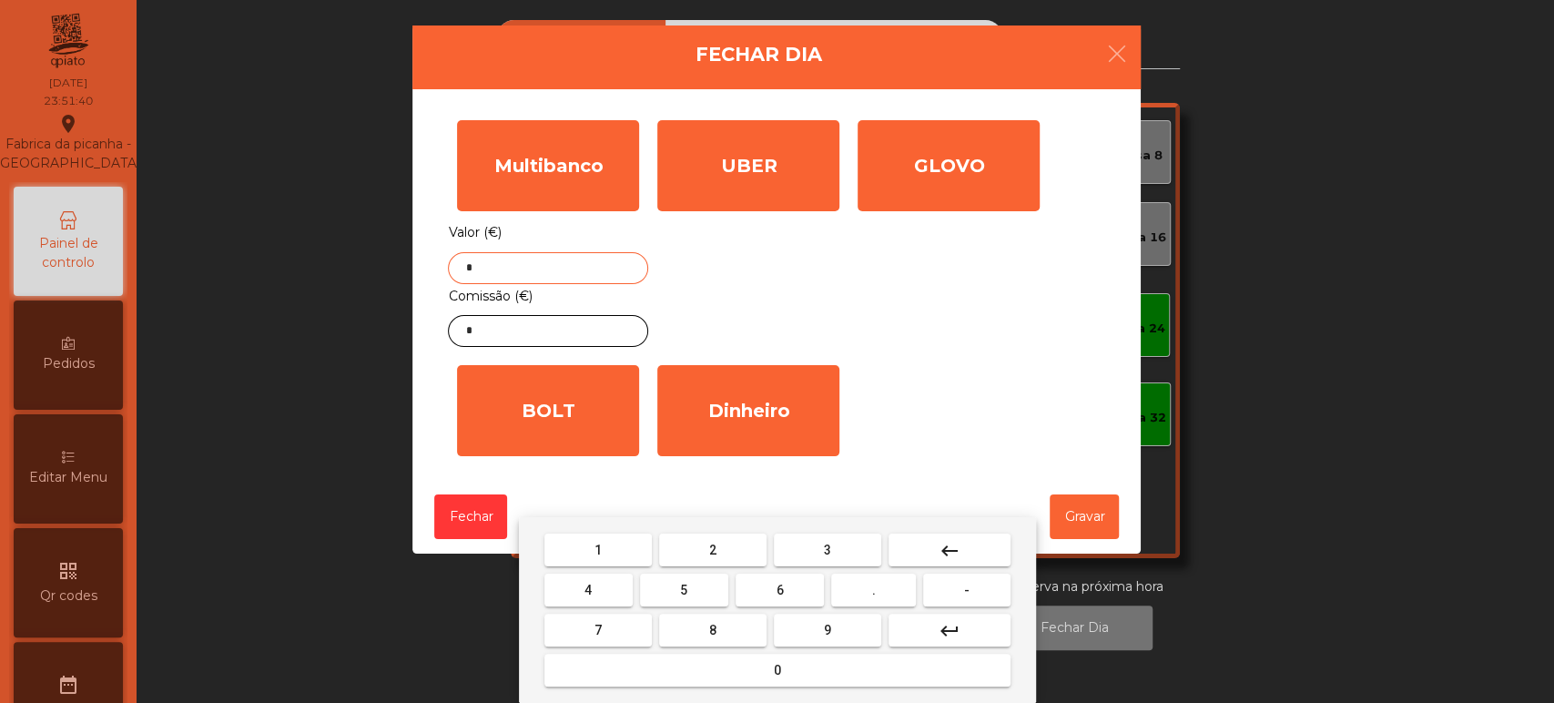
click at [597, 629] on span "7" at bounding box center [597, 630] width 7 height 15
click at [588, 590] on span "4" at bounding box center [587, 590] width 7 height 15
click at [861, 592] on button "." at bounding box center [873, 590] width 85 height 33
click at [810, 628] on button "9" at bounding box center [827, 630] width 107 height 33
click at [812, 626] on button "9" at bounding box center [827, 630] width 107 height 33
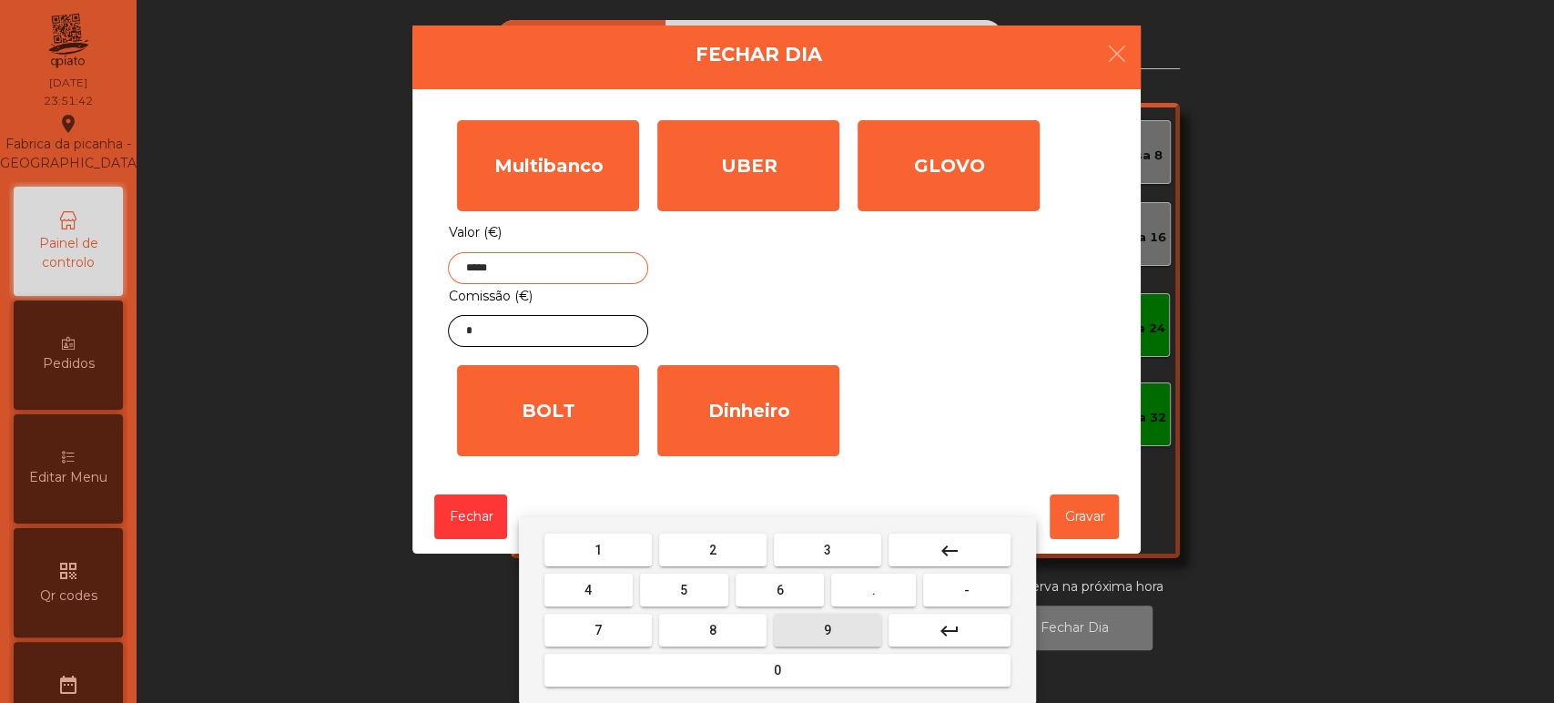
type input "******"
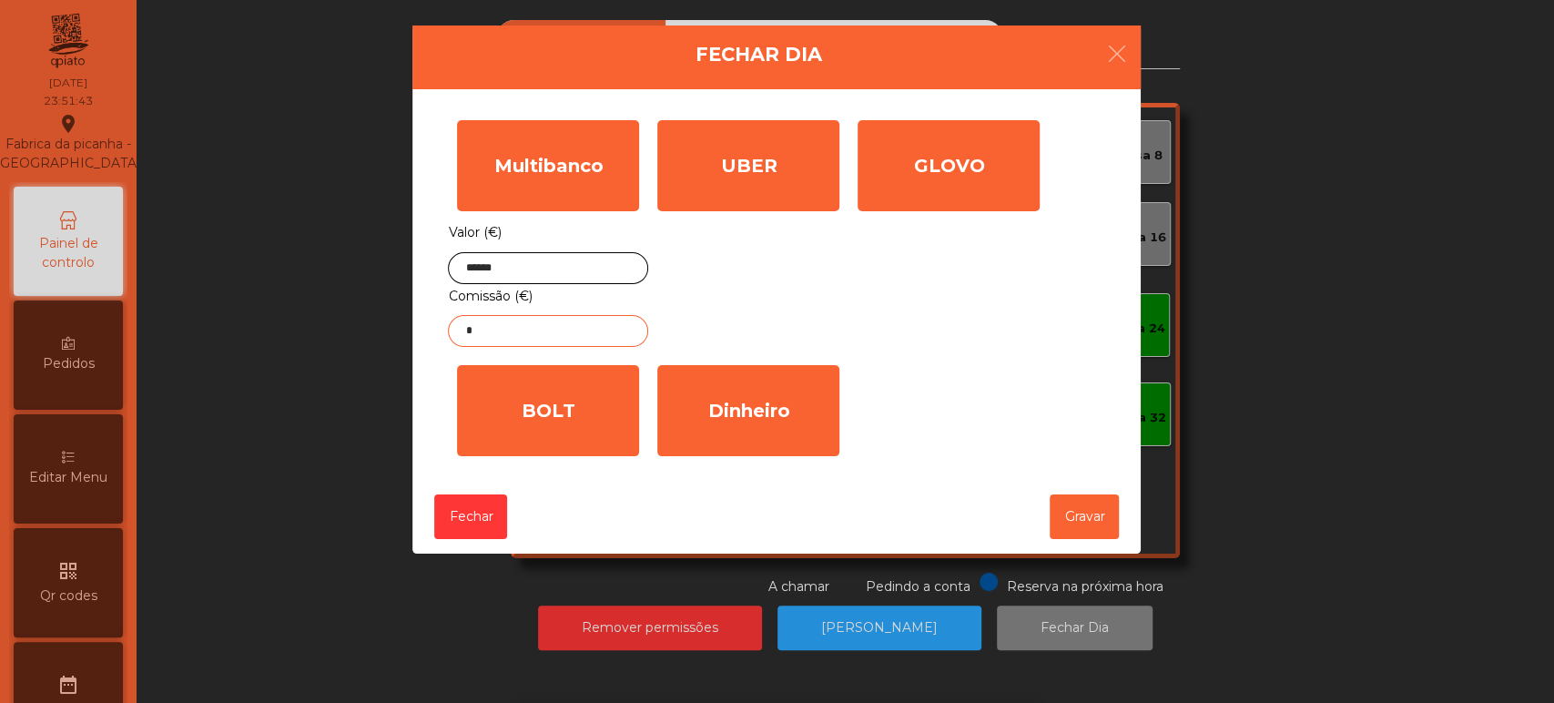
click at [544, 329] on input "*" at bounding box center [548, 331] width 200 height 32
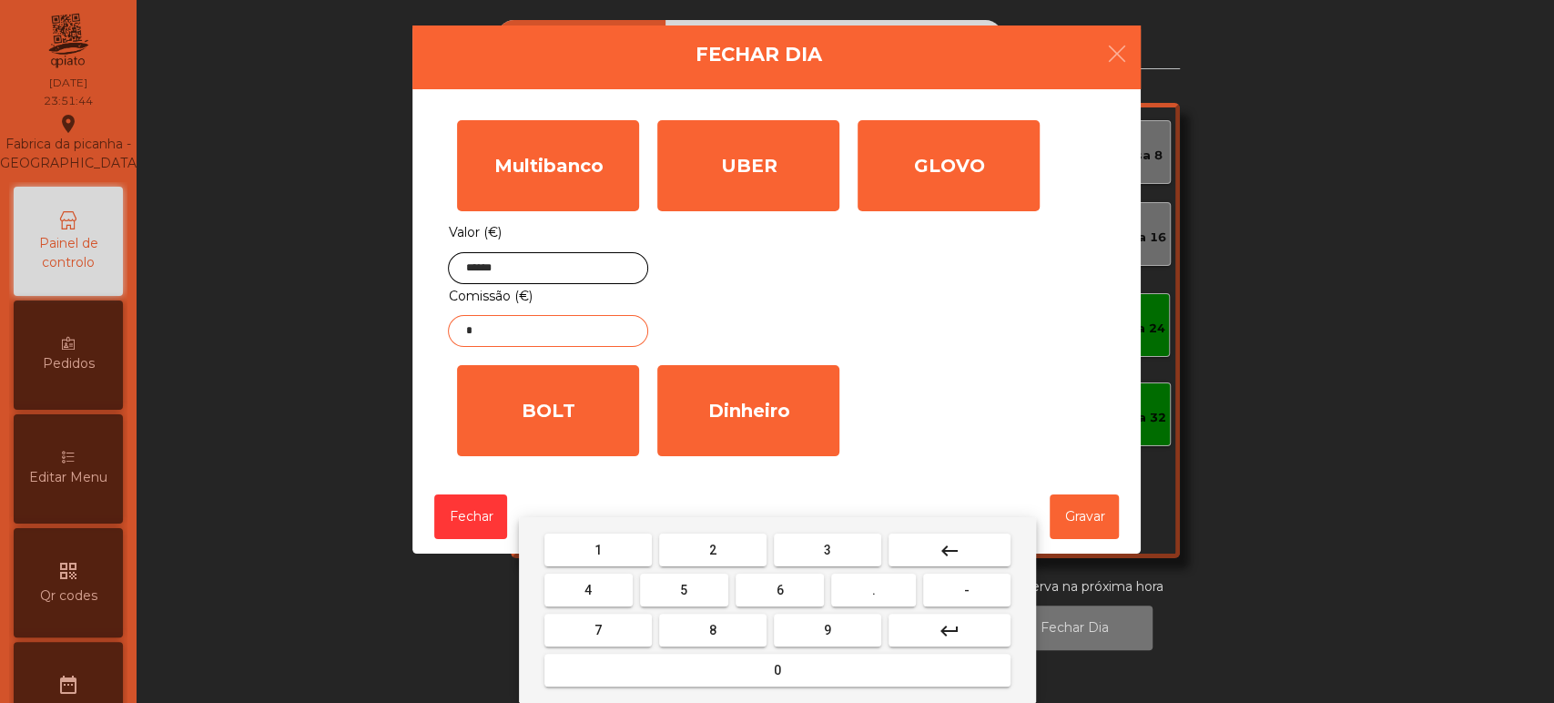
click at [954, 551] on mat-icon "keyboard_backspace" at bounding box center [950, 551] width 22 height 22
click at [597, 546] on span "1" at bounding box center [597, 550] width 7 height 15
click at [874, 590] on span "." at bounding box center [874, 590] width 4 height 15
click at [597, 549] on span "1" at bounding box center [597, 550] width 7 height 15
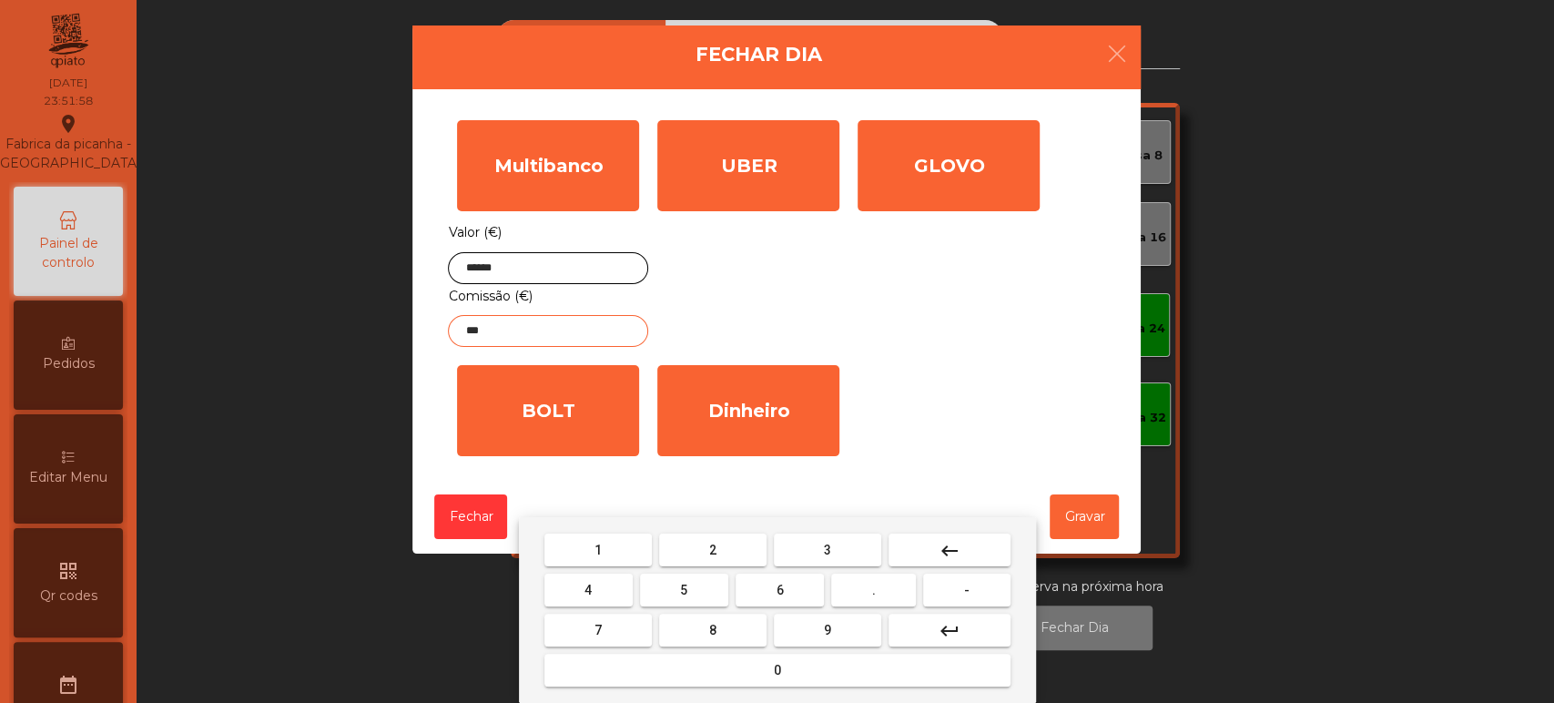
type input "****"
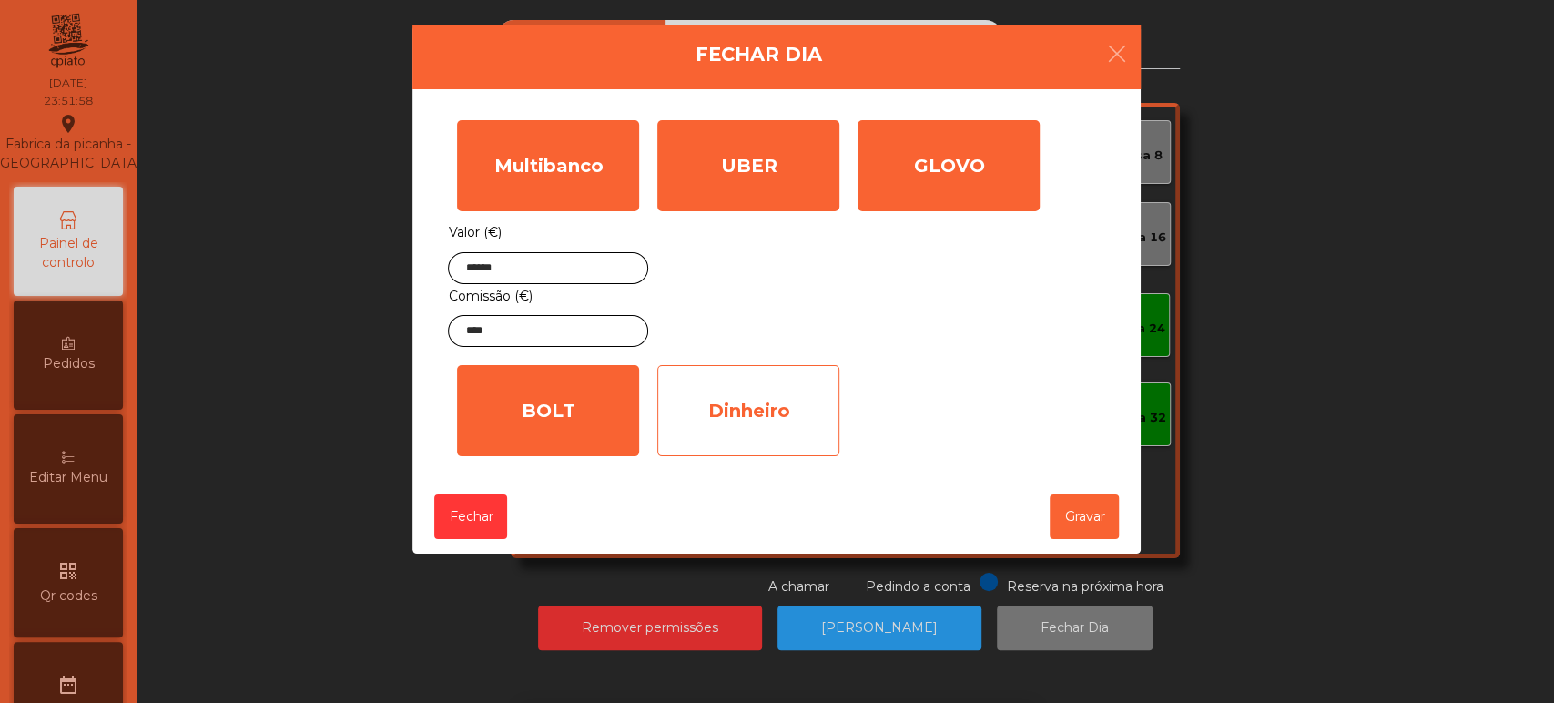
click at [751, 418] on div "Dinheiro" at bounding box center [748, 410] width 182 height 91
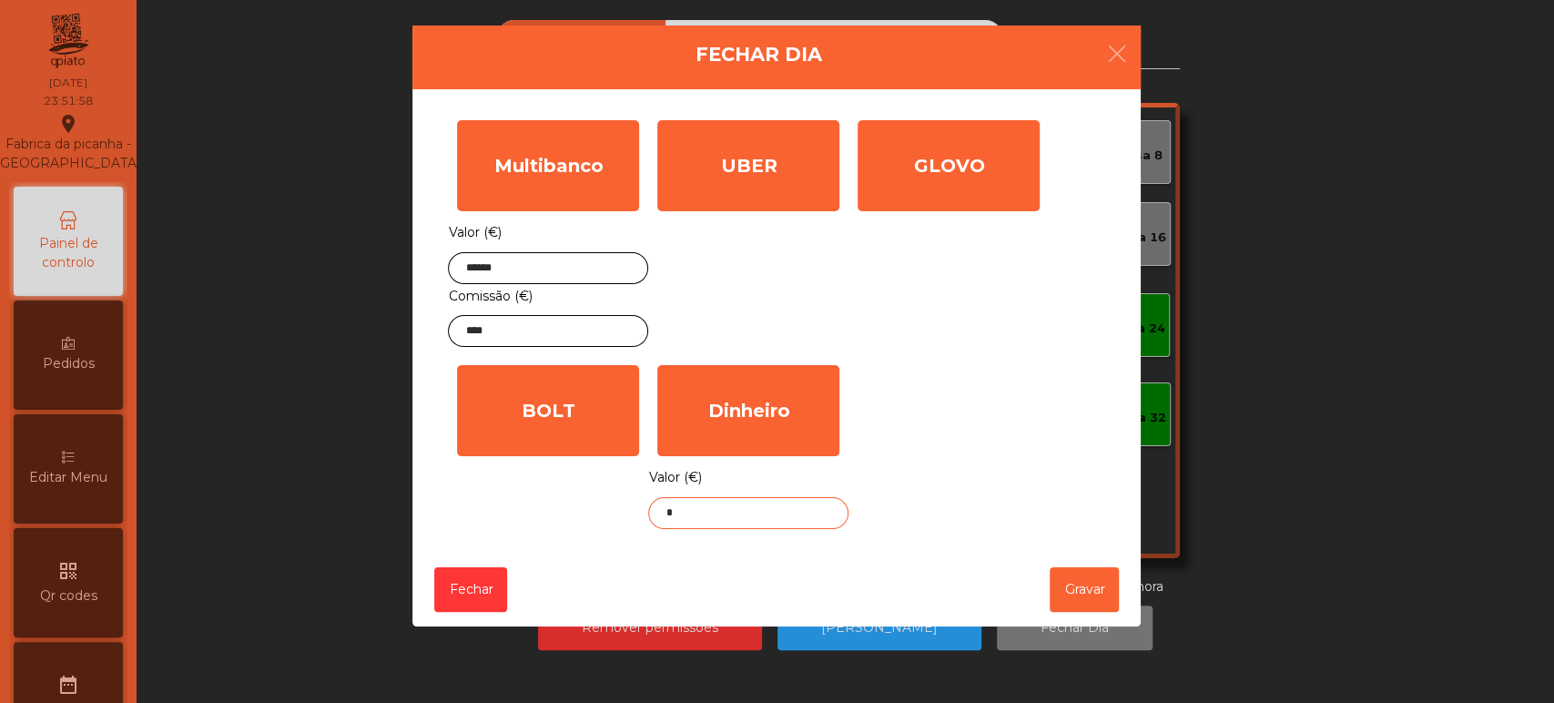
click at [763, 513] on input "*" at bounding box center [748, 513] width 200 height 32
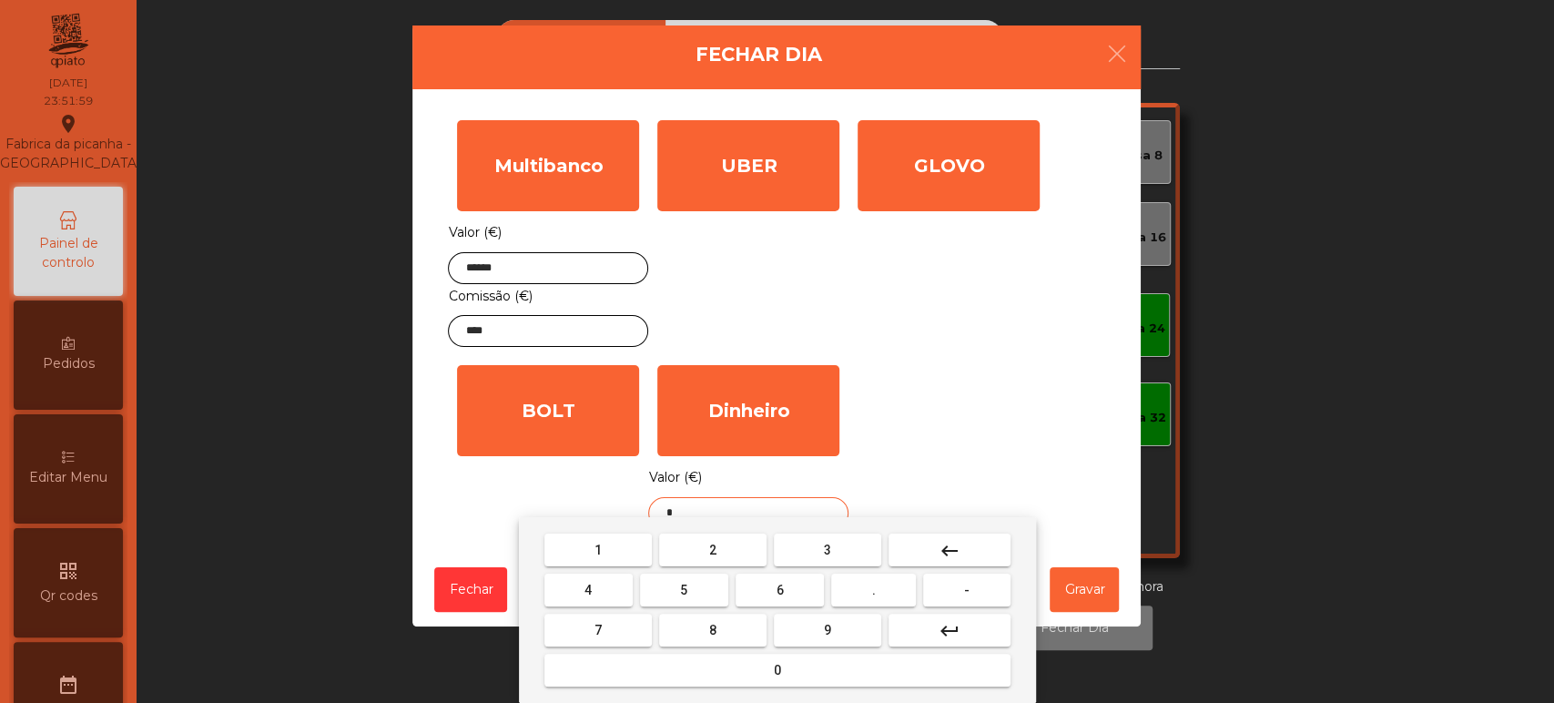
click at [978, 544] on button "keyboard_backspace" at bounding box center [950, 549] width 122 height 33
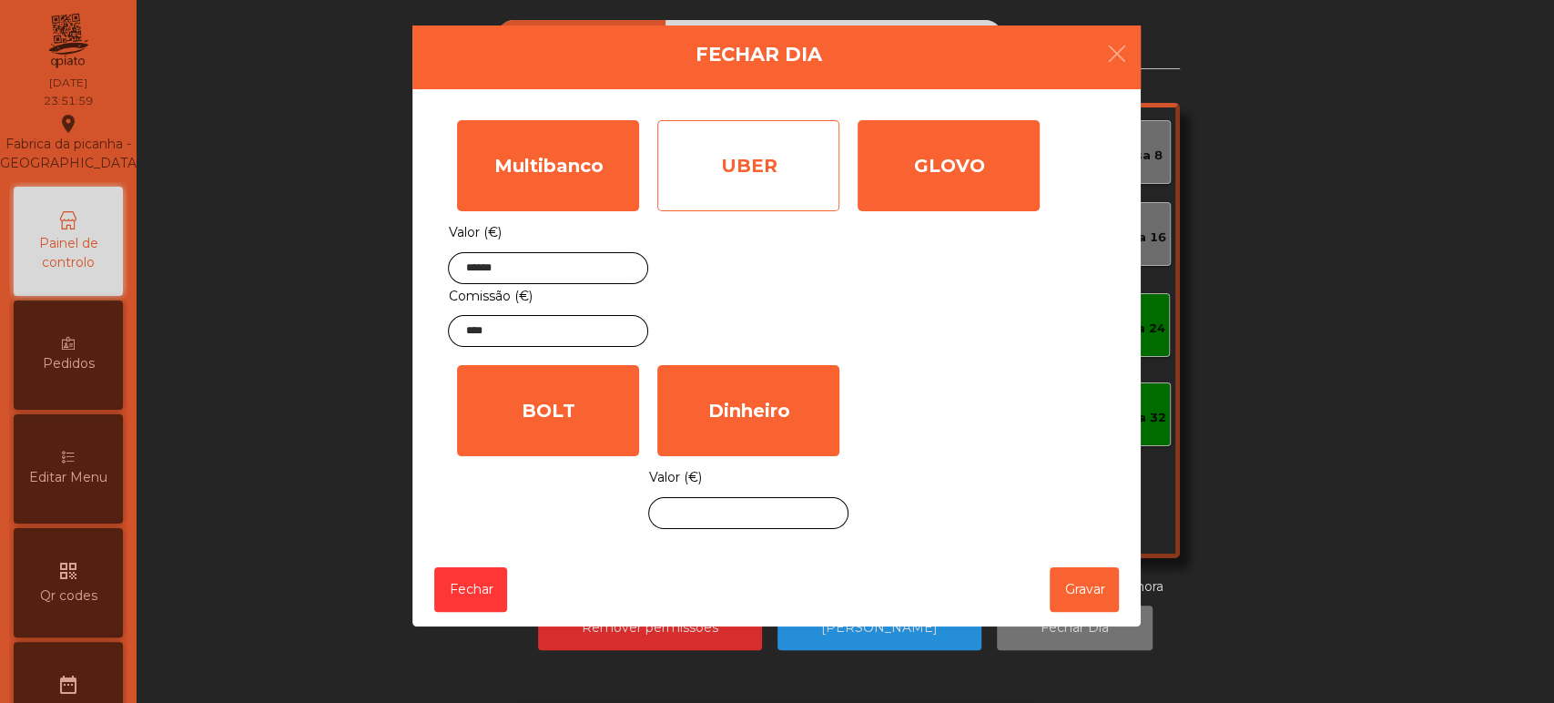
click at [805, 164] on div "UBER" at bounding box center [748, 165] width 182 height 91
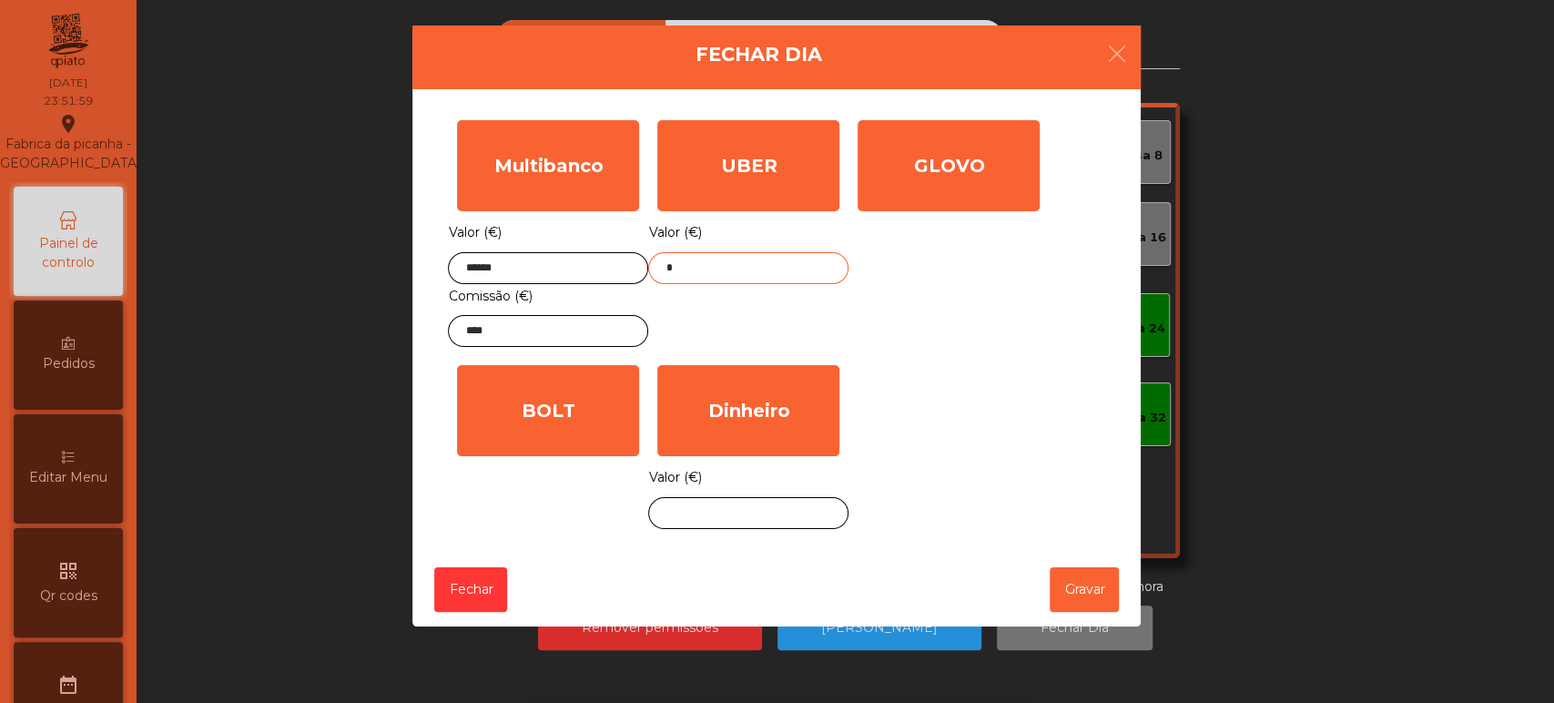
click at [751, 262] on input "*" at bounding box center [748, 268] width 200 height 32
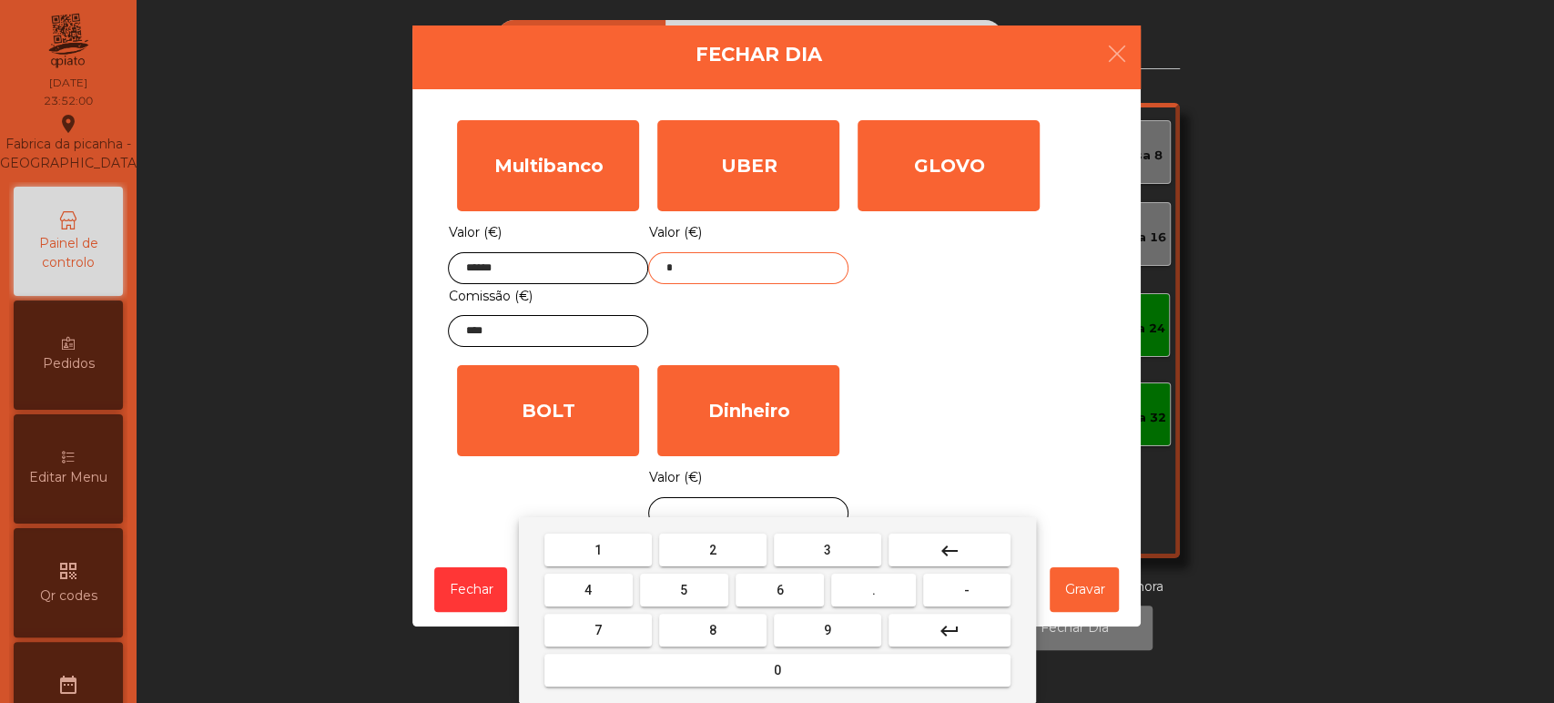
click at [966, 539] on button "keyboard_backspace" at bounding box center [950, 549] width 122 height 33
click at [976, 541] on button "keyboard_backspace" at bounding box center [950, 549] width 122 height 33
click at [736, 629] on button "8" at bounding box center [712, 630] width 107 height 33
click at [733, 624] on button "8" at bounding box center [712, 630] width 107 height 33
click at [865, 590] on button "." at bounding box center [873, 590] width 85 height 33
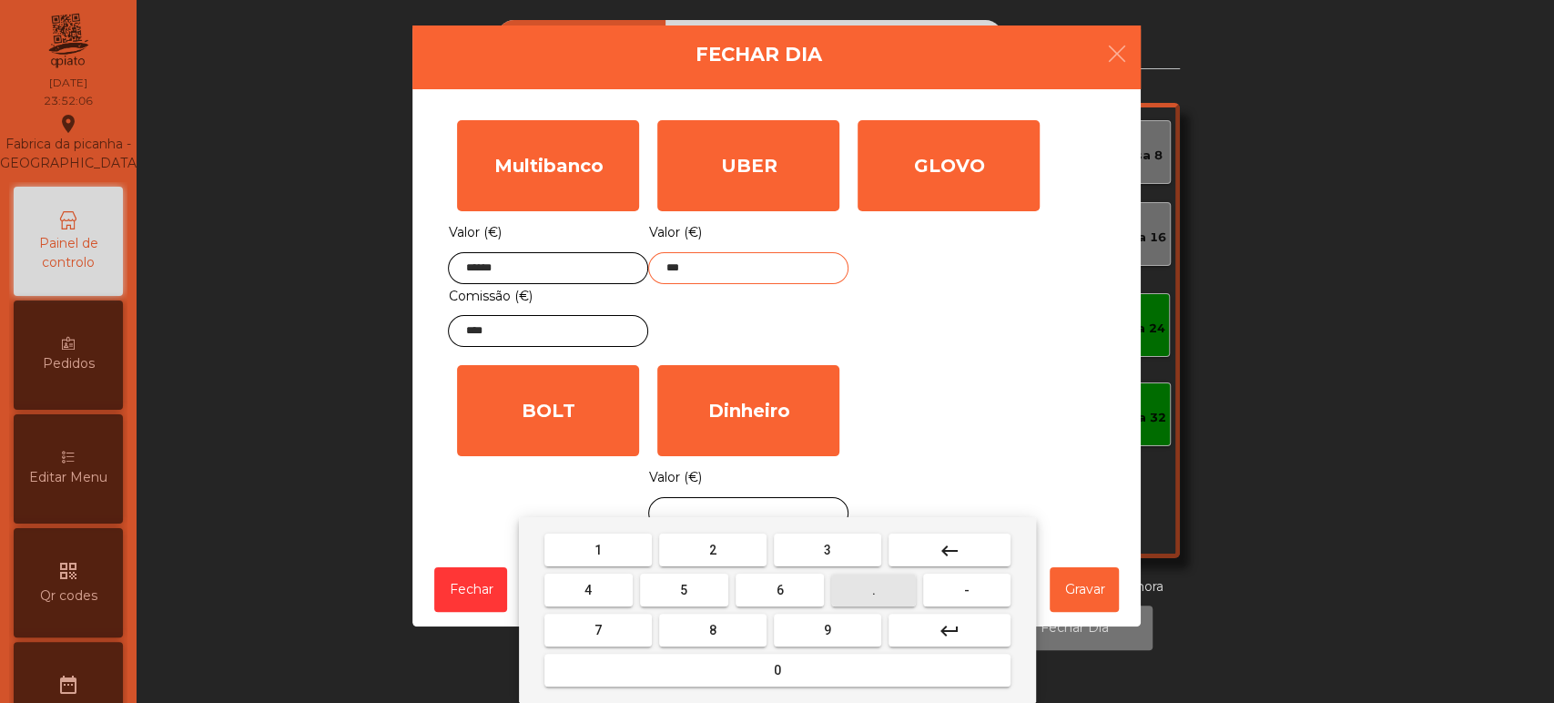
click at [712, 549] on span "2" at bounding box center [712, 550] width 7 height 15
click at [699, 589] on button "5" at bounding box center [684, 590] width 88 height 33
click at [735, 542] on button "2" at bounding box center [712, 549] width 107 height 33
click at [956, 553] on mat-icon "keyboard_backspace" at bounding box center [950, 551] width 22 height 22
click at [960, 555] on button "keyboard_backspace" at bounding box center [950, 549] width 122 height 33
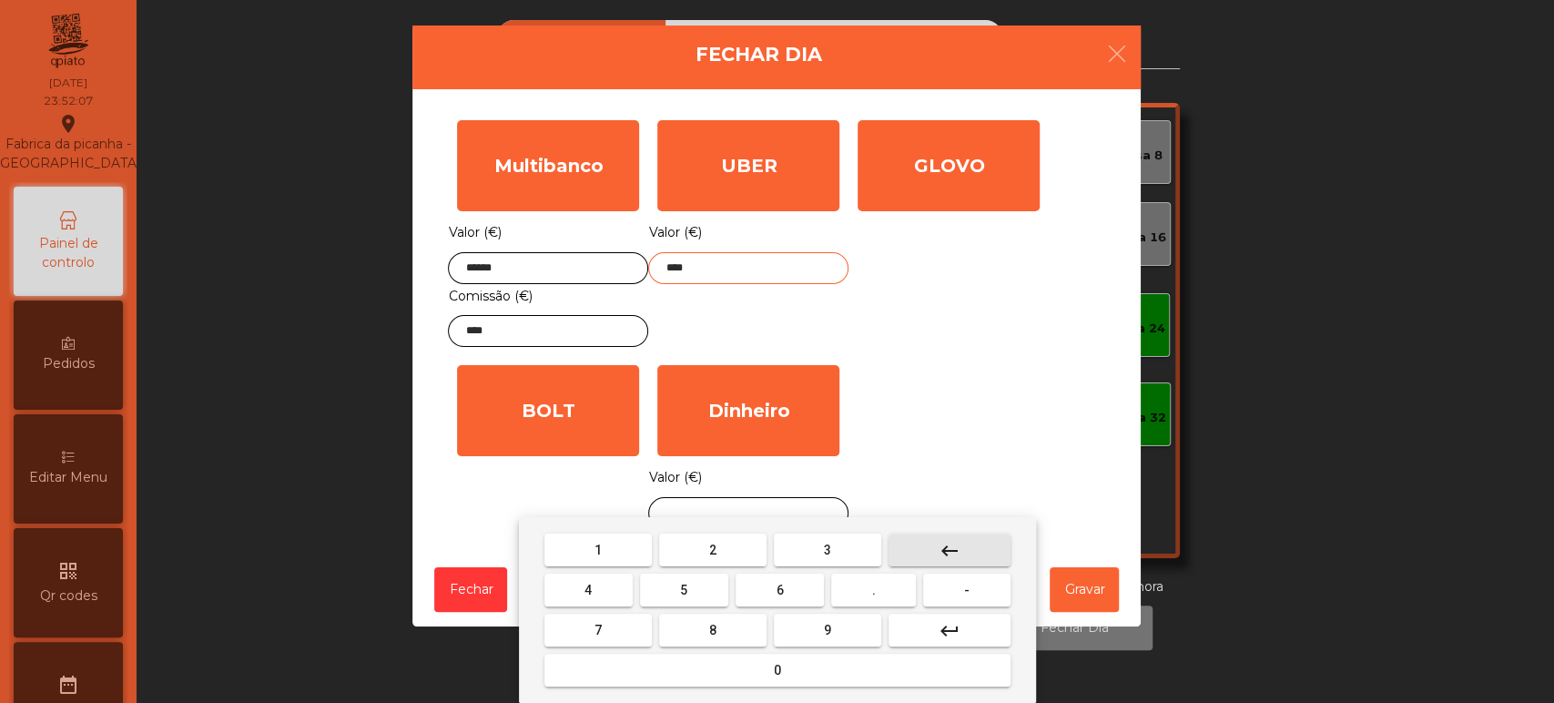
click at [962, 551] on button "keyboard_backspace" at bounding box center [950, 549] width 122 height 33
click at [684, 590] on span "5" at bounding box center [683, 590] width 7 height 15
click at [712, 549] on span "2" at bounding box center [712, 550] width 7 height 15
type input "*****"
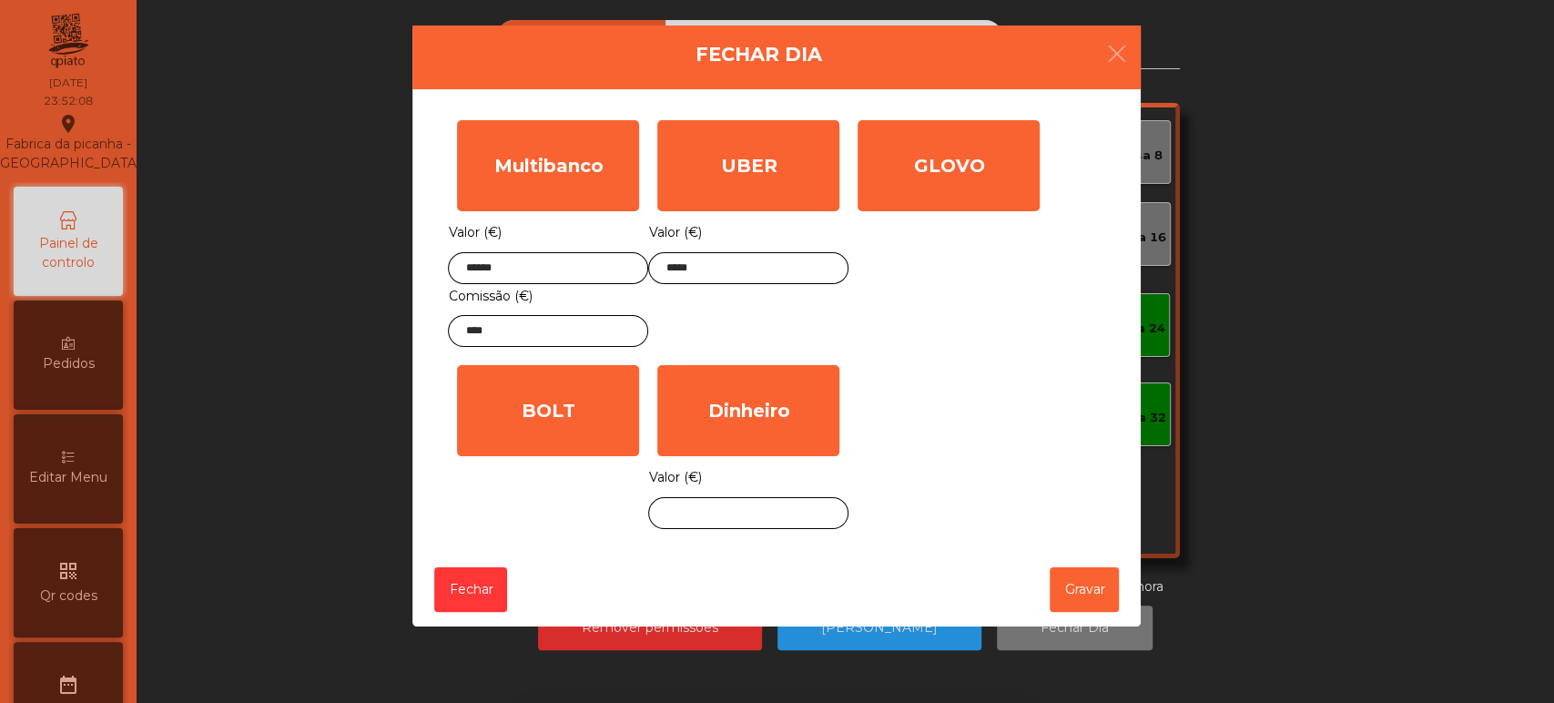
click at [899, 276] on div "GLOVO Valor (€) *" at bounding box center [948, 233] width 200 height 245
click at [746, 515] on input "text" at bounding box center [748, 513] width 200 height 32
click at [1055, 420] on div "Multibanco Valor (€) ****** Comissão (€) **** UBER Valor (€) ***** GLOVO Valor …" at bounding box center [776, 324] width 657 height 427
click at [774, 508] on input "text" at bounding box center [748, 513] width 200 height 32
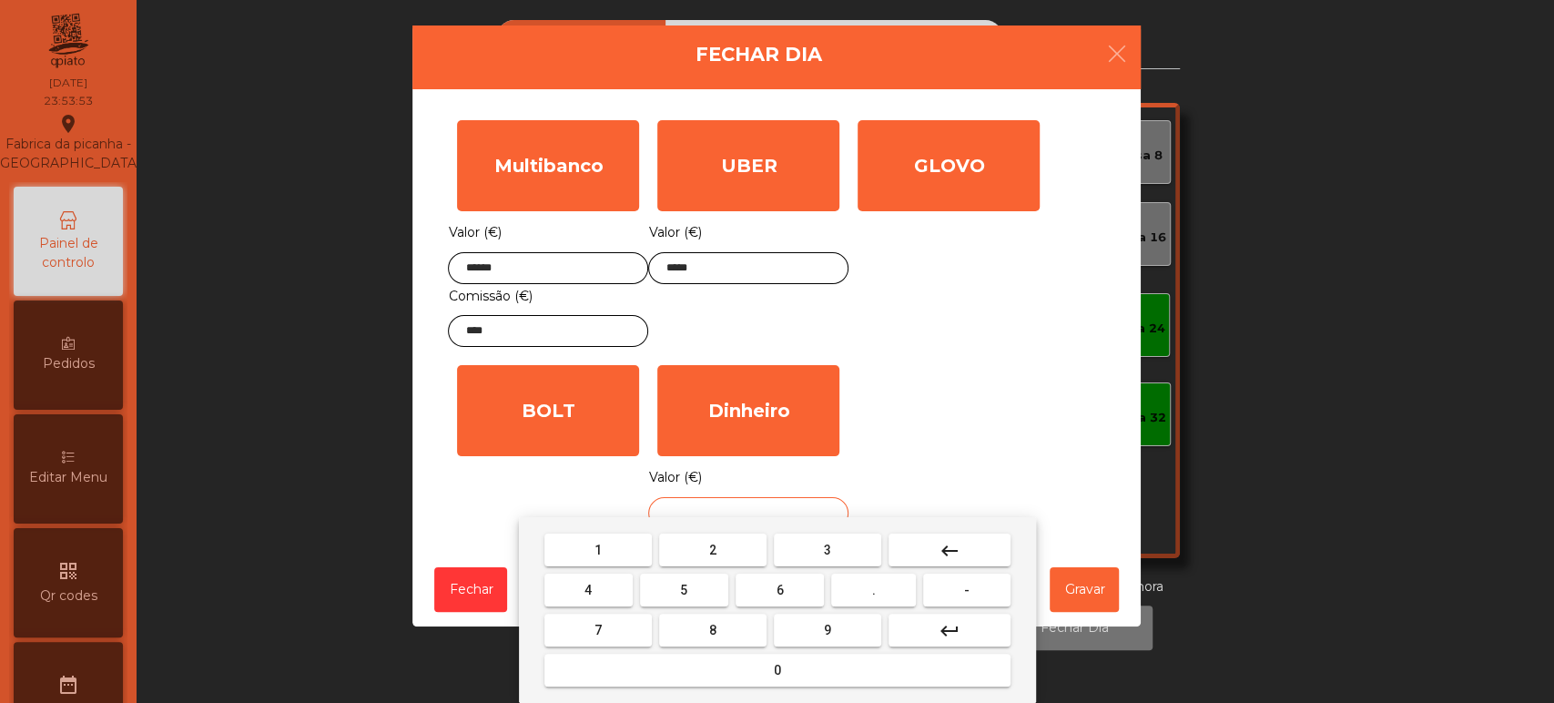
click at [706, 517] on div "1 2 3 keyboard_backspace 4 5 6 . - 7 8 9 keyboard_return 0" at bounding box center [777, 610] width 517 height 186
click at [684, 590] on span "5" at bounding box center [683, 590] width 7 height 15
type input "*"
click at [962, 544] on button "keyboard_backspace" at bounding box center [950, 549] width 122 height 33
click at [723, 549] on button "2" at bounding box center [712, 549] width 107 height 33
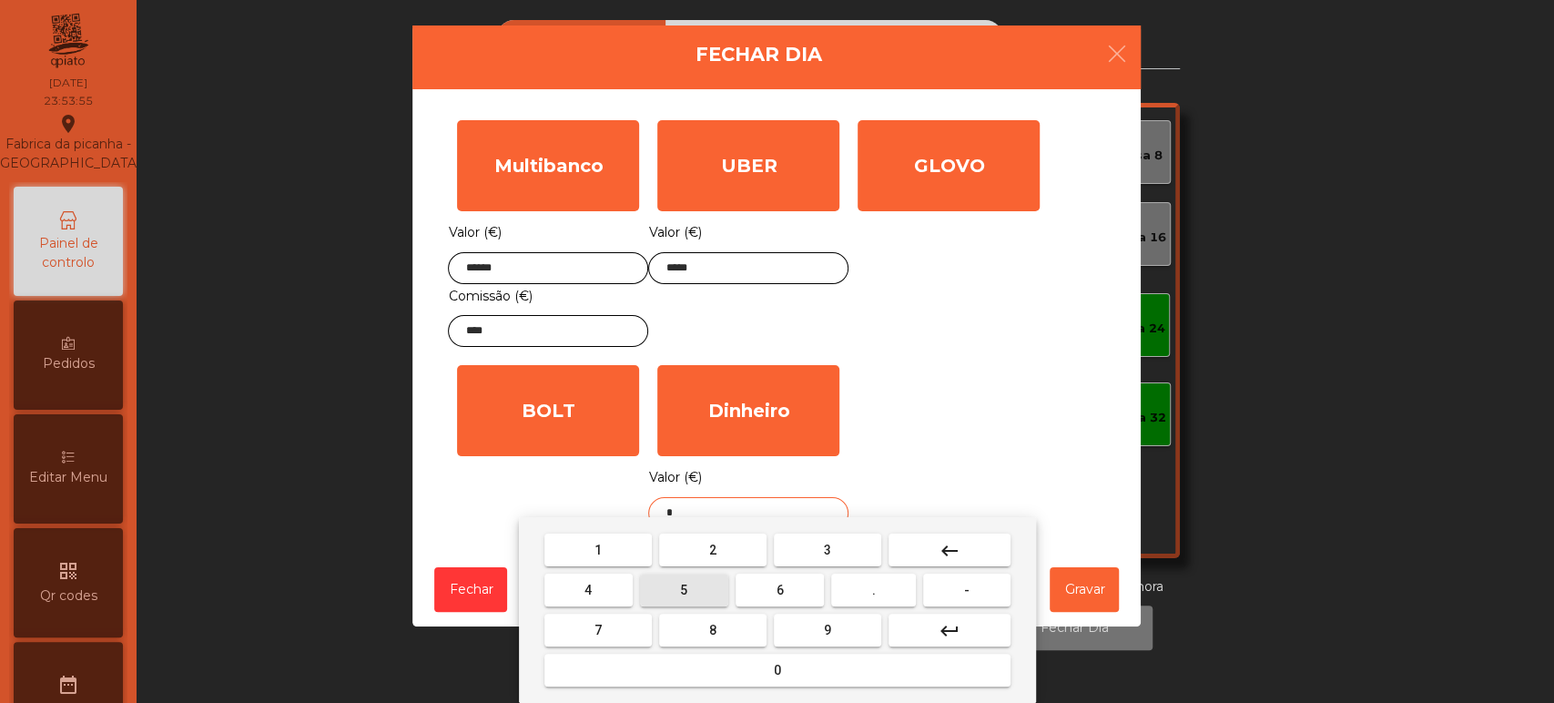
click at [684, 590] on span "5" at bounding box center [683, 590] width 7 height 15
click at [697, 588] on button "5" at bounding box center [684, 590] width 88 height 33
click at [850, 593] on button "." at bounding box center [873, 590] width 85 height 33
click at [840, 540] on button "3" at bounding box center [827, 549] width 107 height 33
type input "*****"
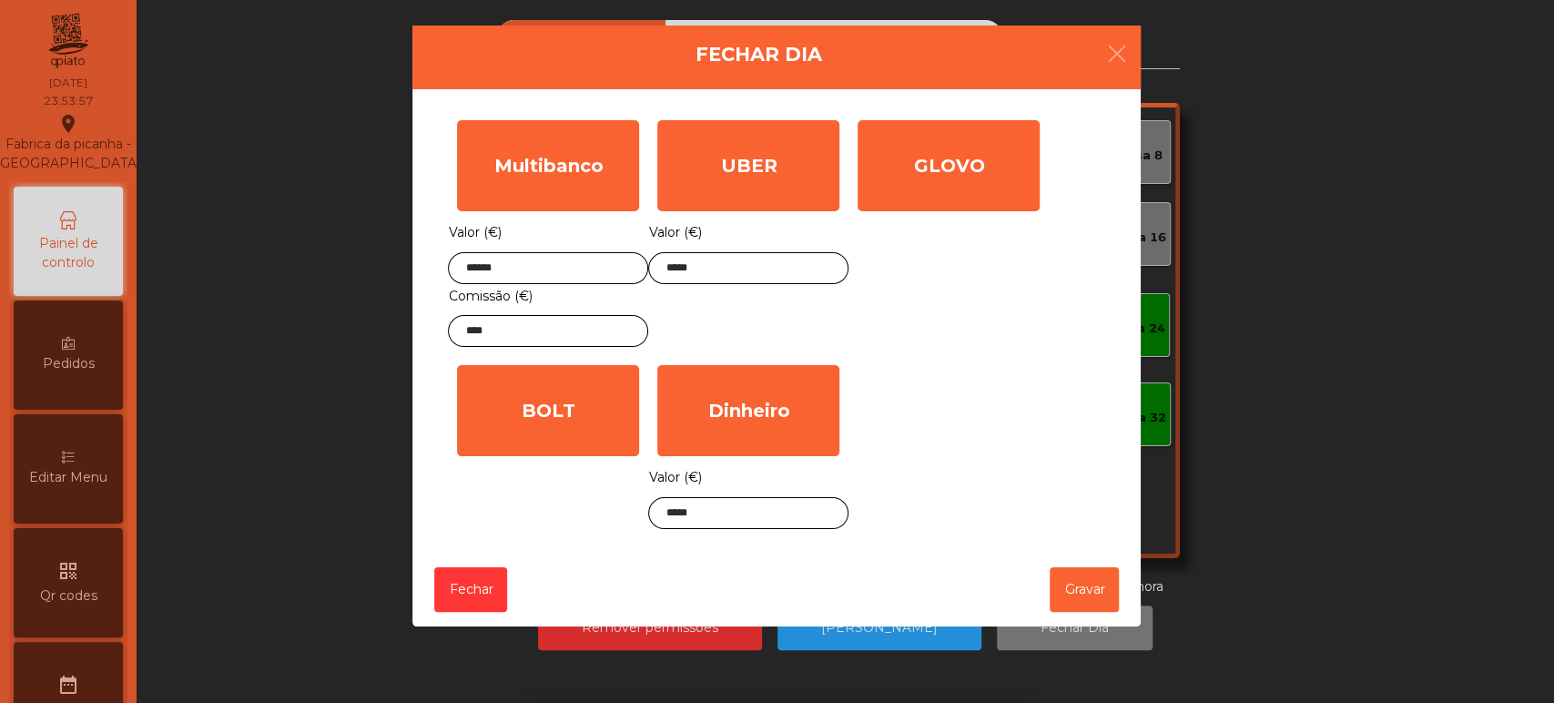
click at [1088, 587] on div "1 2 3 keyboard_backspace 4 5 6 . - 7 8 9 keyboard_return 0" at bounding box center [777, 610] width 1554 height 186
click at [1094, 590] on button "Gravar" at bounding box center [1084, 589] width 69 height 45
